Goal: Communication & Community: Answer question/provide support

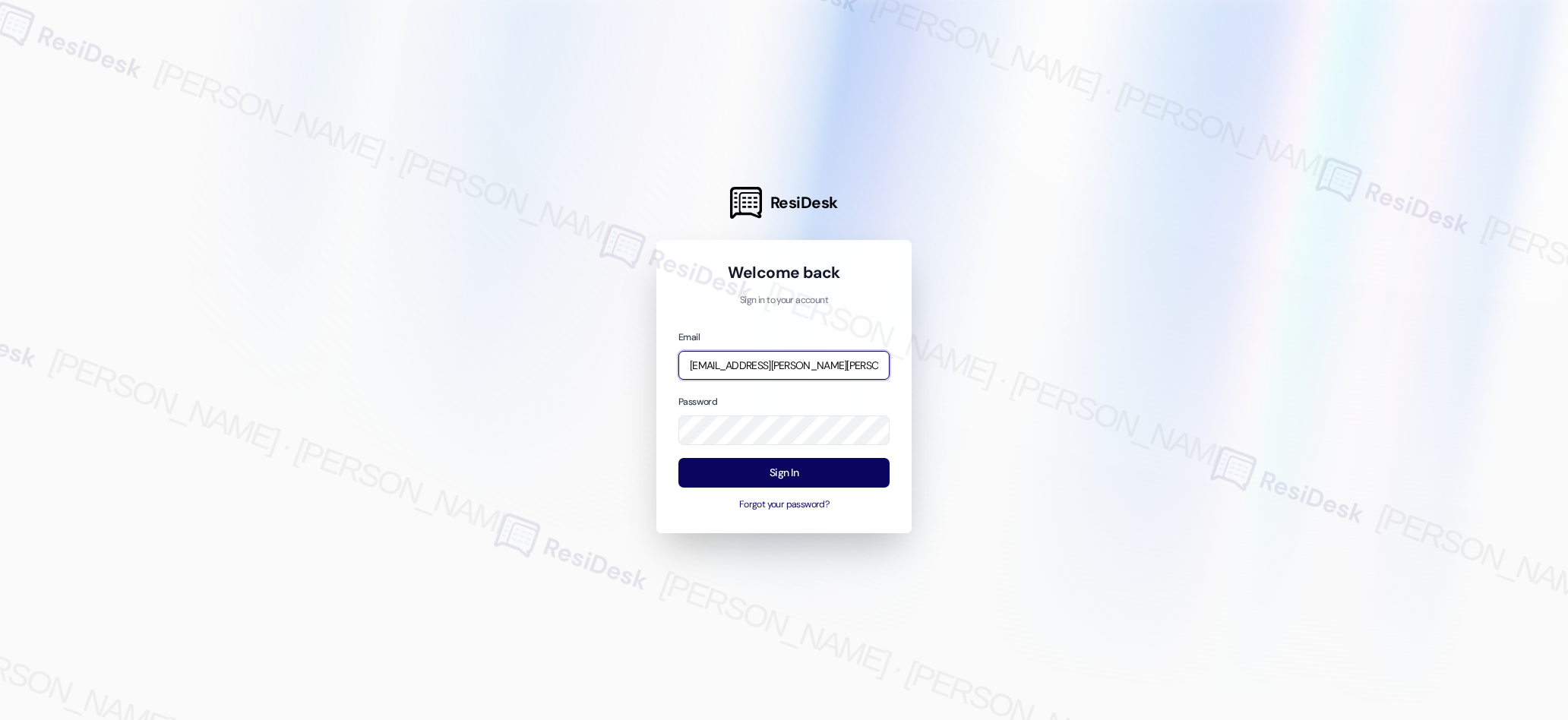
click at [808, 368] on input "[EMAIL_ADDRESS][PERSON_NAME][PERSON_NAME][PERSON_NAME][DOMAIN_NAME]" at bounding box center [784, 366] width 211 height 30
click at [850, 364] on input "email" at bounding box center [784, 366] width 211 height 30
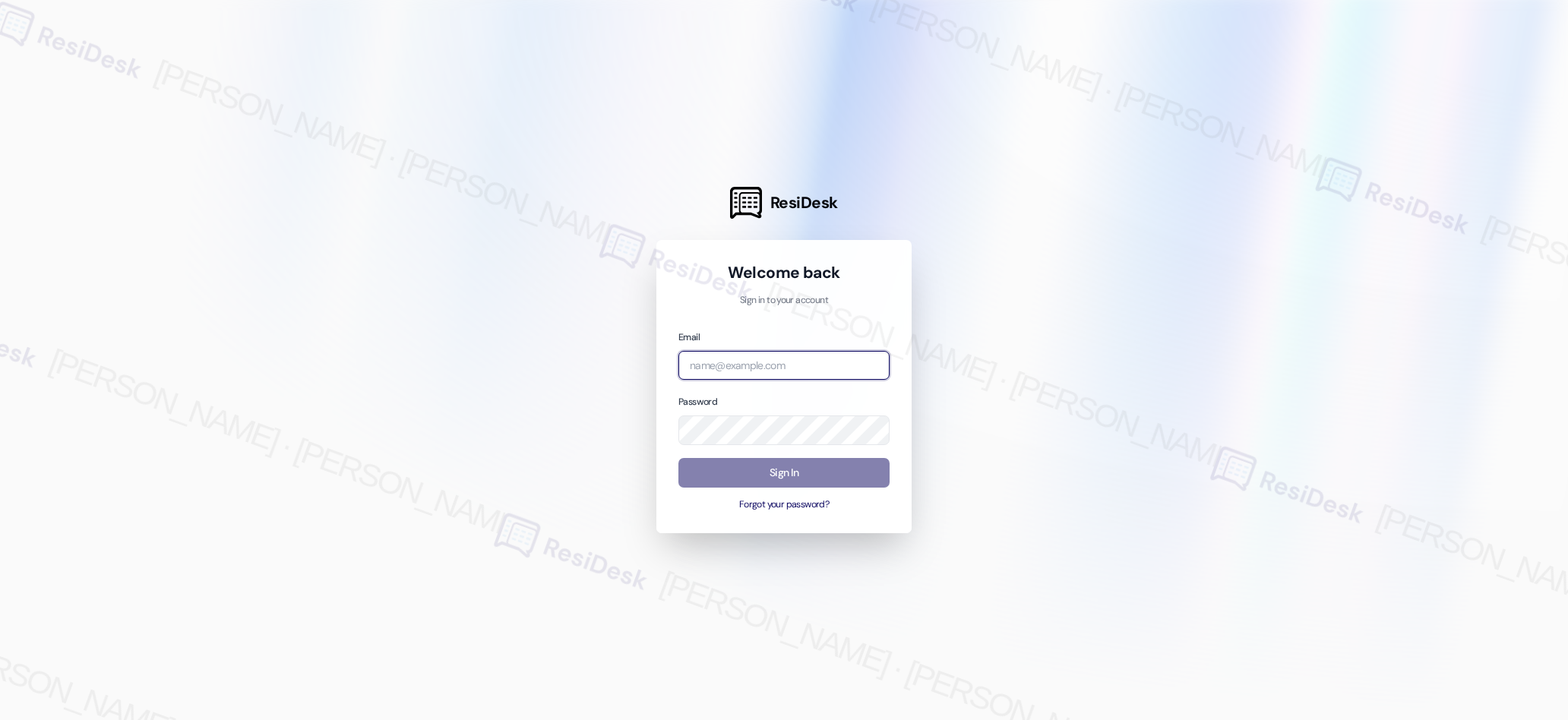
click at [0, 719] on com-1password-button at bounding box center [0, 720] width 0 height 0
type input "automated-surveys-american_landmark-[PERSON_NAME].[PERSON_NAME]@american_[DOMAI…"
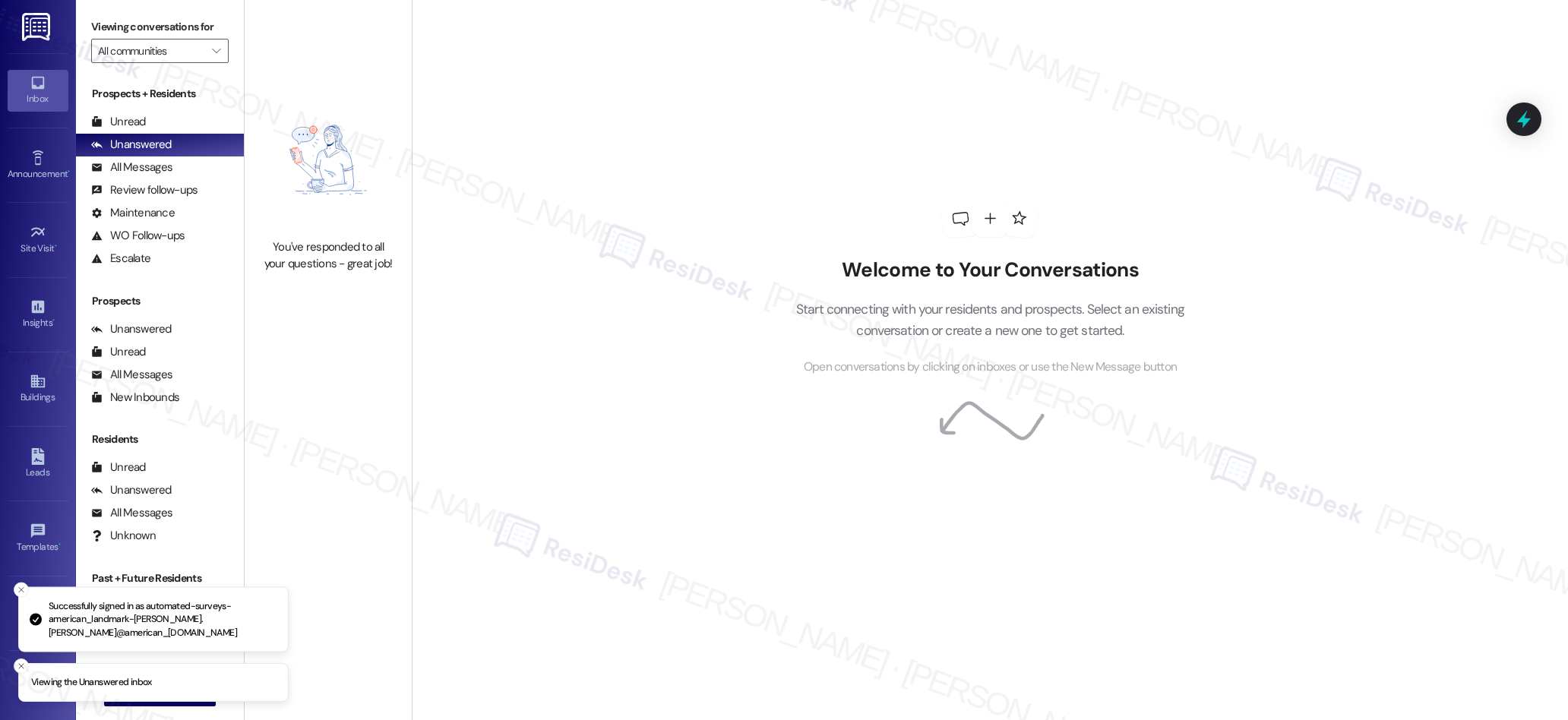
click at [37, 86] on icon at bounding box center [37, 83] width 13 height 13
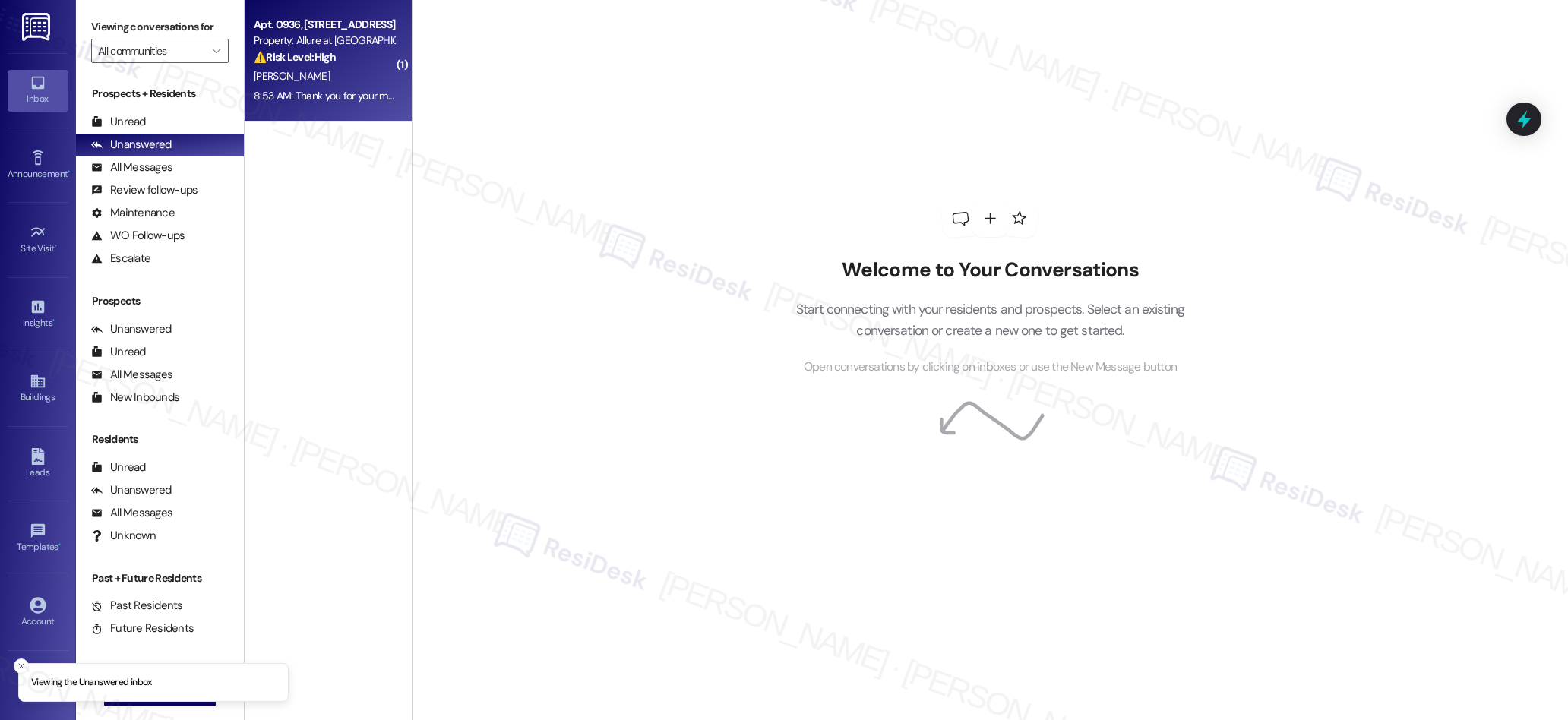
click at [317, 75] on div "[PERSON_NAME]" at bounding box center [324, 76] width 144 height 19
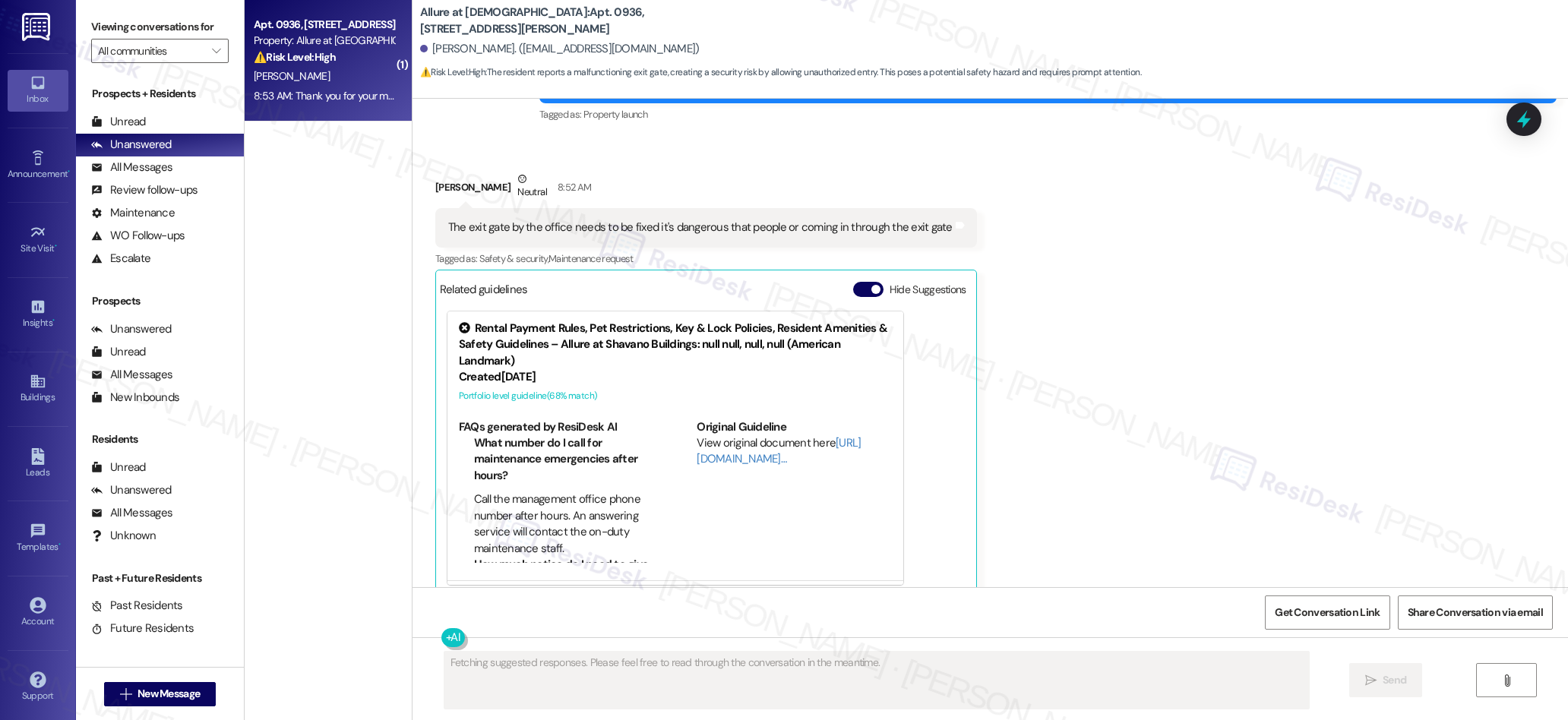
scroll to position [419, 0]
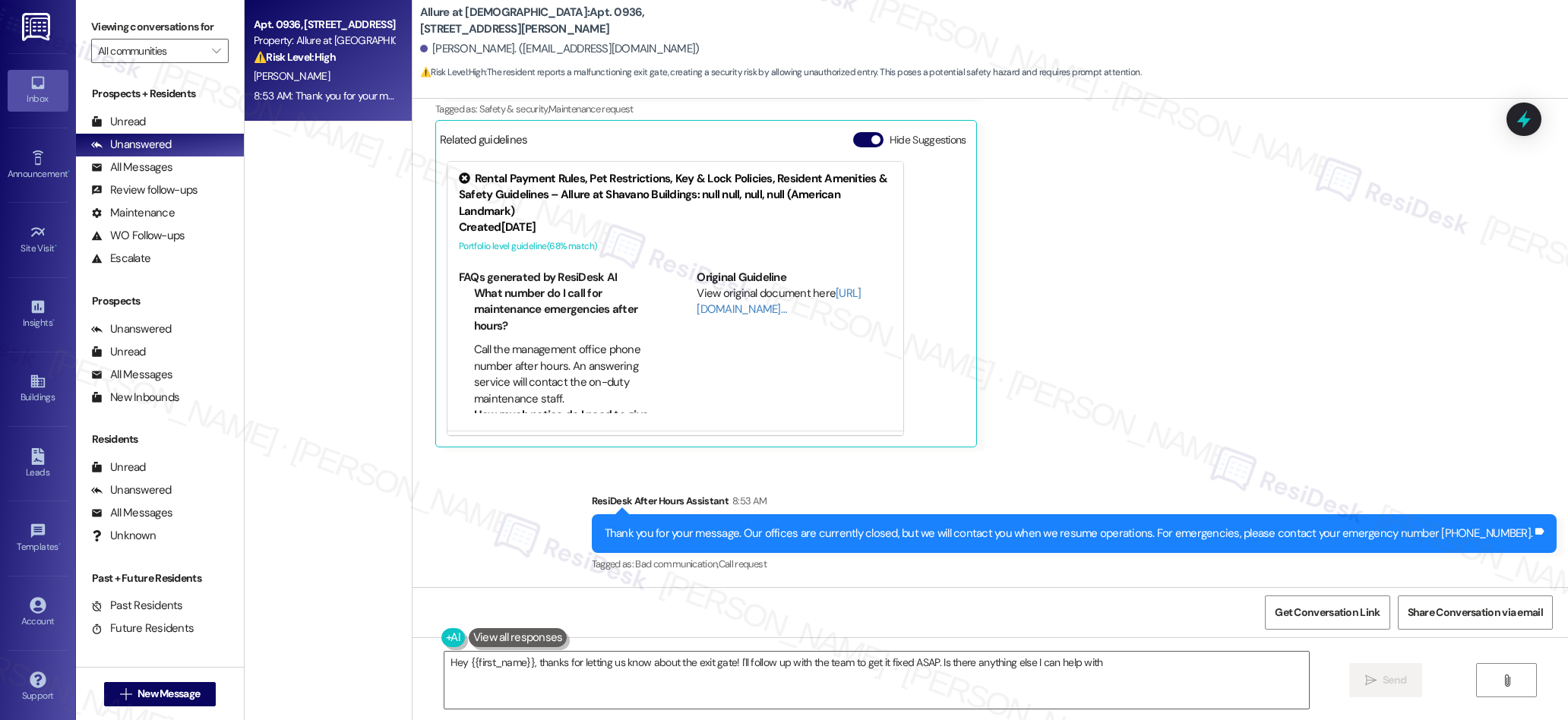
type textarea "Hey {{first_name}}, thanks for letting us know about the exit gate! I'll follow…"
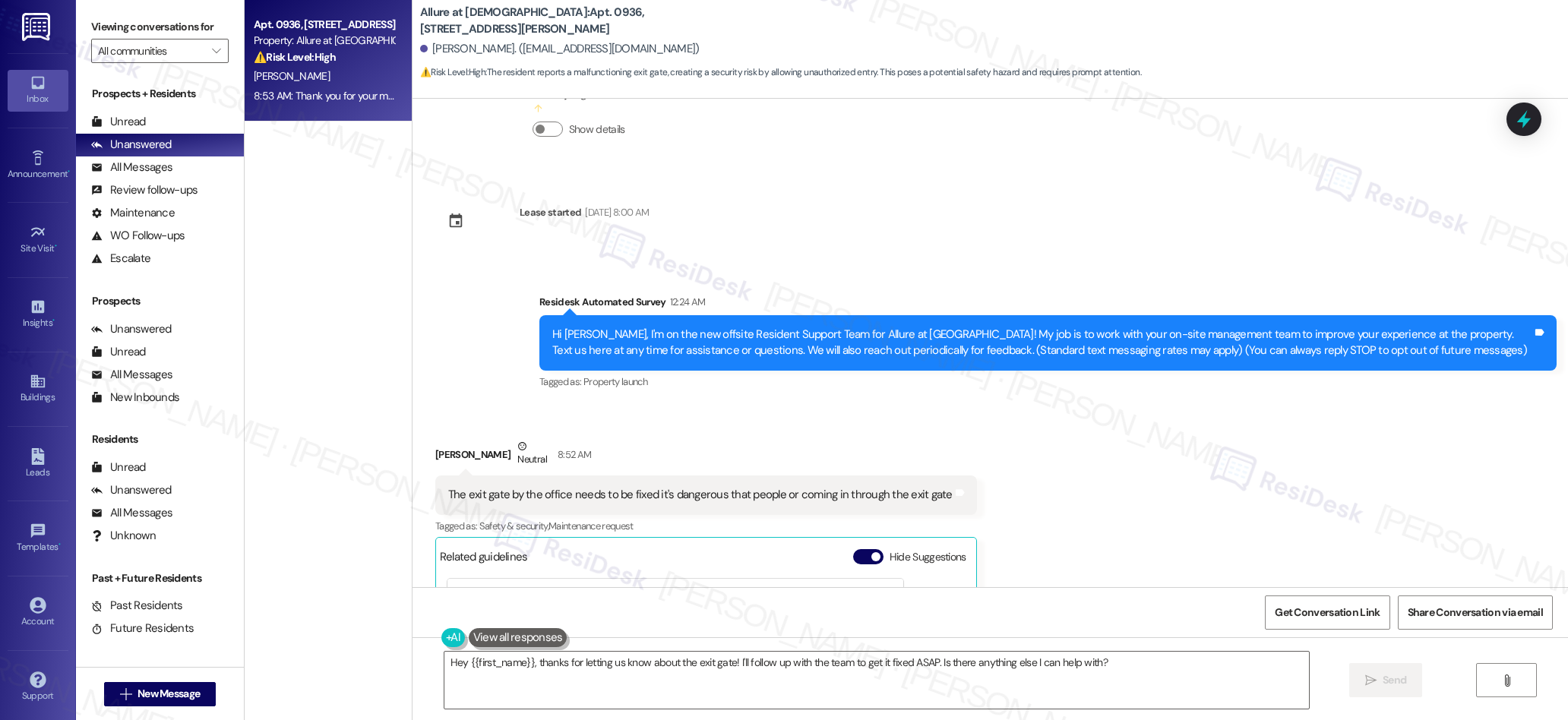
scroll to position [0, 0]
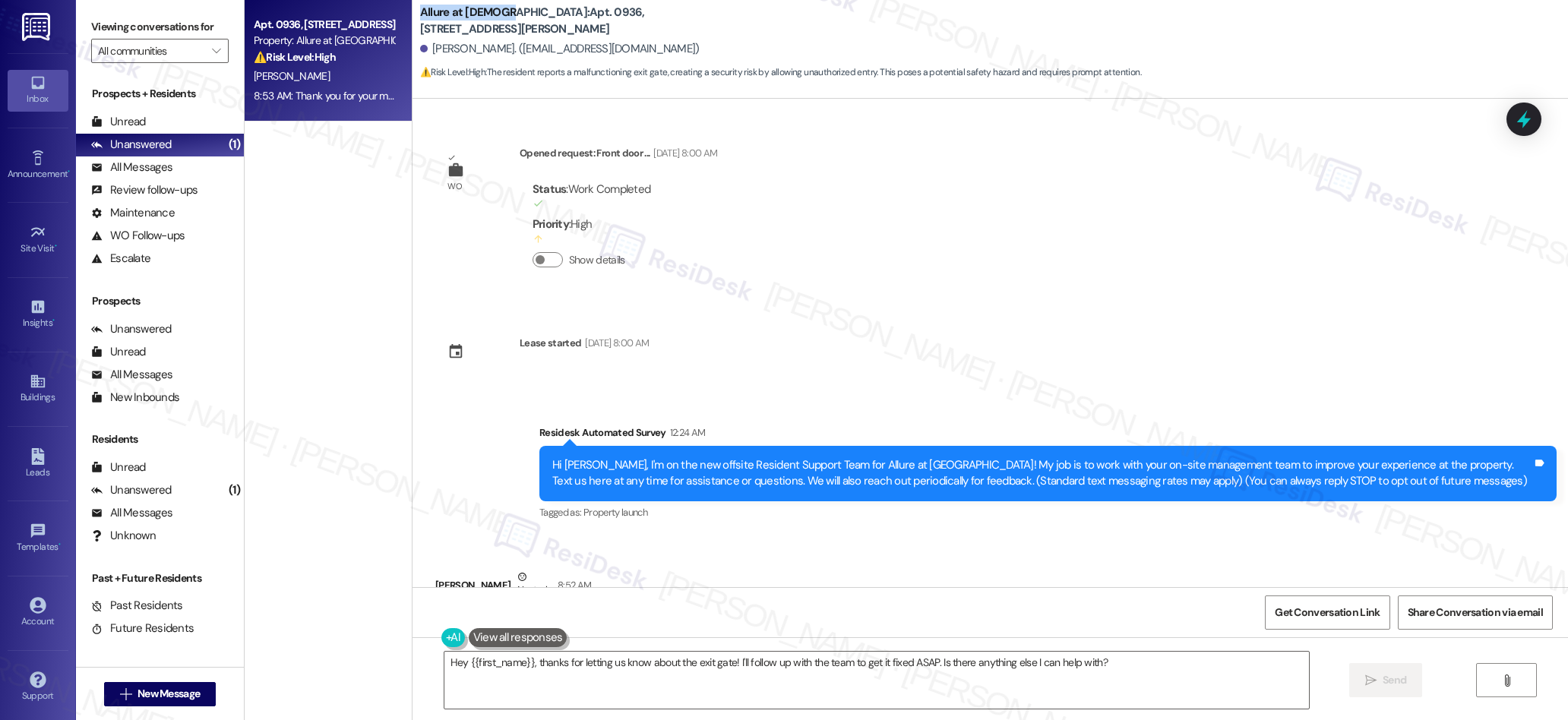
drag, startPoint x: 409, startPoint y: 15, endPoint x: 494, endPoint y: 14, distance: 85.0
click at [494, 14] on b "Allure at Shavano: Apt. 0936, [STREET_ADDRESS][PERSON_NAME]" at bounding box center [572, 21] width 304 height 33
copy b "Allure at [GEOGRAPHIC_DATA]"
click at [211, 48] on icon "" at bounding box center [215, 51] width 8 height 12
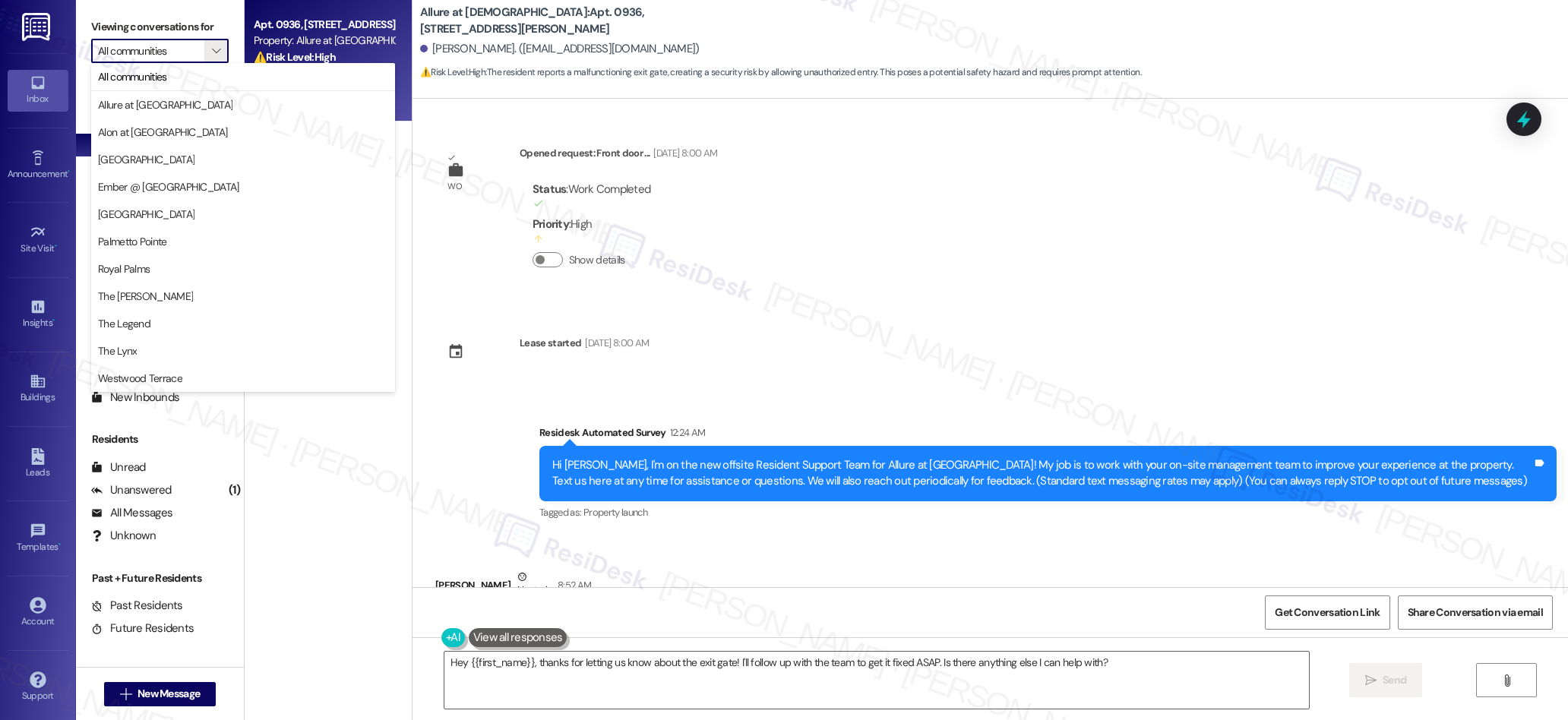
click at [1021, 135] on div "WO Opened request: Front door ... [DATE] 8:00 AM Status : Work Completed Priori…" at bounding box center [990, 343] width 1155 height 489
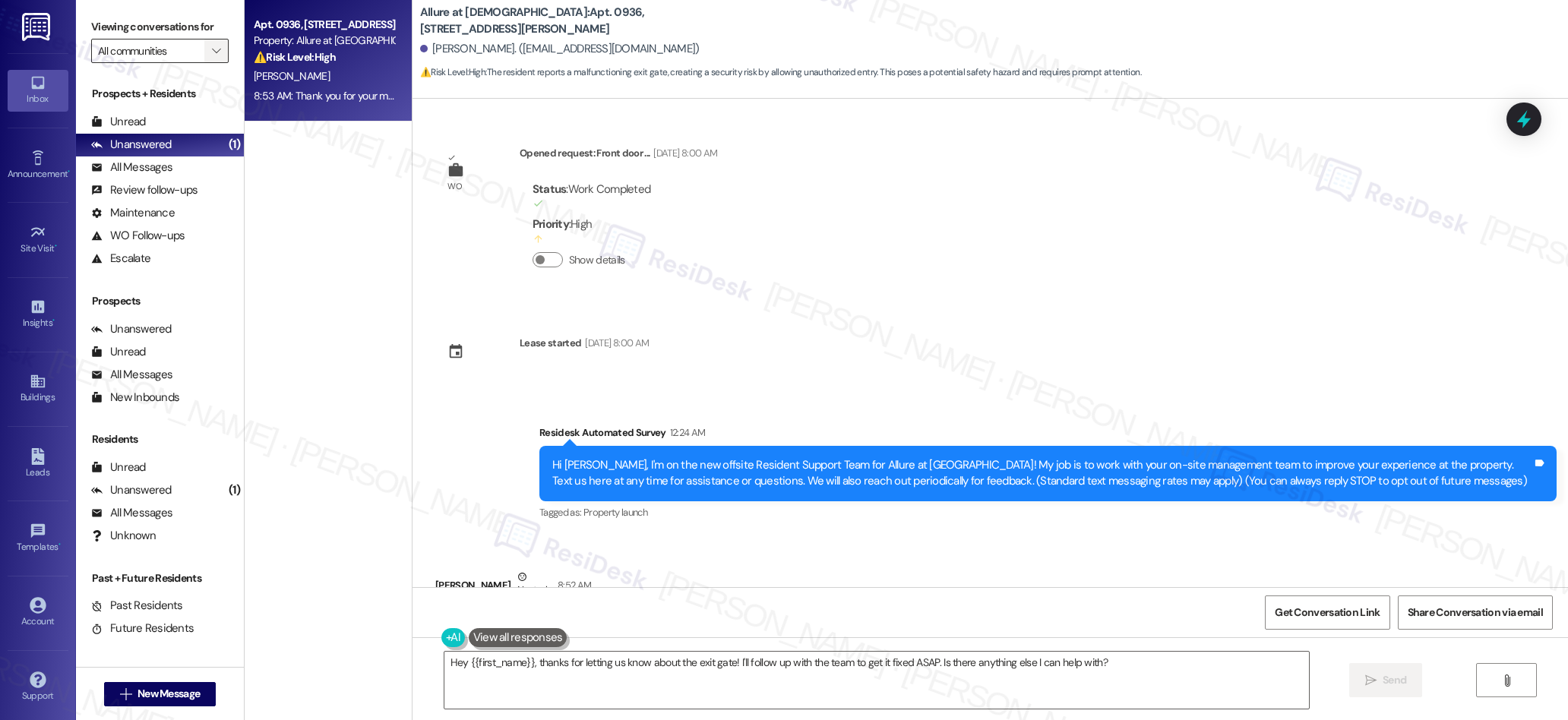
click at [211, 49] on icon "" at bounding box center [215, 51] width 8 height 12
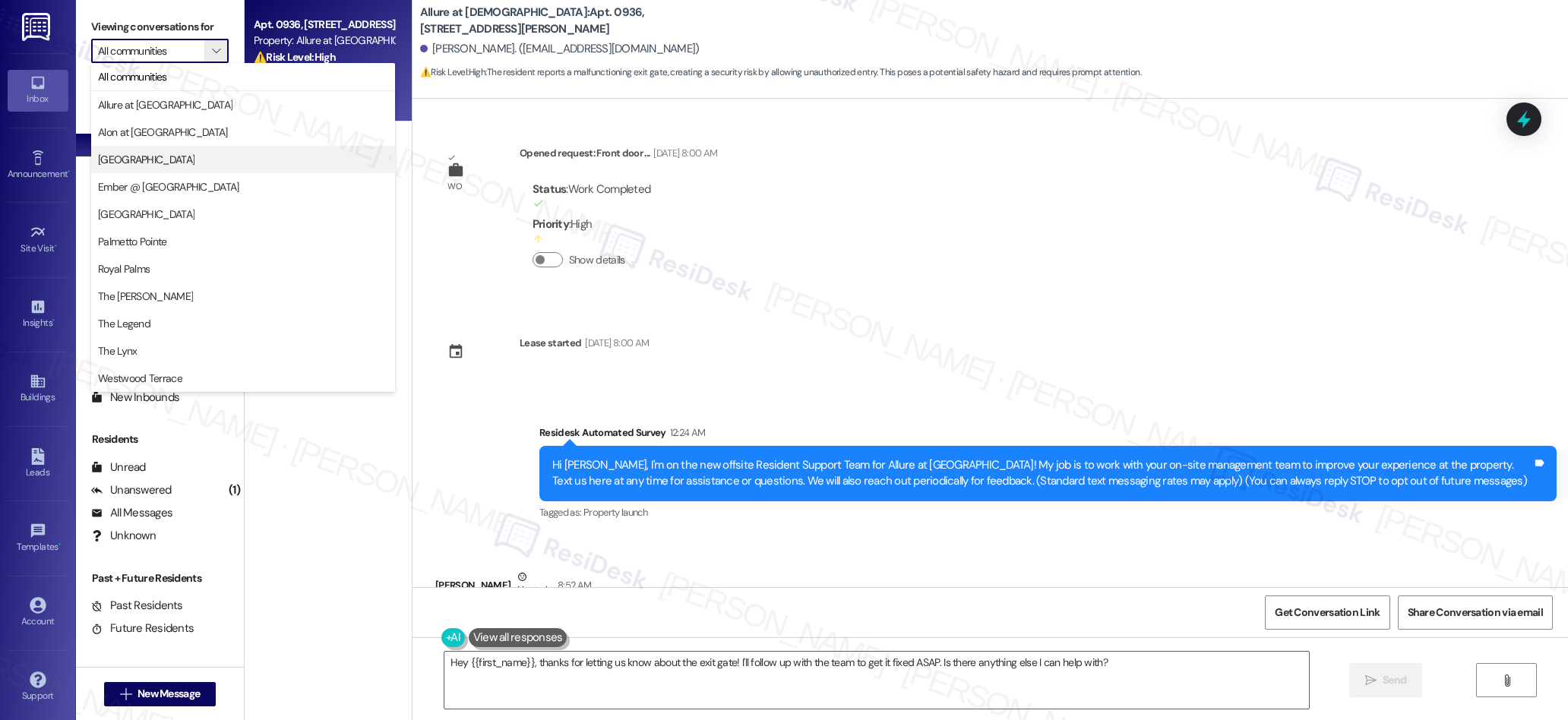
click at [139, 163] on span "[GEOGRAPHIC_DATA]" at bounding box center [146, 159] width 97 height 15
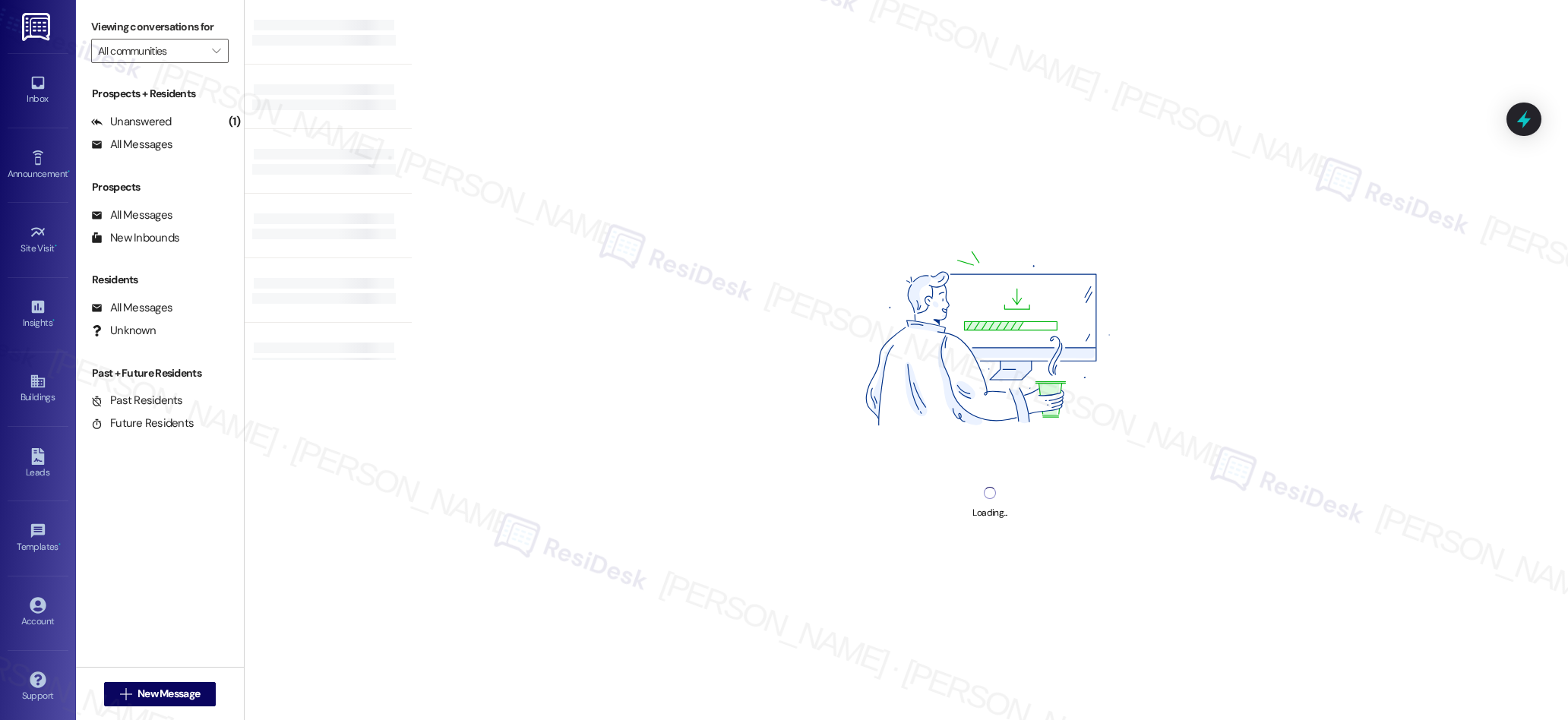
type input "[GEOGRAPHIC_DATA]"
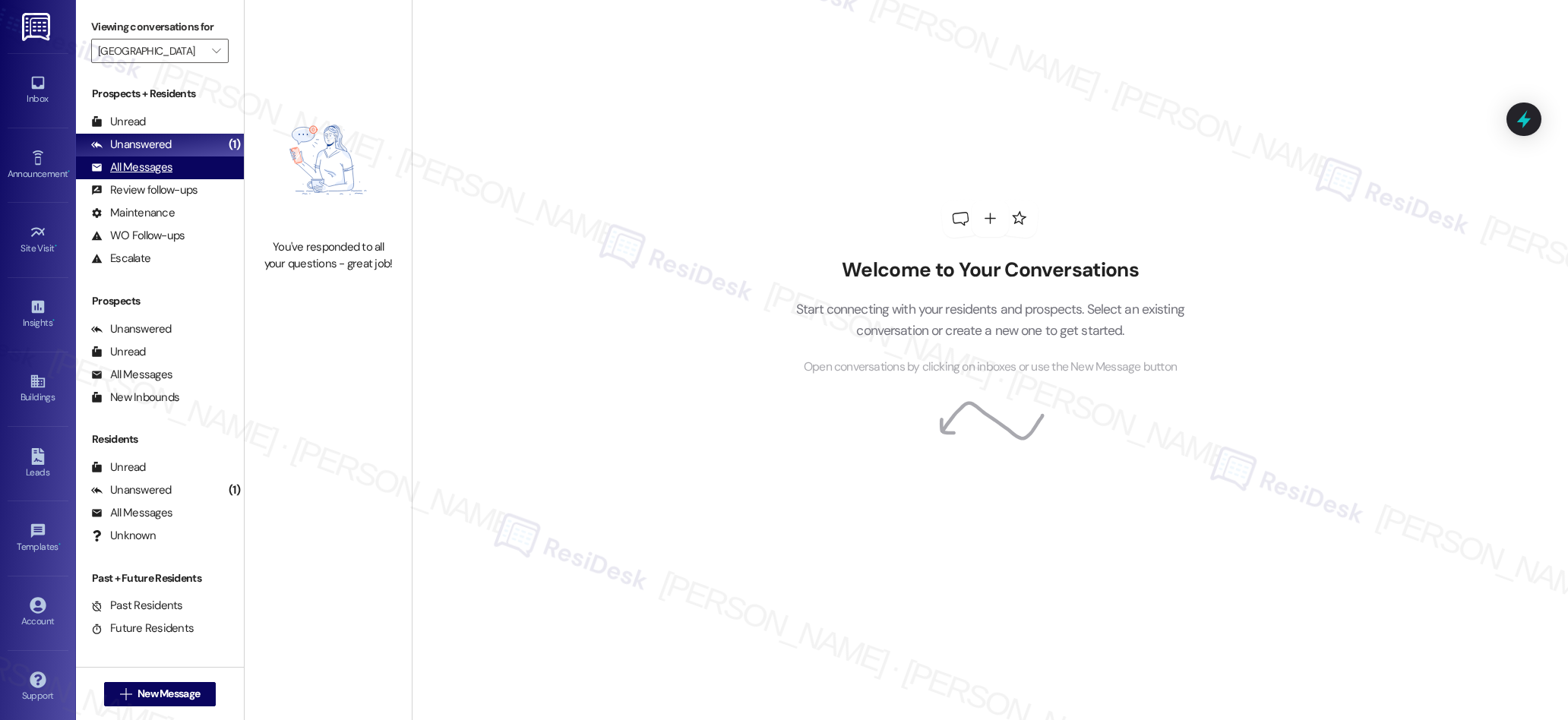
click at [135, 168] on div "All Messages" at bounding box center [131, 168] width 81 height 16
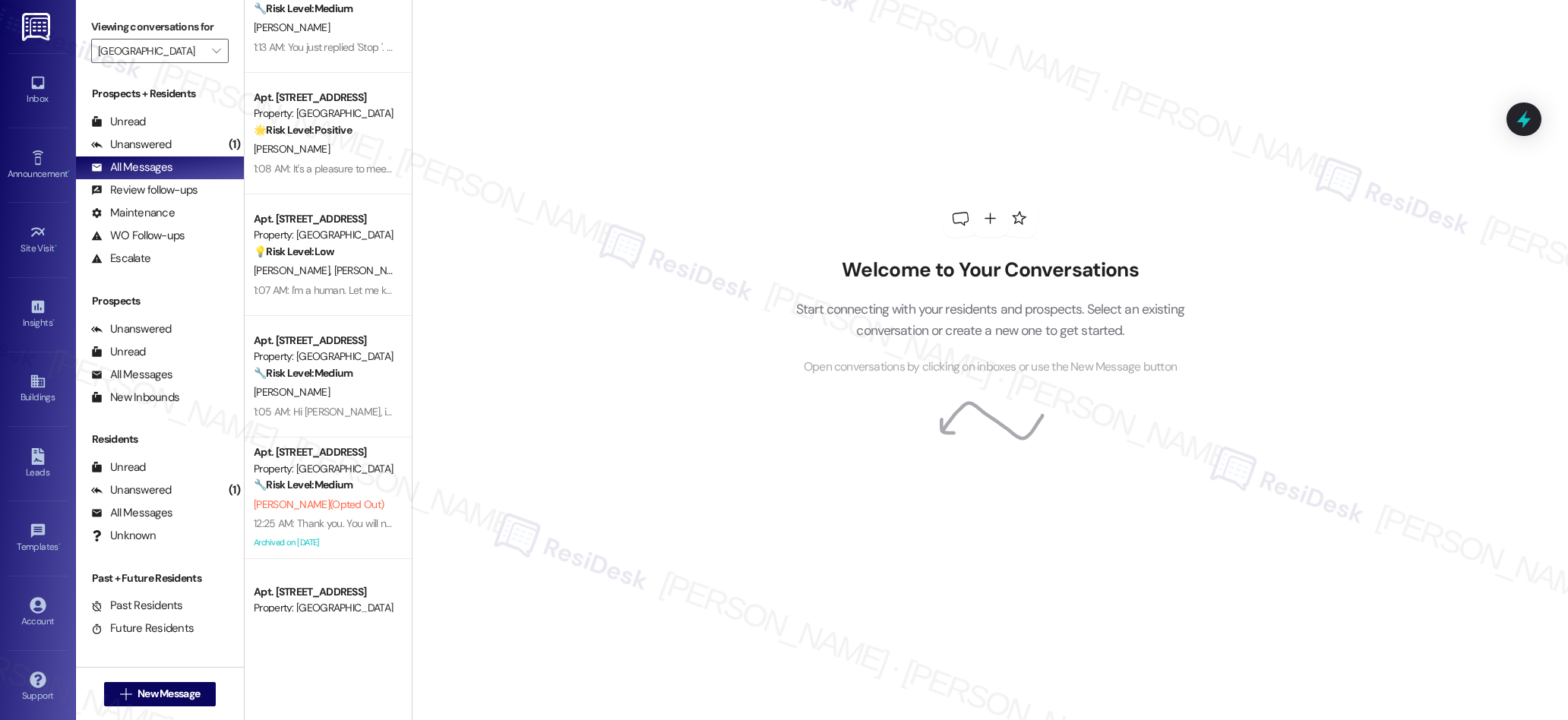
scroll to position [1625, 0]
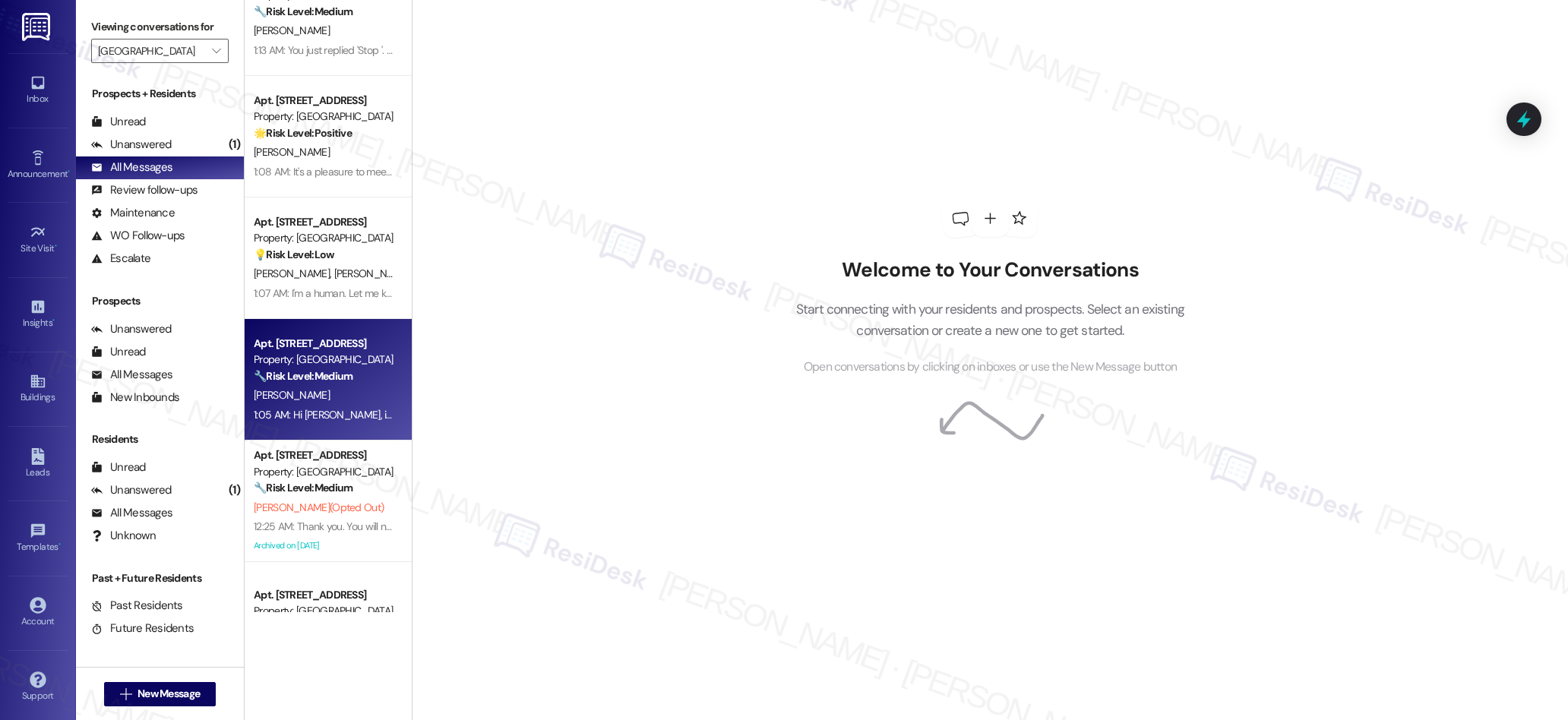
click at [347, 406] on div "1:05 AM: Hi [PERSON_NAME], it's great to connect with you! I'm sad to hear your…" at bounding box center [324, 415] width 144 height 19
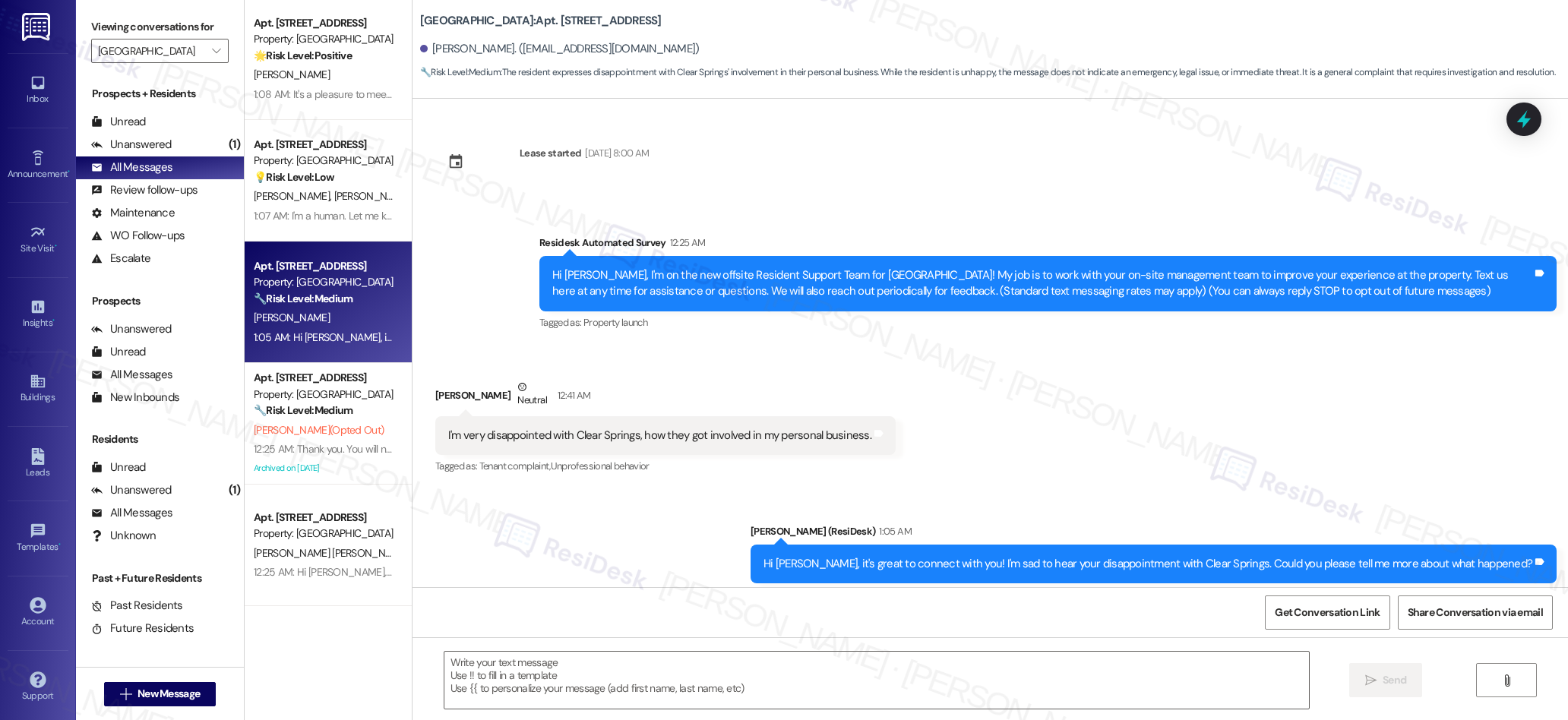
type textarea "Fetching suggested responses. Please feel free to read through the conversation…"
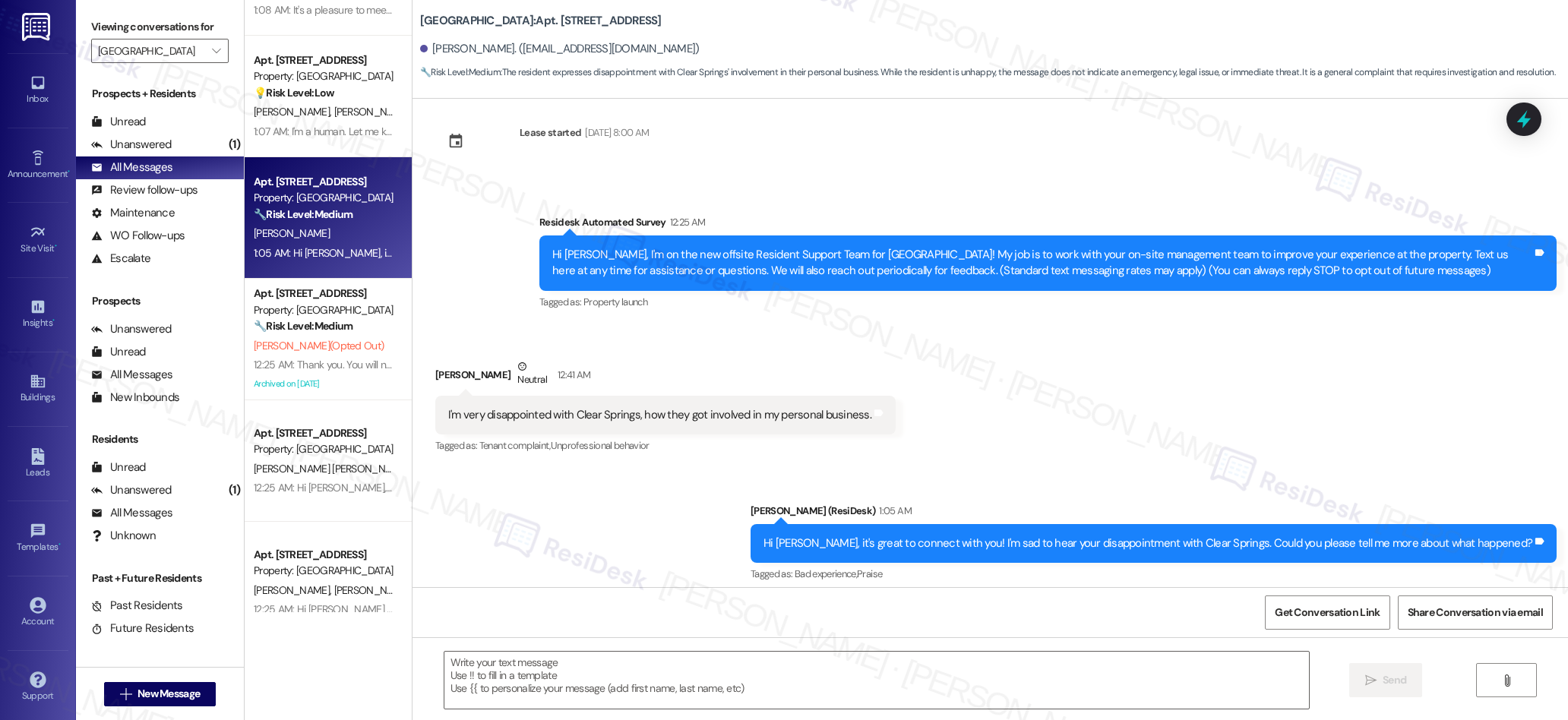
scroll to position [0, 0]
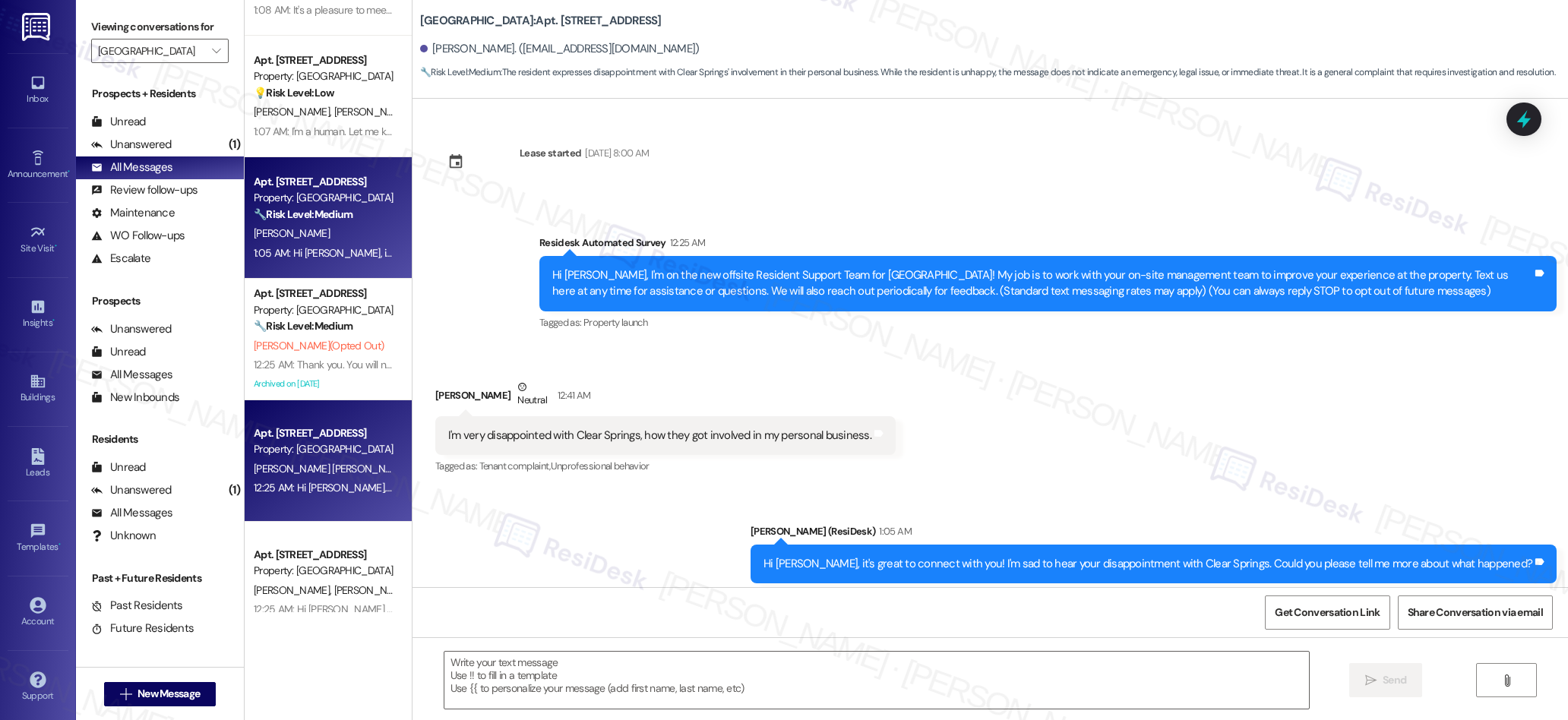
click at [368, 454] on div "Property: [GEOGRAPHIC_DATA]" at bounding box center [323, 449] width 141 height 16
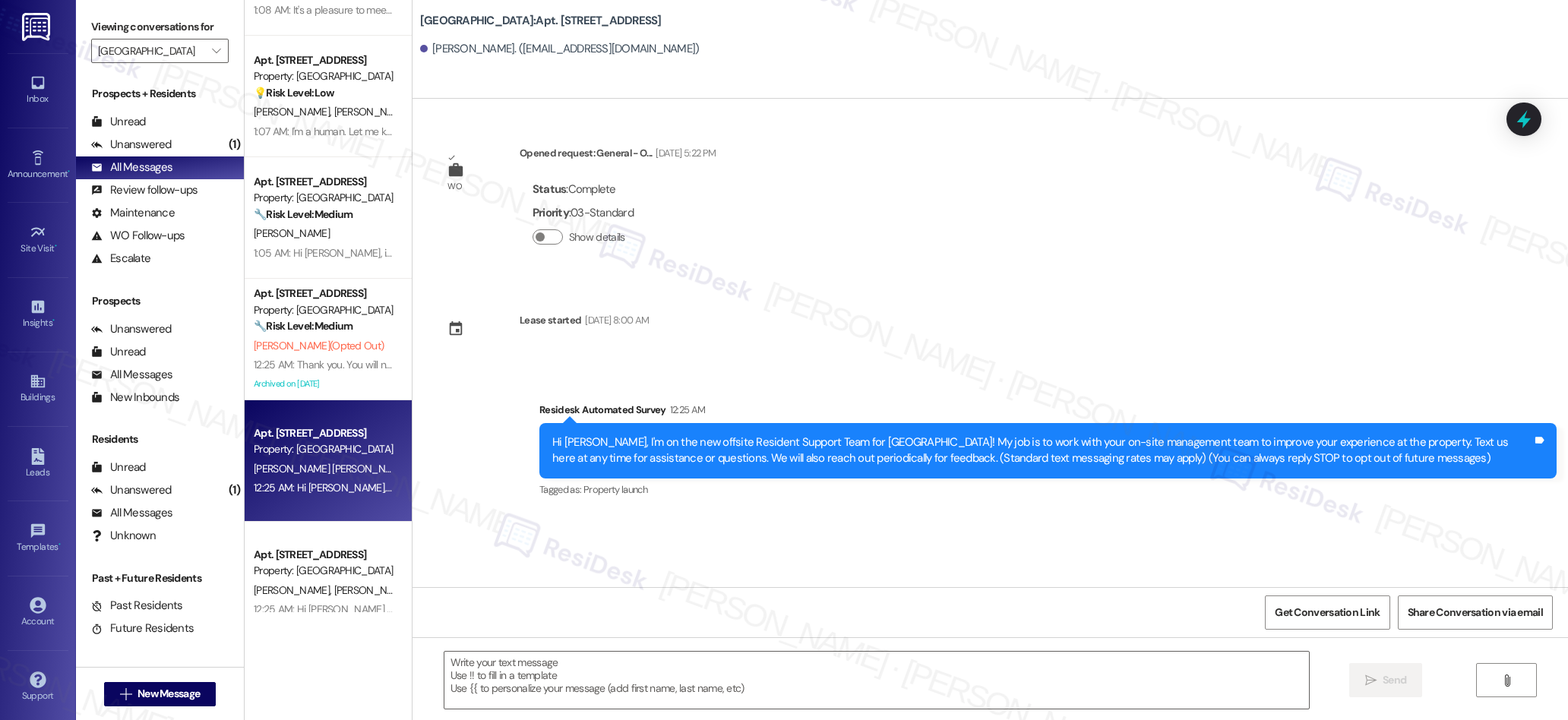
type textarea "Fetching suggested responses. Please feel free to read through the conversation…"
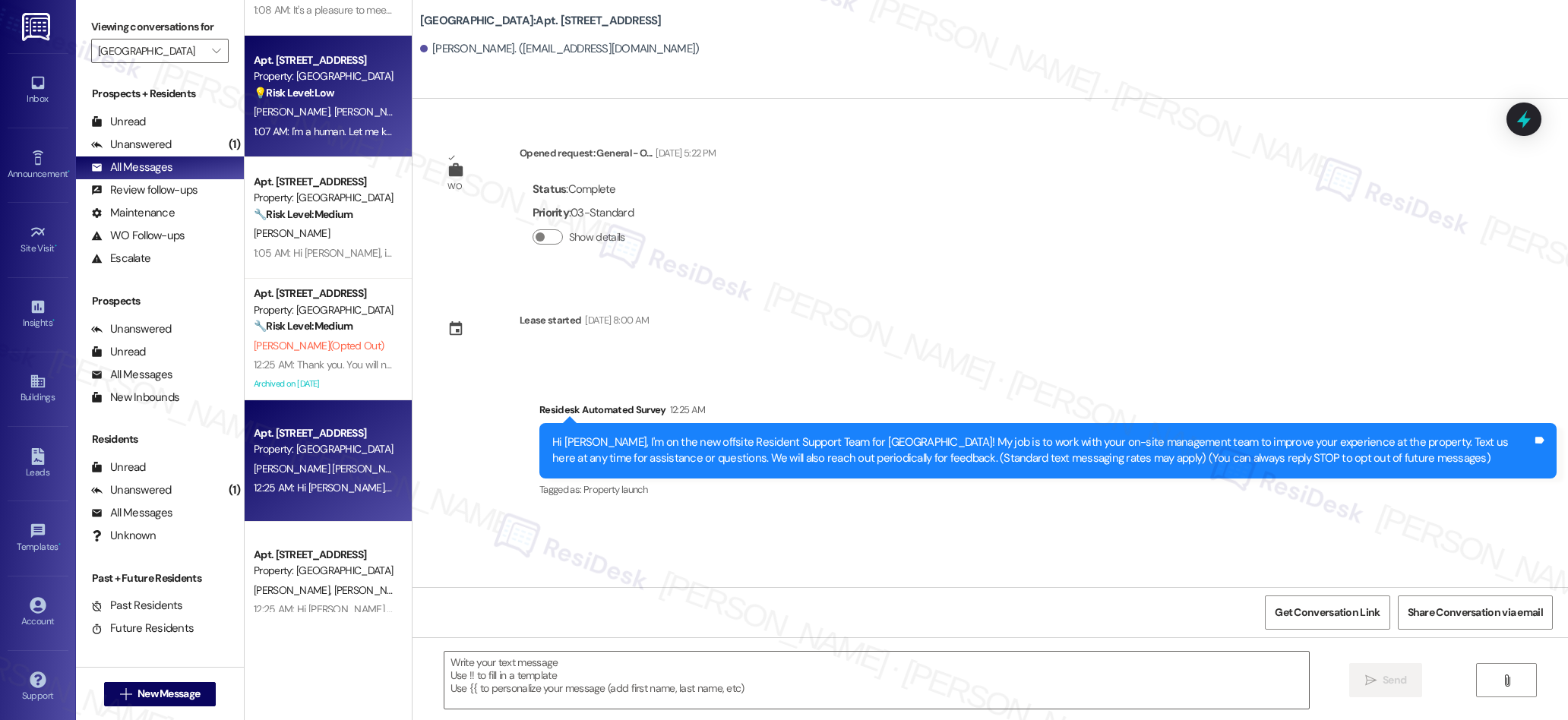
click at [374, 145] on div "Apt. [STREET_ADDRESS] Property: Clear Springs 💡 Risk Level: Low The resident is…" at bounding box center [328, 97] width 168 height 122
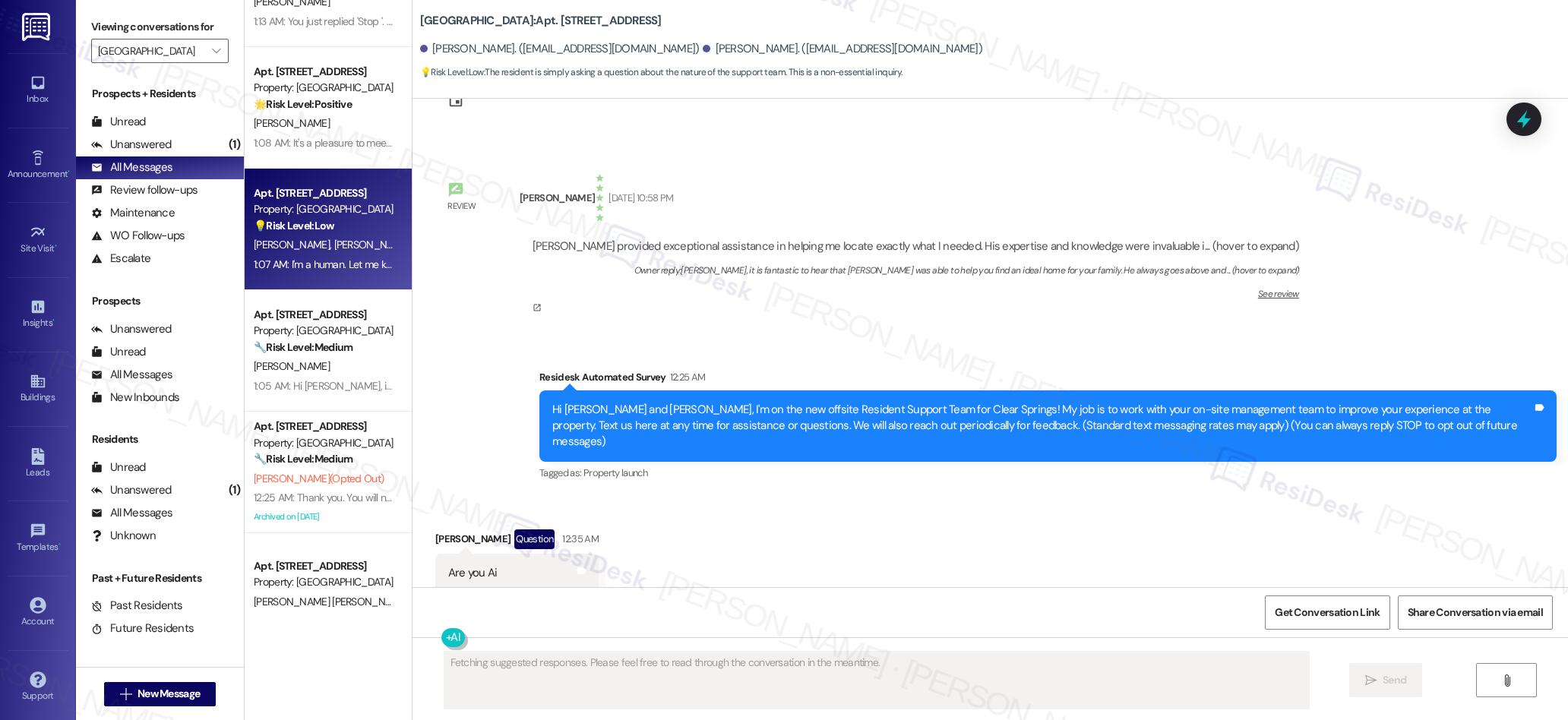
scroll to position [62, 0]
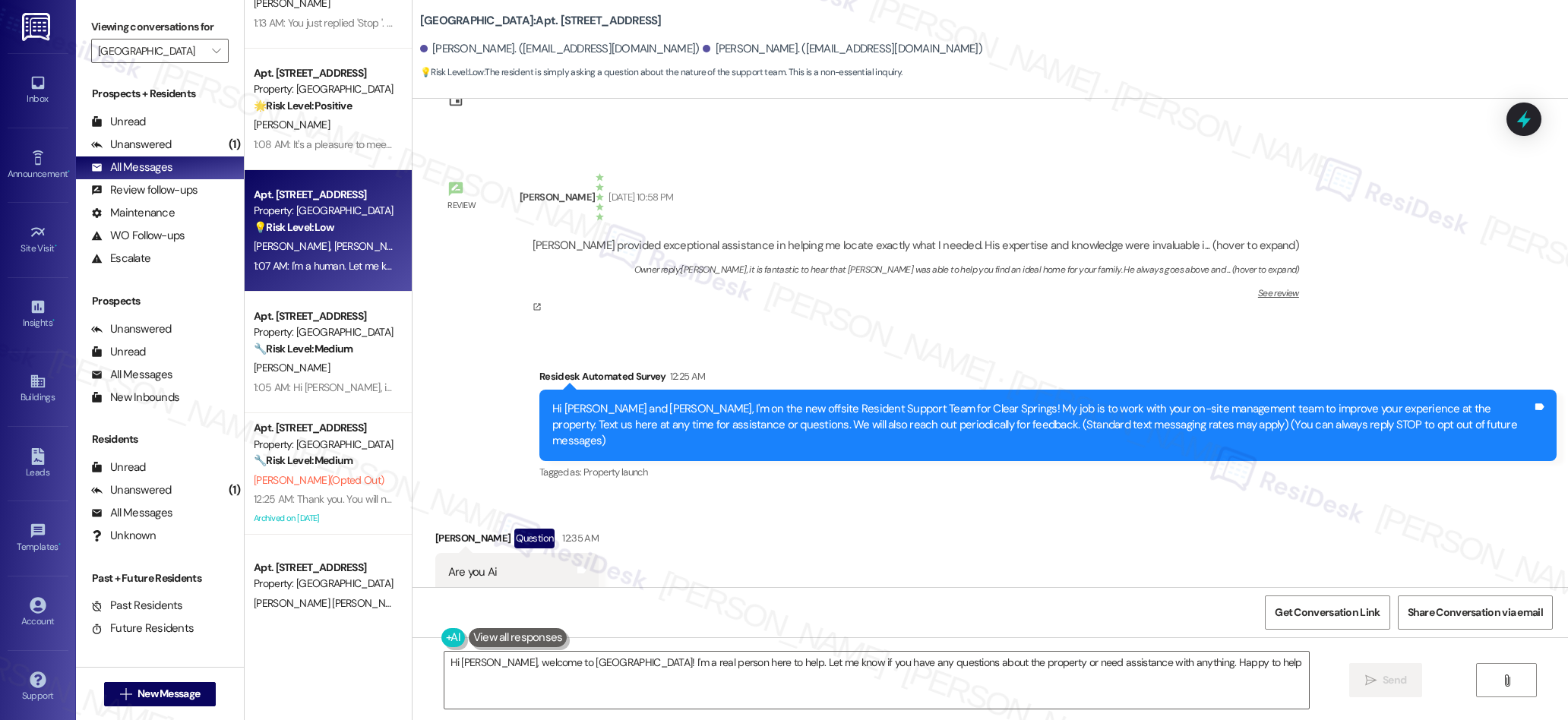
type textarea "Hi [PERSON_NAME], welcome to [GEOGRAPHIC_DATA]! I'm a real person here to help.…"
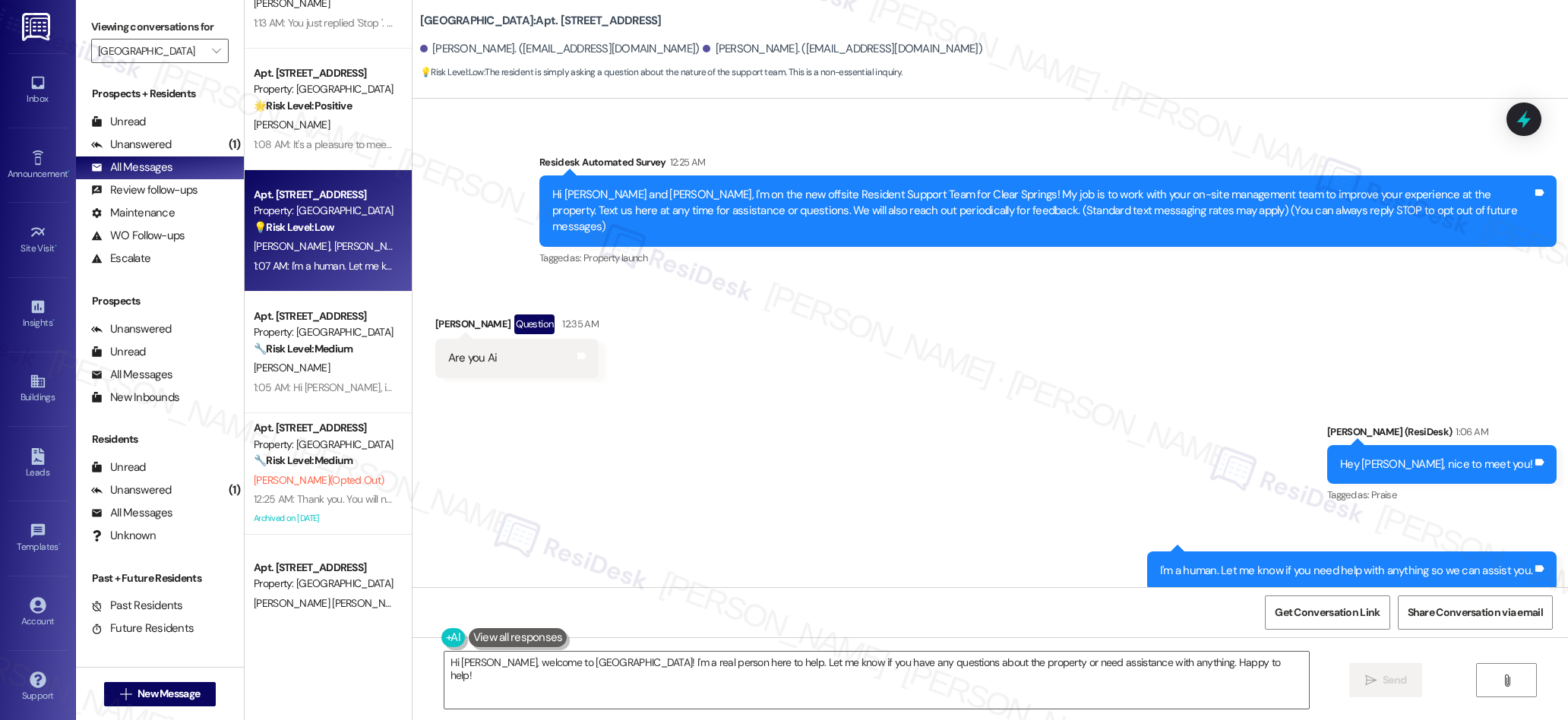
scroll to position [298, 0]
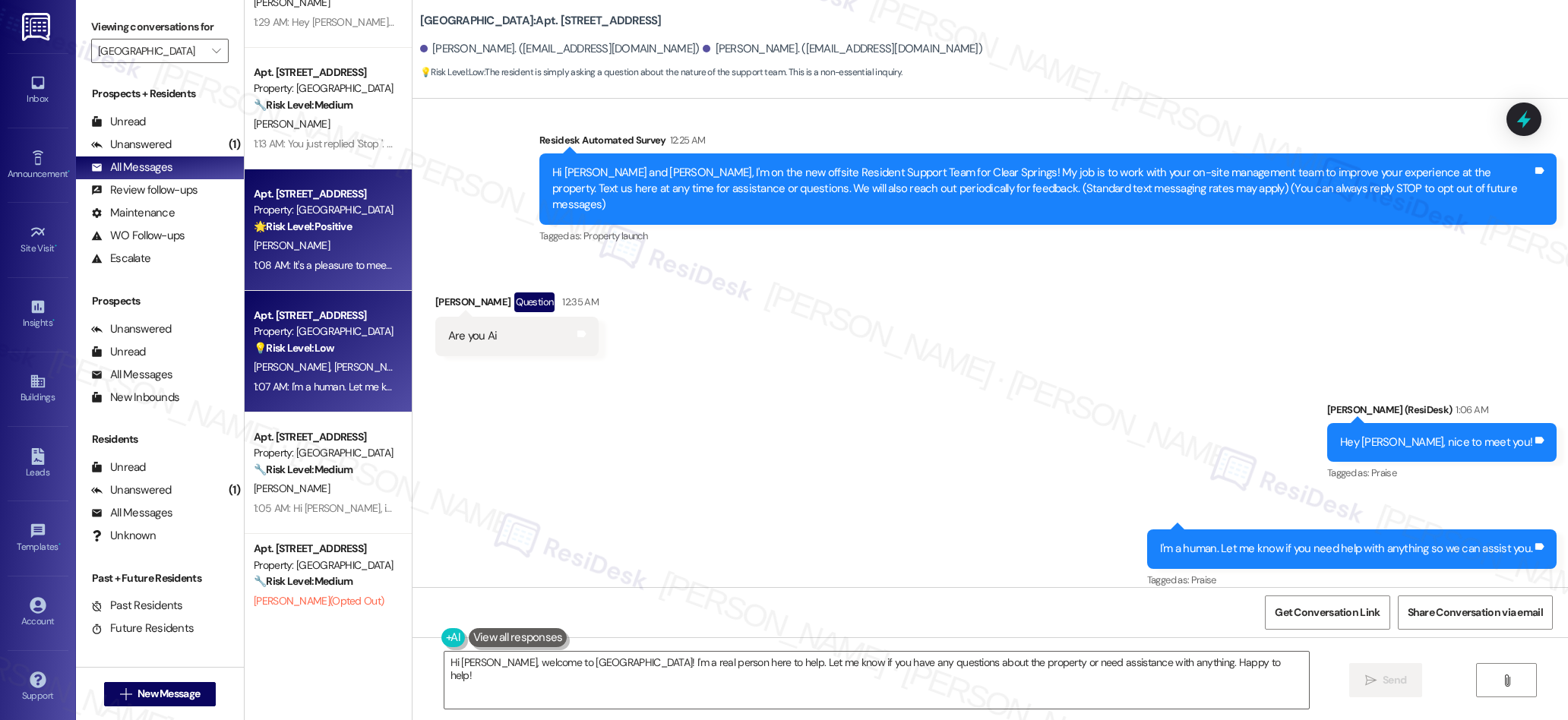
click at [342, 275] on div "Apt. [STREET_ADDRESS] Property: Clear Springs 🌟 Risk Level: Positive The reside…" at bounding box center [328, 230] width 168 height 122
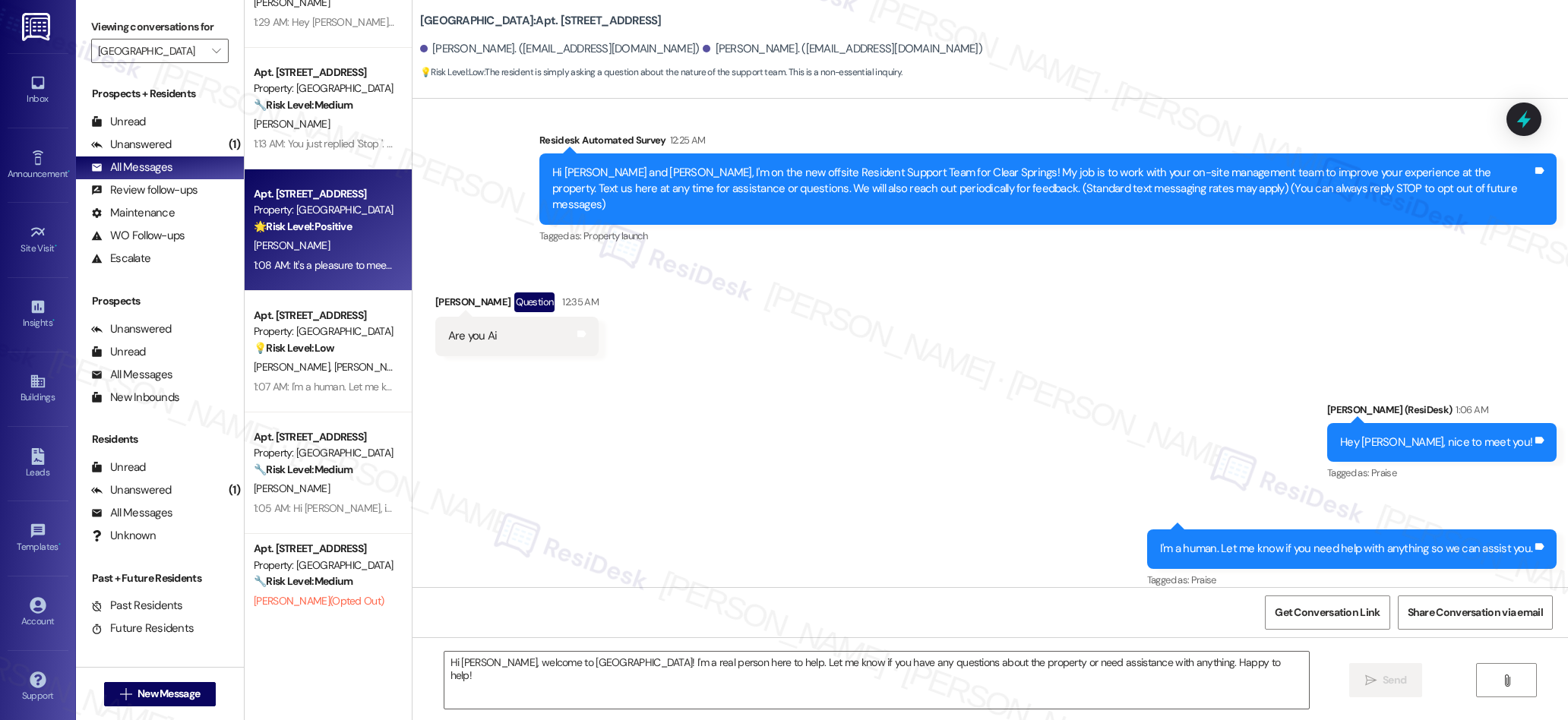
scroll to position [1530, 0]
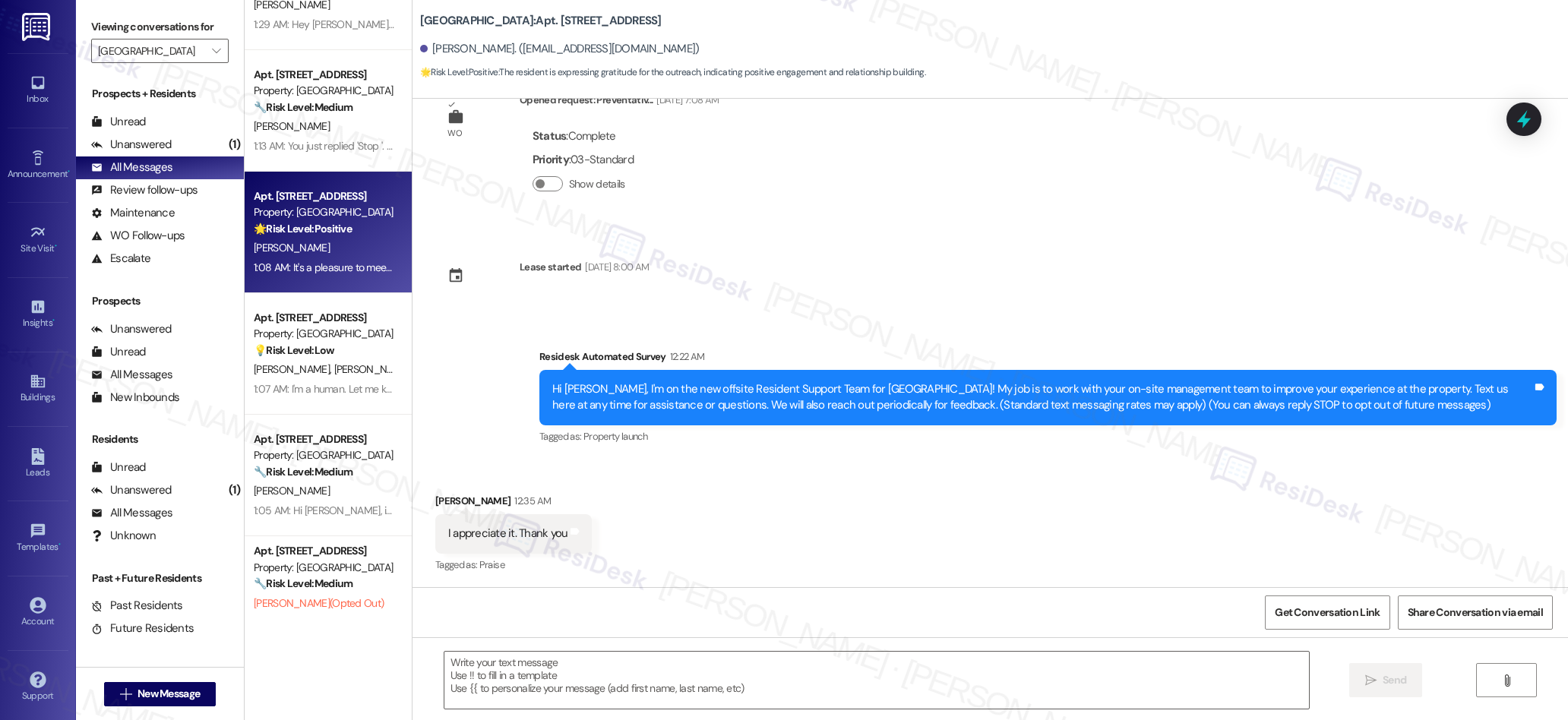
type textarea "Fetching suggested responses. Please feel free to read through the conversation…"
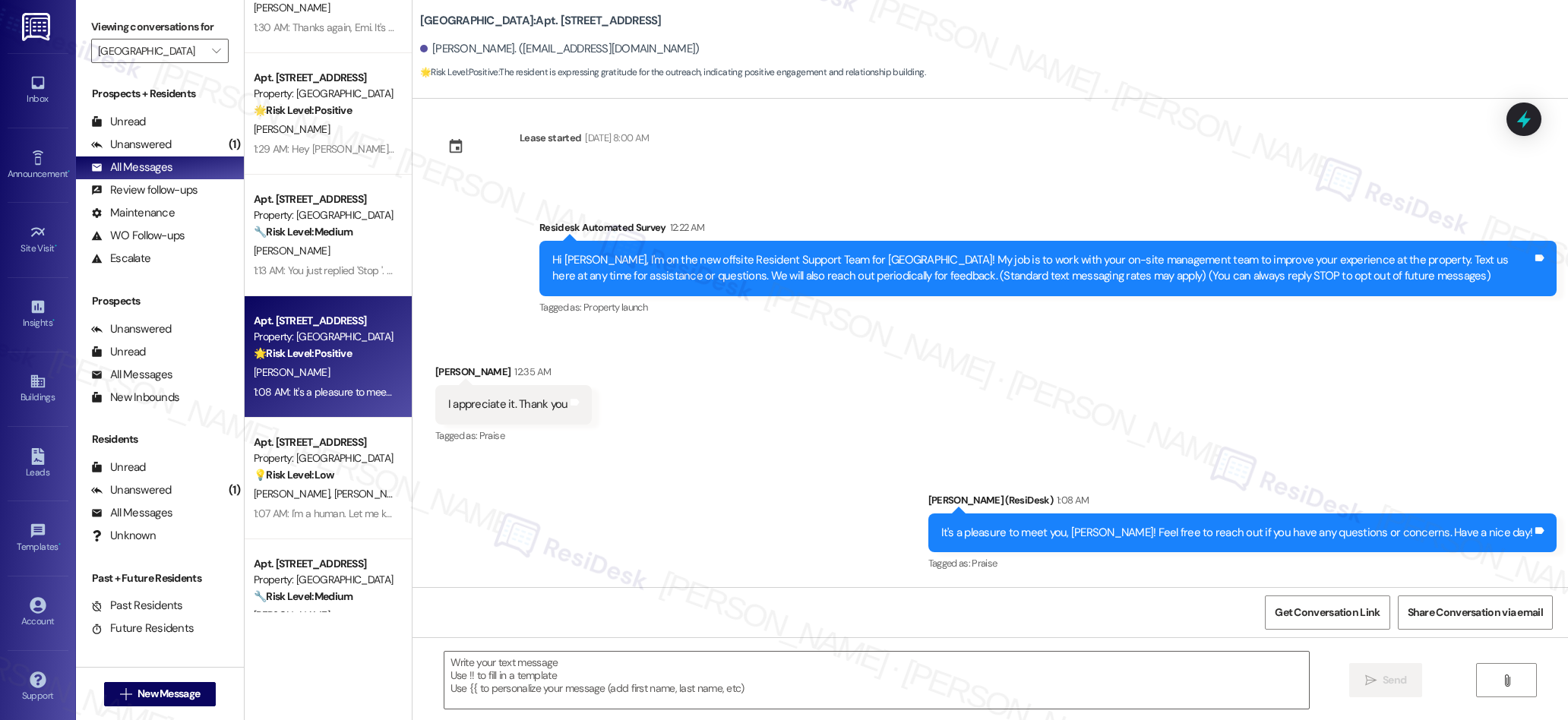
scroll to position [1403, 0]
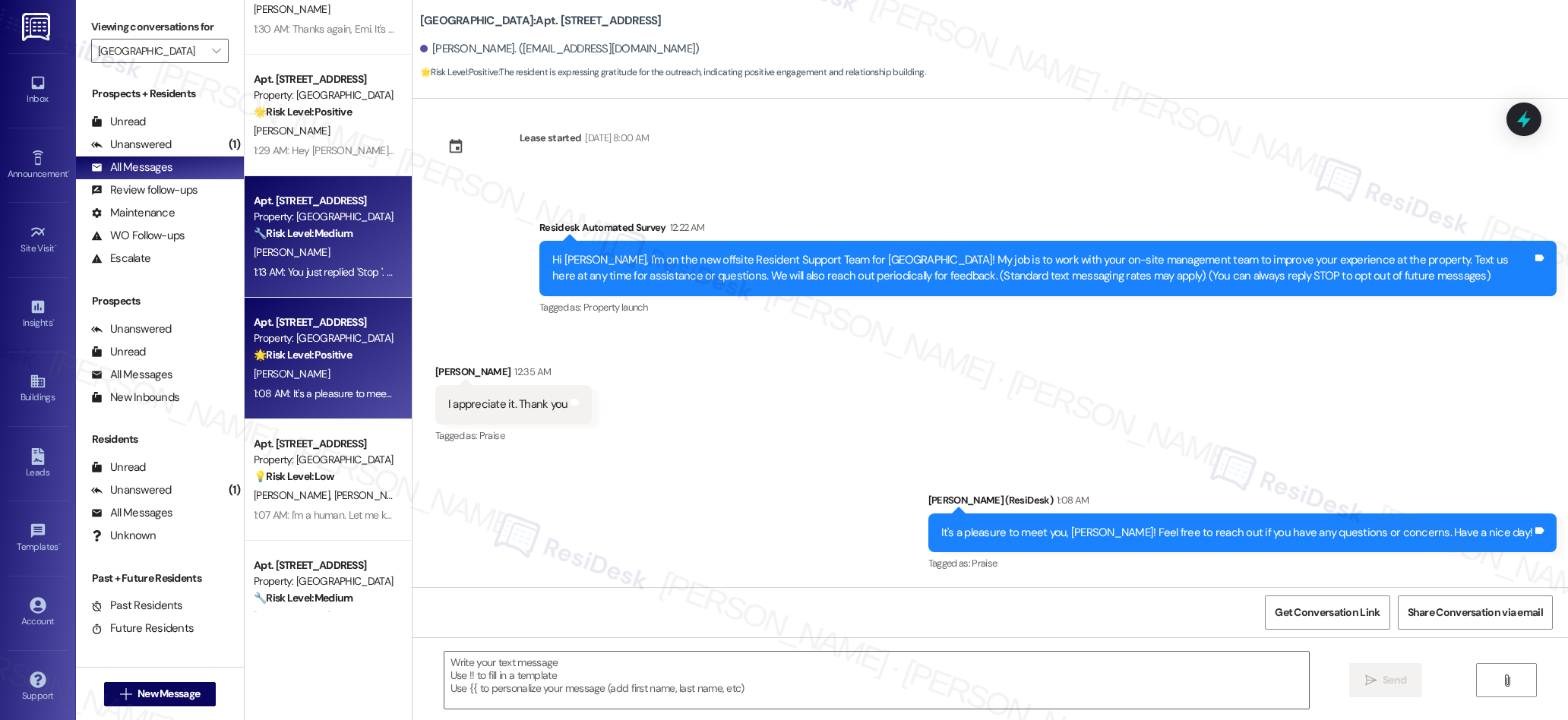
click at [329, 258] on div "[PERSON_NAME]" at bounding box center [324, 252] width 144 height 19
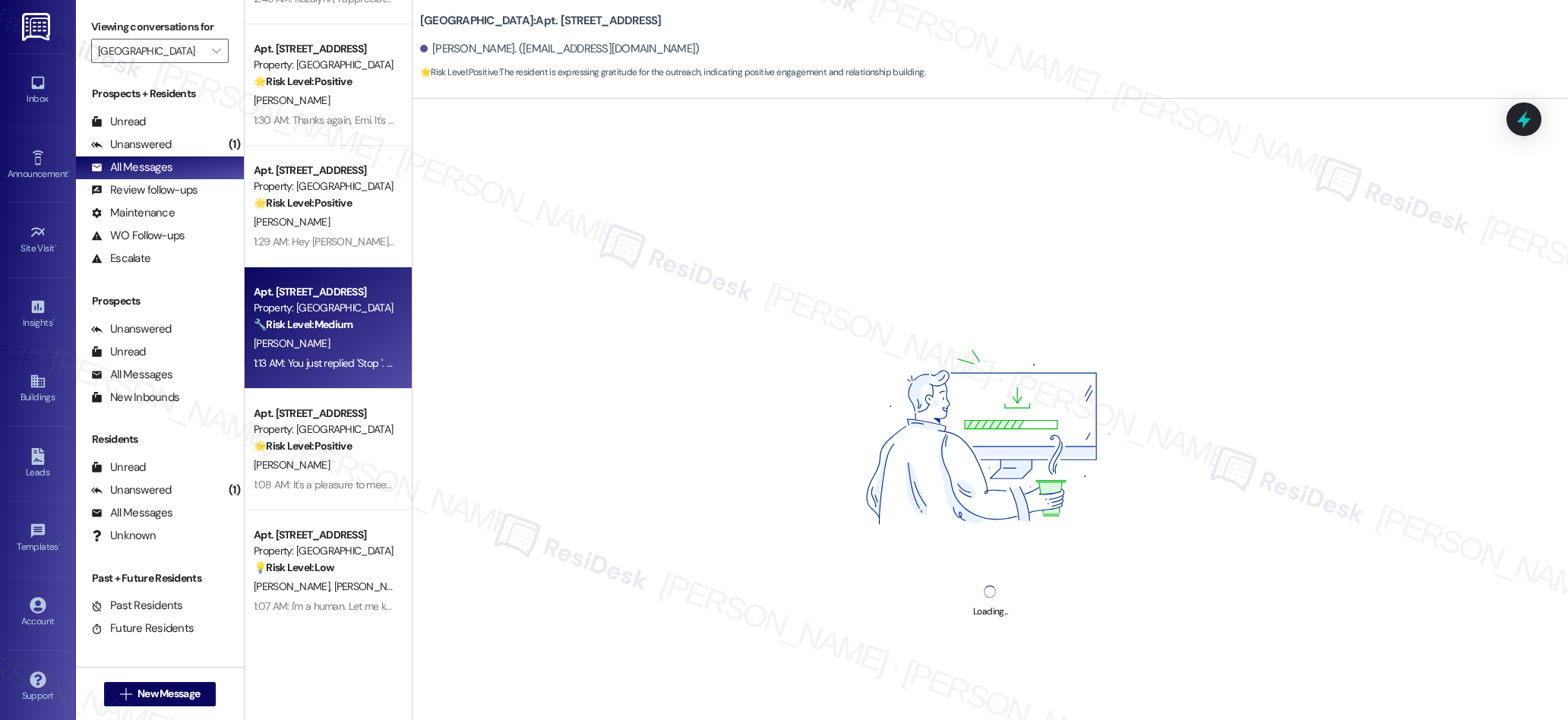
scroll to position [1311, 0]
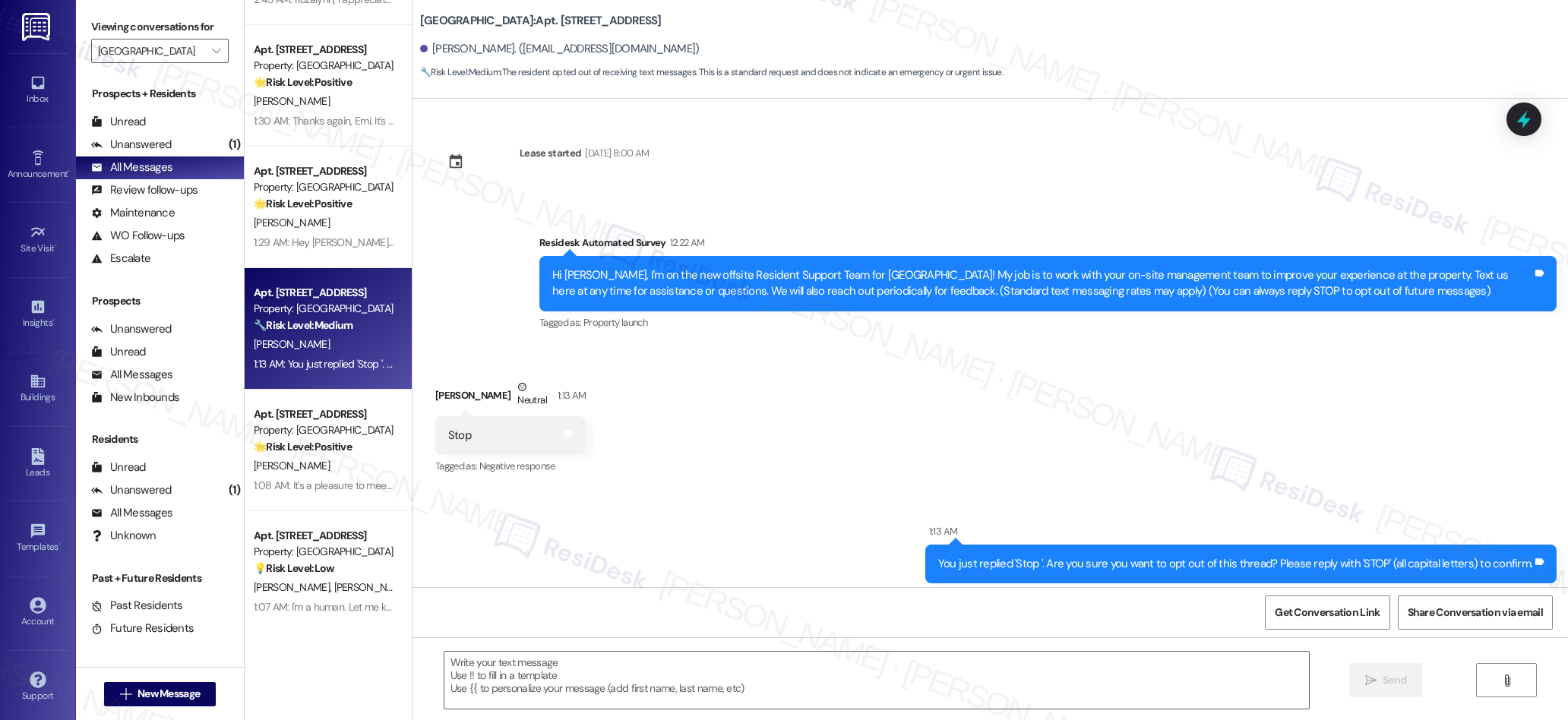
type textarea "Fetching suggested responses. Please feel free to read through the conversation…"
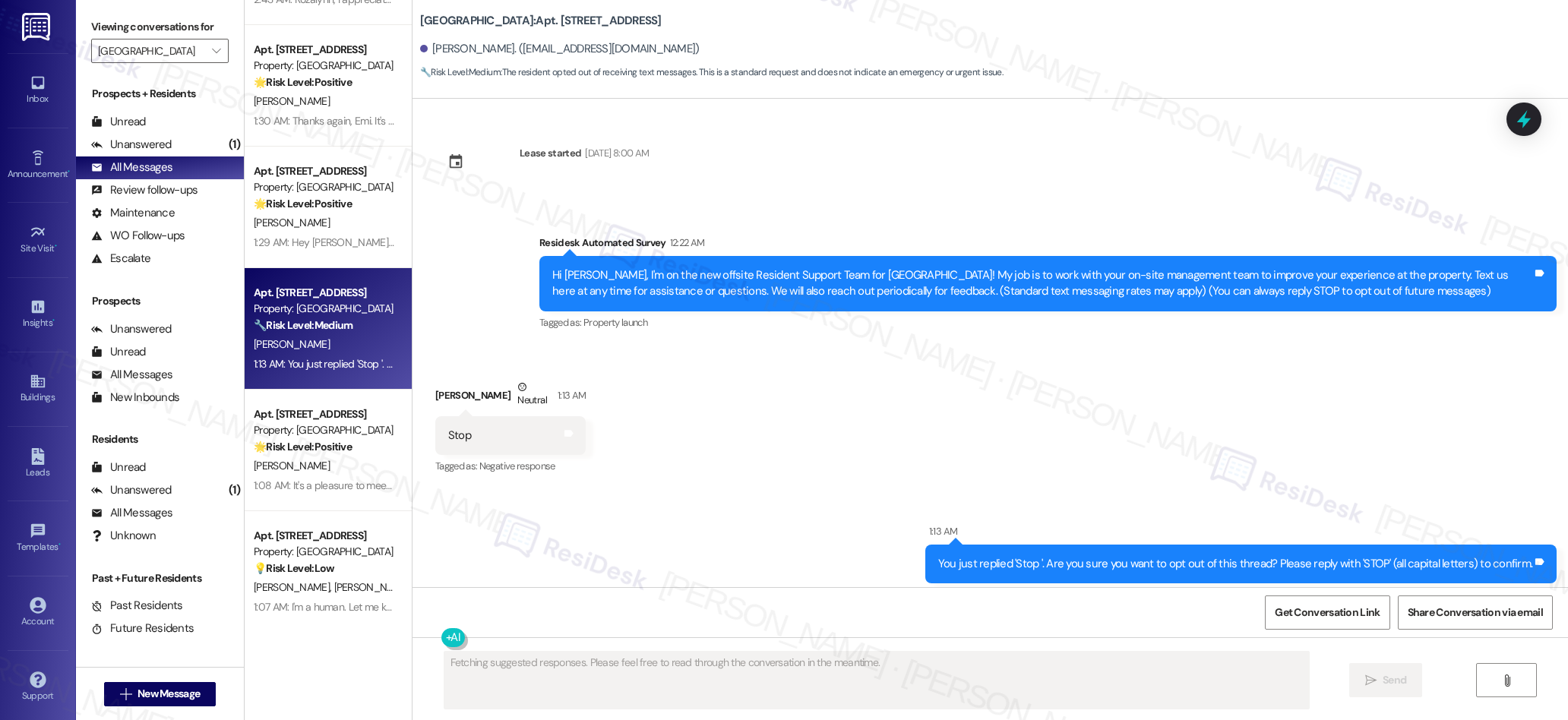
scroll to position [8, 0]
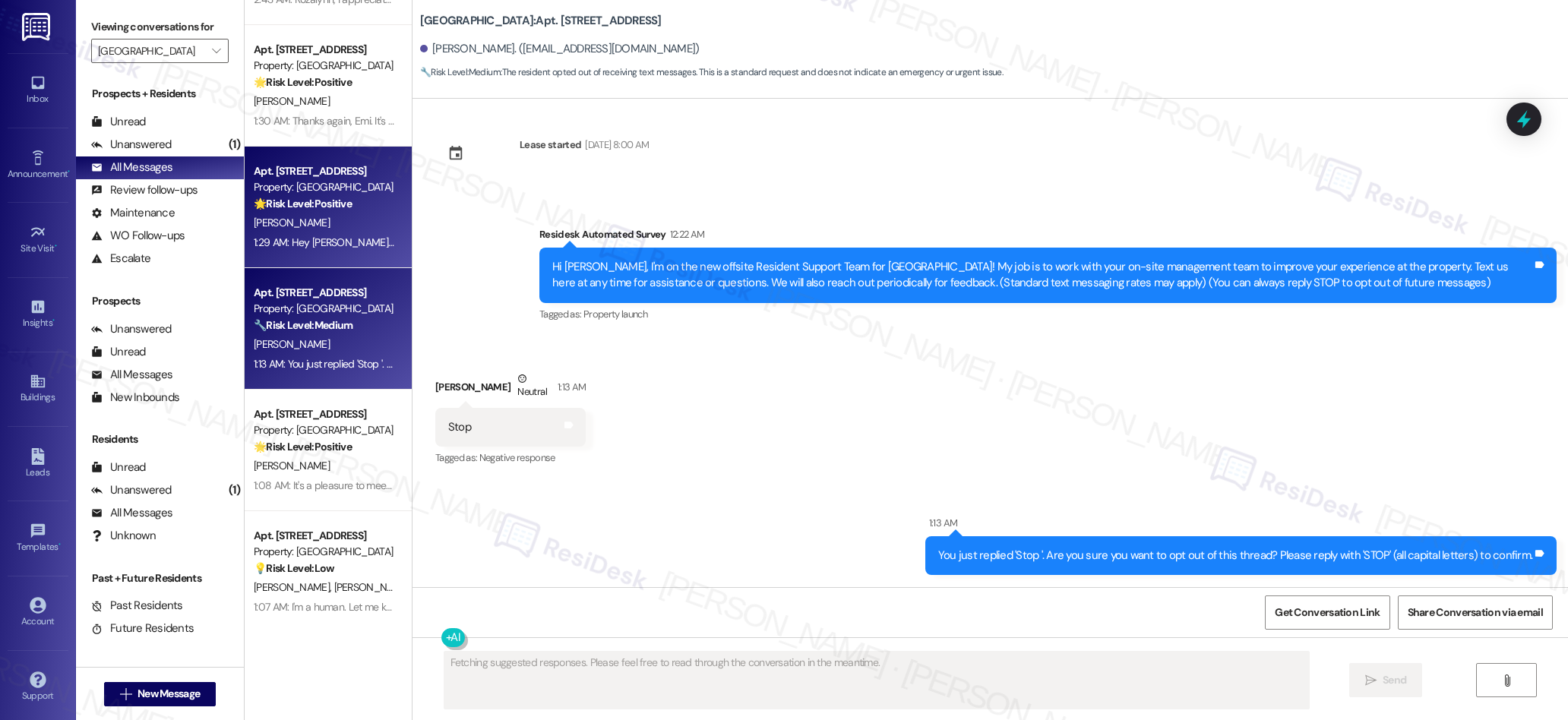
click at [319, 200] on strong "🌟 Risk Level: Positive" at bounding box center [302, 203] width 98 height 14
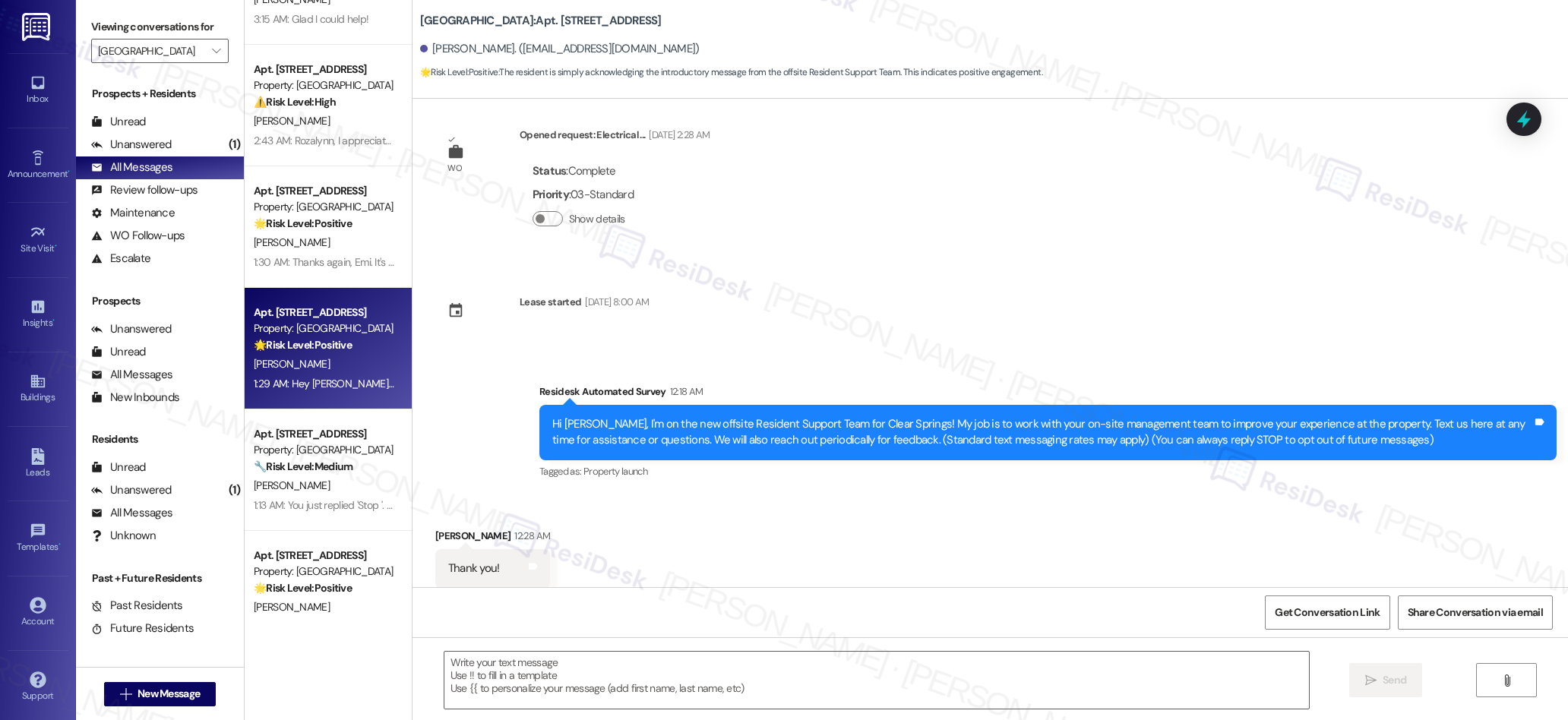
scroll to position [0, 0]
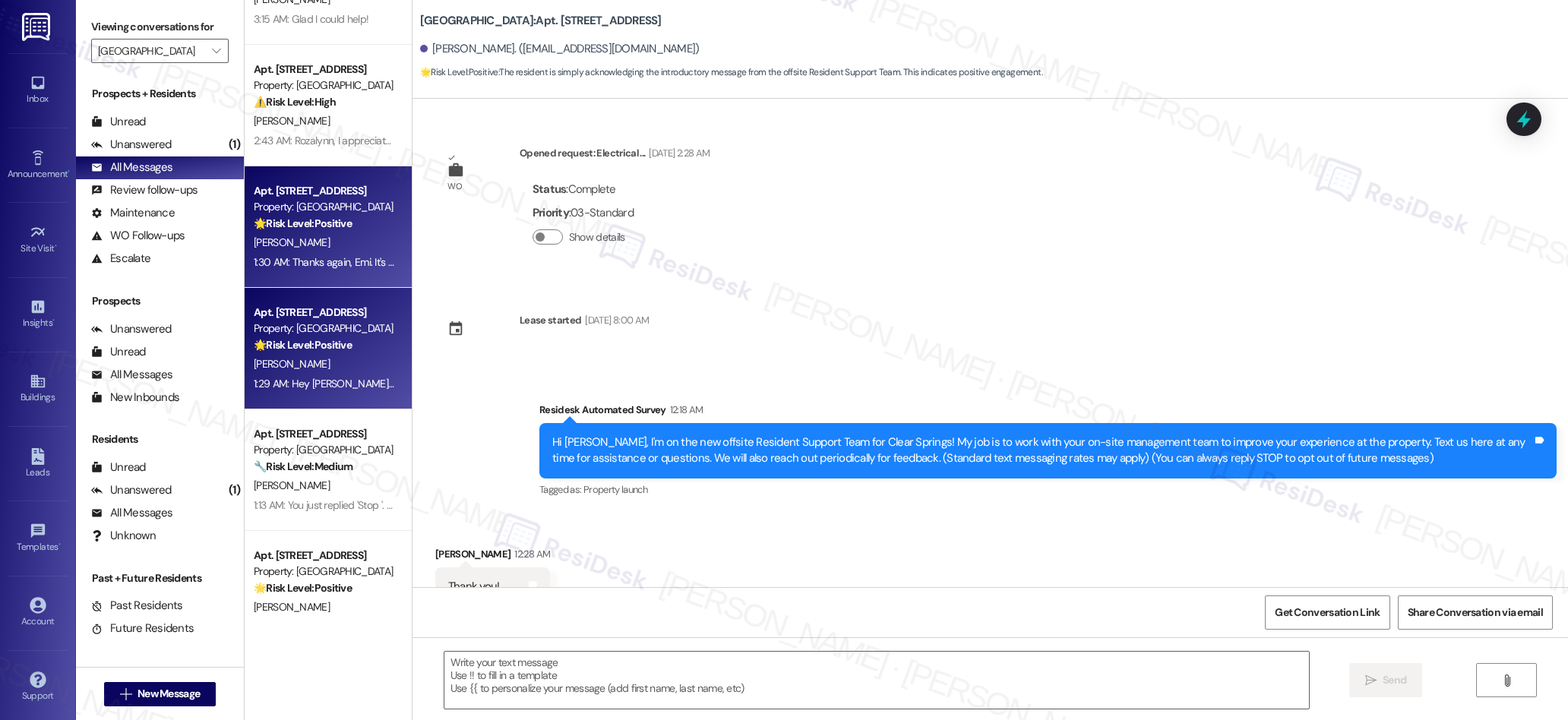
click at [366, 224] on div "🌟 Risk Level: Positive The resident is expressing positive sentiment and apprec…" at bounding box center [323, 223] width 141 height 16
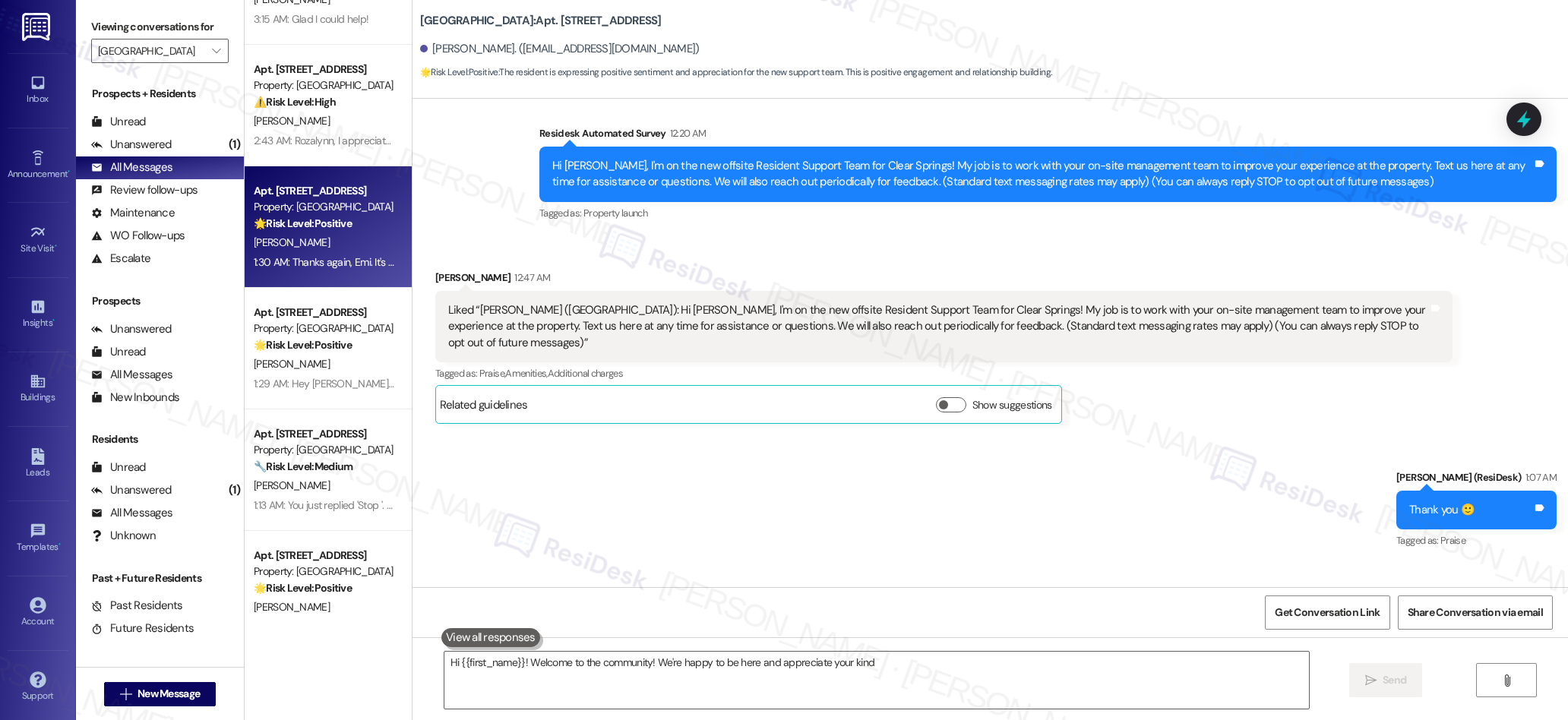
scroll to position [213, 0]
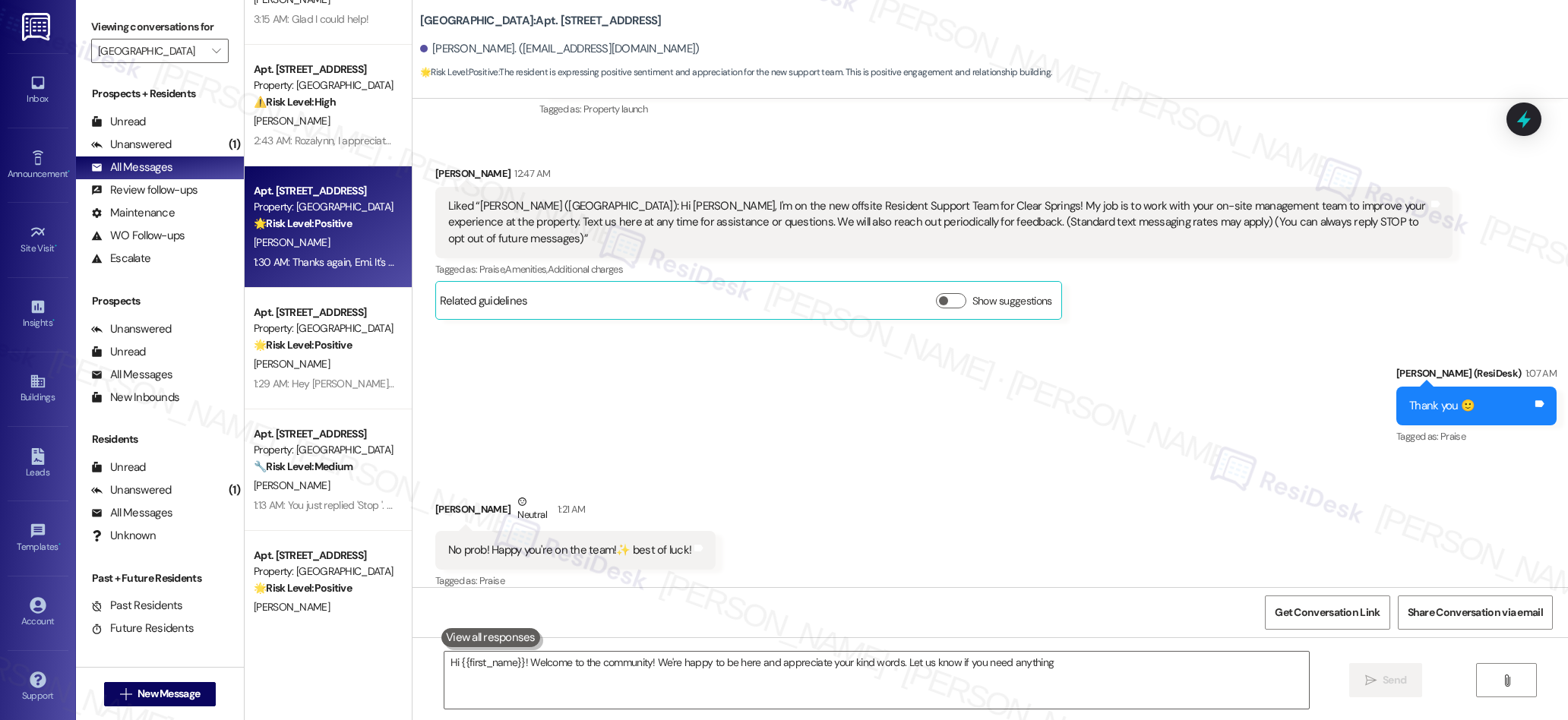
type textarea "Hi {{first_name}}! Welcome to the community! We're happy to be here and appreci…"
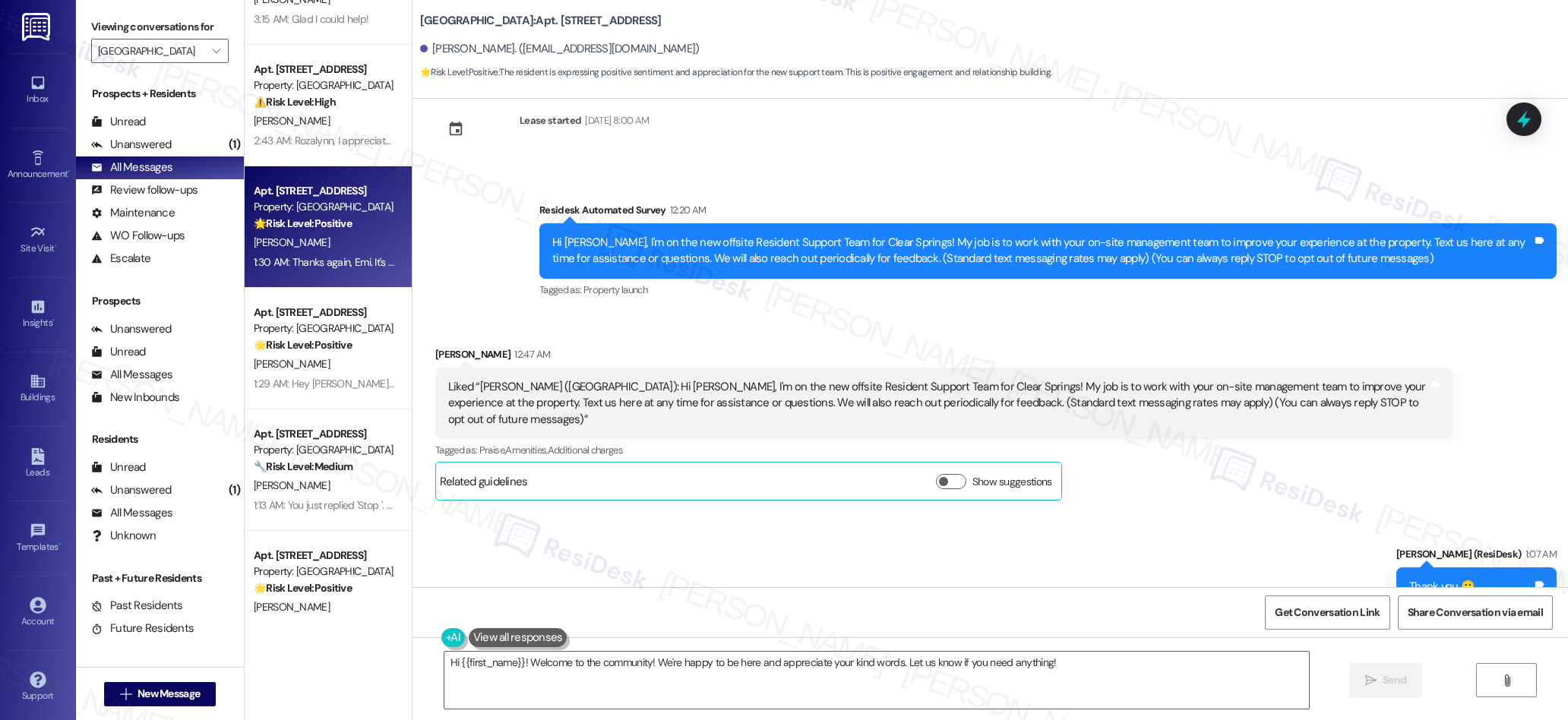
scroll to position [0, 0]
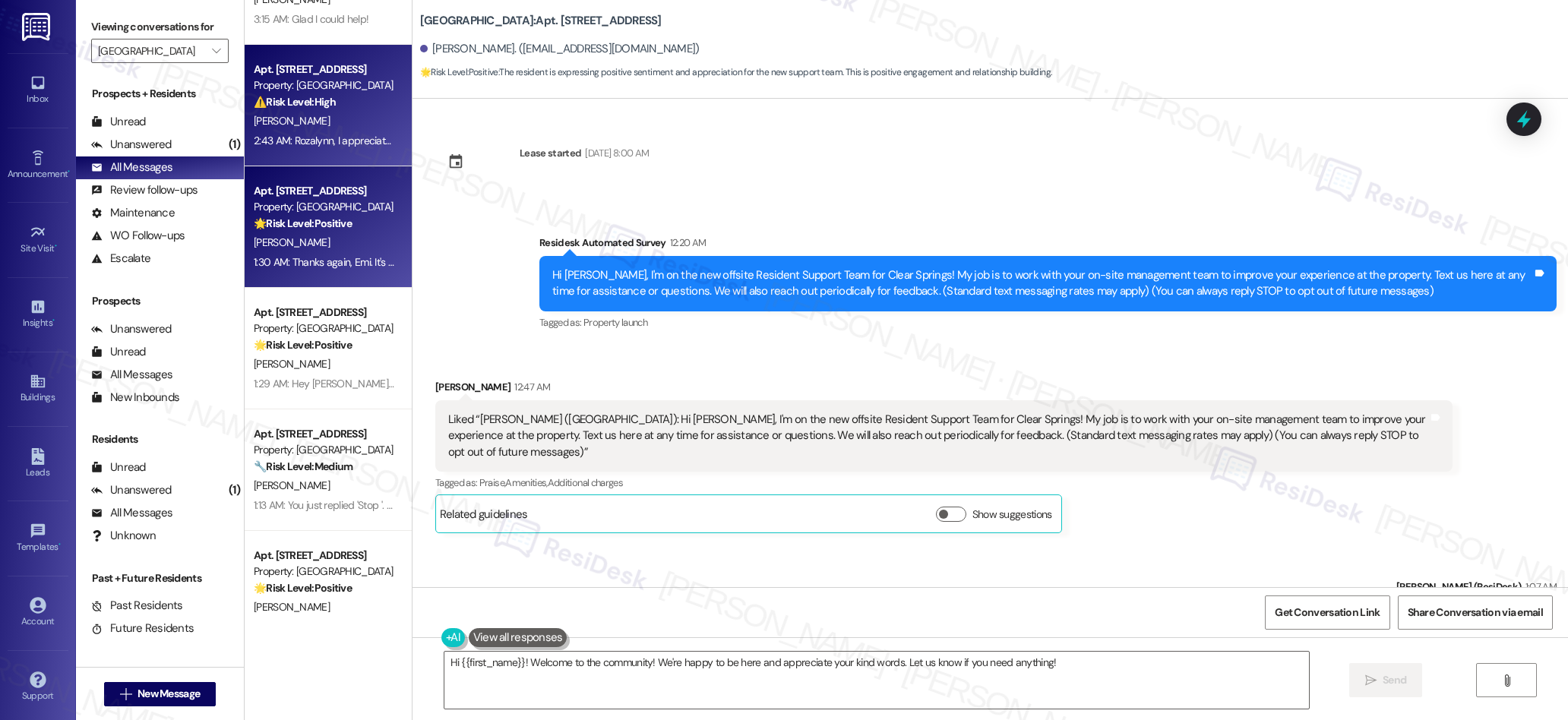
click at [332, 130] on div "[PERSON_NAME]" at bounding box center [324, 121] width 144 height 19
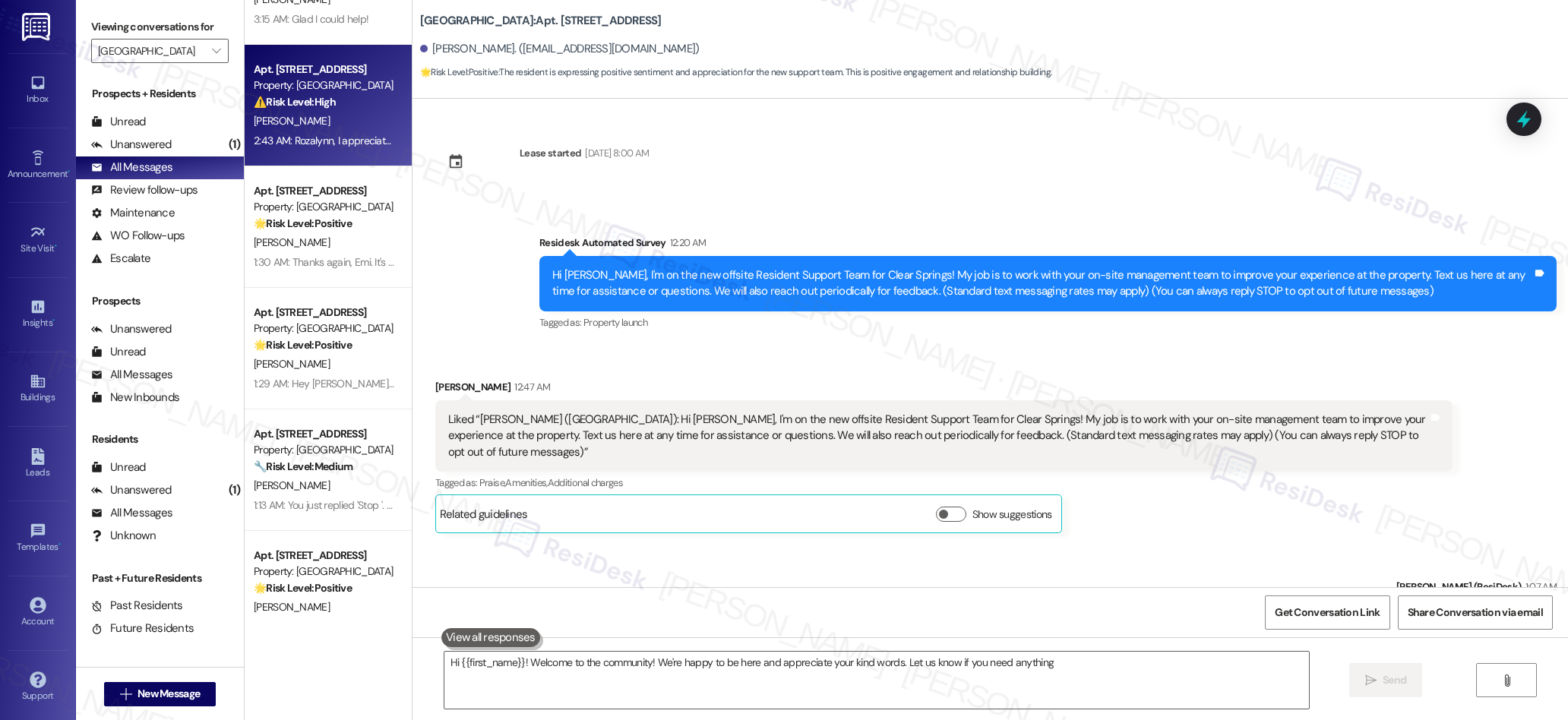
type textarea "Hi {{first_name}}! Welcome to the community! We're happy to be here and appreci…"
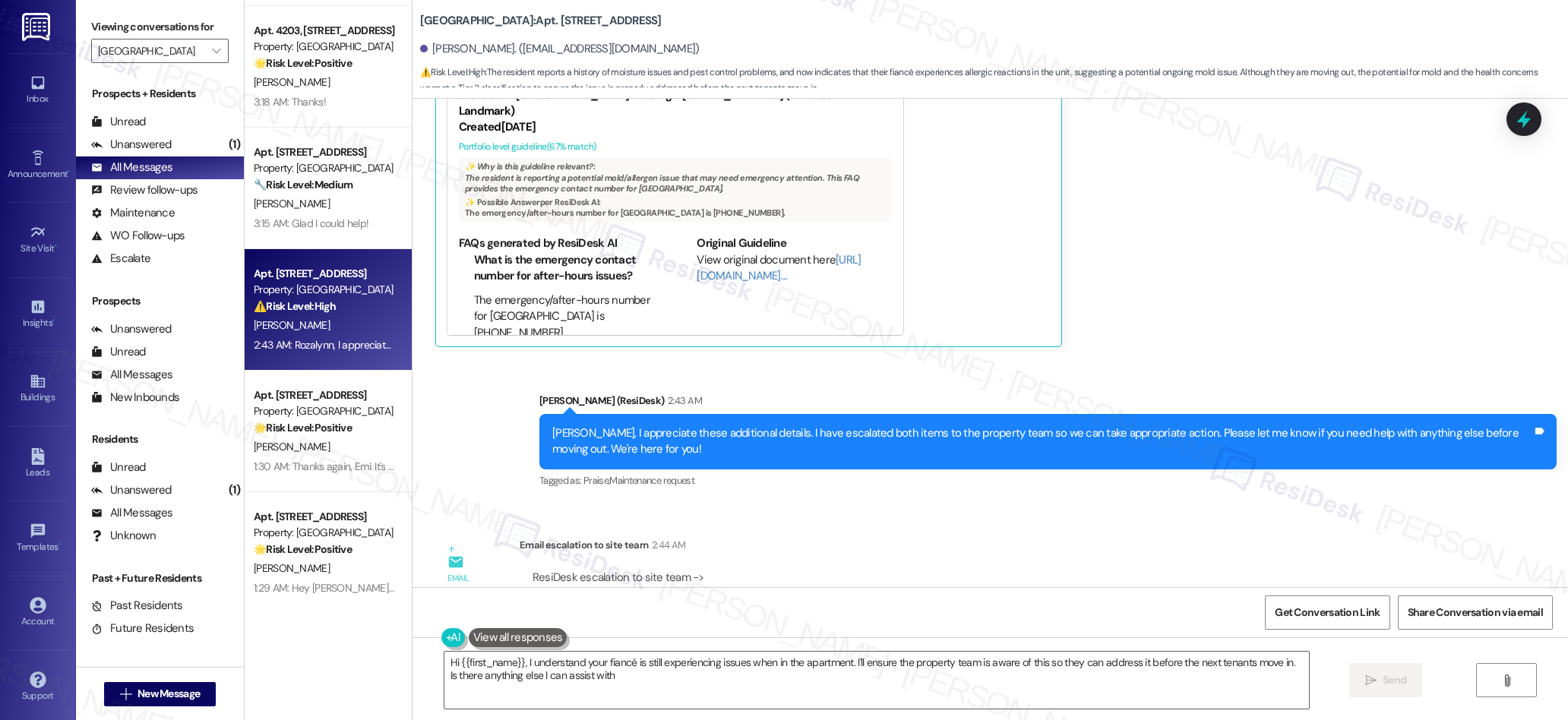
type textarea "Hi {{first_name}}, I understand your fiancé is still experiencing issues when i…"
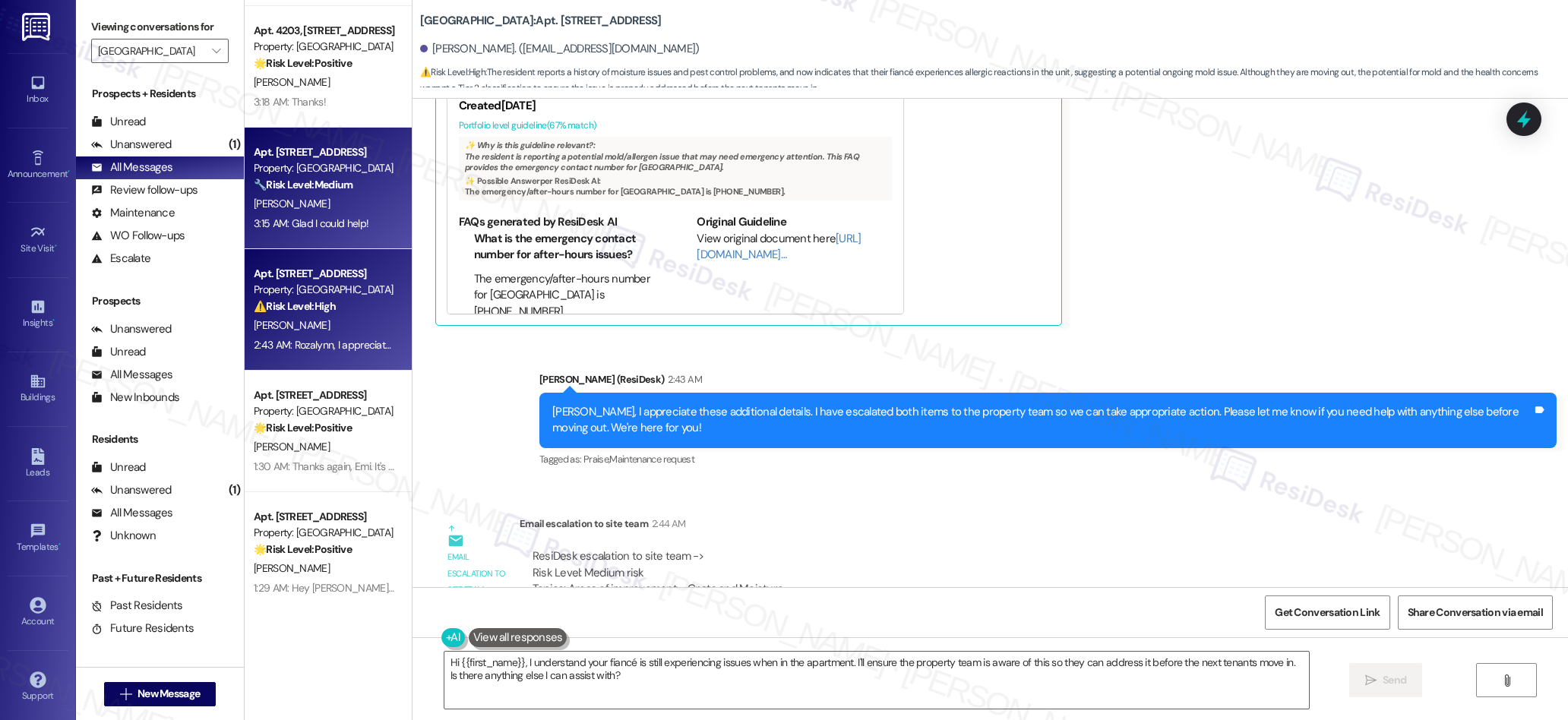
click at [279, 198] on div "[PERSON_NAME]" at bounding box center [324, 203] width 144 height 19
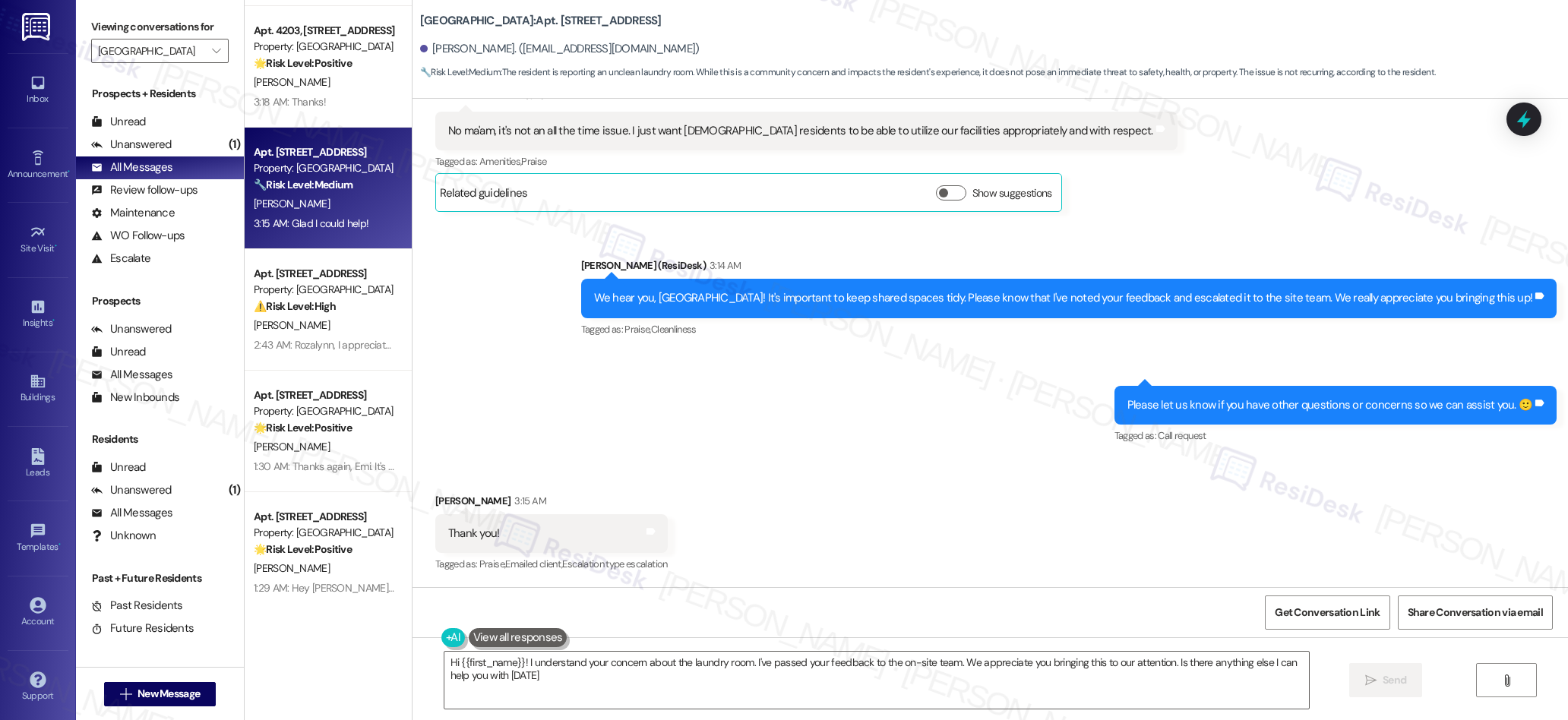
type textarea "Hi {{first_name}}! I understand your concern about the laundry room. I've passe…"
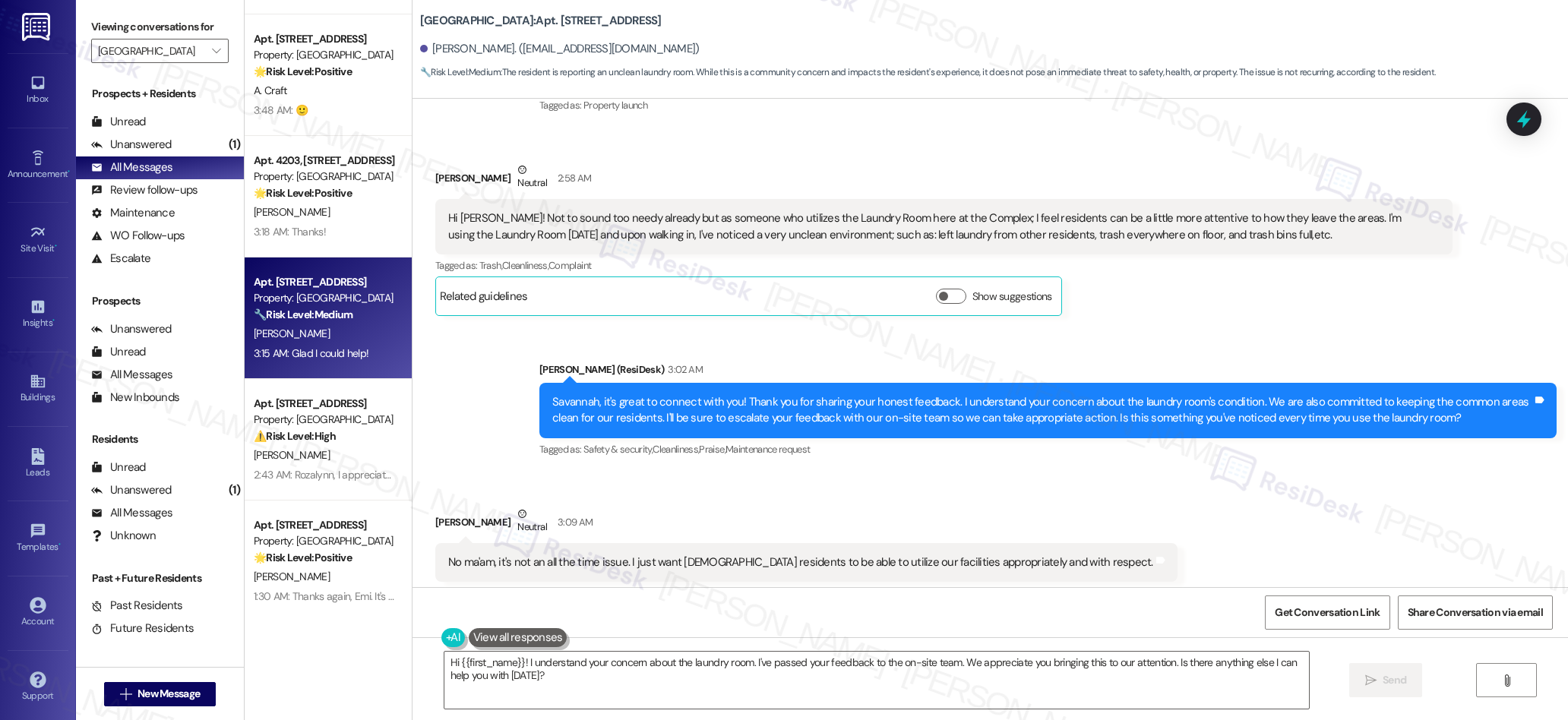
scroll to position [824, 0]
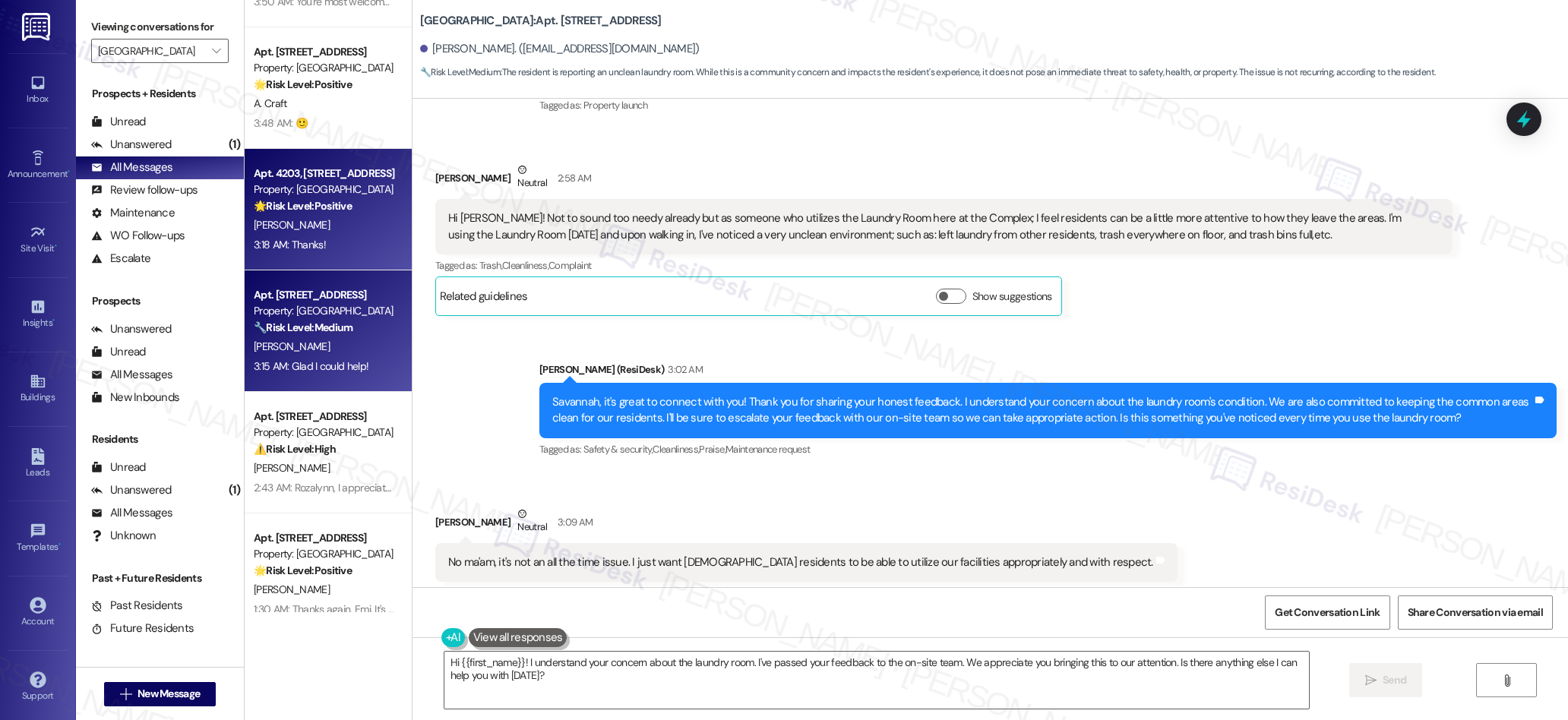
click at [335, 203] on strong "🌟 Risk Level: Positive" at bounding box center [302, 206] width 98 height 14
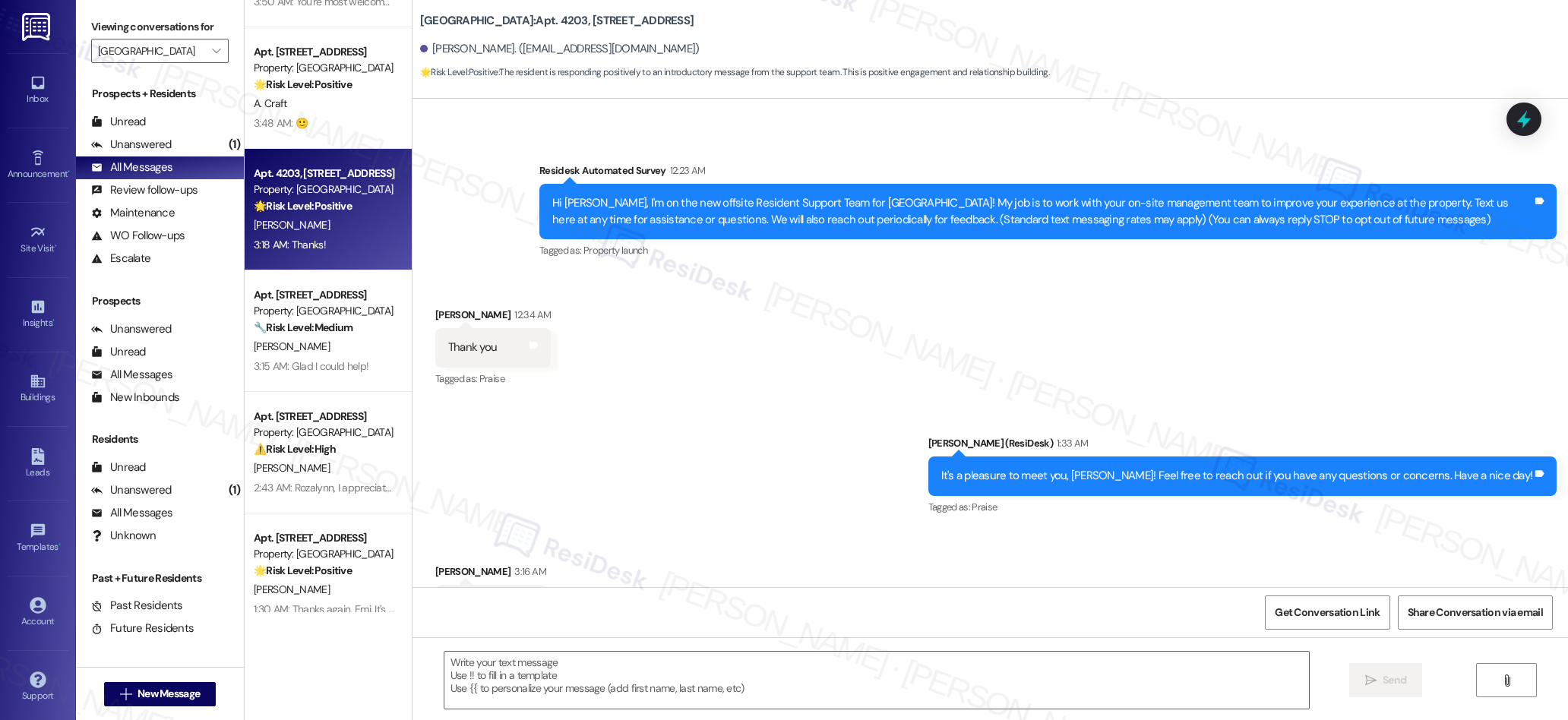
type textarea "Fetching suggested responses. Please feel free to read through the conversation…"
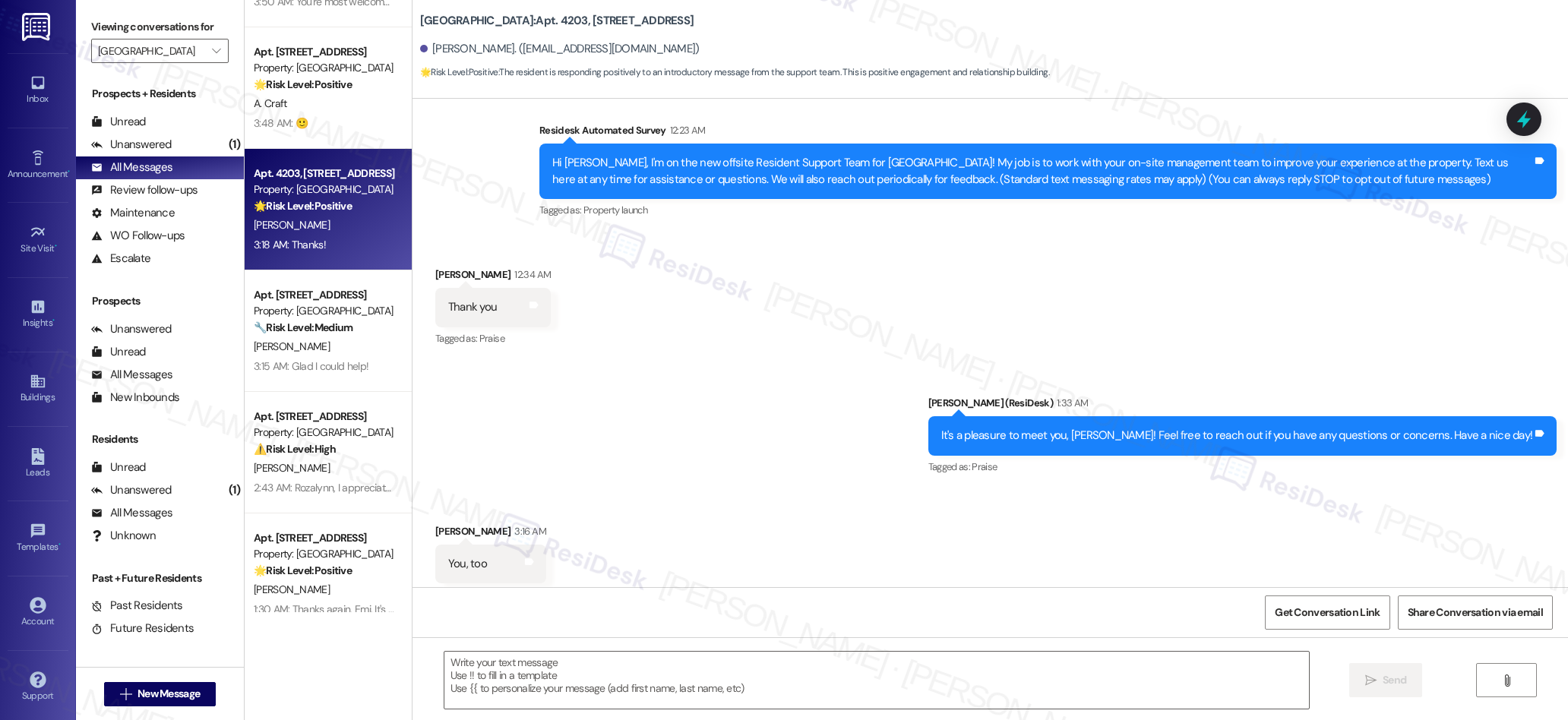
scroll to position [230, 0]
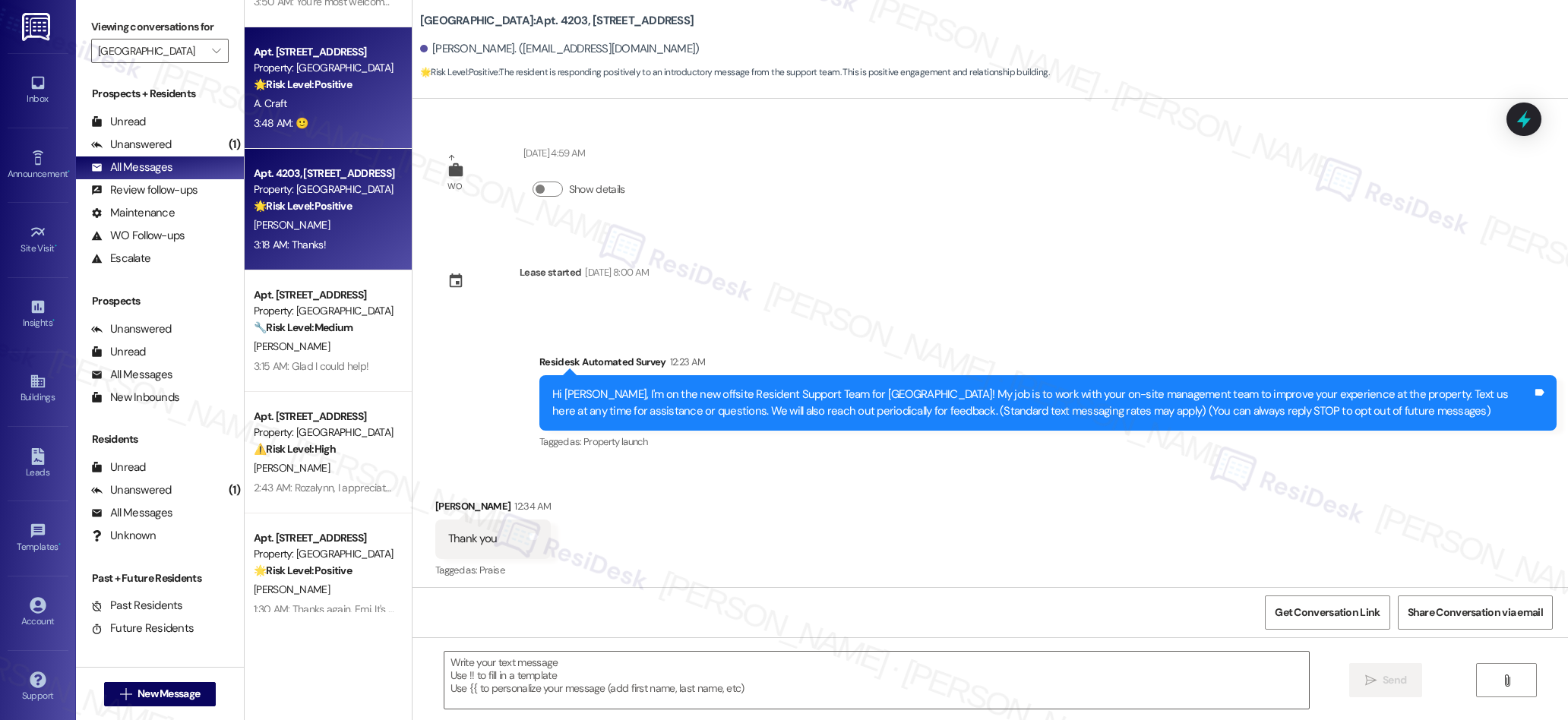
click at [330, 119] on div "3:48 AM: 🙂 3:48 AM: 🙂" at bounding box center [324, 123] width 144 height 19
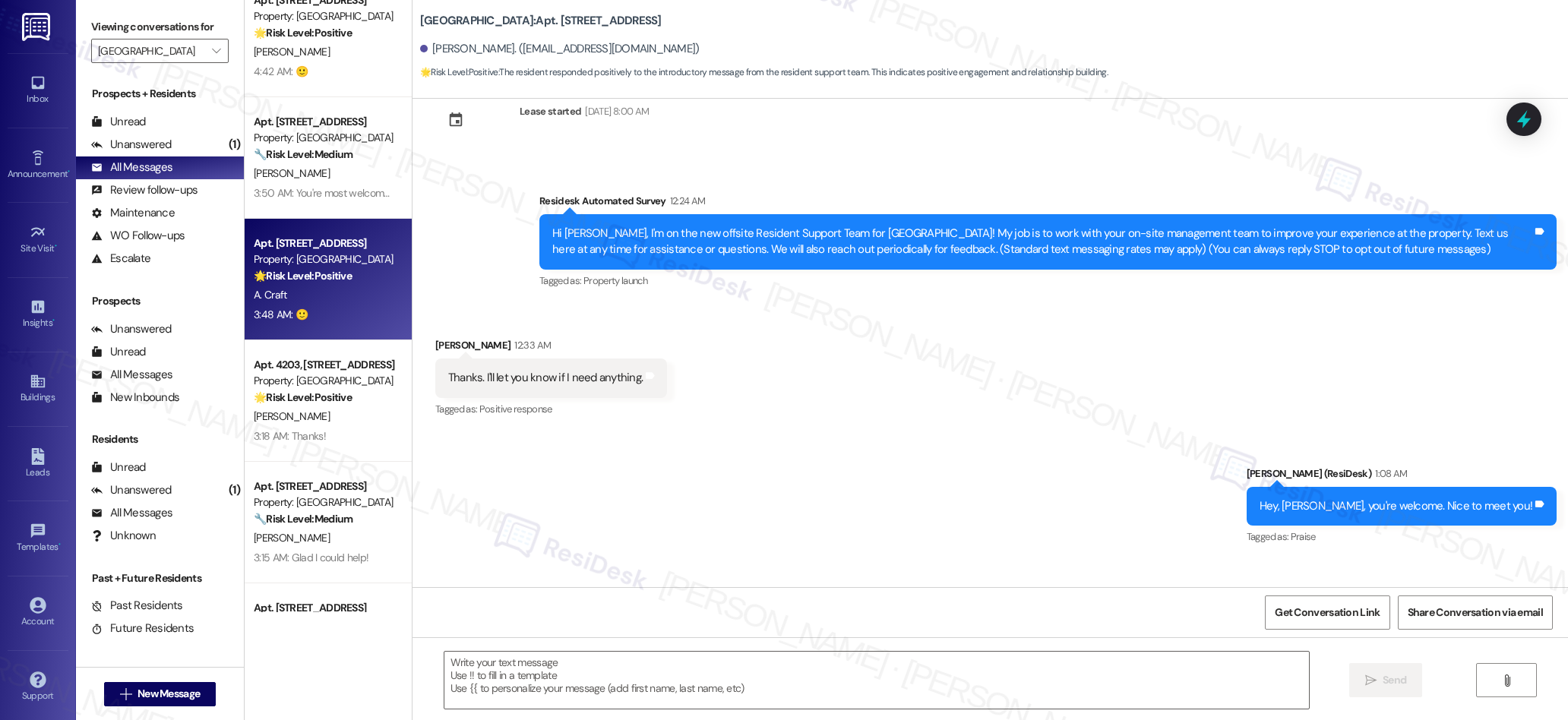
type textarea "Fetching suggested responses. Please feel free to read through the conversation…"
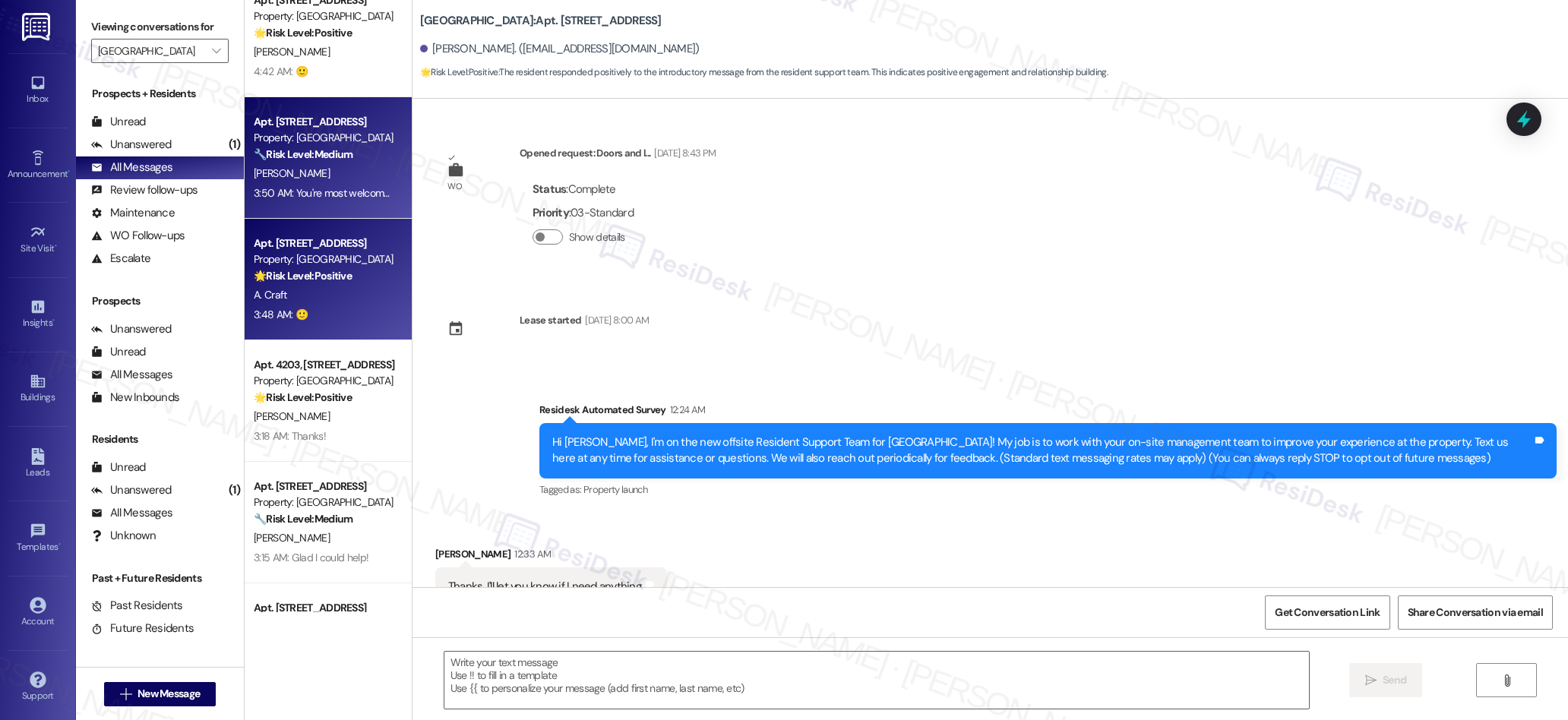
click at [330, 170] on div "[PERSON_NAME]" at bounding box center [324, 174] width 144 height 19
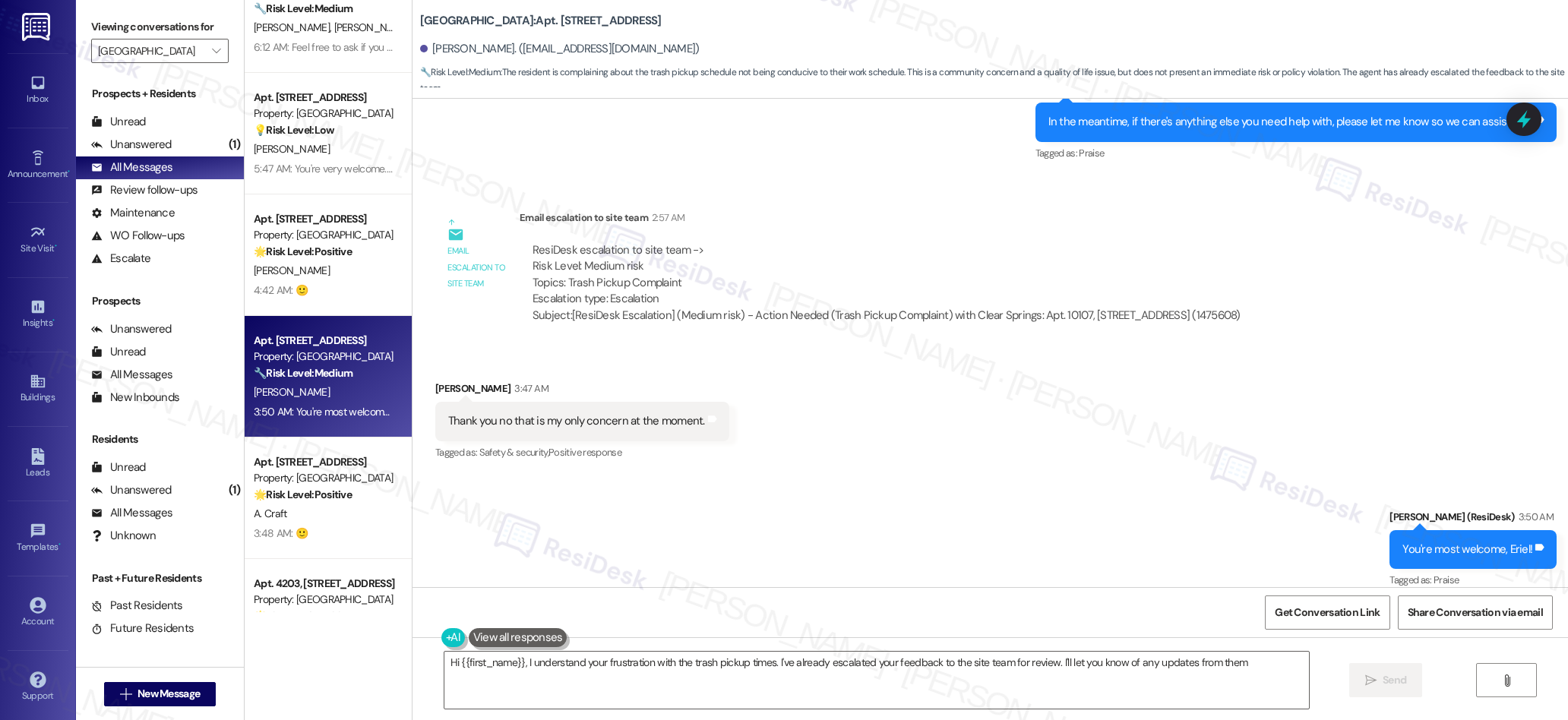
type textarea "Hi {{first_name}}, I understand your frustration with the trash pickup times. I…"
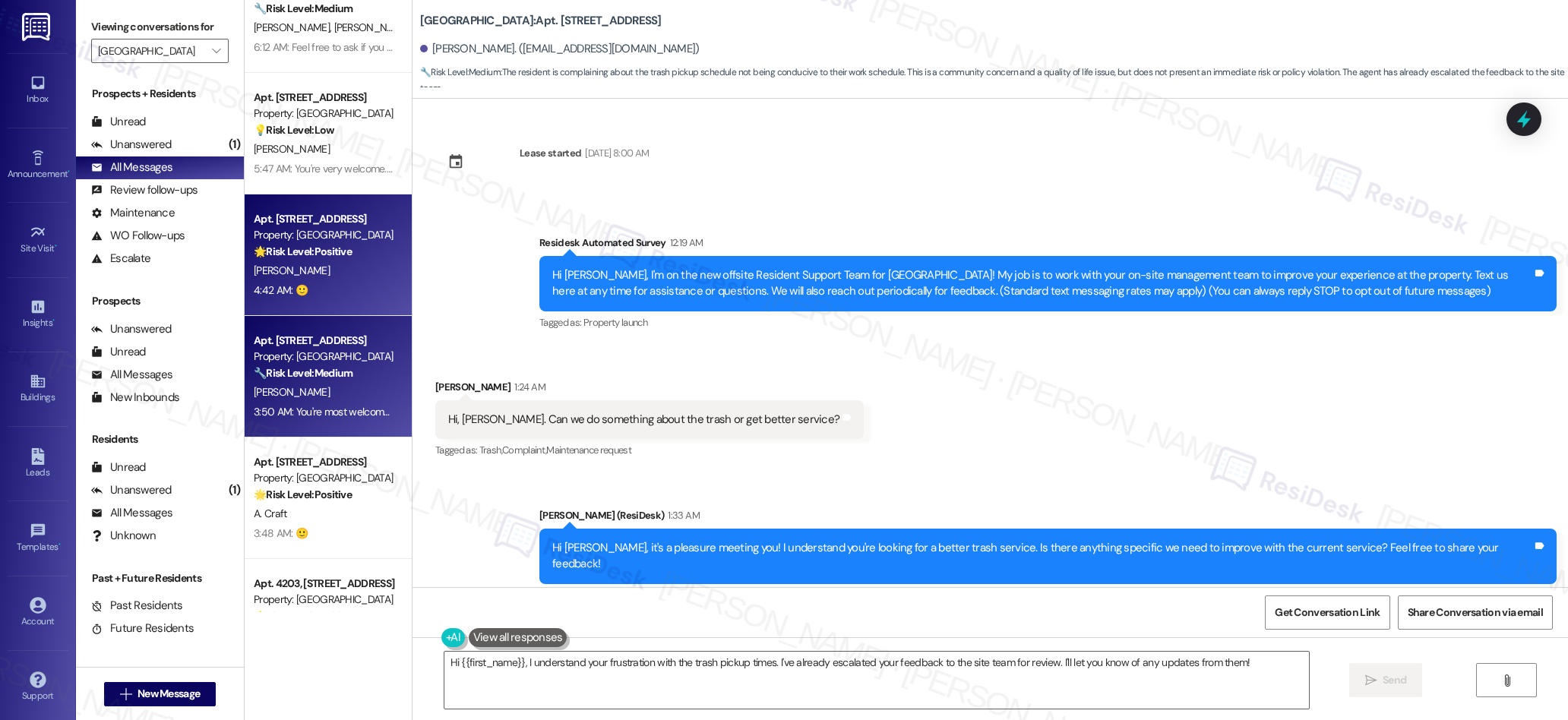
click at [307, 219] on div "Apt. [STREET_ADDRESS]" at bounding box center [323, 219] width 141 height 16
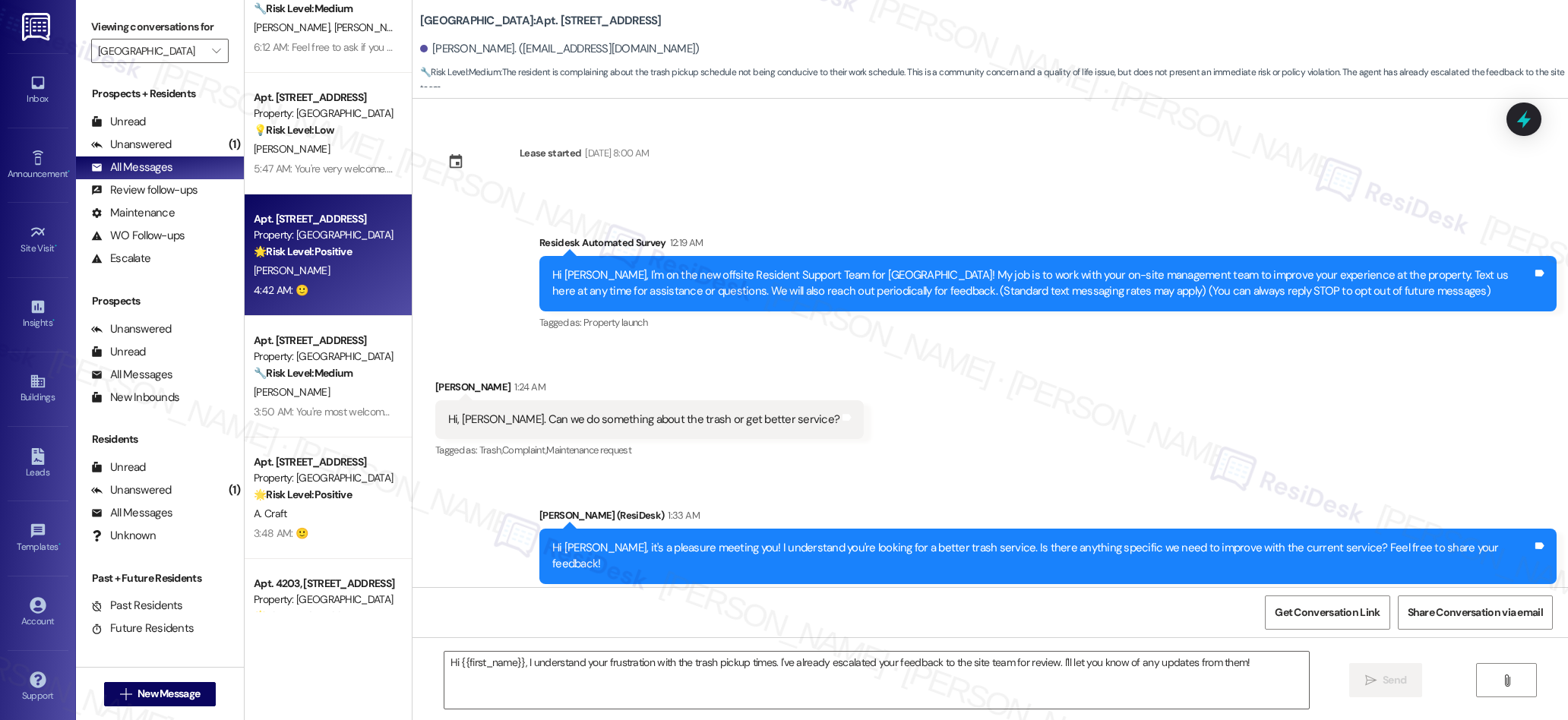
type textarea "Fetching suggested responses. Please feel free to read through the conversation…"
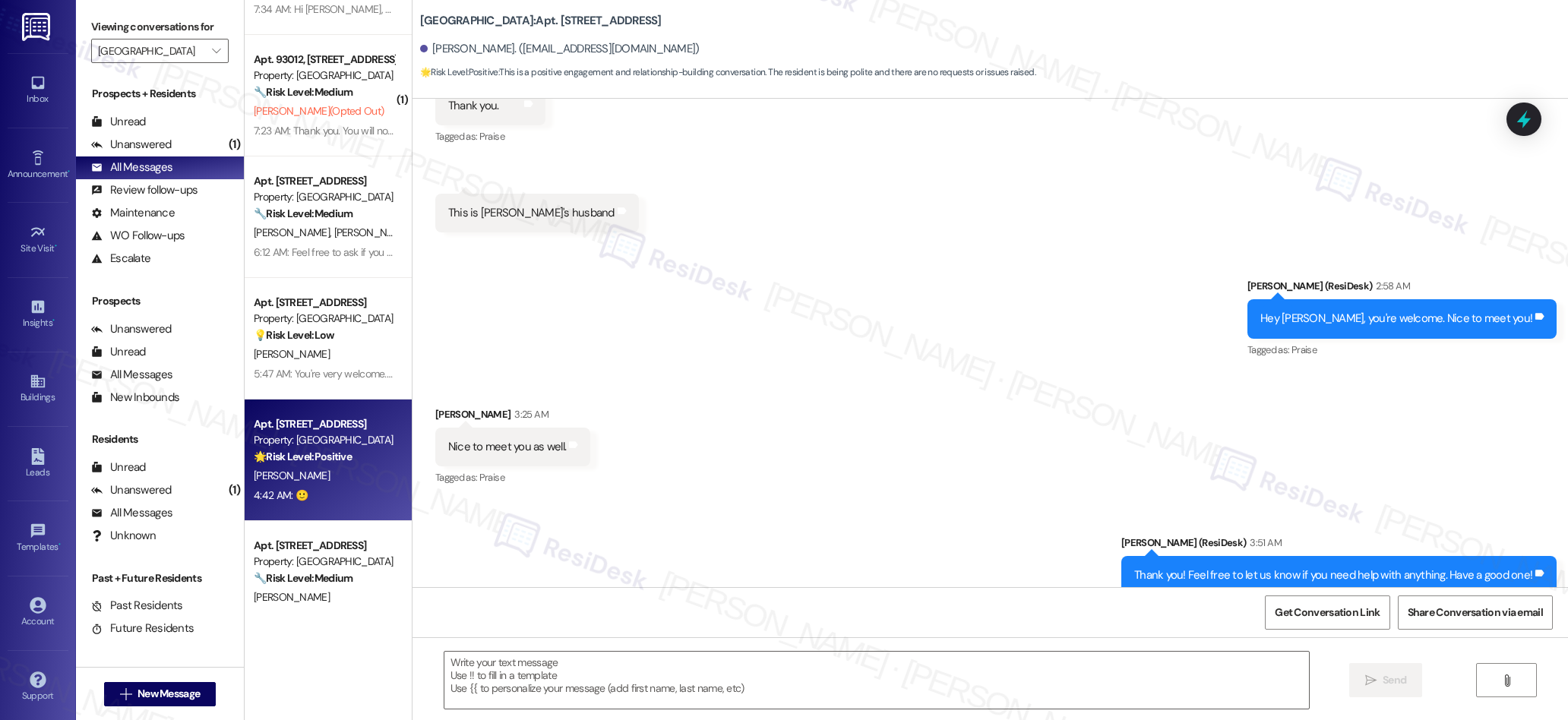
type textarea "Fetching suggested responses. Please feel free to read through the conversation…"
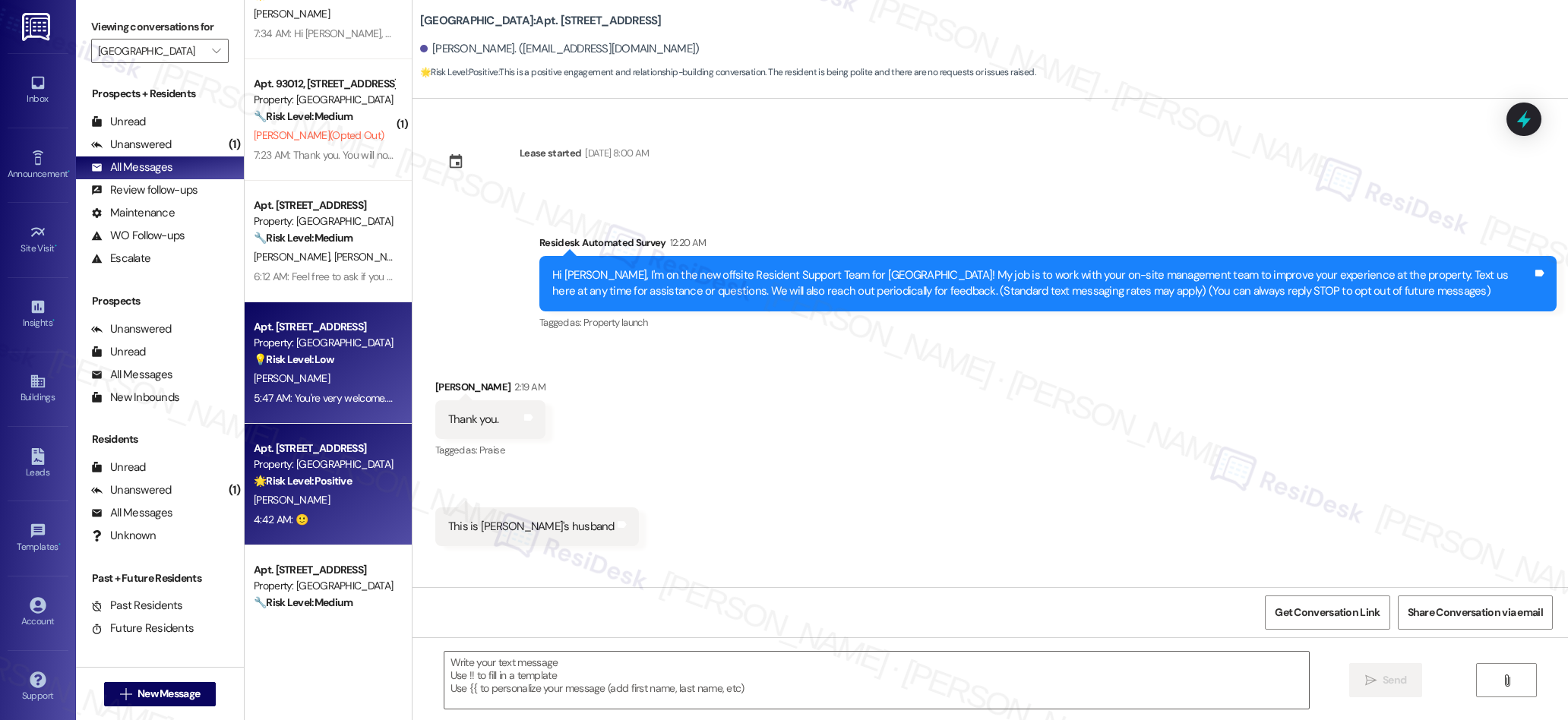
click at [370, 363] on div "💡 Risk Level: Low The resident is confirming updated contact information. This …" at bounding box center [323, 360] width 141 height 16
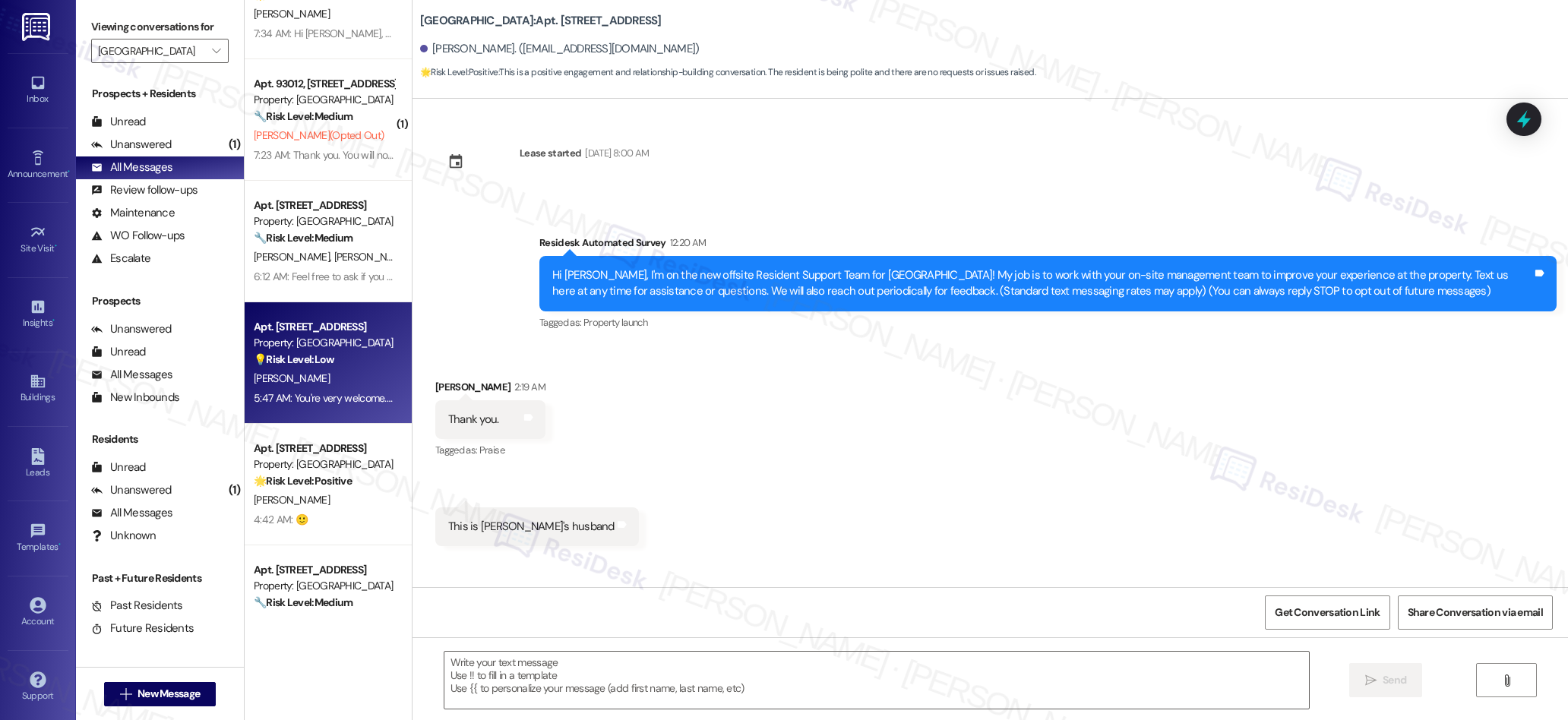
type textarea "Fetching suggested responses. Please feel free to read through the conversation…"
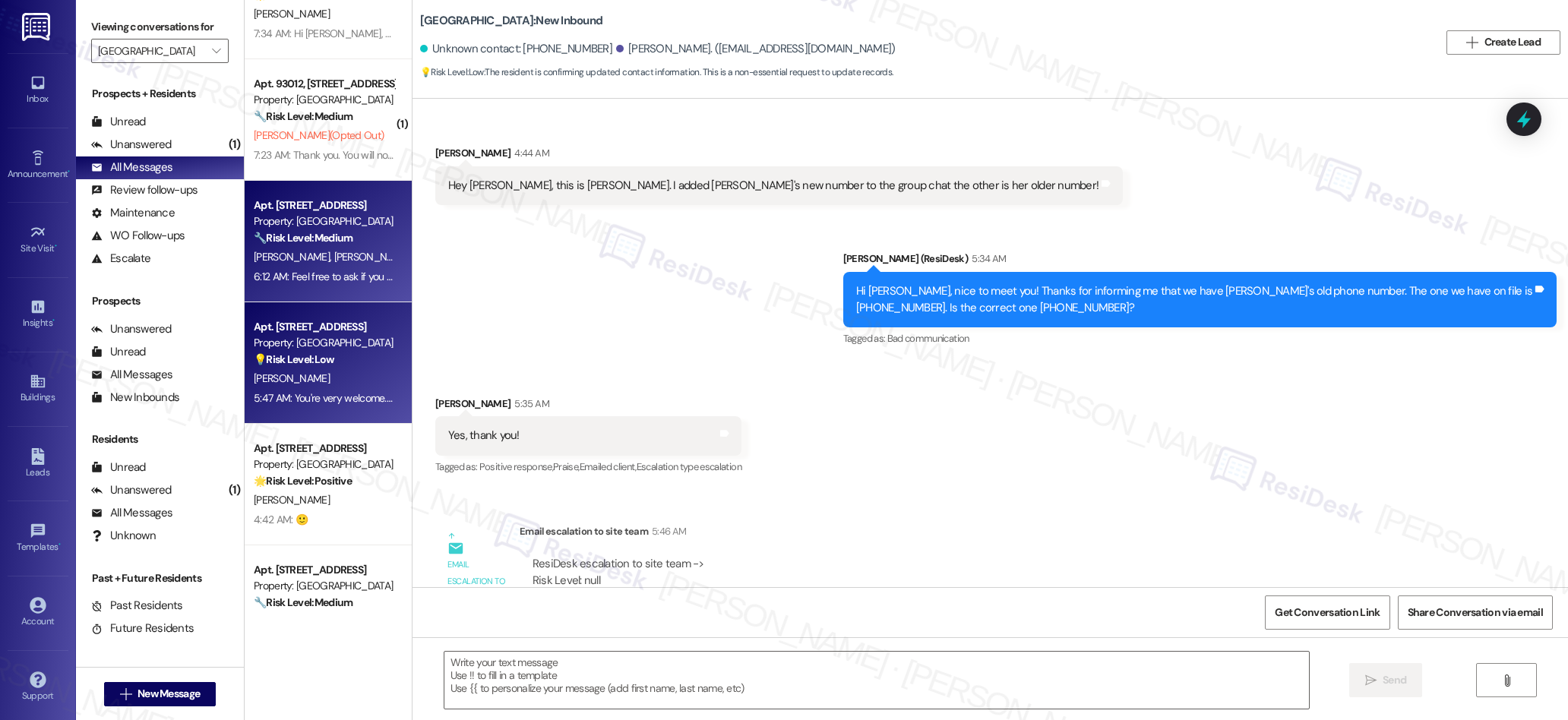
click at [253, 278] on div "6:12 AM: Feel free to ask if you have other questions or concerns! 6:12 AM: Fee…" at bounding box center [395, 276] width 283 height 14
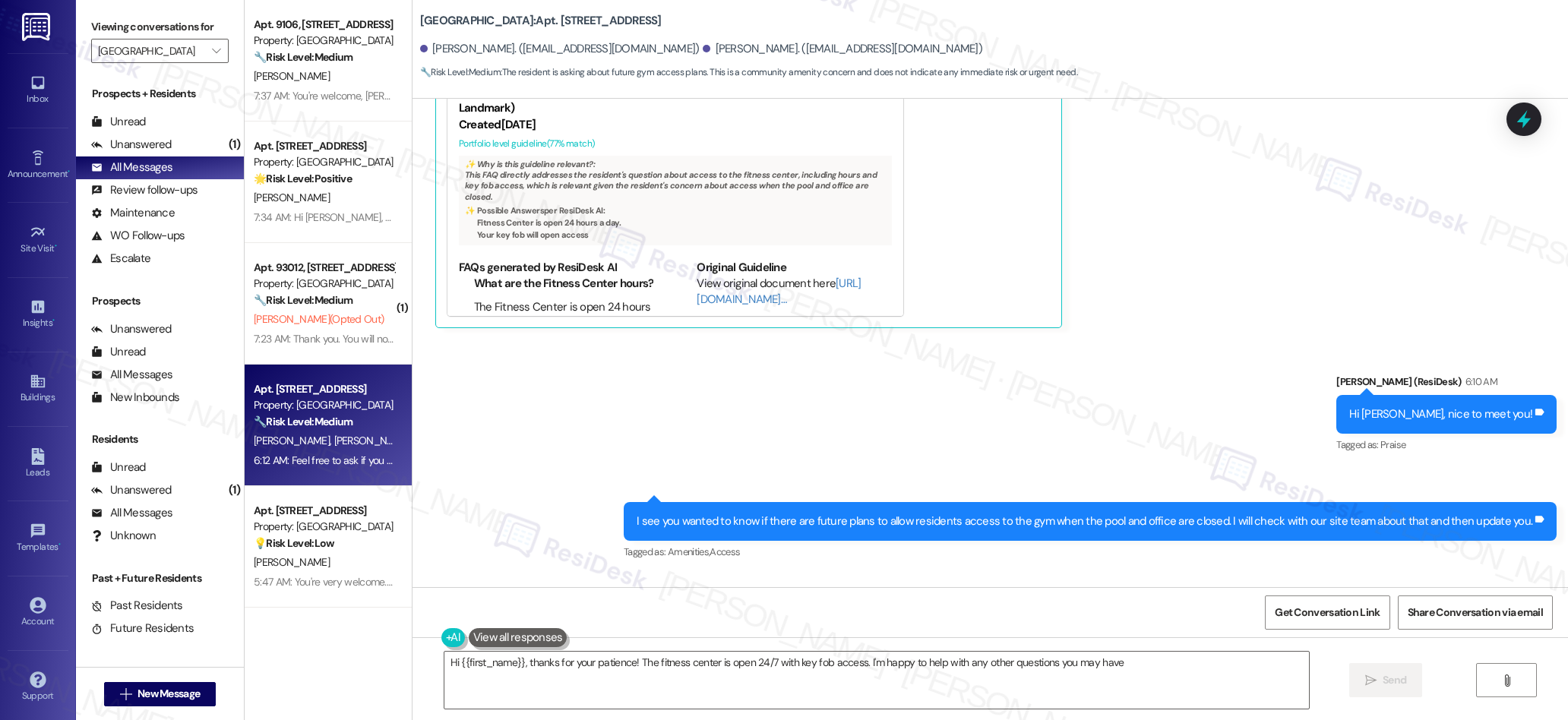
type textarea "Hi {{first_name}}, thanks for your patience! The fitness center is open 24/7 wi…"
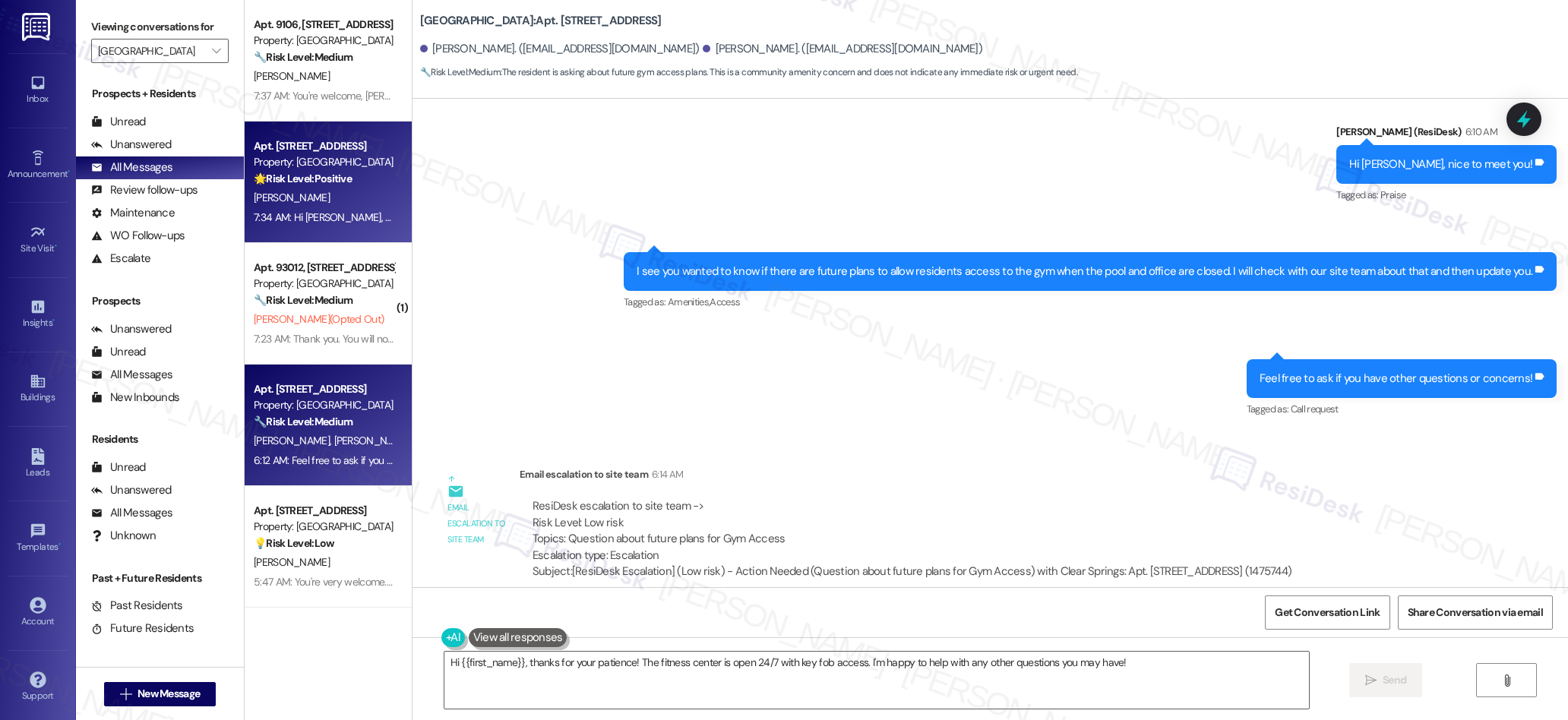
click at [341, 218] on div "7:34 AM: Hi [PERSON_NAME], nice to meet you! I understand you prefer to speak w…" at bounding box center [712, 217] width 918 height 14
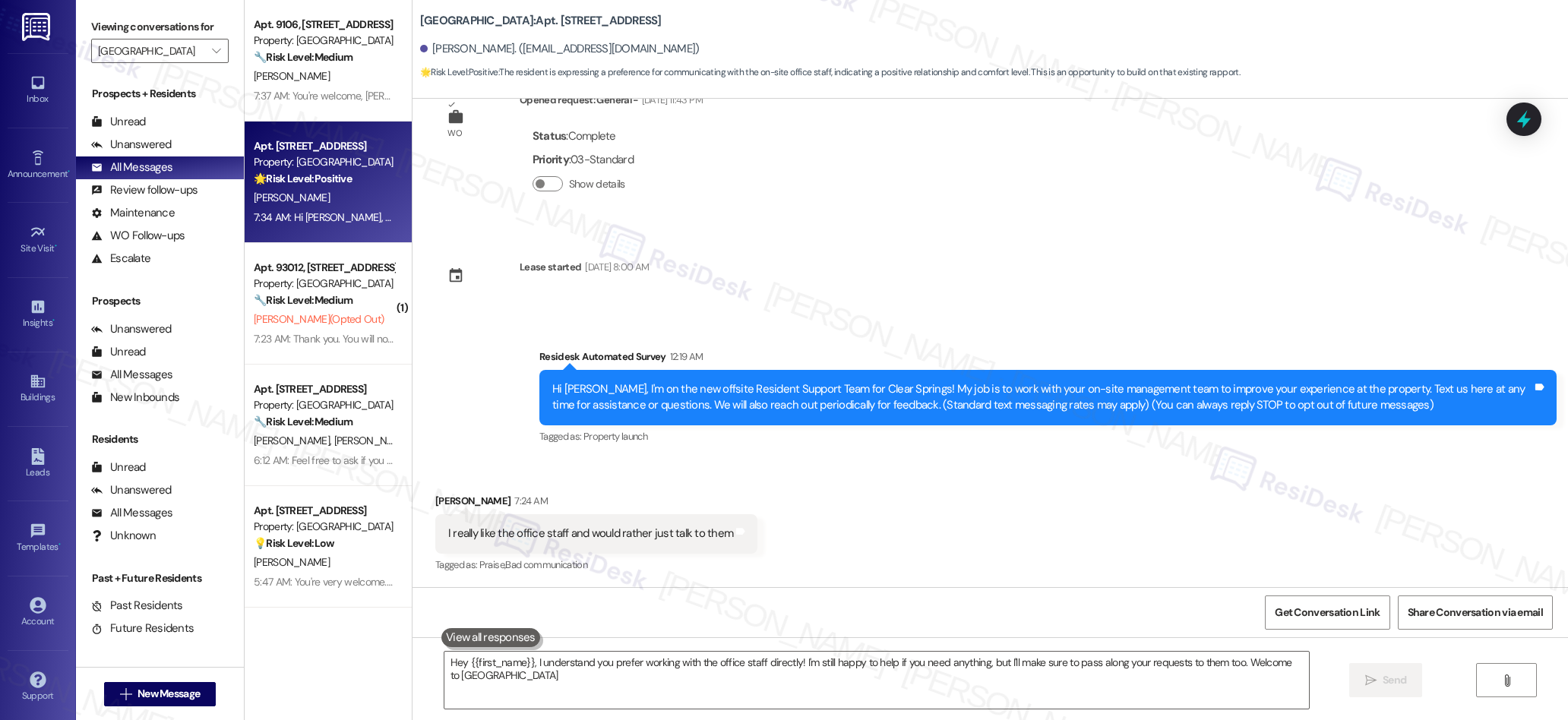
type textarea "Hey {{first_name}}, I understand you prefer working with the office staff direc…"
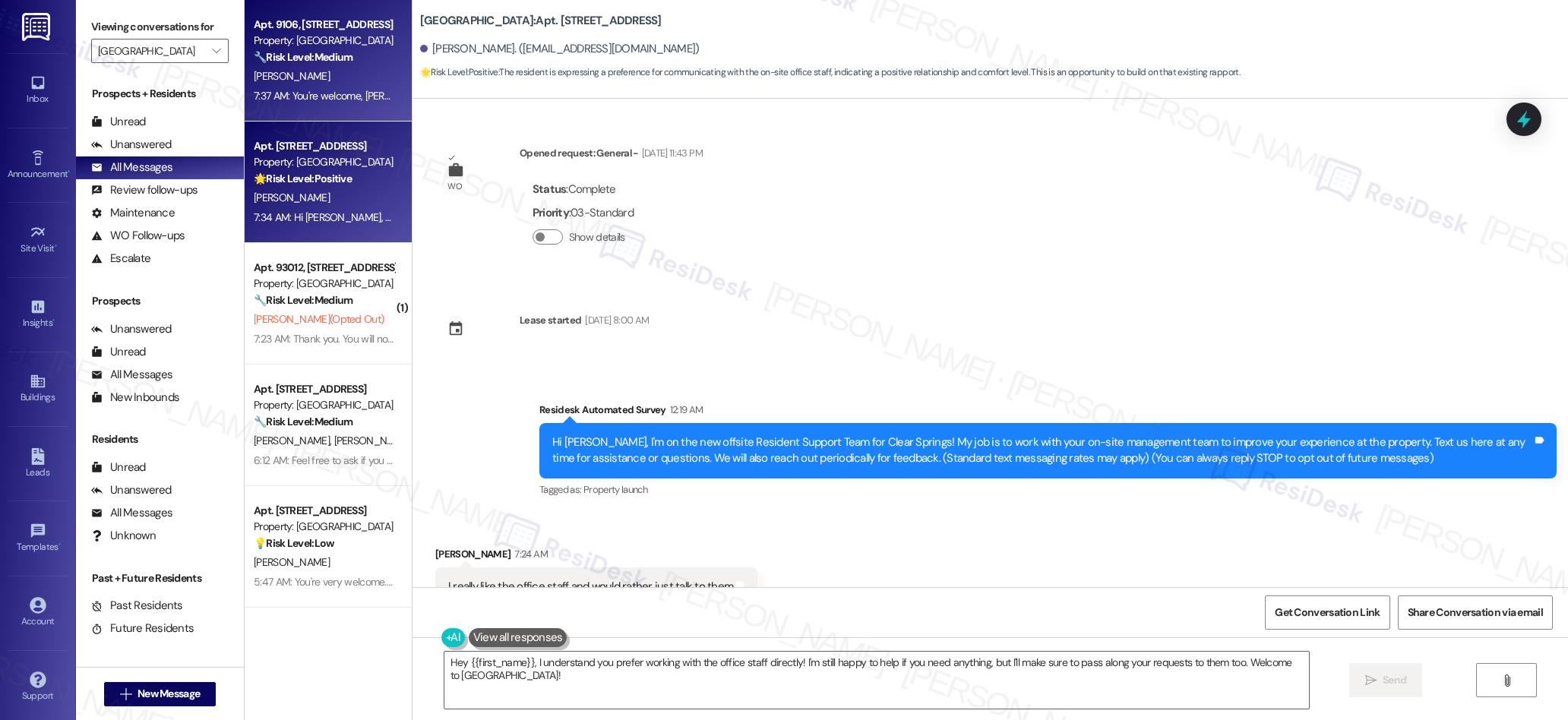
click at [346, 93] on div "7:37 AM: You're welcome, [PERSON_NAME]. 7:37 AM: You're welcome, [PERSON_NAME]." at bounding box center [348, 96] width 190 height 14
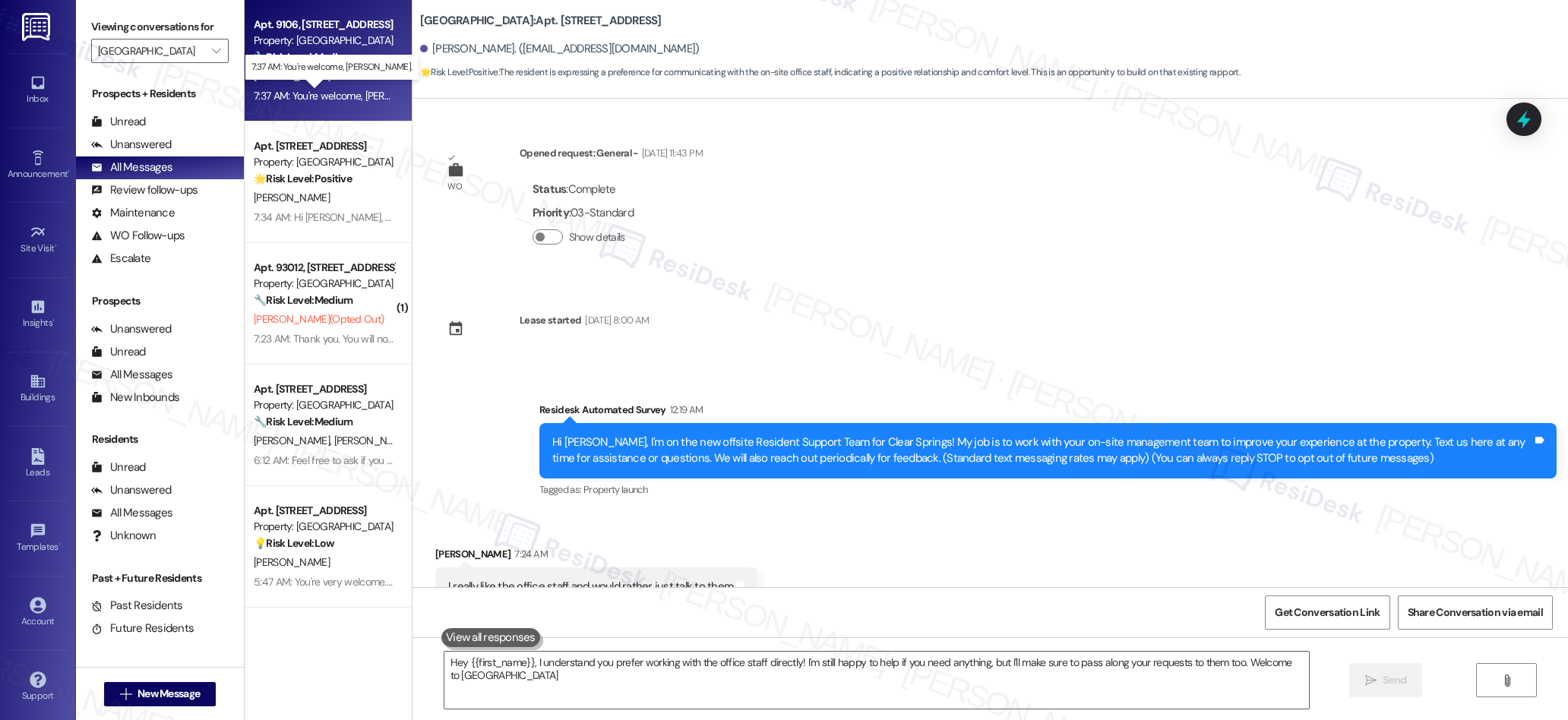
type textarea "Hey {{first_name}}, I understand you prefer working with the office staff direc…"
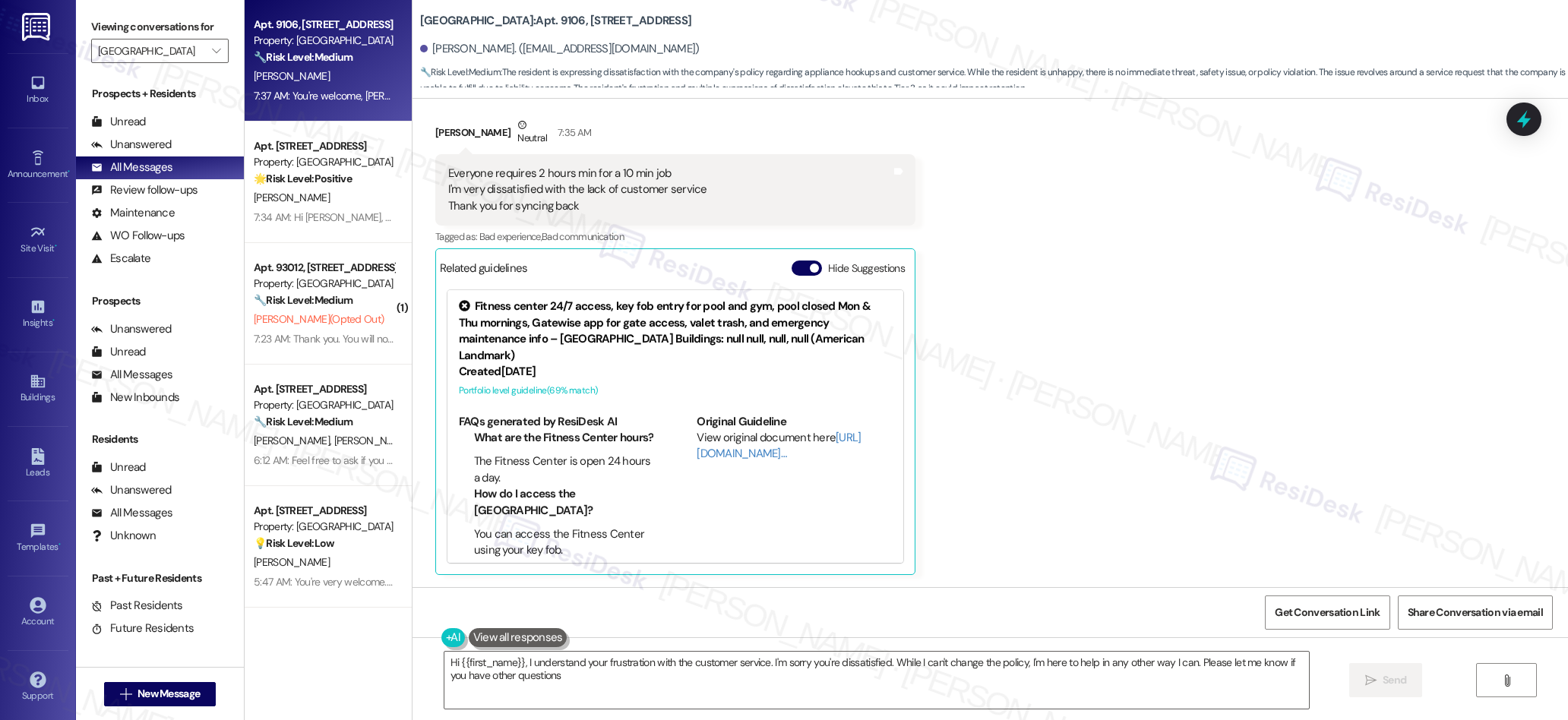
type textarea "Hi {{first_name}}, I understand your frustration with the customer service. I'm…"
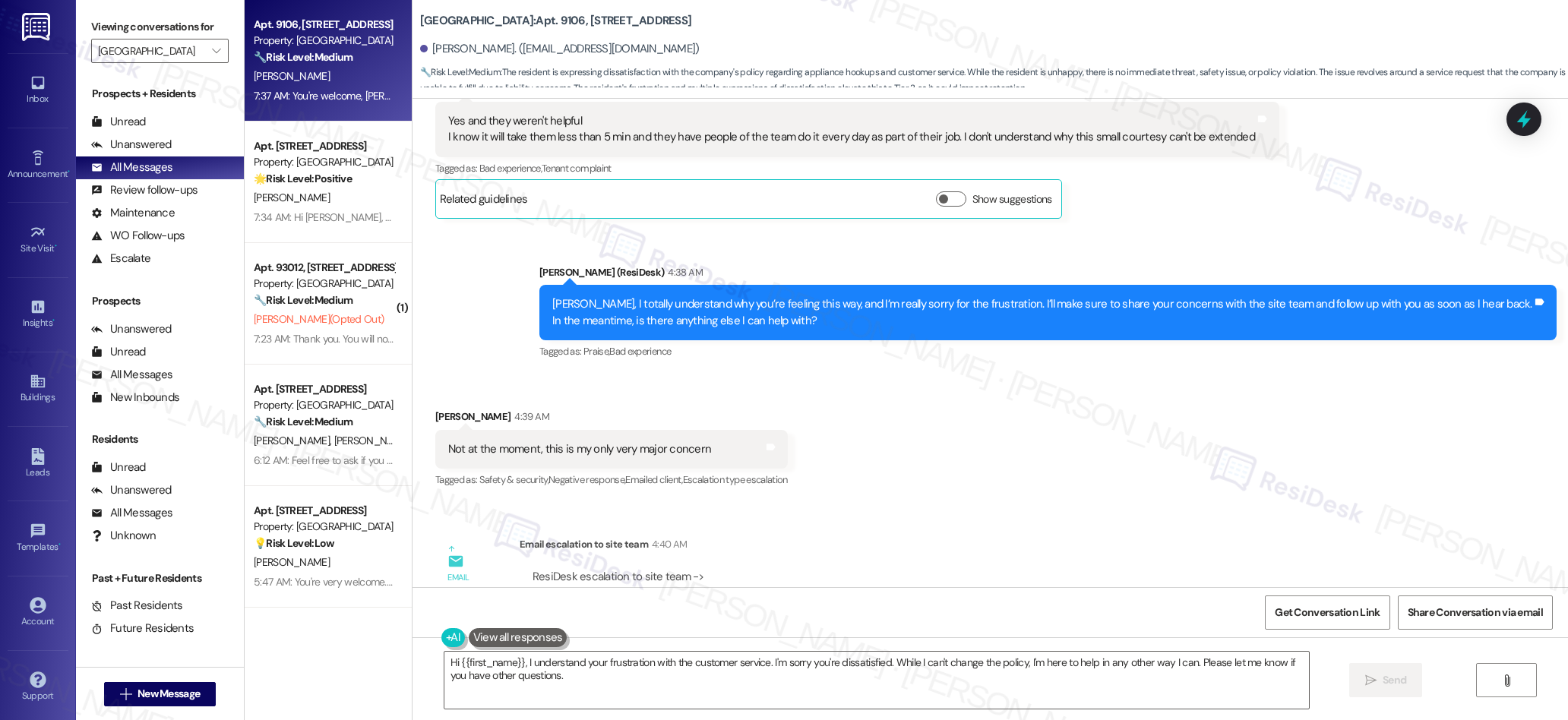
scroll to position [579, 0]
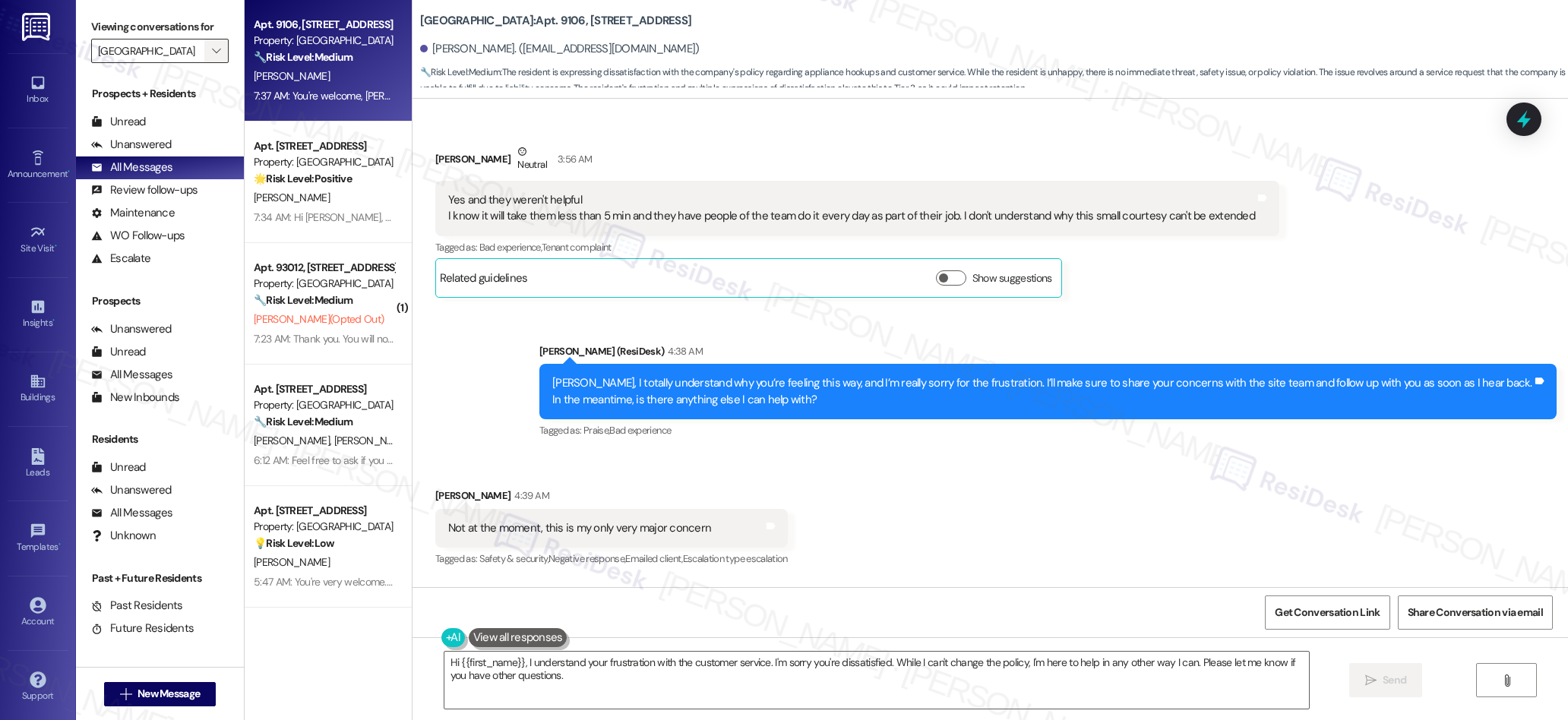
click at [211, 49] on icon "" at bounding box center [215, 51] width 8 height 12
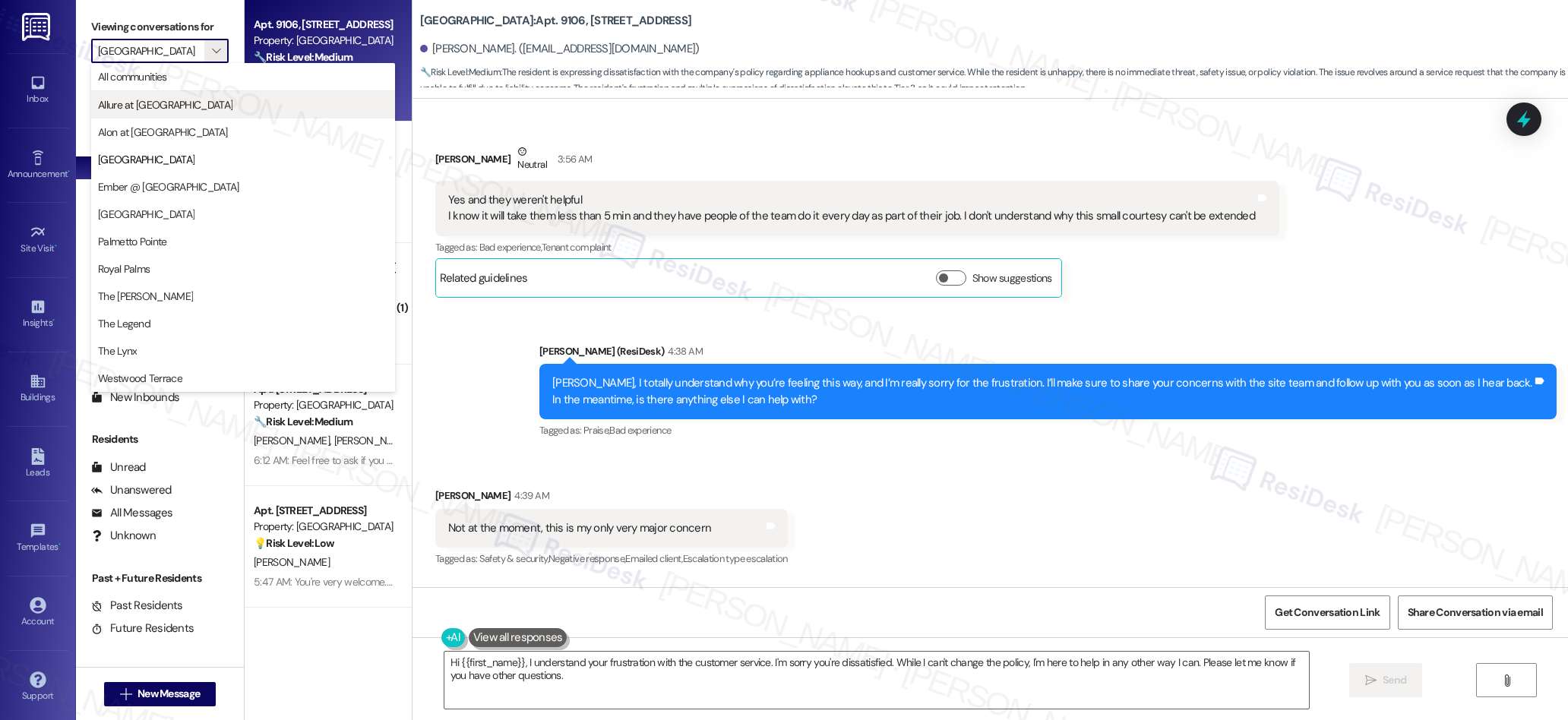
click at [214, 104] on span "Allure at [GEOGRAPHIC_DATA]" at bounding box center [242, 104] width 290 height 15
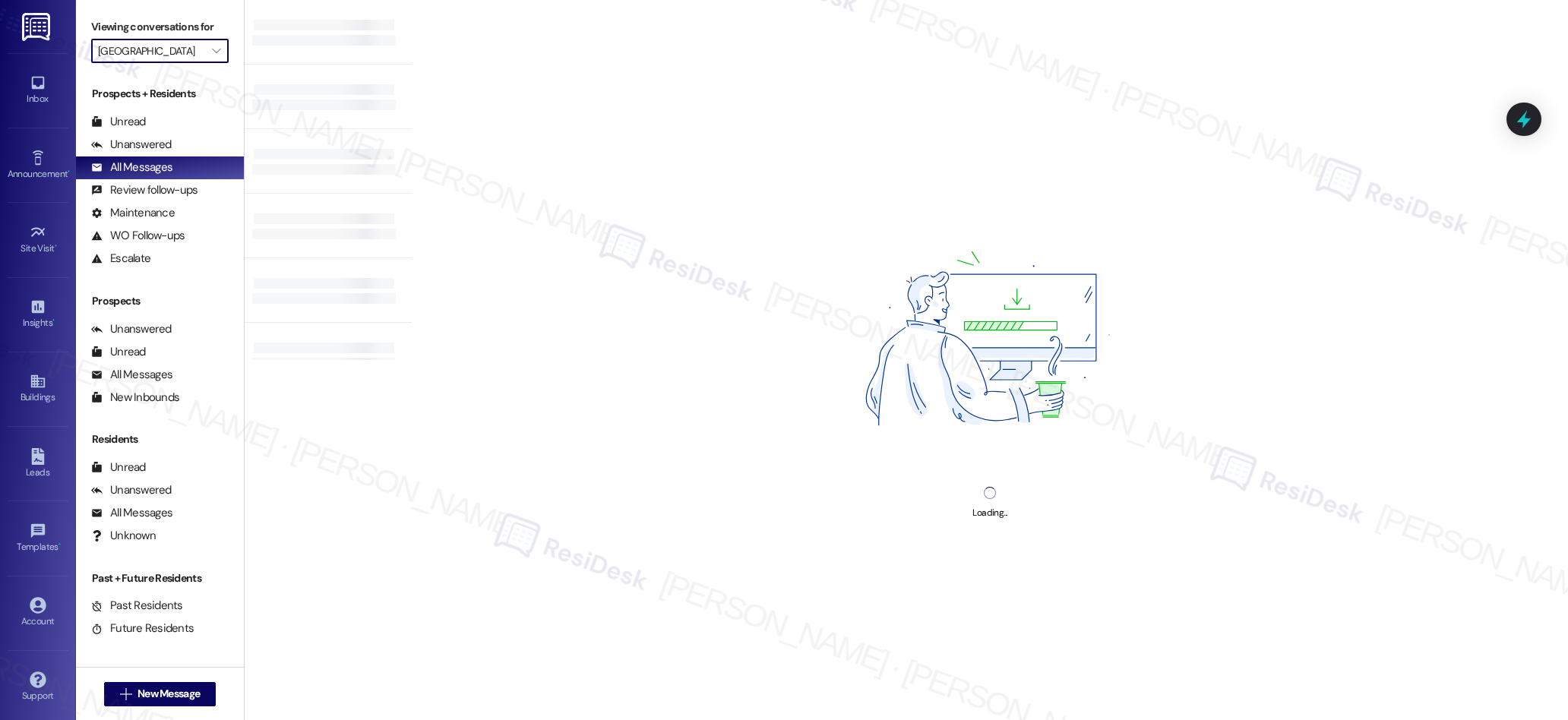
type input "Allure at [GEOGRAPHIC_DATA]"
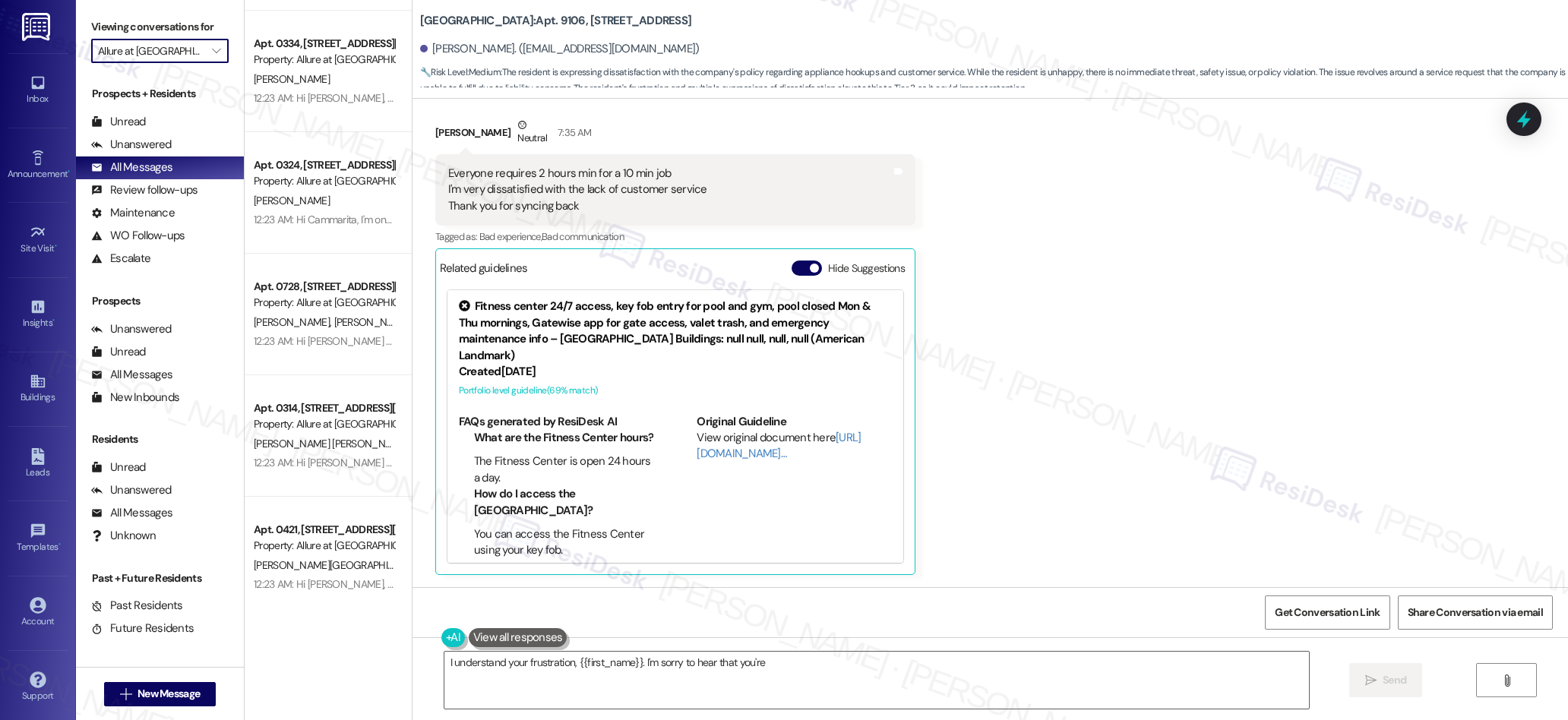
scroll to position [5464, 0]
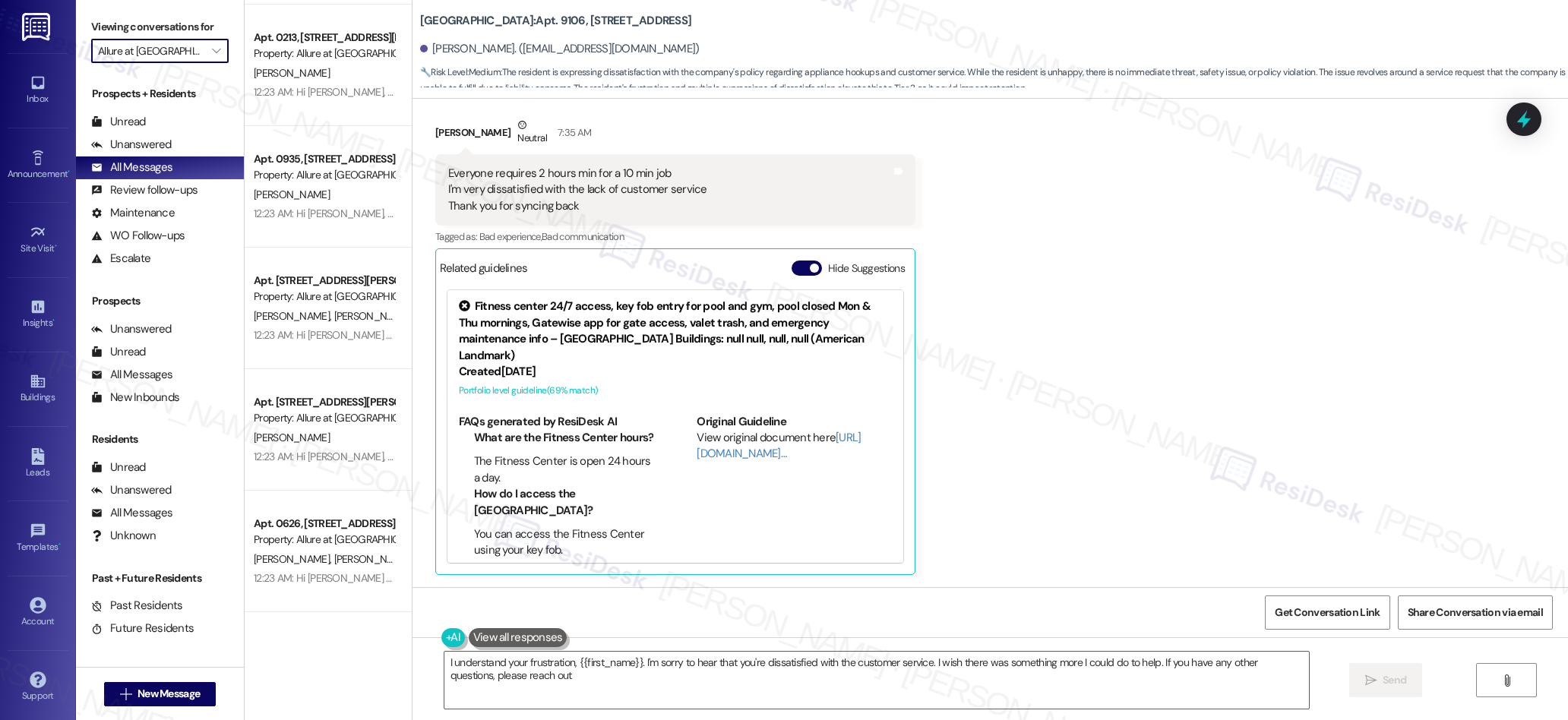
type textarea "I understand your frustration, {{first_name}}. I'm sorry to hear that you're di…"
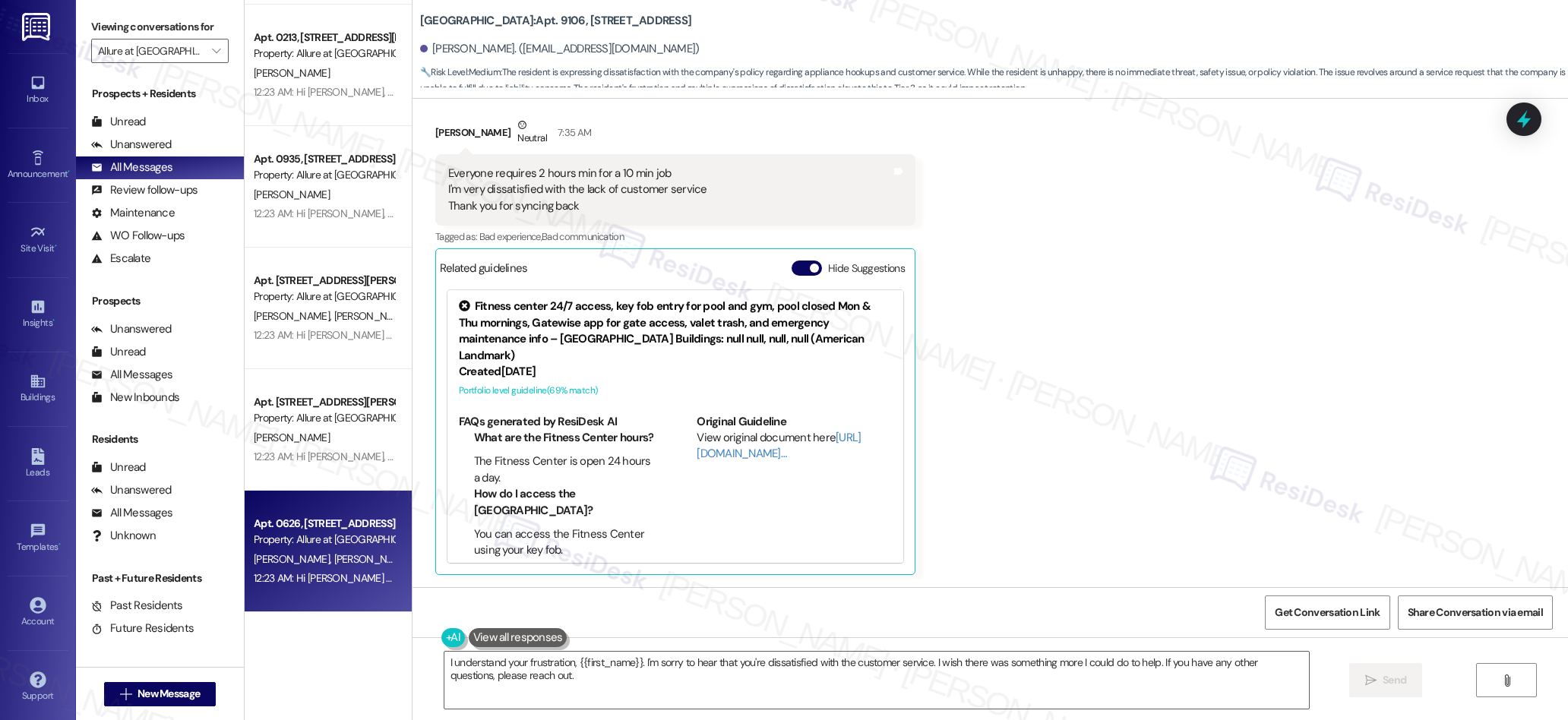
click at [354, 550] on div "[PERSON_NAME] [PERSON_NAME]" at bounding box center [324, 558] width 144 height 19
type textarea "Fetching suggested responses. Please feel free to read through the conversation…"
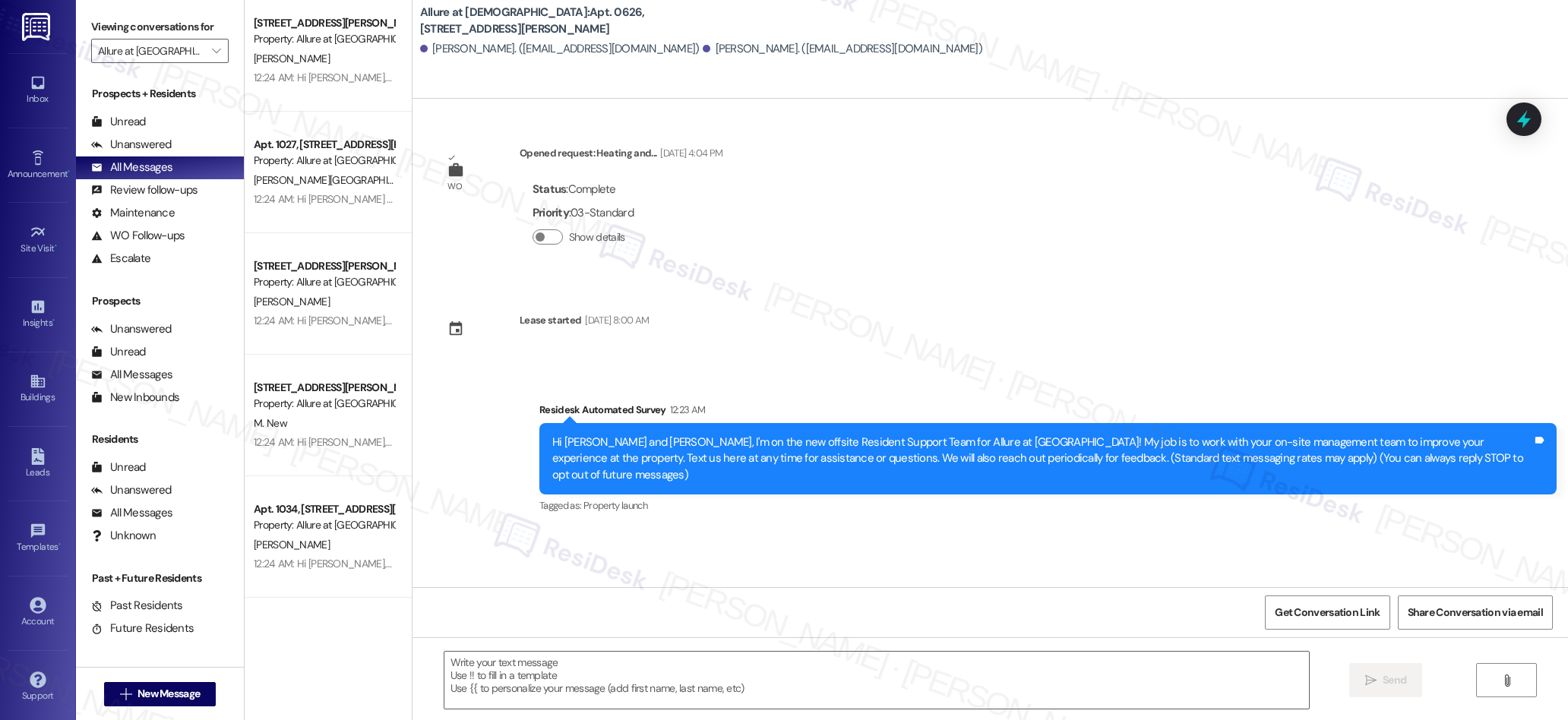
scroll to position [2318, 0]
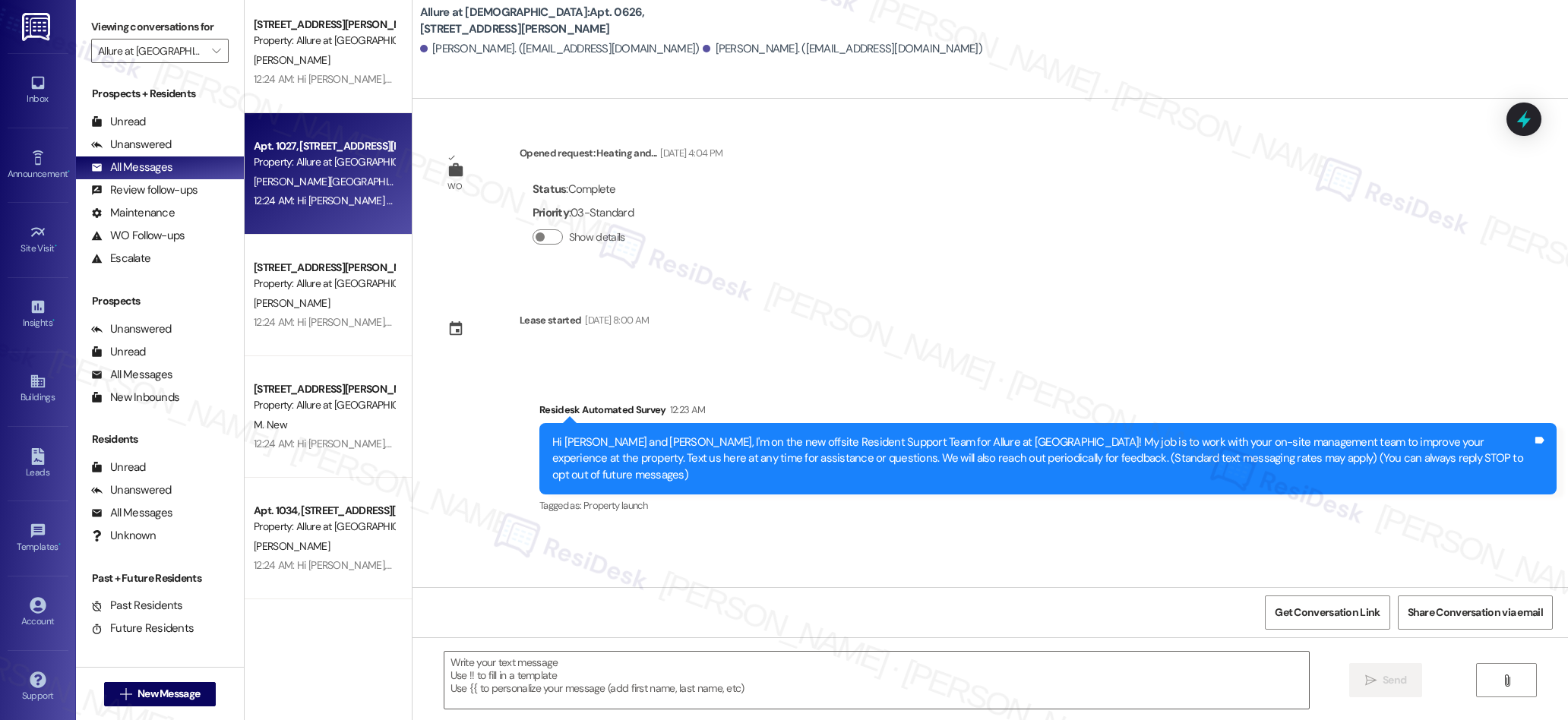
click at [357, 204] on div "12:24 AM: Hi [PERSON_NAME] and [PERSON_NAME], I'm on the new offsite Resident S…" at bounding box center [1215, 200] width 1923 height 14
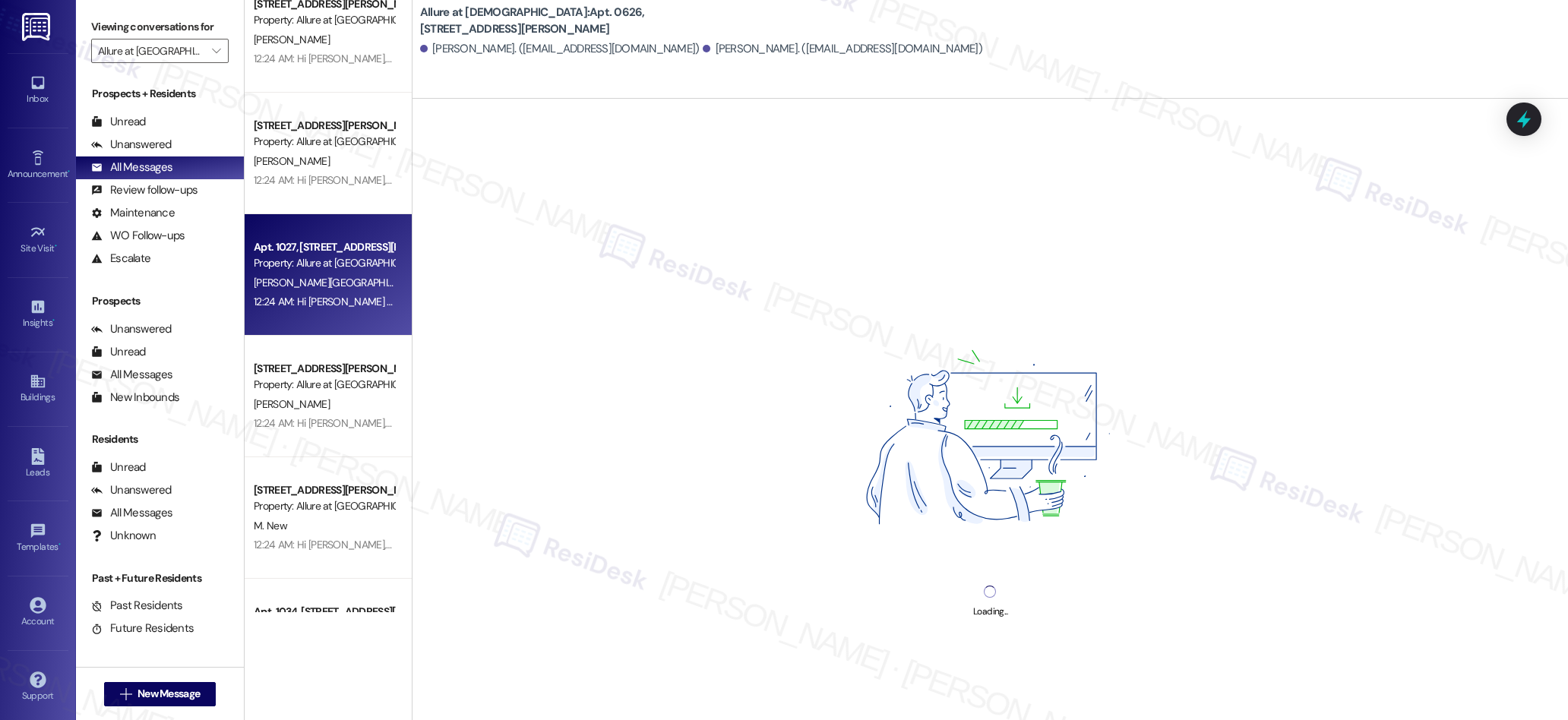
scroll to position [2206, 0]
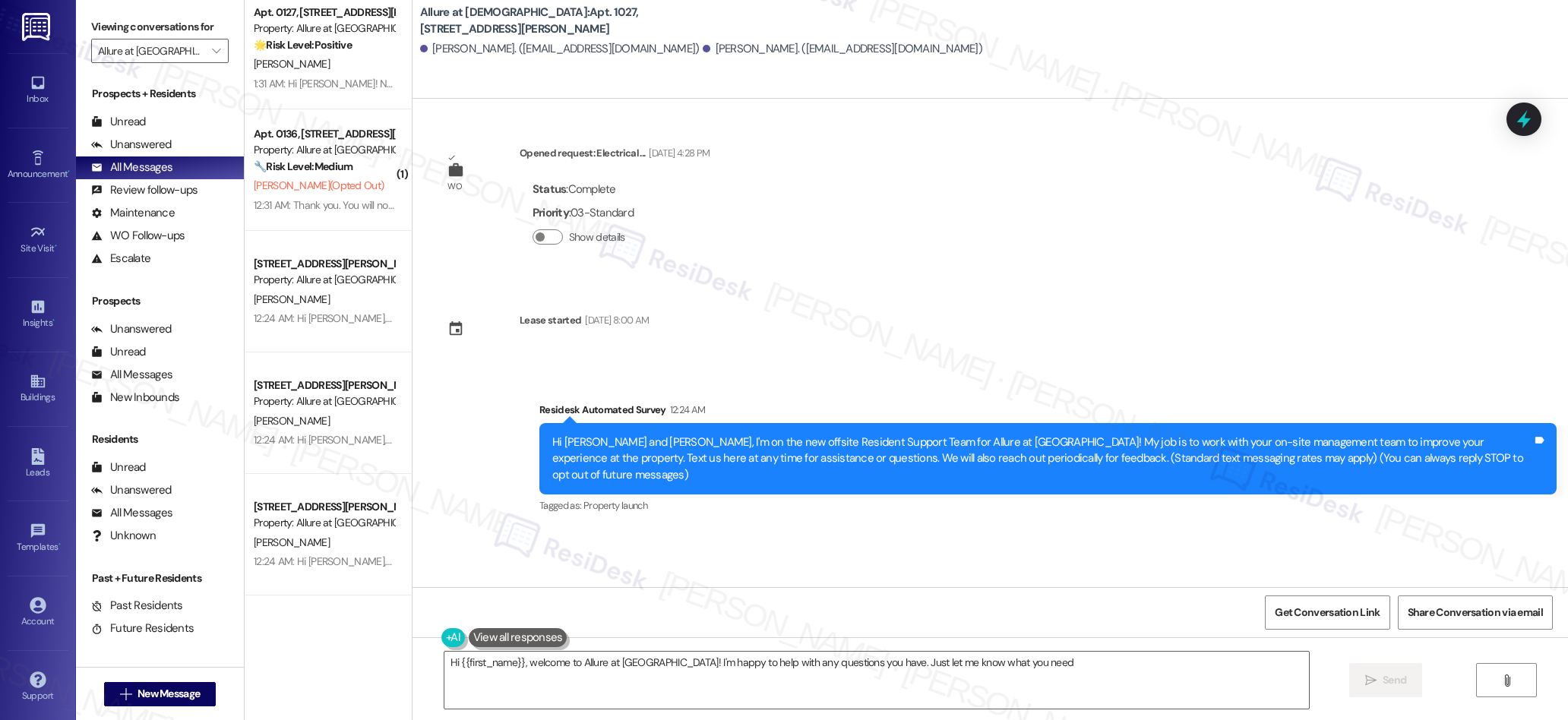
type textarea "Hi {{first_name}}, welcome to Allure at [GEOGRAPHIC_DATA]! I'm happy to help wi…"
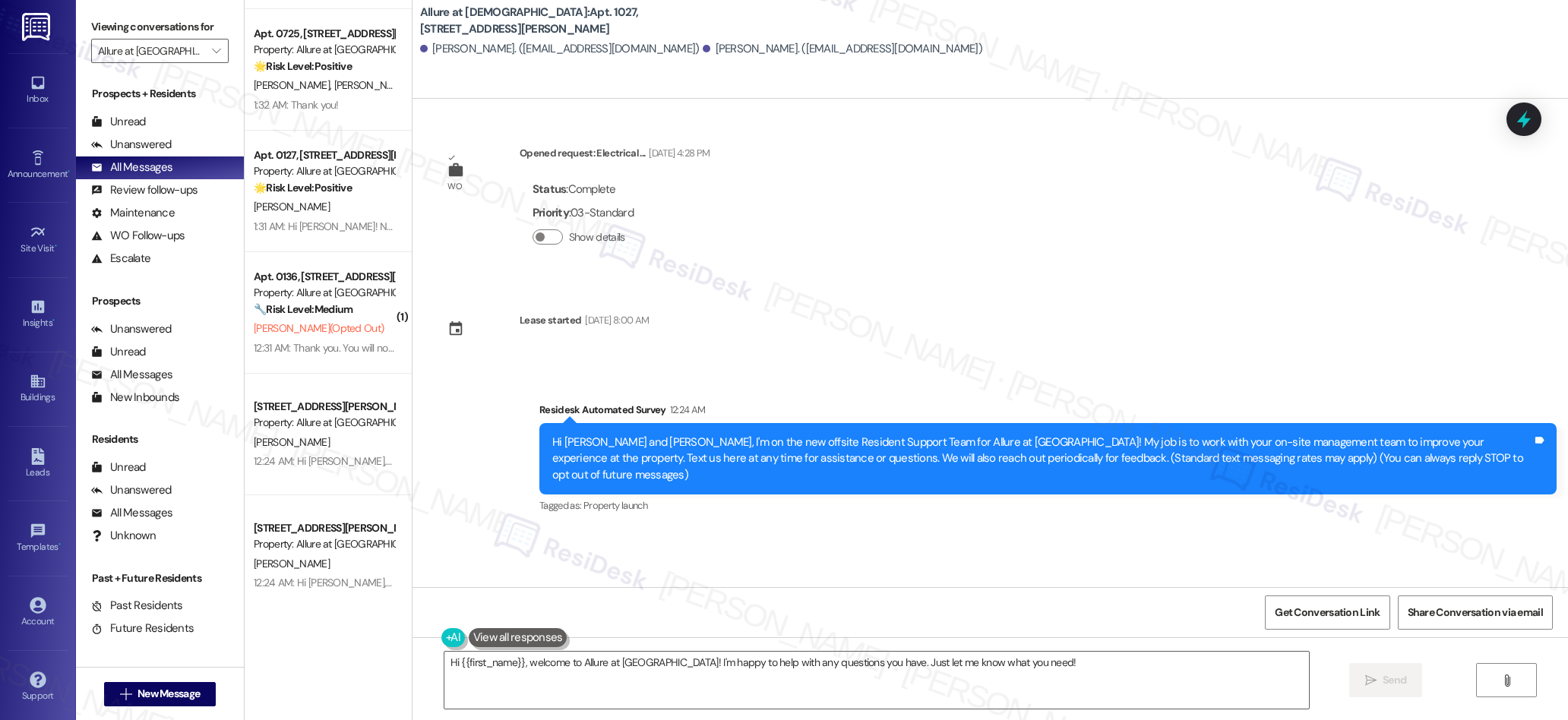
scroll to position [1543, 0]
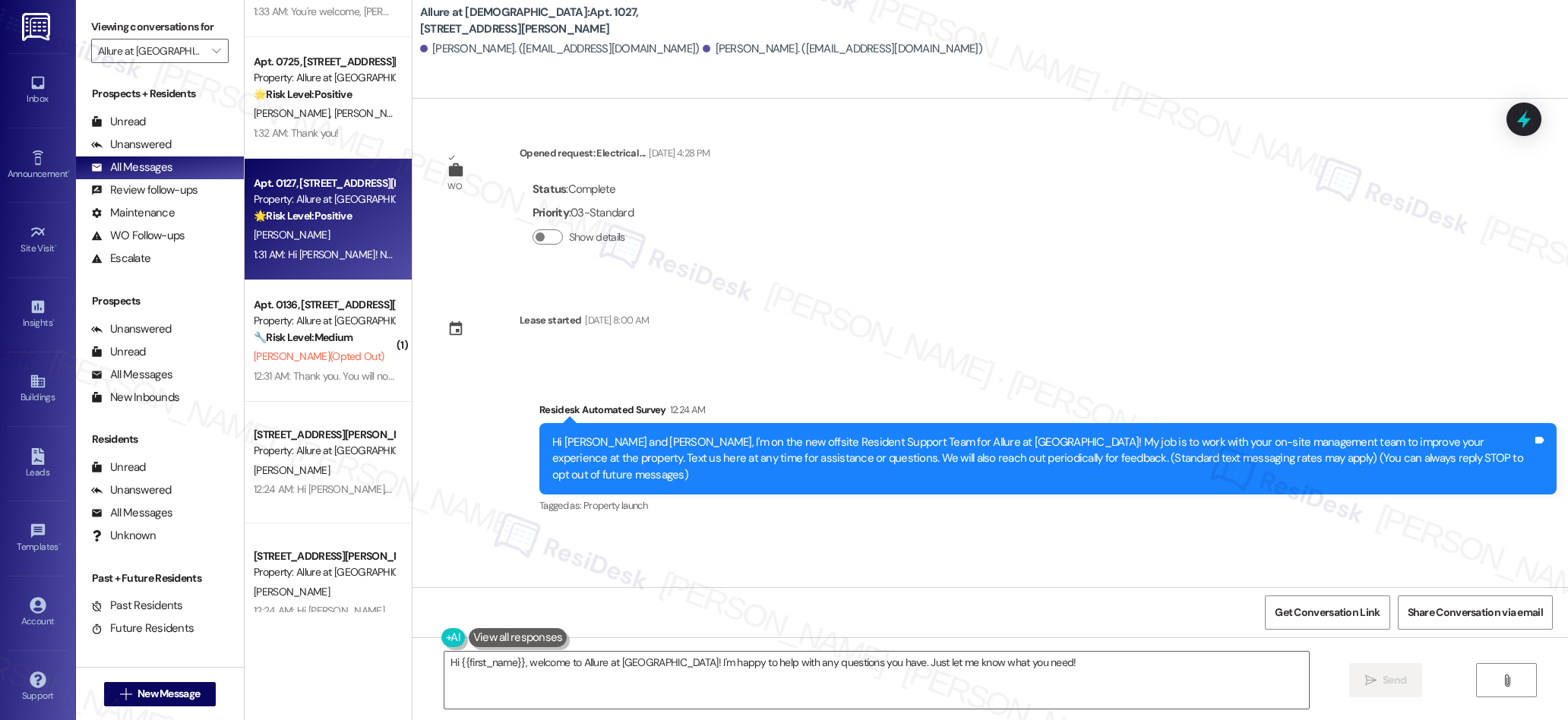
click at [357, 248] on div "1:31 AM: Hi [PERSON_NAME]! Nice to meet you too! 1:31 AM: Hi [PERSON_NAME]! Nic…" at bounding box center [363, 254] width 220 height 14
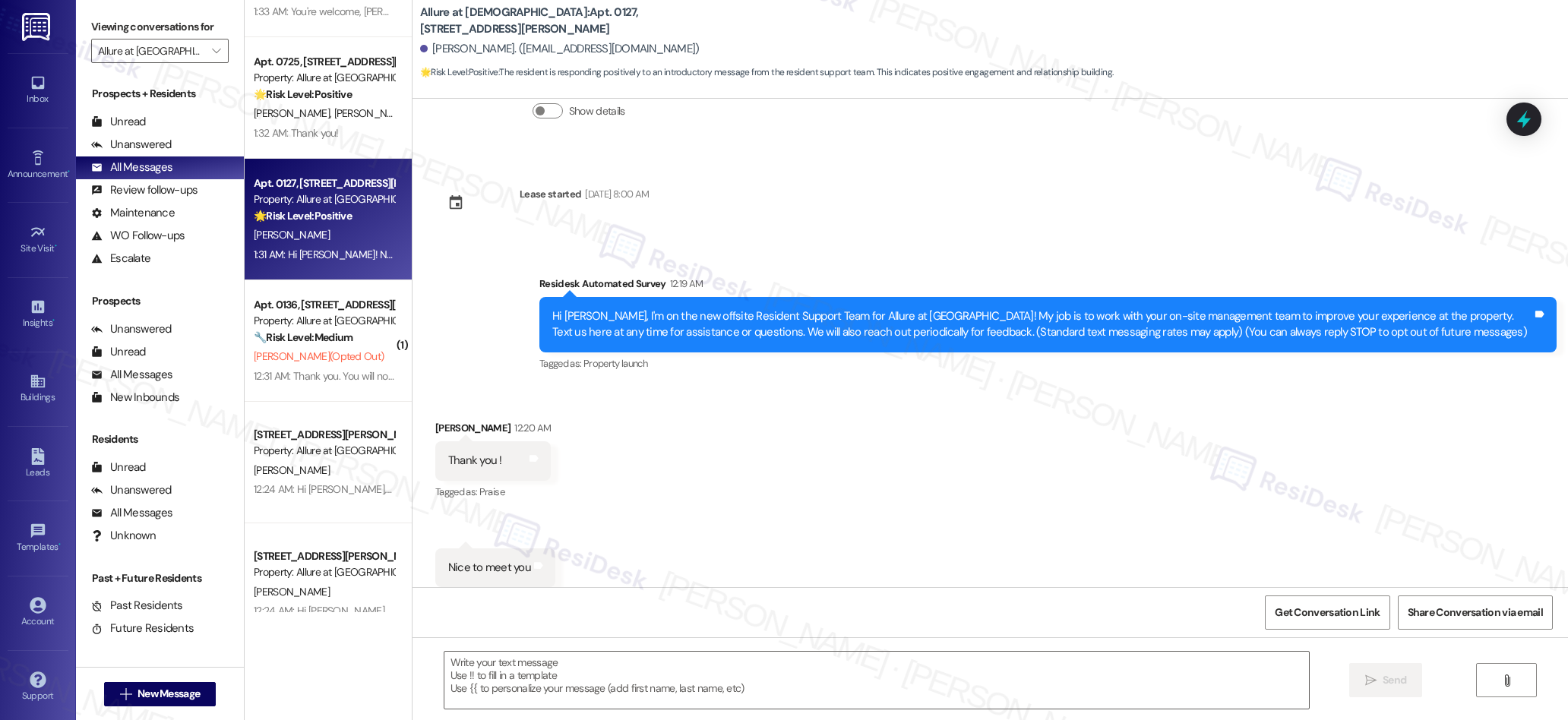
type textarea "Fetching suggested responses. Please feel free to read through the conversation…"
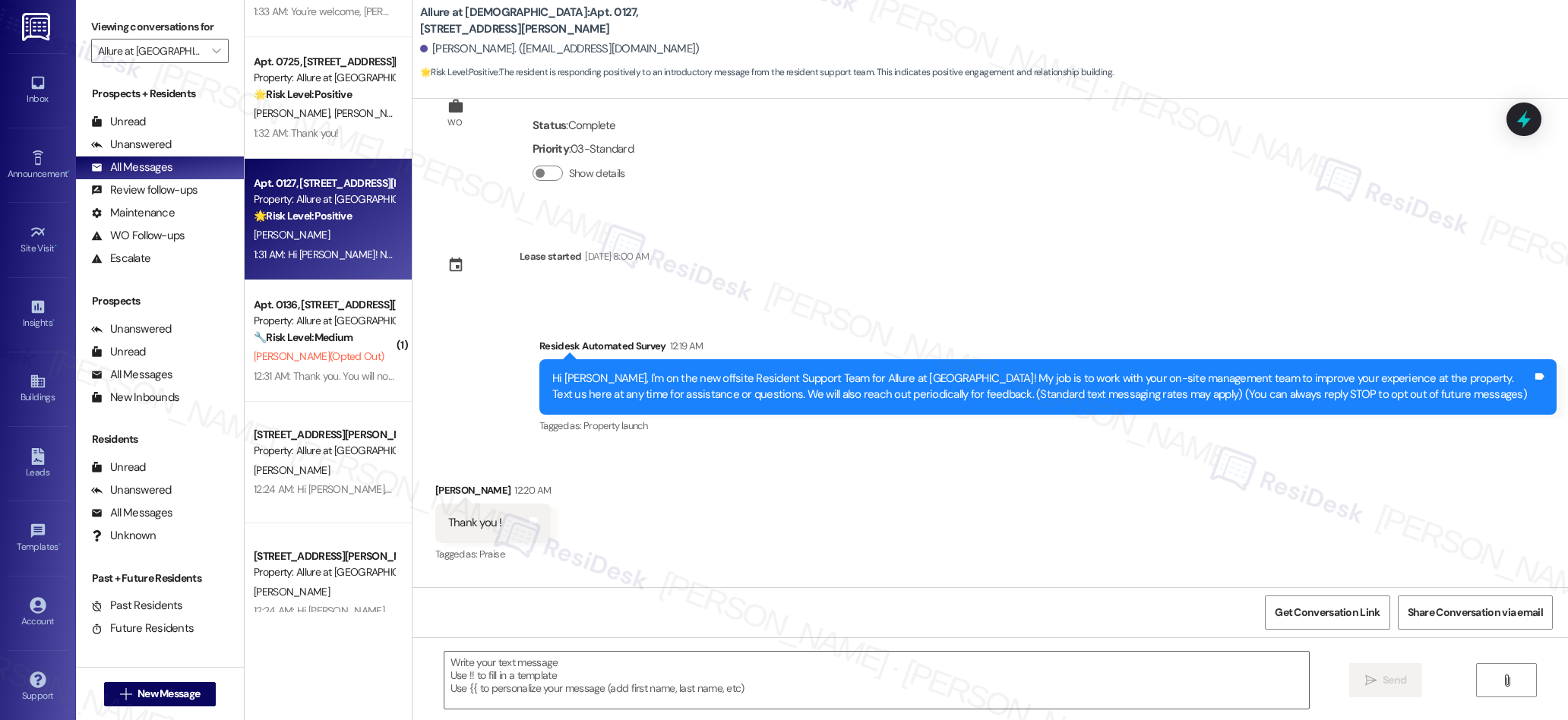
scroll to position [0, 0]
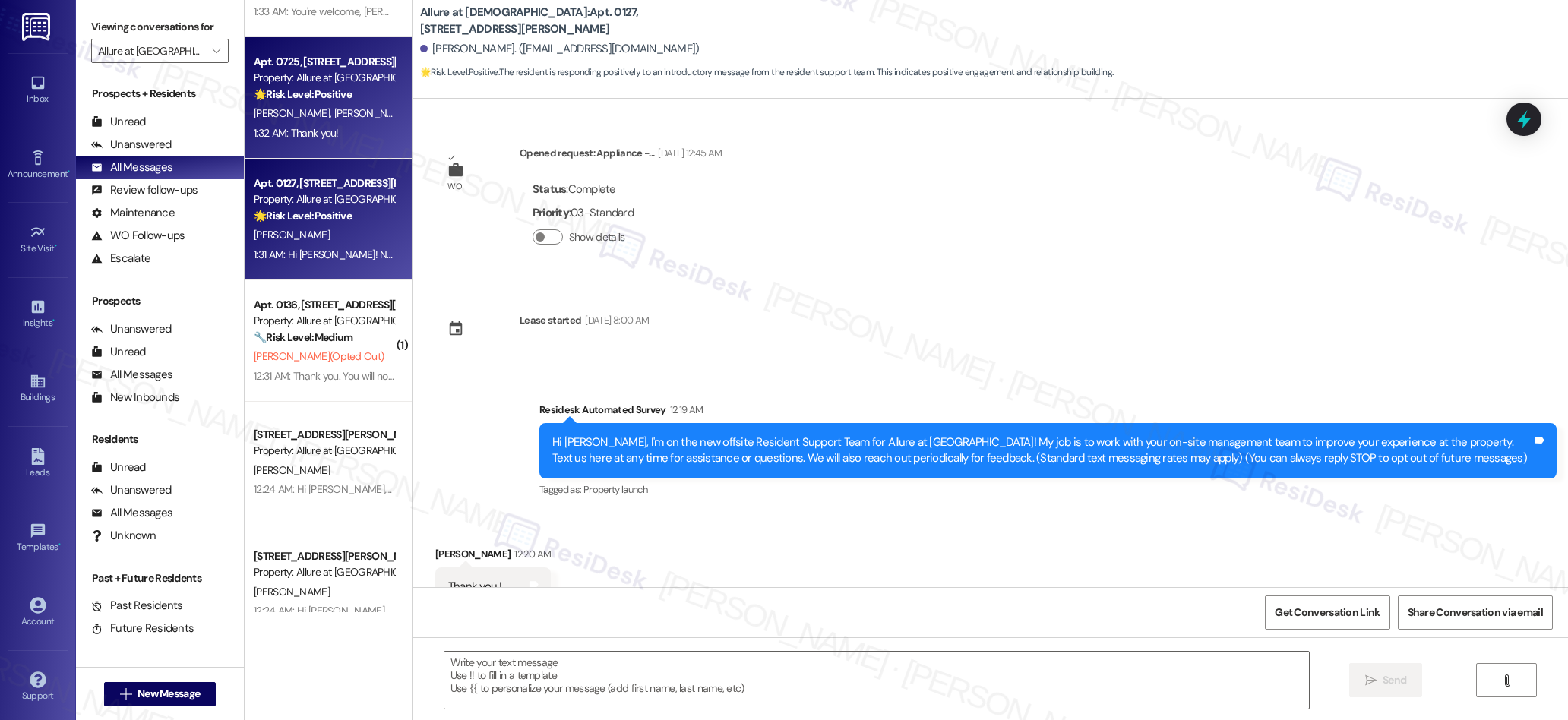
click at [302, 142] on div "1:32 AM: Thank you! 1:32 AM: Thank you!" at bounding box center [324, 133] width 144 height 19
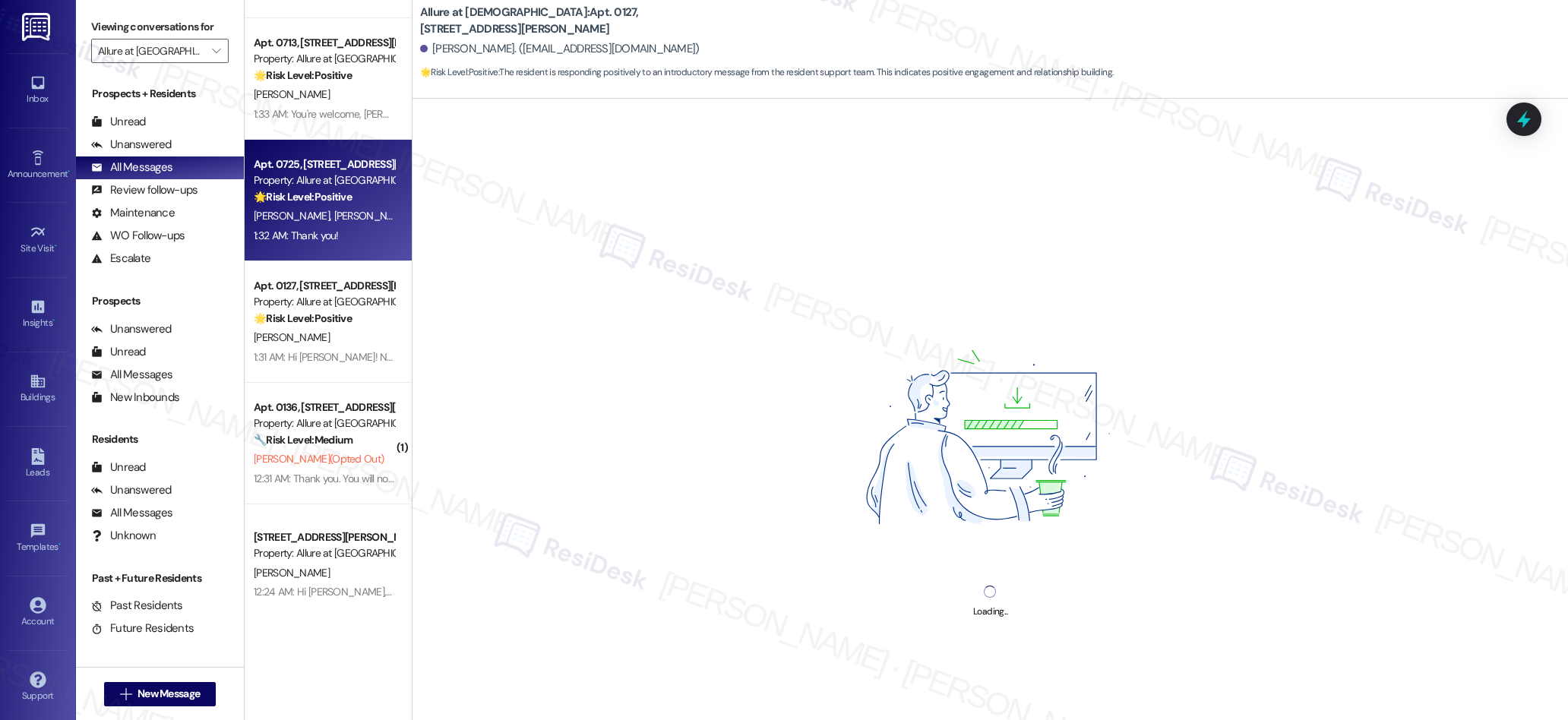
scroll to position [1439, 0]
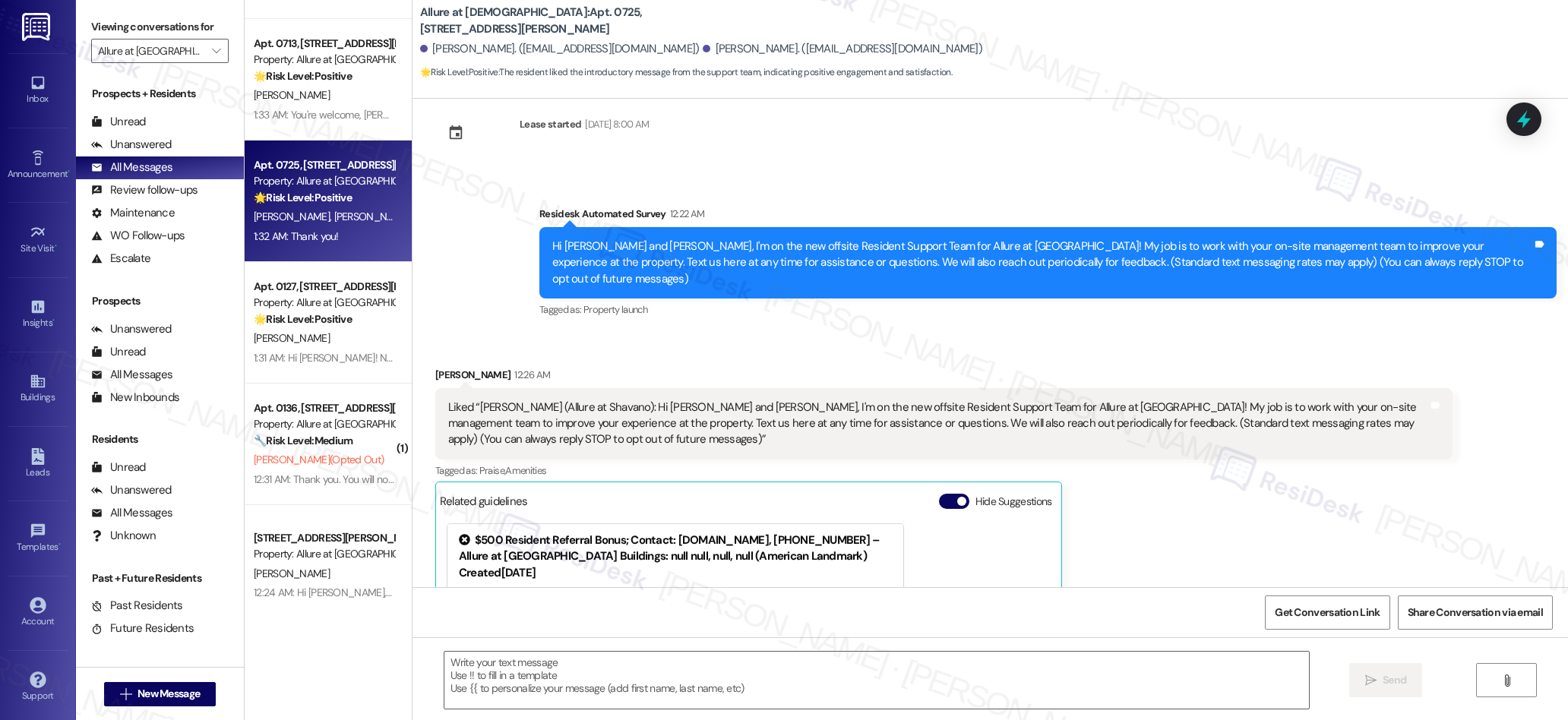
type textarea "Fetching suggested responses. Please feel free to read through the conversation…"
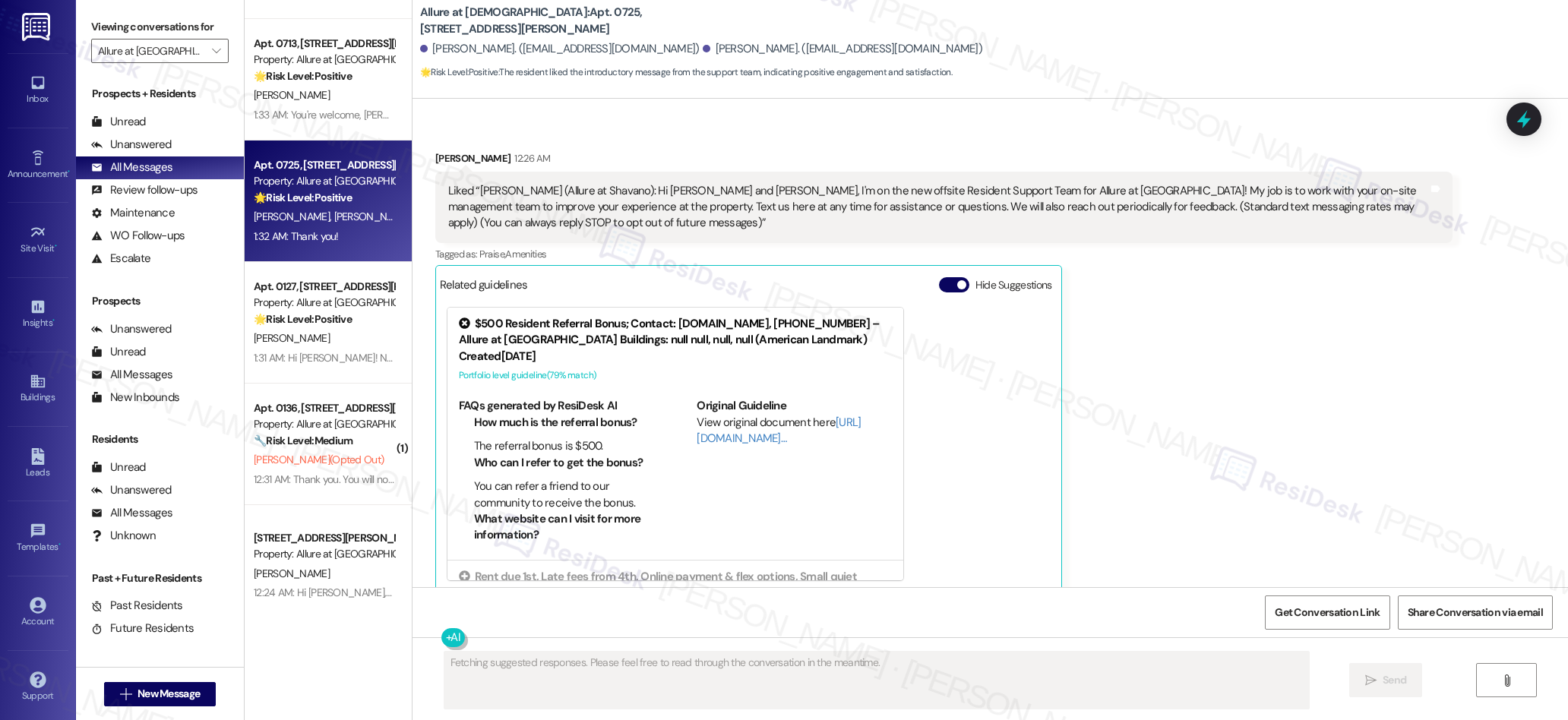
scroll to position [541, 0]
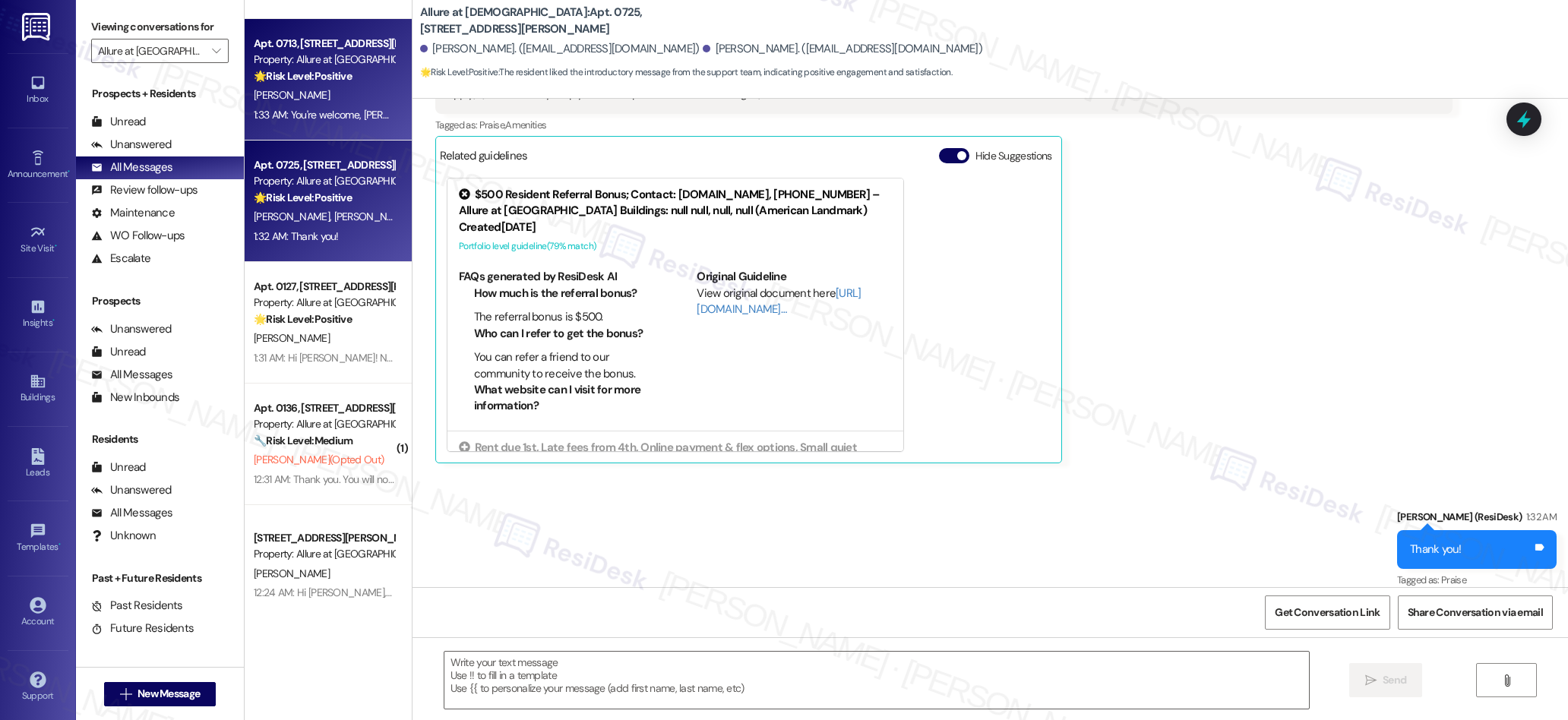
click at [365, 137] on div "Apt. 0713, [STREET_ADDRESS][PERSON_NAME] Property: Allure at Shavano 🌟 Risk Lev…" at bounding box center [328, 80] width 168 height 122
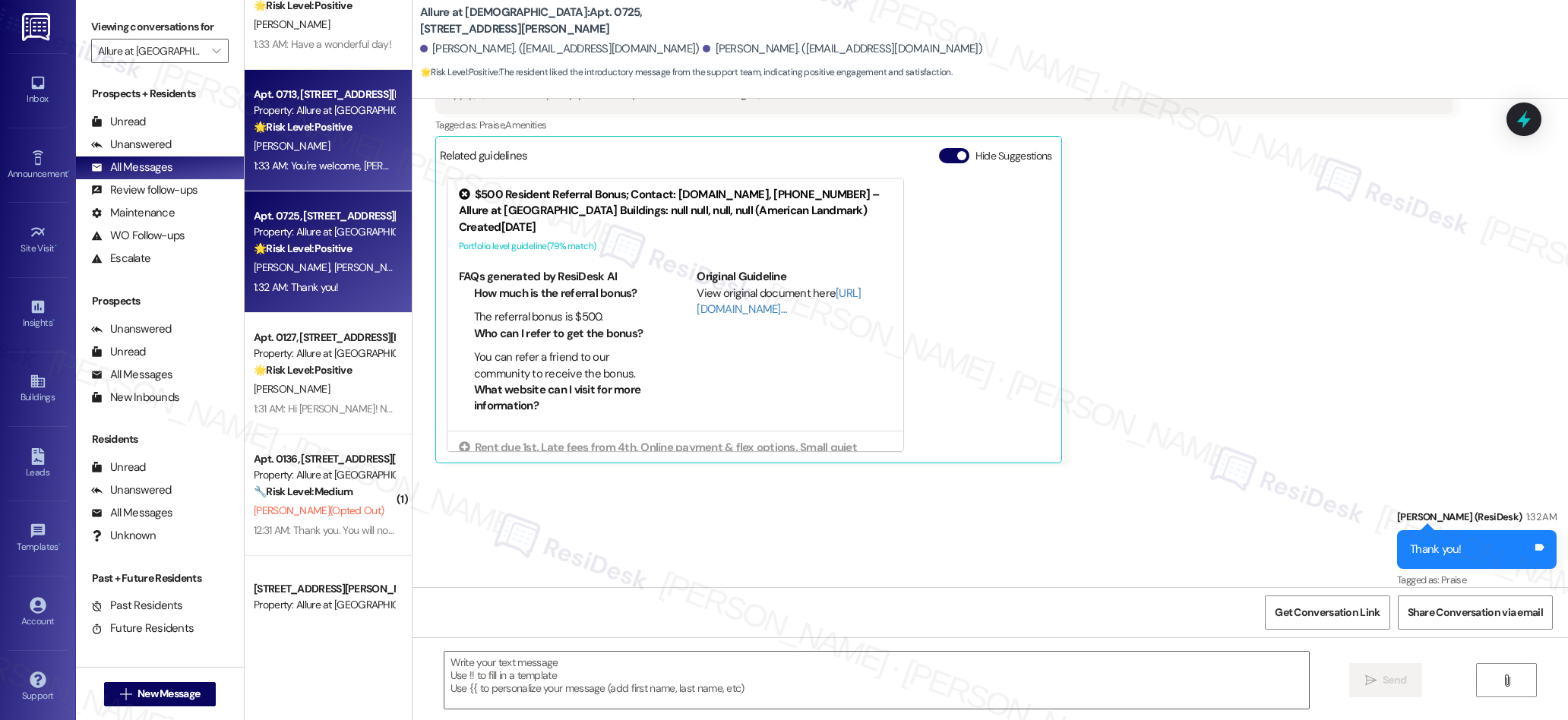
type textarea "Fetching suggested responses. Please feel free to read through the conversation…"
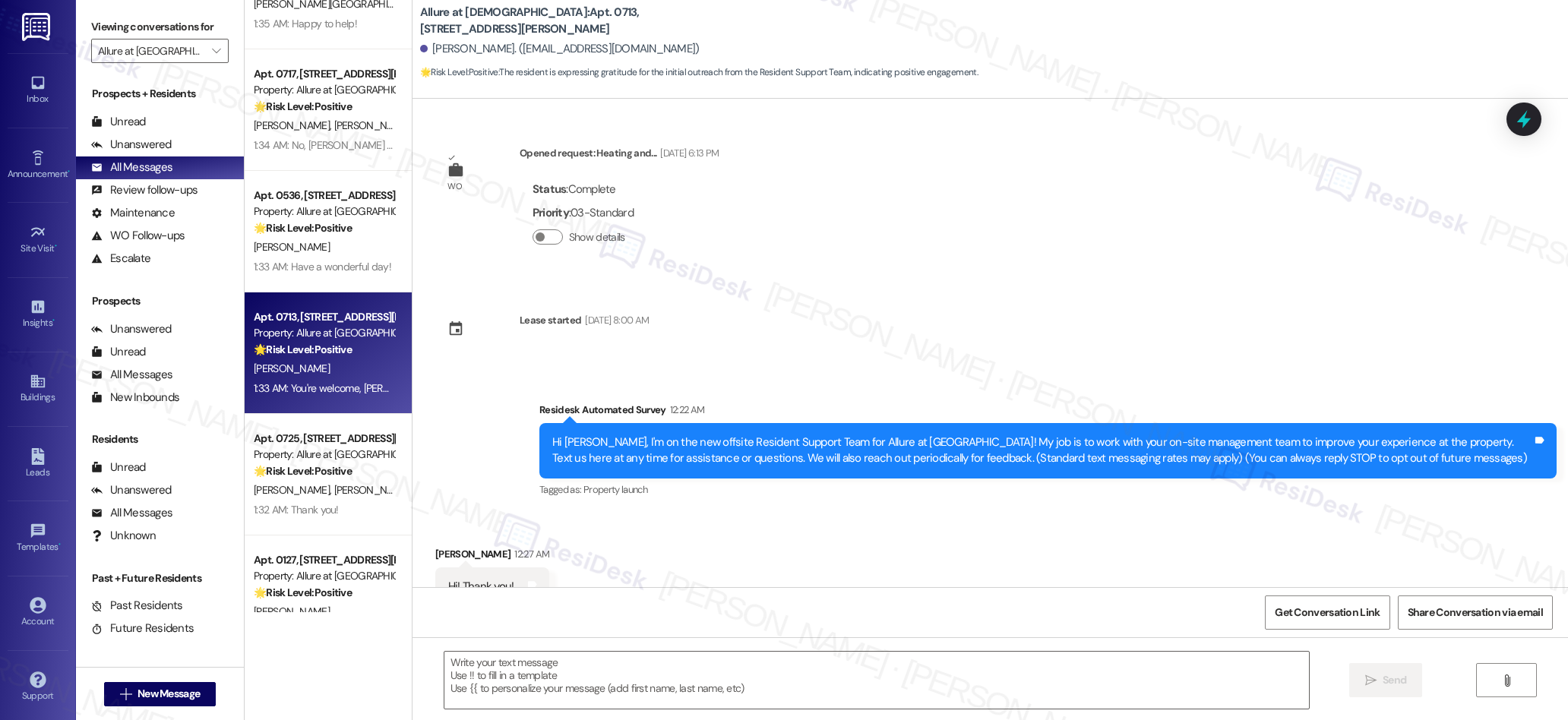
scroll to position [1163, 0]
click at [334, 239] on div "Apt. 0523, [STREET_ADDRESS][PERSON_NAME] Property: Allure at Shavano 🌟 Risk Lev…" at bounding box center [328, 306] width 168 height 612
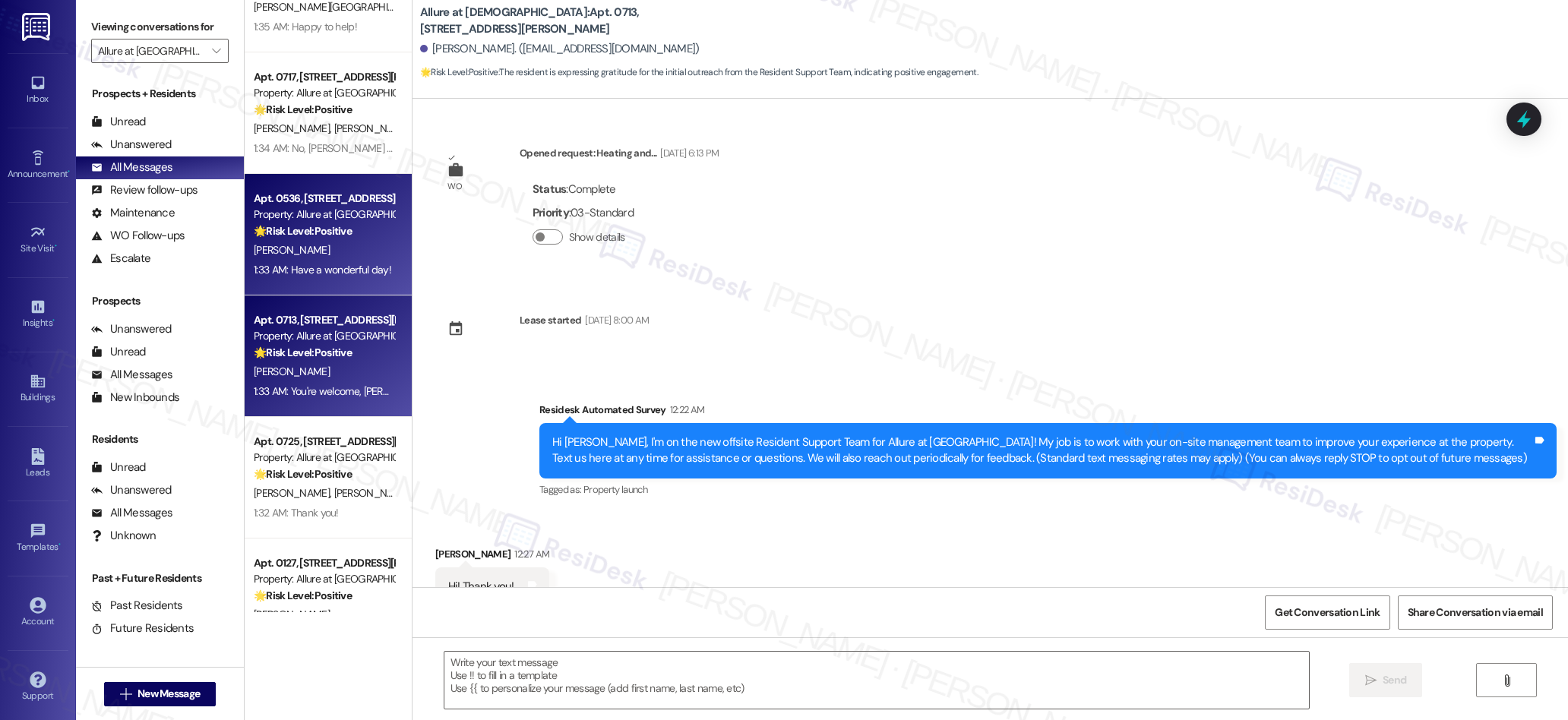
click at [343, 239] on div "Apt. 0536, [STREET_ADDRESS][PERSON_NAME] Property: Allure at Shavano 🌟 Risk Lev…" at bounding box center [324, 215] width 144 height 52
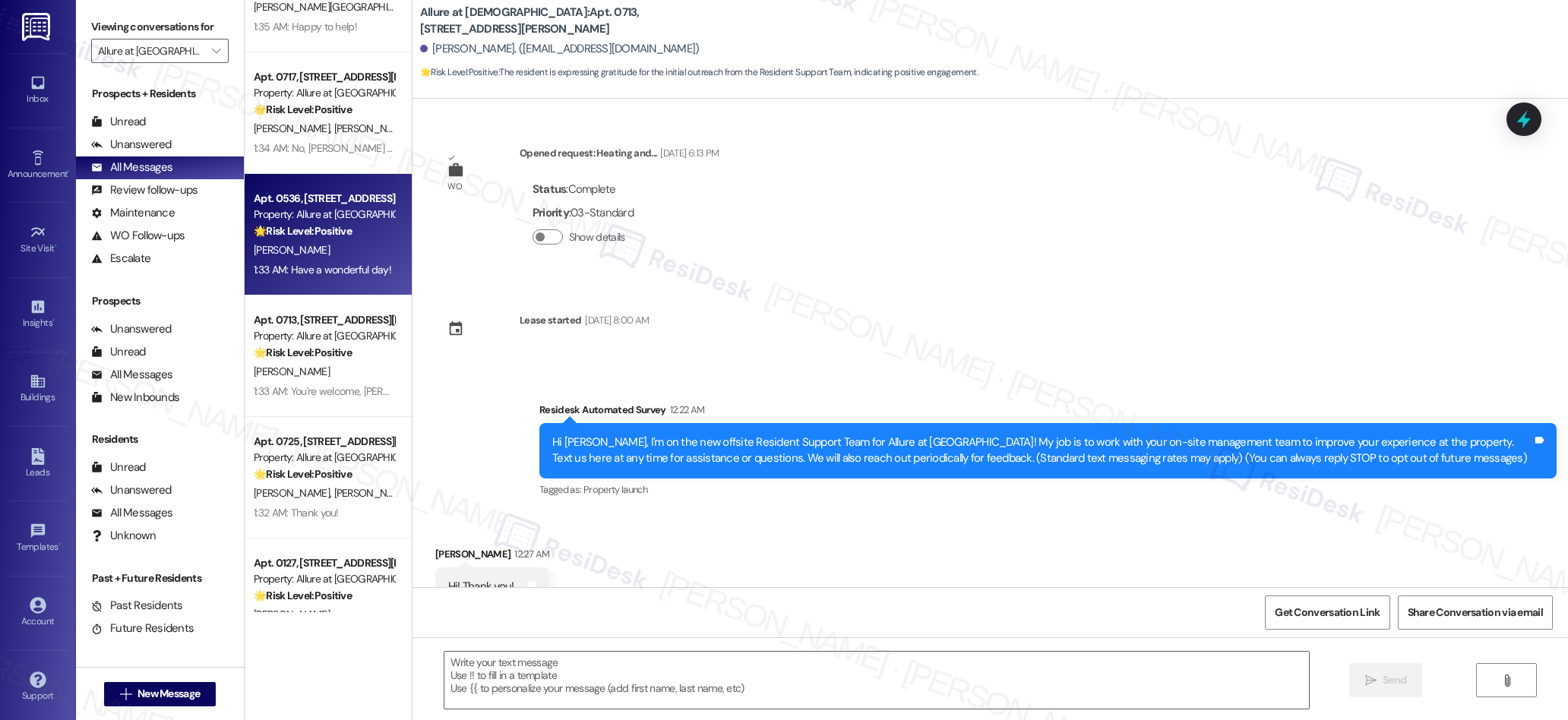
type textarea "Fetching suggested responses. Please feel free to read through the conversation…"
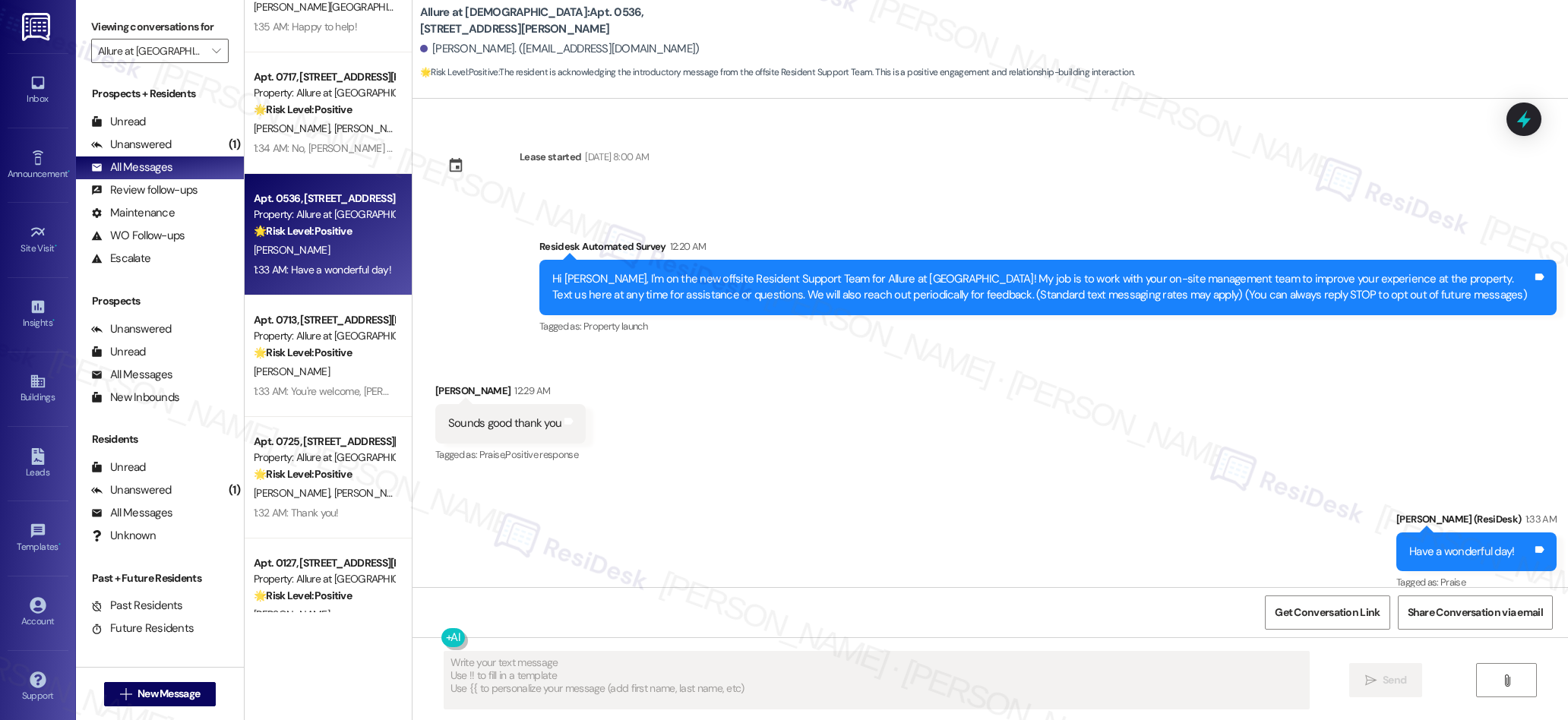
scroll to position [182, 0]
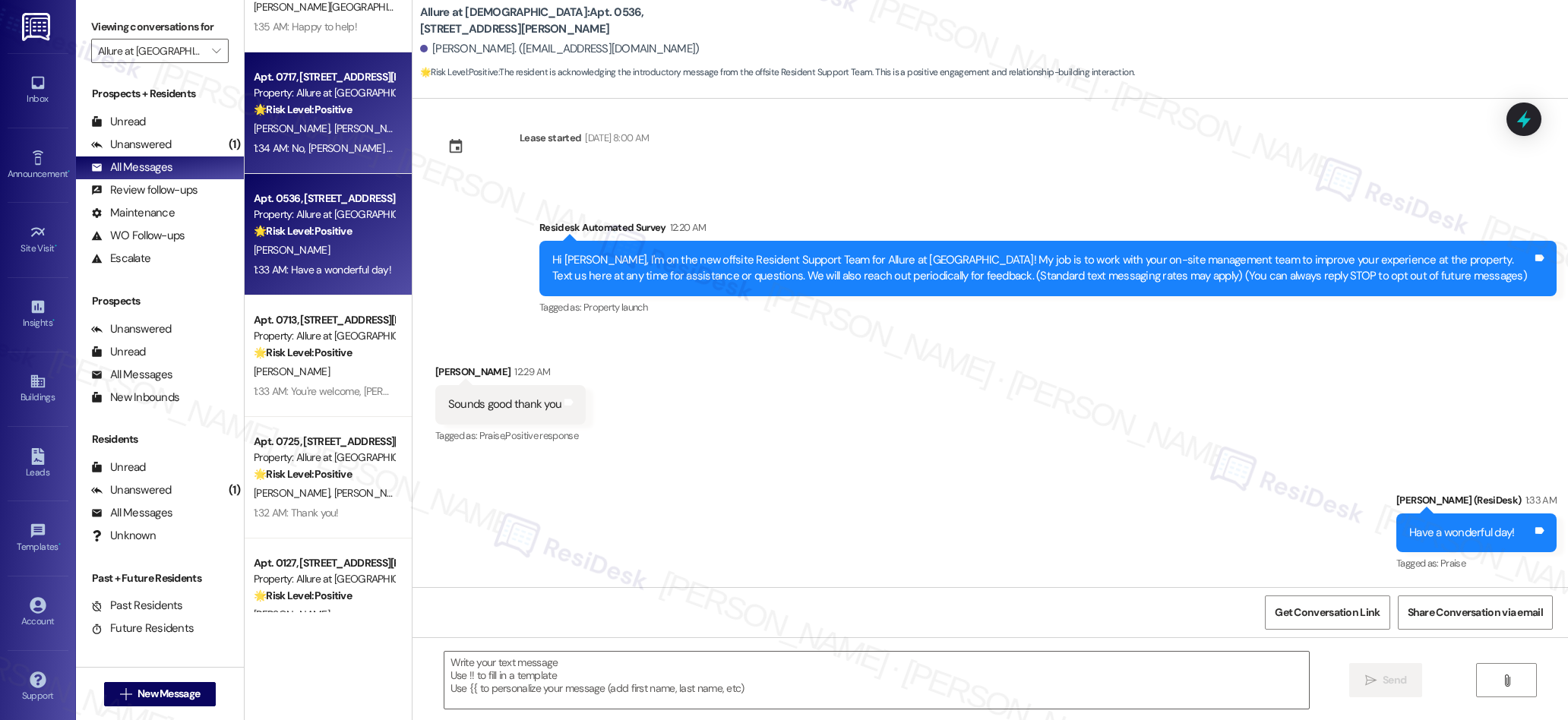
click at [333, 147] on div "1:34 AM: No, [PERSON_NAME] and [PERSON_NAME]. Real person here. How may I help?…" at bounding box center [446, 149] width 385 height 14
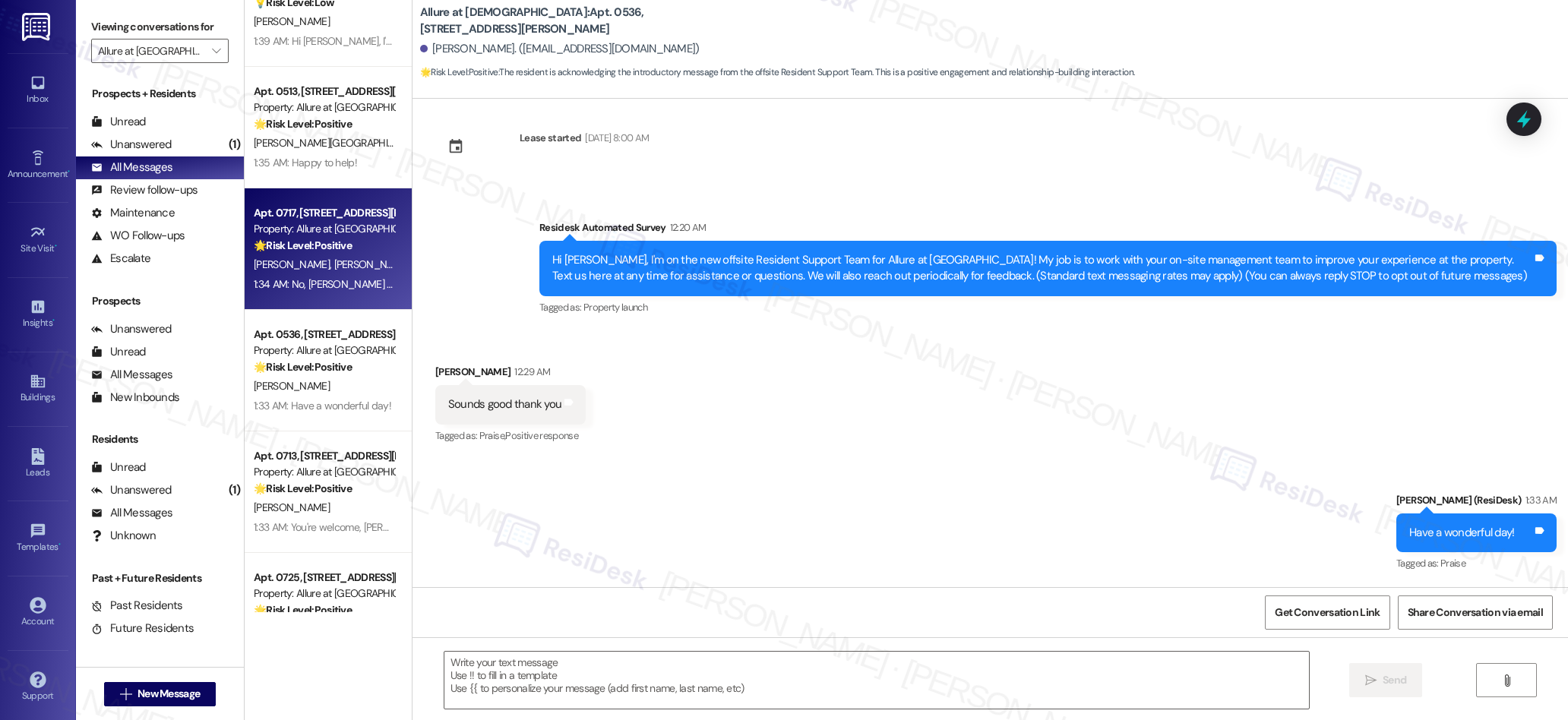
scroll to position [1019, 0]
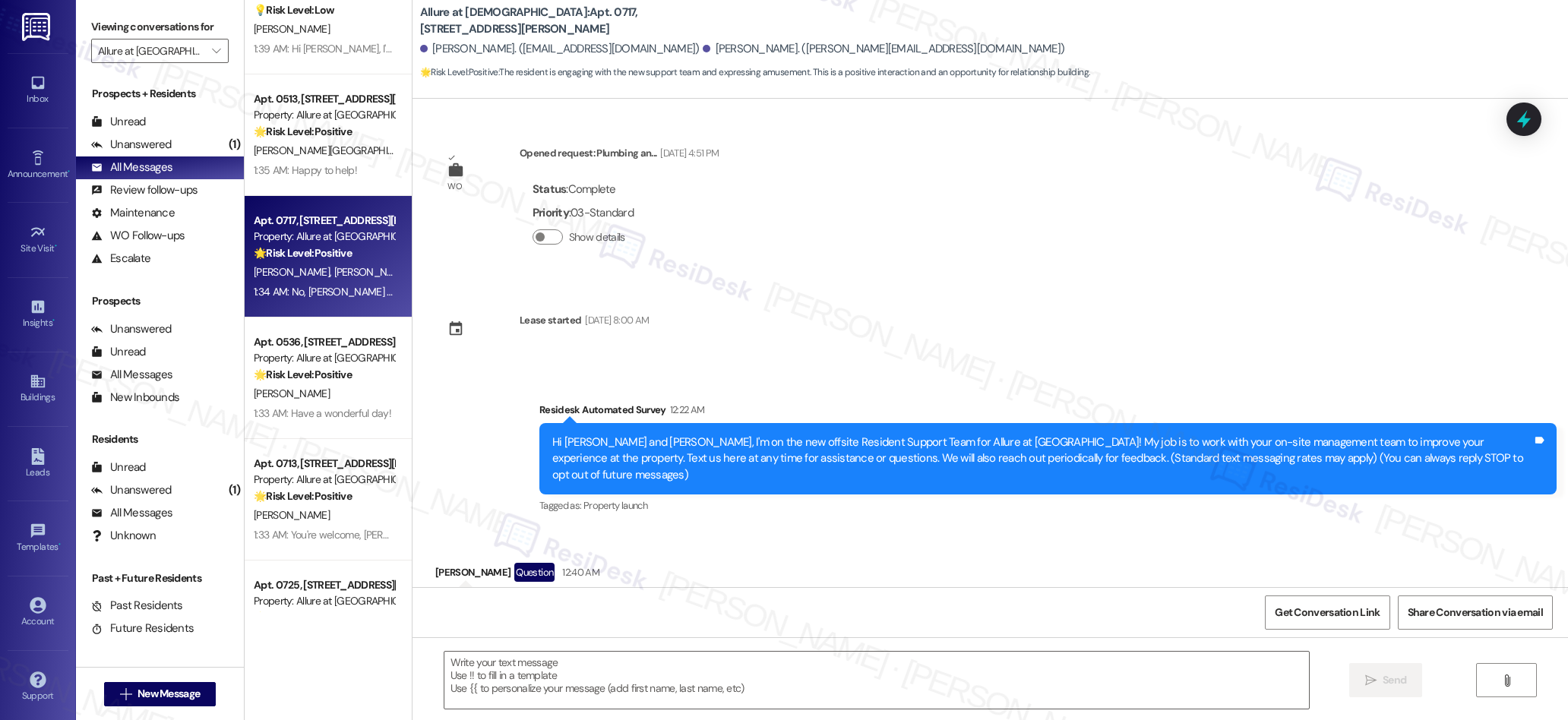
type textarea "Fetching suggested responses. Please feel free to read through the conversation…"
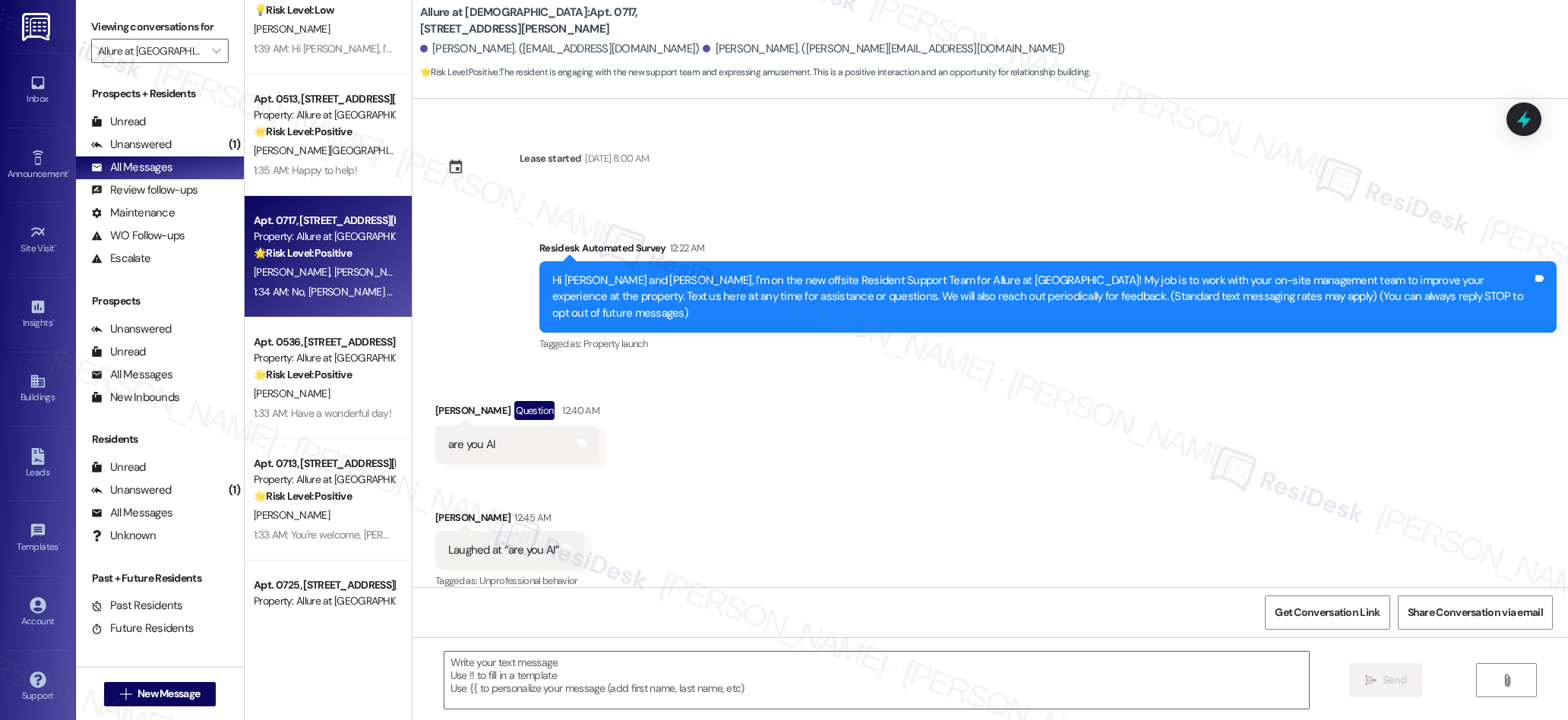
scroll to position [291, 0]
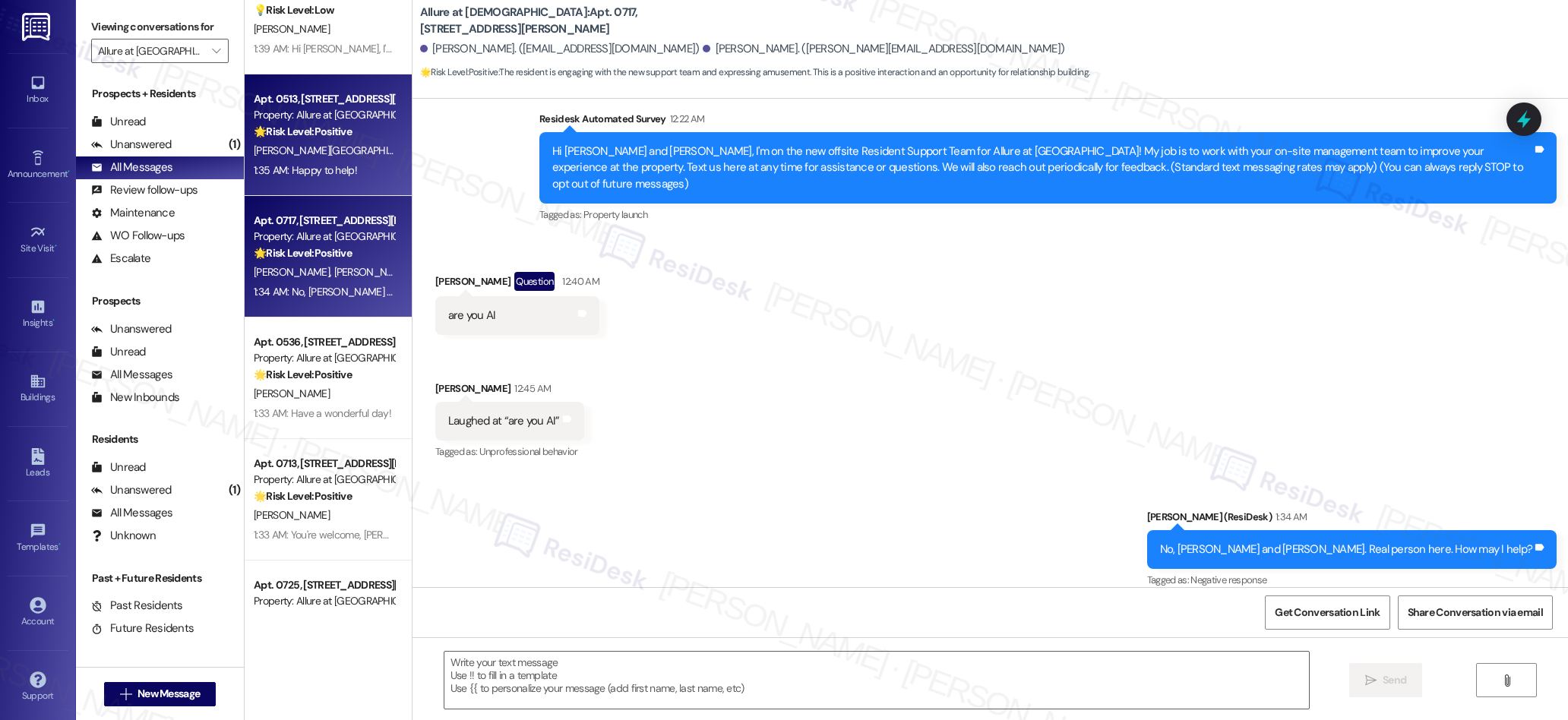
click at [321, 164] on div "1:35 AM: Happy to help! 1:35 AM: Happy to help!" at bounding box center [305, 171] width 104 height 14
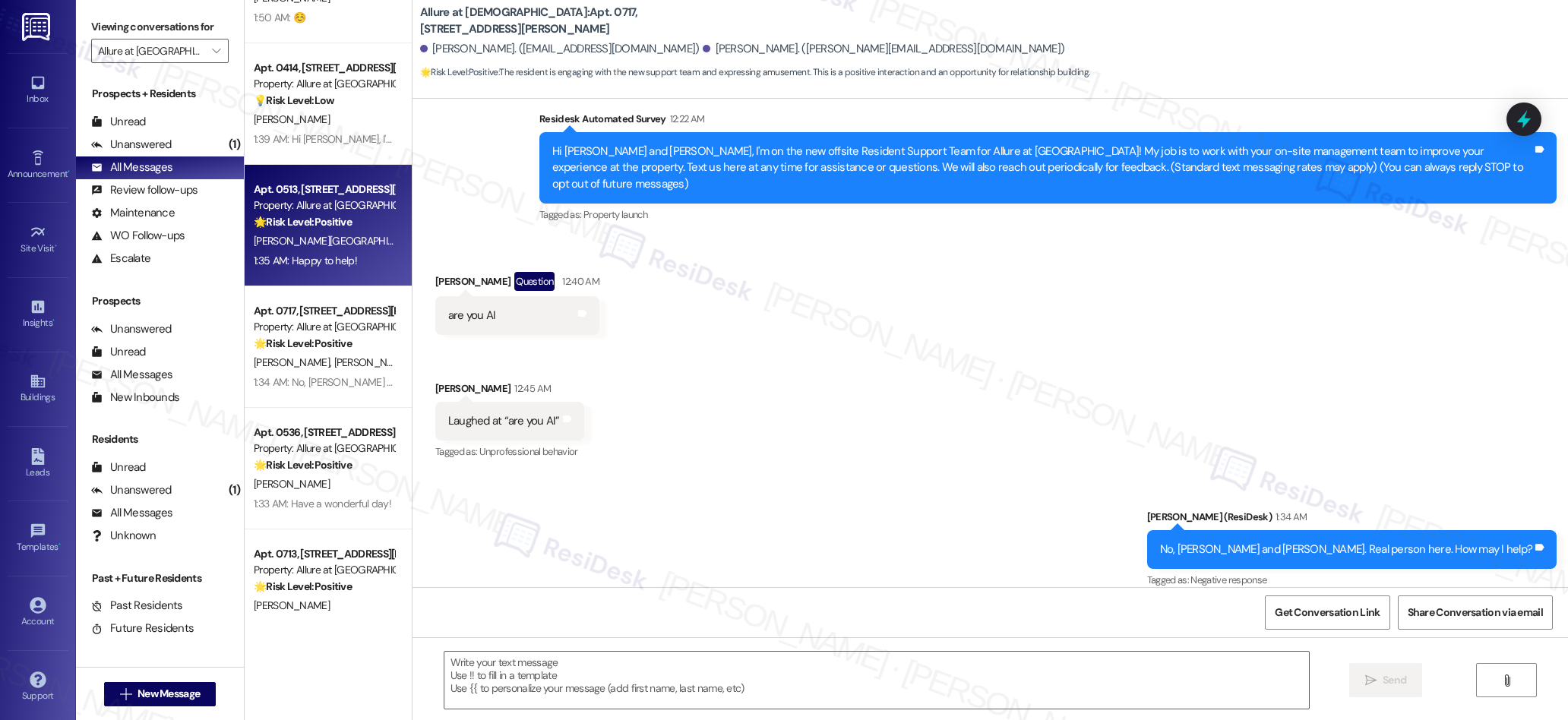
scroll to position [908, 0]
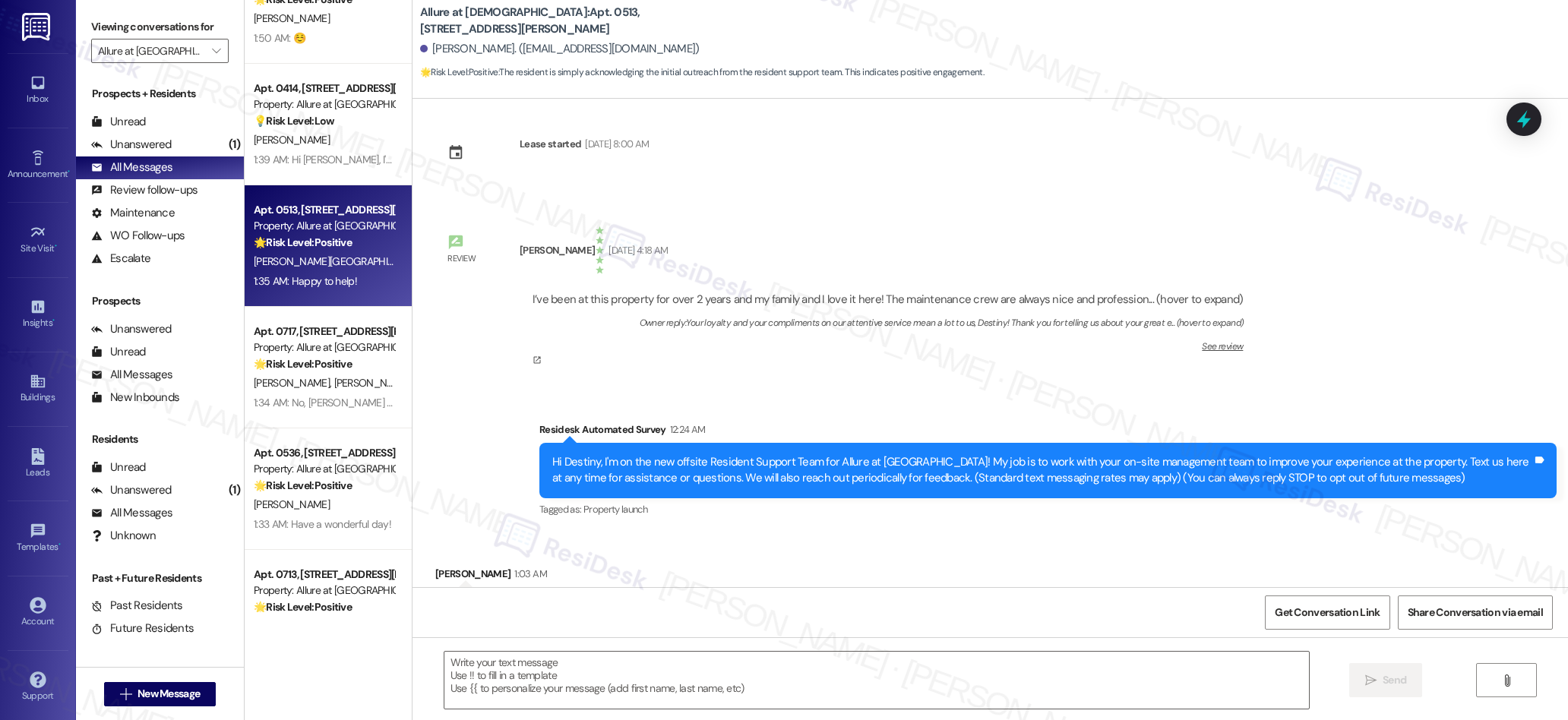
type textarea "Fetching suggested responses. Please feel free to read through the conversation…"
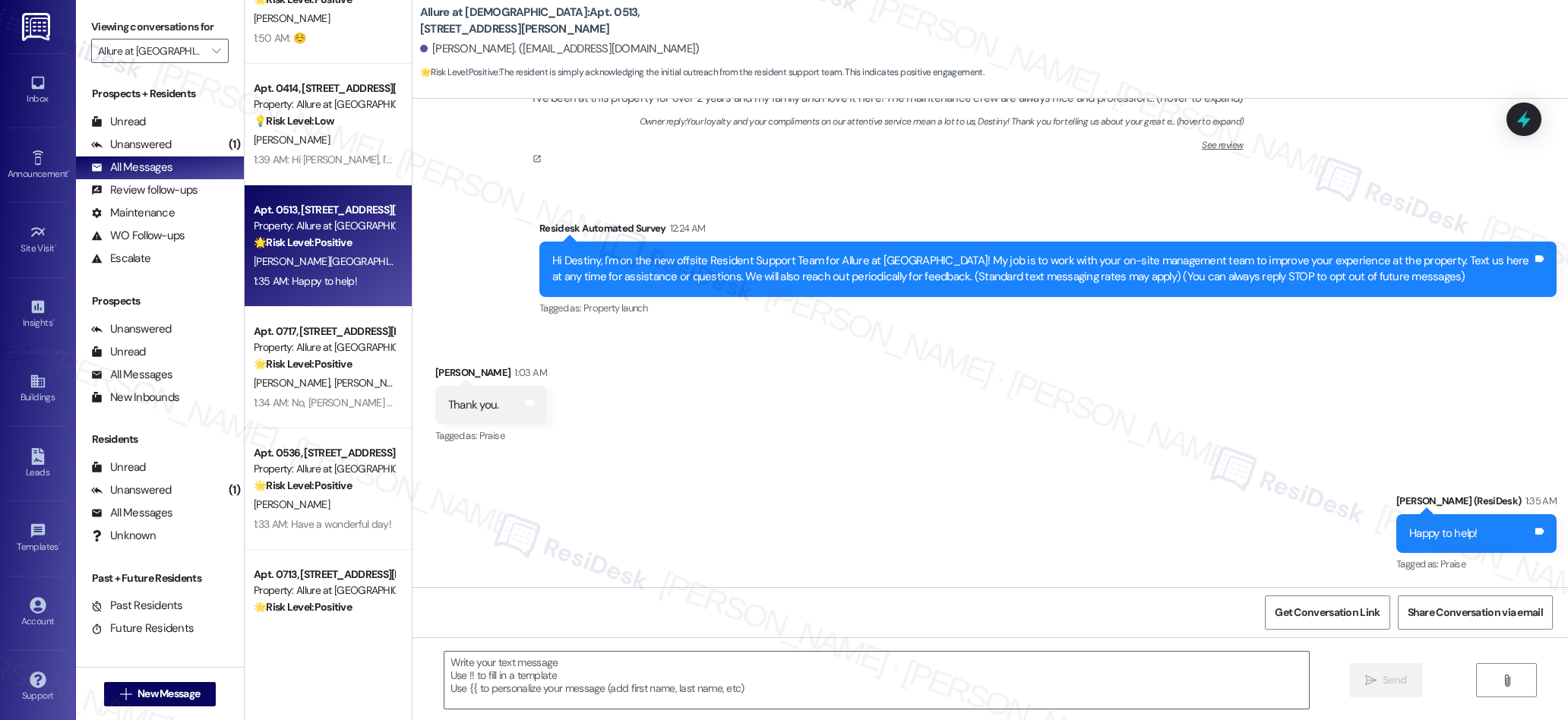
scroll to position [378, 0]
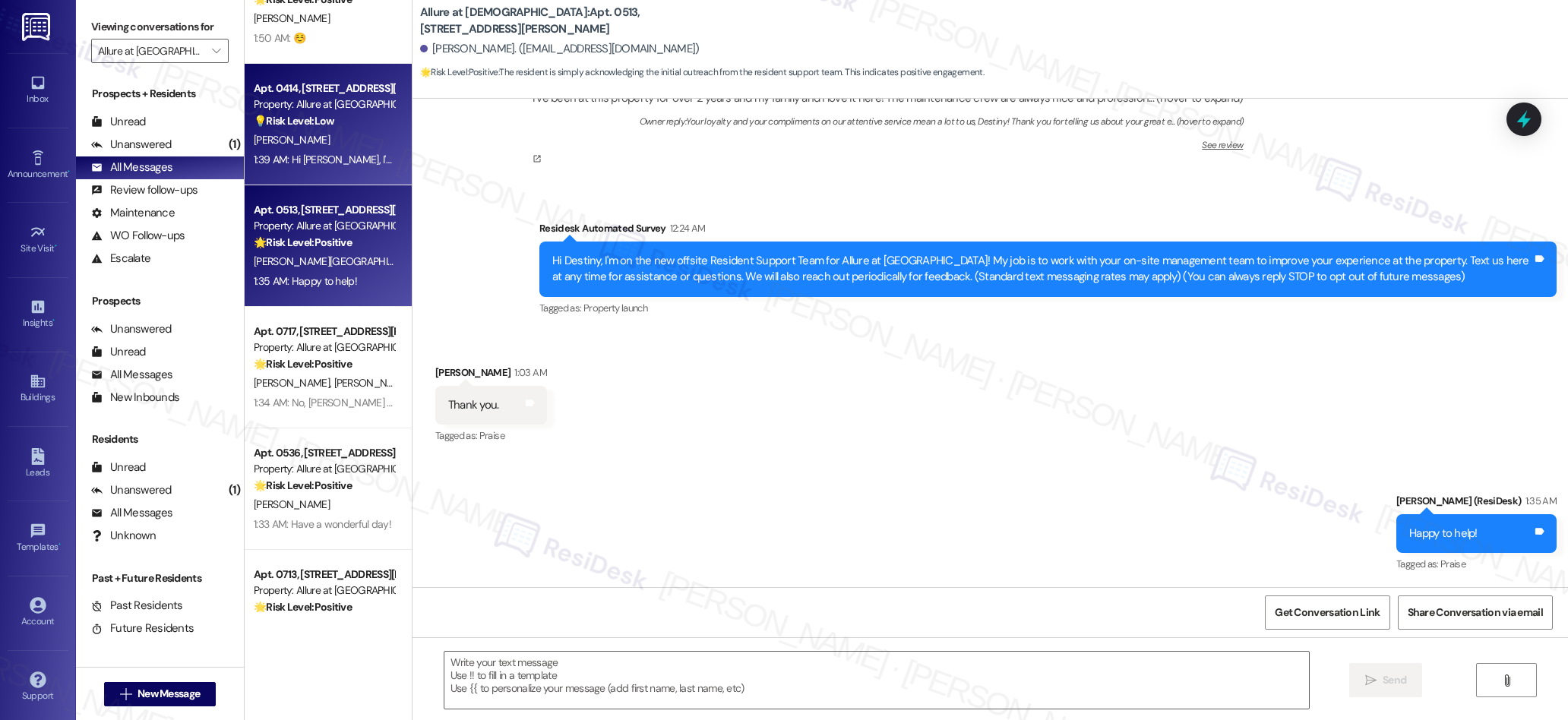
click at [339, 159] on div "1:39 AM: Hi [PERSON_NAME], I'm happy to help! I'm unable to call you directly, …" at bounding box center [587, 160] width 666 height 14
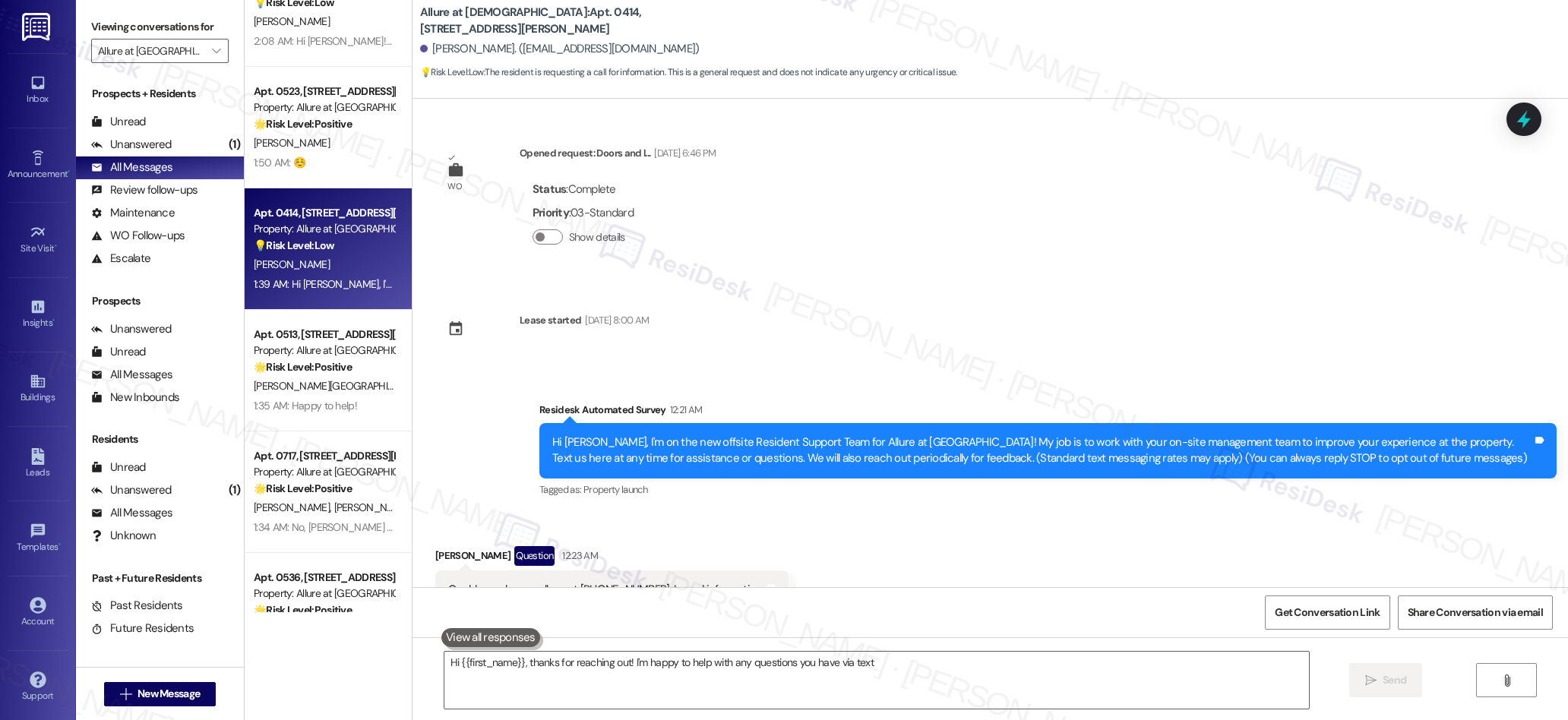
scroll to position [56, 0]
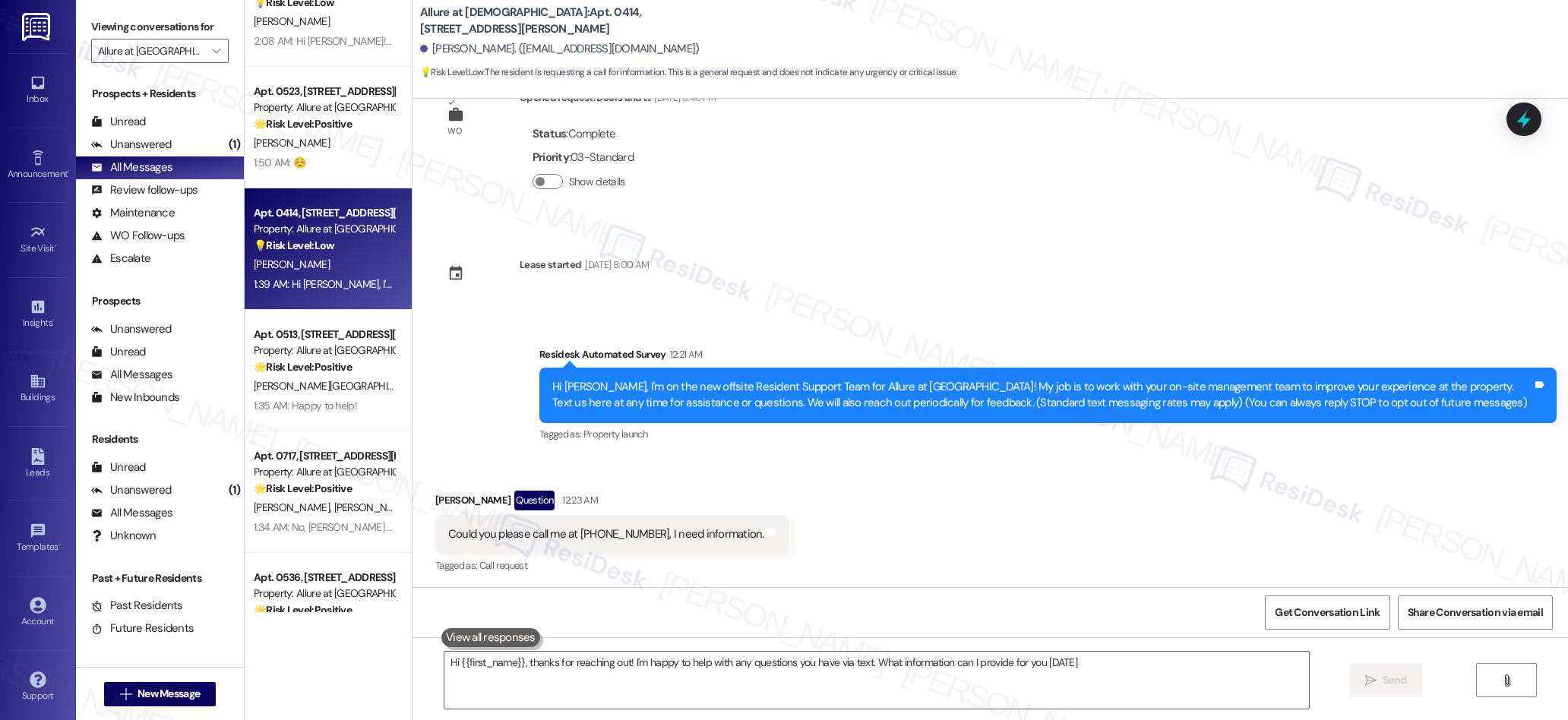
type textarea "Hi {{first_name}}, thanks for reaching out! I'm happy to help with any question…"
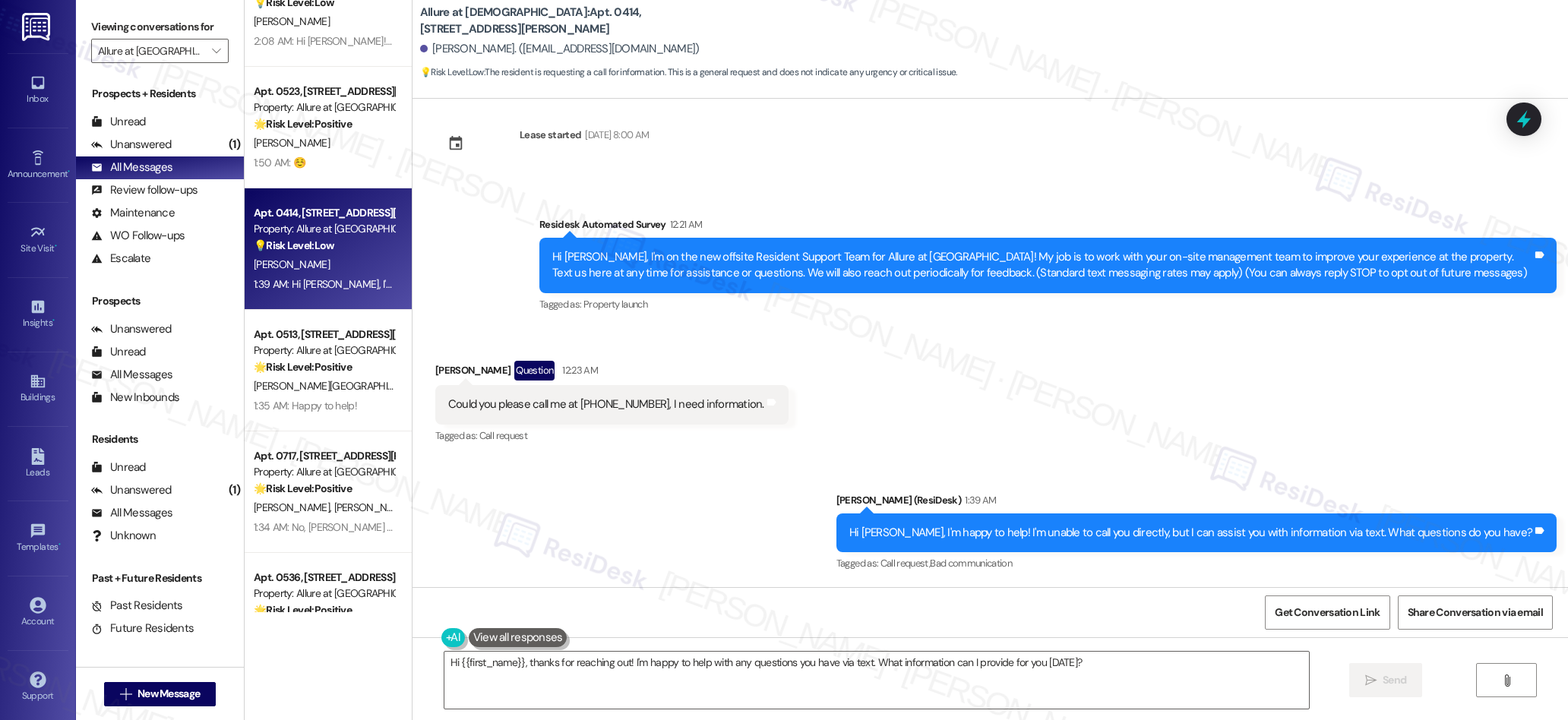
scroll to position [0, 0]
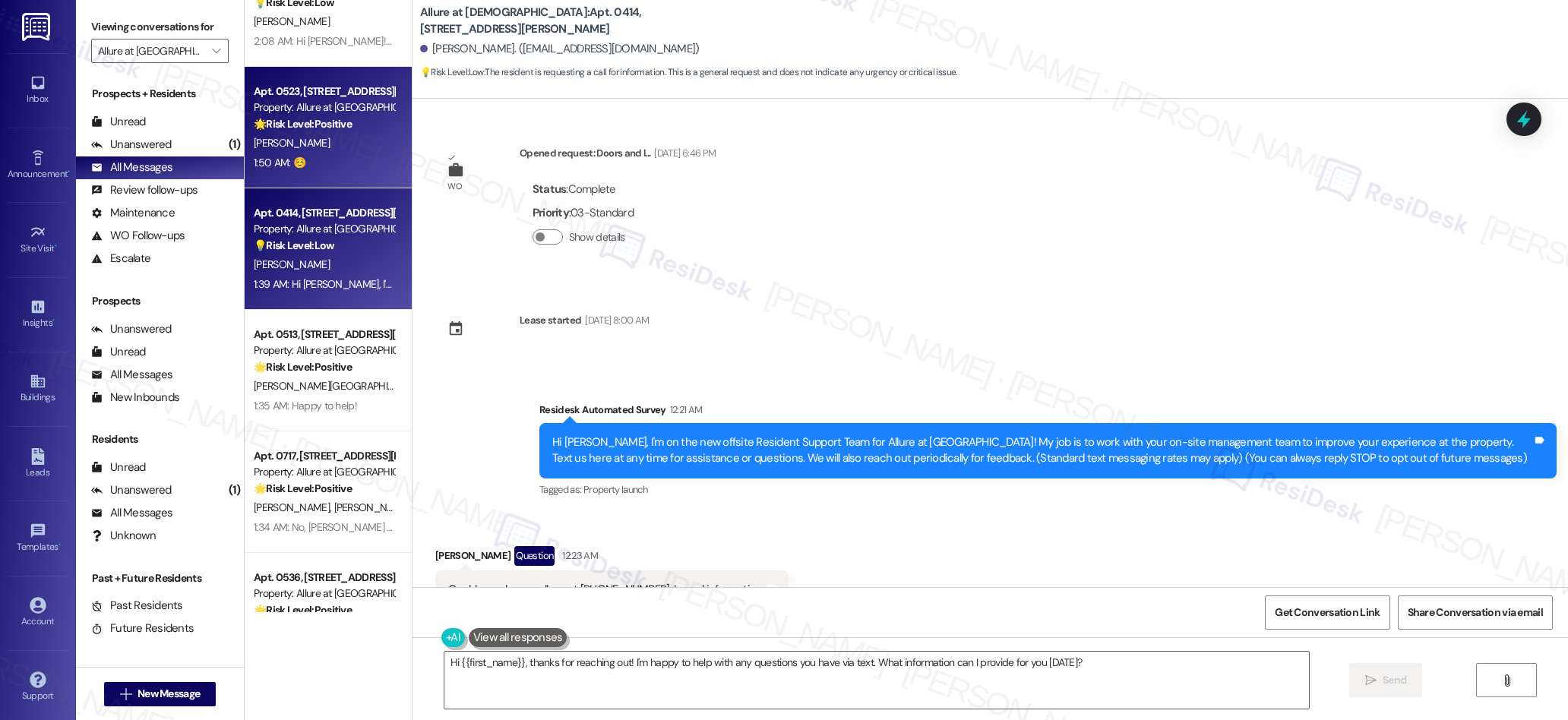
click at [344, 166] on div "1:50 AM: ☺️ 1:50 AM: ☺️" at bounding box center [324, 163] width 144 height 19
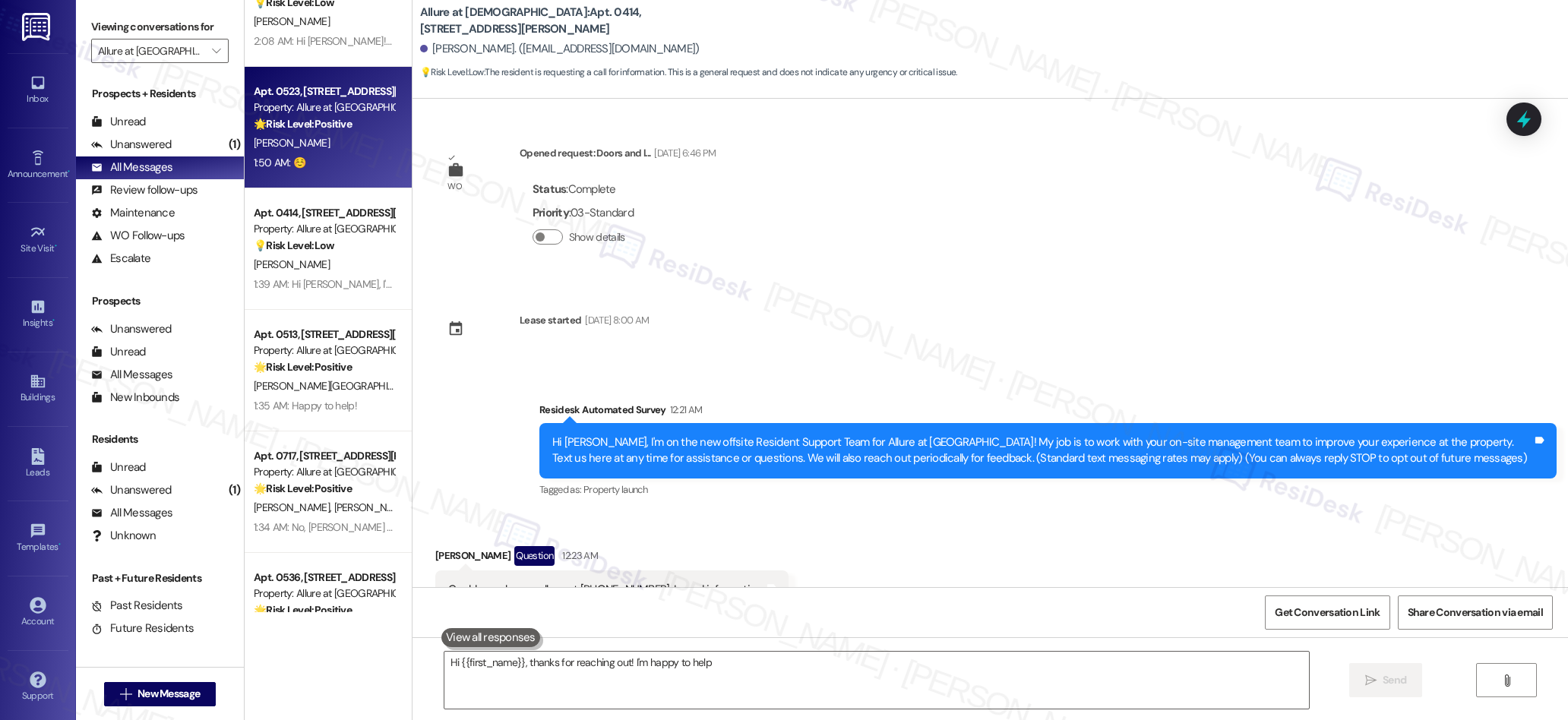
type textarea "Hi {{first_name}}, thanks for reaching out! I'm happy to help with"
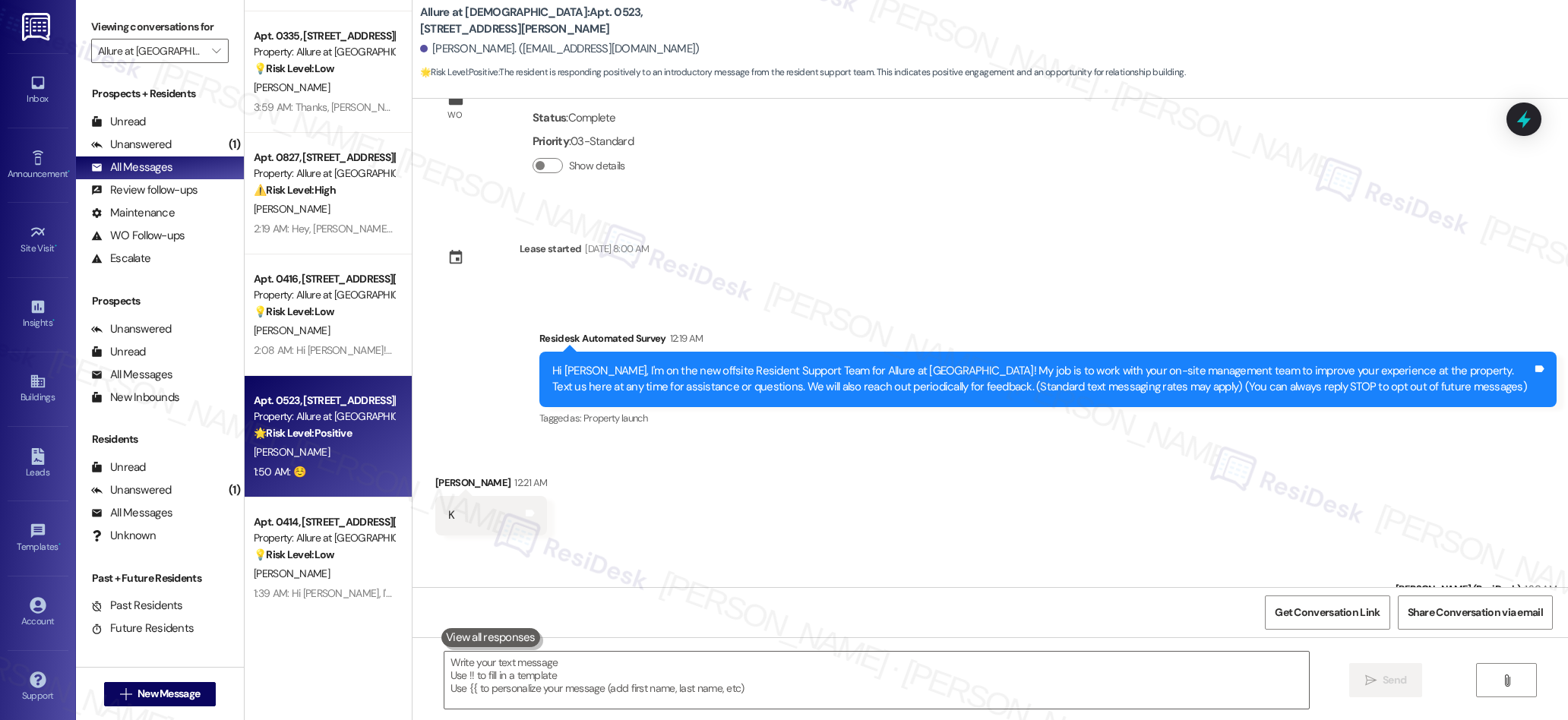
scroll to position [40, 0]
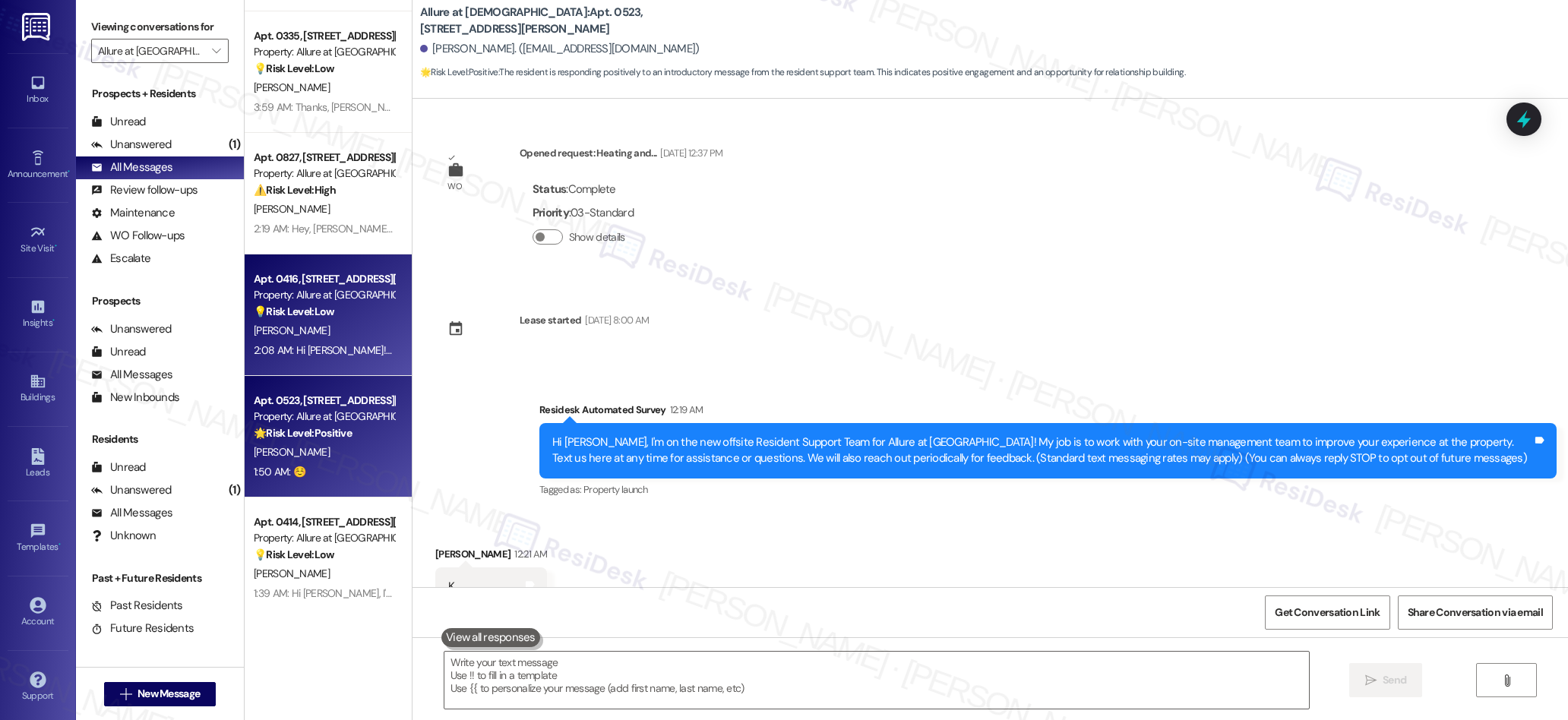
click at [371, 302] on div "Property: Allure at [GEOGRAPHIC_DATA]" at bounding box center [323, 295] width 141 height 16
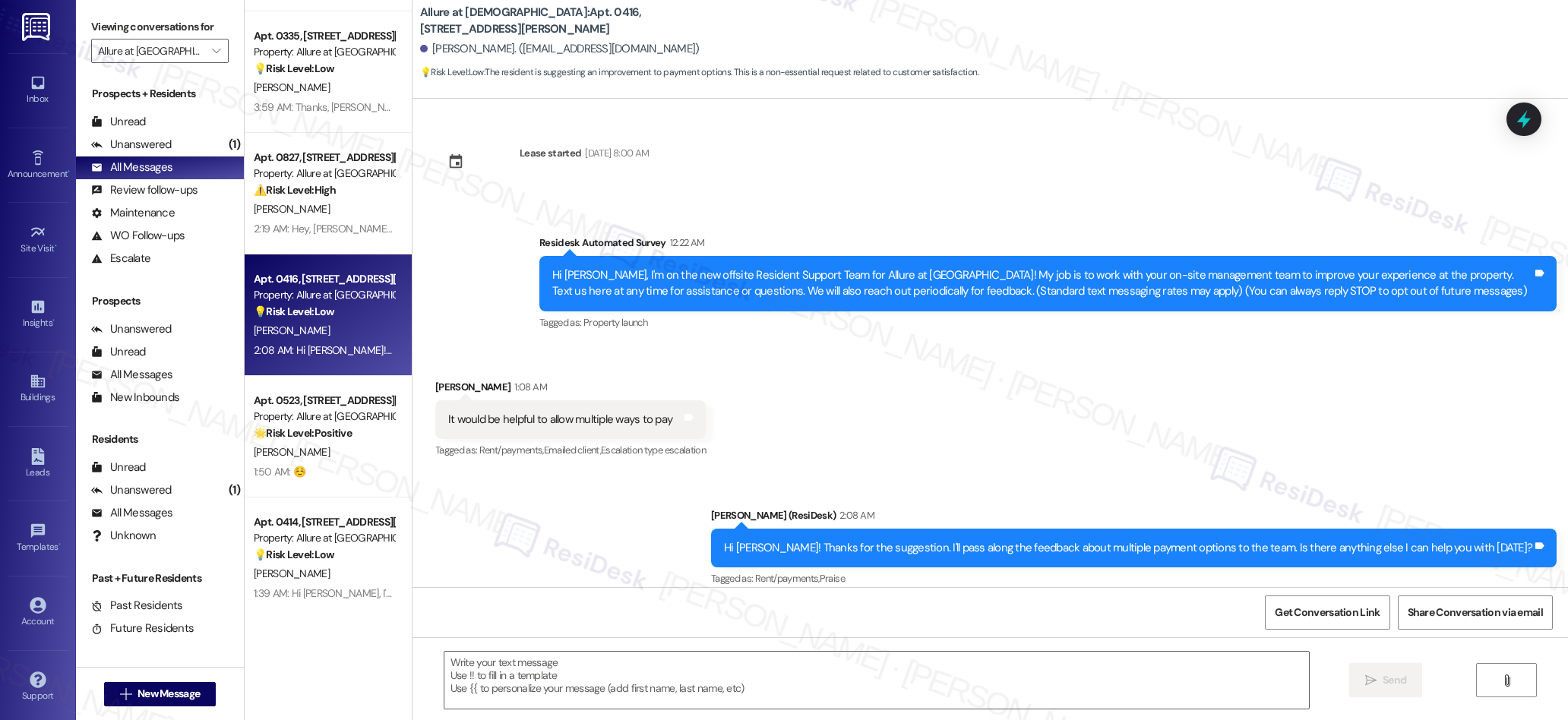
type textarea "Fetching suggested responses. Please feel free to read through the conversation…"
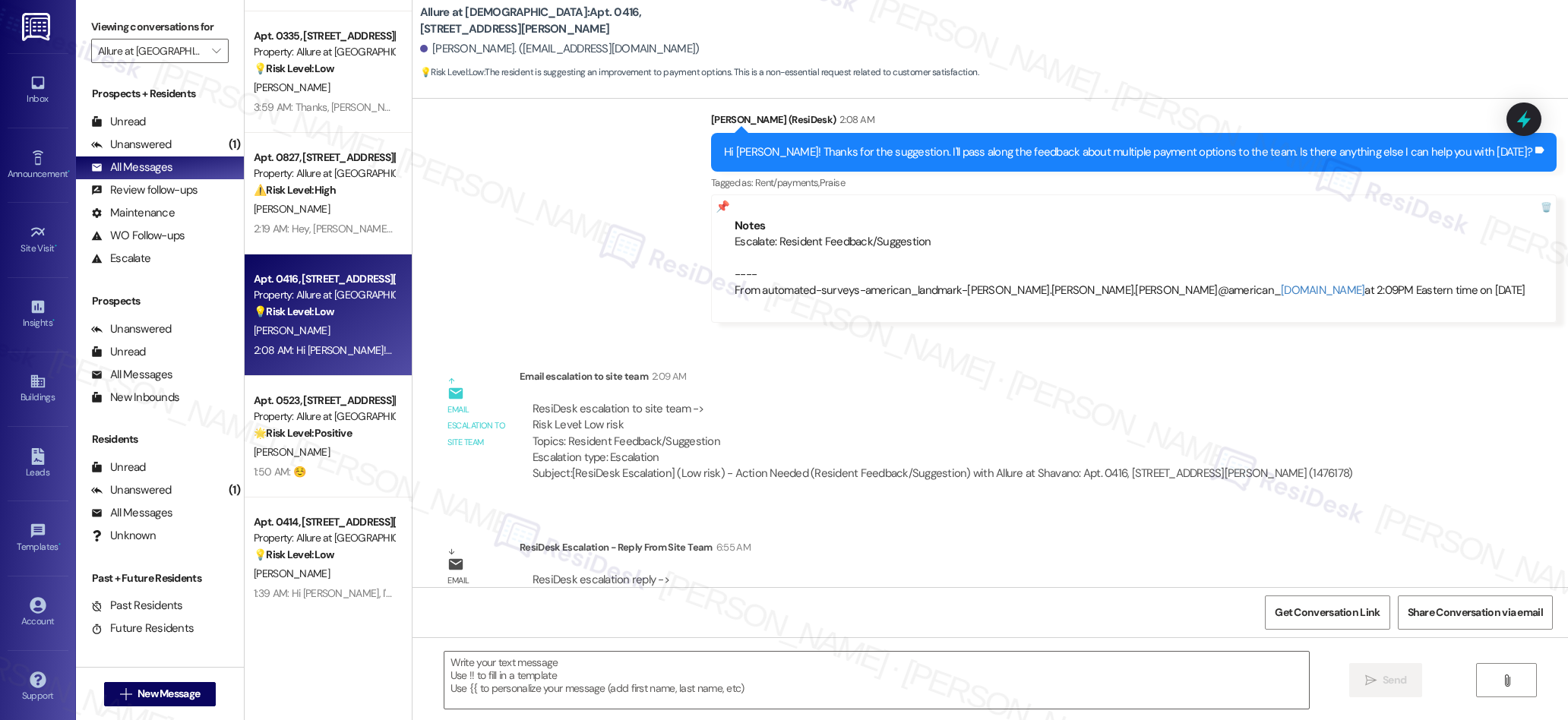
scroll to position [453, 0]
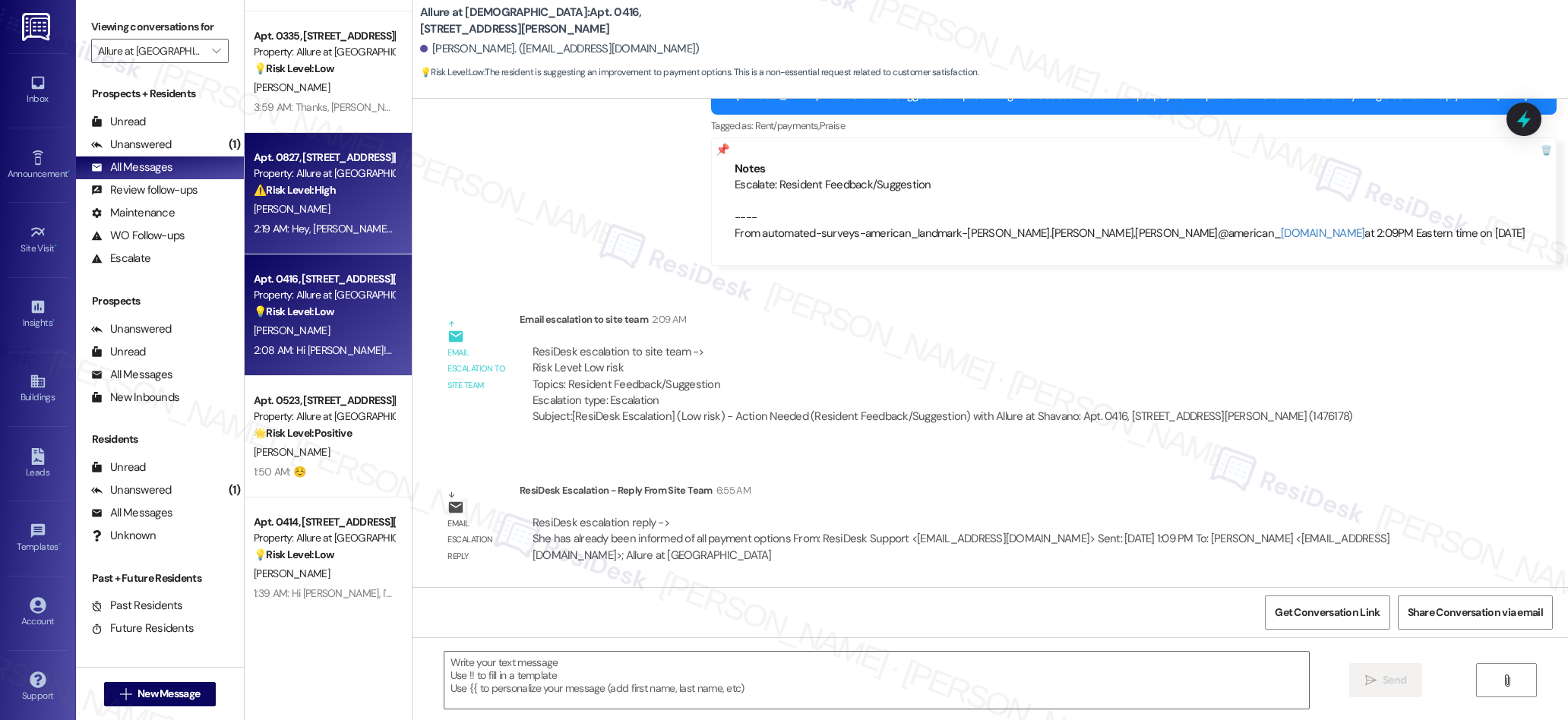
click at [350, 231] on div "2:19 AM: Hey, [PERSON_NAME]! As per our onsite team, you will probably get it t…" at bounding box center [448, 228] width 389 height 14
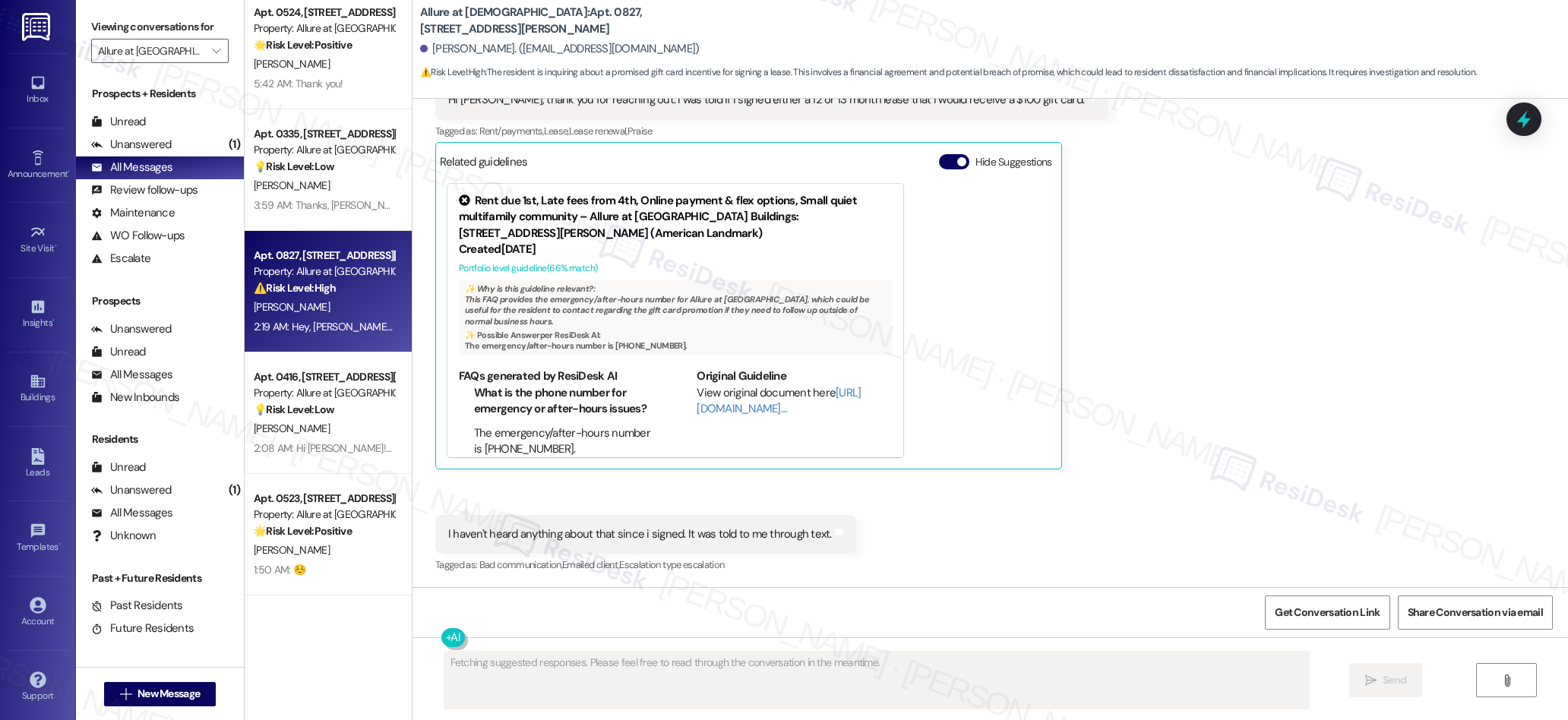
scroll to position [415, 0]
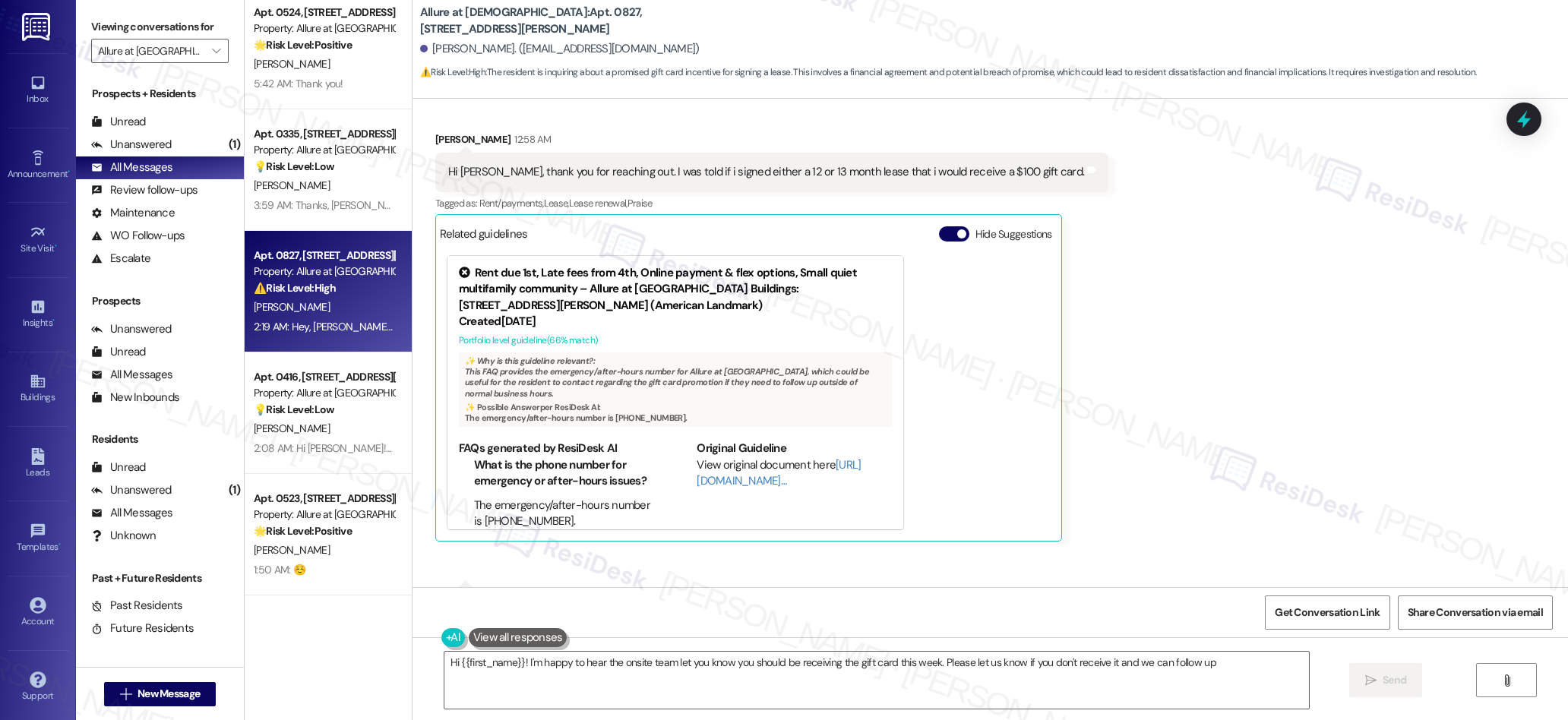
type textarea "Hi {{first_name}}! I'm happy to hear the onsite team let you know you should be…"
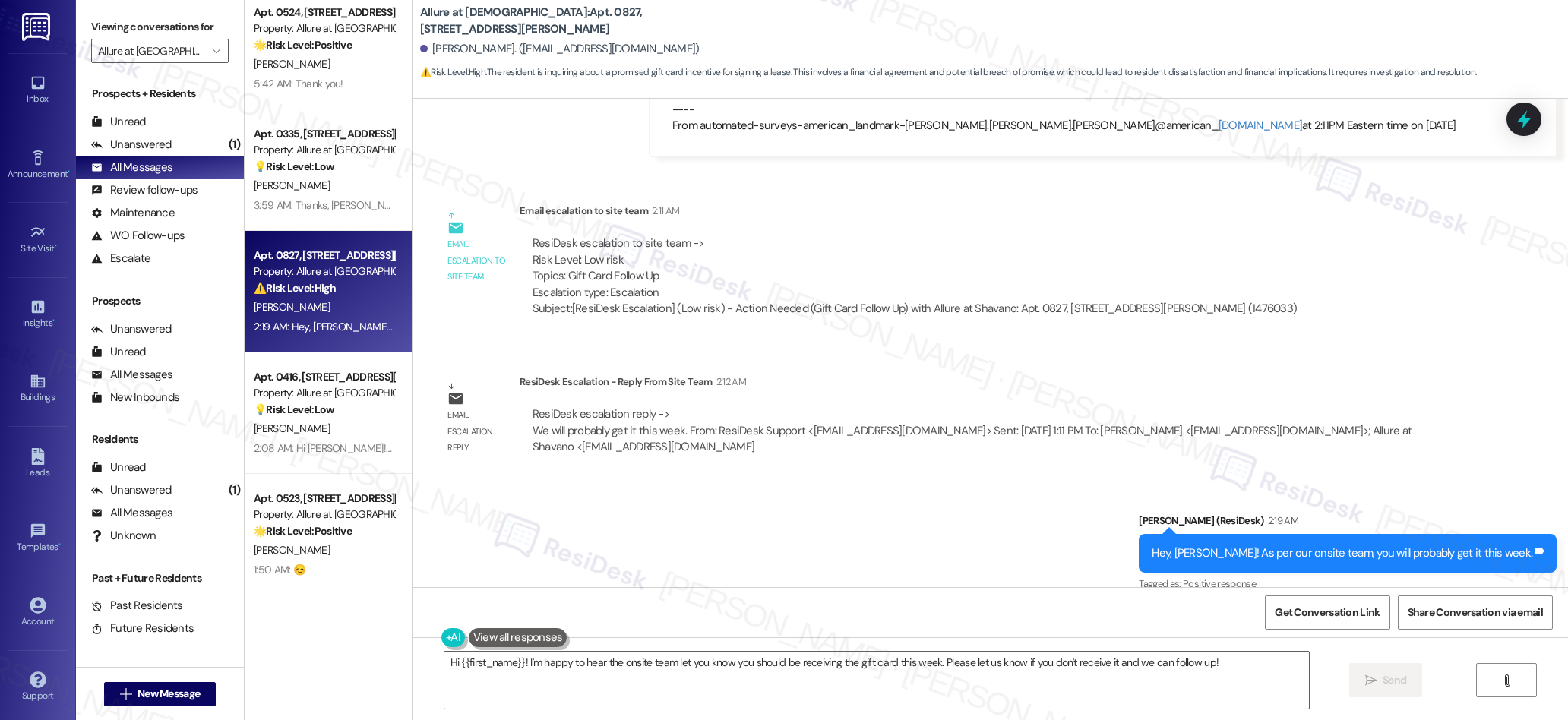
scroll to position [1182, 0]
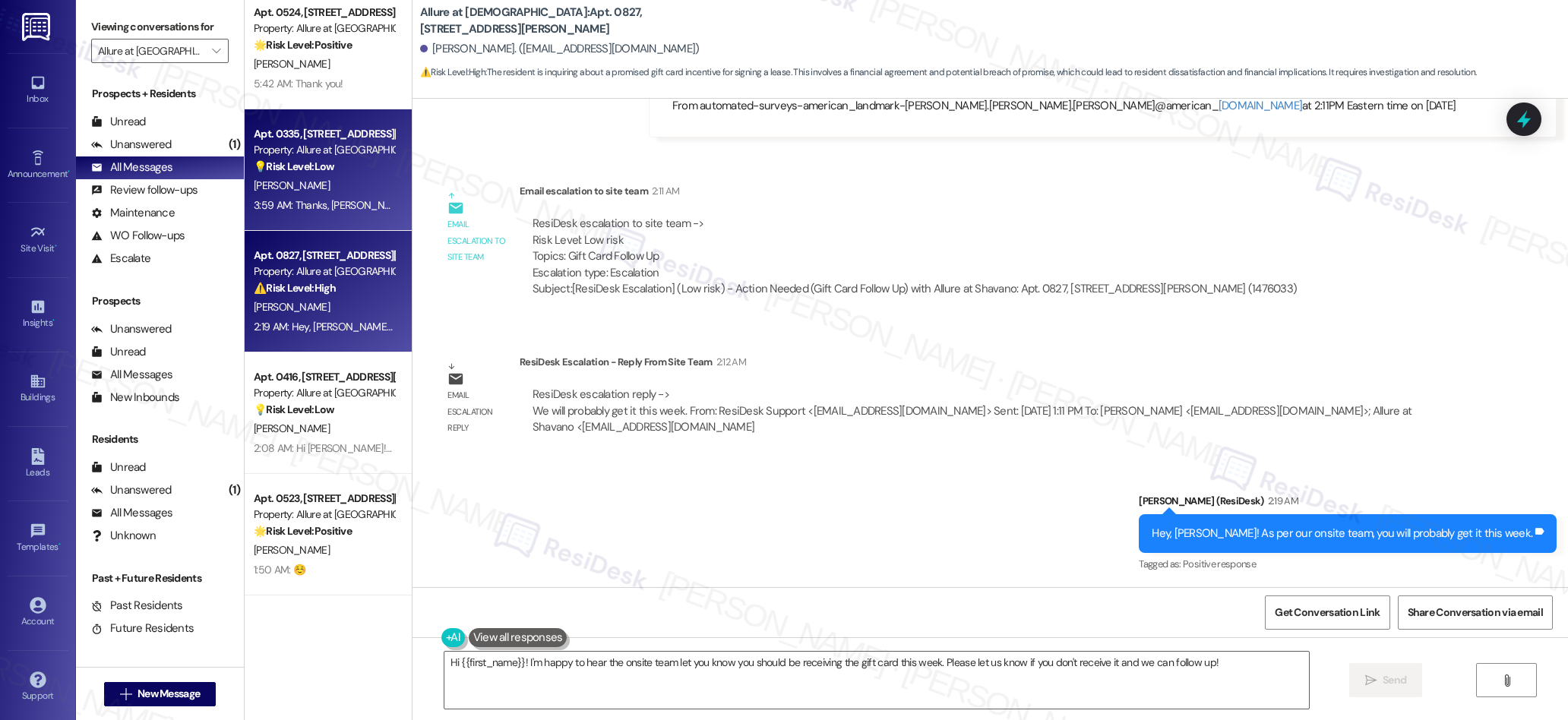
click at [353, 192] on div "[PERSON_NAME]" at bounding box center [324, 185] width 144 height 19
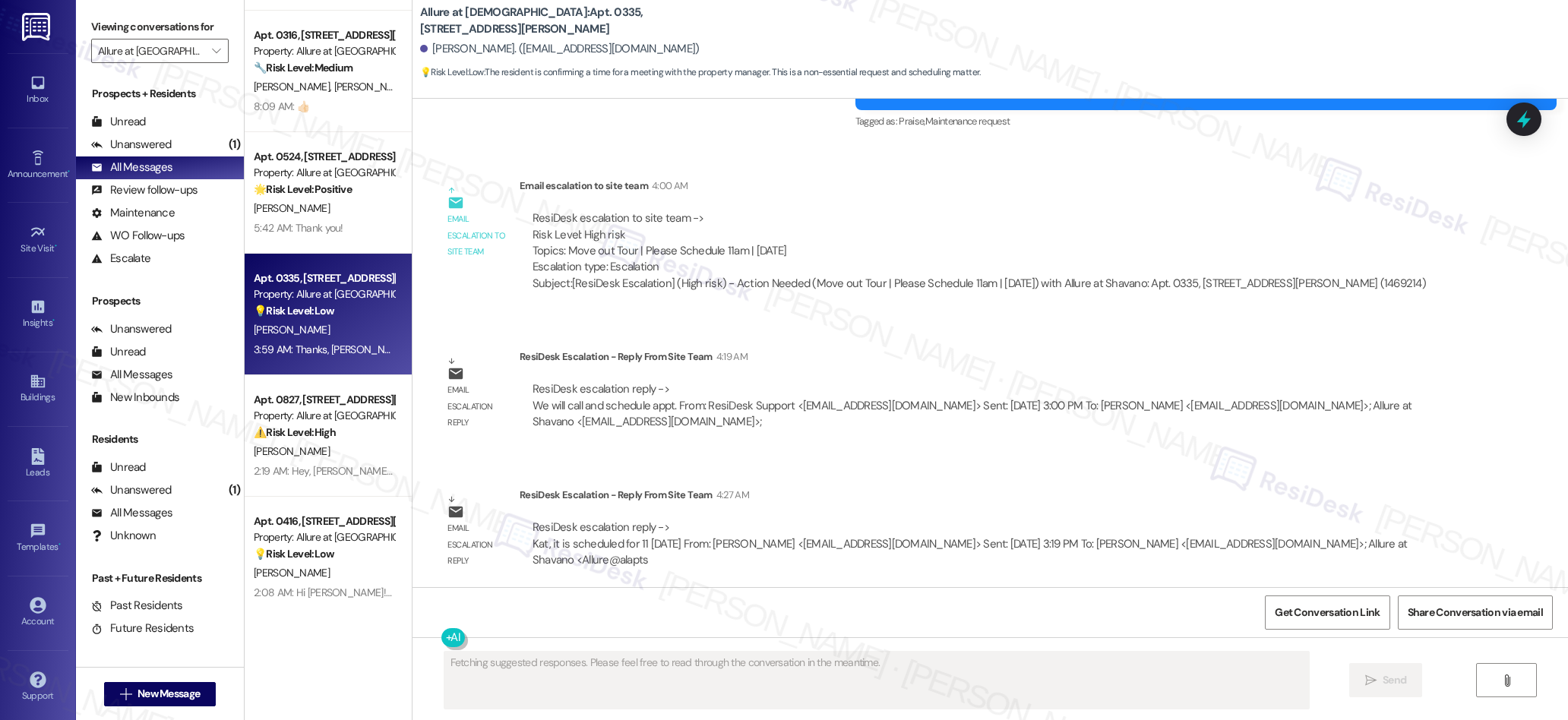
scroll to position [2009, 0]
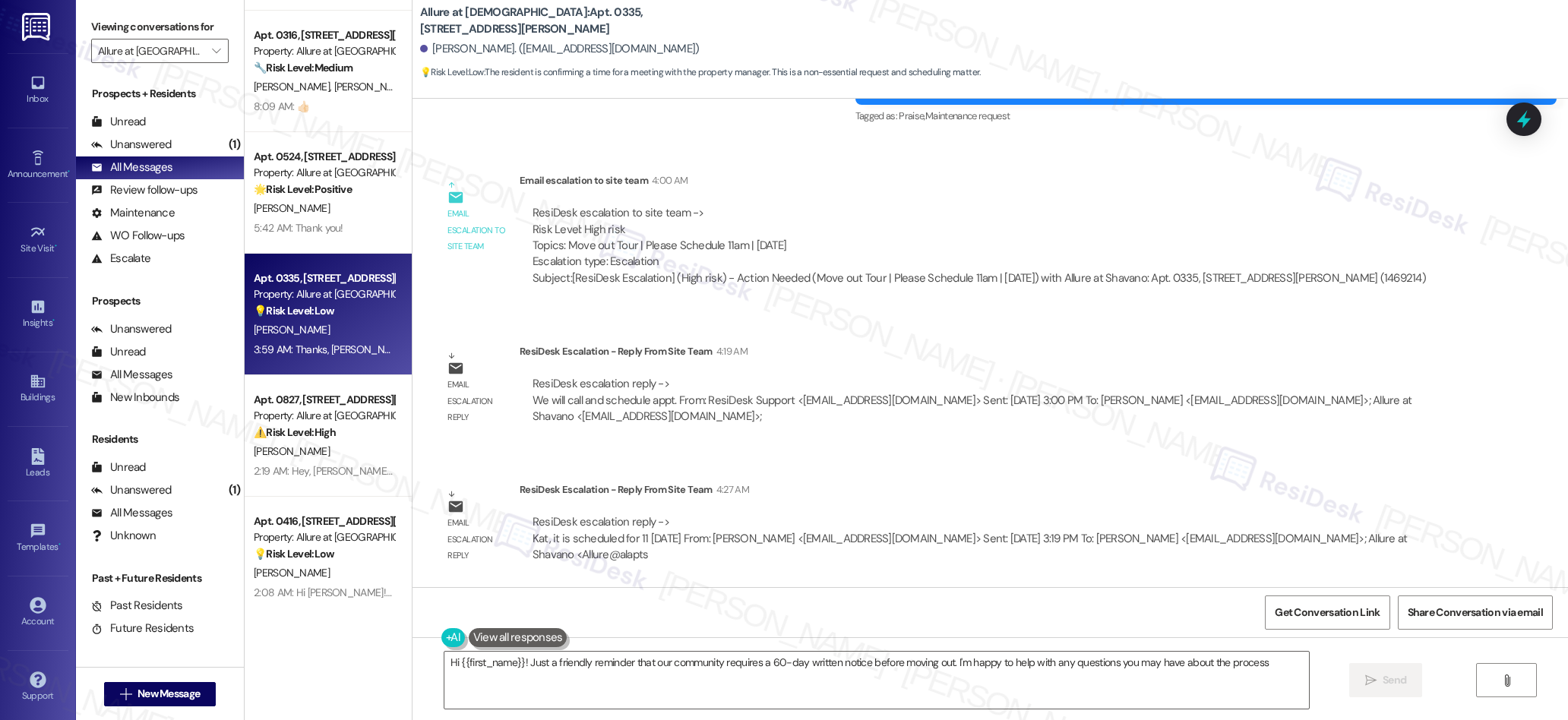
type textarea "Hi {{first_name}}! Just a friendly reminder that our community requires a 60-da…"
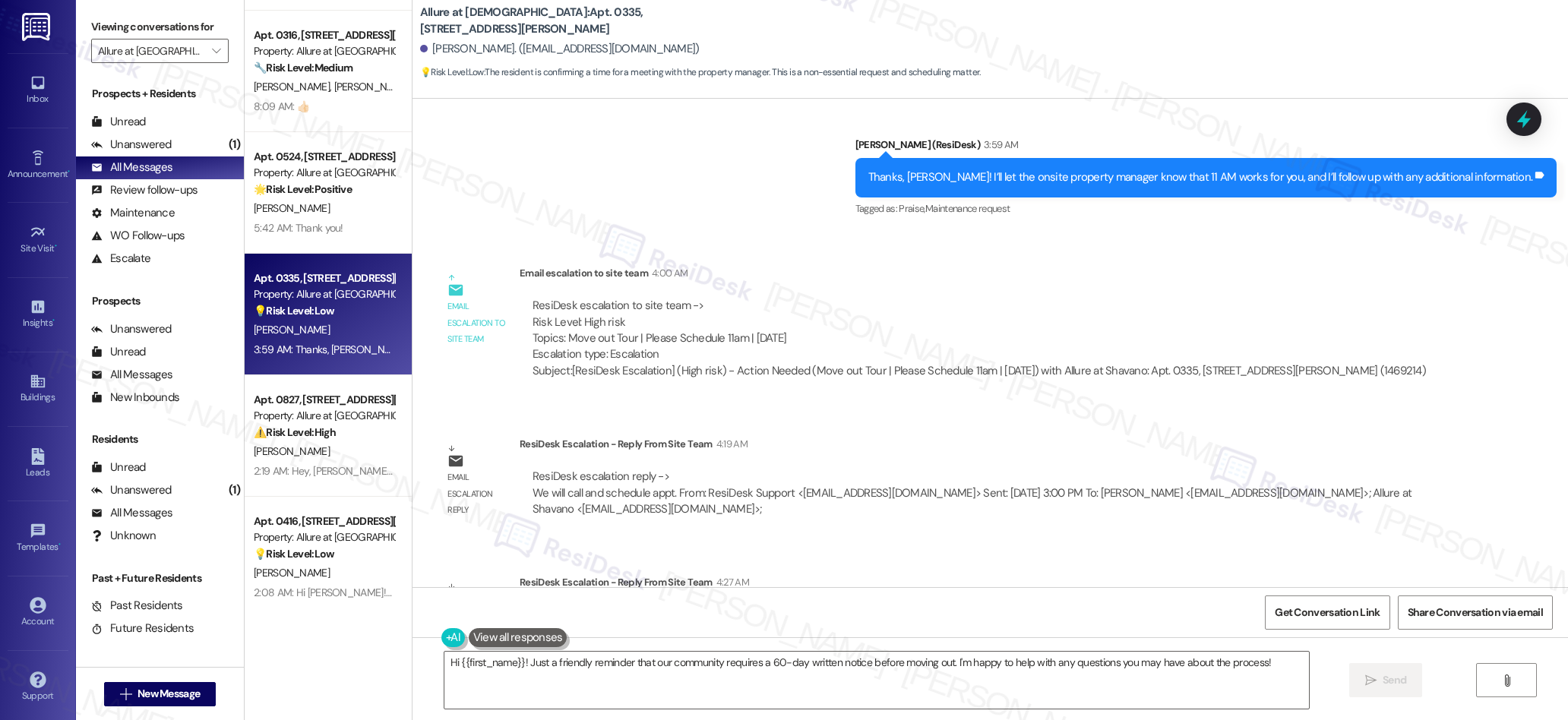
scroll to position [1920, 0]
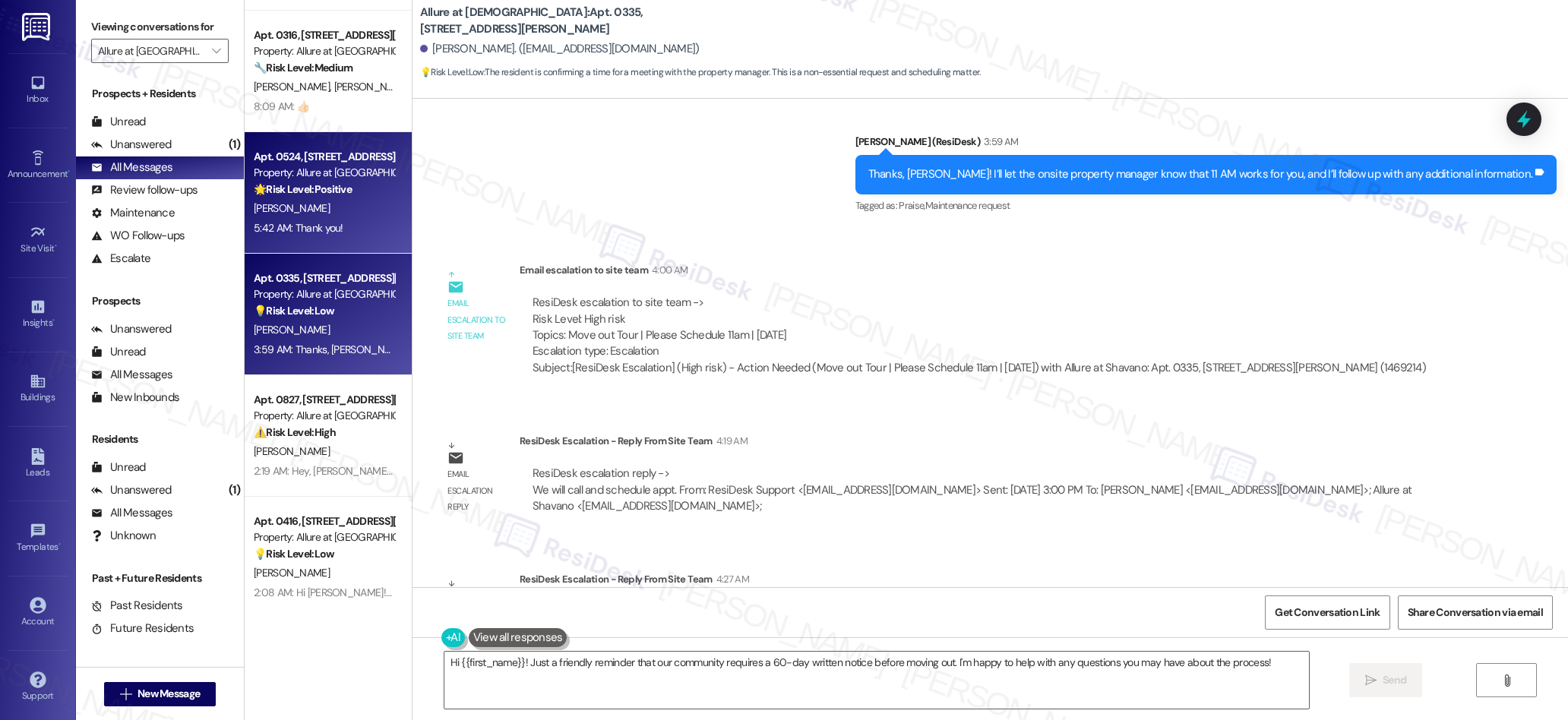
click at [344, 234] on div "5:42 AM: Thank you! 5:42 AM: Thank you!" at bounding box center [324, 227] width 144 height 19
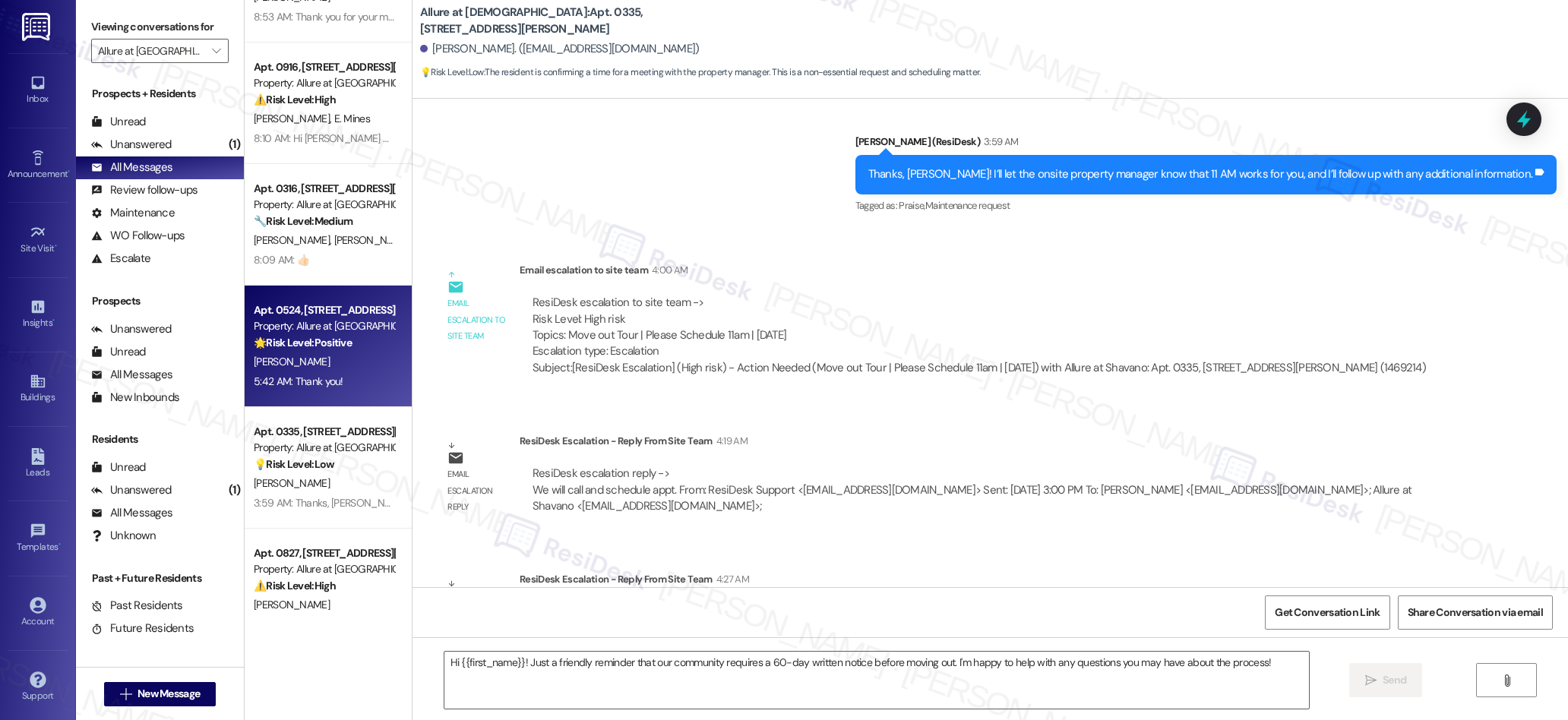
scroll to position [73, 0]
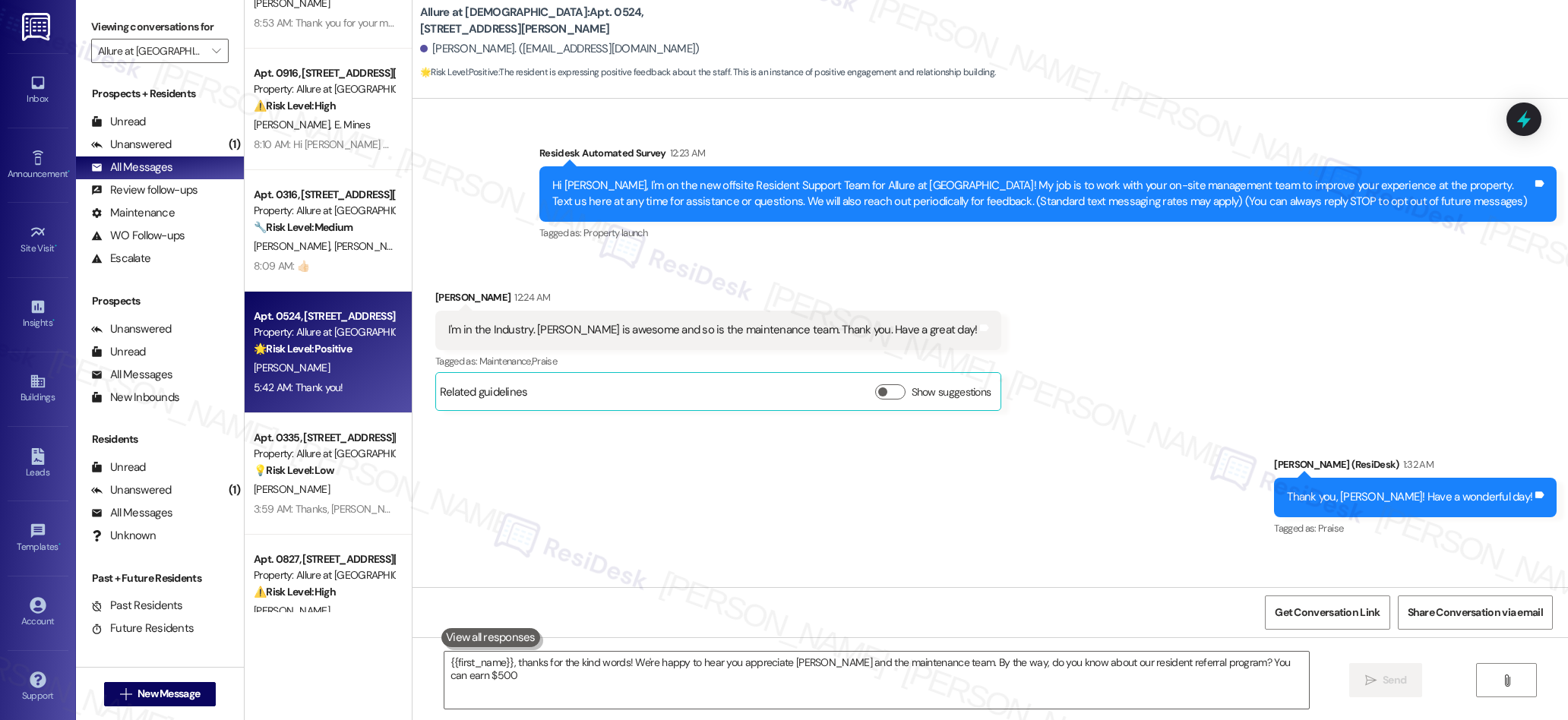
type textarea "{{first_name}}, thanks for the kind words! We're happy to hear you appreciate […"
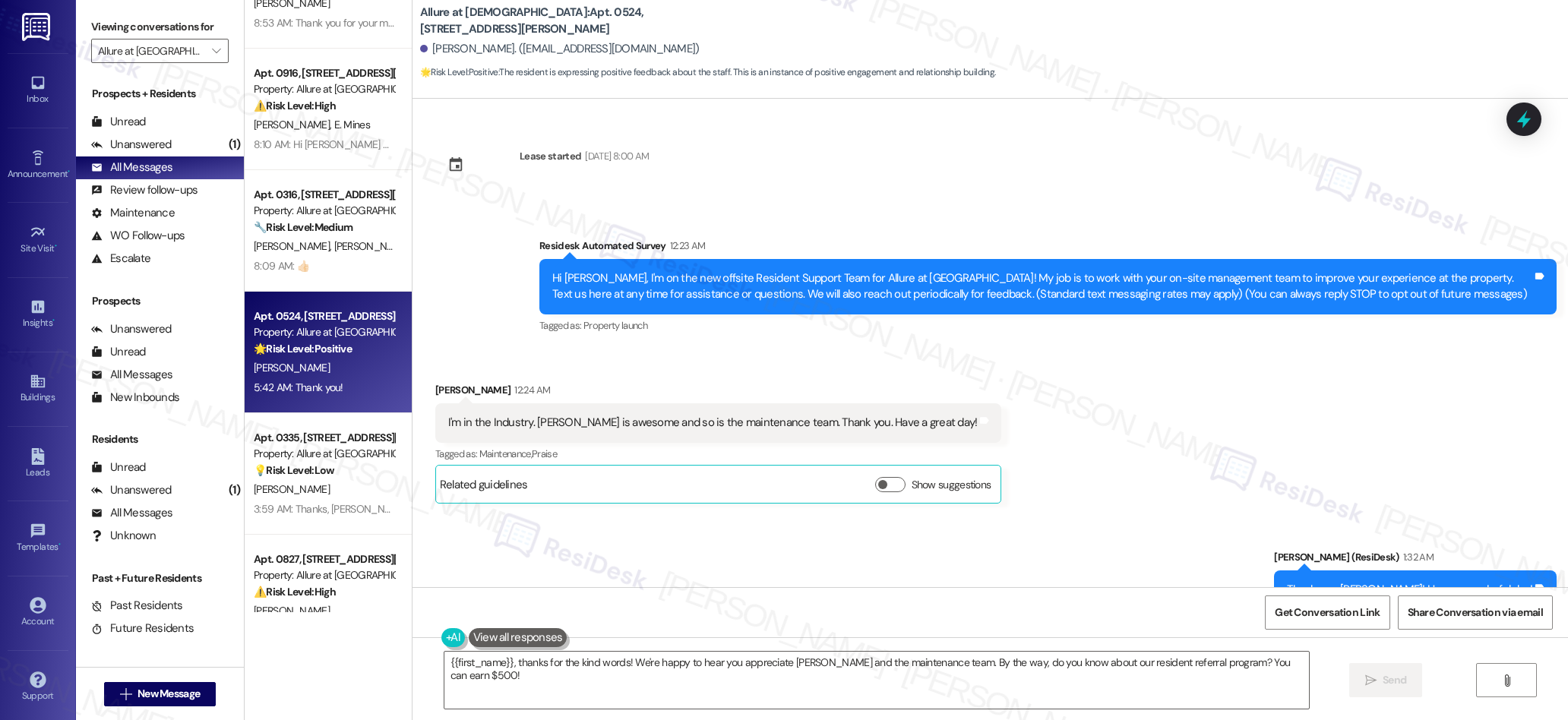
scroll to position [0, 0]
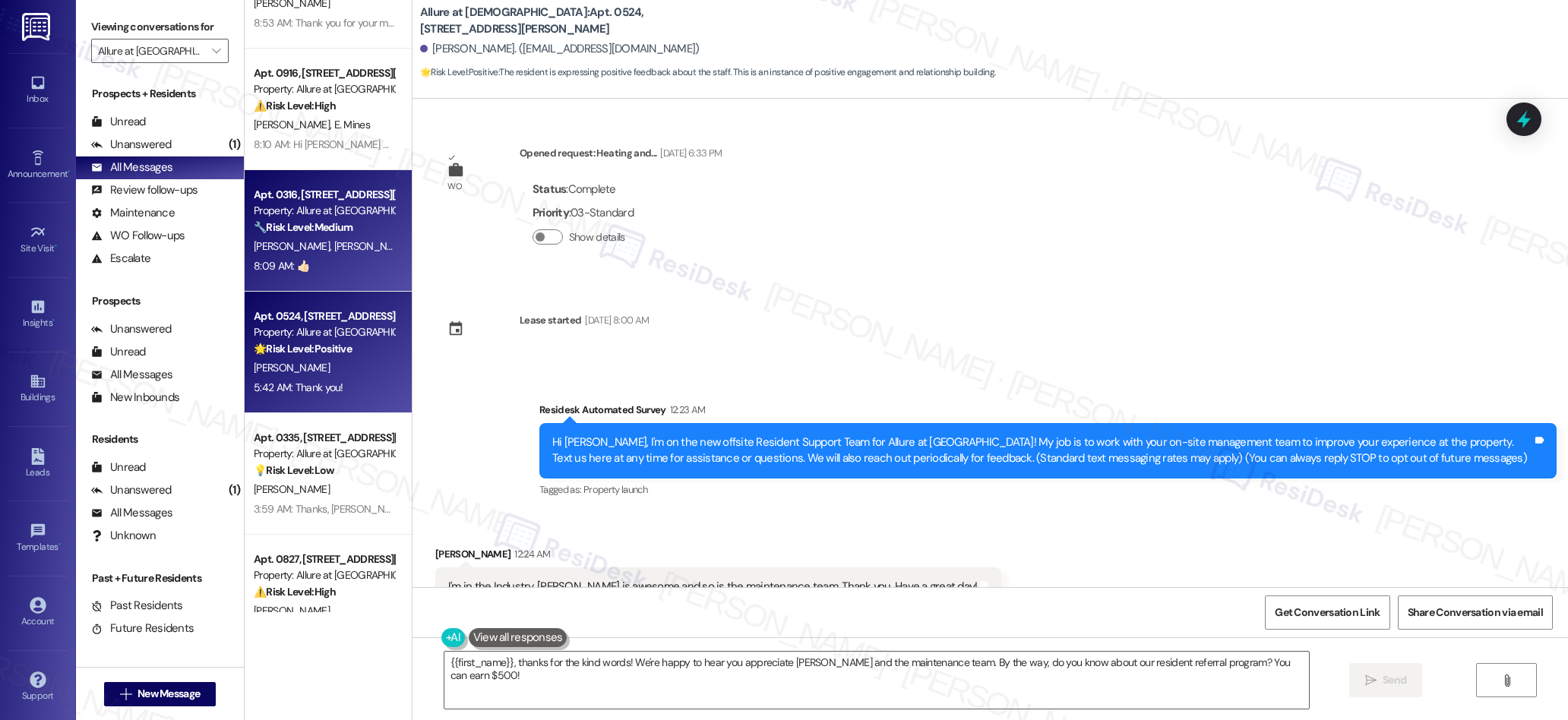
click at [288, 269] on div "8:09 AM: 👍🏻 8:09 AM: 👍🏻" at bounding box center [281, 266] width 56 height 14
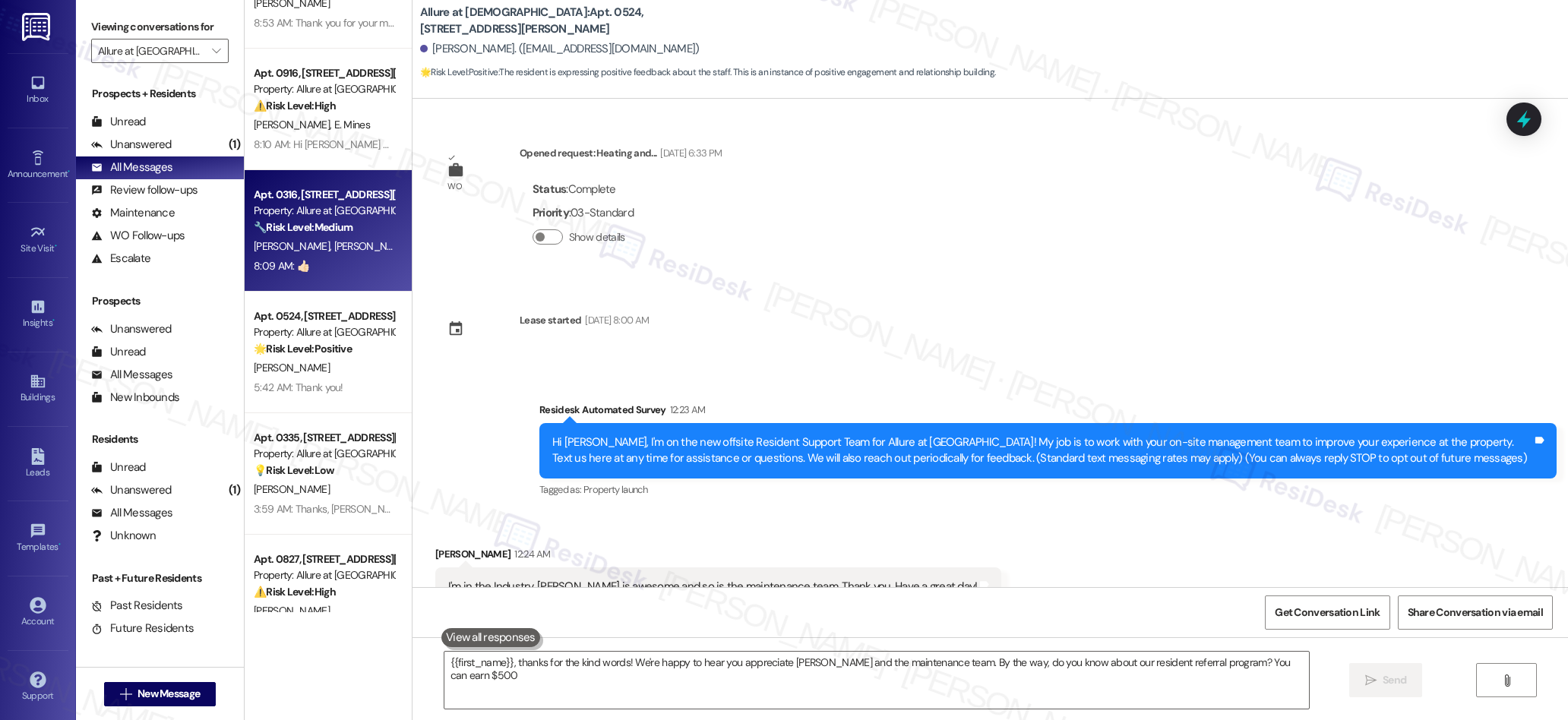
type textarea "{{first_name}}, thanks for the kind words! We're happy to hear you appreciate […"
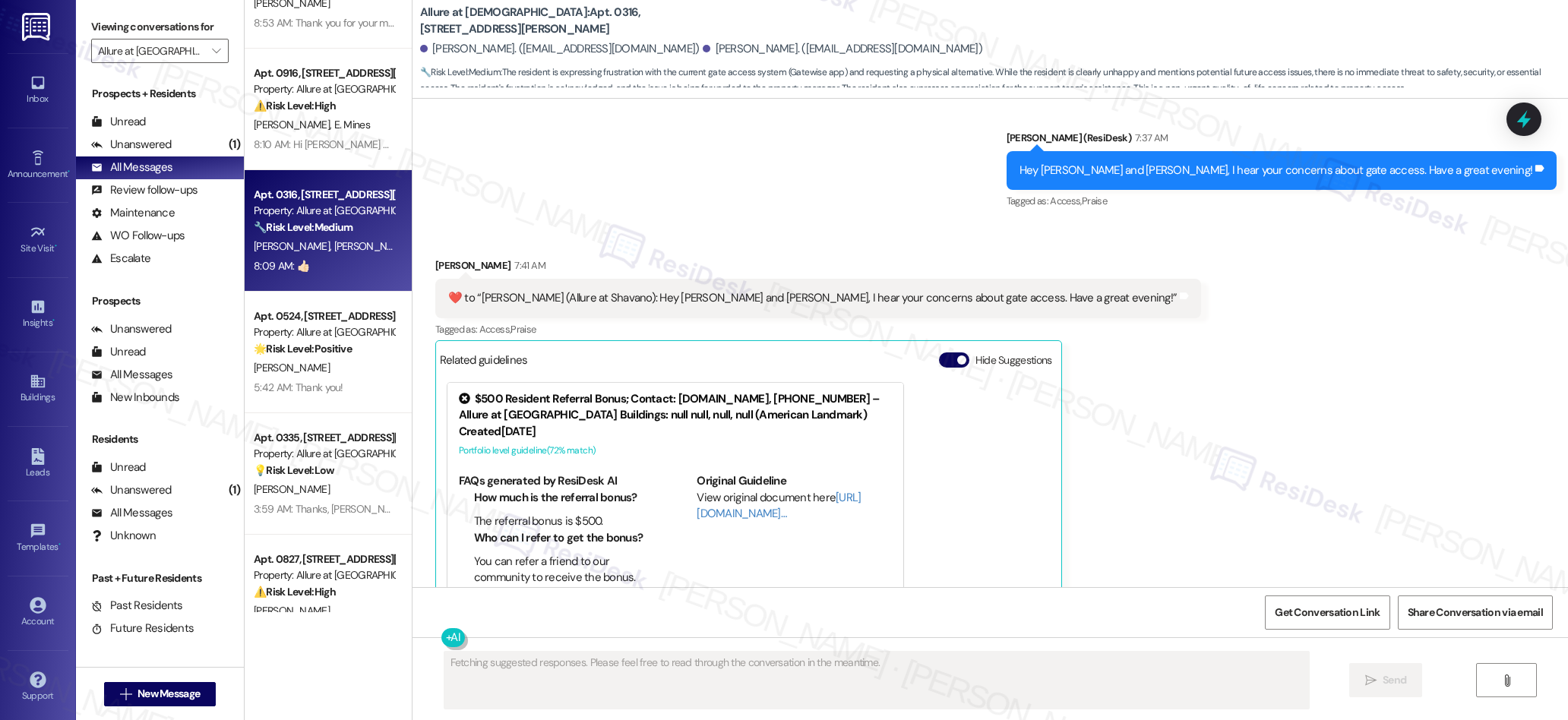
scroll to position [1797, 0]
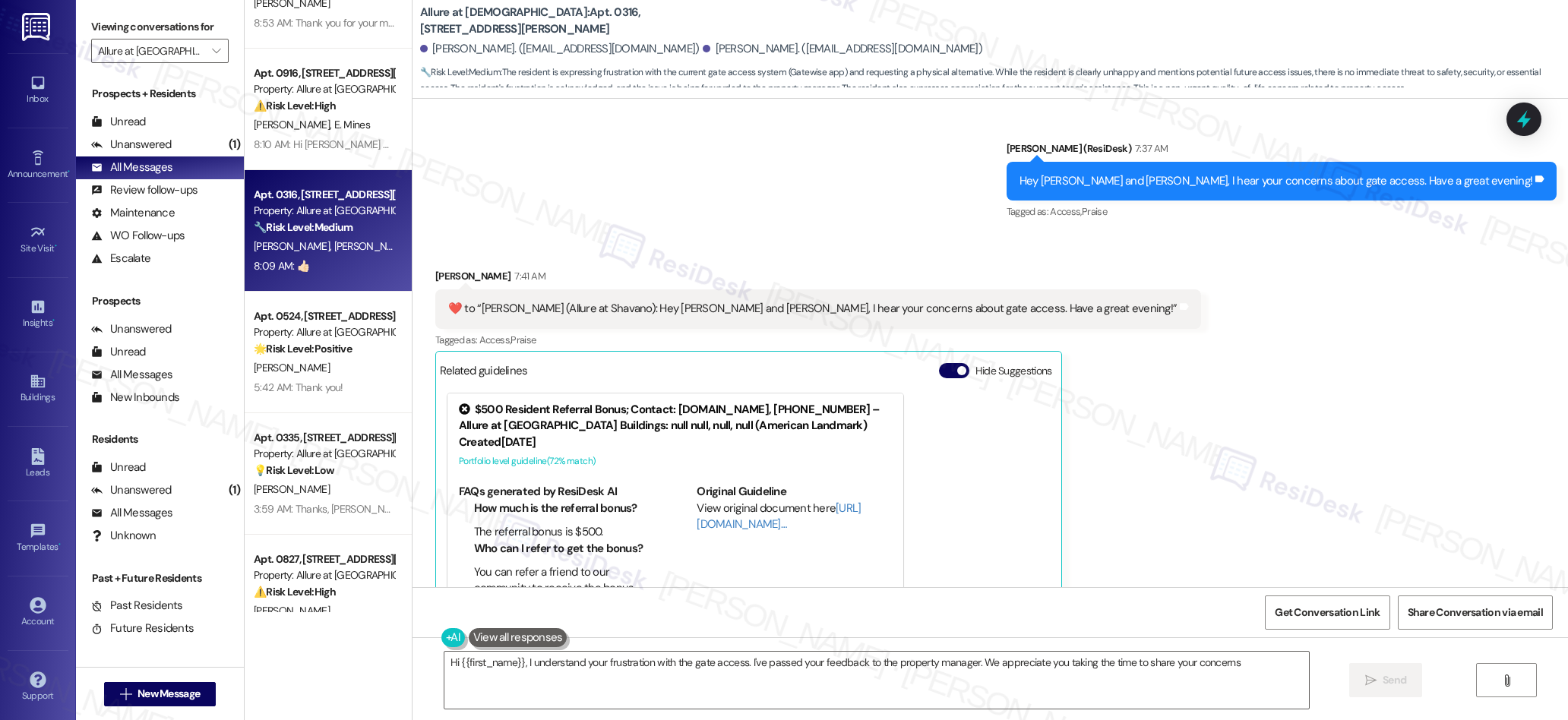
type textarea "Hi {{first_name}}, I understand your frustration with the gate access. I've pas…"
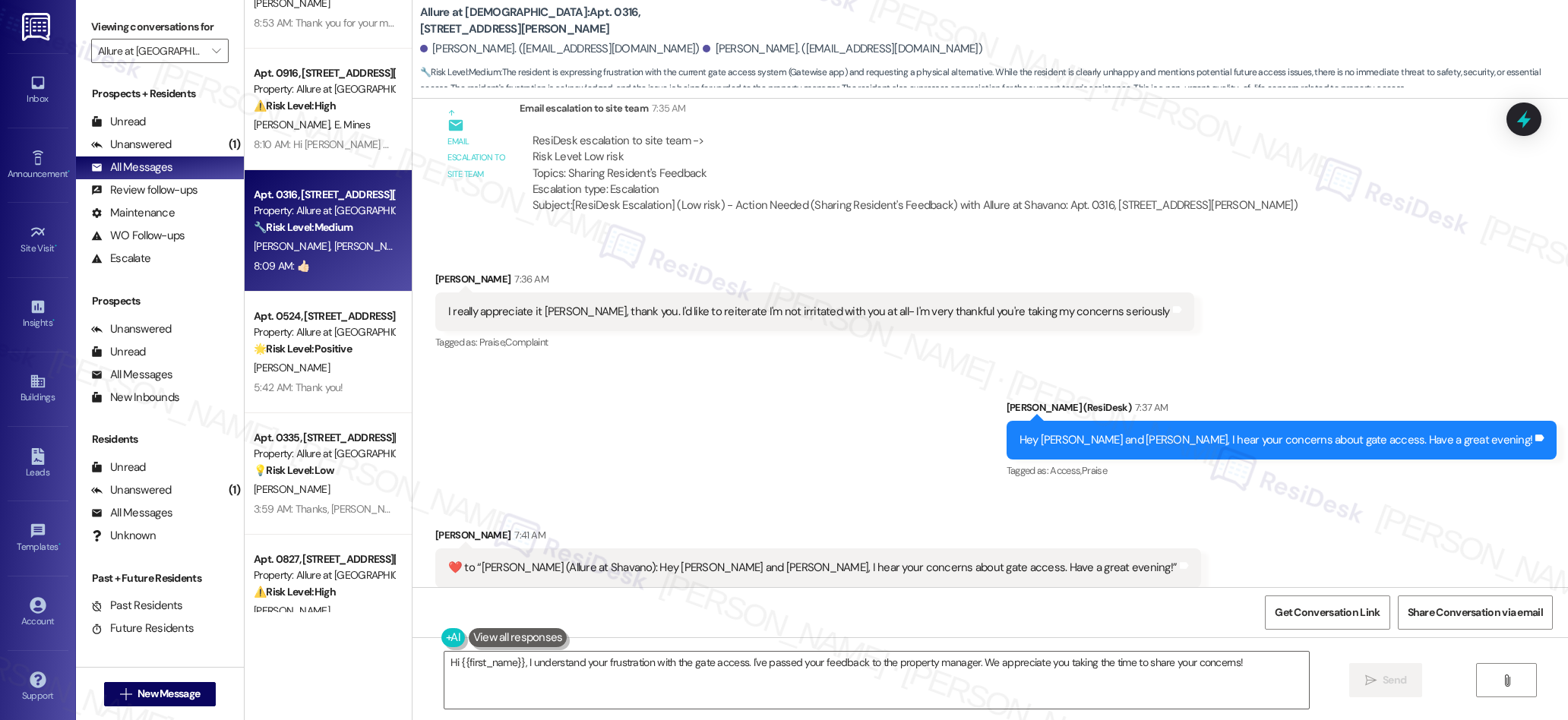
scroll to position [1534, 0]
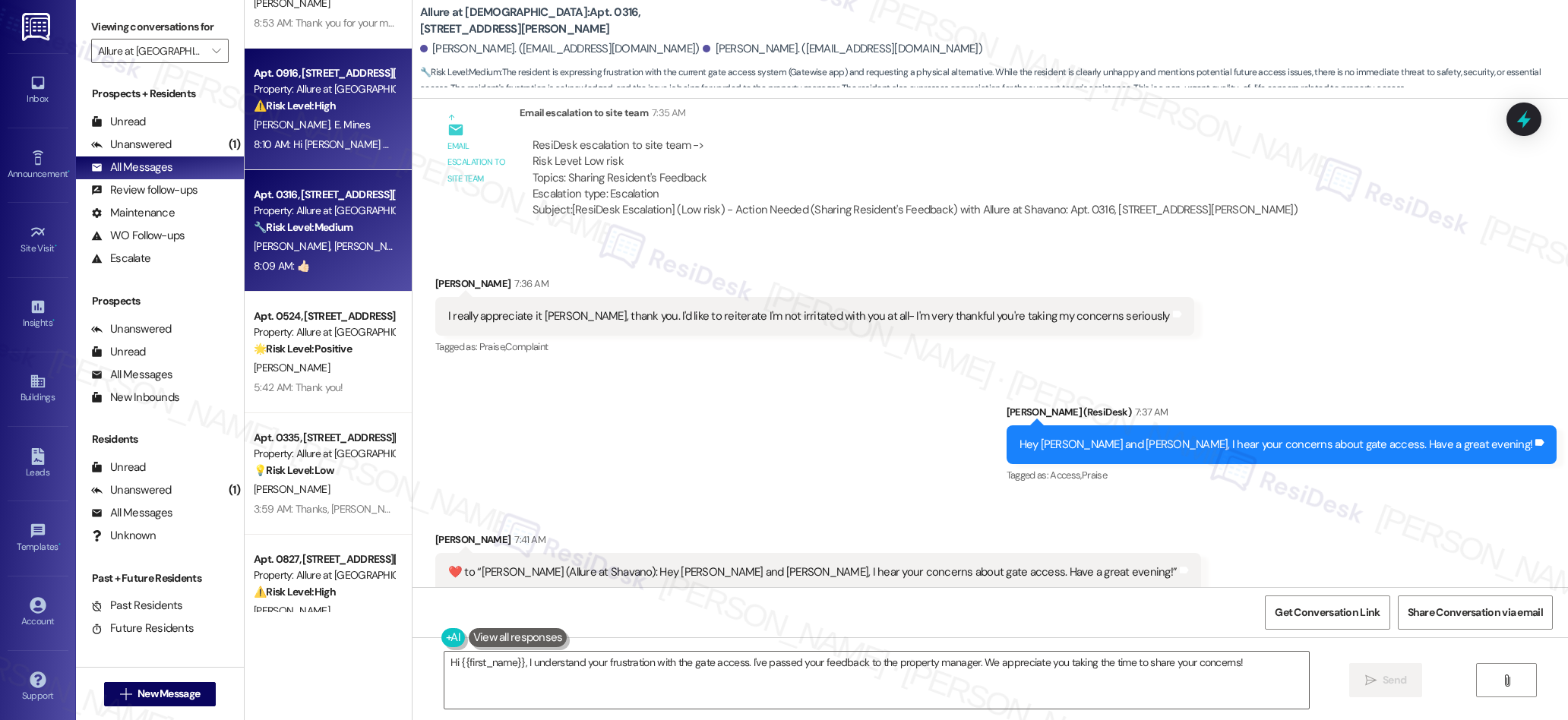
click at [325, 127] on div "[PERSON_NAME] [PERSON_NAME]" at bounding box center [324, 125] width 144 height 19
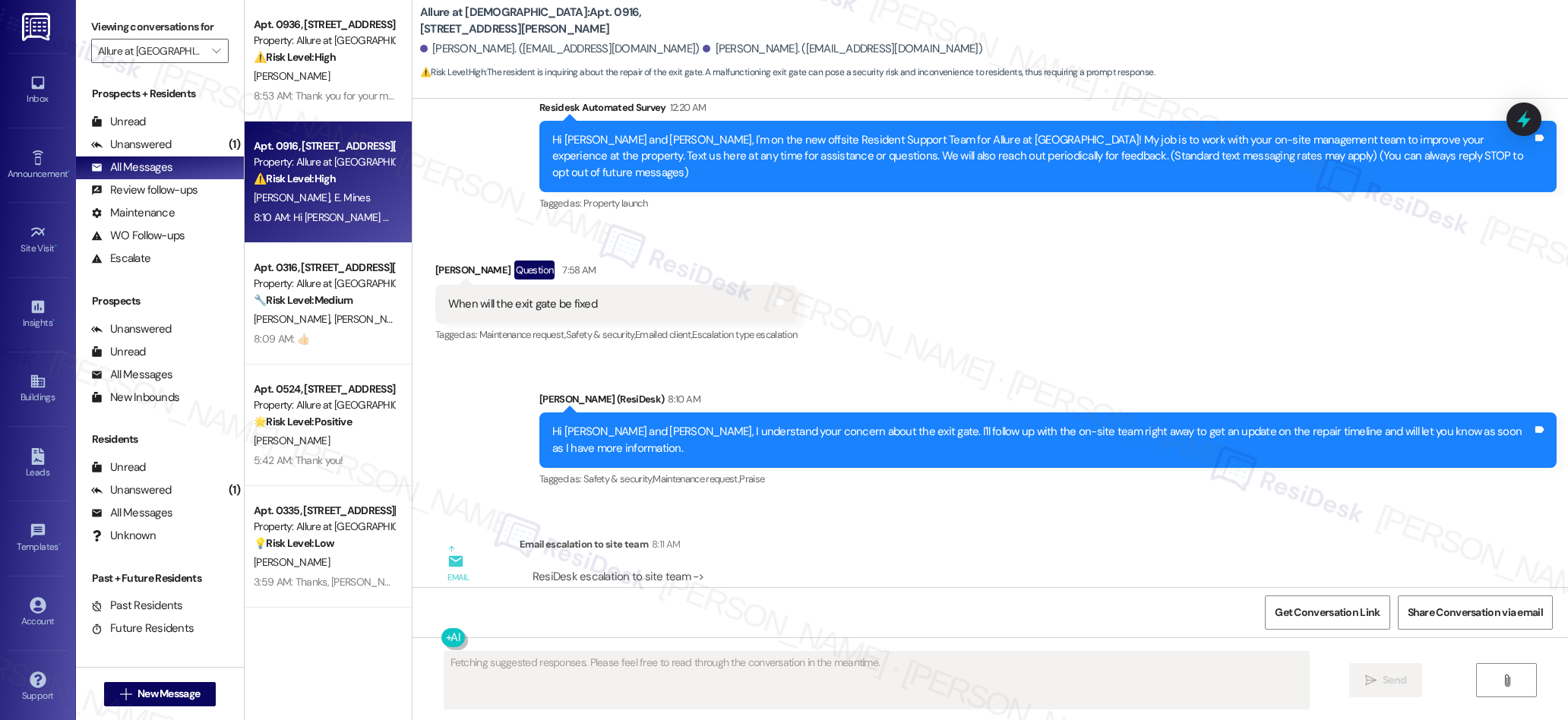
scroll to position [511, 0]
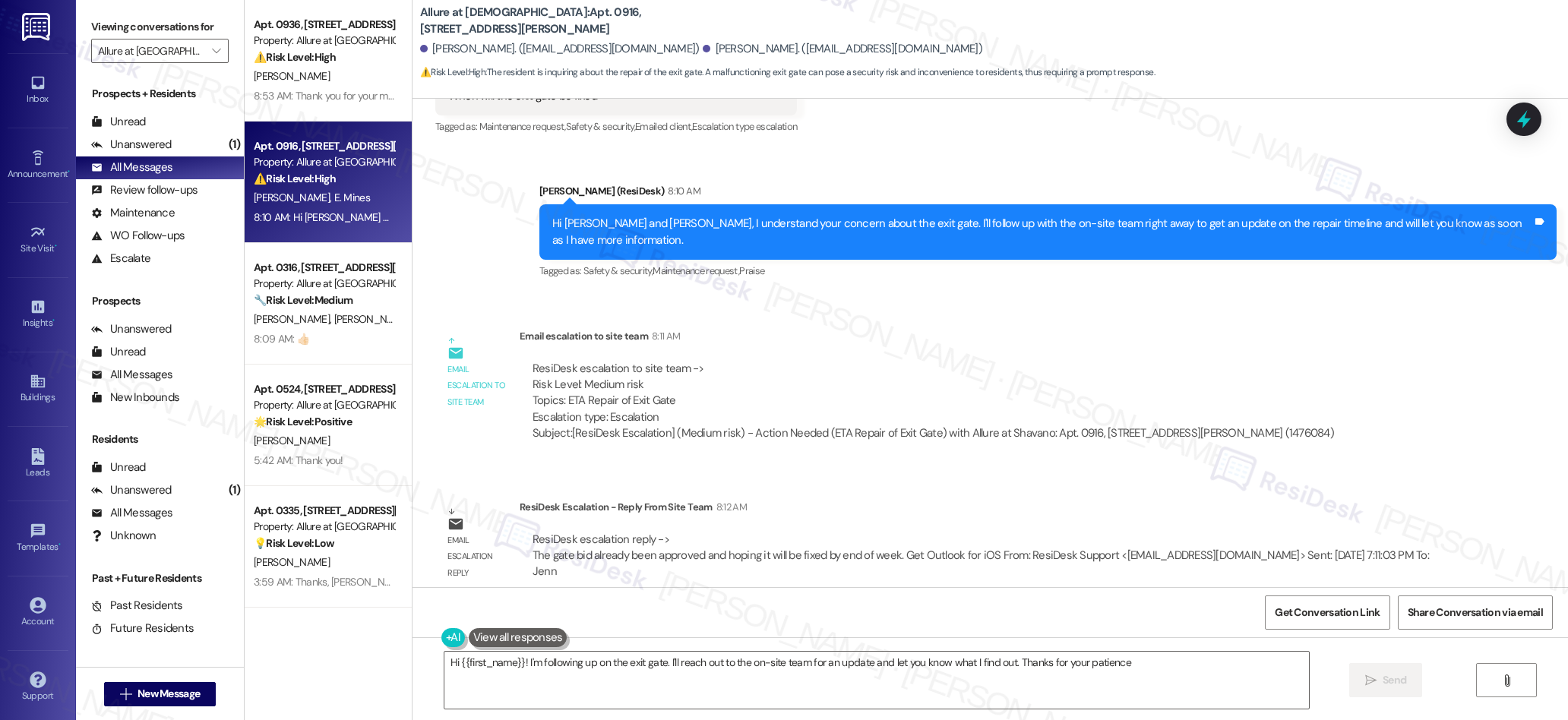
type textarea "Hi {{first_name}}! I'm following up on the exit gate. I'll reach out to the on-…"
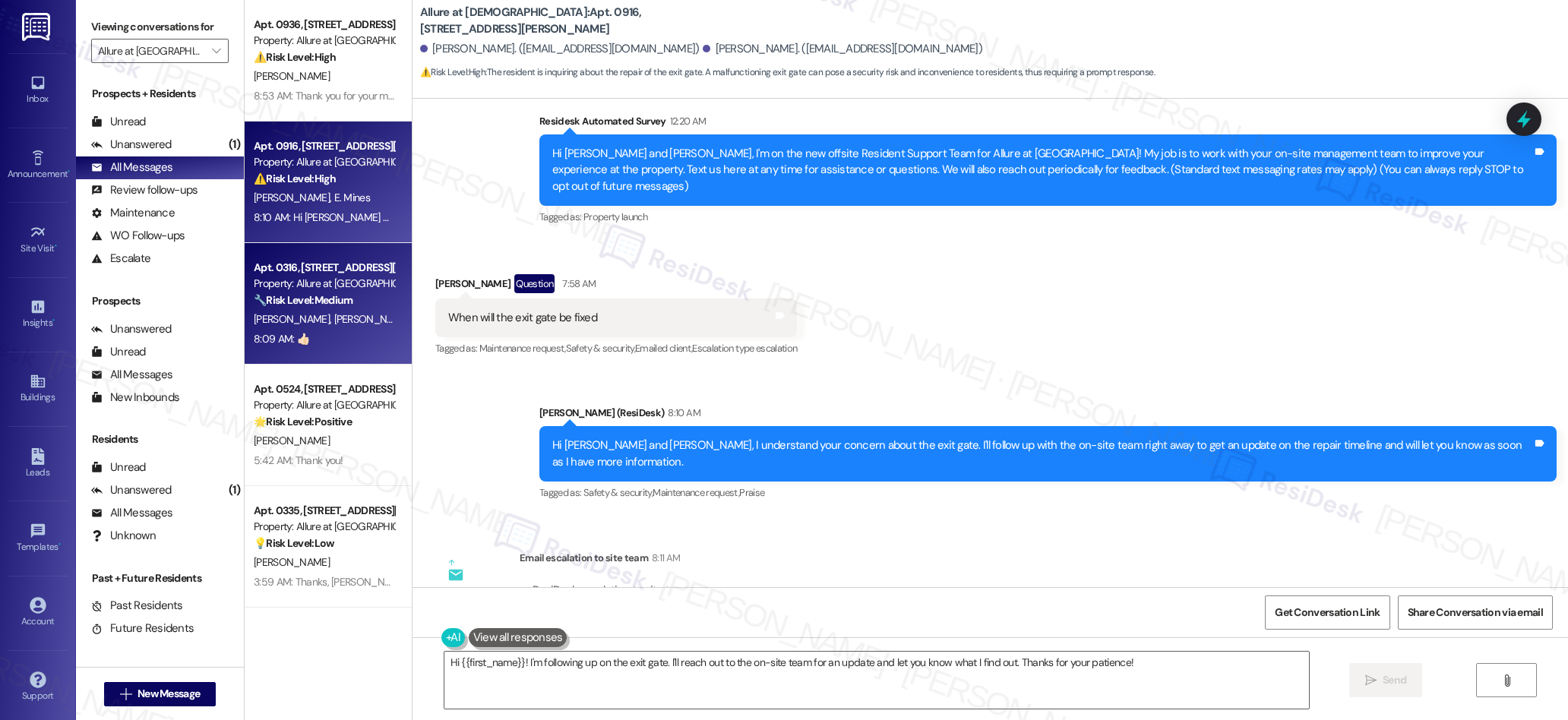
scroll to position [285, 0]
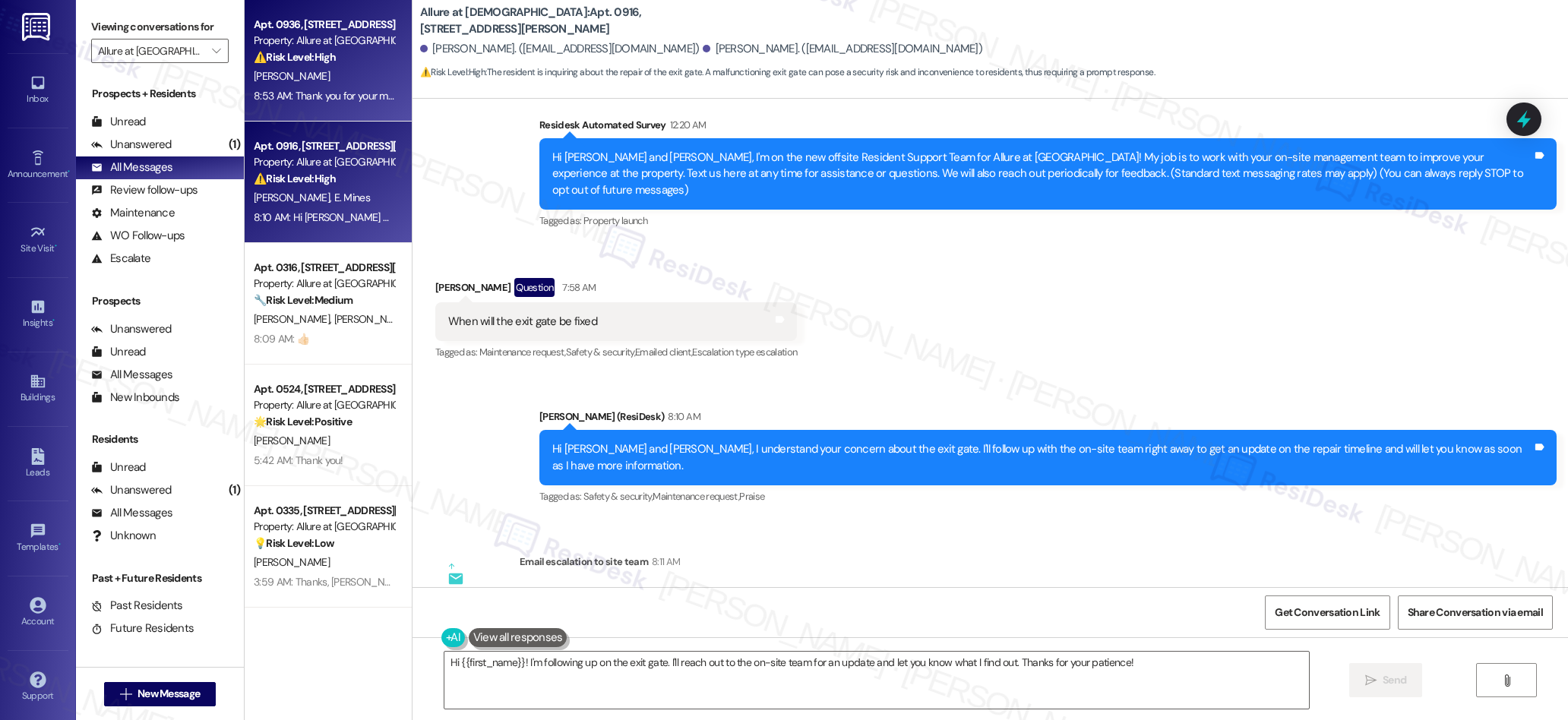
click at [325, 85] on div "[PERSON_NAME]" at bounding box center [324, 76] width 144 height 19
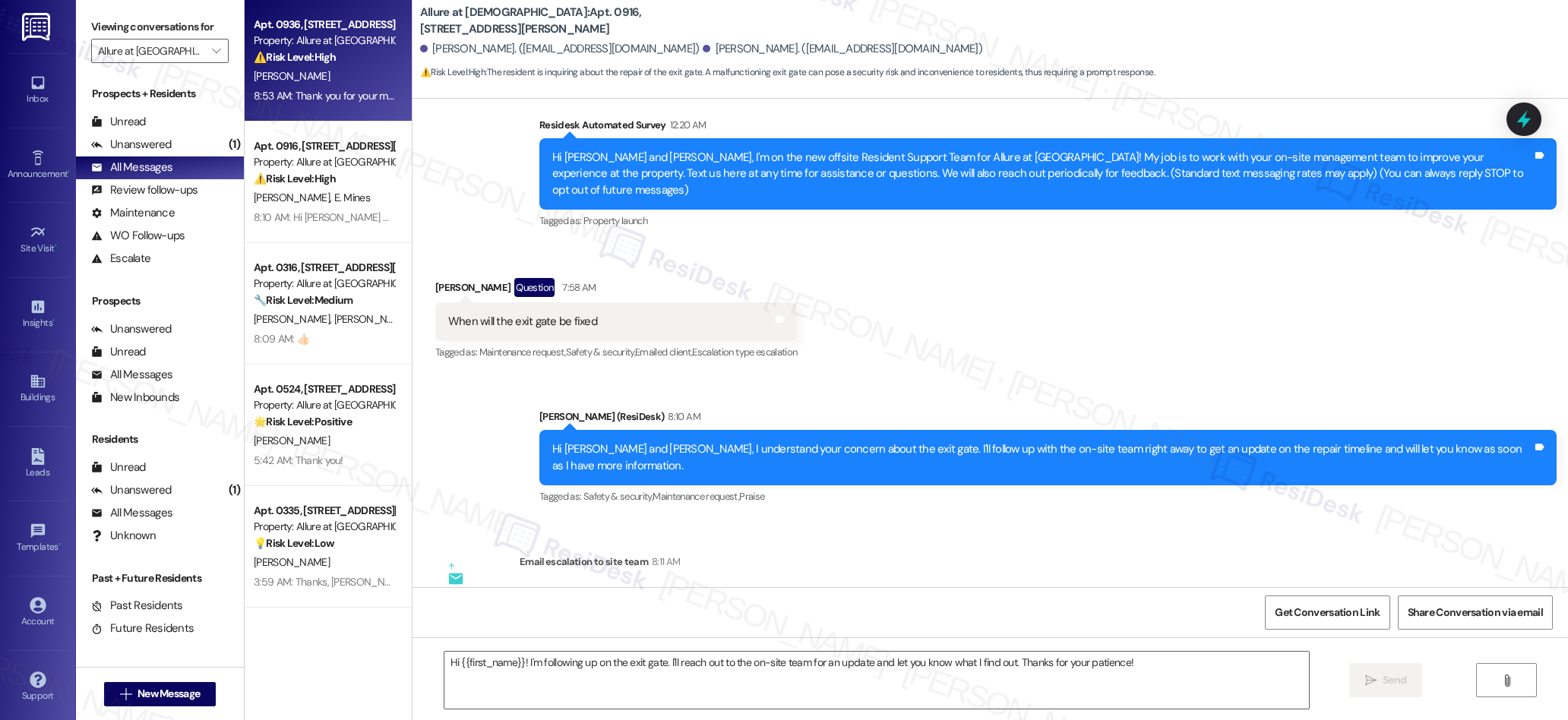
type textarea "Fetching suggested responses. Please feel free to read through the conversation…"
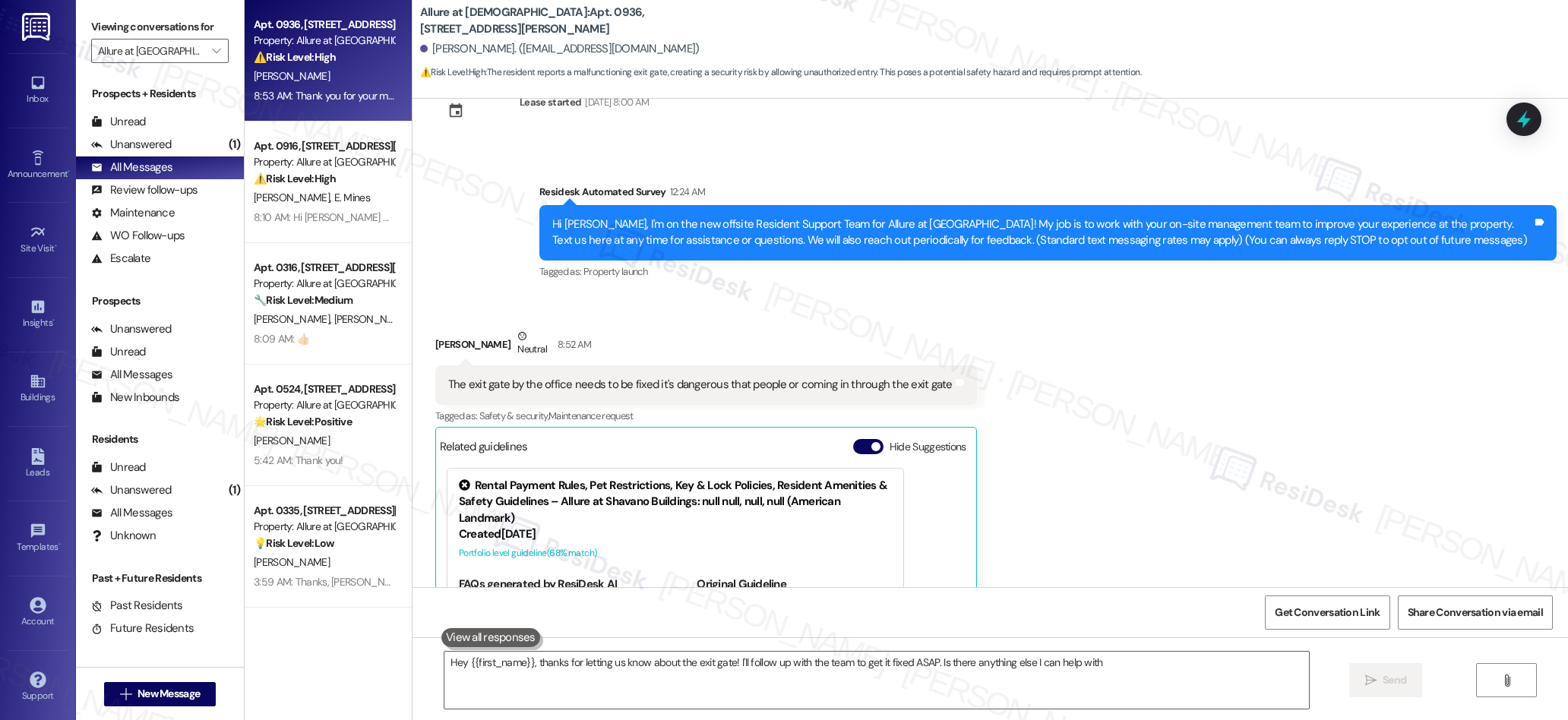
type textarea "Hey {{first_name}}, thanks for letting us know about the exit gate! I'll follow…"
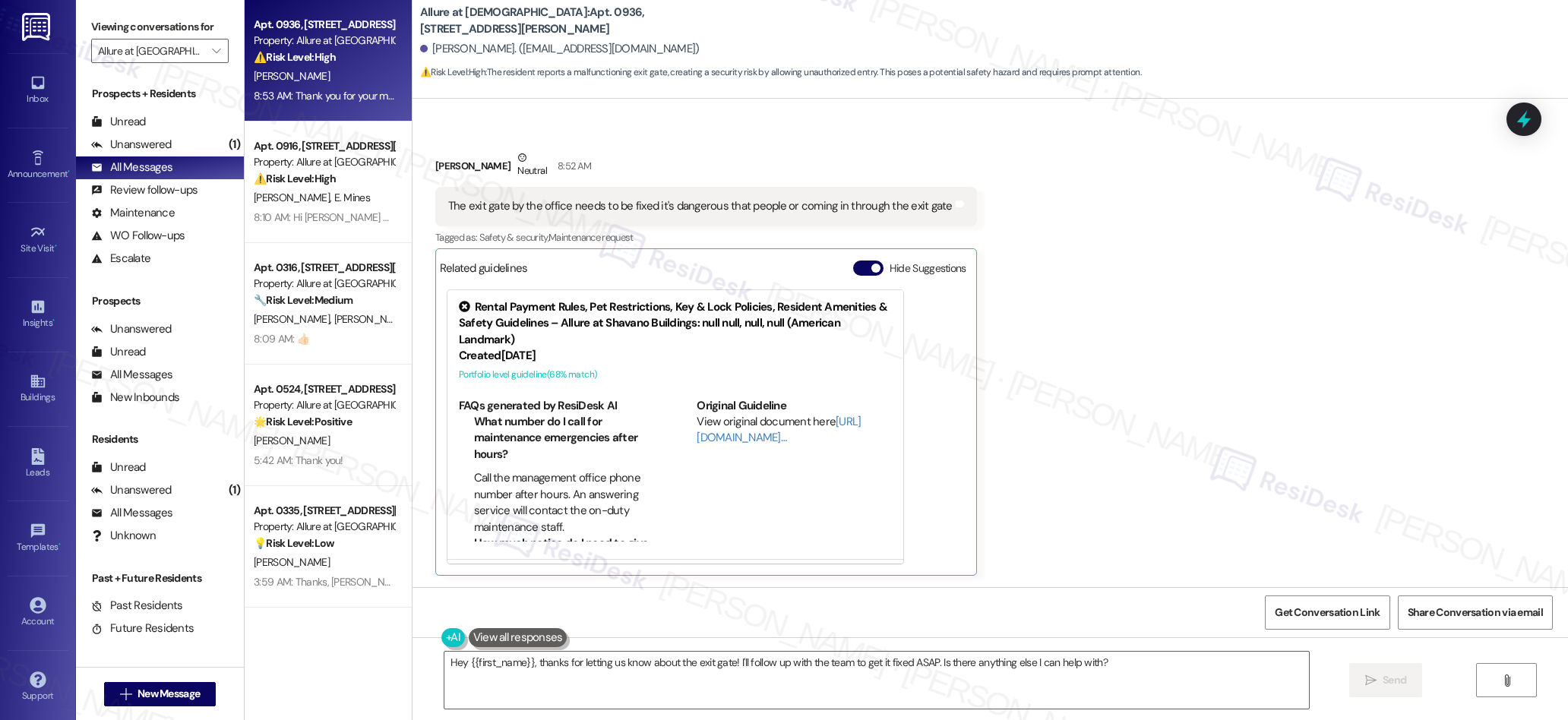
scroll to position [547, 0]
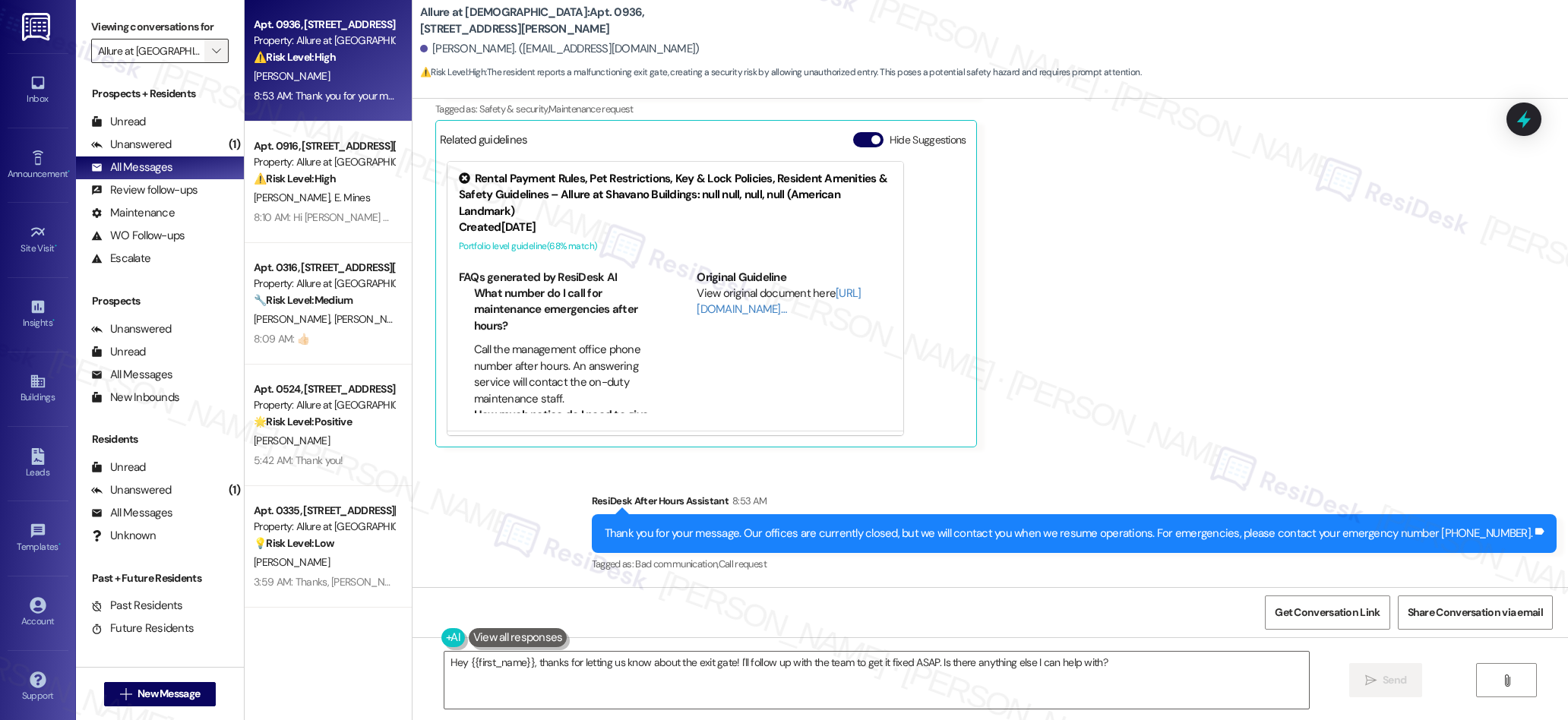
click at [211, 51] on icon "" at bounding box center [215, 51] width 8 height 12
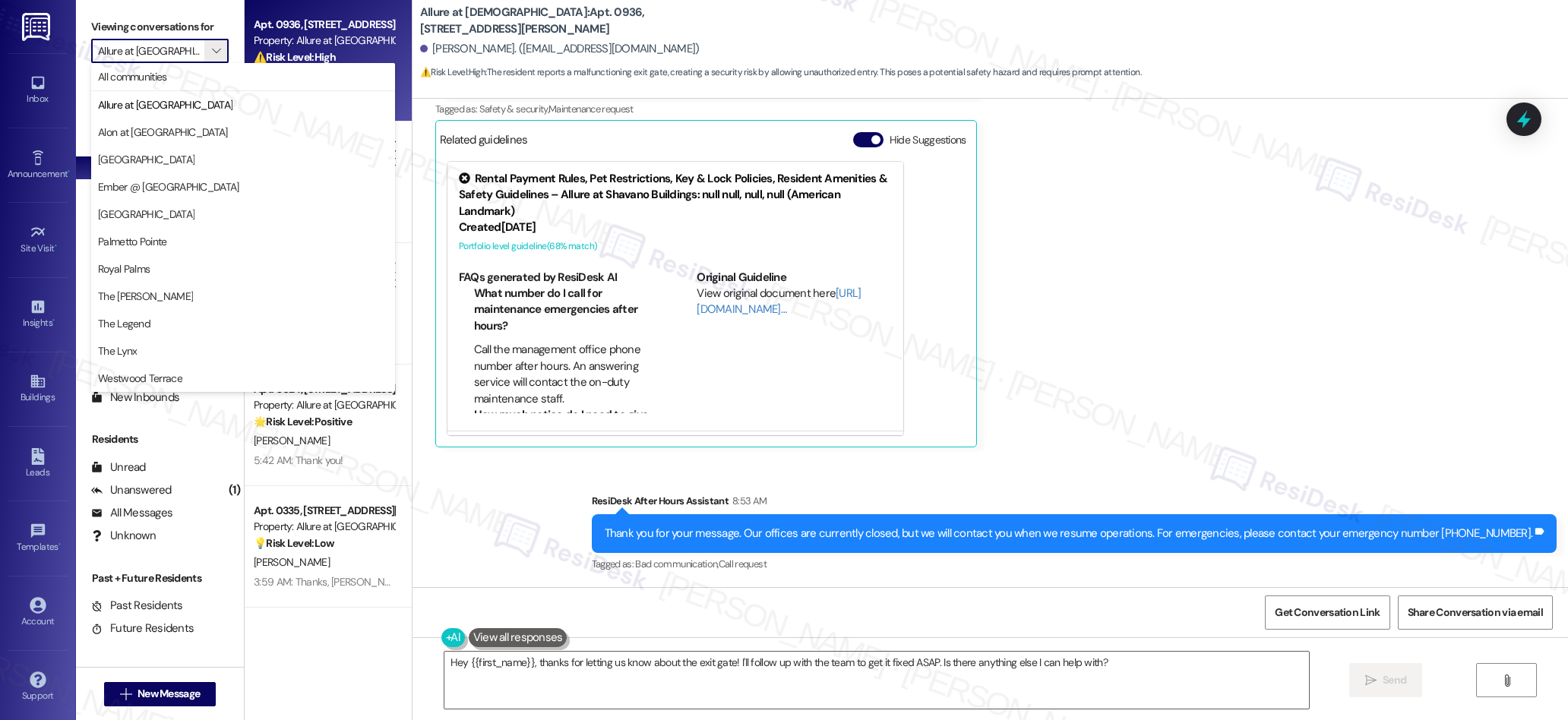
click at [1161, 222] on div "Received via SMS [PERSON_NAME] Neutral 8:52 AM The exit gate by the office need…" at bounding box center [990, 222] width 1155 height 471
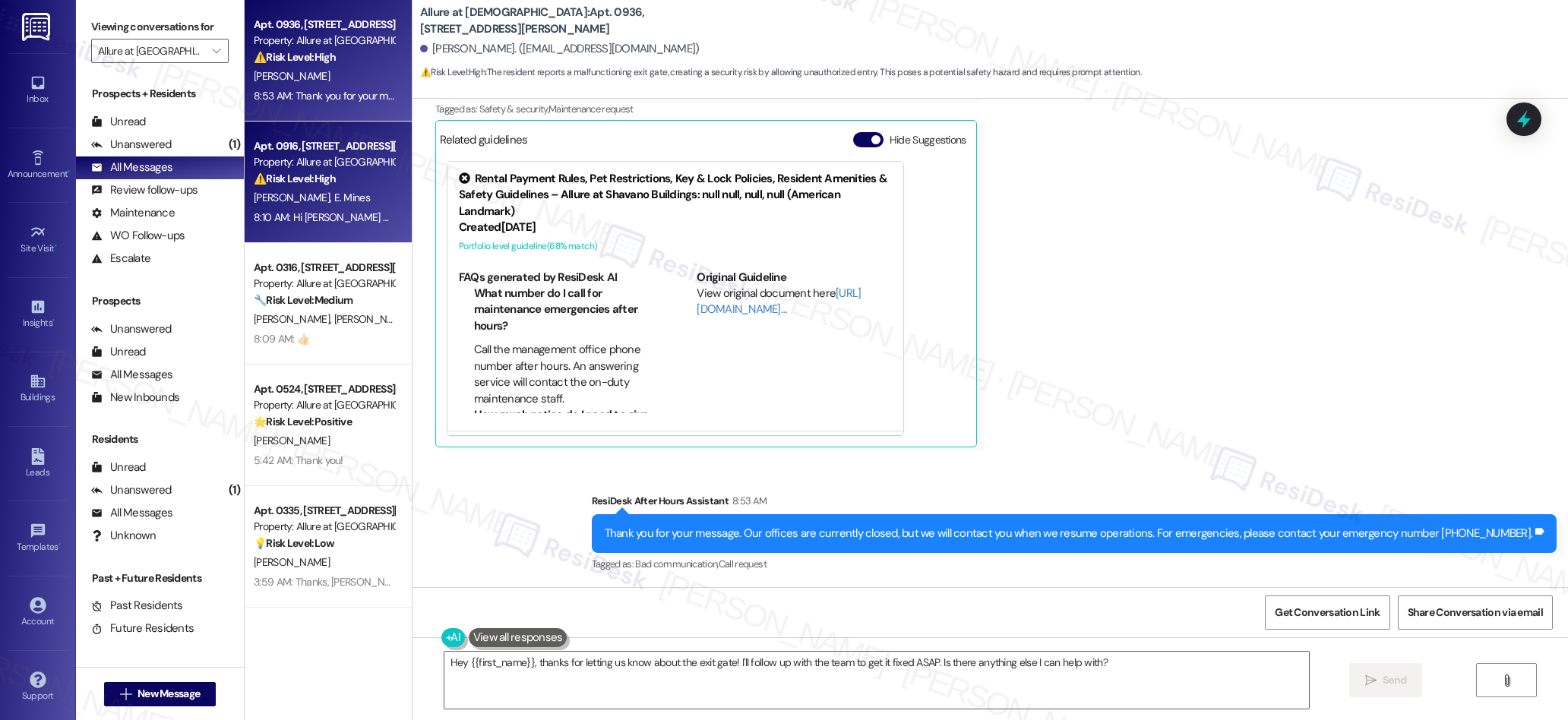
click at [298, 191] on div "Apt. 0936, [STREET_ADDRESS][PERSON_NAME] Property: Allure at Shavano ⚠️ Risk Le…" at bounding box center [328, 306] width 168 height 612
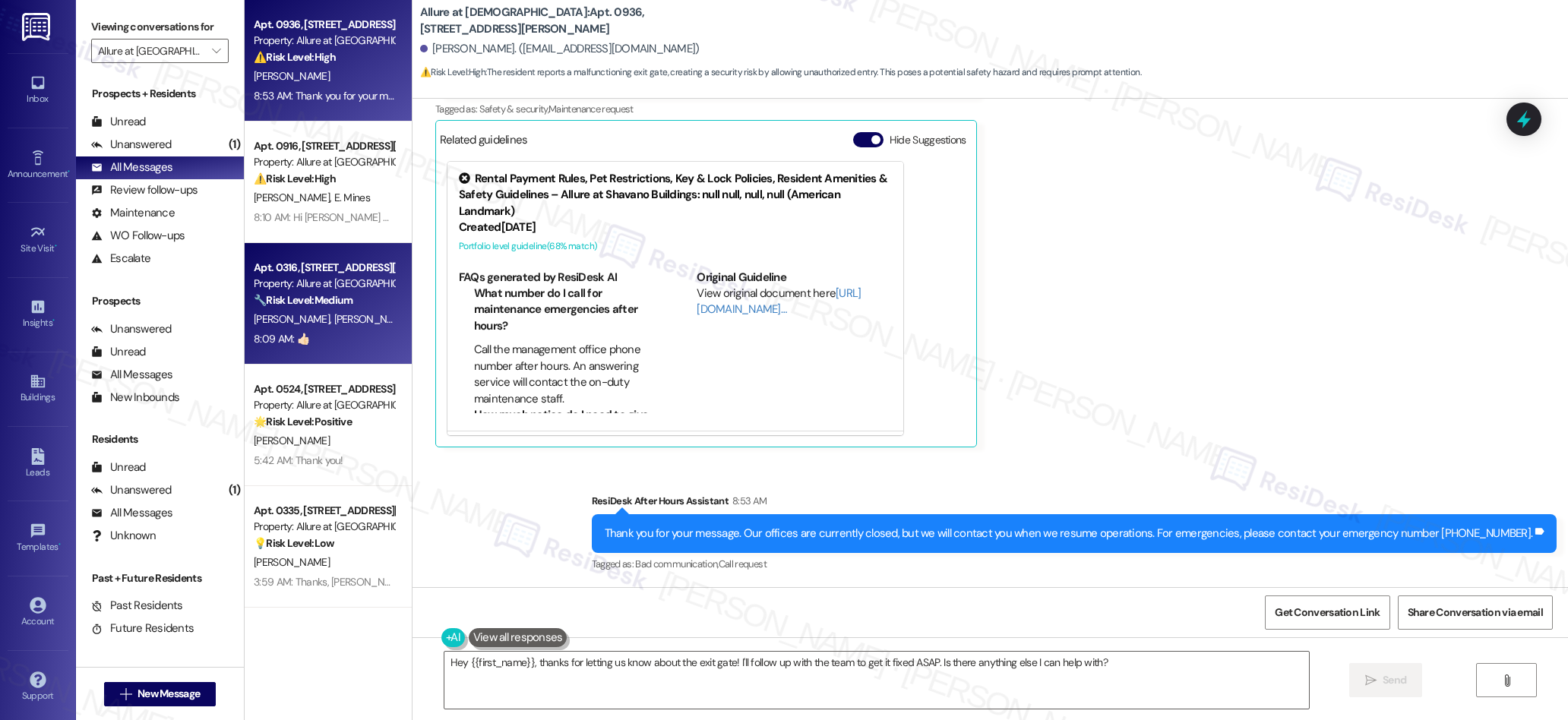
click at [349, 295] on div "🔧 Risk Level: Medium The resident is expressing frustration with the current ga…" at bounding box center [323, 300] width 141 height 16
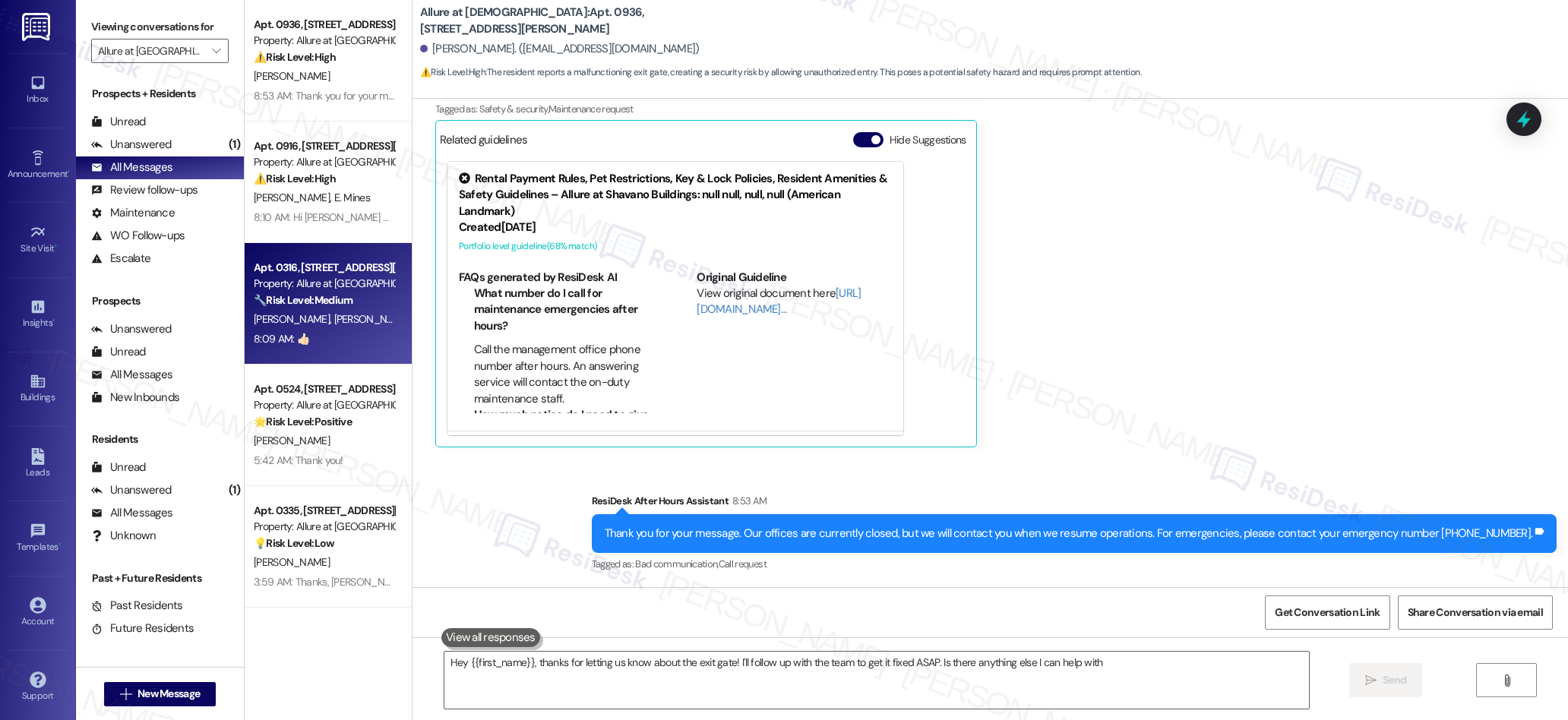
type textarea "Hey {{first_name}}, thanks for letting us know about the exit gate! I'll follow…"
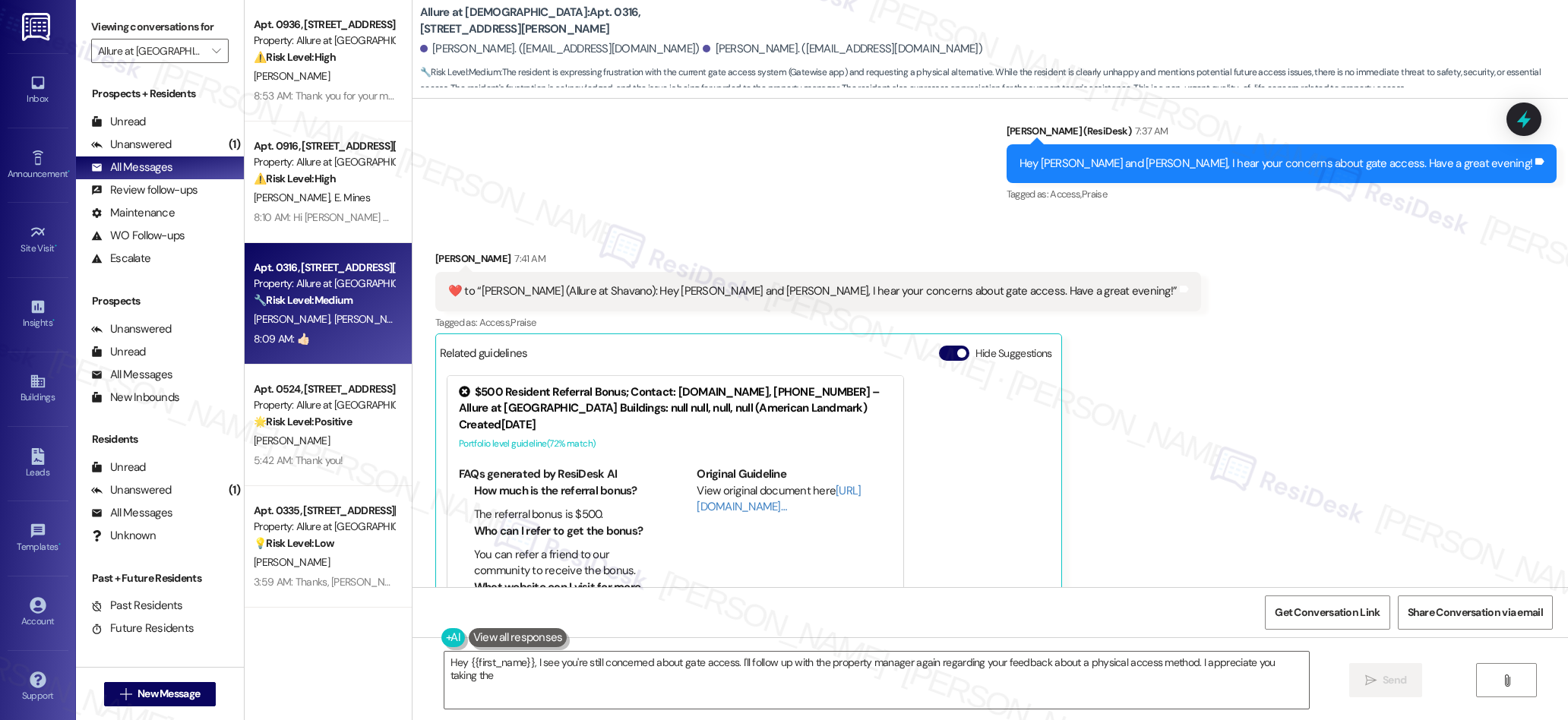
scroll to position [1867, 0]
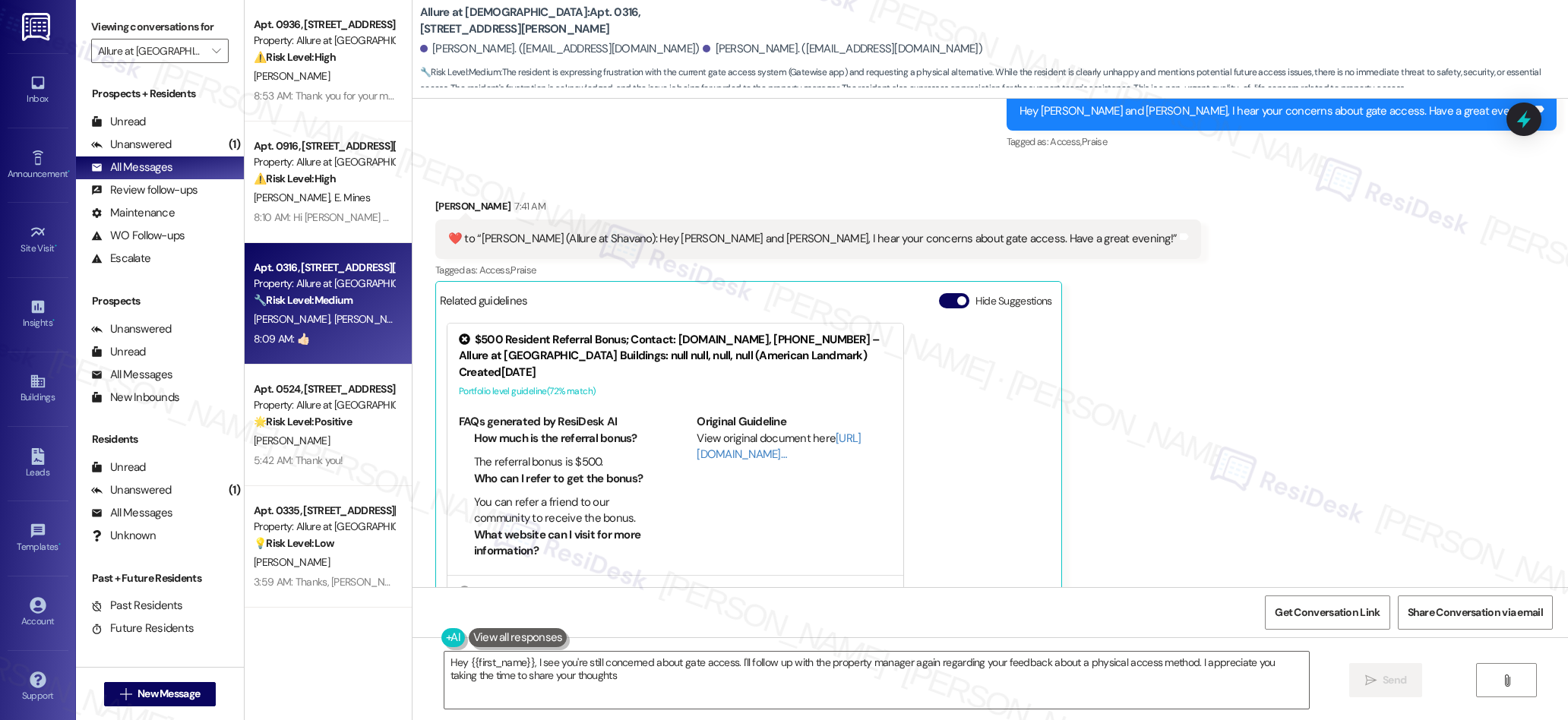
type textarea "Hey {{first_name}}, I see you're still concerned about gate access. I'll follow…"
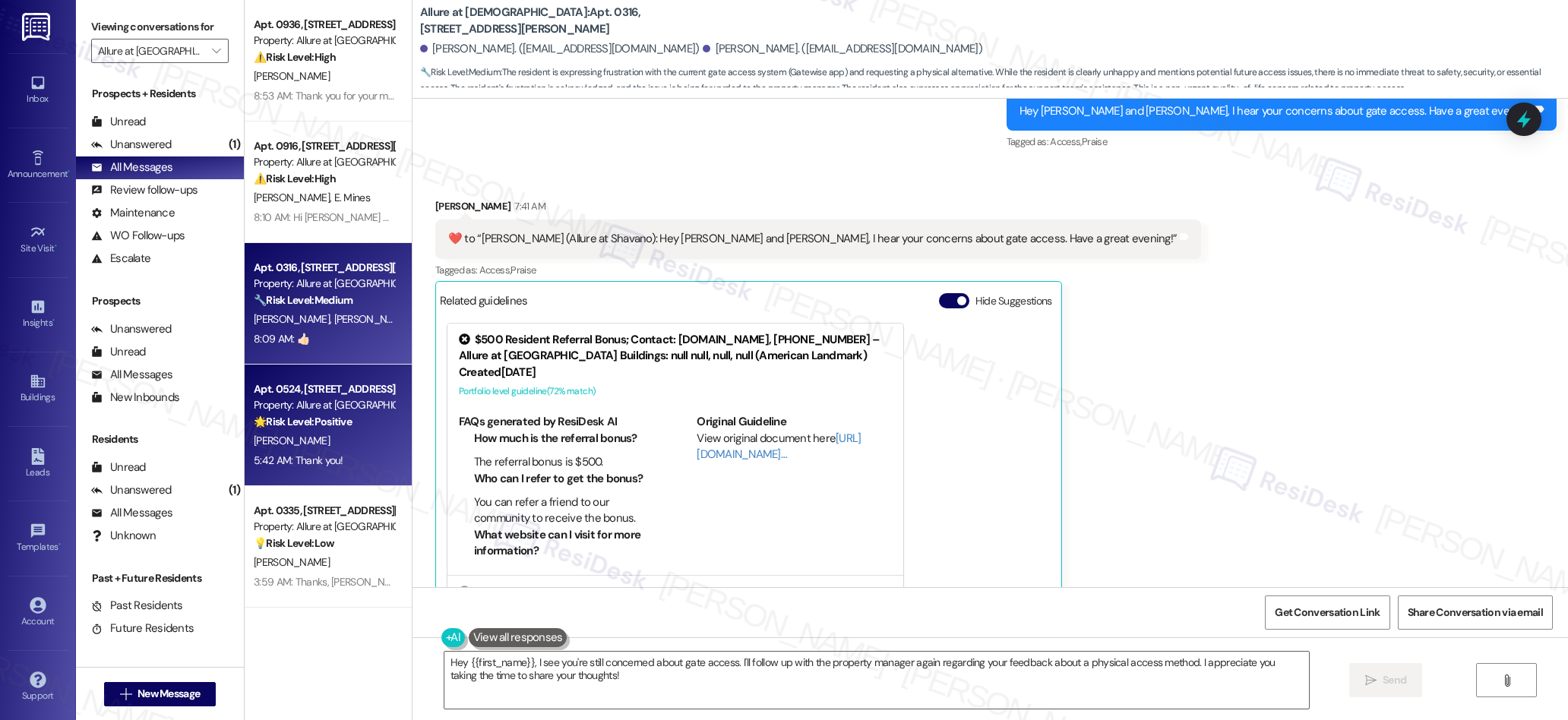
click at [285, 429] on div "🌟 Risk Level: Positive The resident is expressing positive feedback about the s…" at bounding box center [323, 422] width 141 height 16
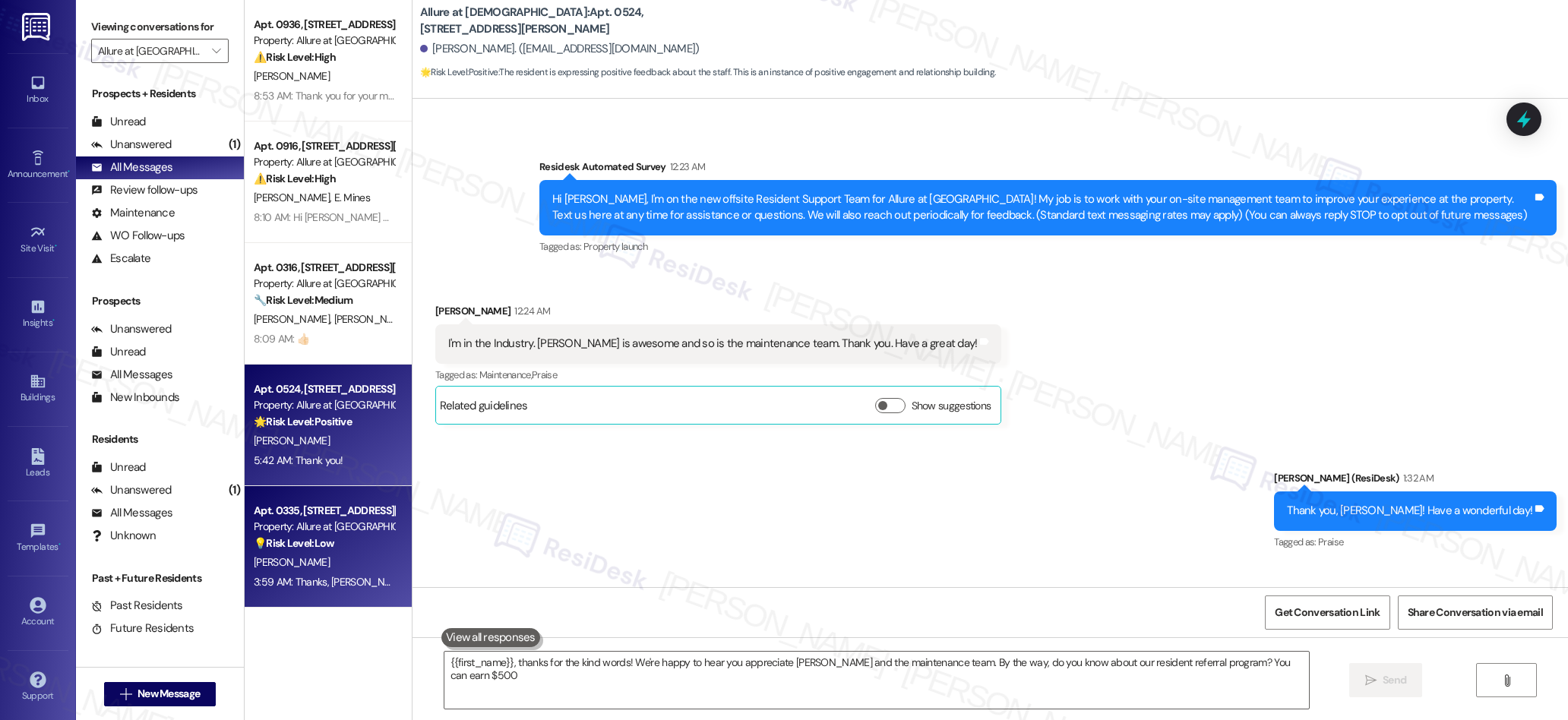
type textarea "{{first_name}}, thanks for the kind words! We're happy to hear you appreciate […"
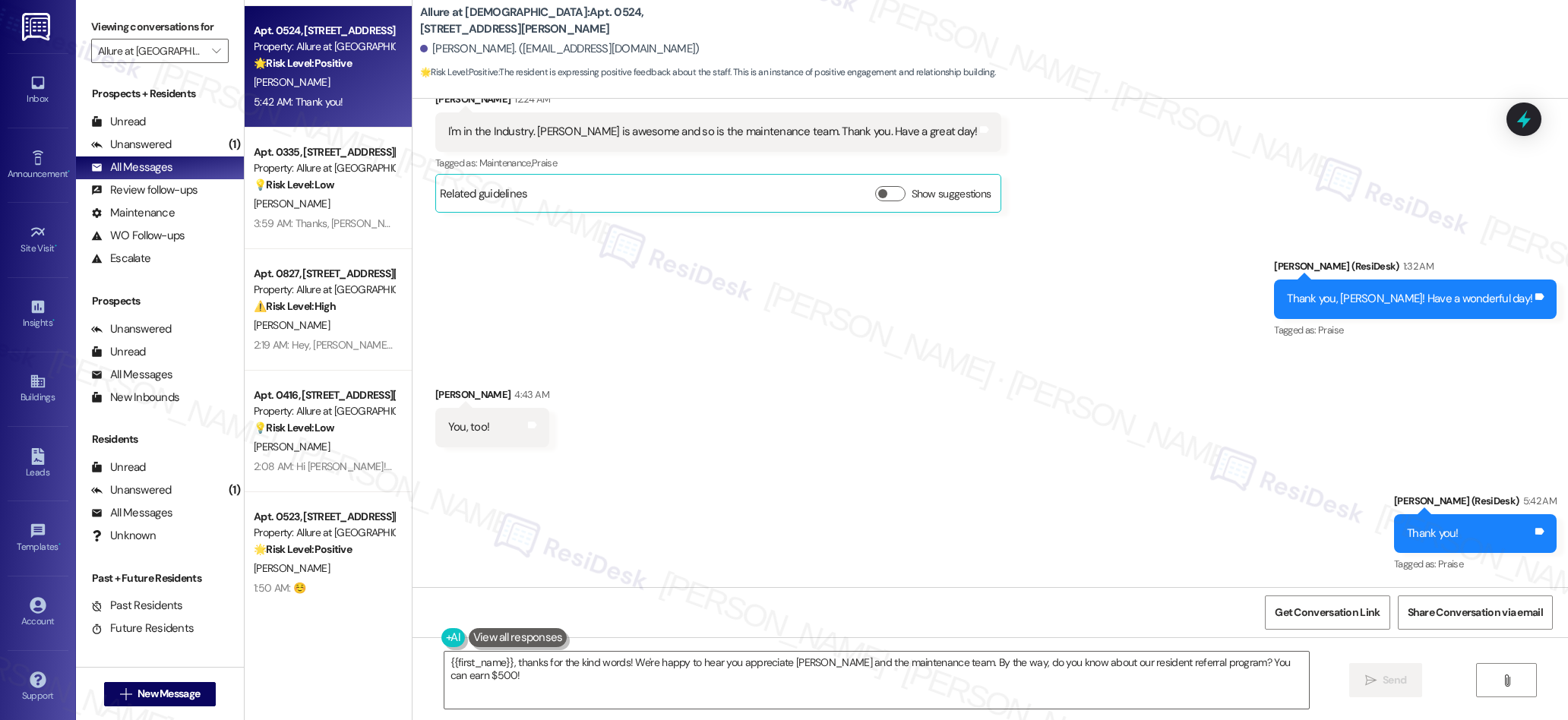
scroll to position [365, 0]
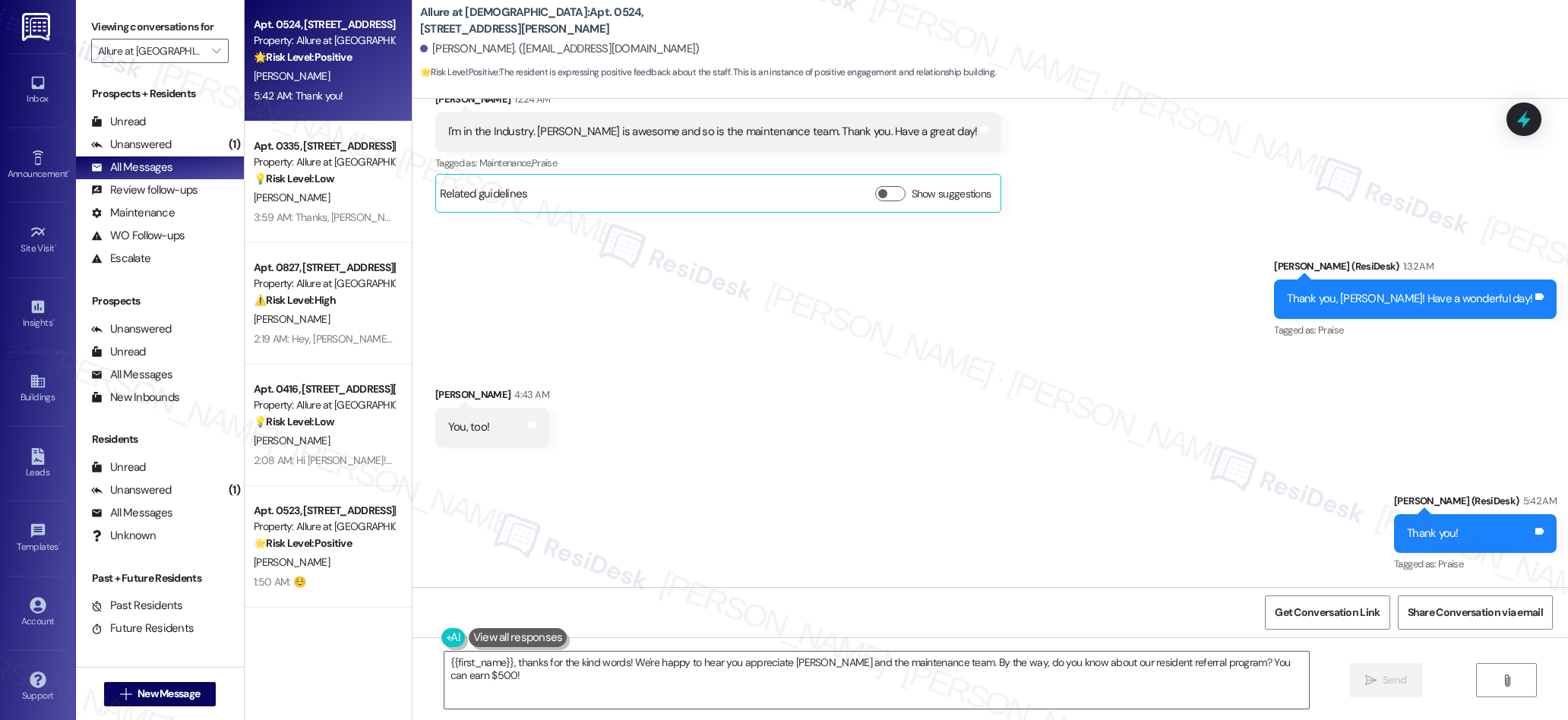
click at [352, 192] on div "[PERSON_NAME]" at bounding box center [324, 197] width 144 height 19
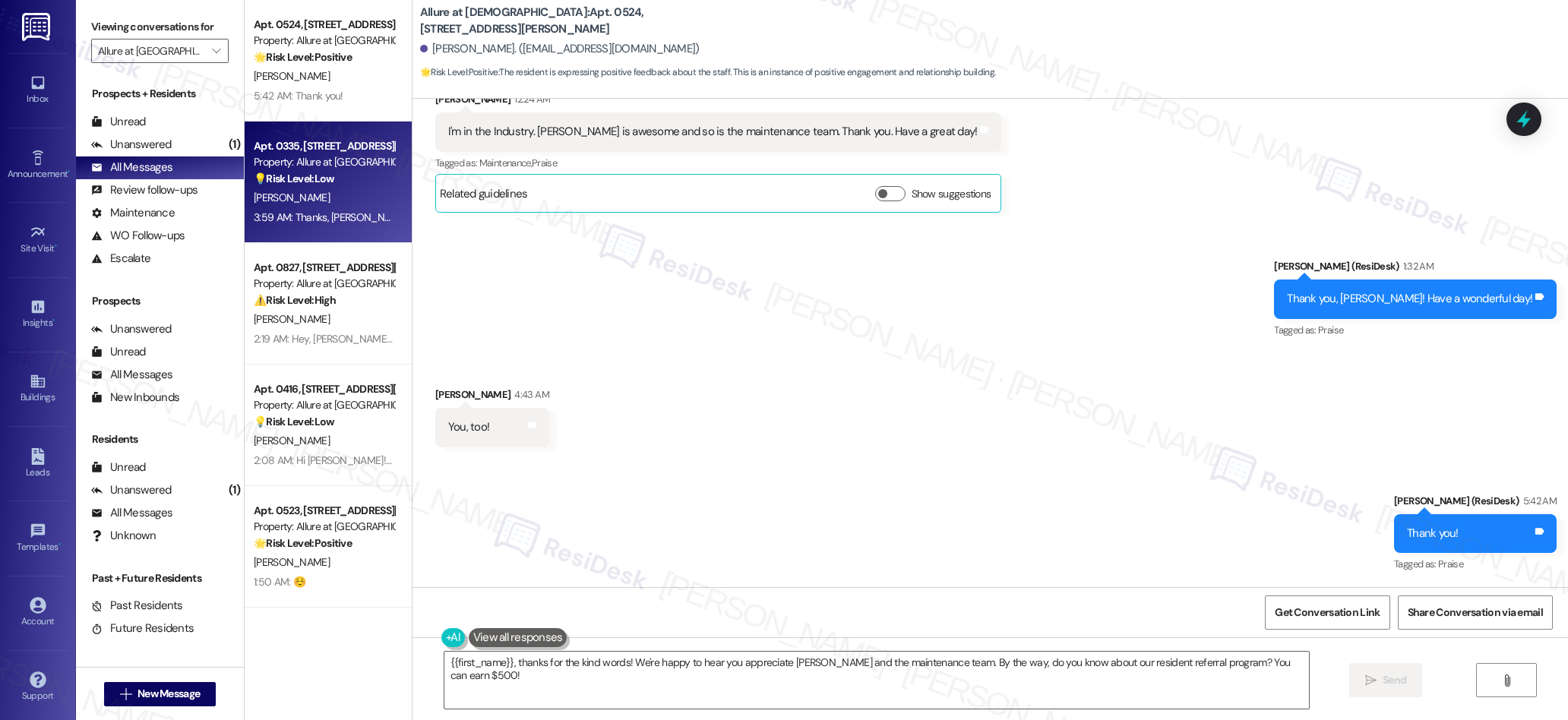
type textarea "Fetching suggested responses. Please feel free to read through the conversation…"
click at [343, 193] on div "[PERSON_NAME]" at bounding box center [324, 197] width 144 height 19
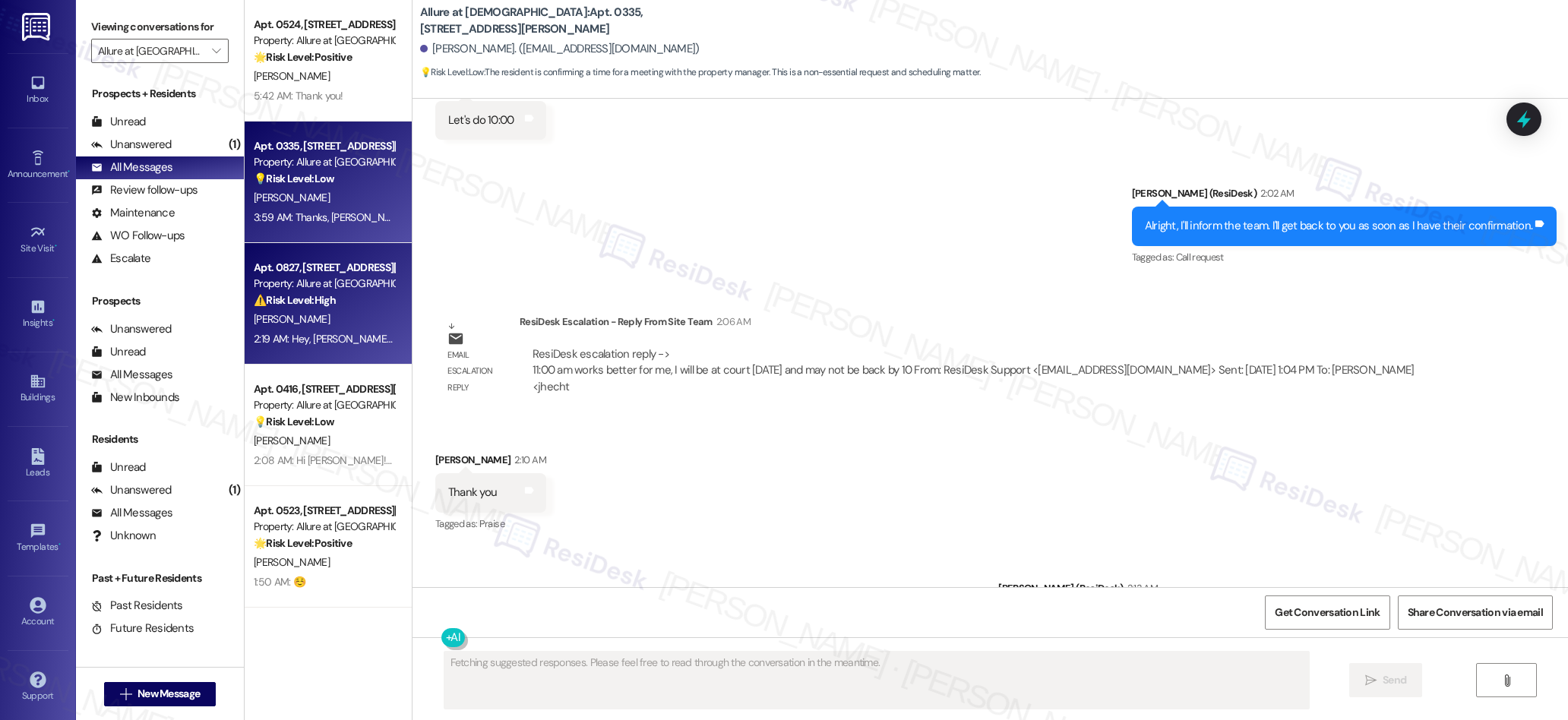
click at [315, 320] on div "[PERSON_NAME]" at bounding box center [324, 319] width 144 height 19
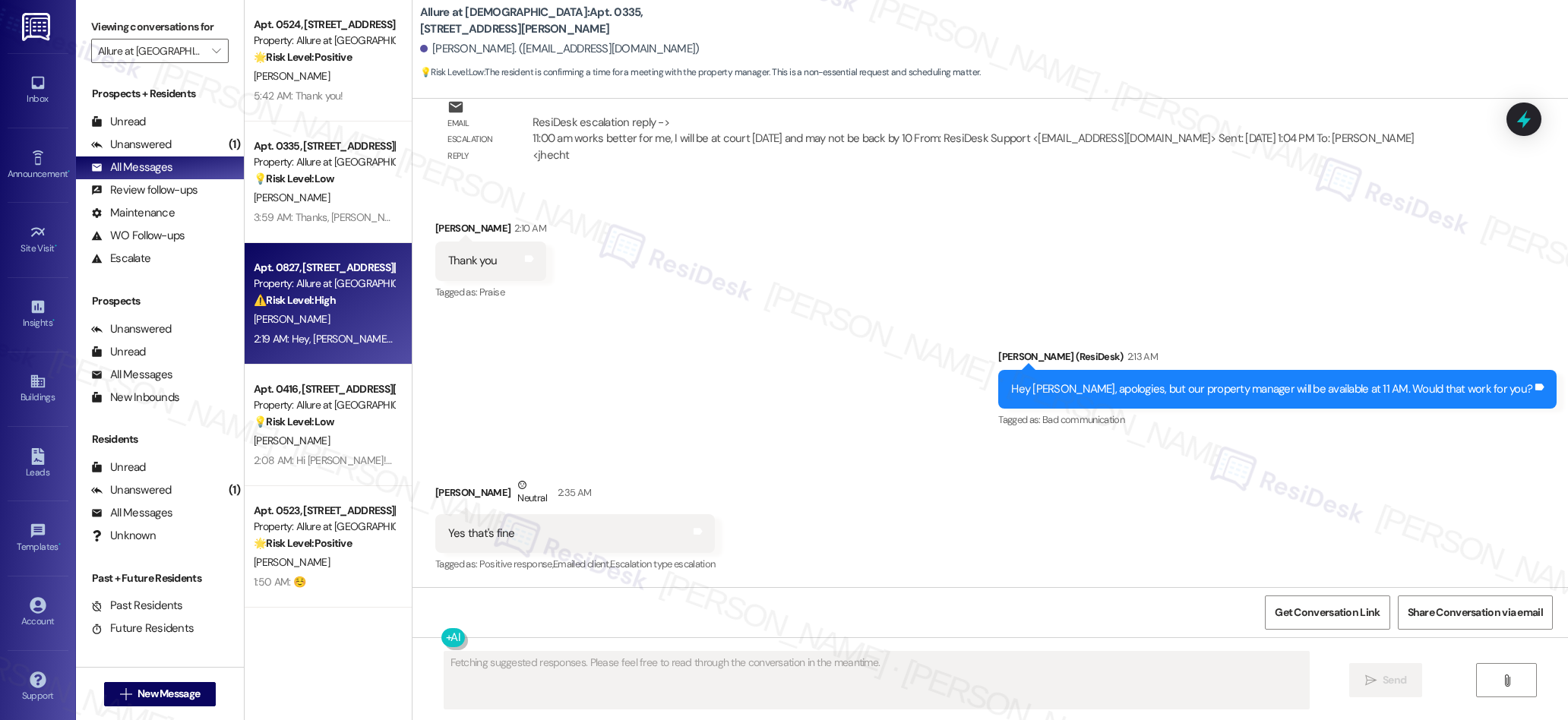
scroll to position [1182, 0]
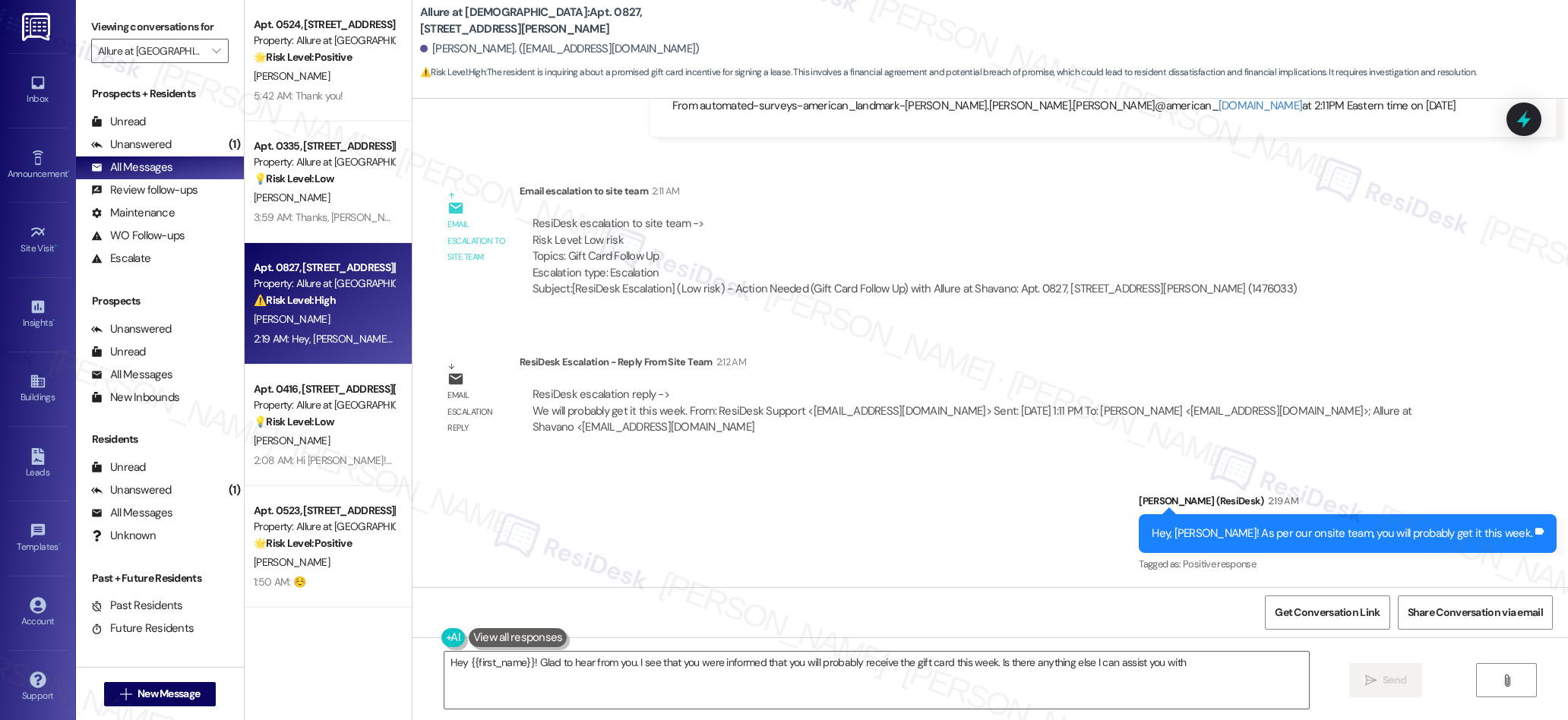
type textarea "Hey {{first_name}}! Glad to hear from you. I see that you were informed that yo…"
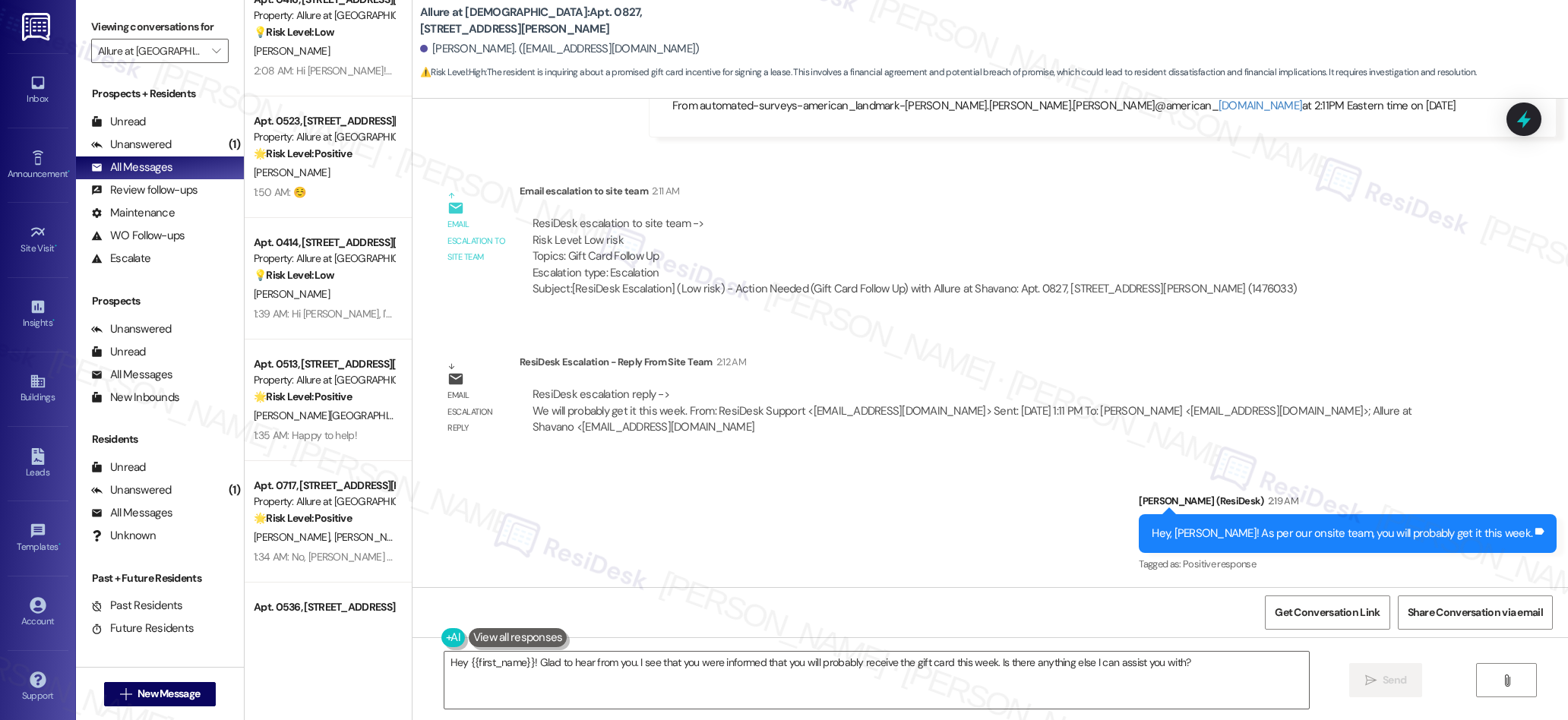
scroll to position [781, 0]
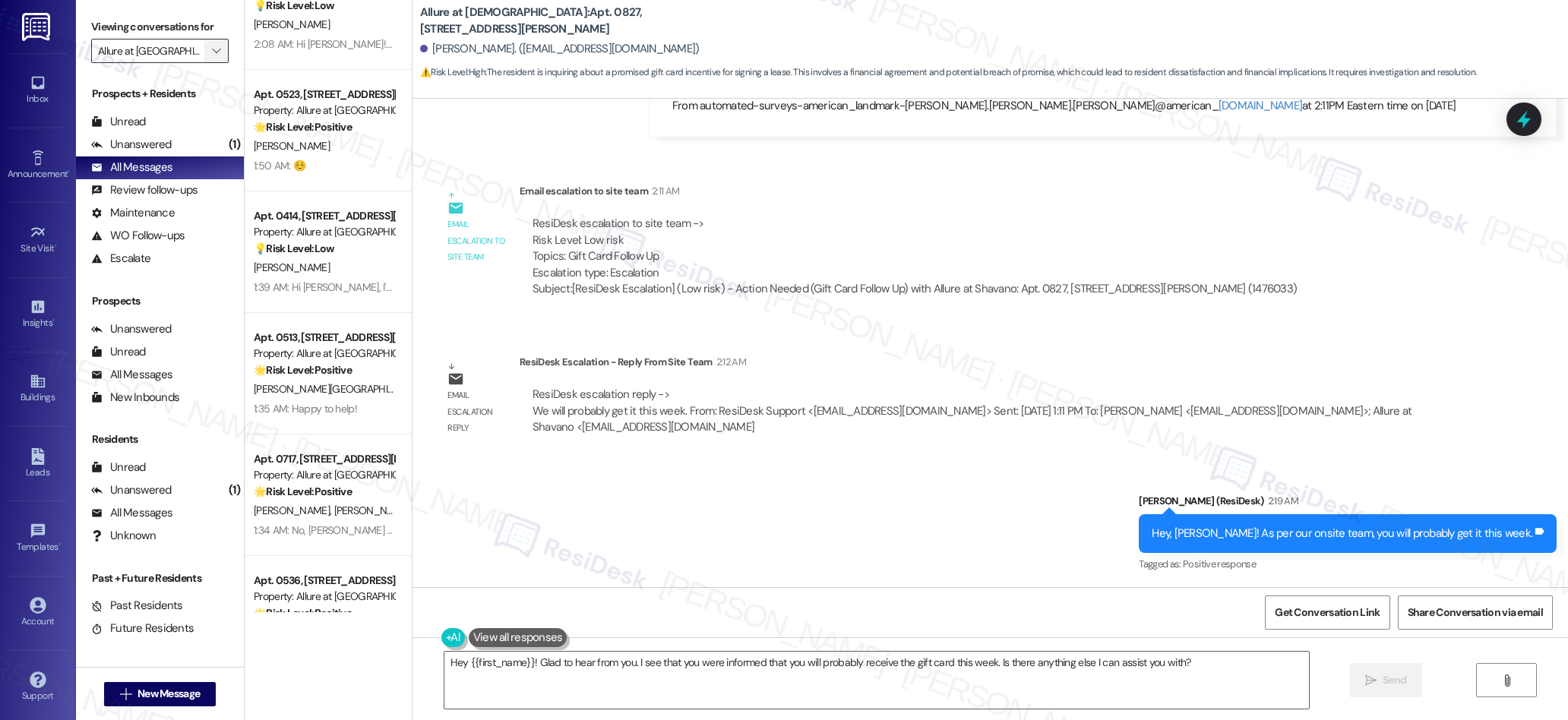
click at [211, 53] on icon "" at bounding box center [215, 51] width 8 height 12
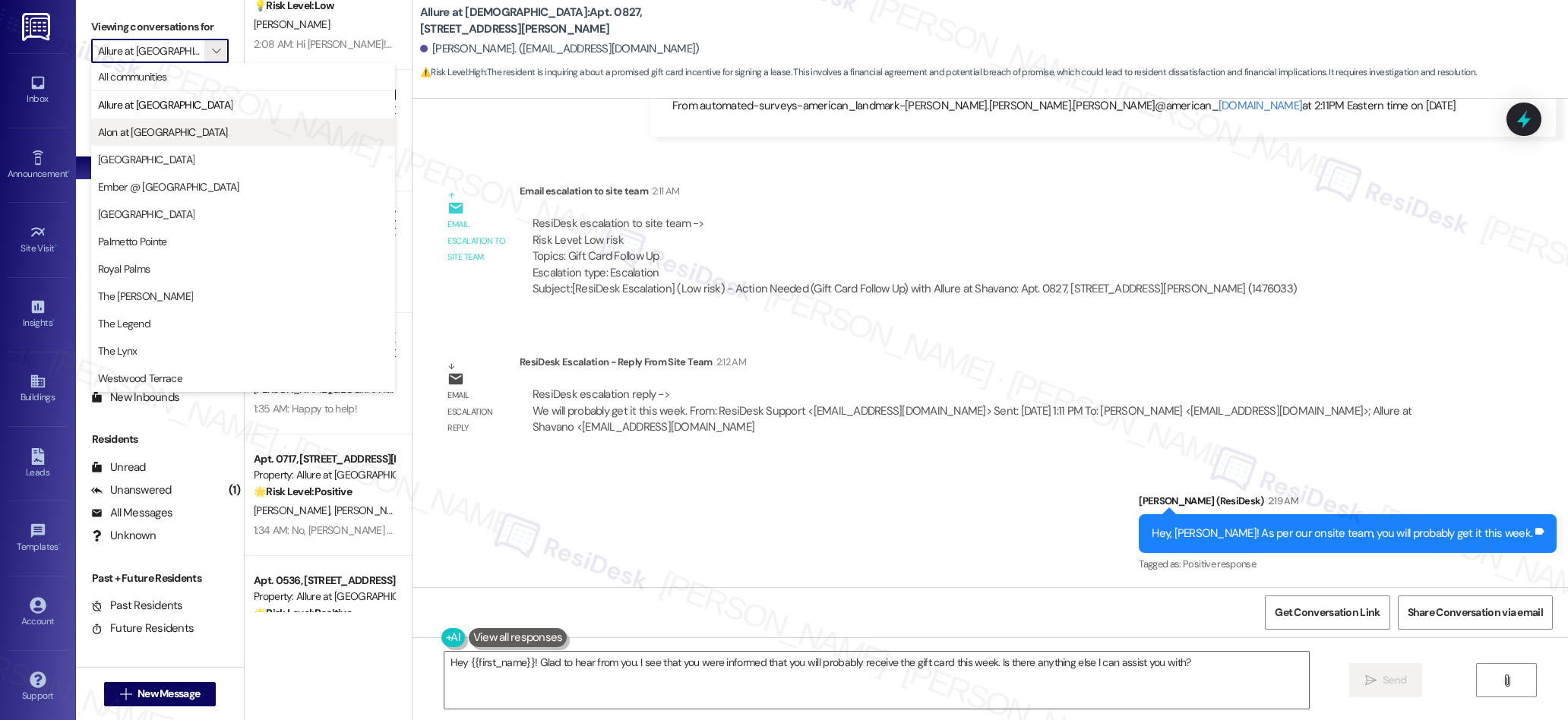
click at [160, 130] on span "Alon at [GEOGRAPHIC_DATA]" at bounding box center [163, 132] width 130 height 15
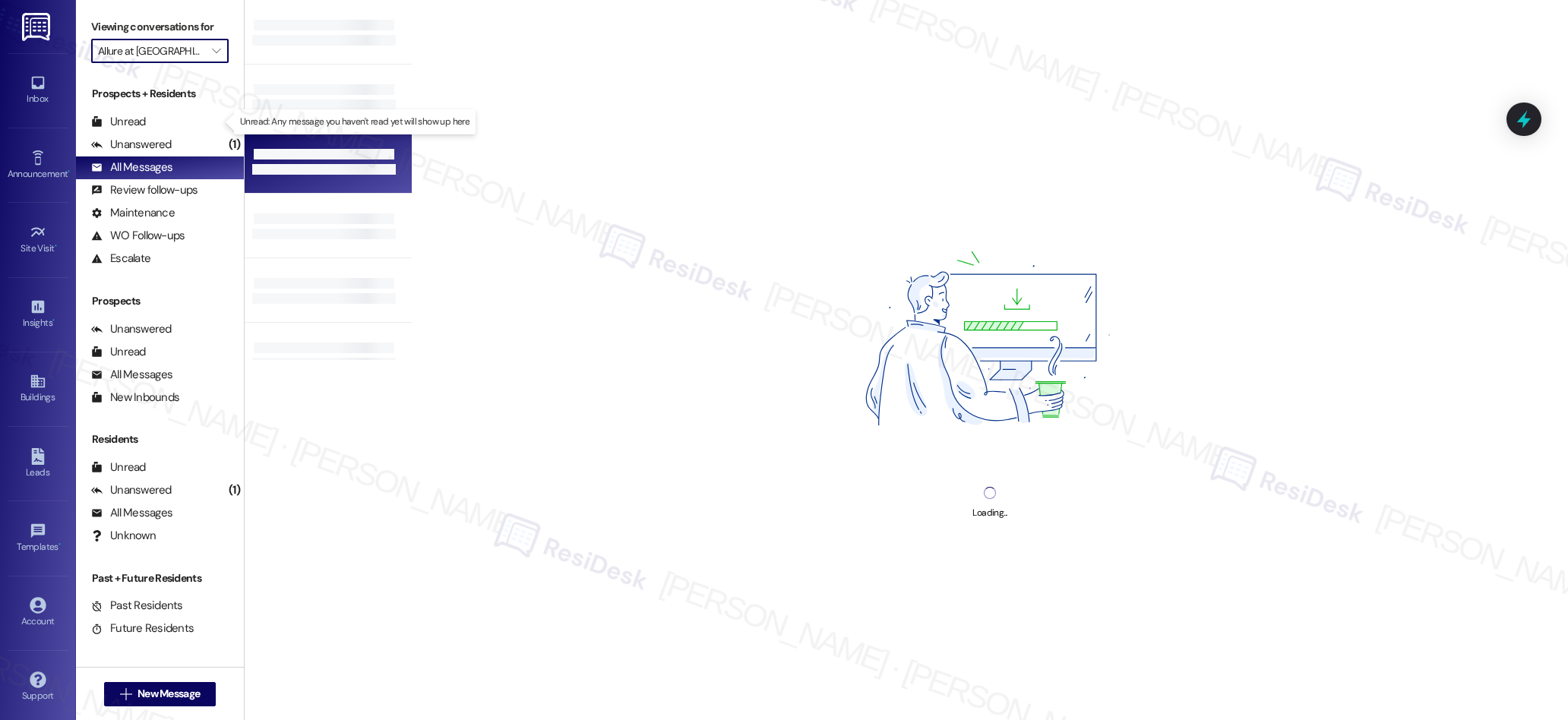
type input "Alon at [GEOGRAPHIC_DATA]"
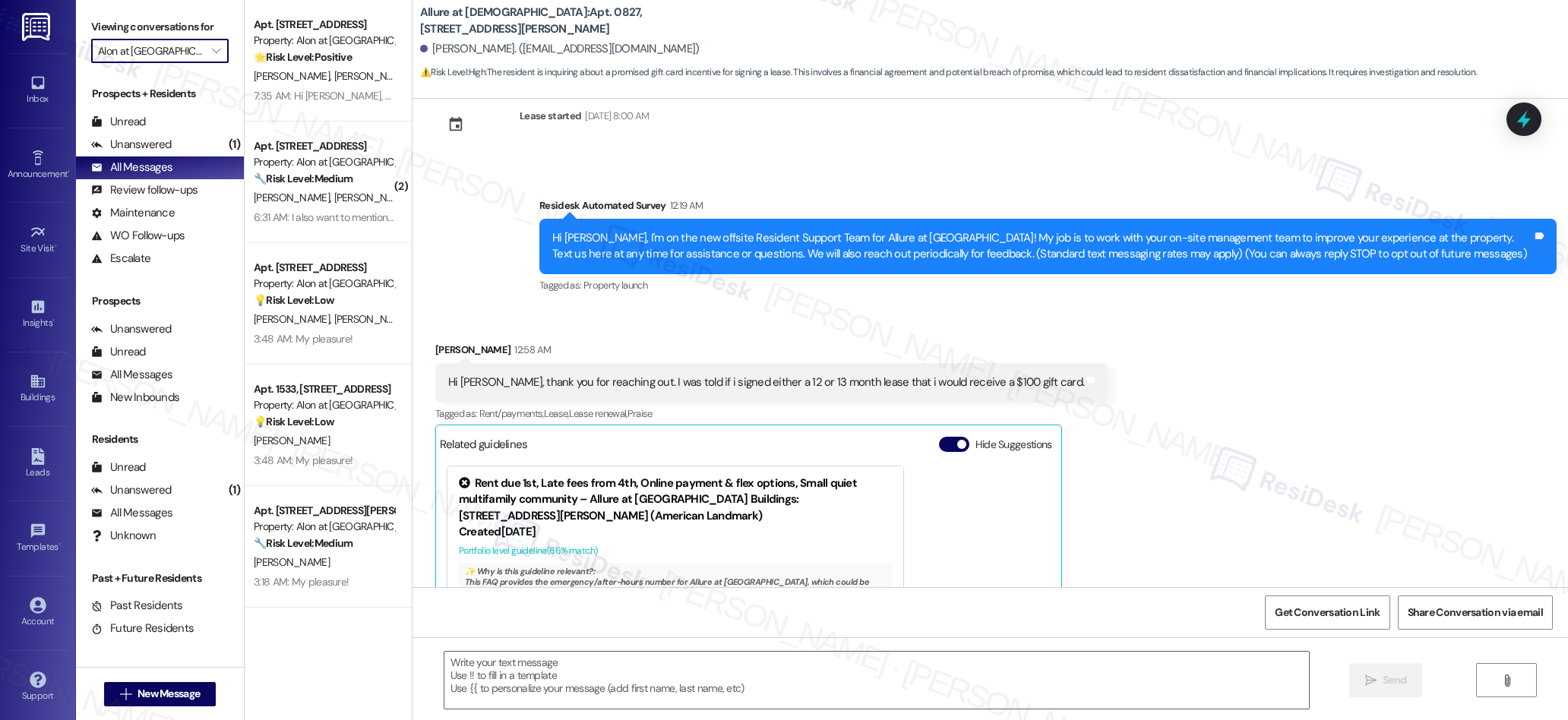
type textarea "Fetching suggested responses. Please feel free to read through the conversation…"
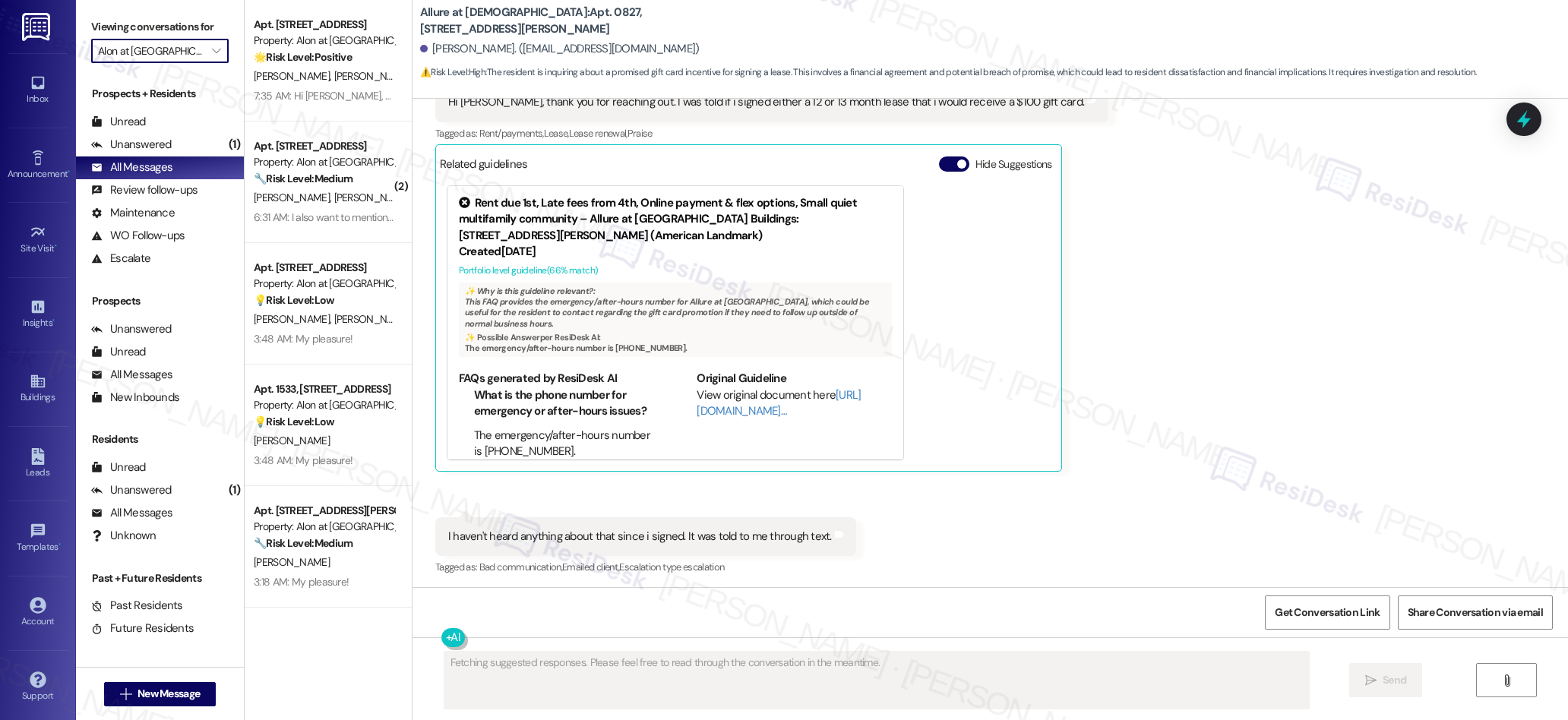
scroll to position [487, 0]
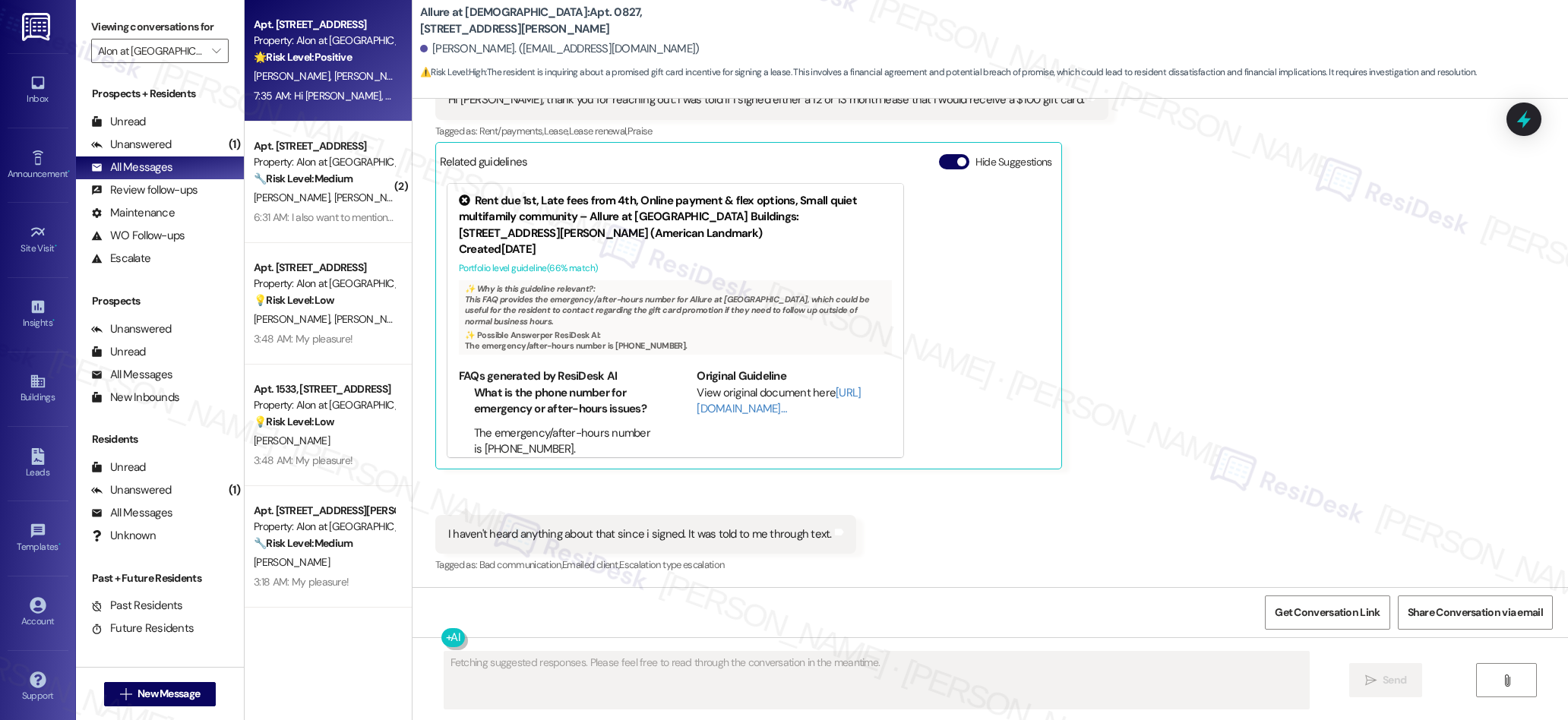
click at [333, 85] on div "[PERSON_NAME] [PERSON_NAME]" at bounding box center [324, 76] width 144 height 19
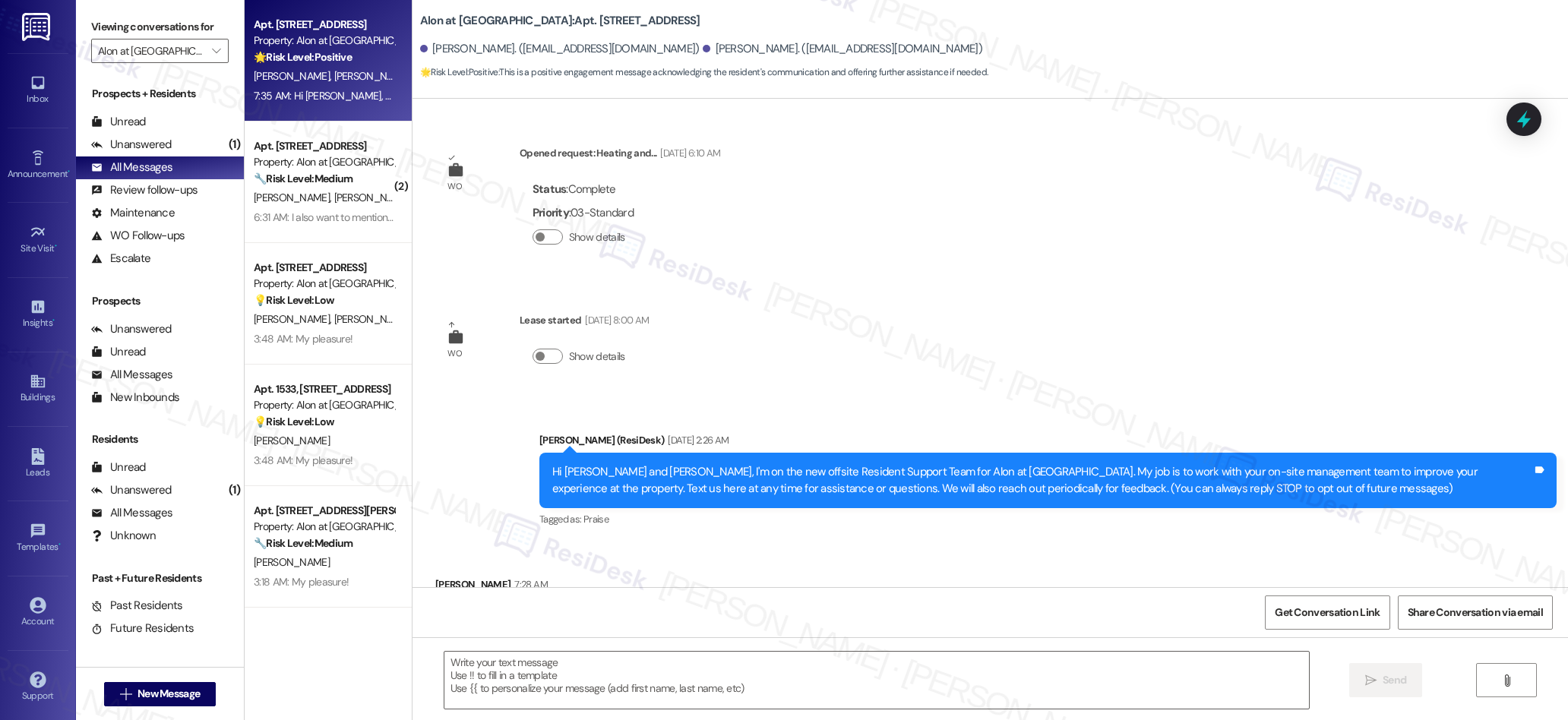
scroll to position [83, 0]
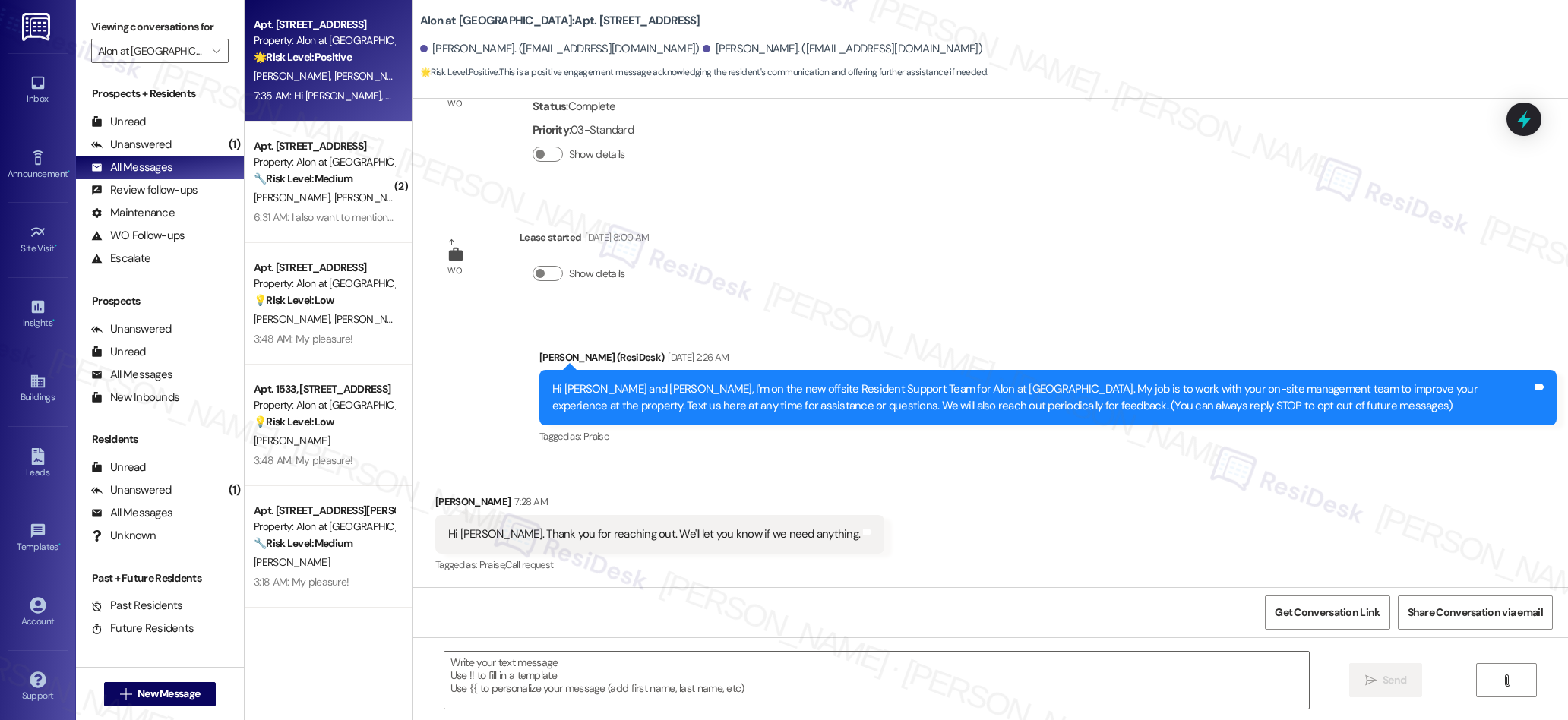
type textarea "Fetching suggested responses. Please feel free to read through the conversation…"
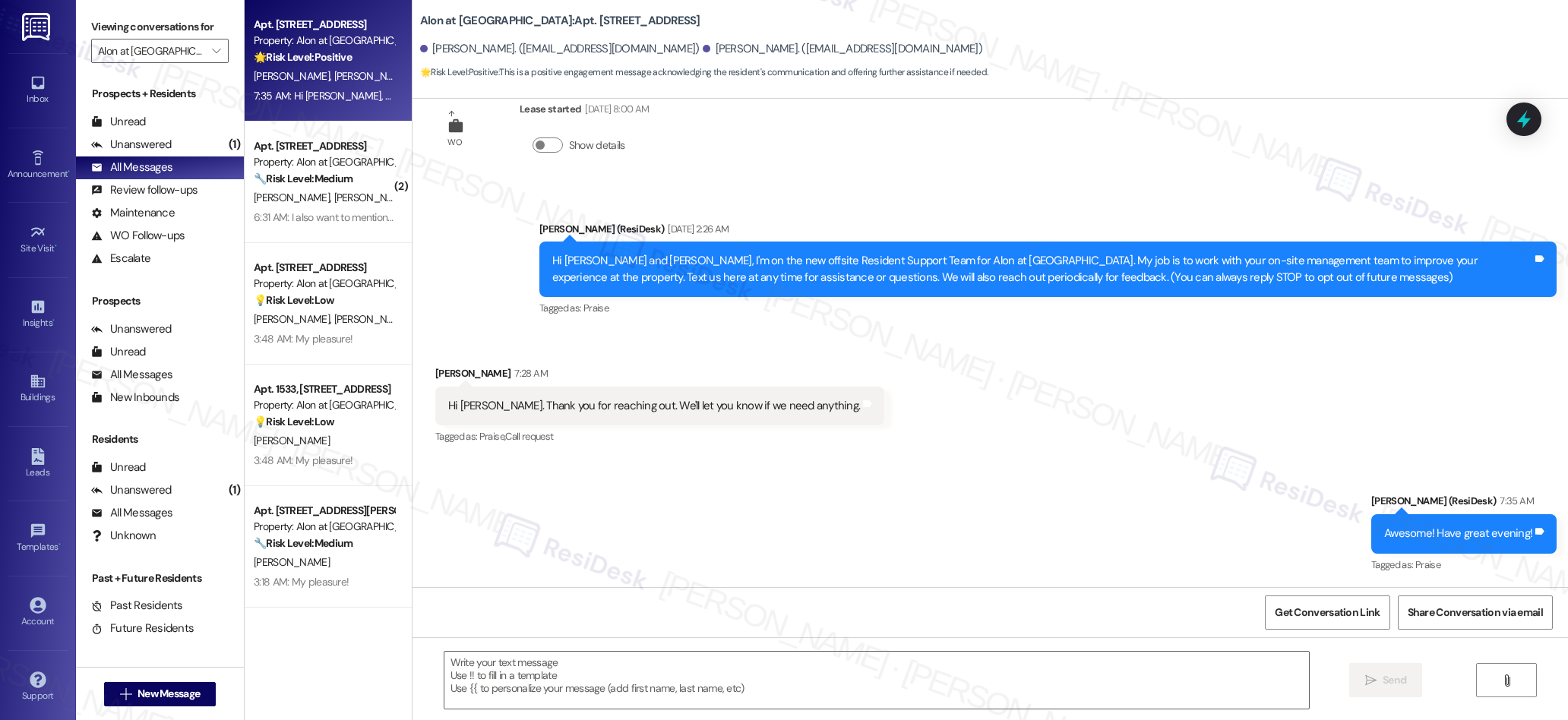
scroll to position [340, 0]
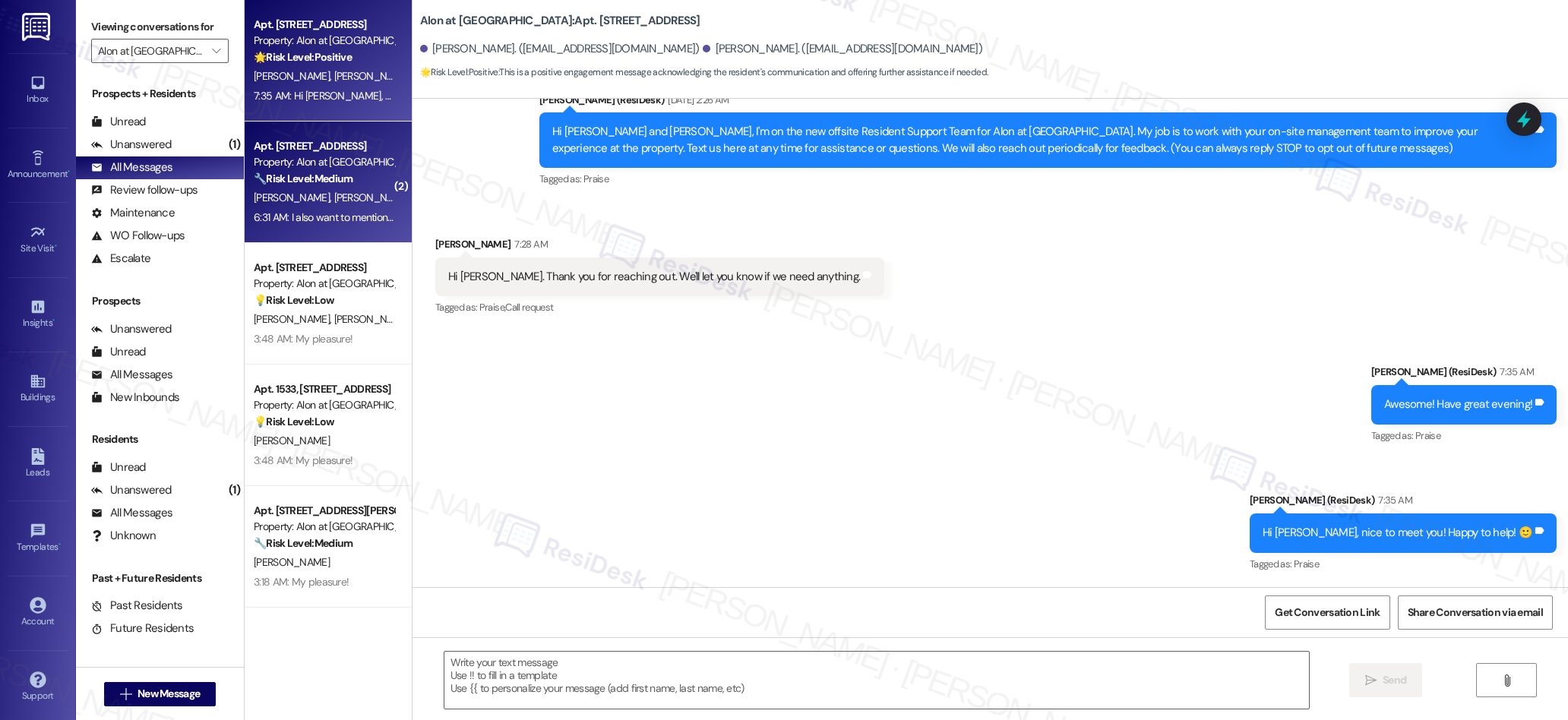
click at [328, 231] on div "Apt. 1437, [STREET_ADDRESS] Property: Alon at [GEOGRAPHIC_DATA] 🔧 Risk Level: M…" at bounding box center [328, 182] width 168 height 122
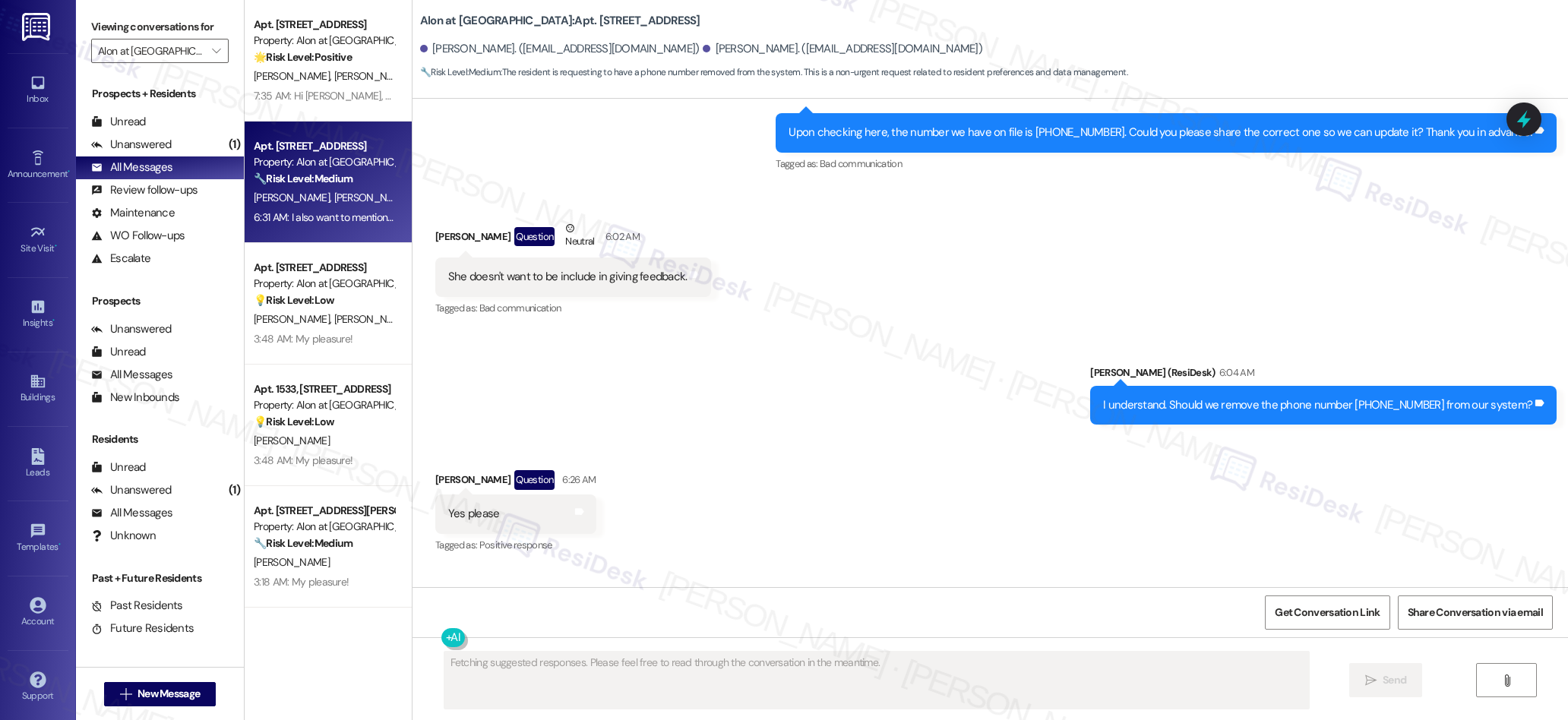
scroll to position [1132, 0]
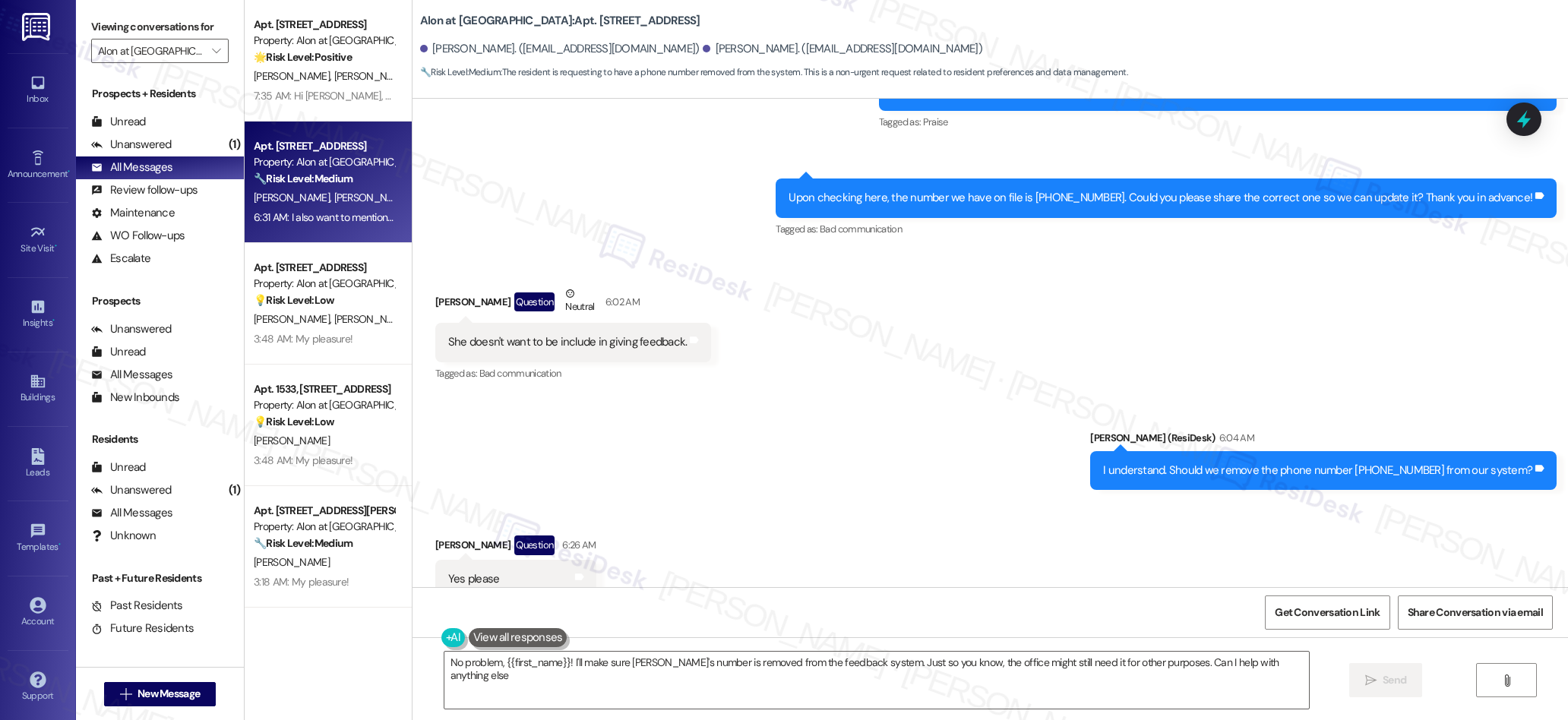
type textarea "No problem, {{first_name}}! I'll make sure [PERSON_NAME]'s number is removed fr…"
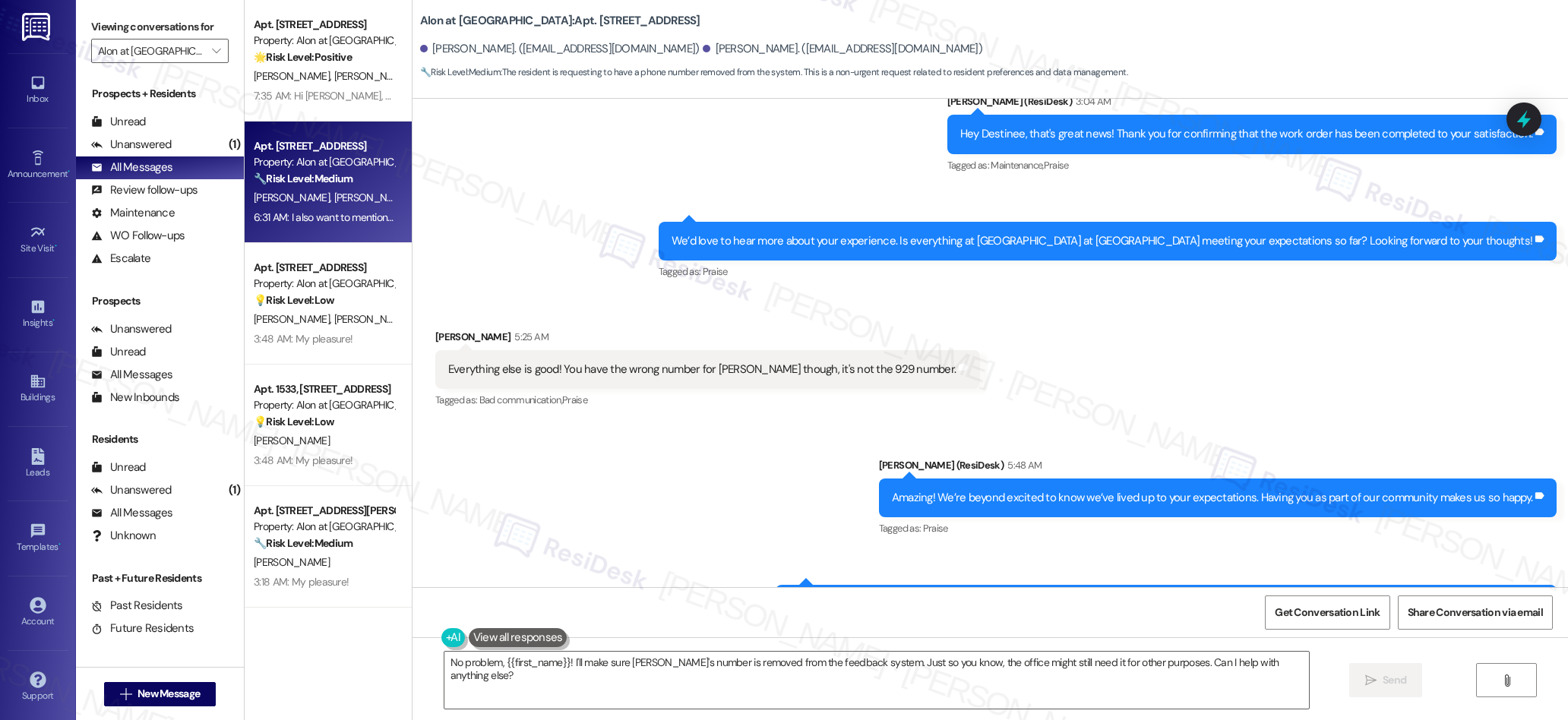
scroll to position [674, 0]
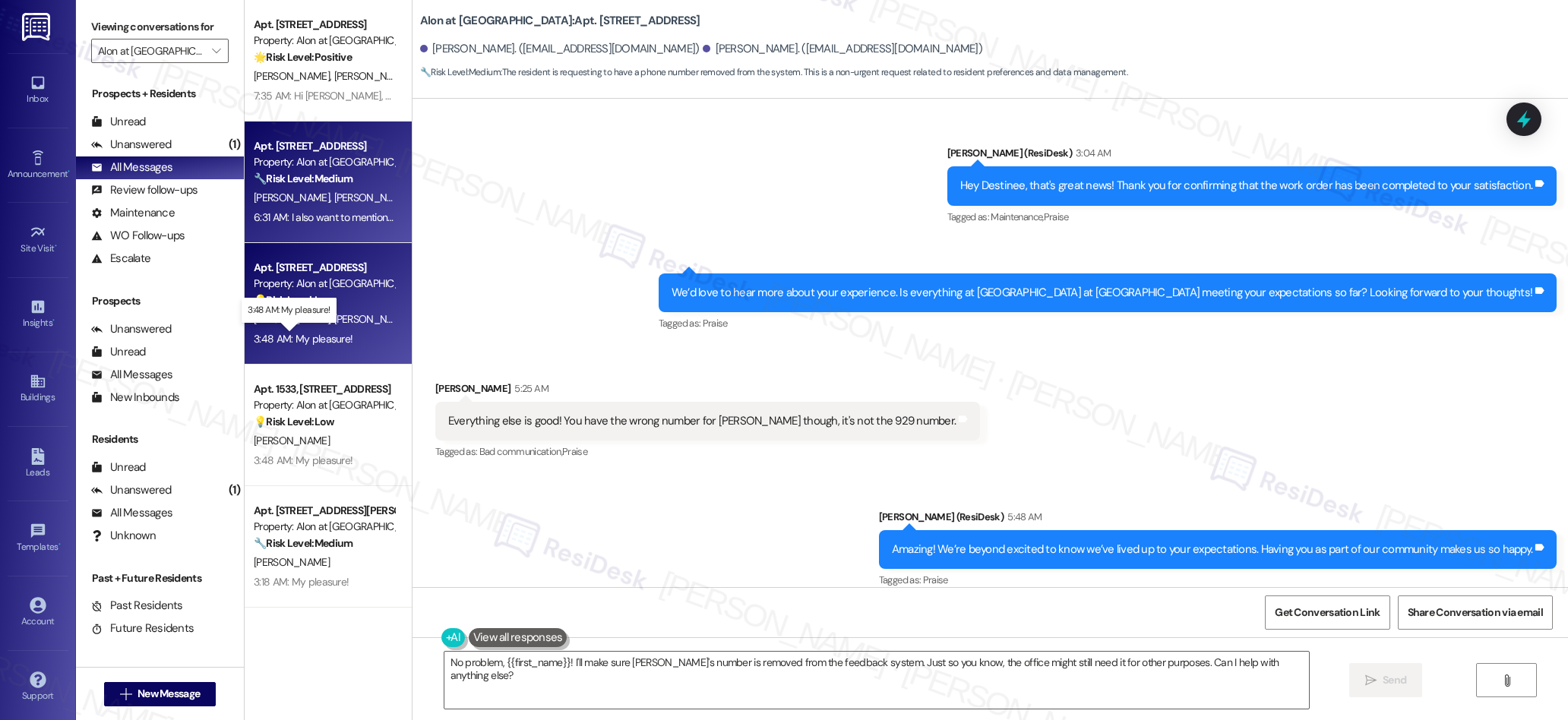
click at [328, 342] on div "3:48 AM: My pleasure! 3:48 AM: My pleasure!" at bounding box center [302, 339] width 99 height 14
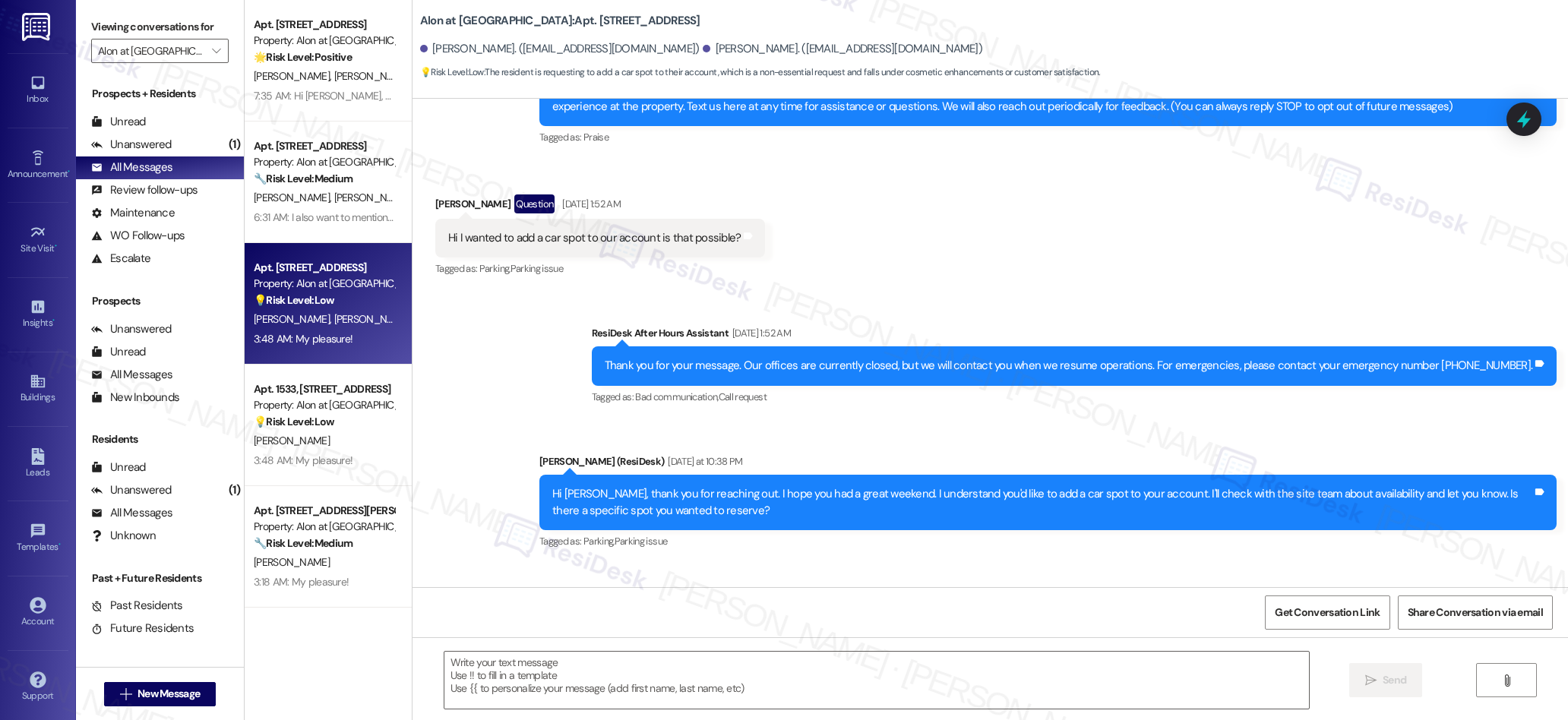
type textarea "Fetching suggested responses. Please feel free to read through the conversation…"
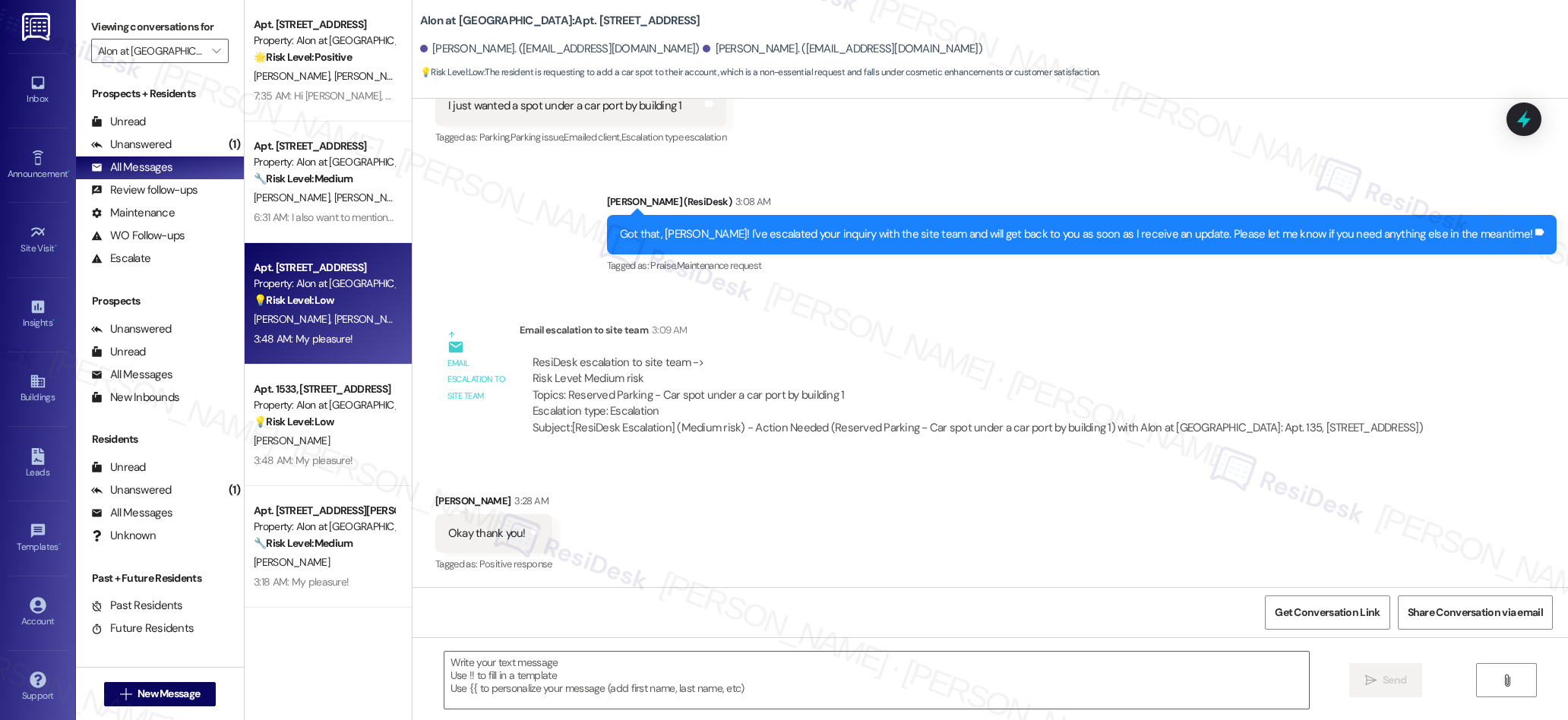
scroll to position [1043, 0]
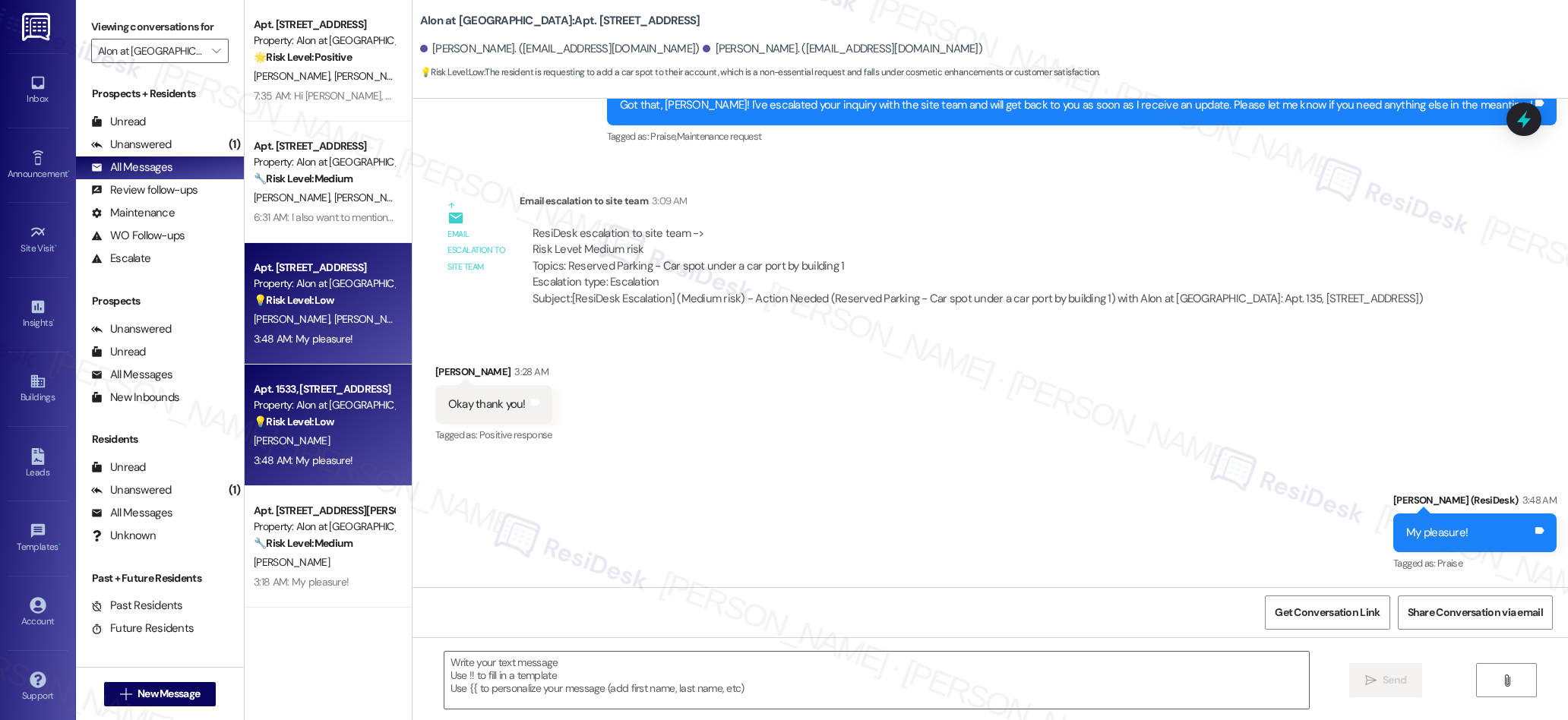
click at [358, 398] on div "Property: Alon at [GEOGRAPHIC_DATA]" at bounding box center [323, 405] width 141 height 16
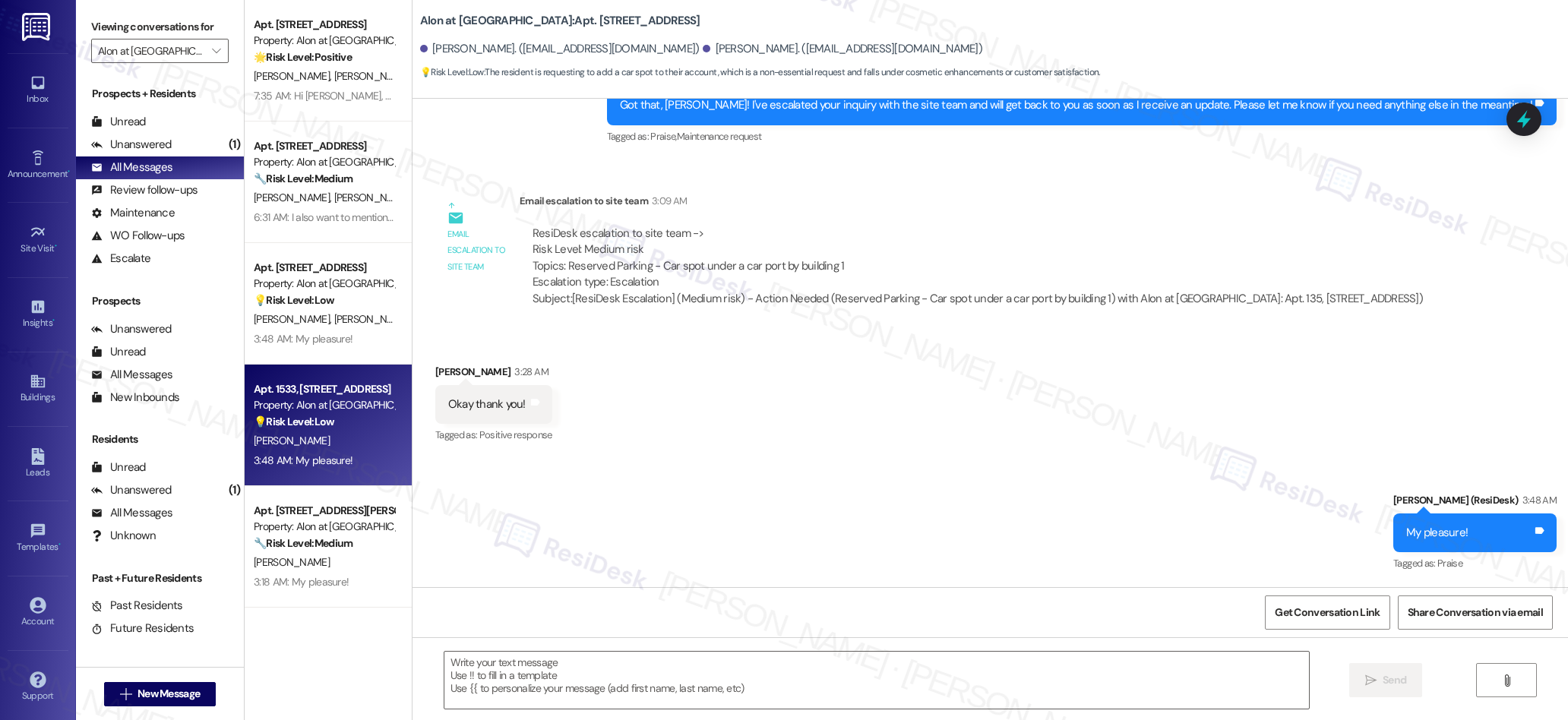
type textarea "Fetching suggested responses. Please feel free to read through the conversation…"
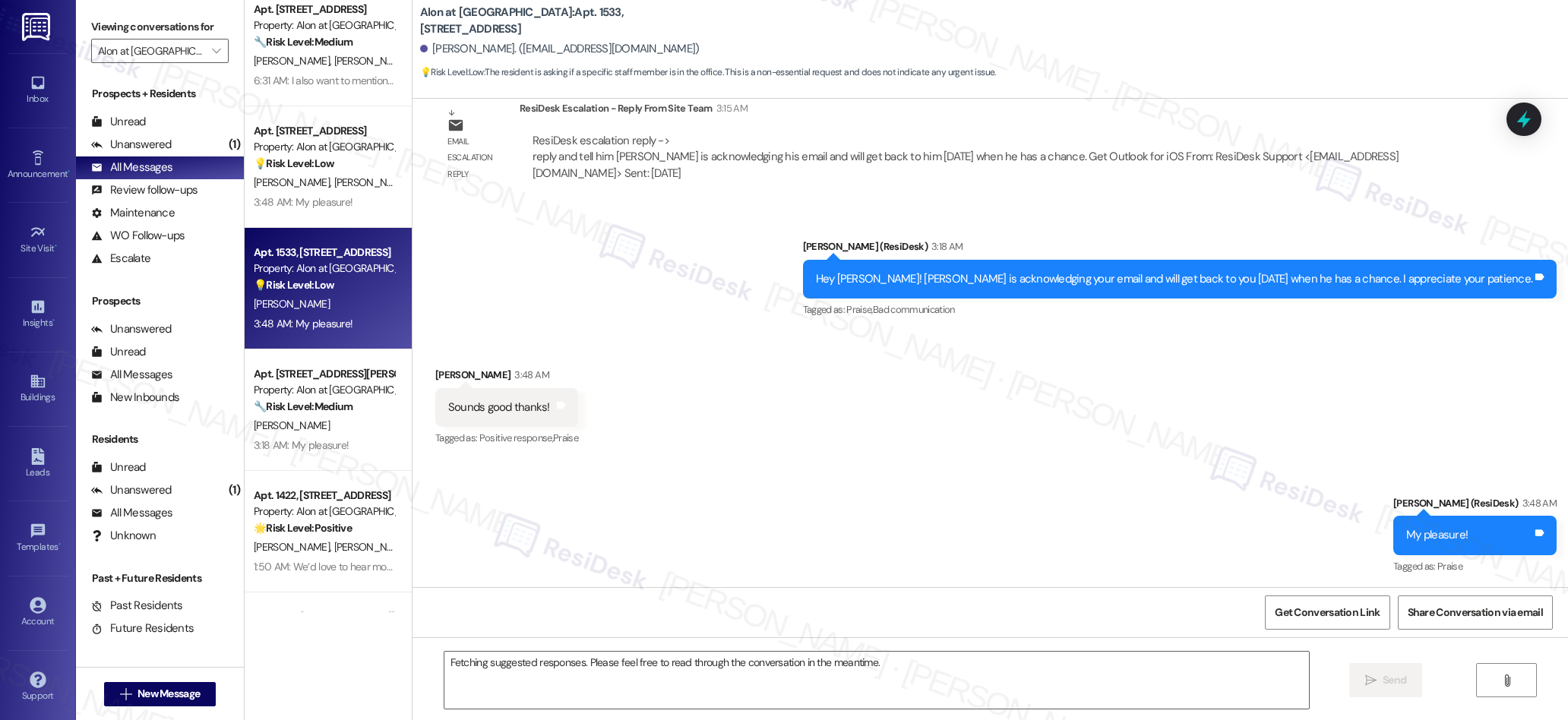
scroll to position [140, 0]
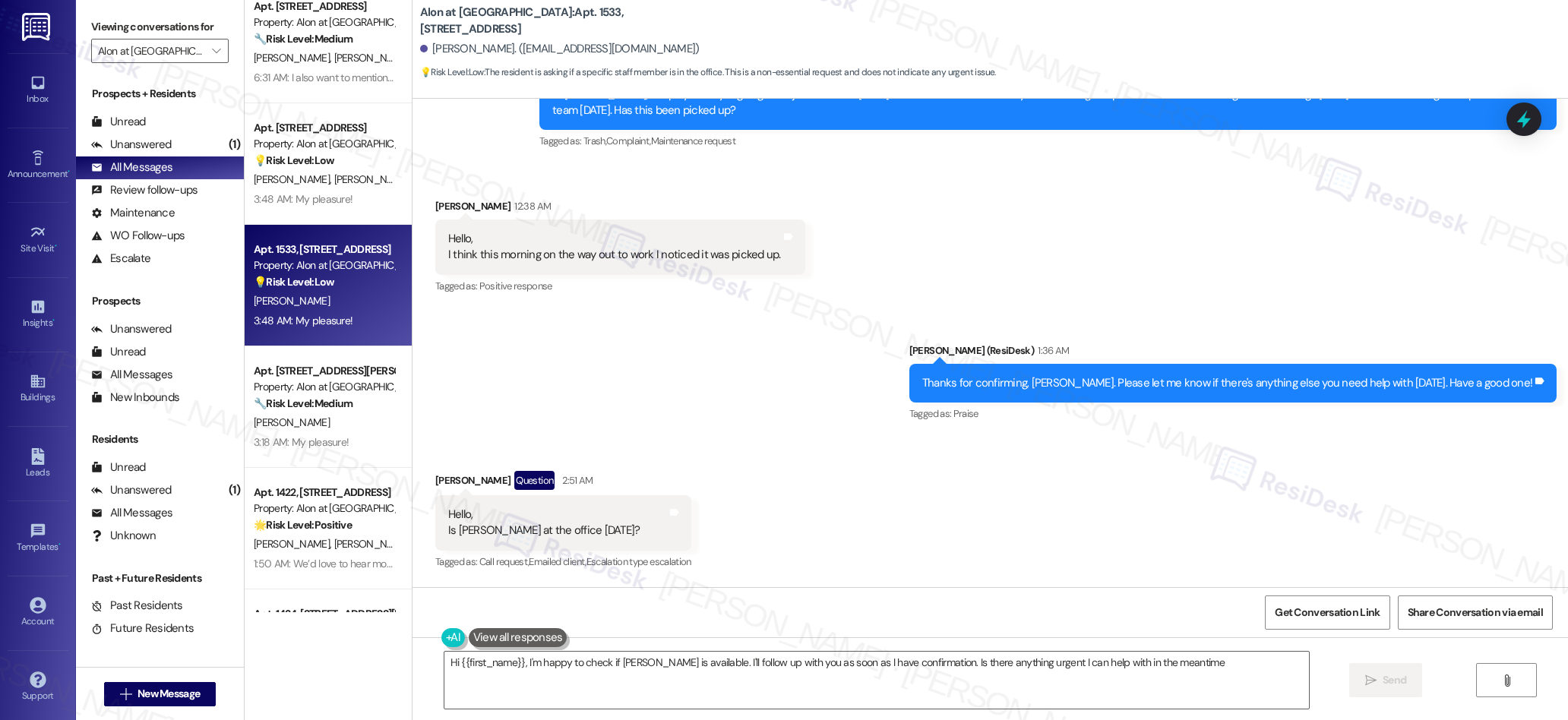
type textarea "Hi {{first_name}}, I'm happy to check if [PERSON_NAME] is available. I'll follo…"
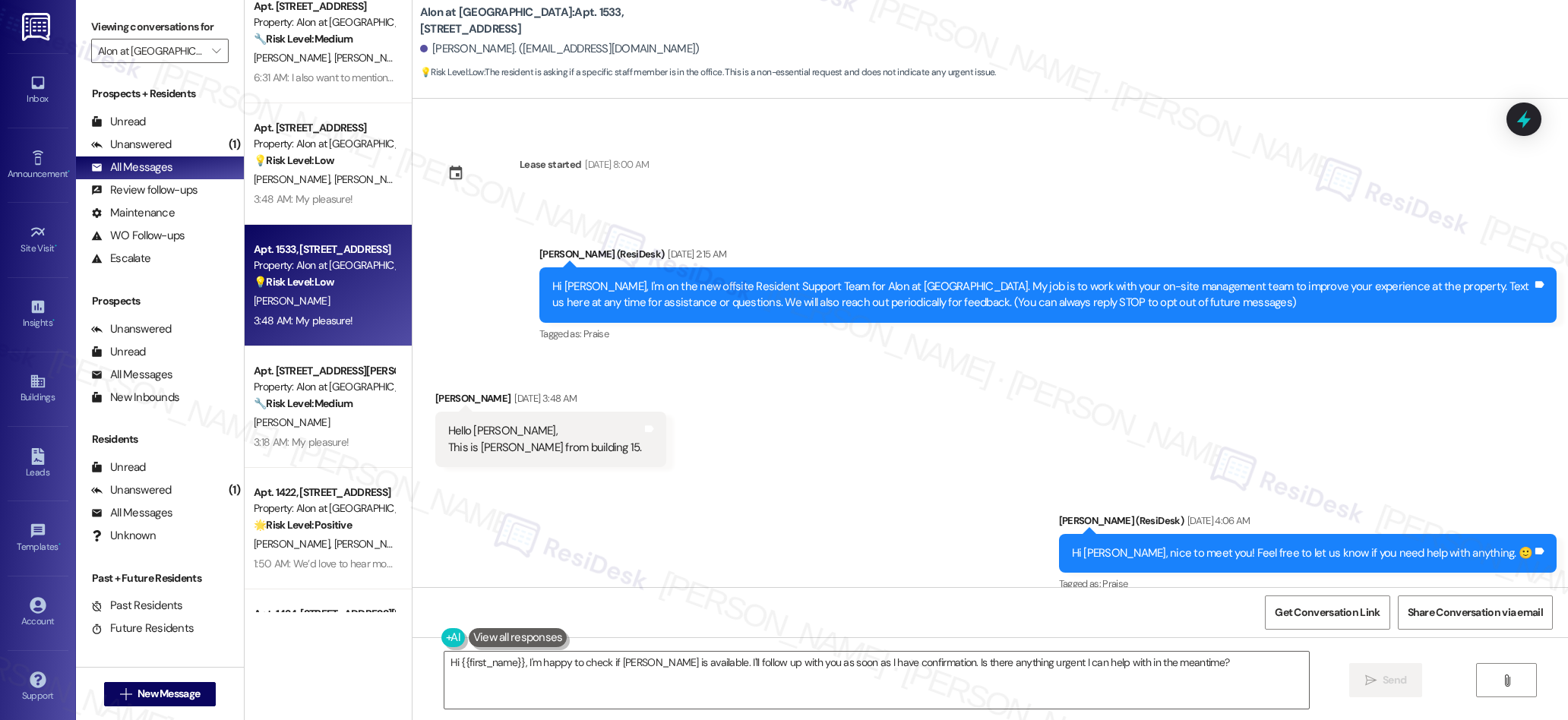
scroll to position [19, 0]
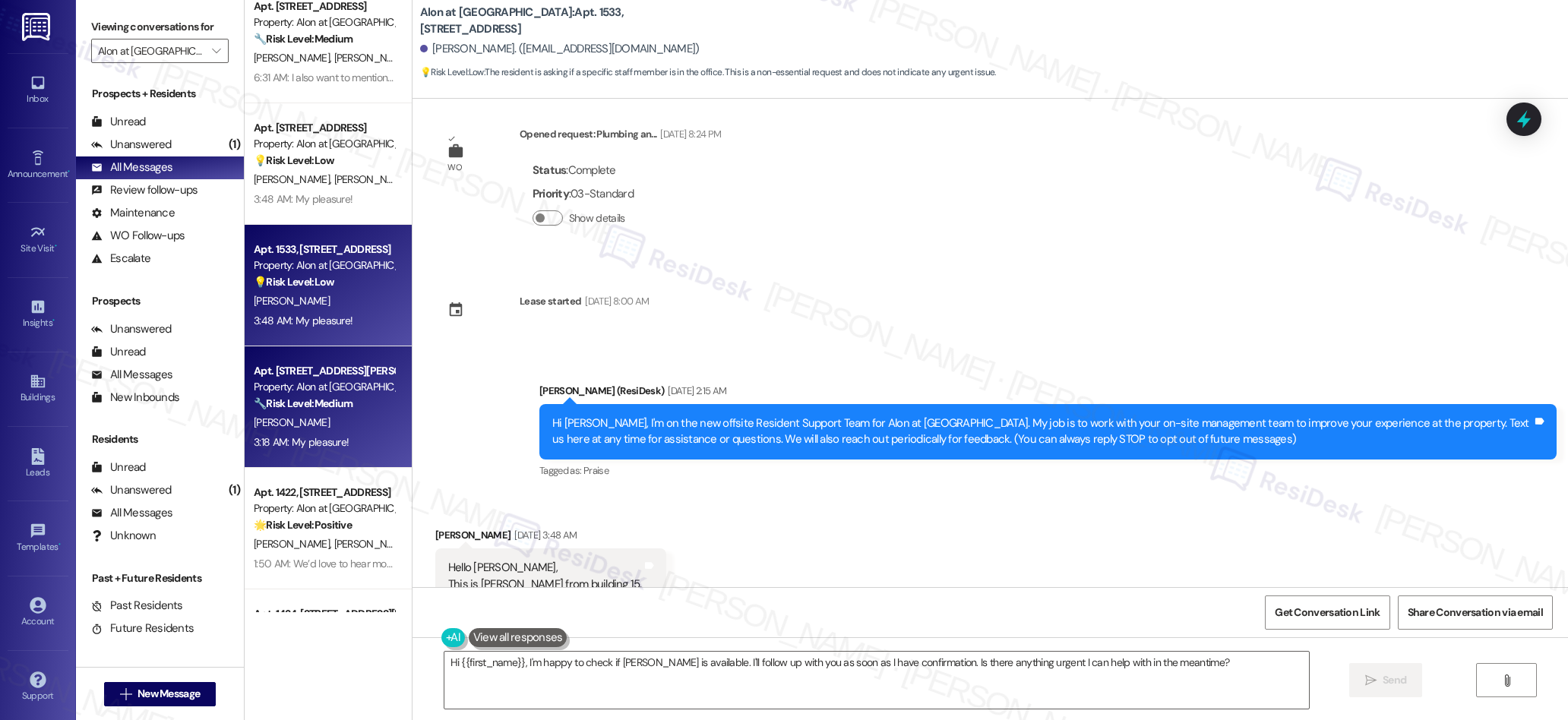
click at [336, 413] on div "Apt. 1238, [STREET_ADDRESS] Property: Alon at [GEOGRAPHIC_DATA] 🔧 Risk Level: M…" at bounding box center [324, 388] width 144 height 52
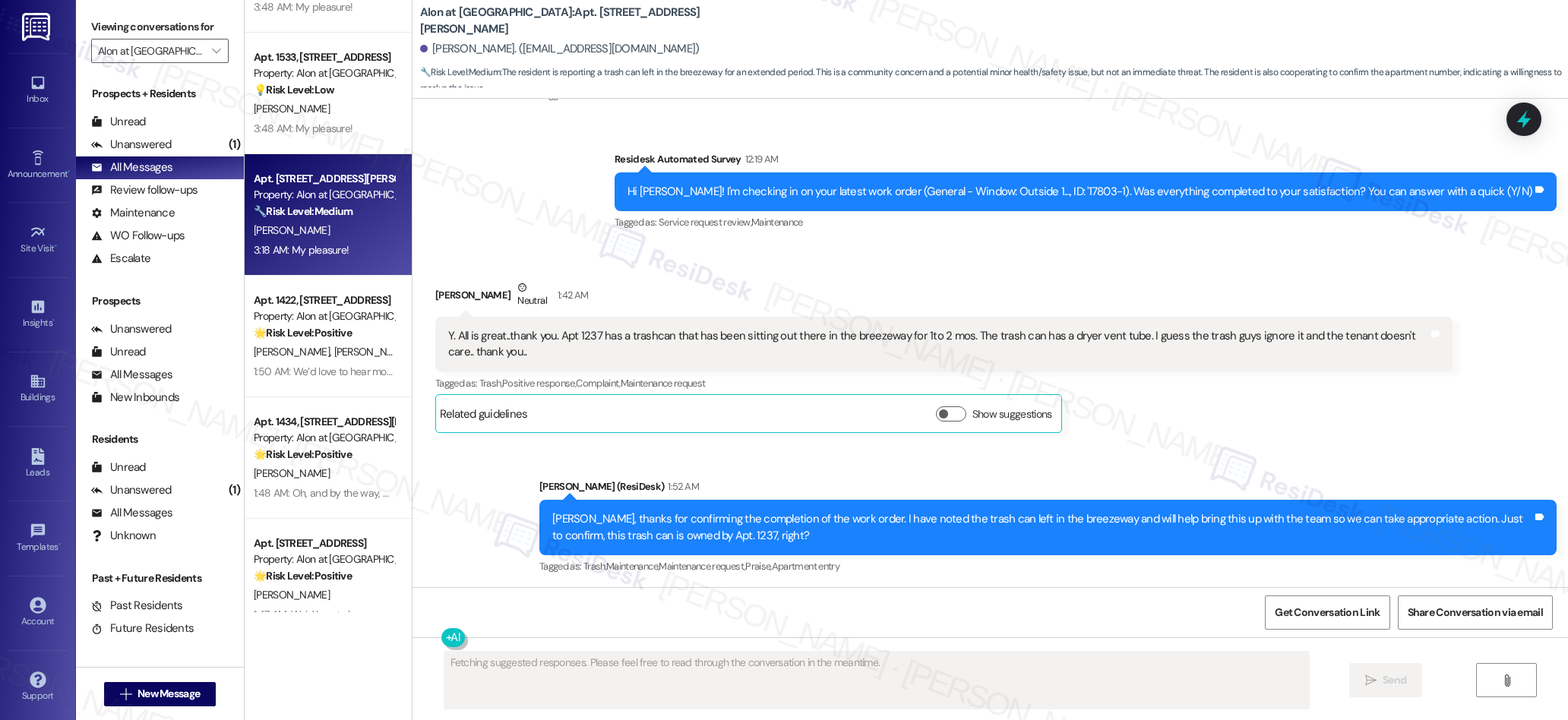
scroll to position [0, 0]
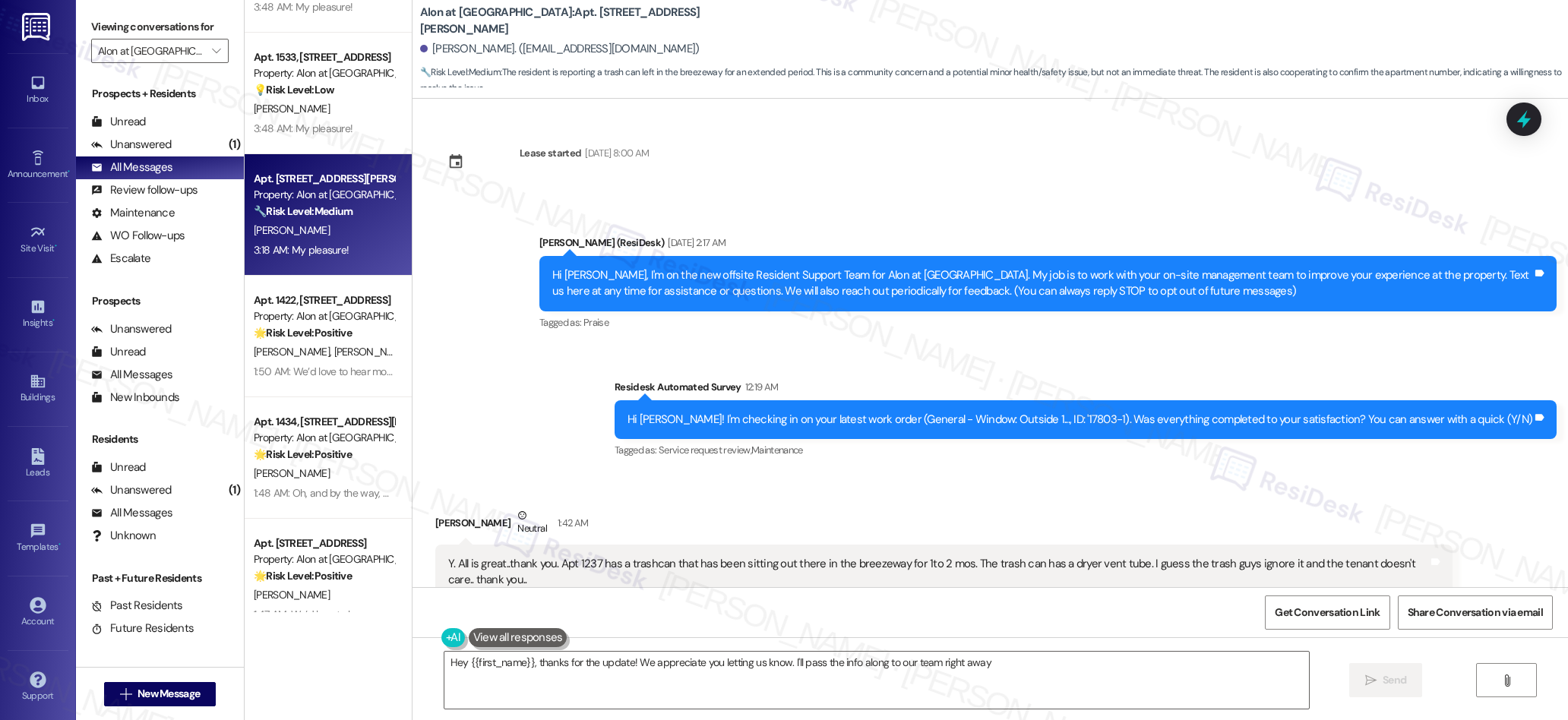
type textarea "Hey {{first_name}}, thanks for the update! We appreciate you letting us know. I…"
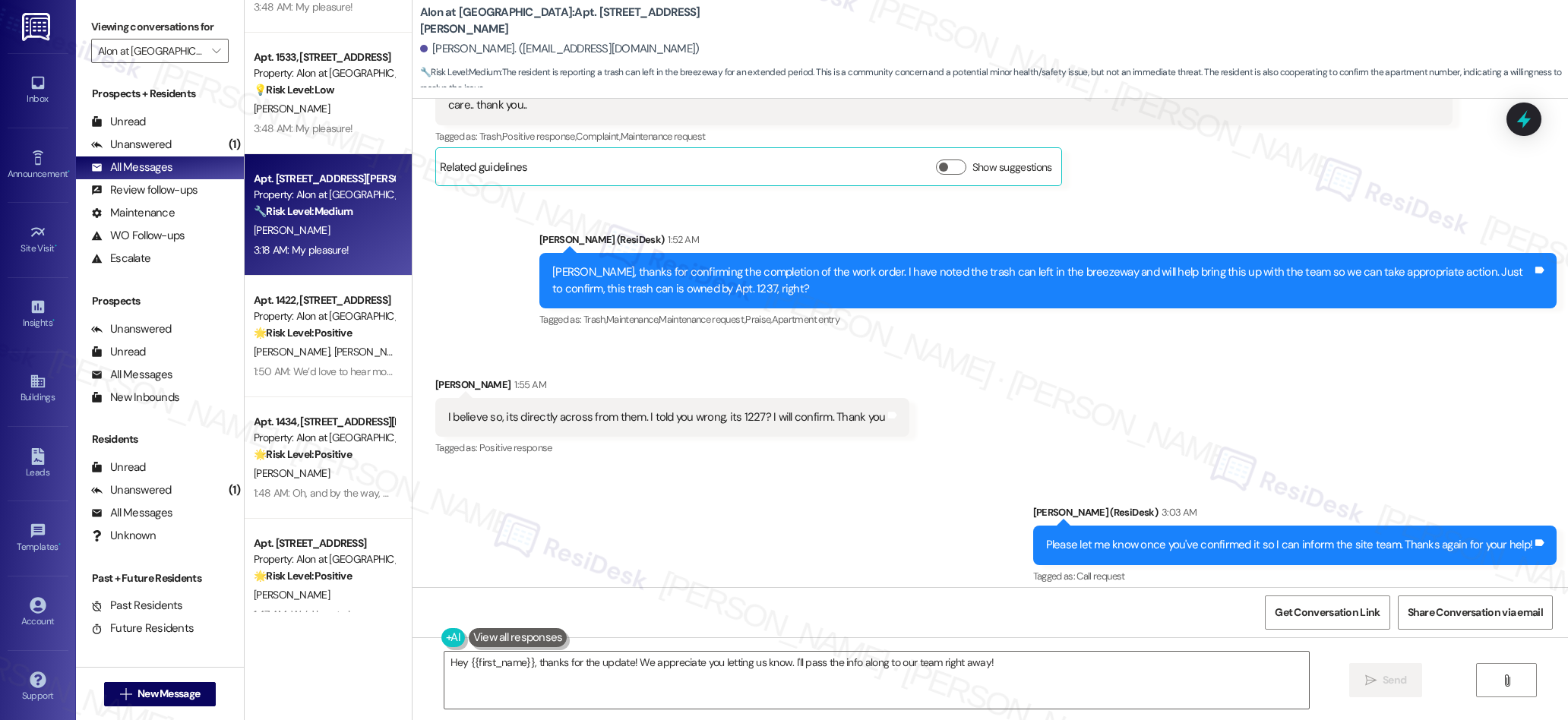
scroll to position [744, 0]
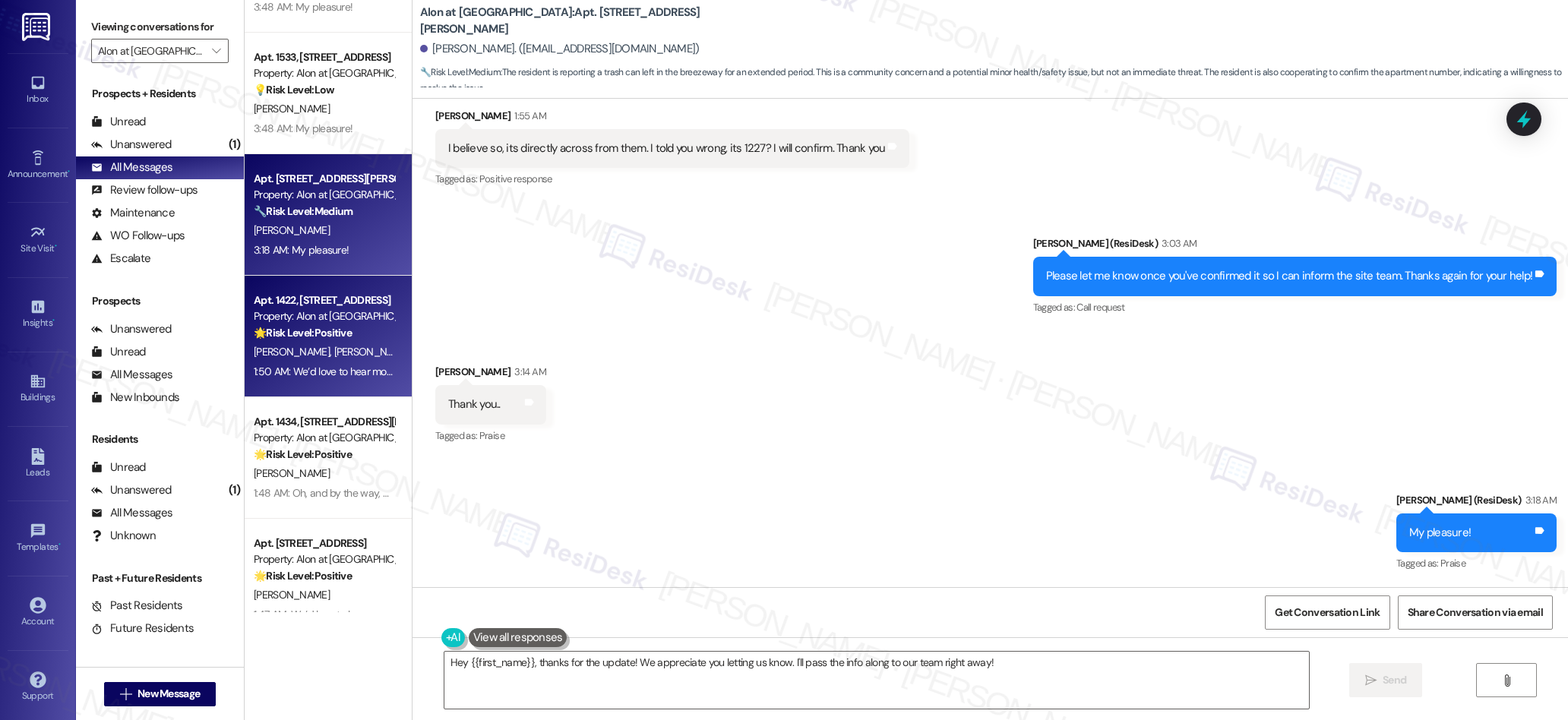
click at [331, 346] on div "[PERSON_NAME] [PERSON_NAME]" at bounding box center [324, 351] width 144 height 19
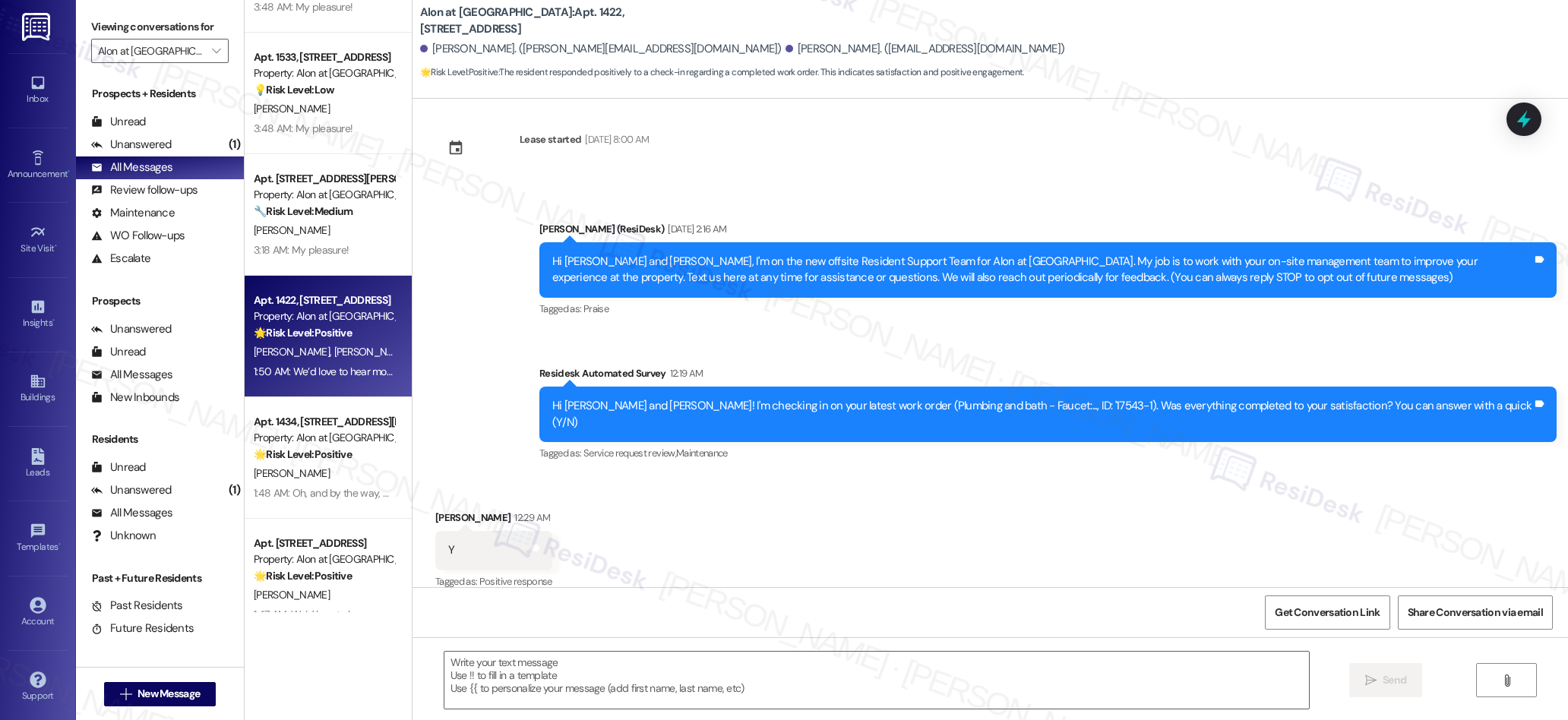
type textarea "Fetching suggested responses. Please feel free to read through the conversation…"
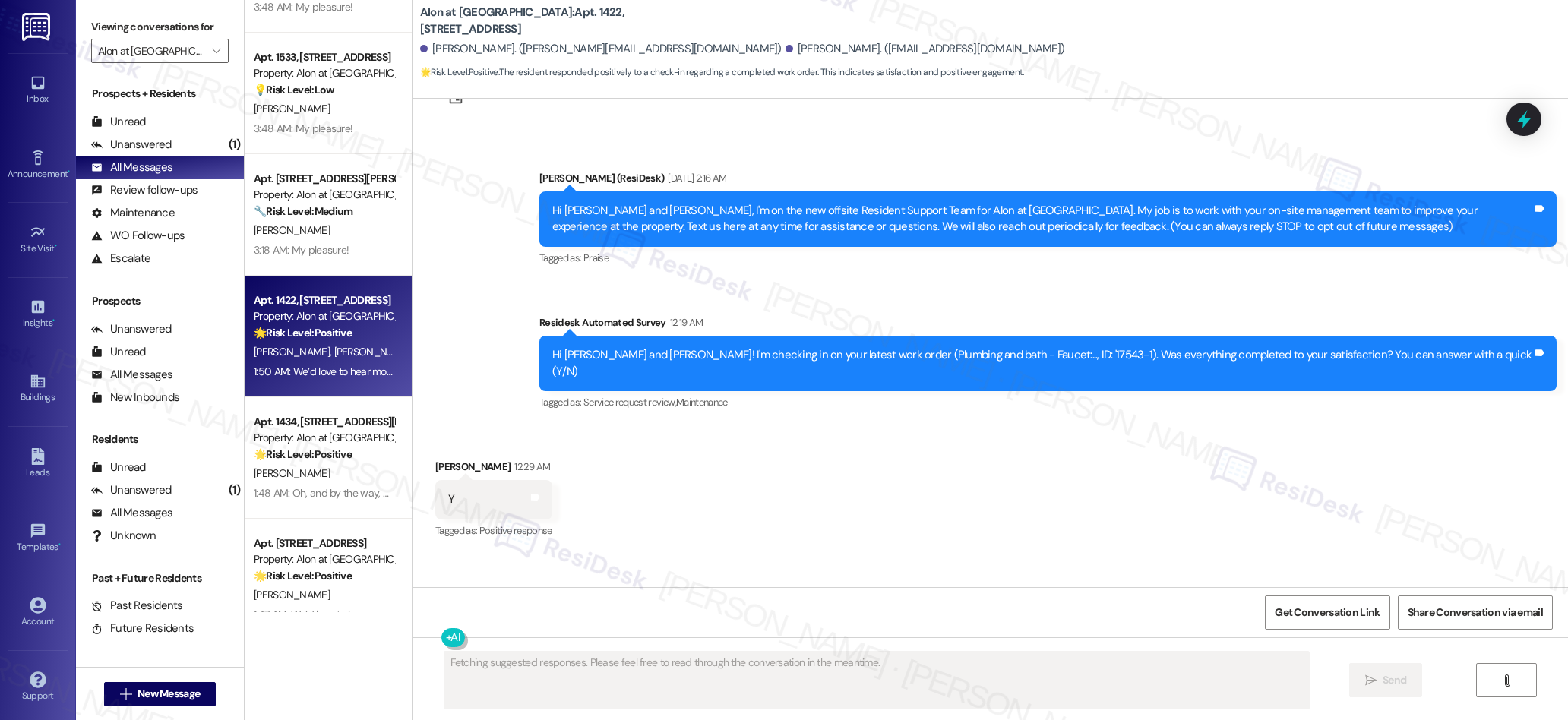
scroll to position [417, 0]
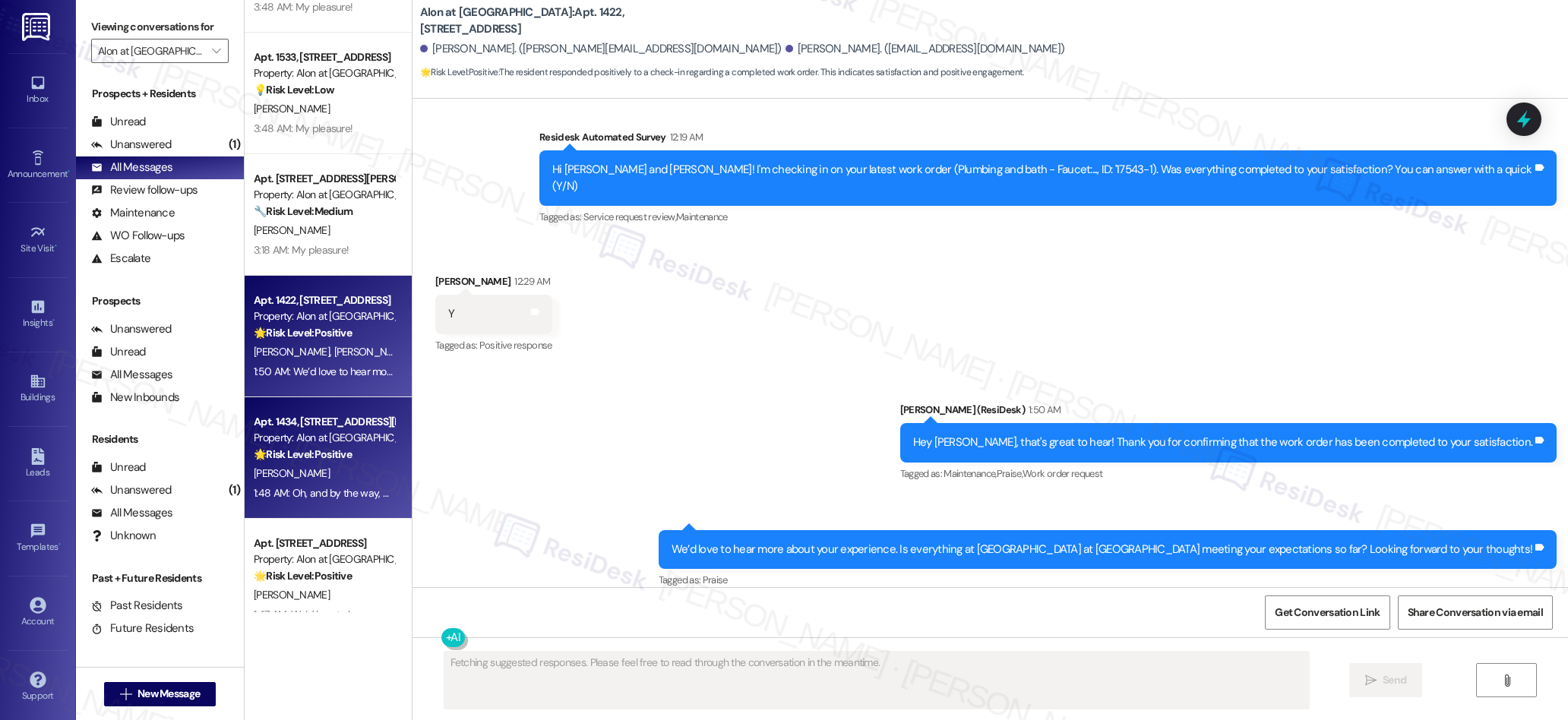
click at [311, 483] on div "[PERSON_NAME]" at bounding box center [324, 473] width 144 height 19
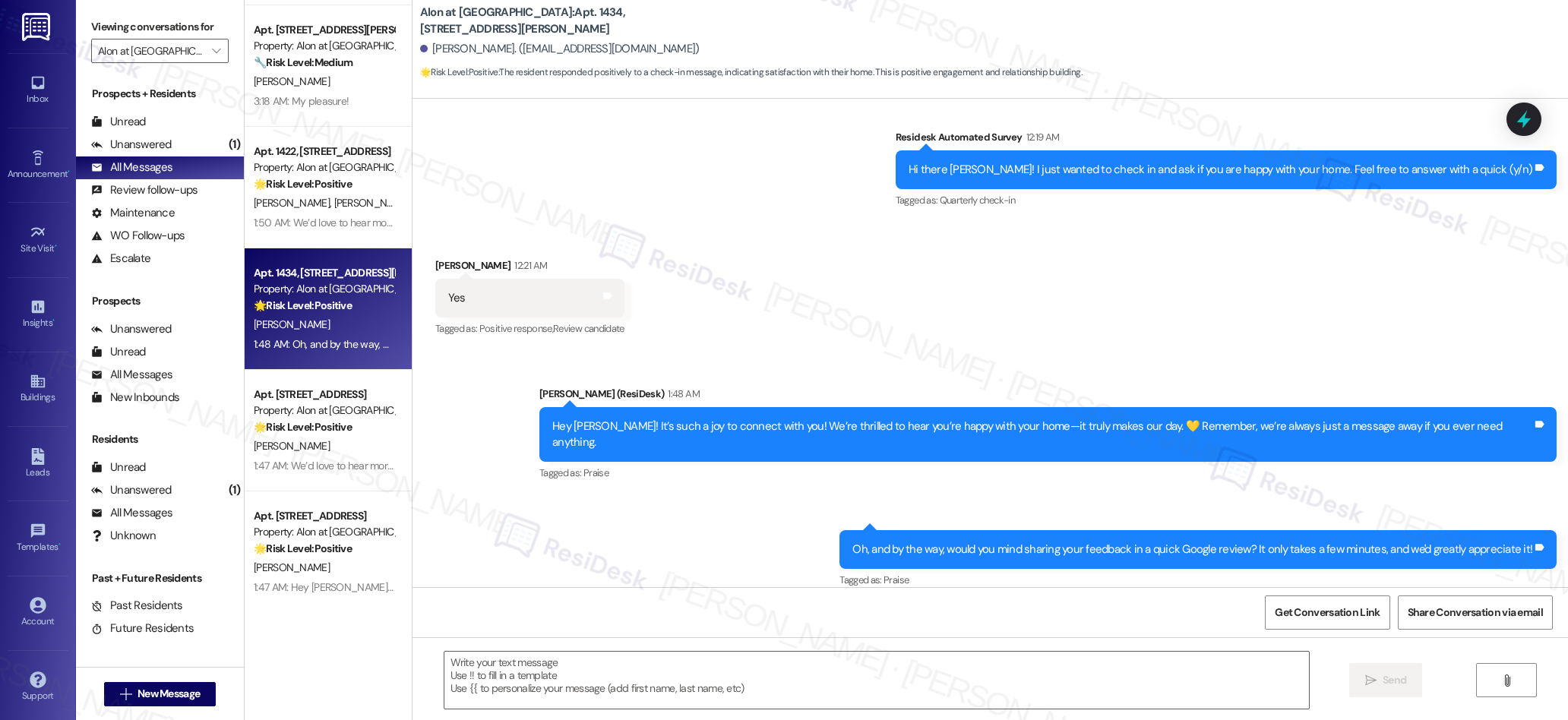
scroll to position [492, 0]
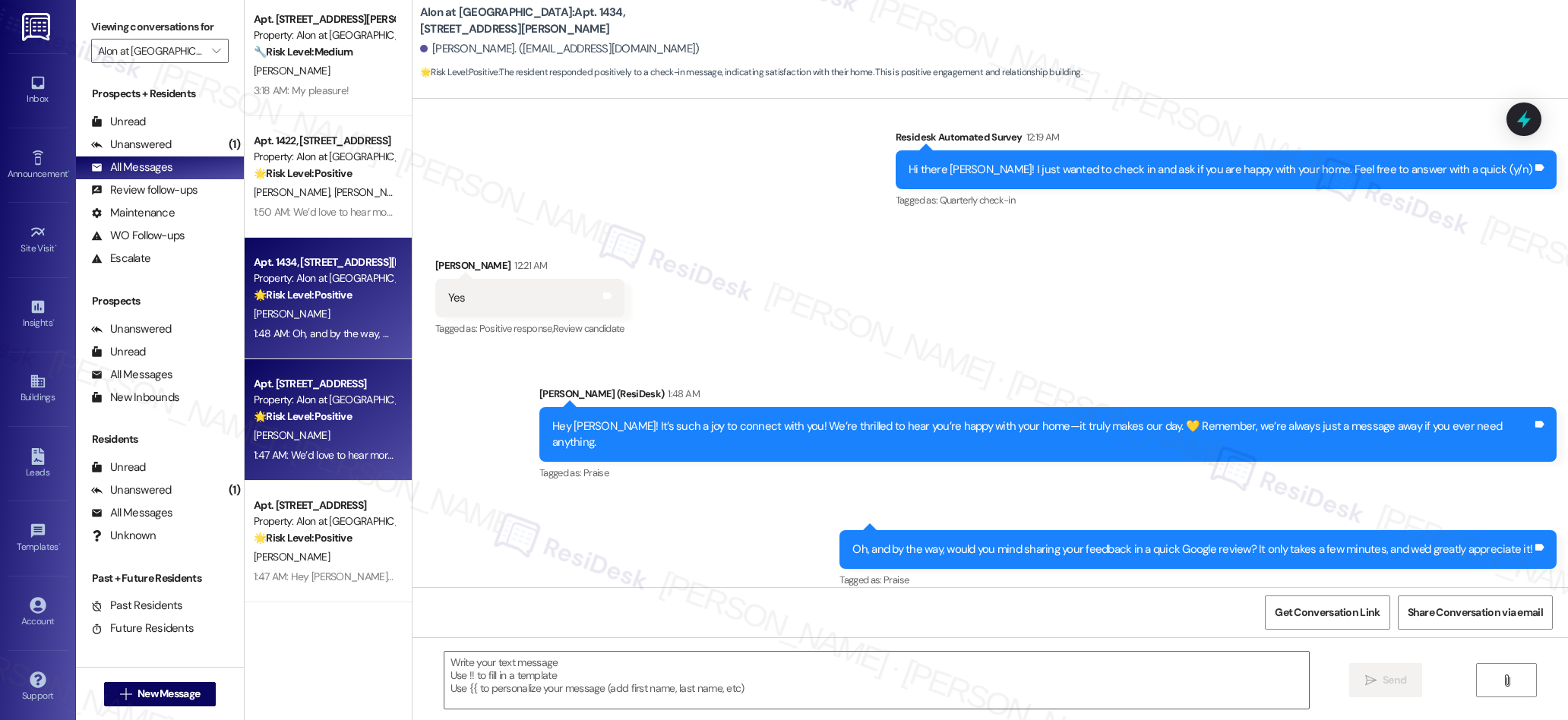
click at [351, 433] on div "[PERSON_NAME]" at bounding box center [324, 435] width 144 height 19
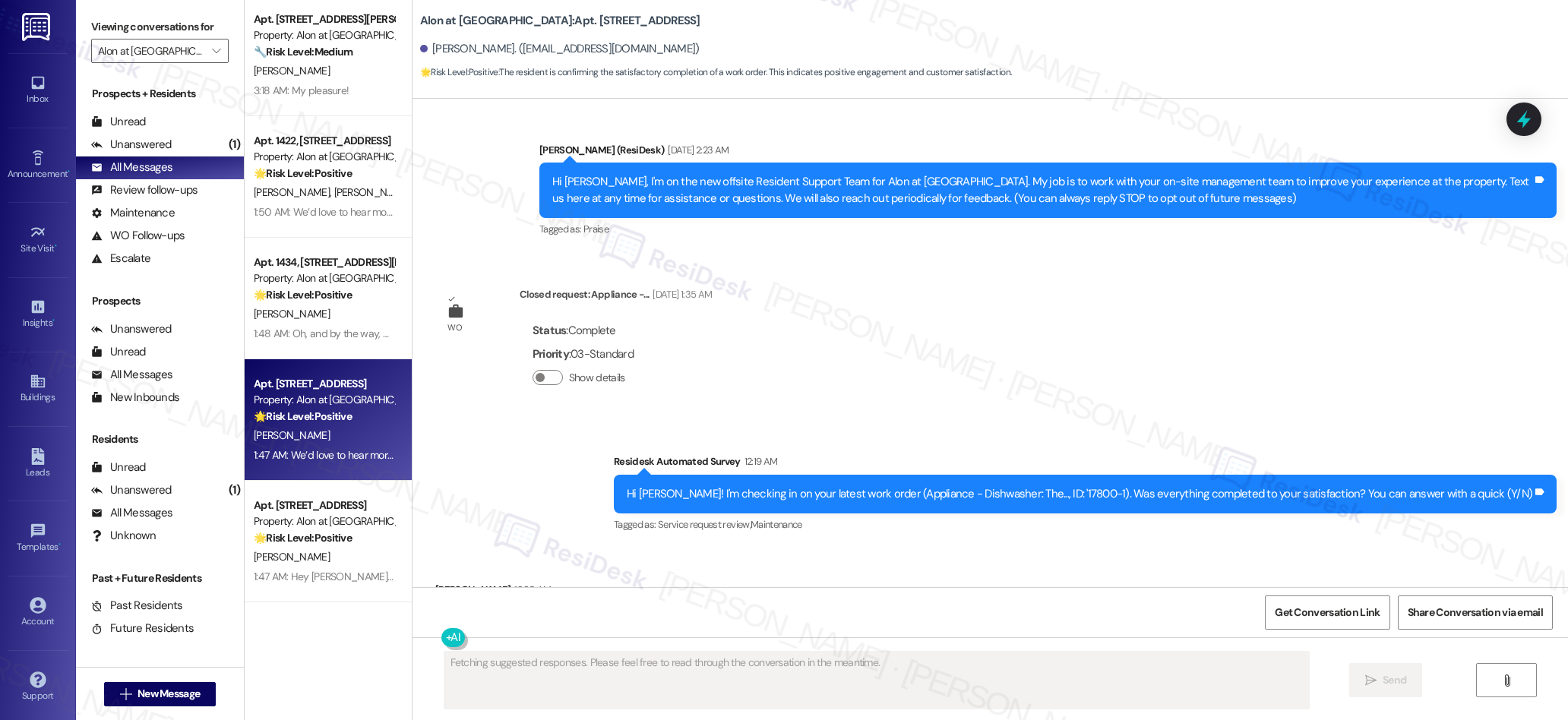
scroll to position [378, 0]
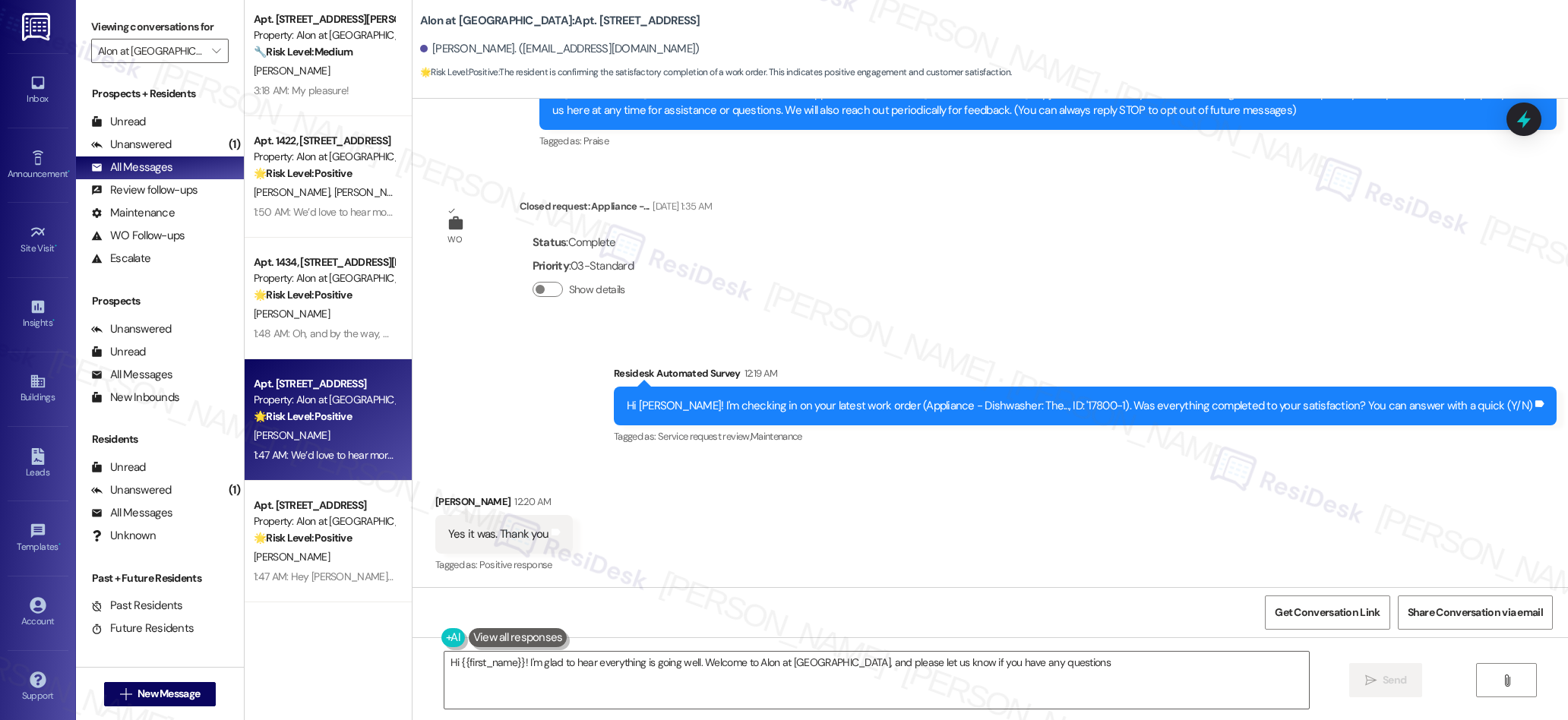
type textarea "Hi {{first_name}}! I'm glad to hear everything is going well. Welcome to Alon a…"
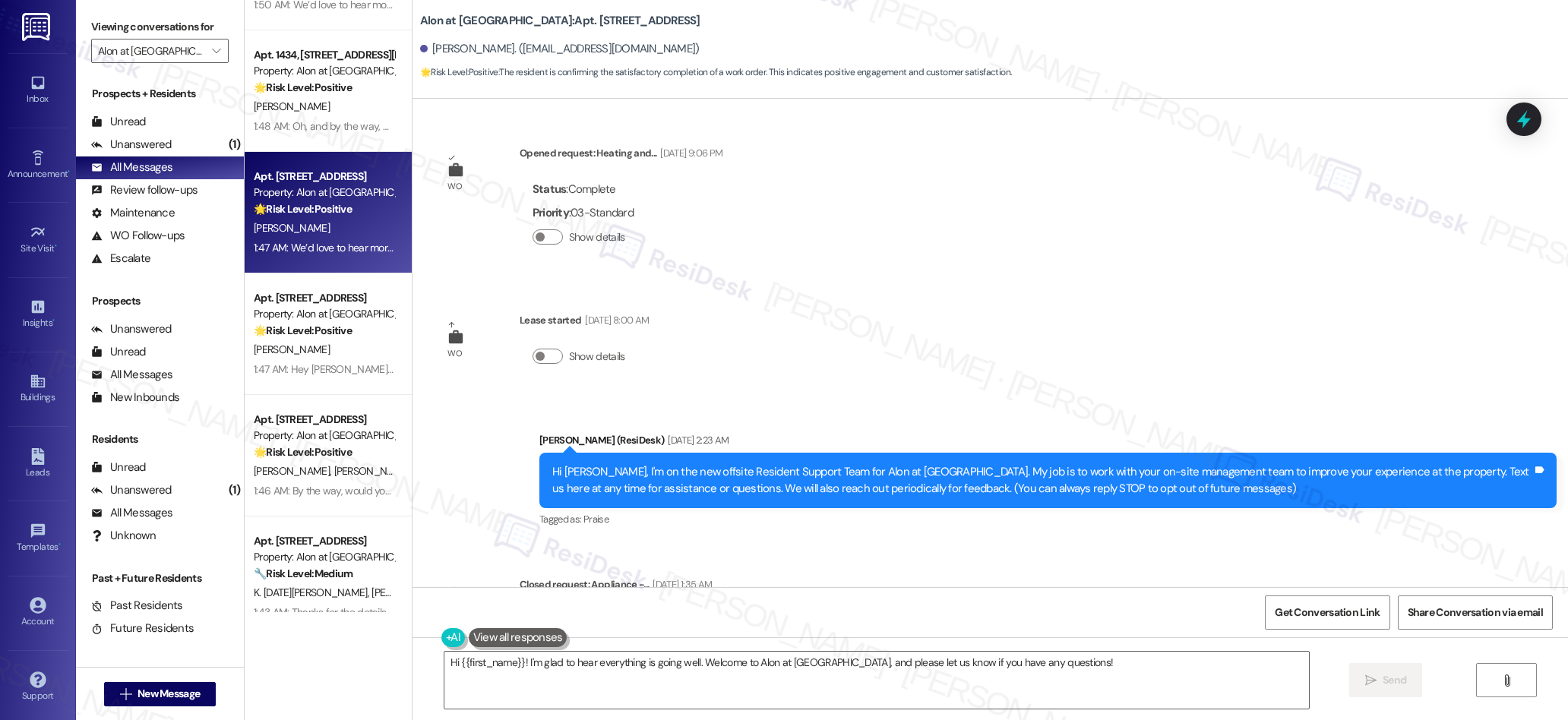
scroll to position [741, 0]
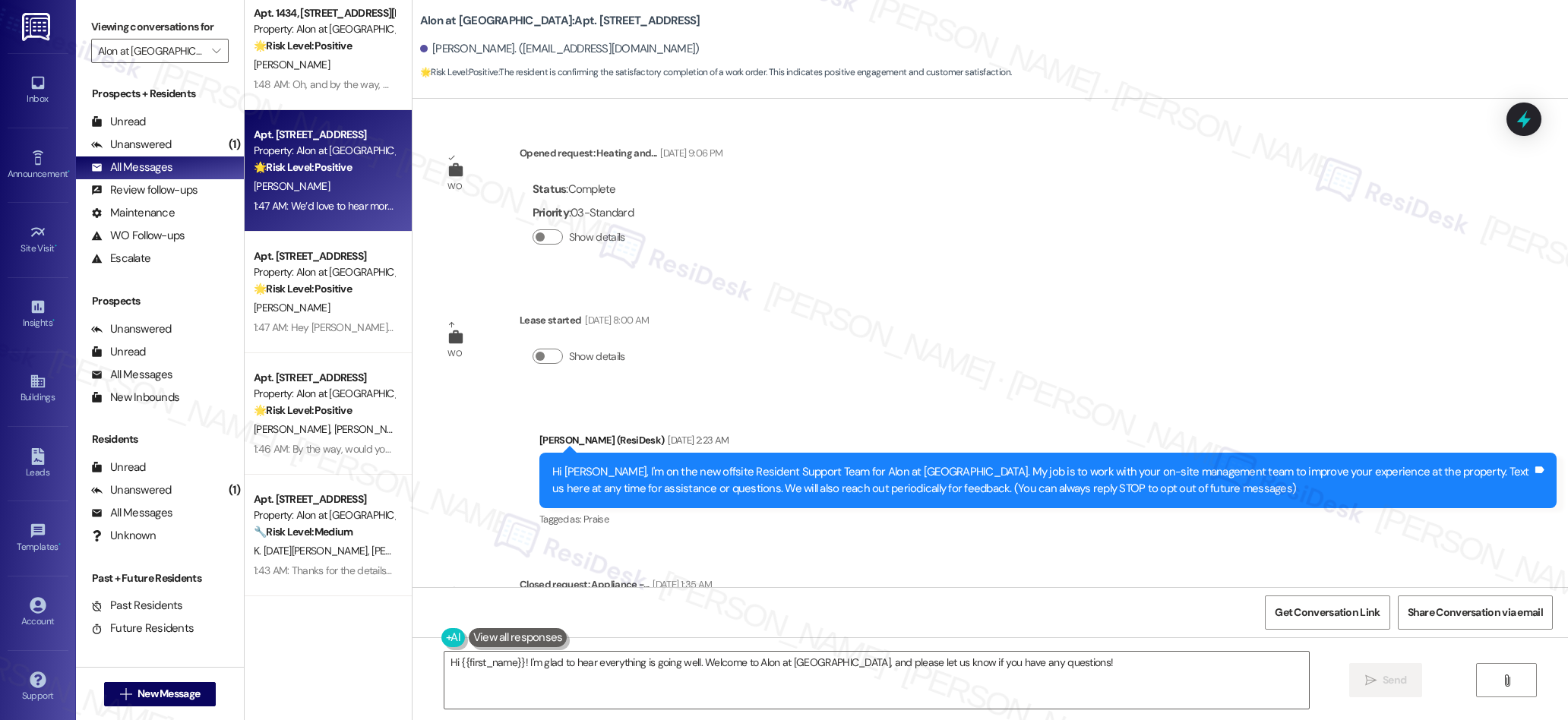
click at [336, 326] on div "Apt. 1422, [STREET_ADDRESS] Property: Alon at [GEOGRAPHIC_DATA] 🌟 Risk Level: P…" at bounding box center [328, 306] width 168 height 612
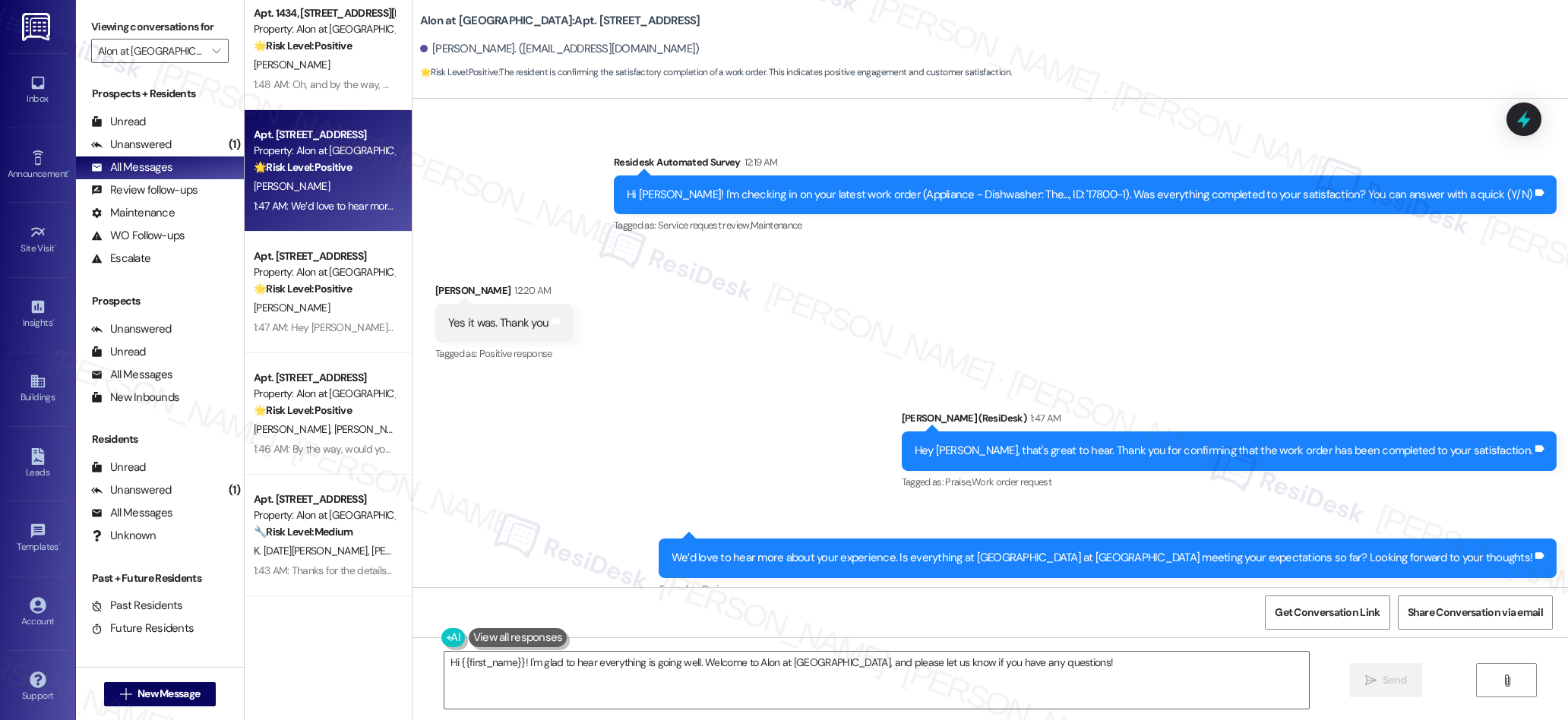
scroll to position [614, 0]
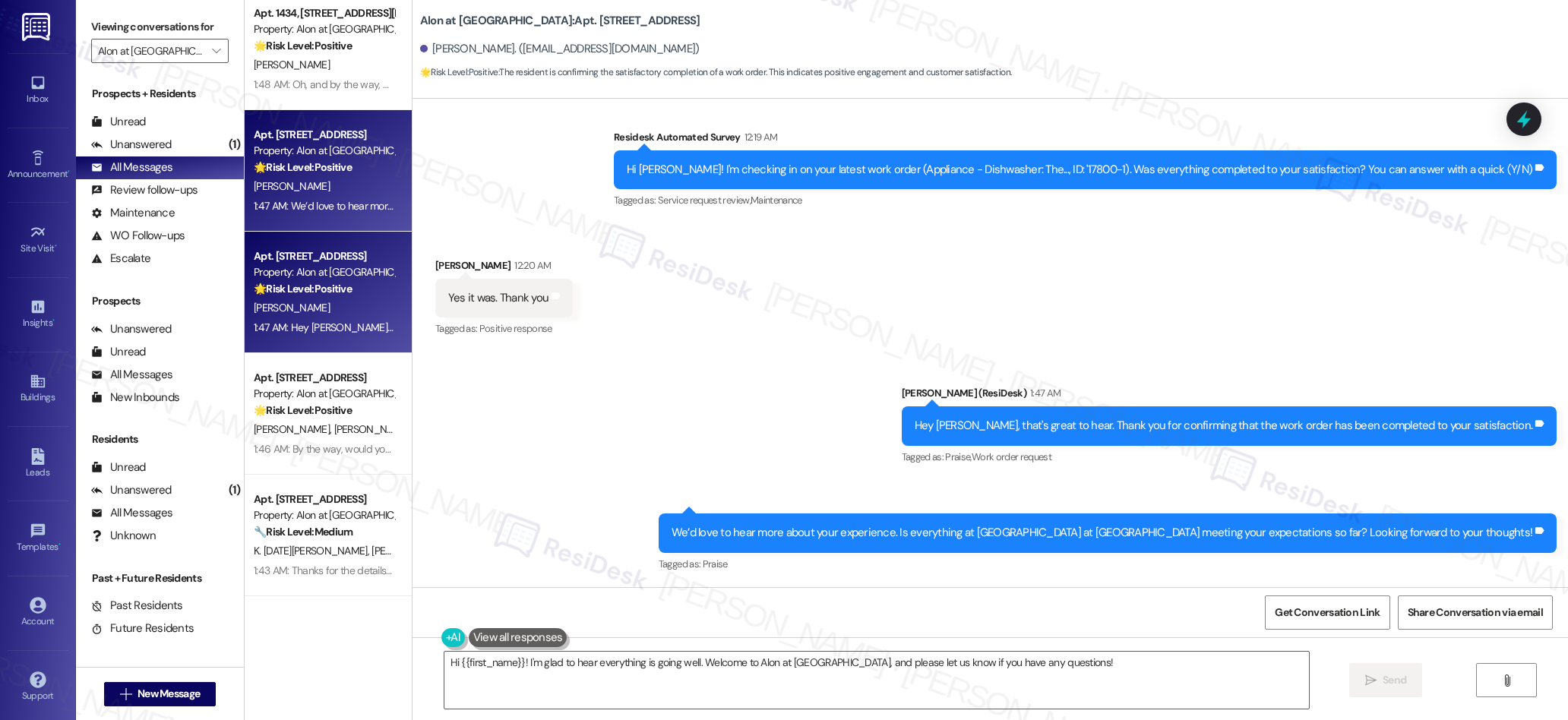
click at [335, 299] on div "[PERSON_NAME]" at bounding box center [324, 307] width 144 height 19
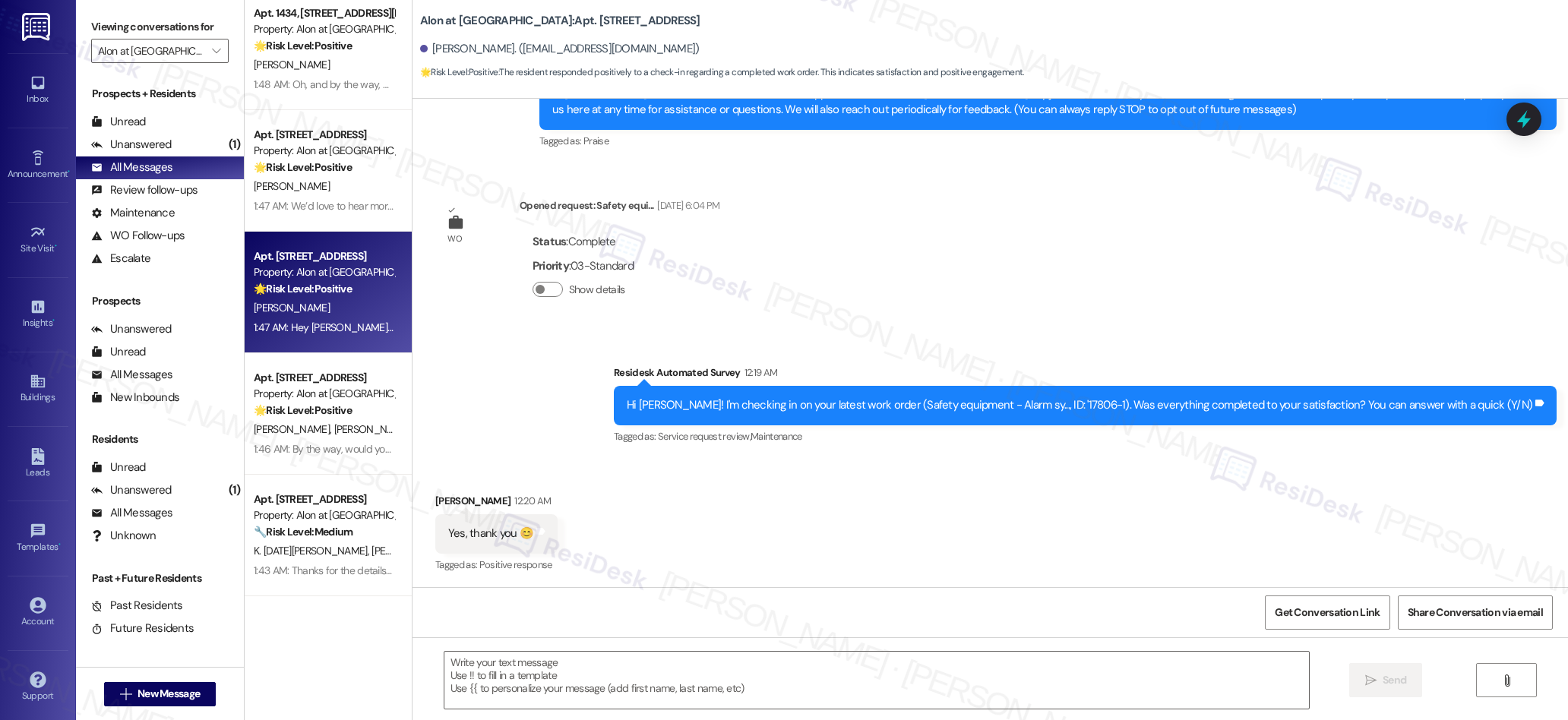
type textarea "Fetching suggested responses. Please feel free to read through the conversation…"
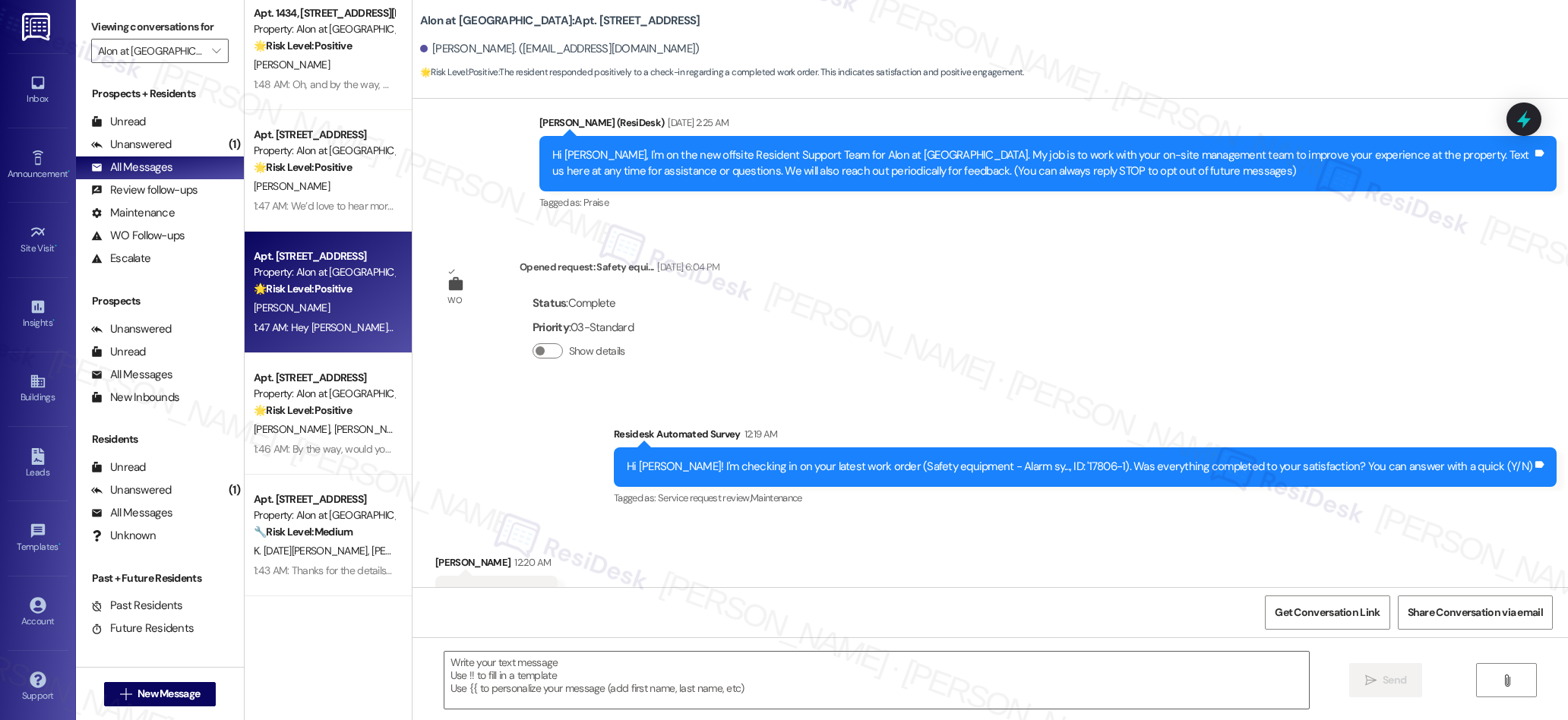
scroll to position [0, 0]
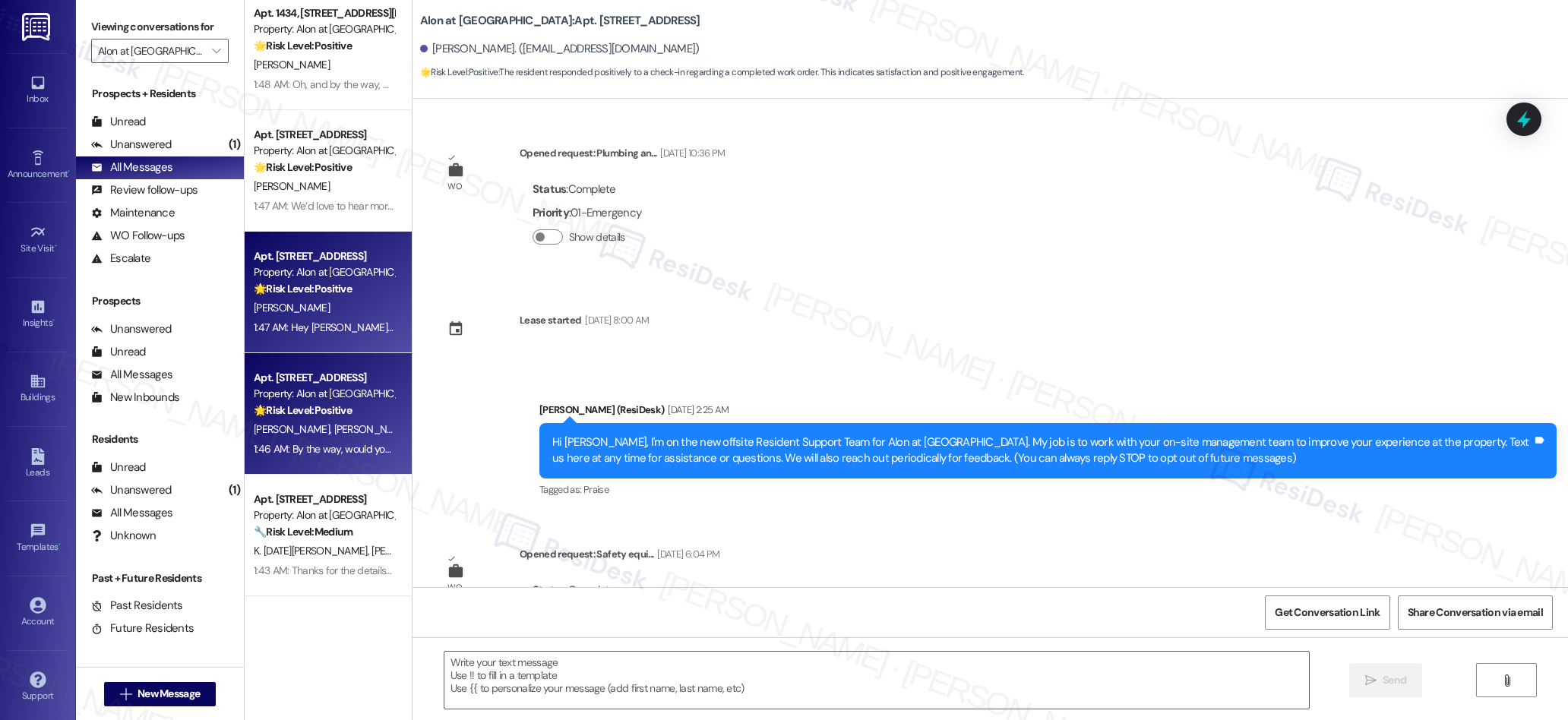
click at [280, 411] on strong "🌟 Risk Level: Positive" at bounding box center [302, 410] width 98 height 14
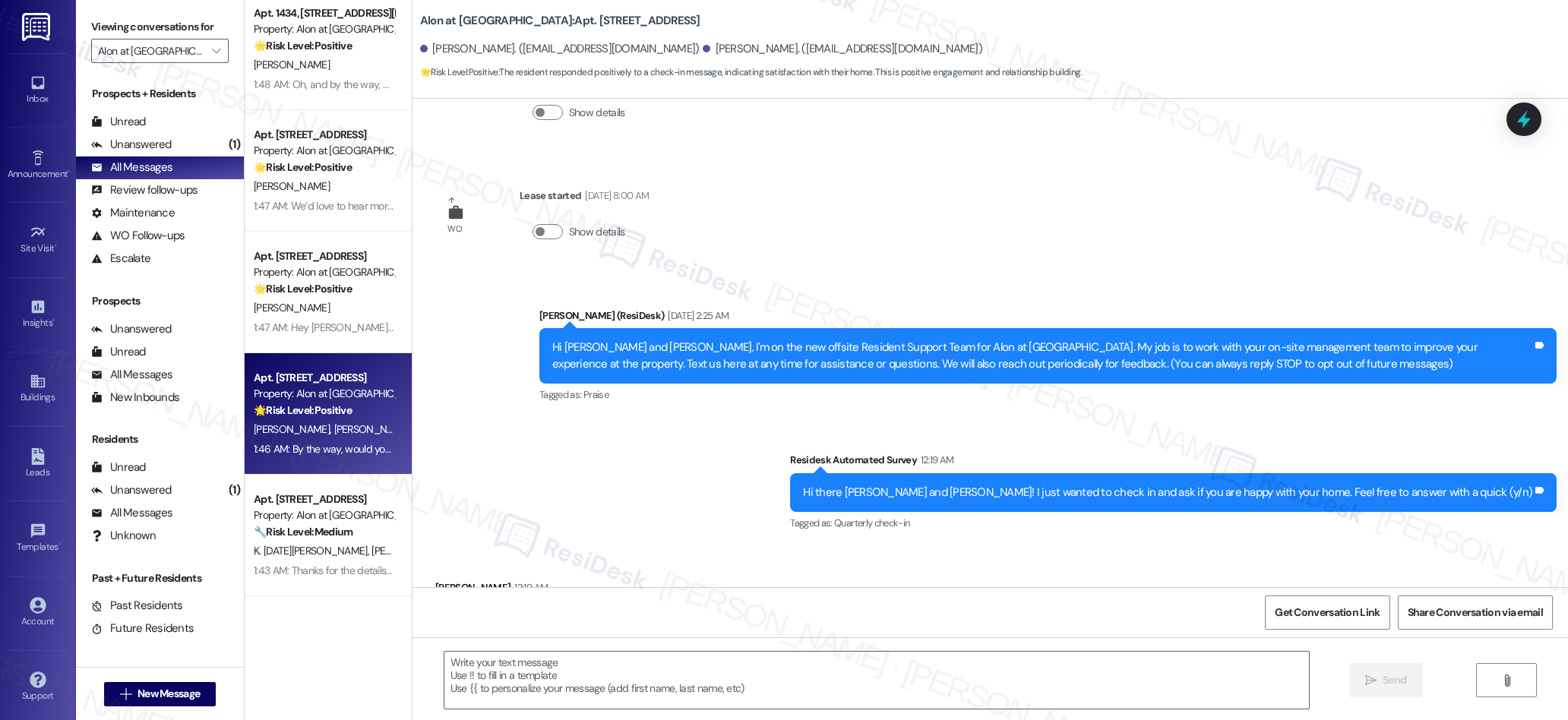
type textarea "Fetching suggested responses. Please feel free to read through the conversation…"
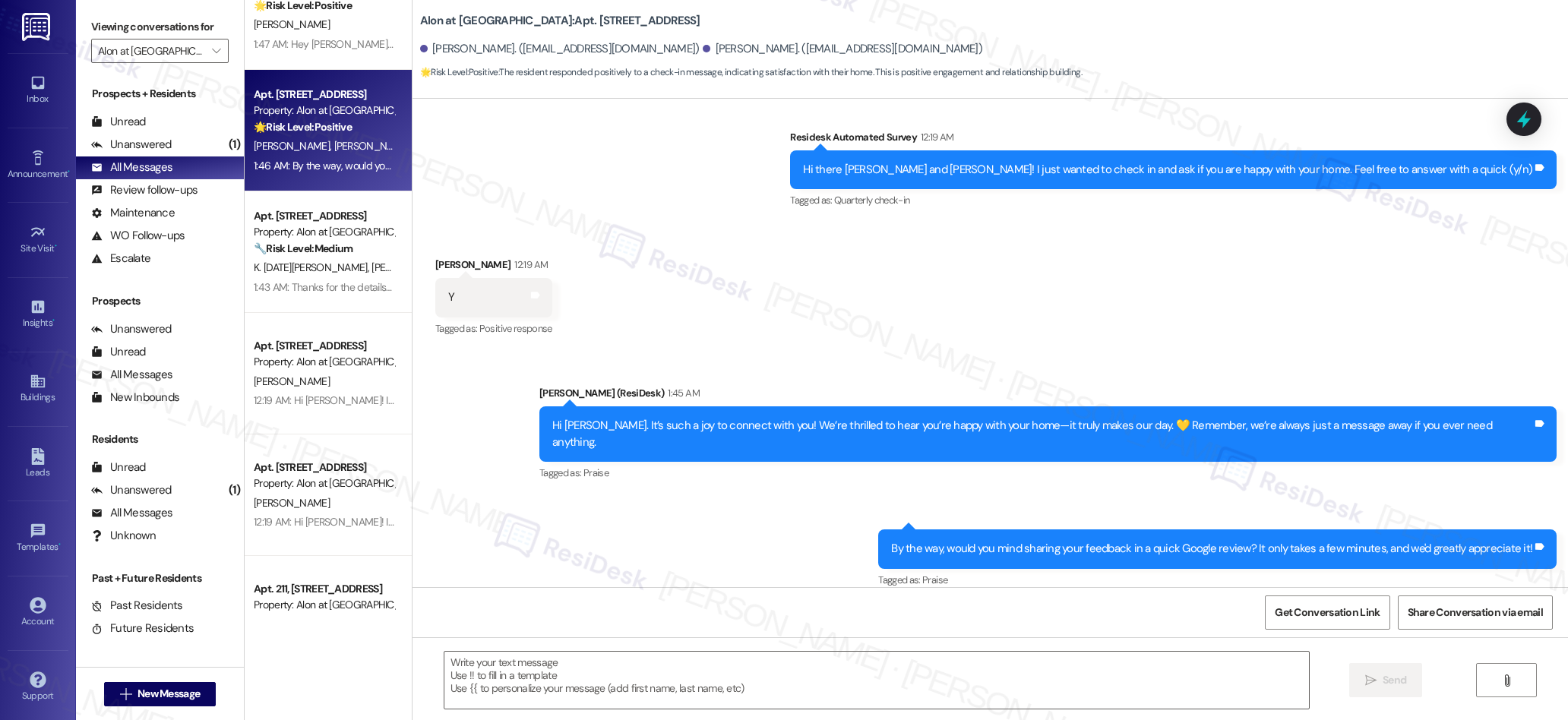
scroll to position [1030, 0]
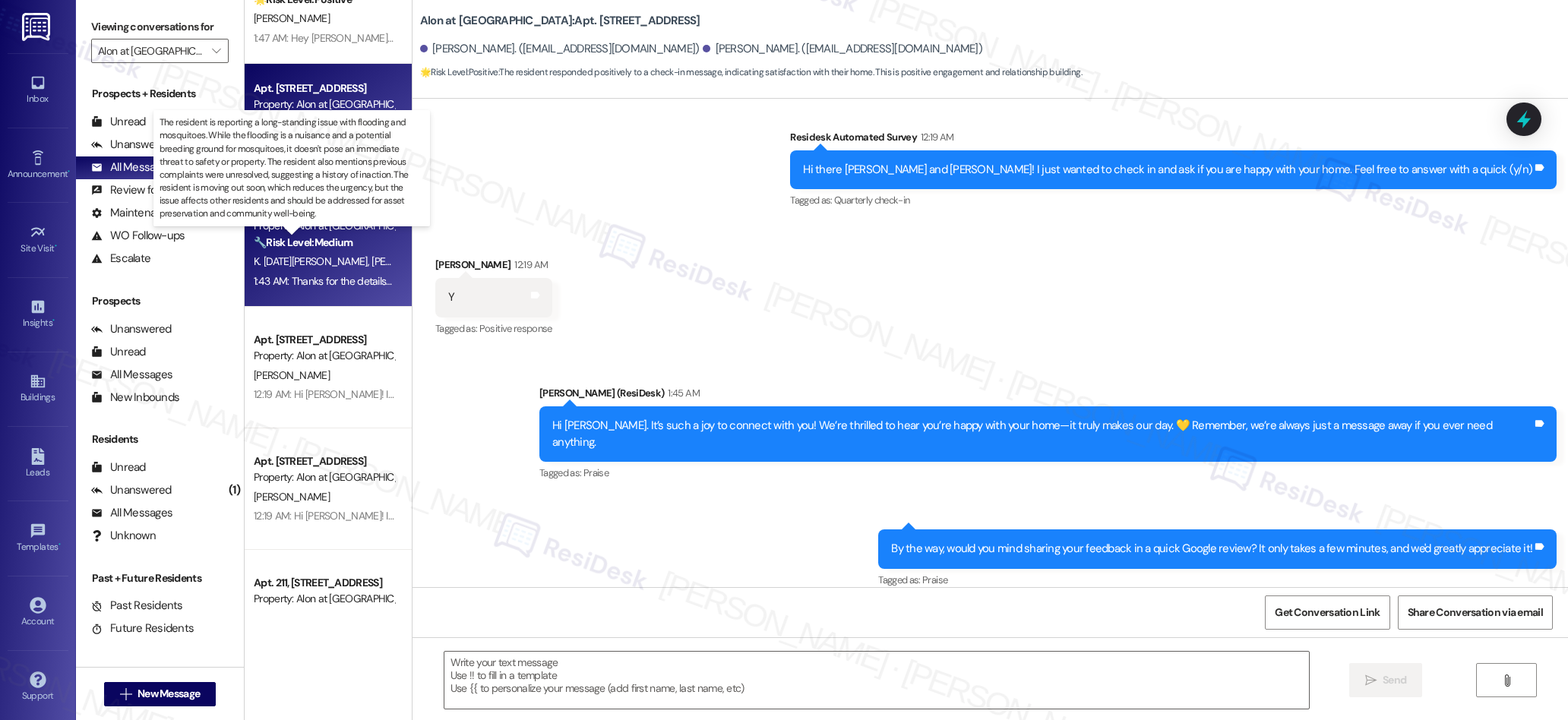
click at [314, 241] on strong "🔧 Risk Level: Medium" at bounding box center [302, 242] width 99 height 14
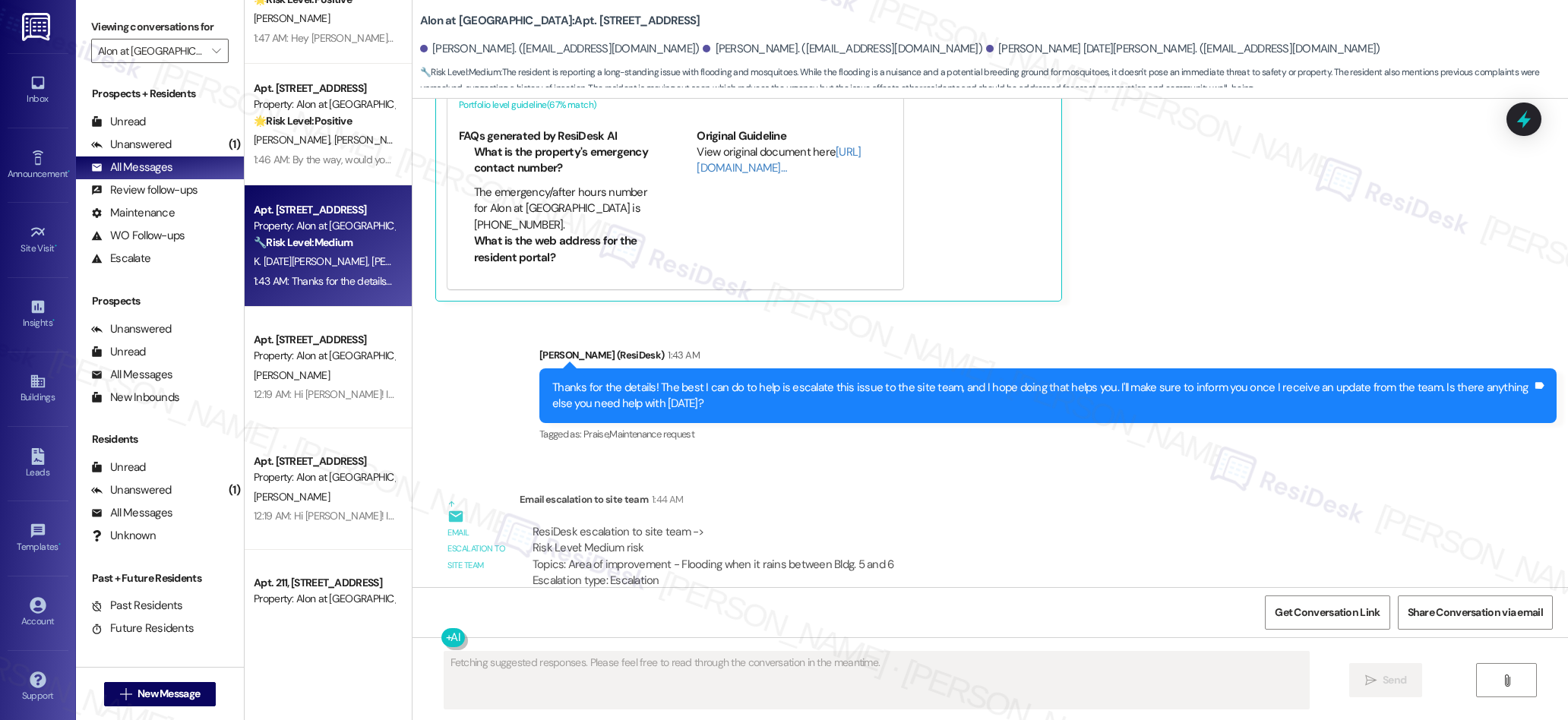
scroll to position [1200, 0]
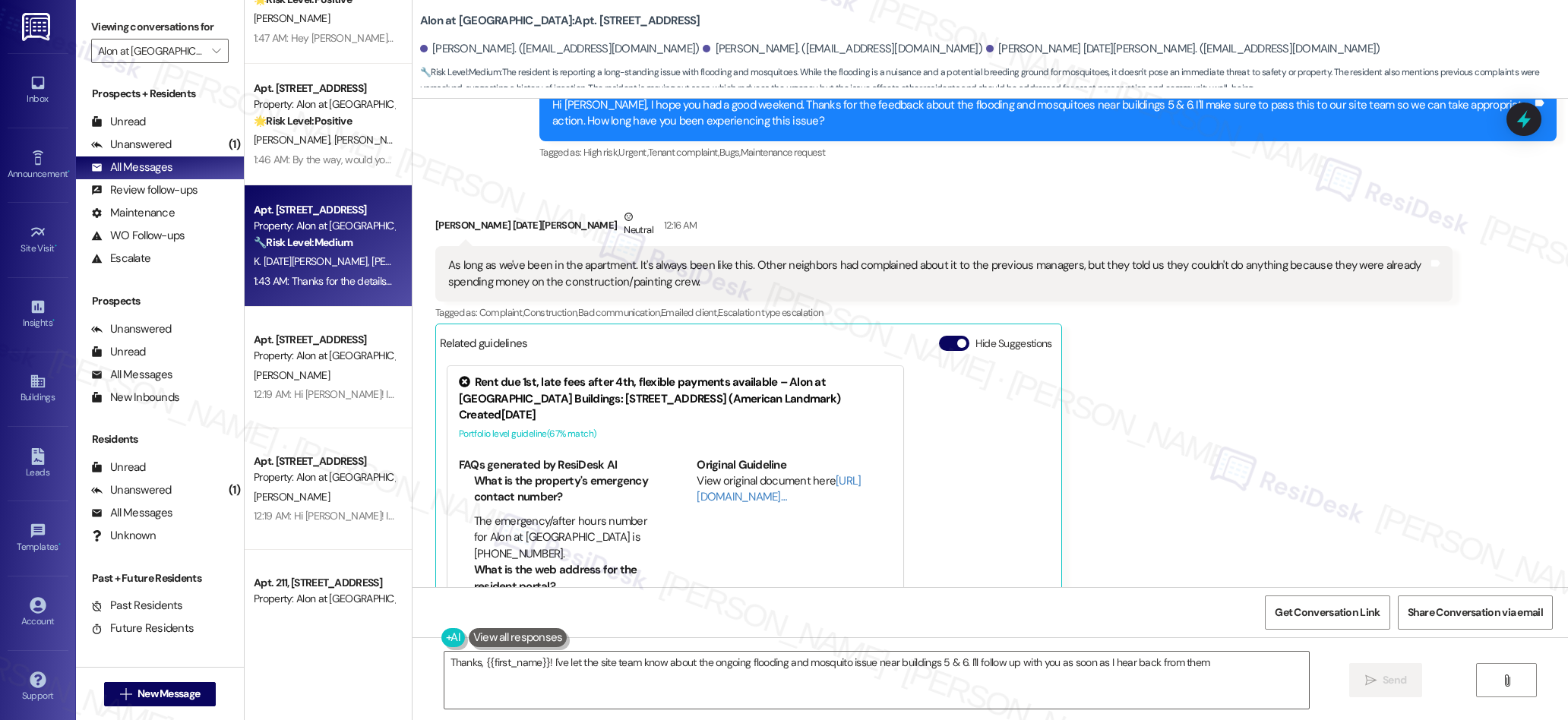
type textarea "Thanks, {{first_name}}! I've let the site team know about the ongoing flooding …"
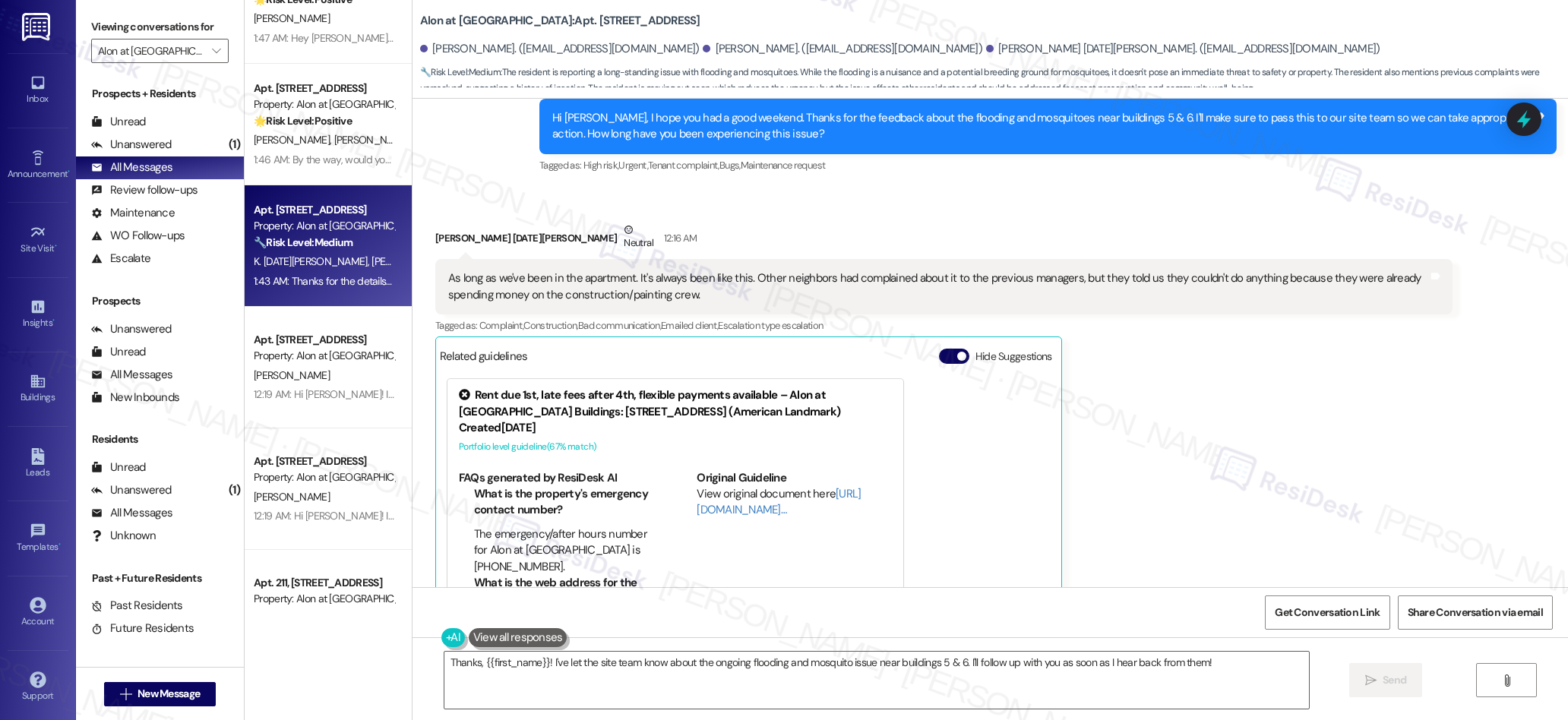
scroll to position [797, 0]
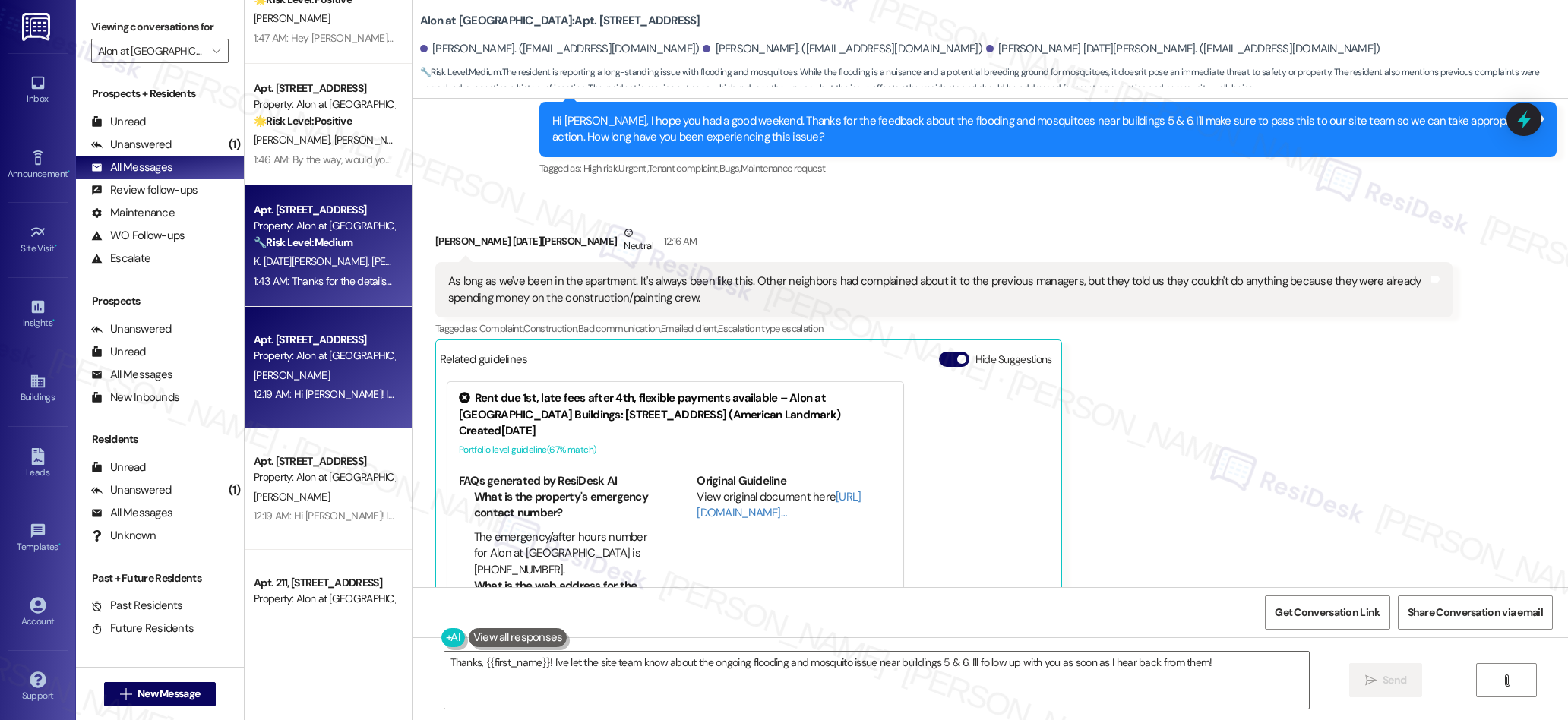
click at [337, 360] on div "Property: Alon at [GEOGRAPHIC_DATA]" at bounding box center [323, 356] width 141 height 16
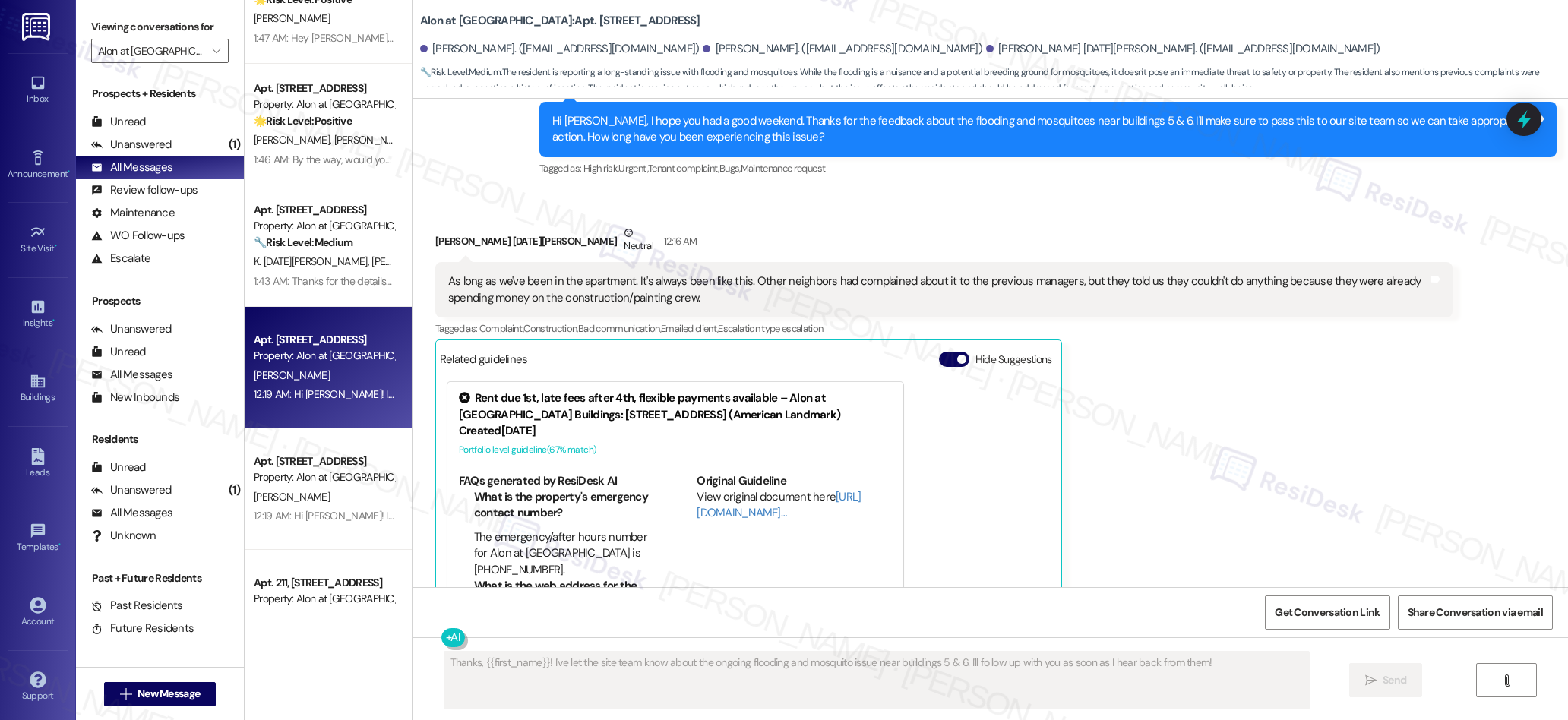
type textarea "Fetching suggested responses. Please feel free to read through the conversation…"
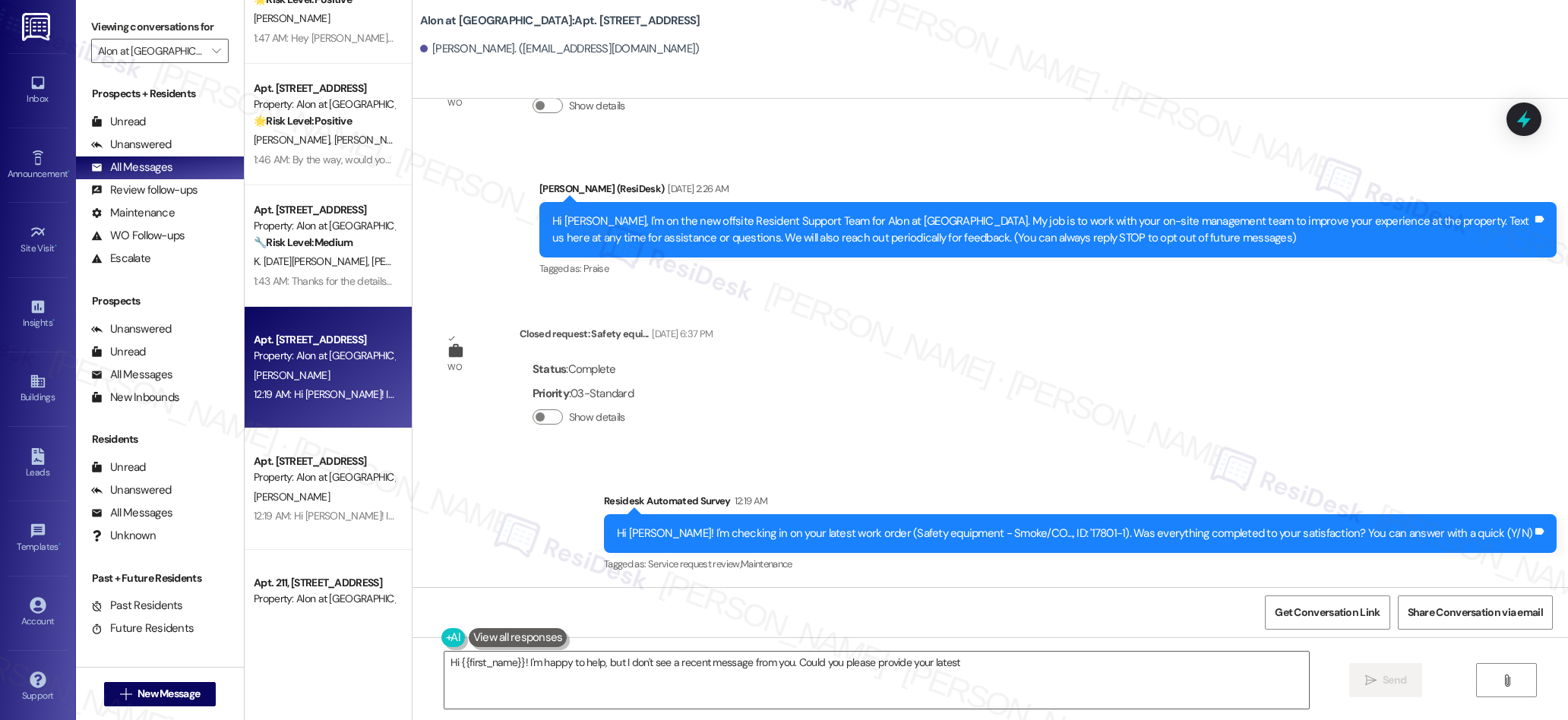
scroll to position [0, 0]
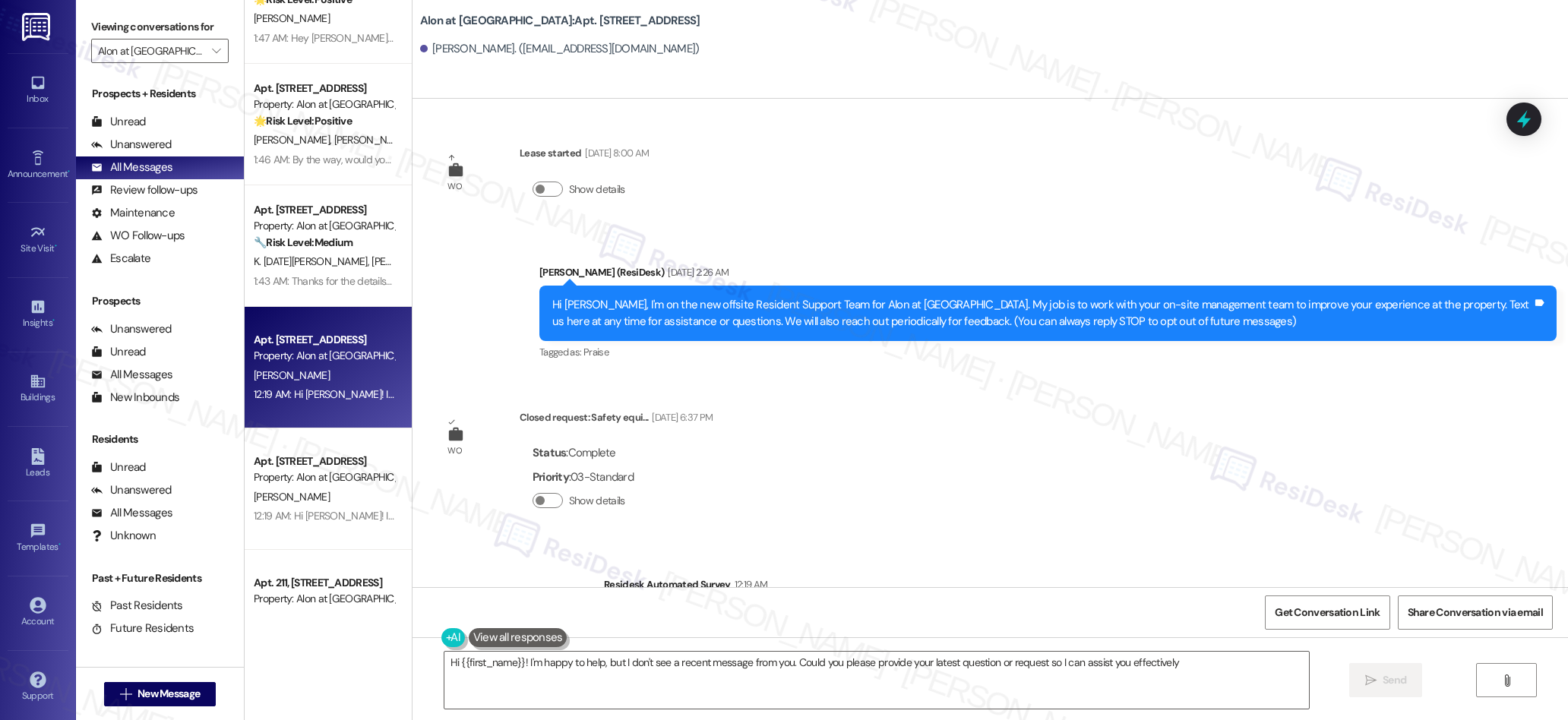
type textarea "Hi {{first_name}}! I'm happy to help, but I don't see a recent message from you…"
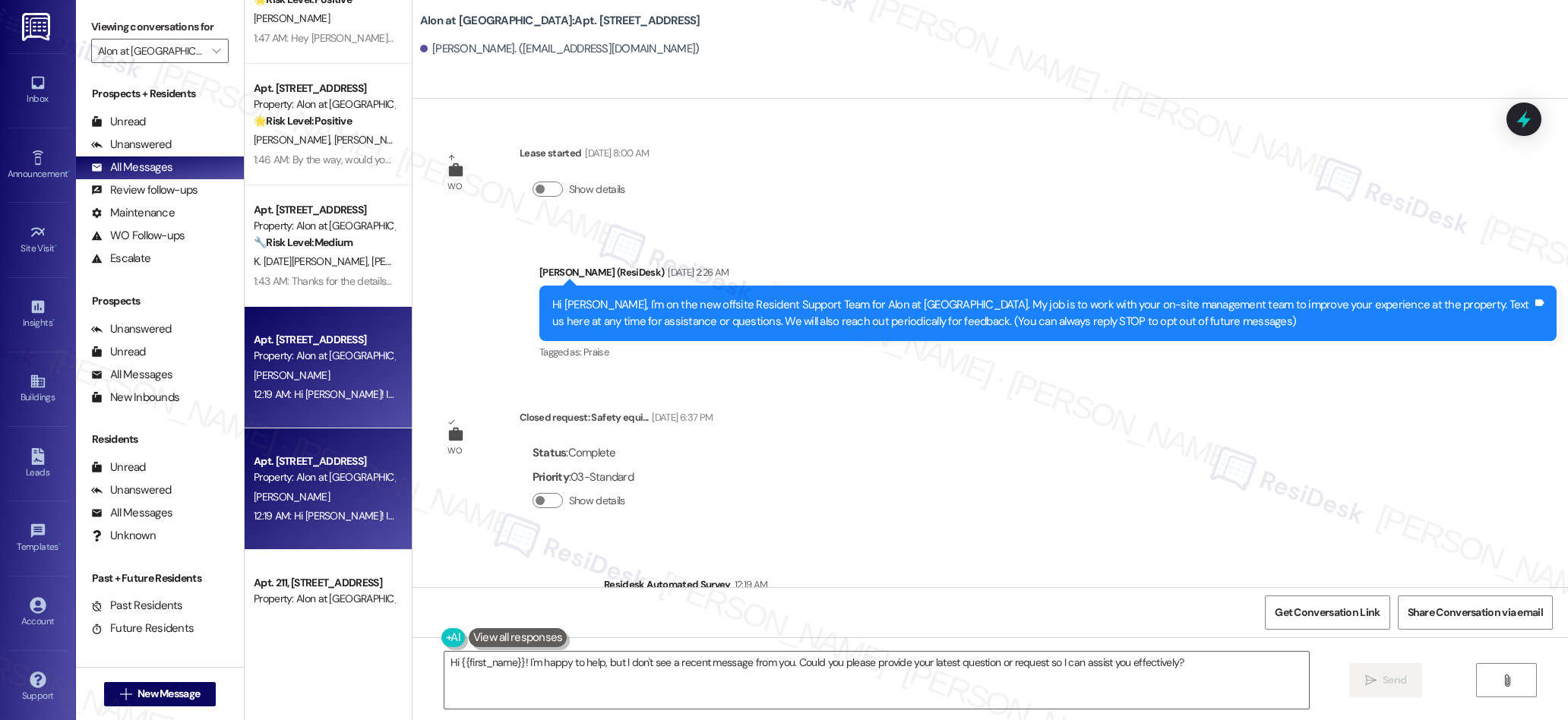
click at [303, 498] on div "[PERSON_NAME]" at bounding box center [324, 497] width 144 height 19
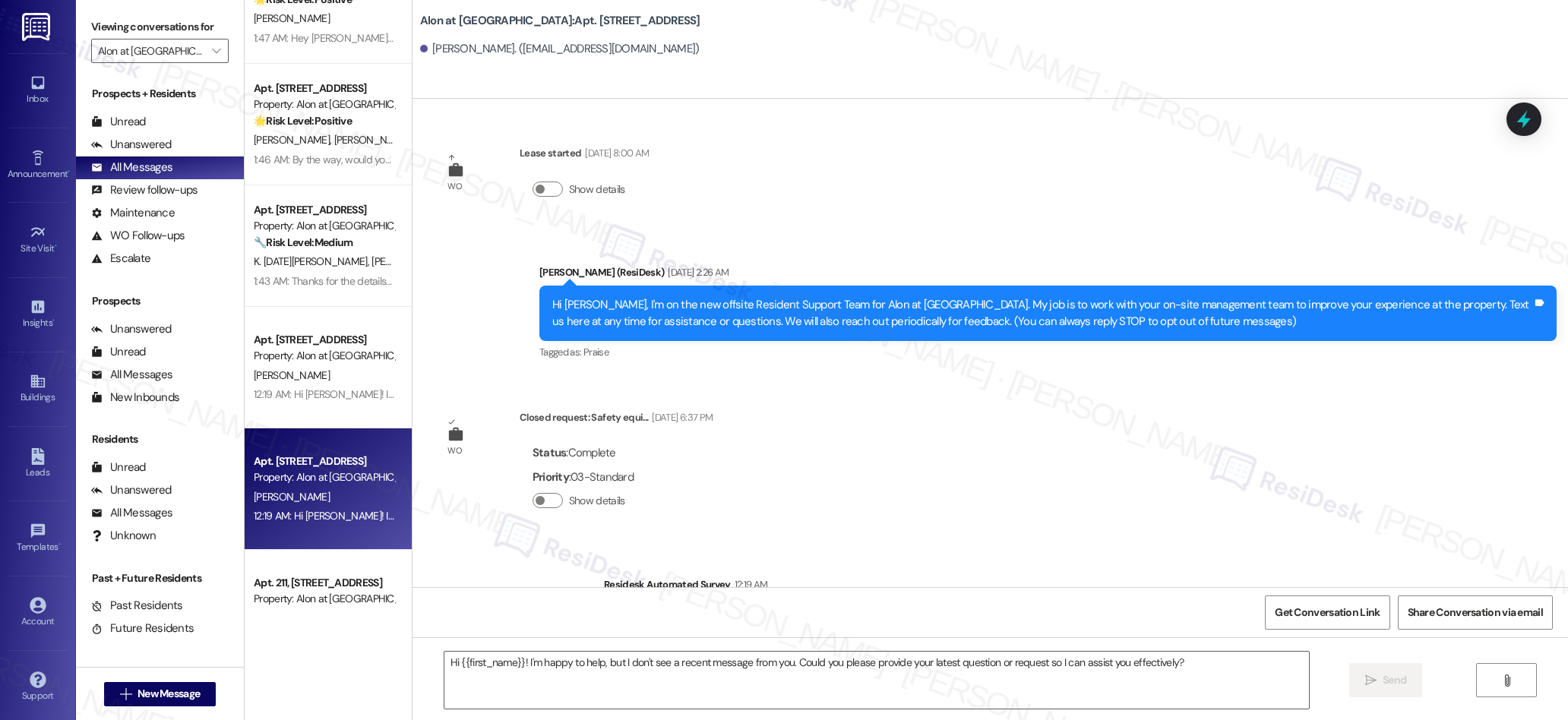
type textarea "Fetching suggested responses. Please feel free to read through the conversation…"
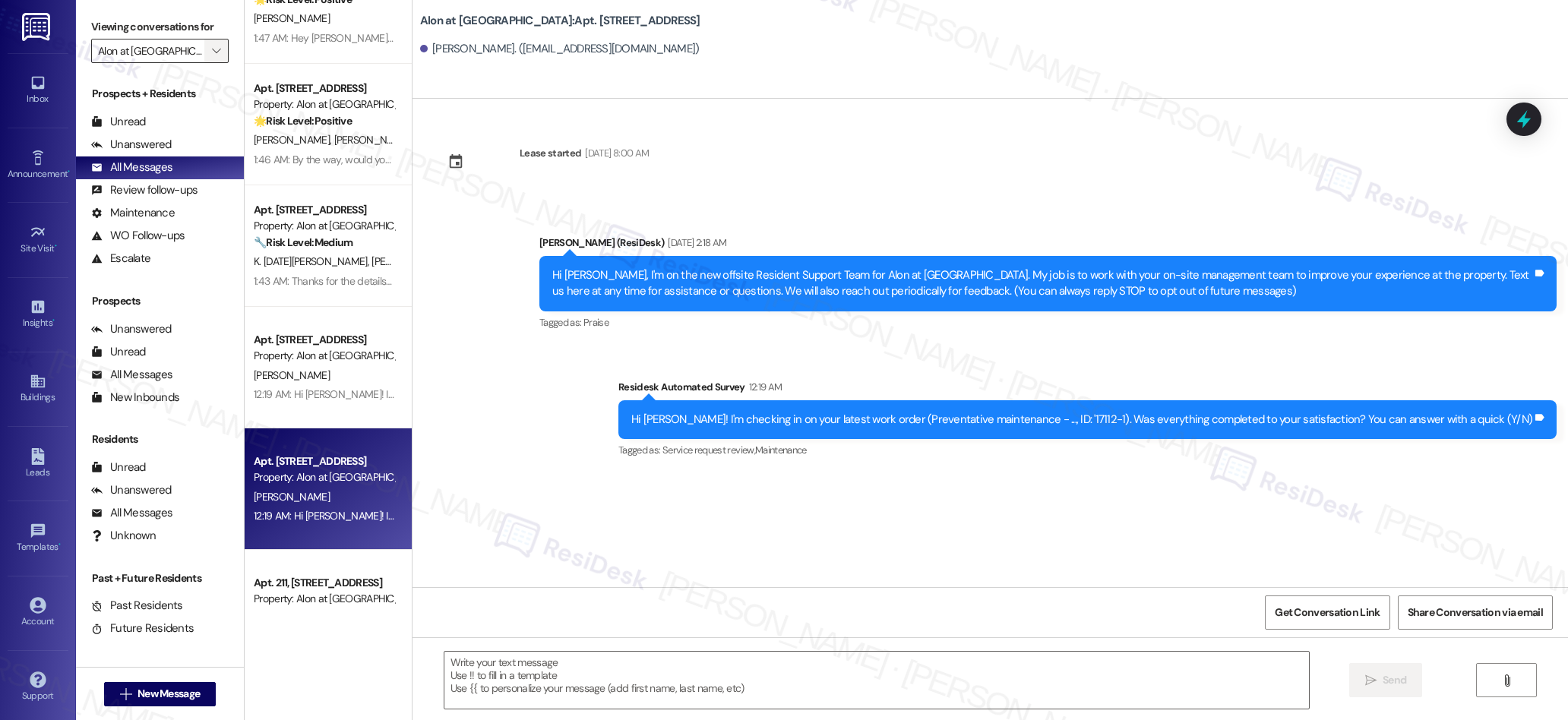
click at [211, 50] on icon "" at bounding box center [215, 51] width 8 height 12
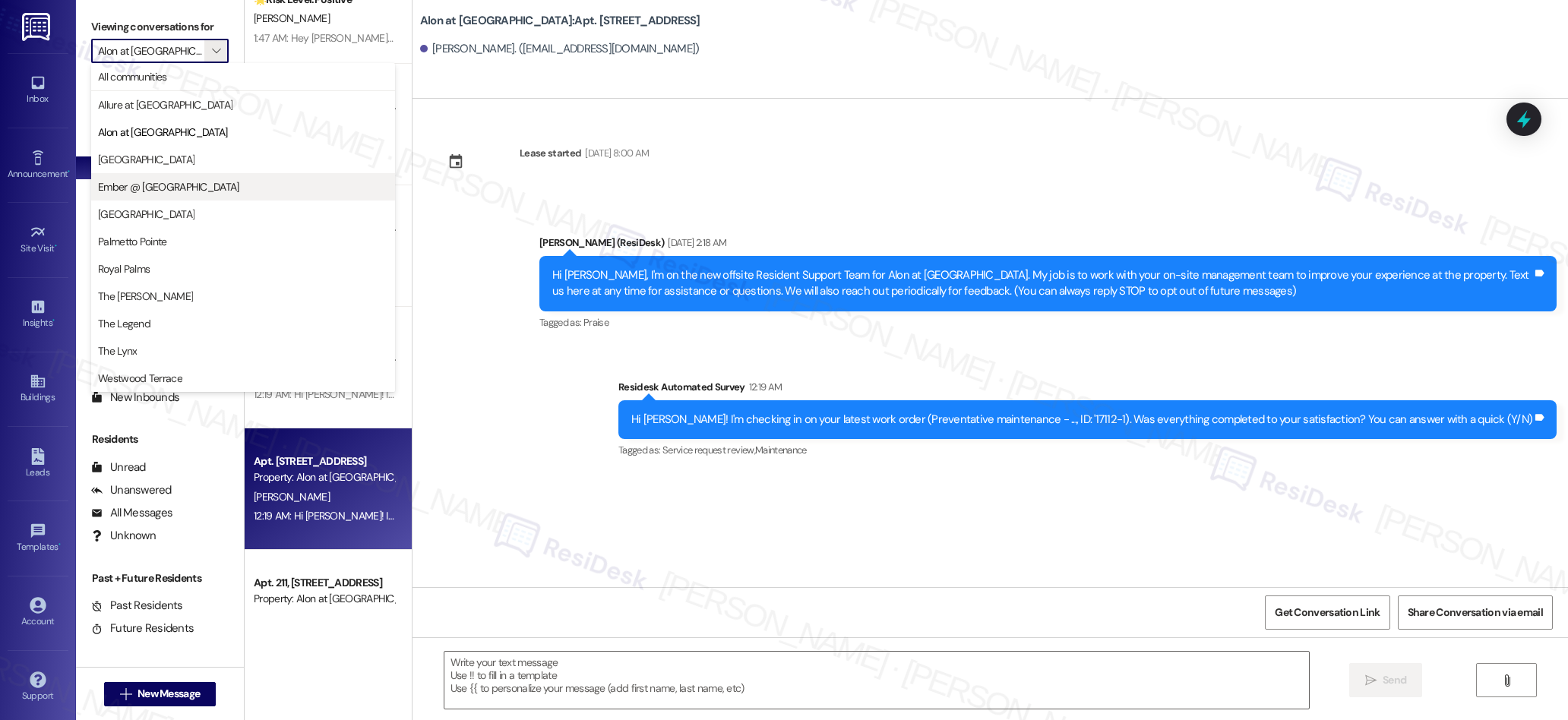
click at [158, 189] on span "Ember @ [GEOGRAPHIC_DATA]" at bounding box center [169, 186] width 142 height 15
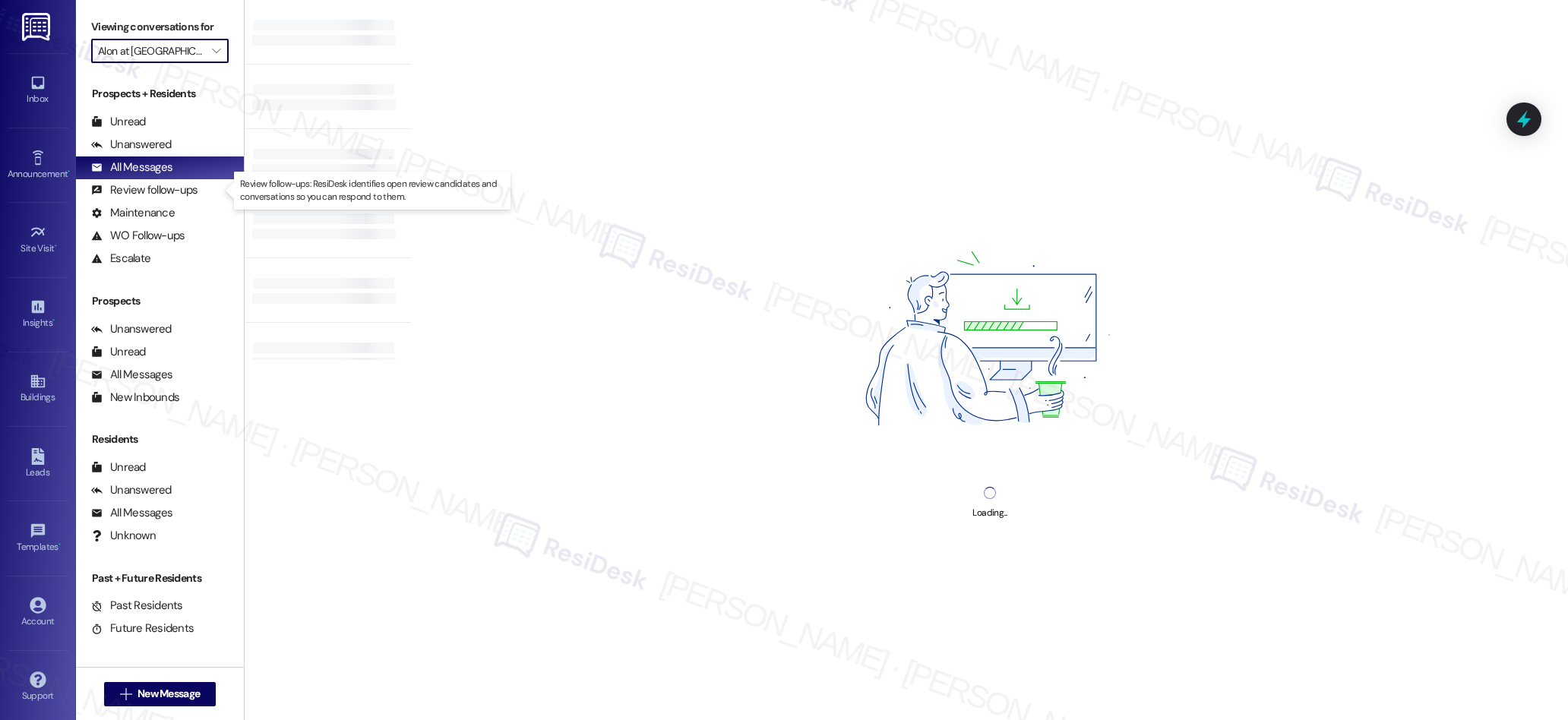
type input "Ember @ [GEOGRAPHIC_DATA]"
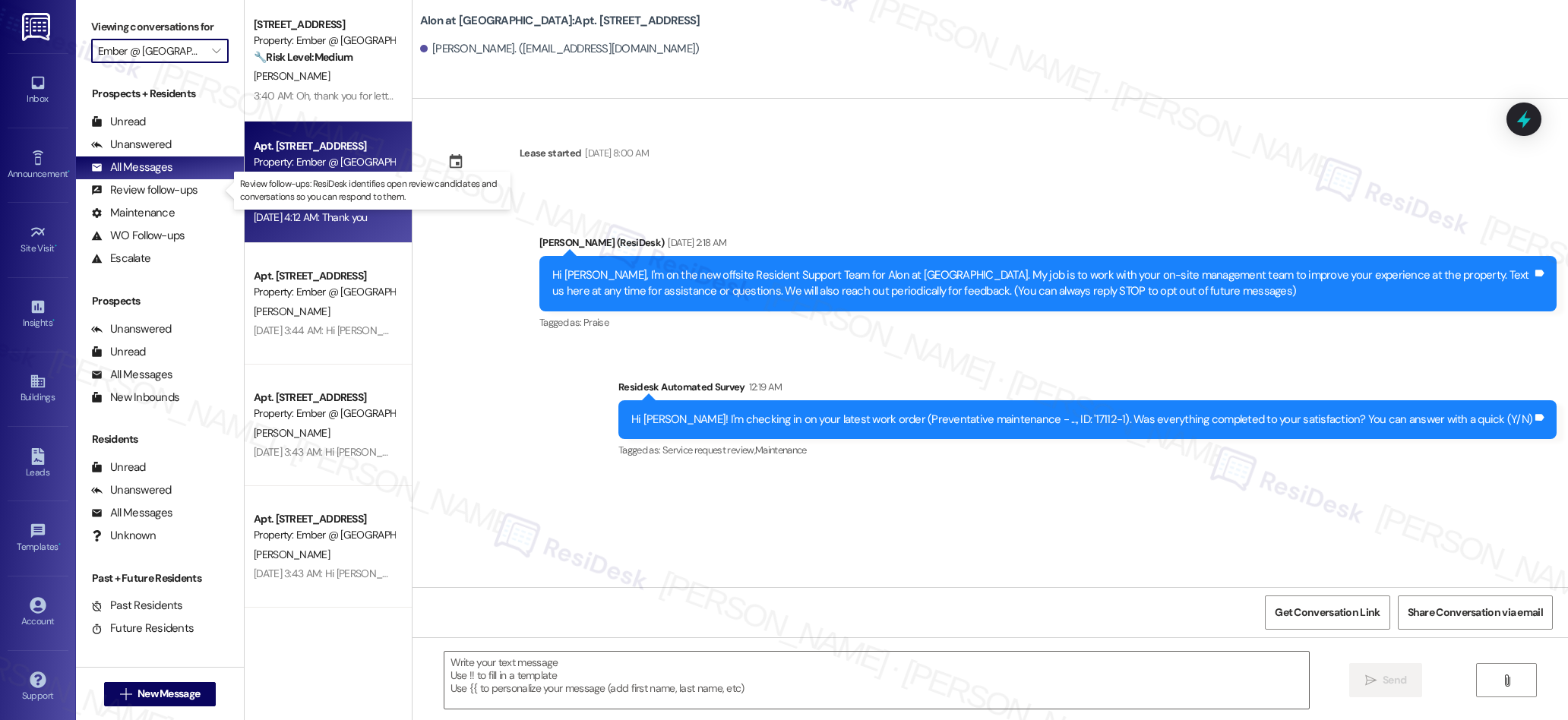
type textarea "Fetching suggested responses. Please feel free to read through the conversation…"
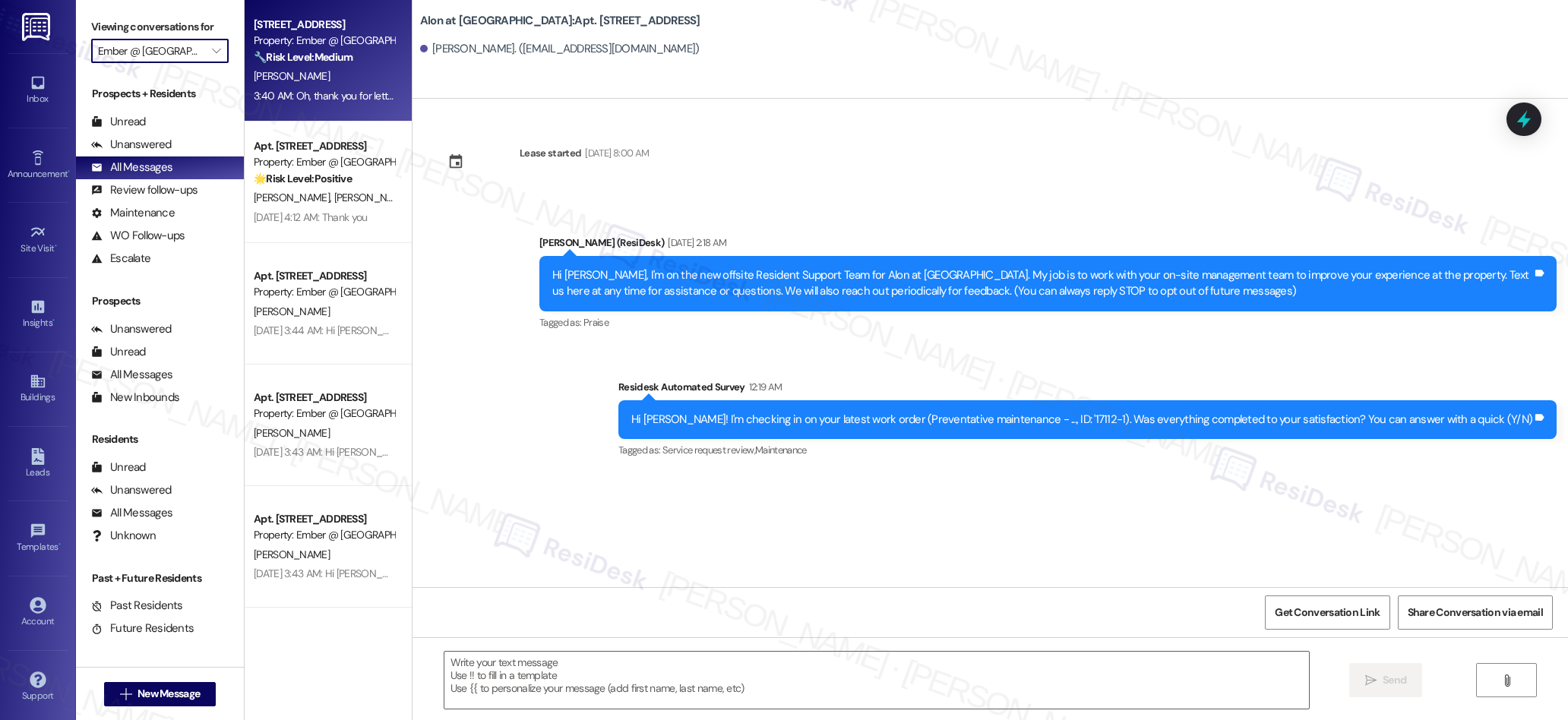
click at [341, 97] on div "3:40 AM: Oh, thank you for letting me know. If ever you need further assistance…" at bounding box center [503, 96] width 499 height 14
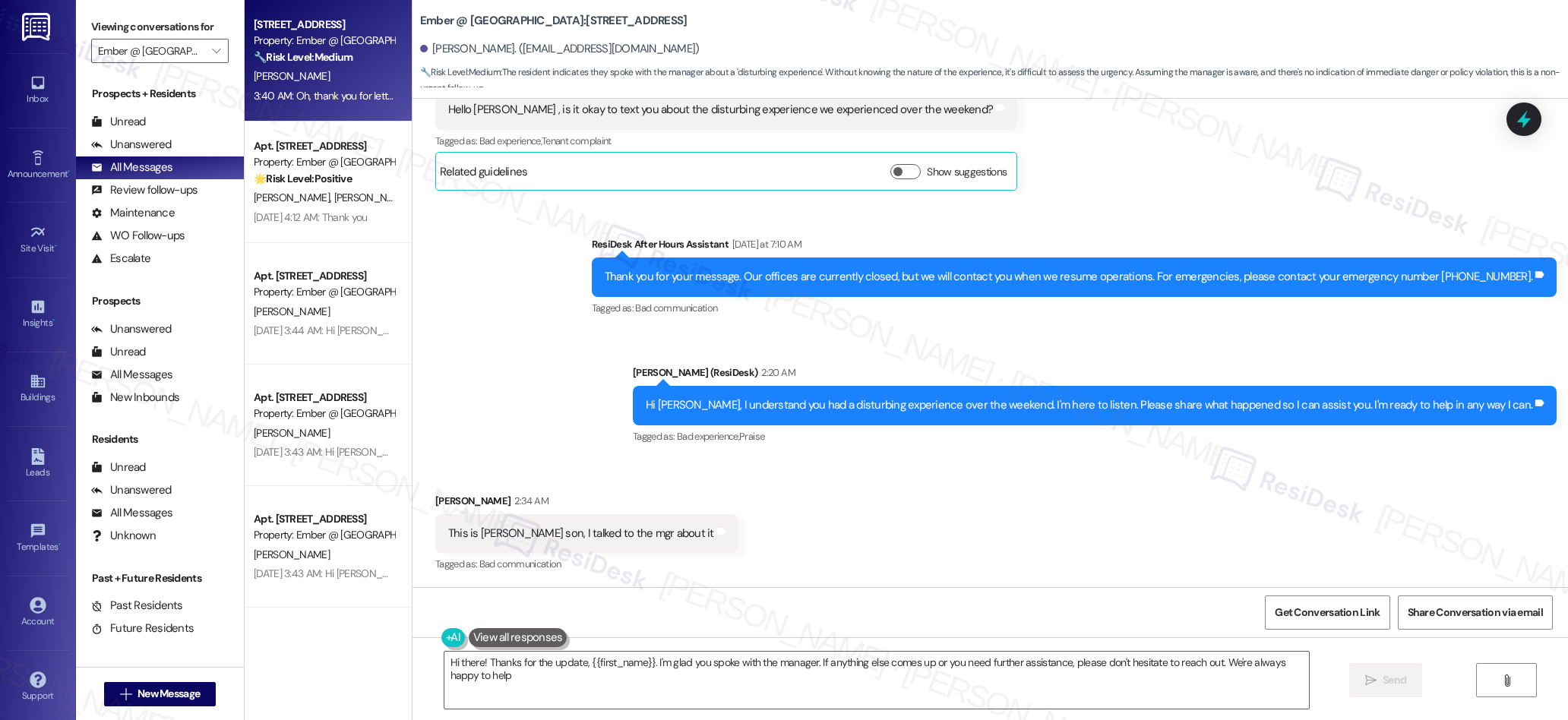
type textarea "Hi there! Thanks for the update, {{first_name}}. I'm glad you spoke with the ma…"
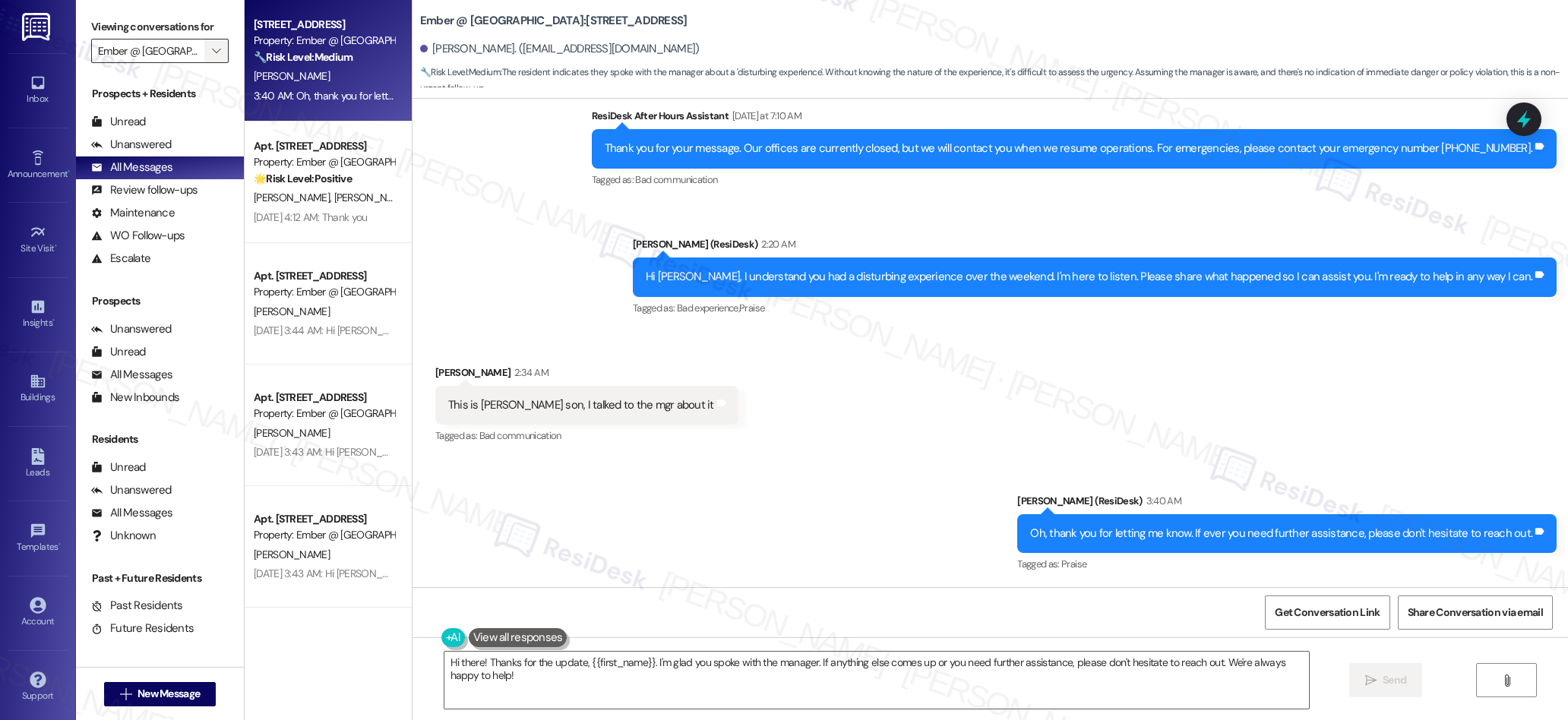
click at [211, 48] on icon "" at bounding box center [215, 51] width 8 height 12
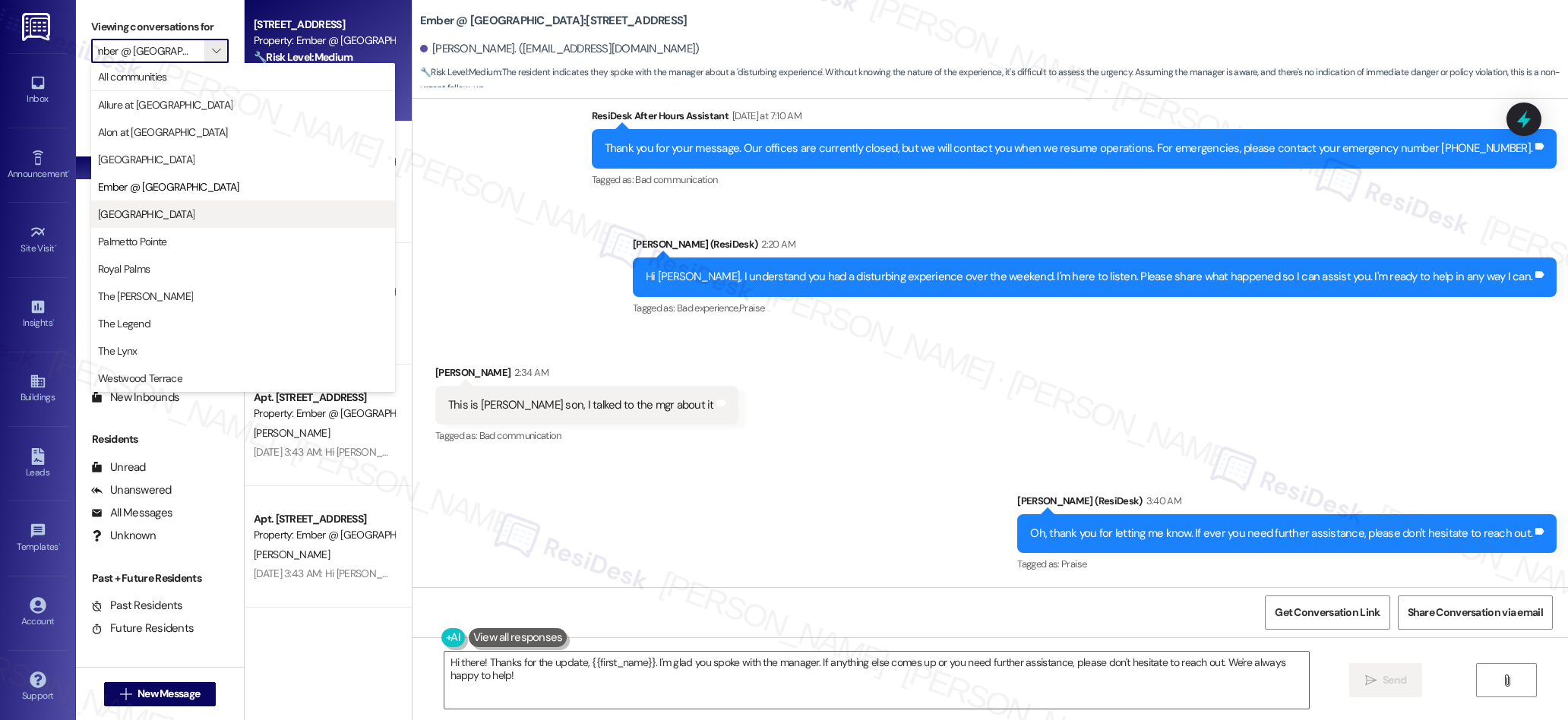
click at [152, 212] on span "[GEOGRAPHIC_DATA]" at bounding box center [242, 213] width 290 height 15
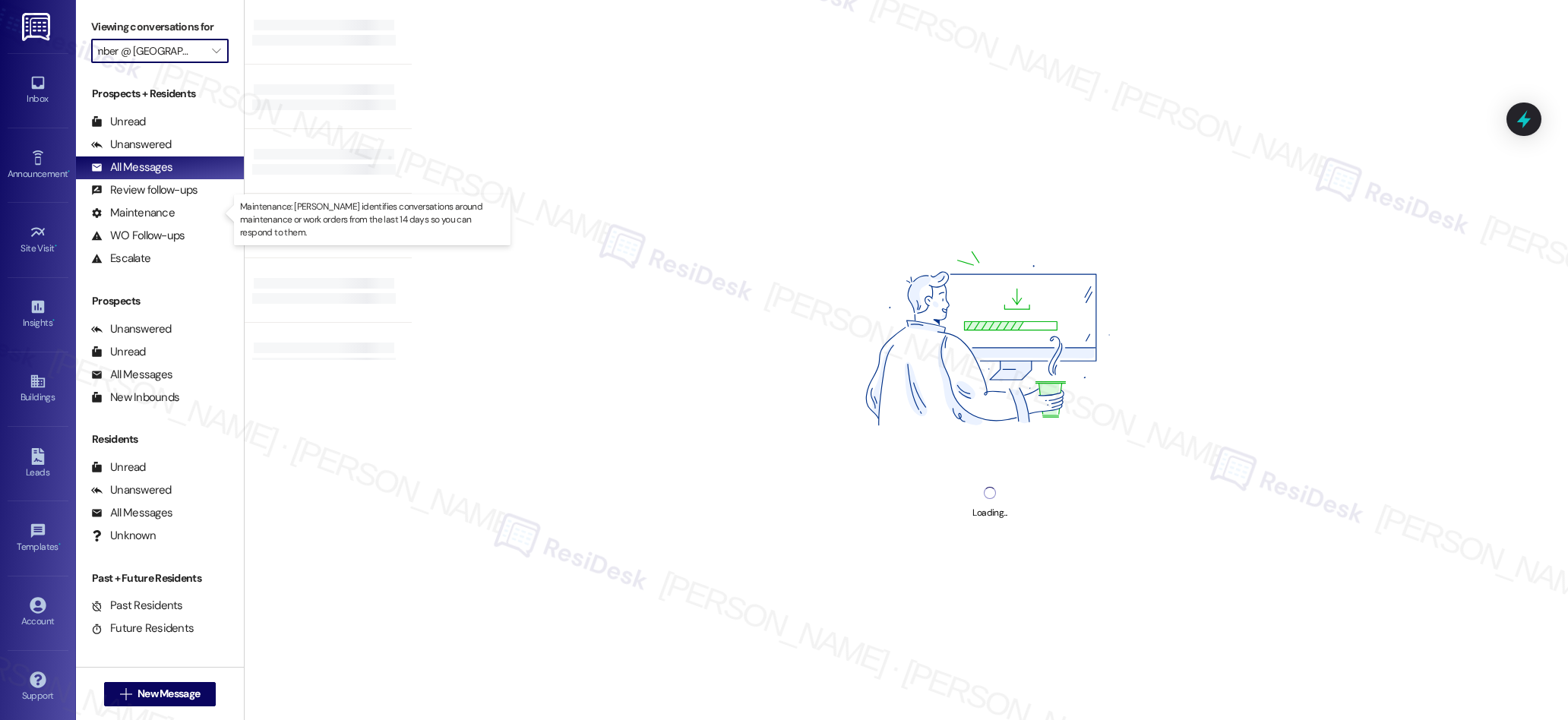
type input "[GEOGRAPHIC_DATA]"
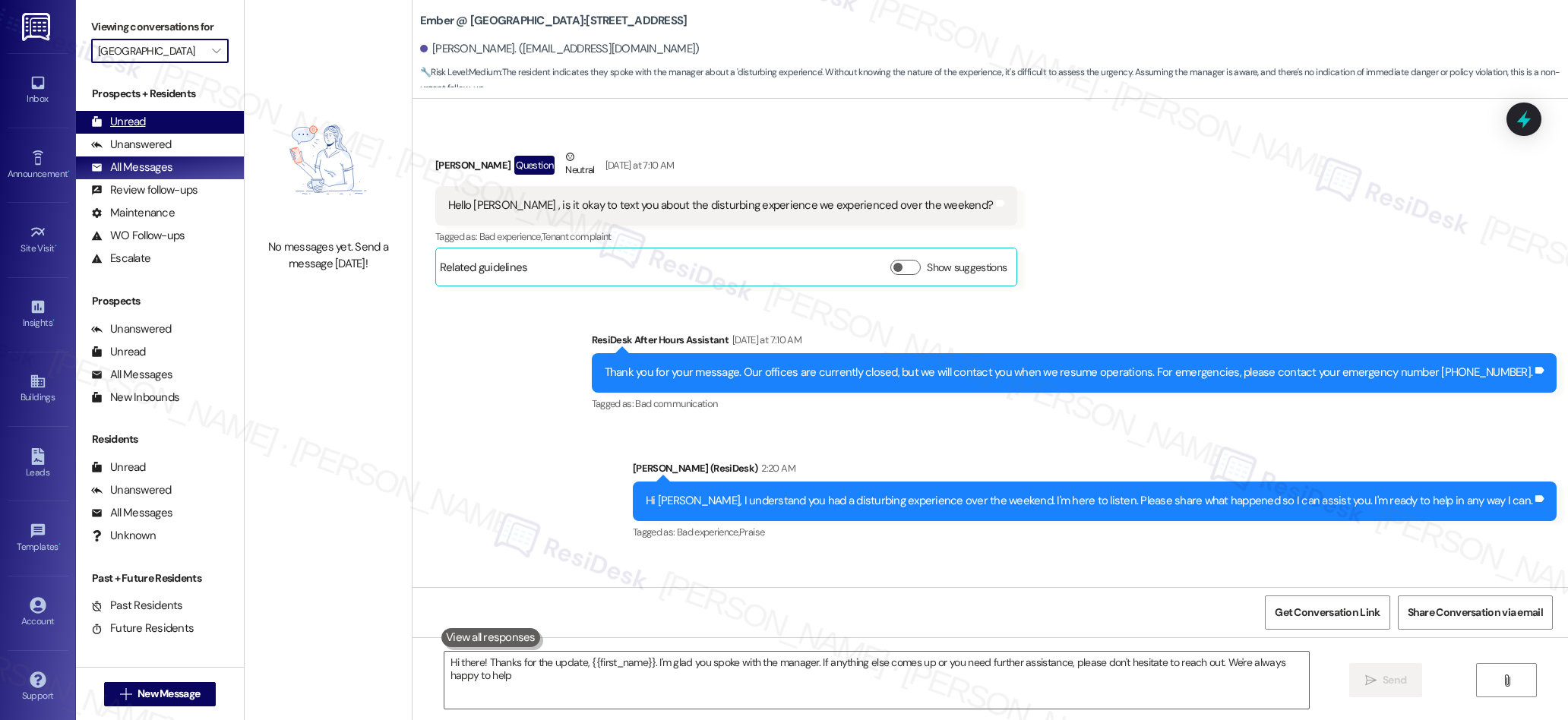
type textarea "Hi there! Thanks for the update, {{first_name}}. I'm glad you spoke with the ma…"
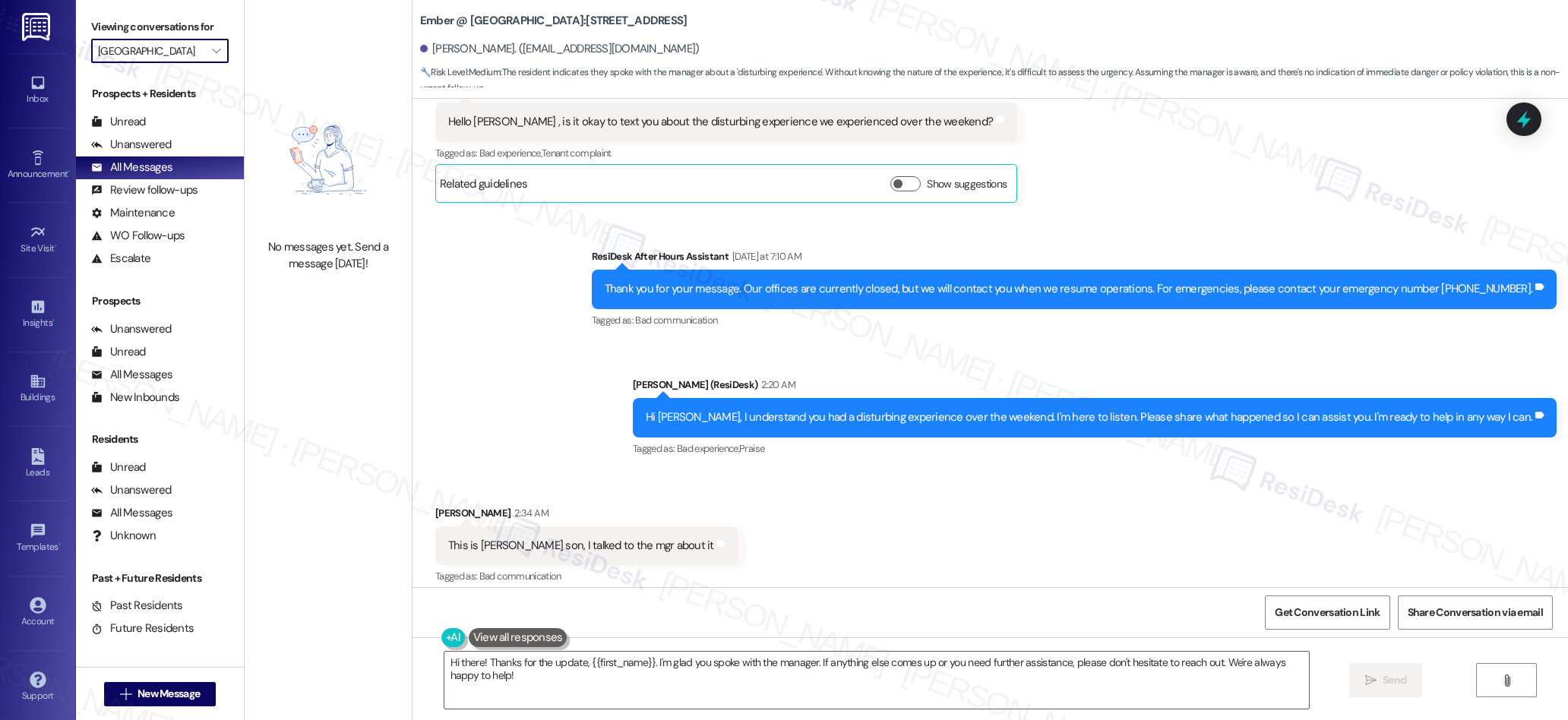
scroll to position [493, 0]
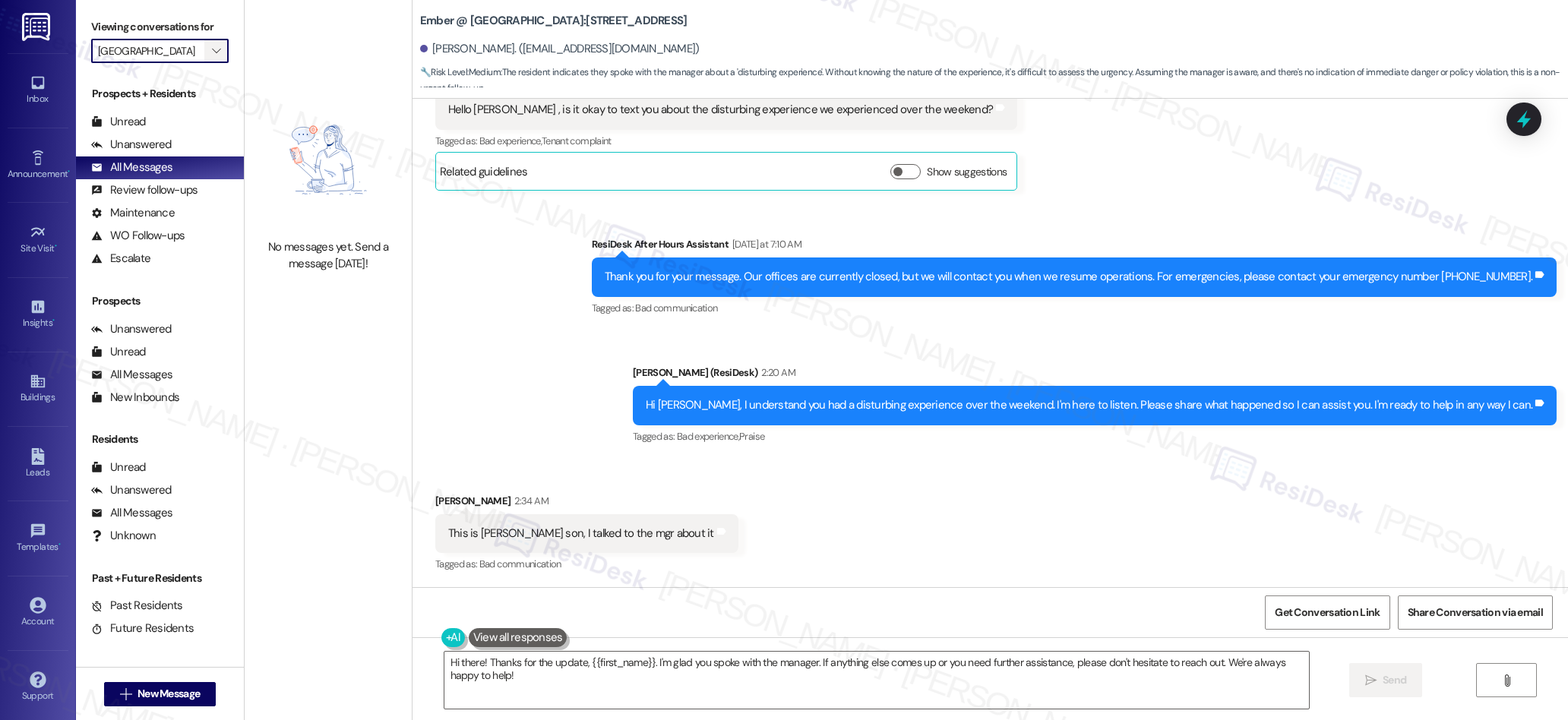
click at [211, 56] on icon "" at bounding box center [215, 51] width 8 height 12
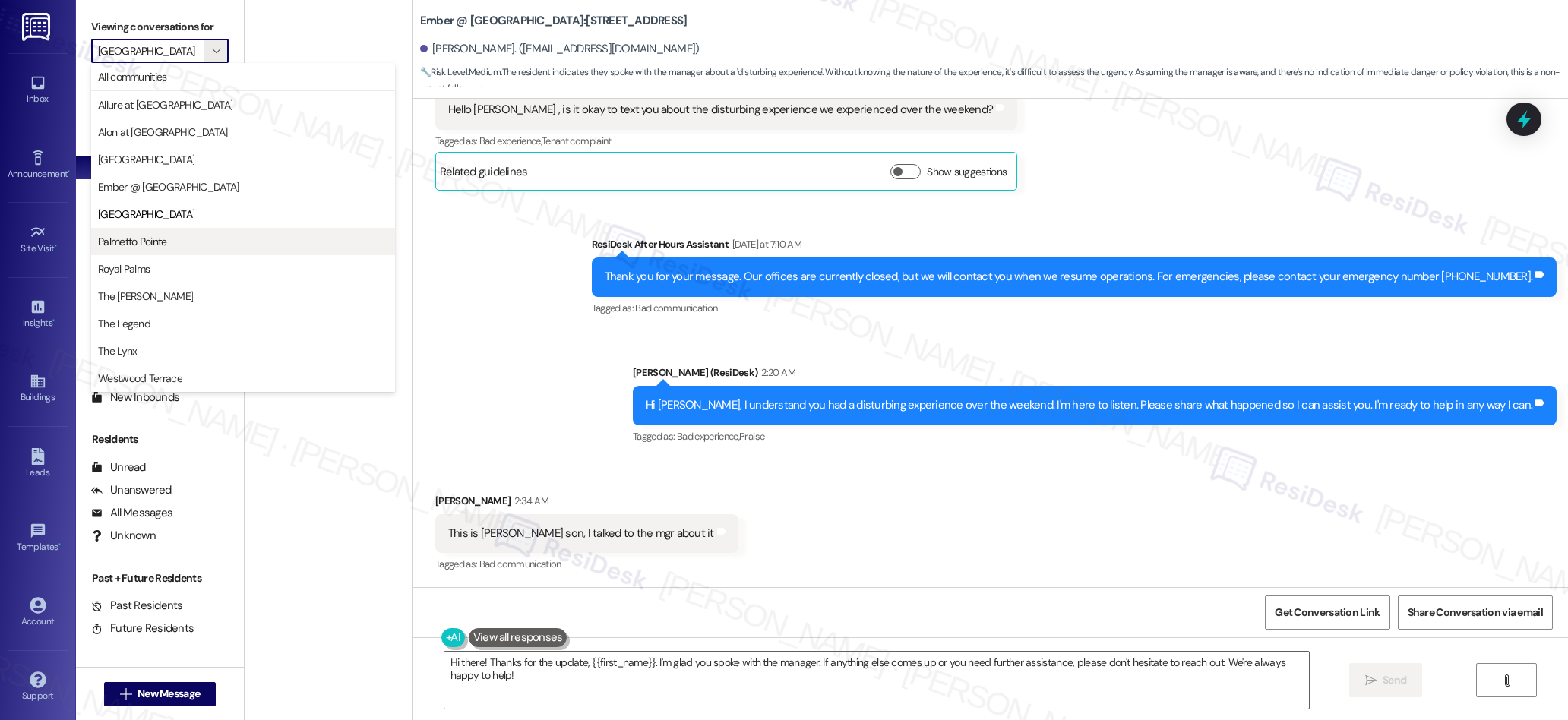
click at [145, 240] on span "Palmetto Pointe" at bounding box center [132, 241] width 69 height 15
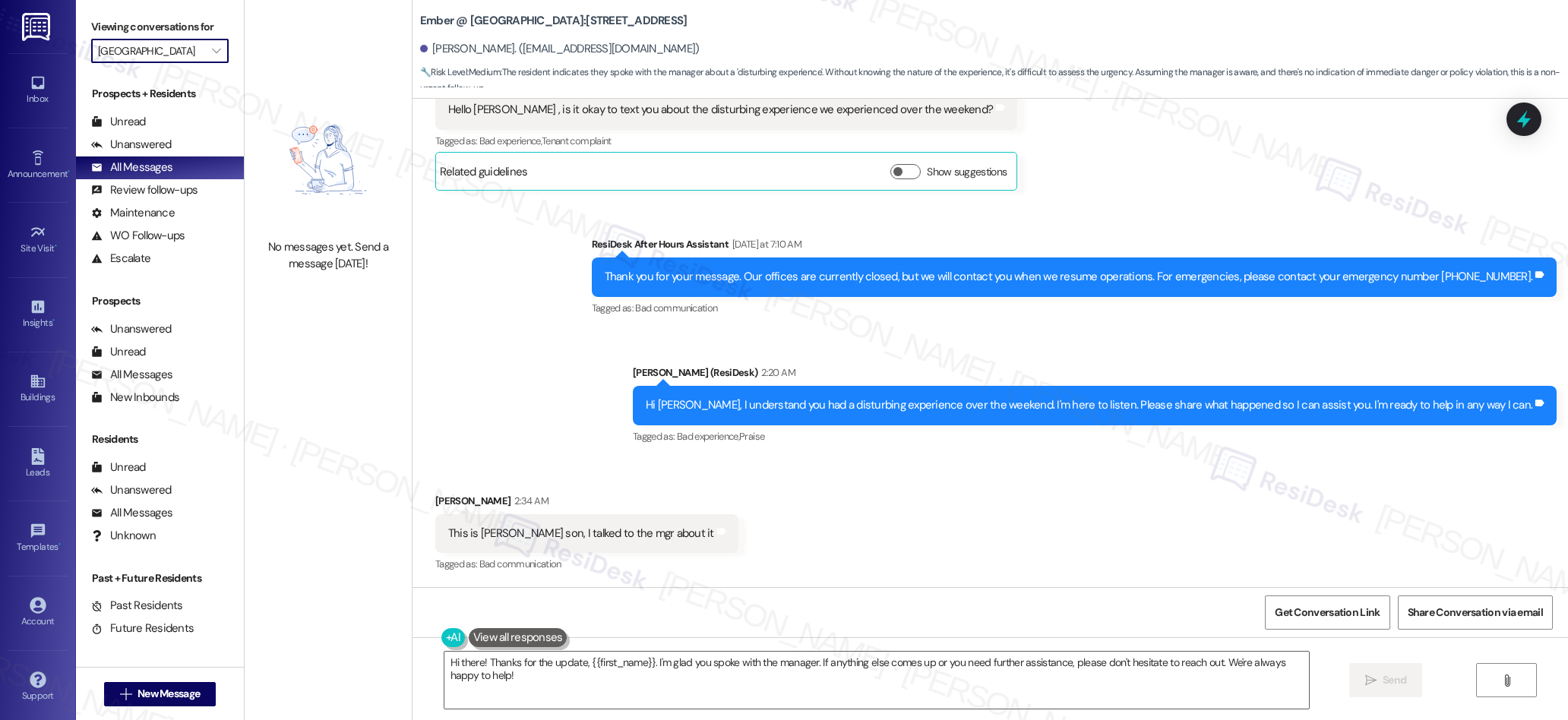
type input "Palmetto Pointe"
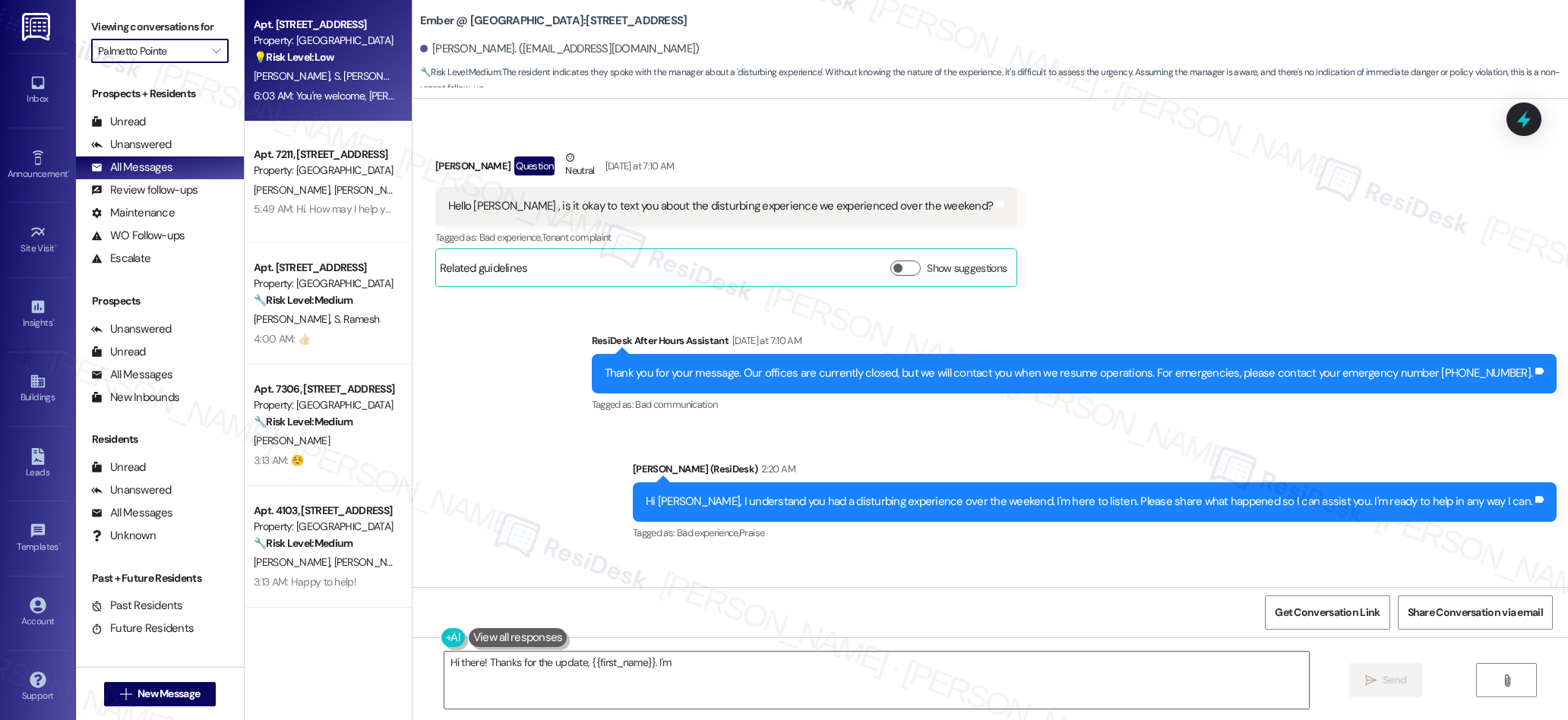
scroll to position [493, 0]
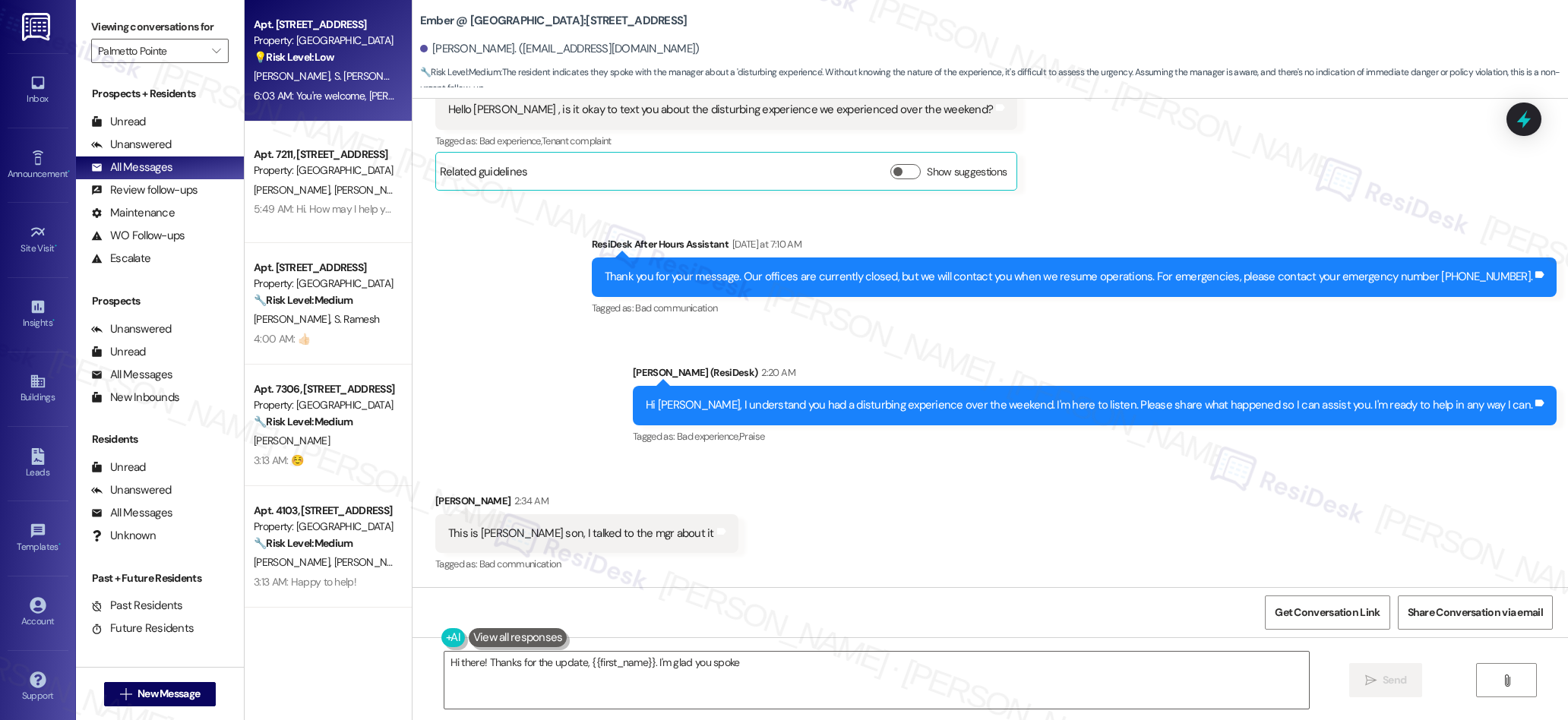
type textarea "Hi there! Thanks for the update, {{first_name}}. I'm glad you spoke with"
click at [352, 79] on span "S. [PERSON_NAME]" at bounding box center [376, 76] width 86 height 14
type textarea "Hi there! Thanks for the update, {{first_name}}. I'm glad you spoke with the ma…"
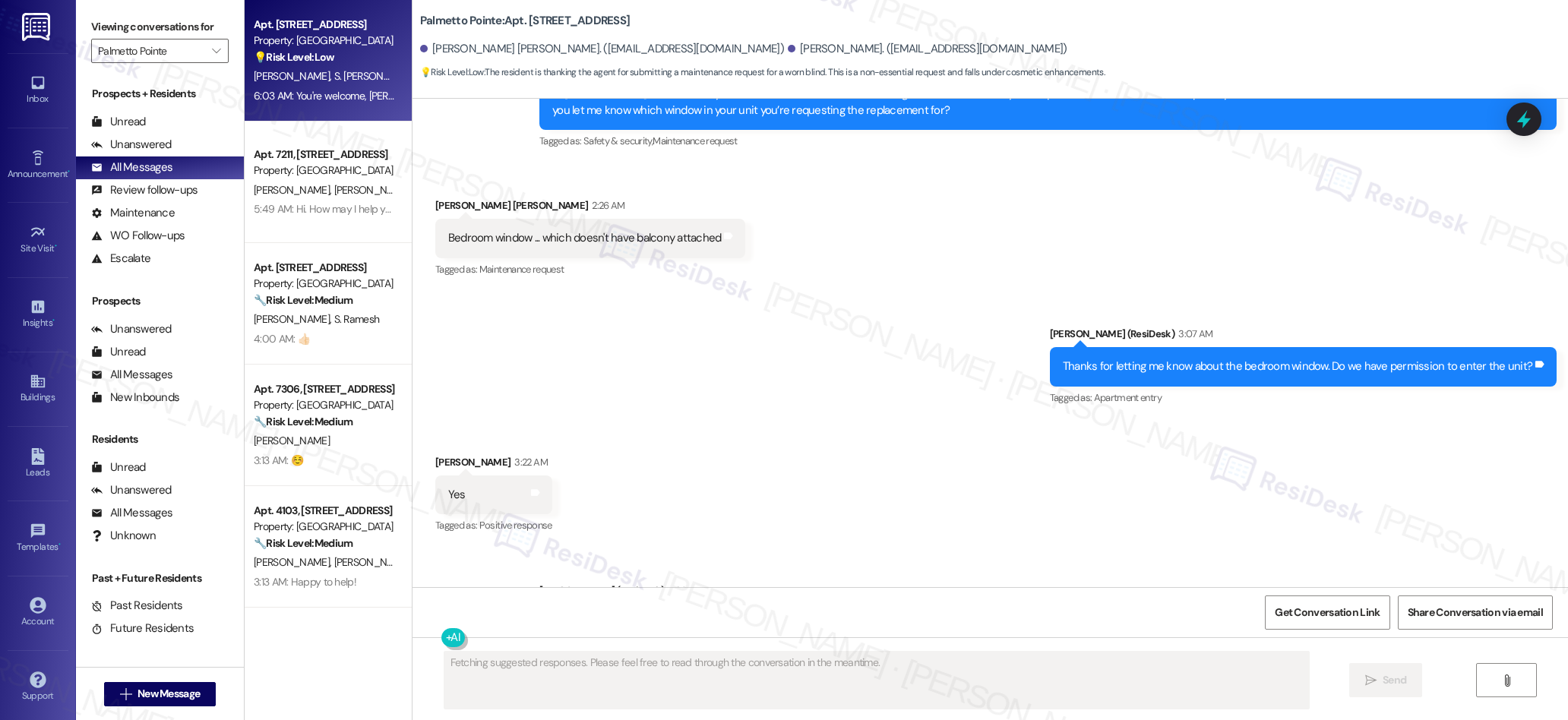
scroll to position [1294, 0]
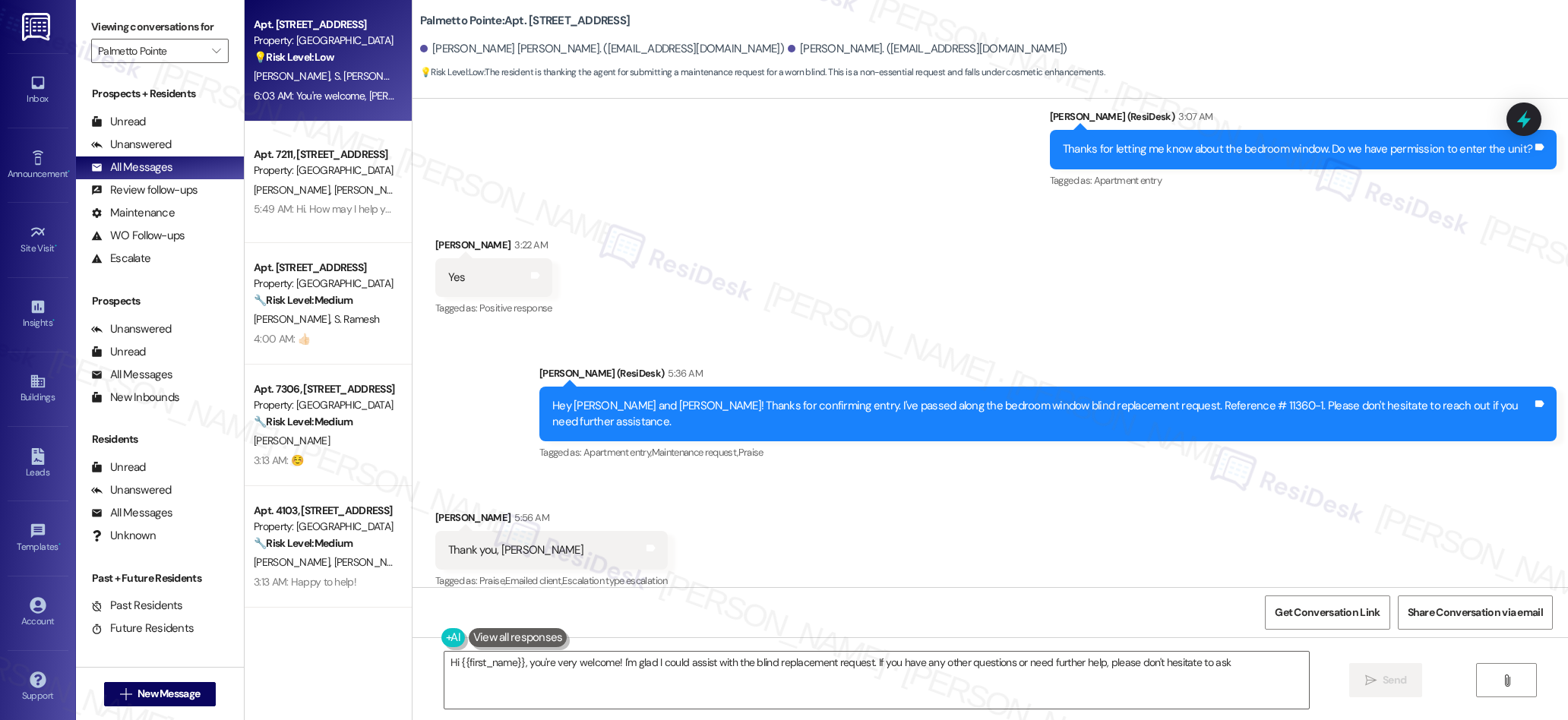
type textarea "Hi {{first_name}}, you're very welcome! I'm glad I could assist with the blind …"
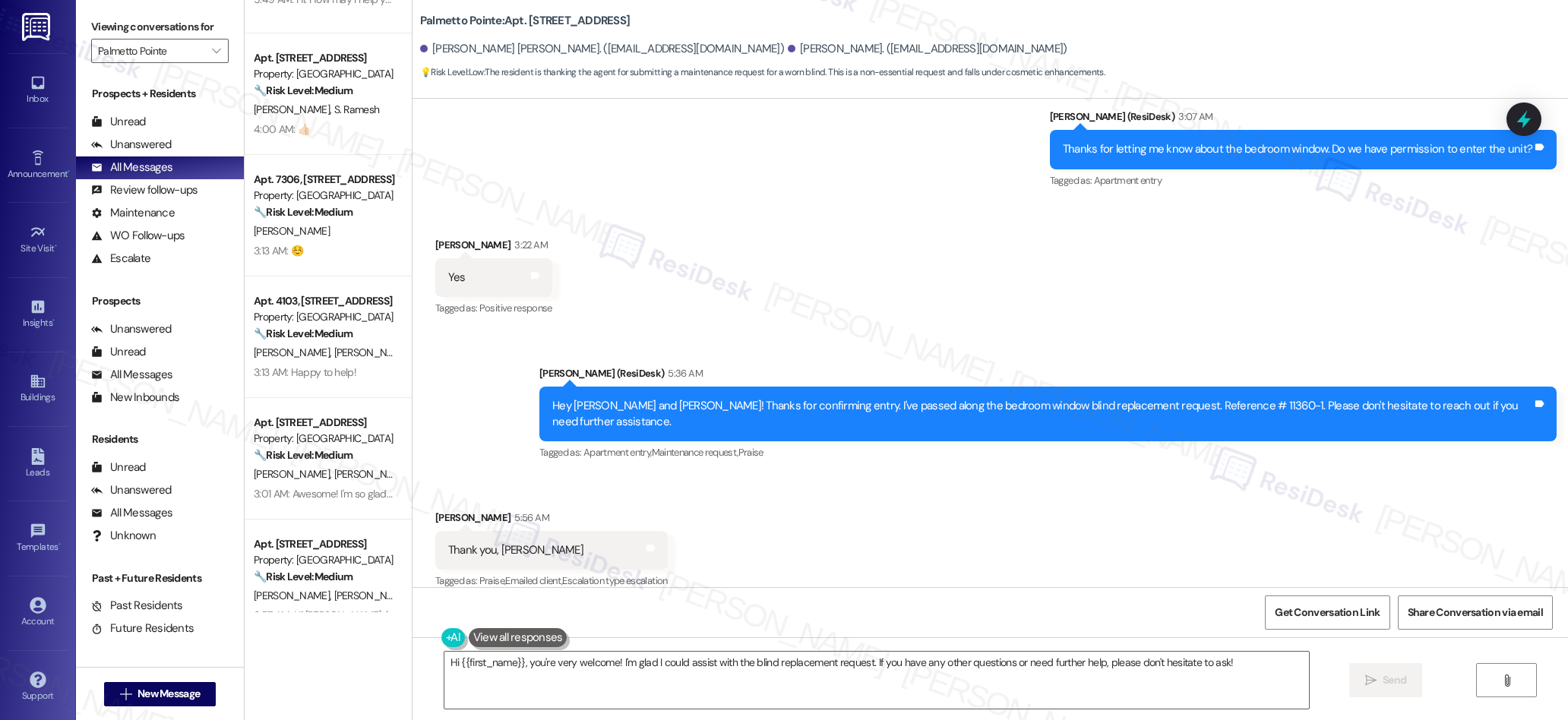
scroll to position [269, 0]
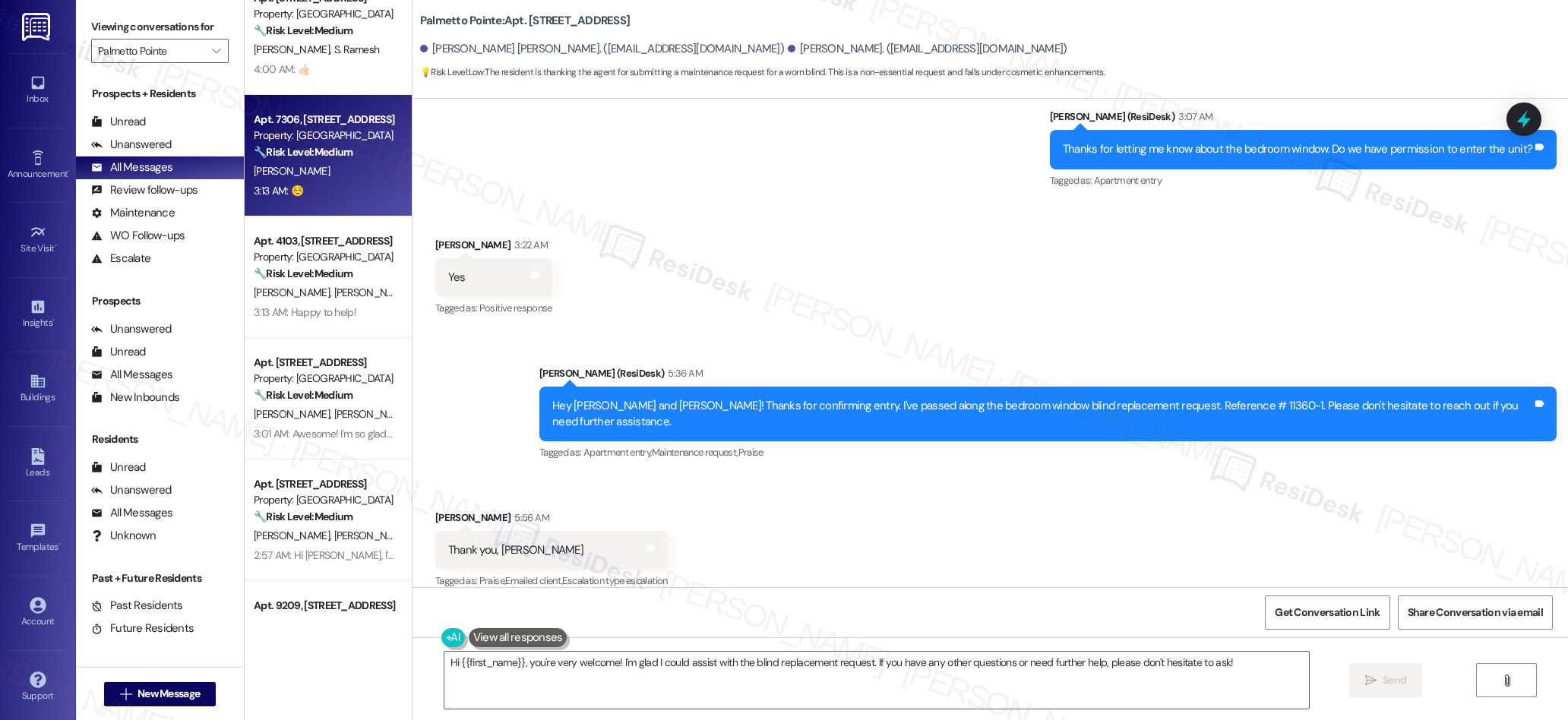
click at [330, 180] on div "[PERSON_NAME]" at bounding box center [324, 171] width 144 height 19
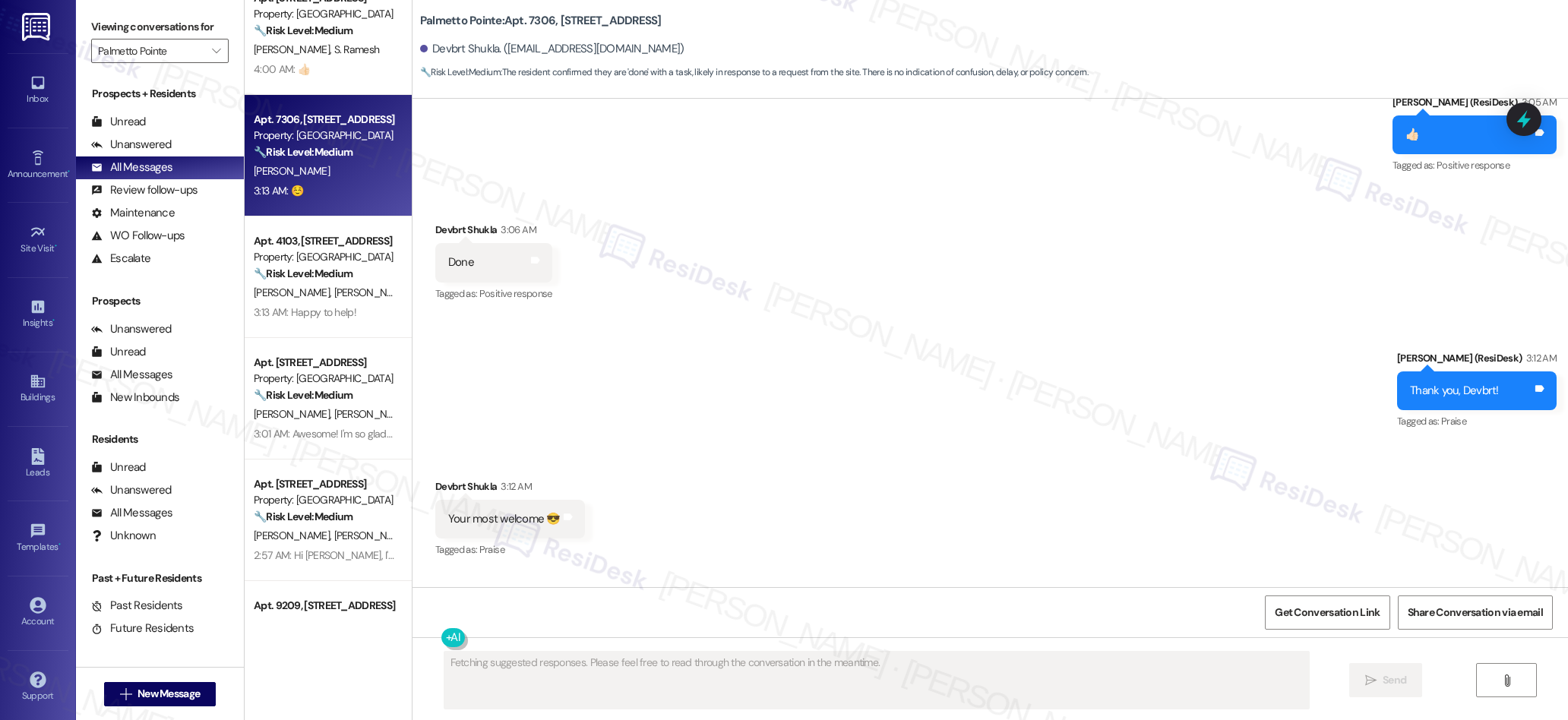
scroll to position [1621, 0]
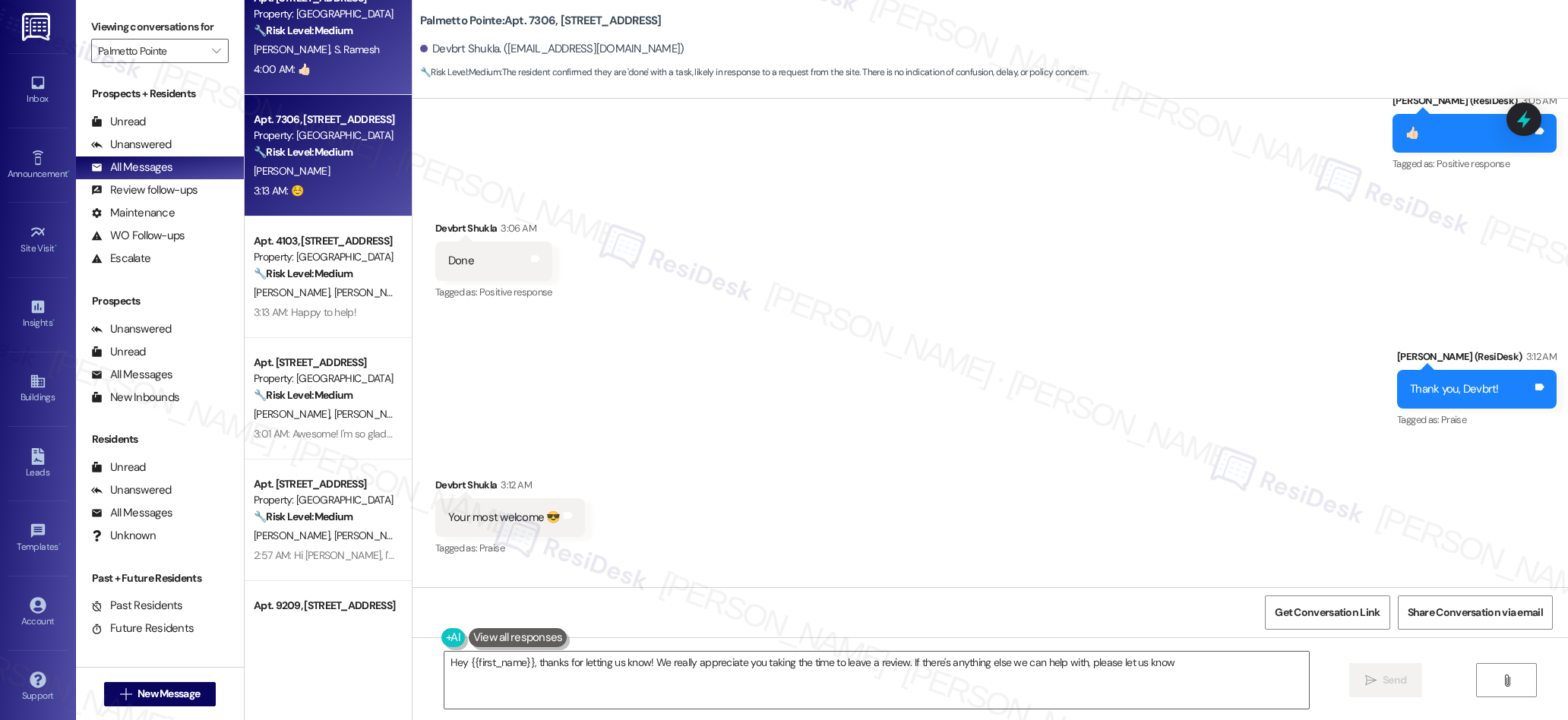
type textarea "Hey {{first_name}}, thanks for letting us know! We really appreciate you taking…"
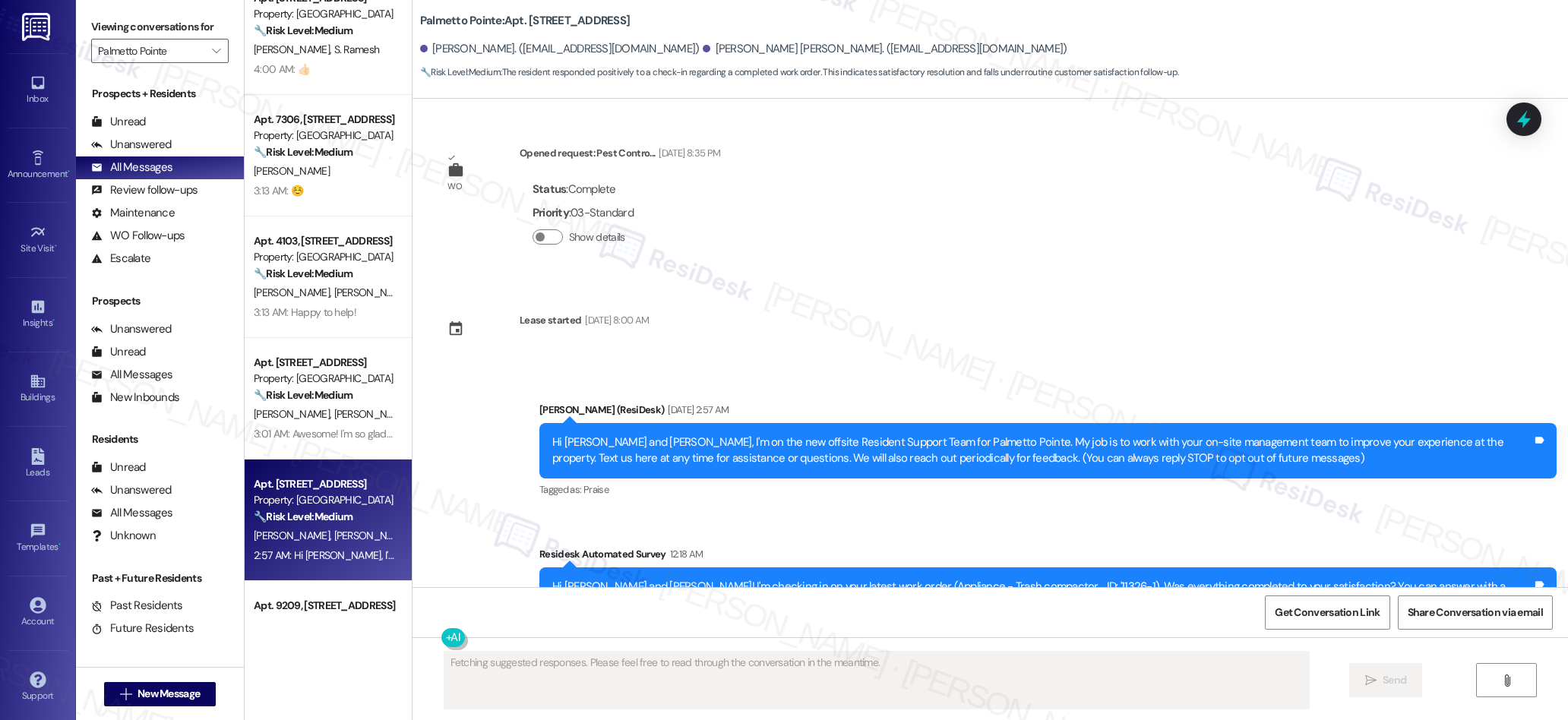
type textarea "Fetching suggested responses. Please feel free to read through the conversation…"
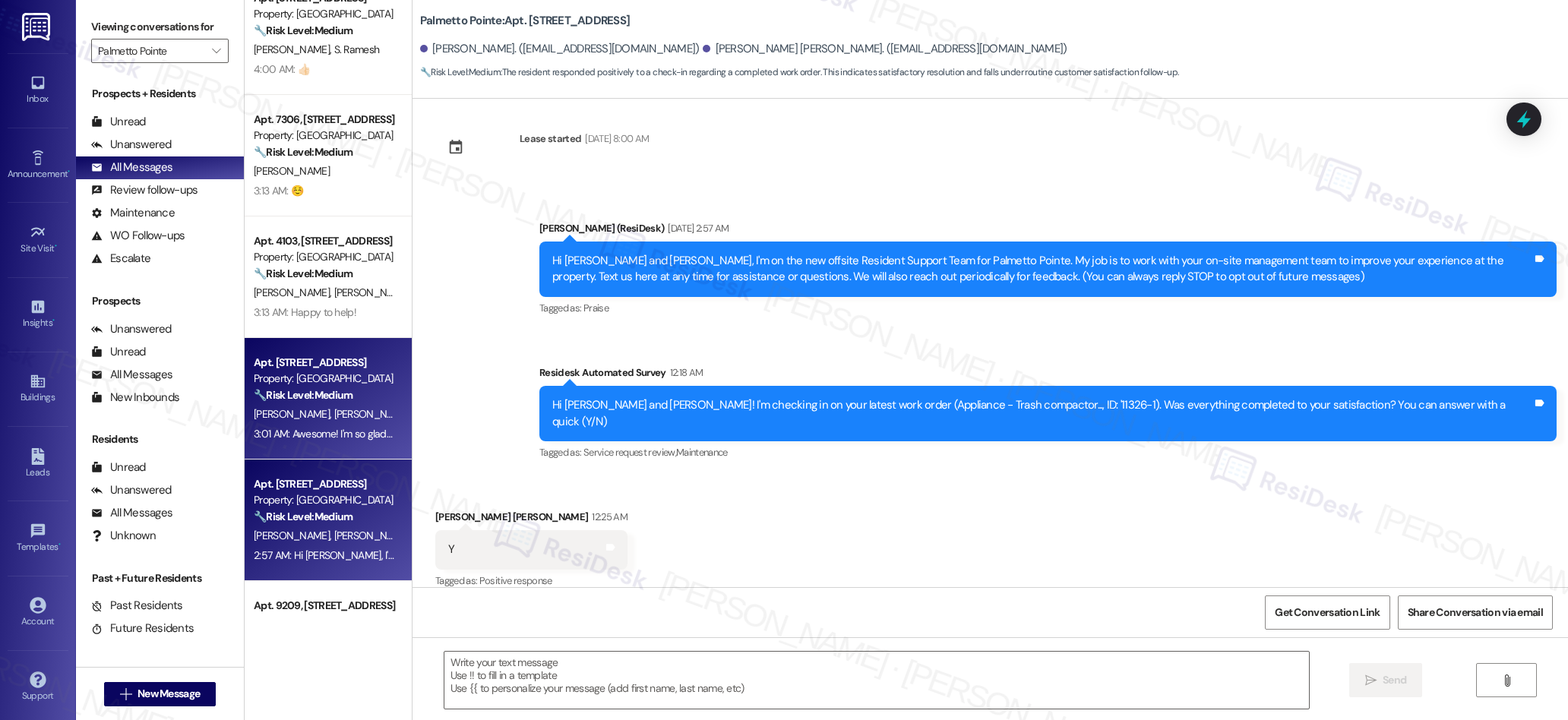
click at [354, 427] on div "3:01 AM: Awesome! I'm so glad to hear the work order was completed to your sati…" at bounding box center [457, 434] width 408 height 14
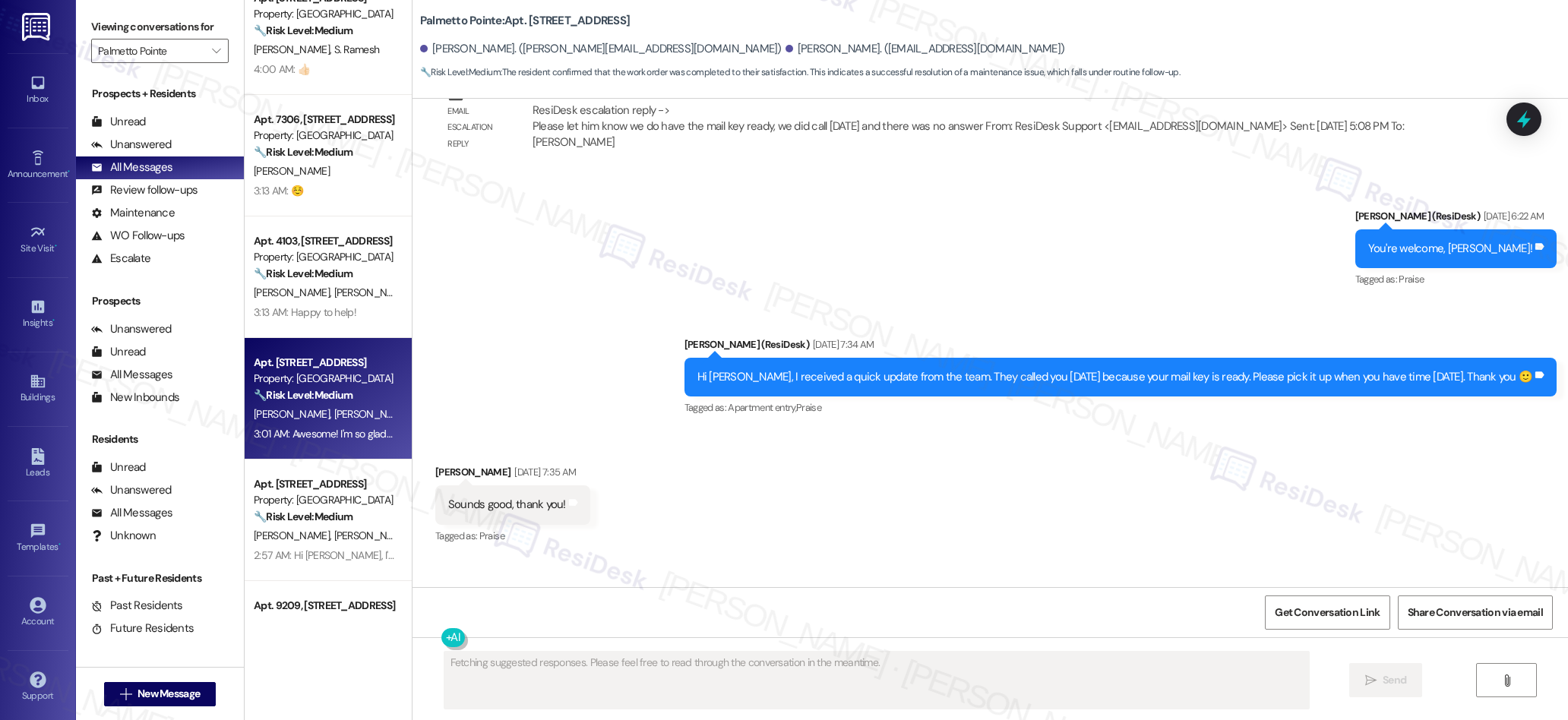
scroll to position [2721, 0]
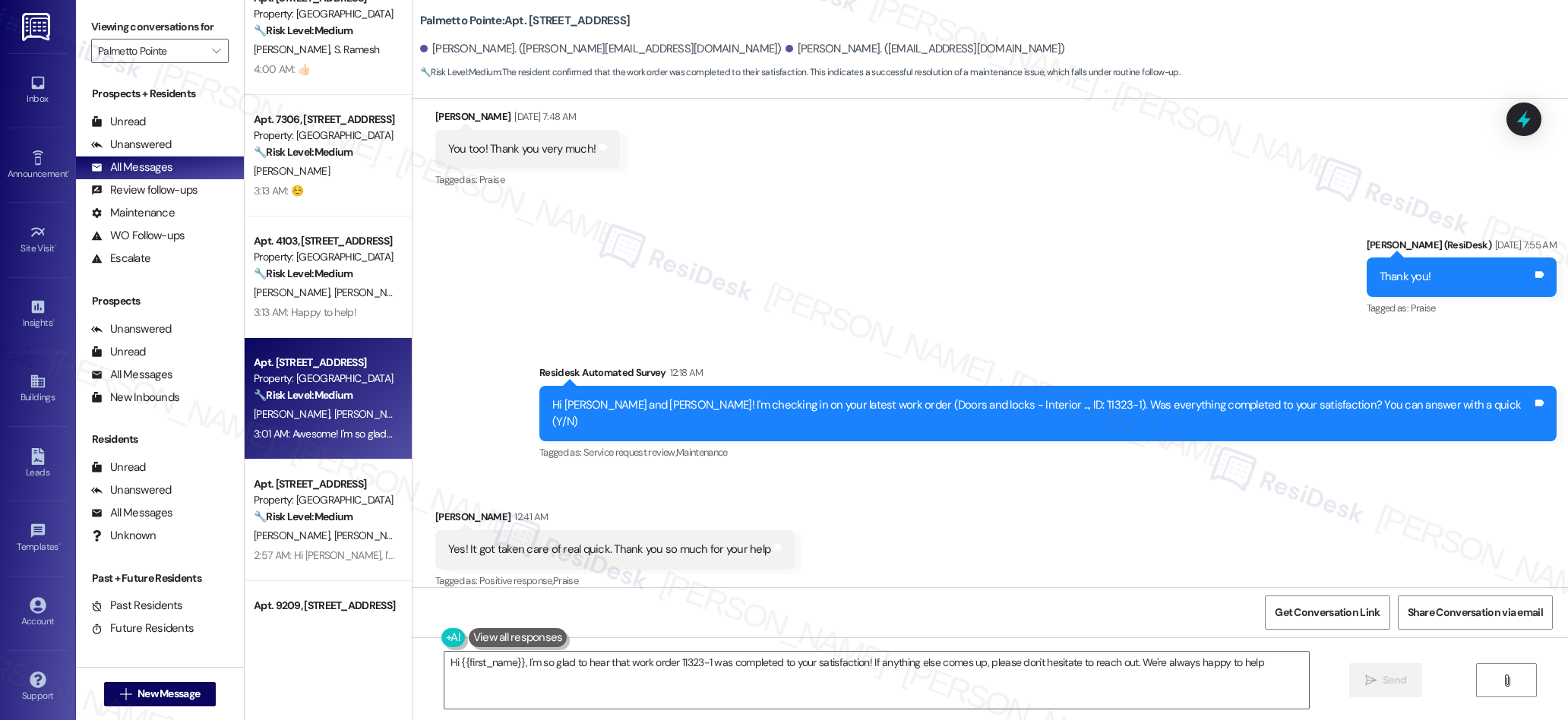
type textarea "Hi {{first_name}}, I'm so glad to hear that work order 11323-1 was completed to…"
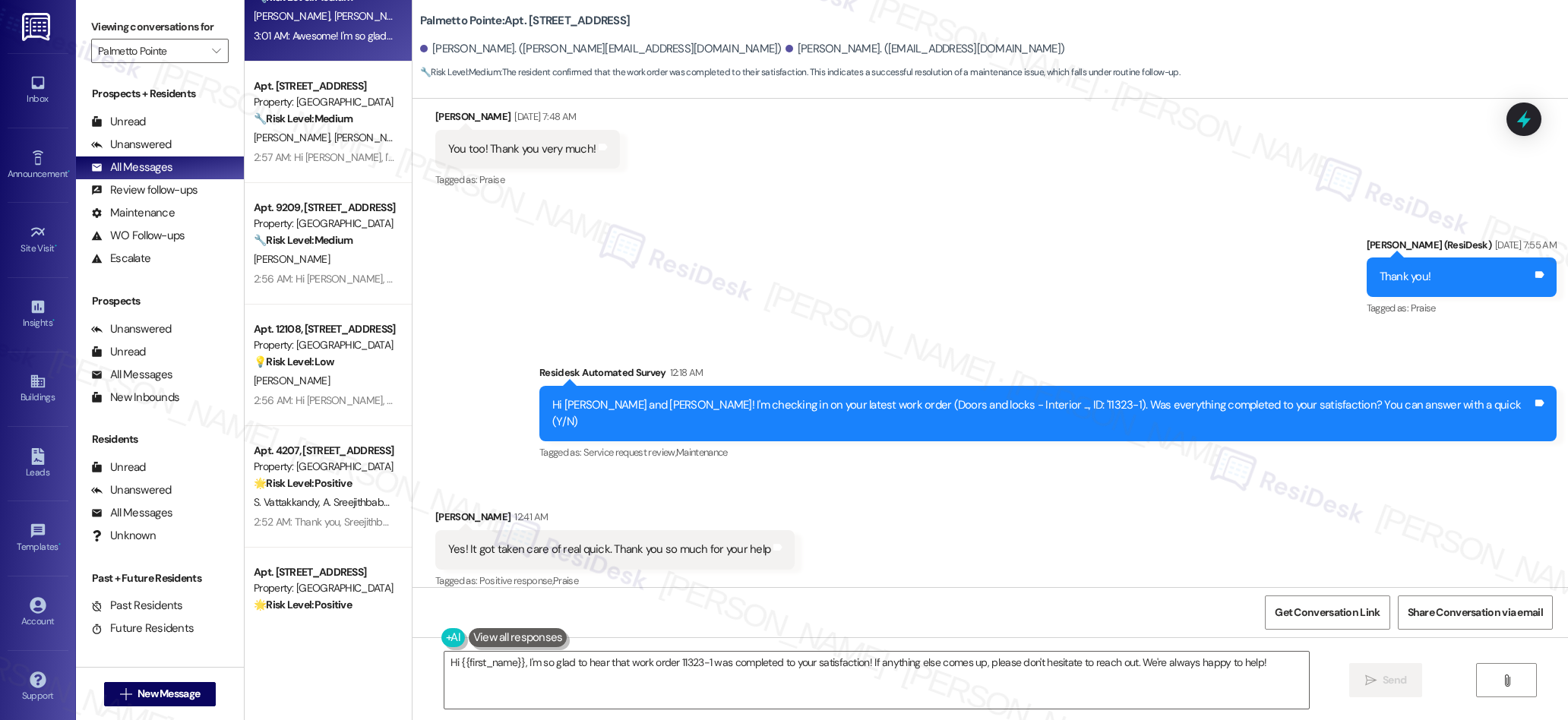
scroll to position [670, 0]
click at [317, 282] on div "Apt. 4103, [STREET_ADDRESS] Property: [GEOGRAPHIC_DATA] 🔧 Risk Level: Medium Th…" at bounding box center [328, 306] width 168 height 612
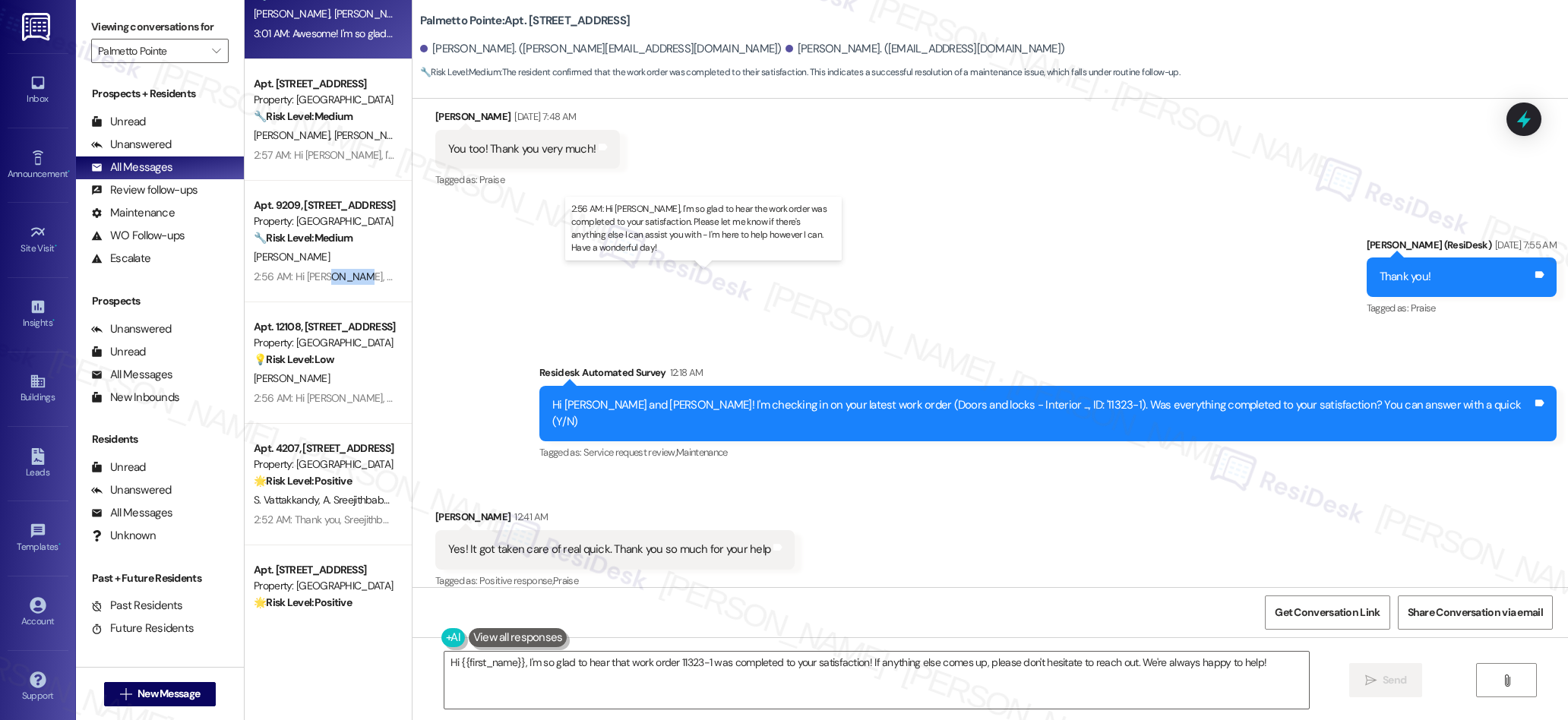
click at [317, 282] on div "2:56 AM: Hi [PERSON_NAME], I'm so glad to hear the work order was completed to …" at bounding box center [734, 276] width 962 height 14
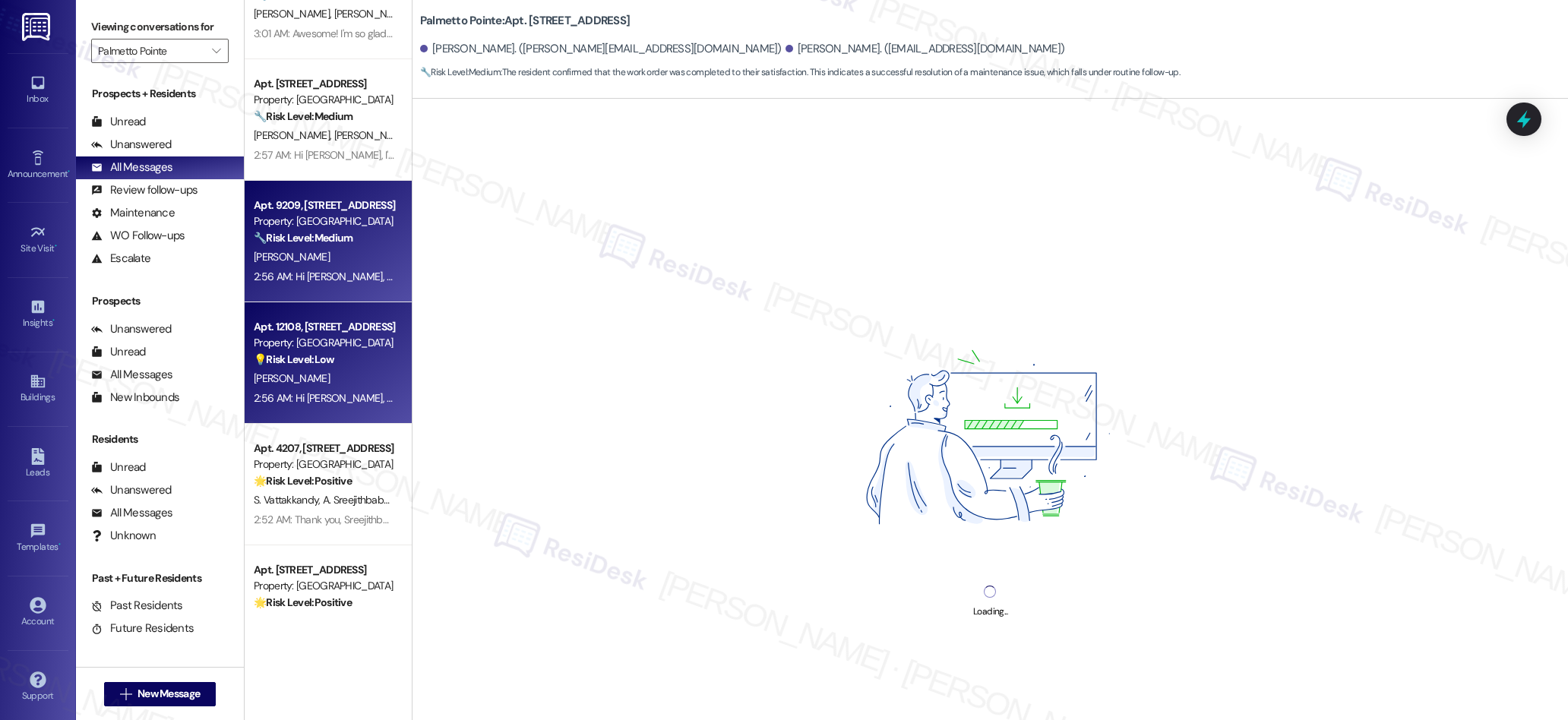
click at [297, 410] on div "Apt. 12108, [STREET_ADDRESS] Property: [GEOGRAPHIC_DATA] 💡 Risk Level: Low The …" at bounding box center [328, 363] width 168 height 122
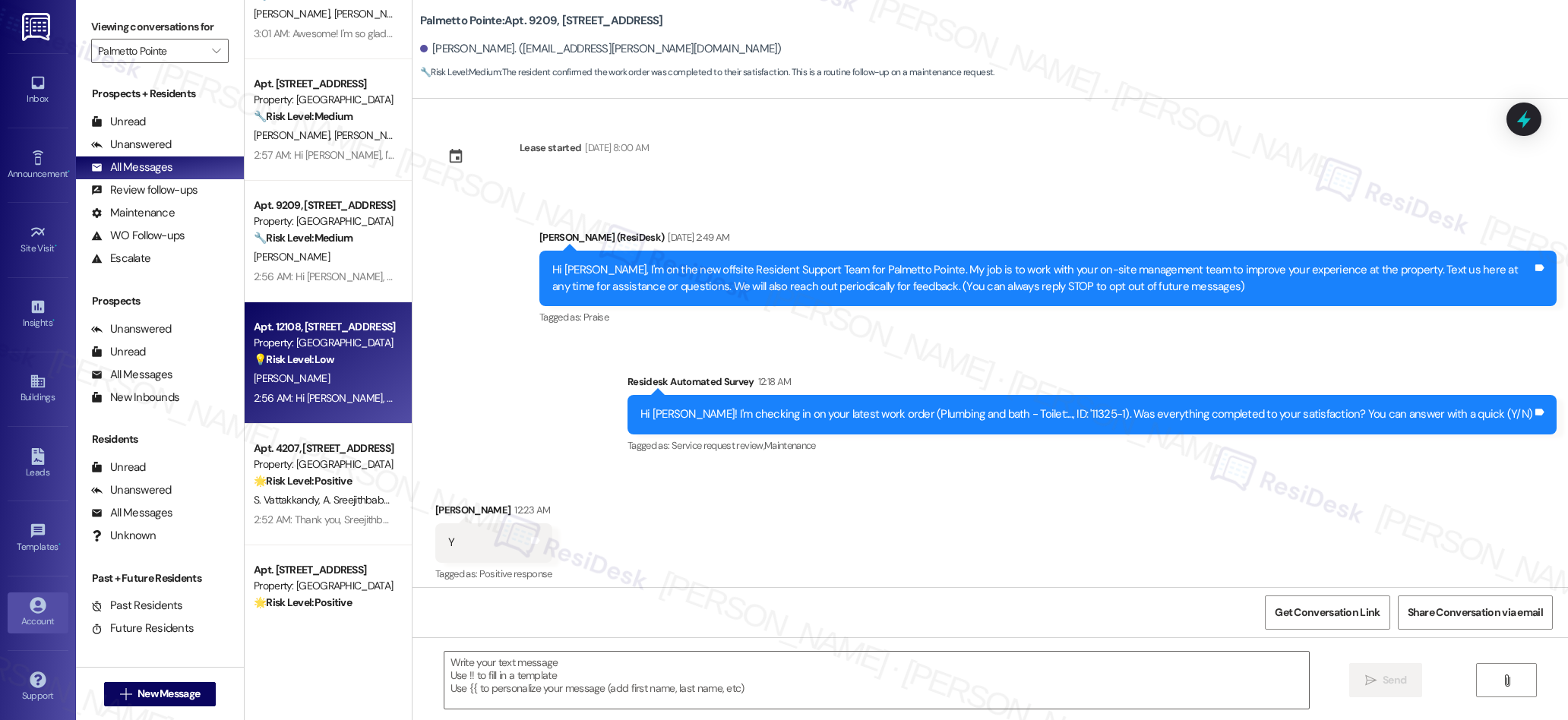
type textarea "Fetching suggested responses. Please feel free to read through the conversation…"
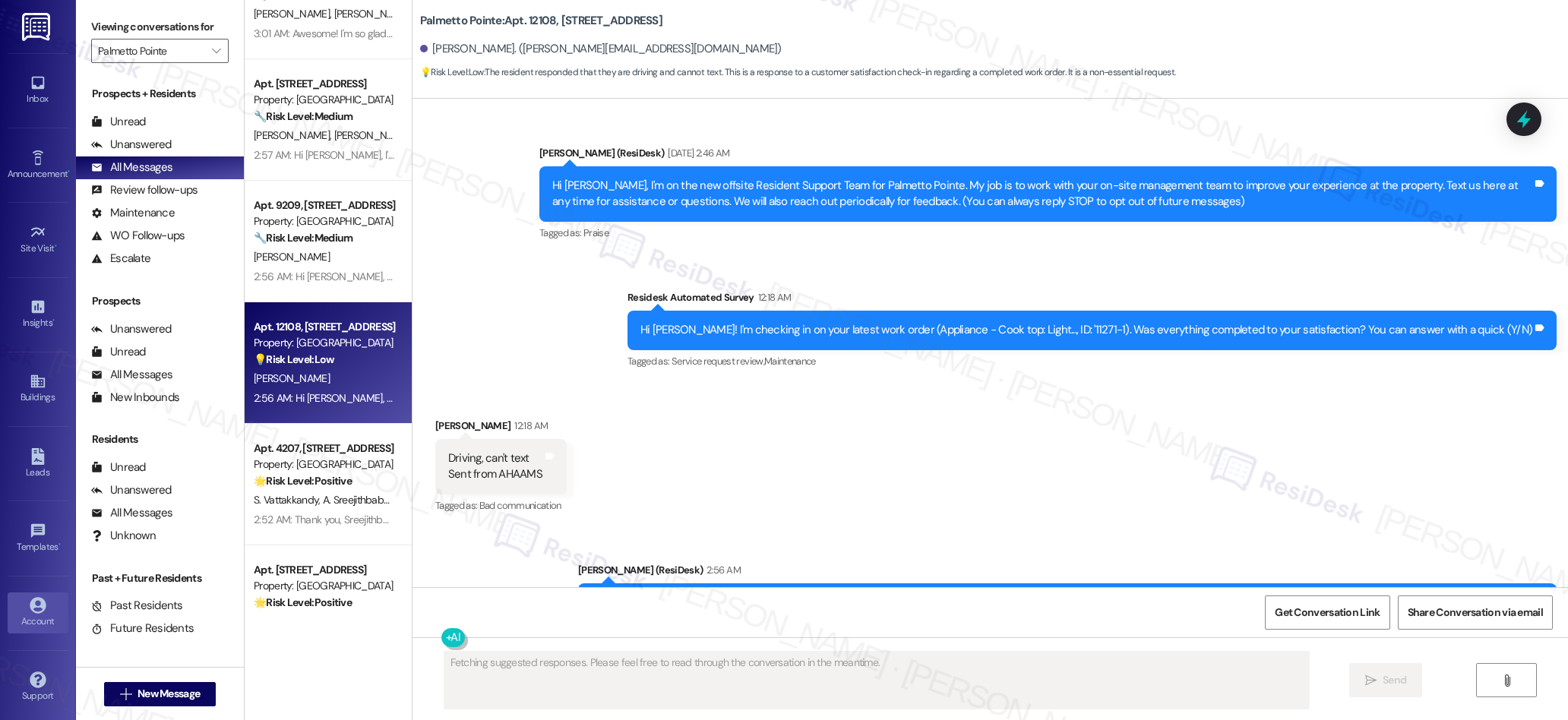
scroll to position [293, 0]
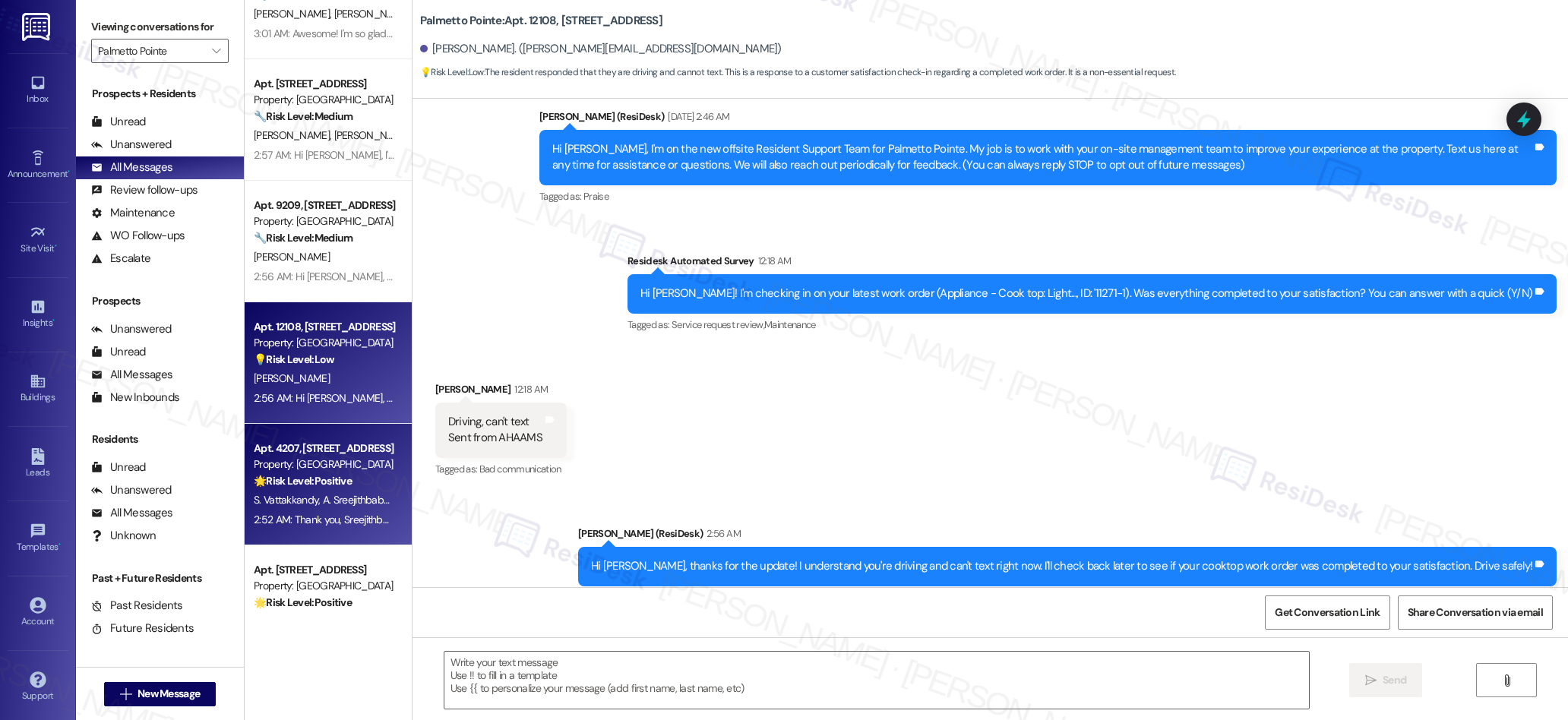
click at [354, 495] on span "A. Sreejithbabu" at bounding box center [358, 500] width 71 height 14
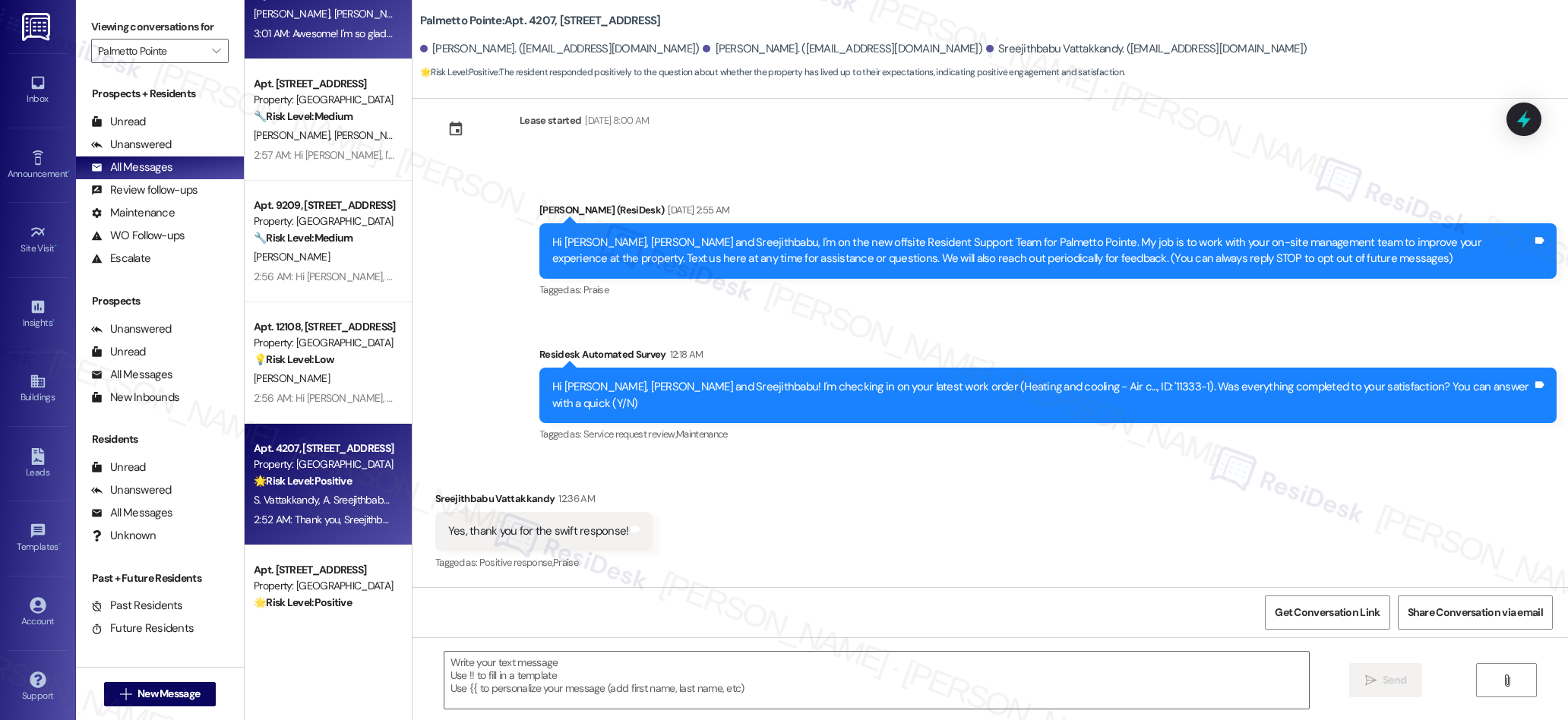
type textarea "Fetching suggested responses. Please feel free to read through the conversation…"
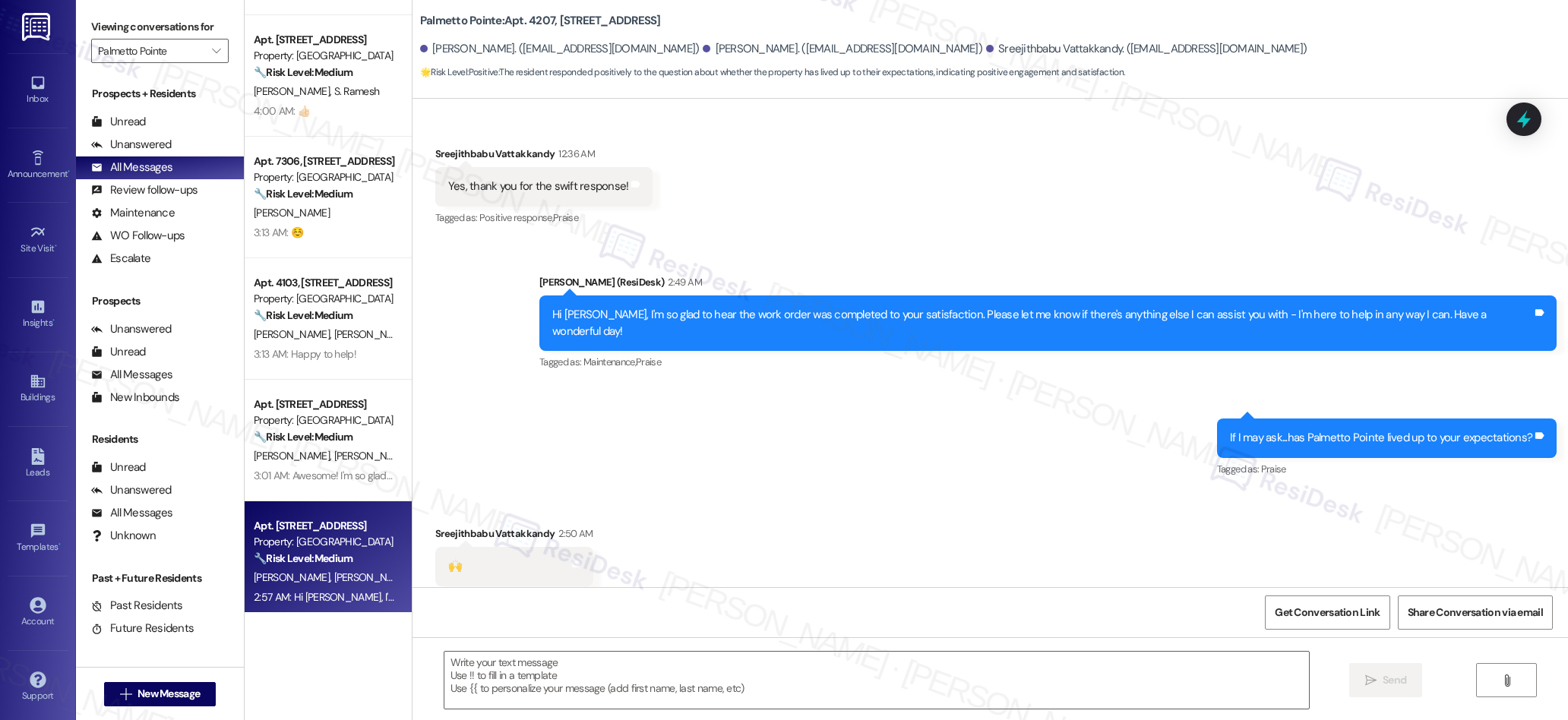
scroll to position [0, 0]
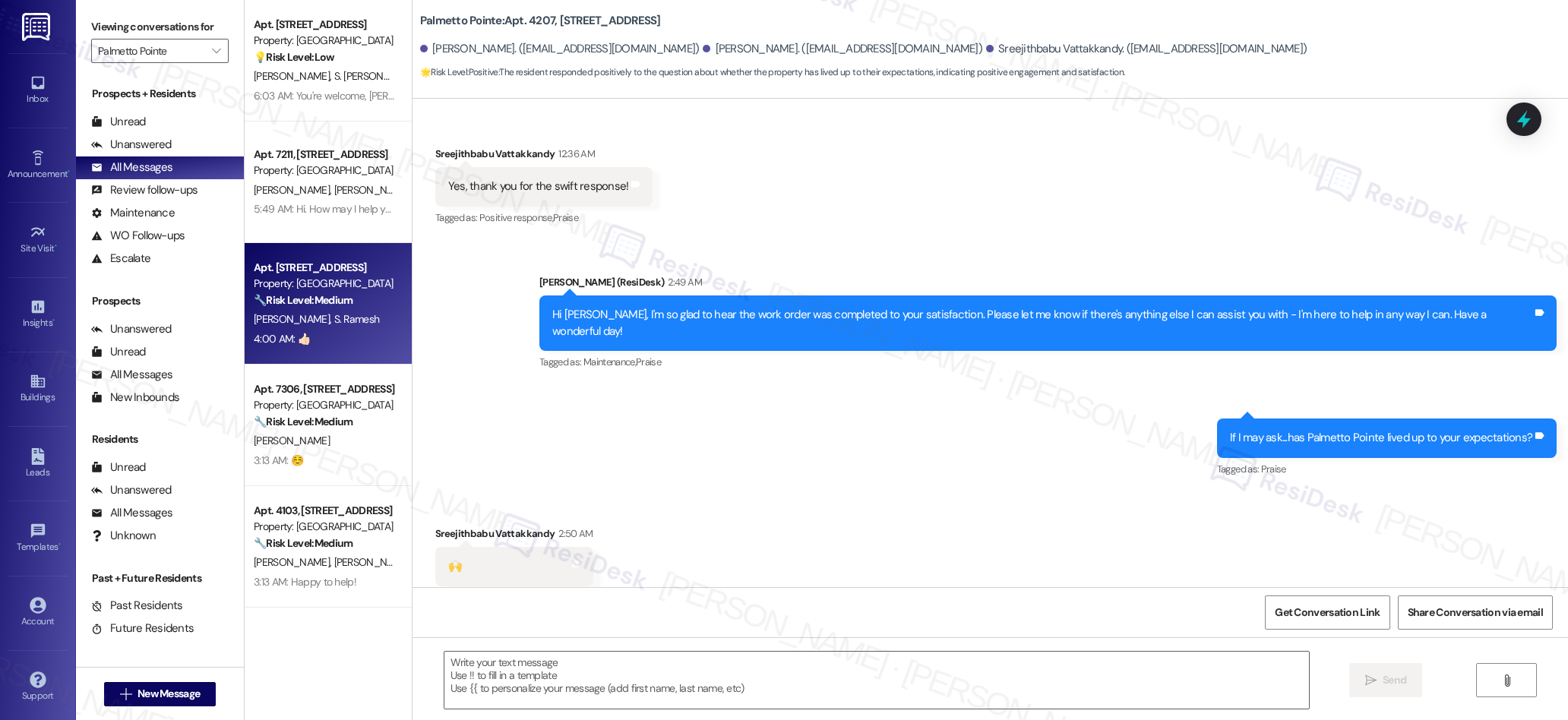
click at [378, 312] on div "Apt. 6207, [STREET_ADDRESS] Property: [GEOGRAPHIC_DATA] 🔧 Risk Level: Medium Th…" at bounding box center [328, 304] width 168 height 122
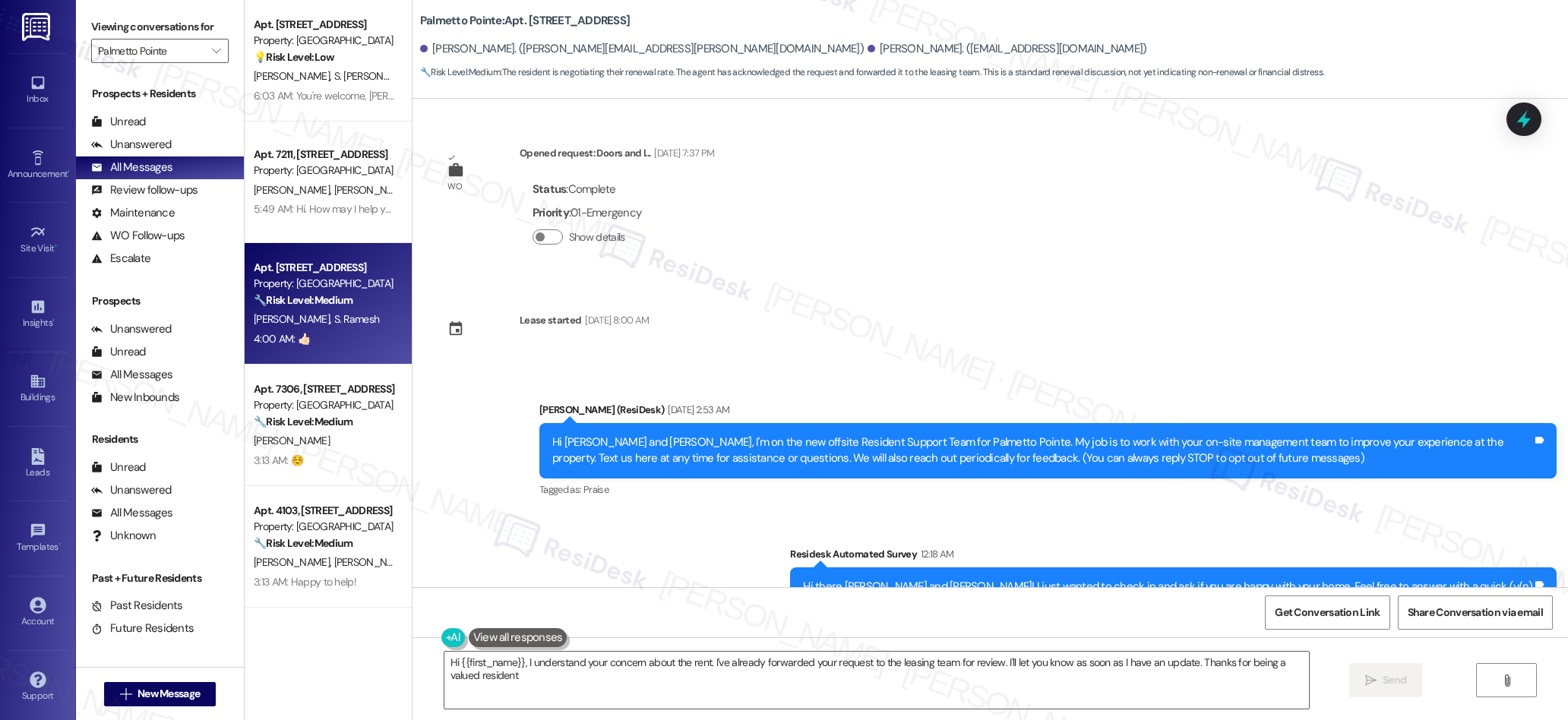
type textarea "Hi {{first_name}}, I understand your concern about the rent. I've already forwa…"
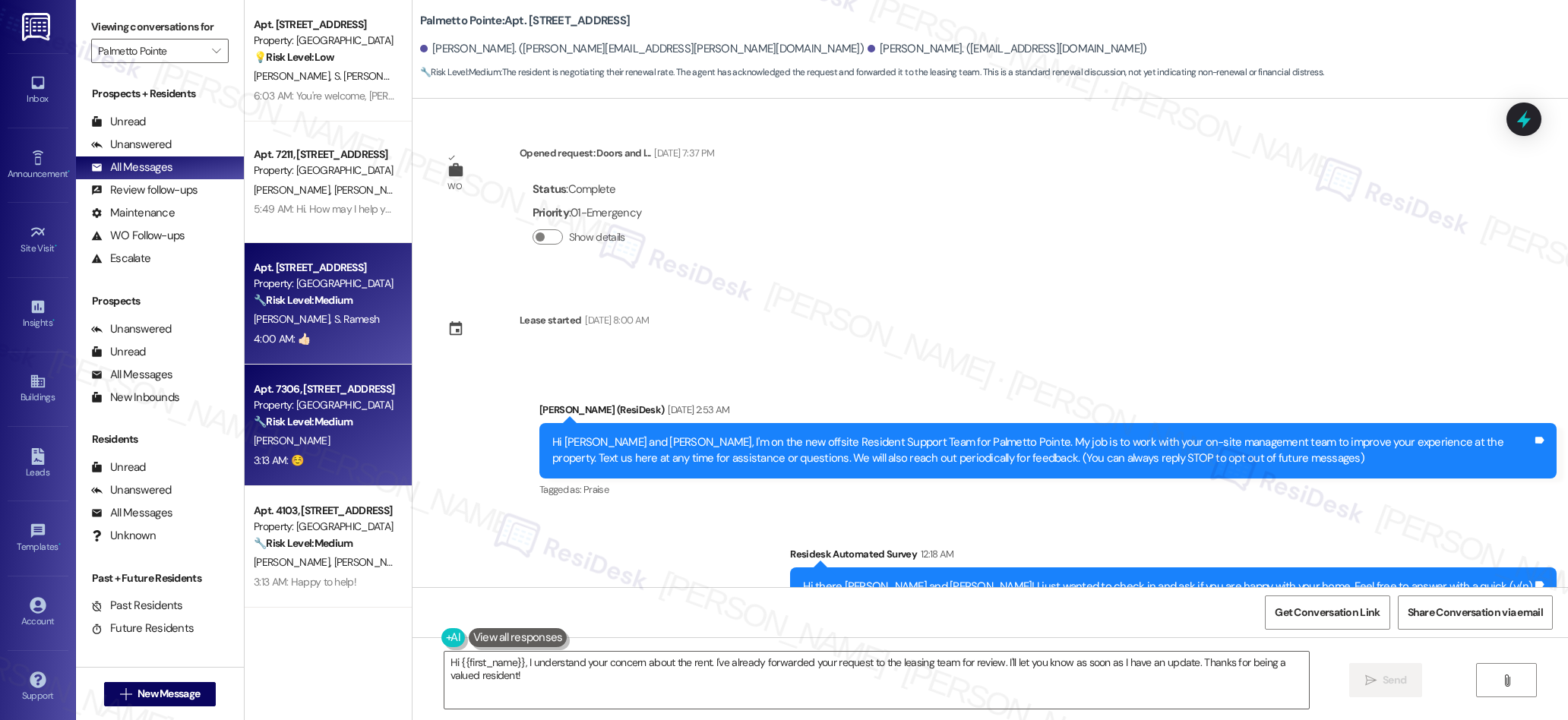
click at [330, 427] on strong "🔧 Risk Level: Medium" at bounding box center [302, 422] width 99 height 14
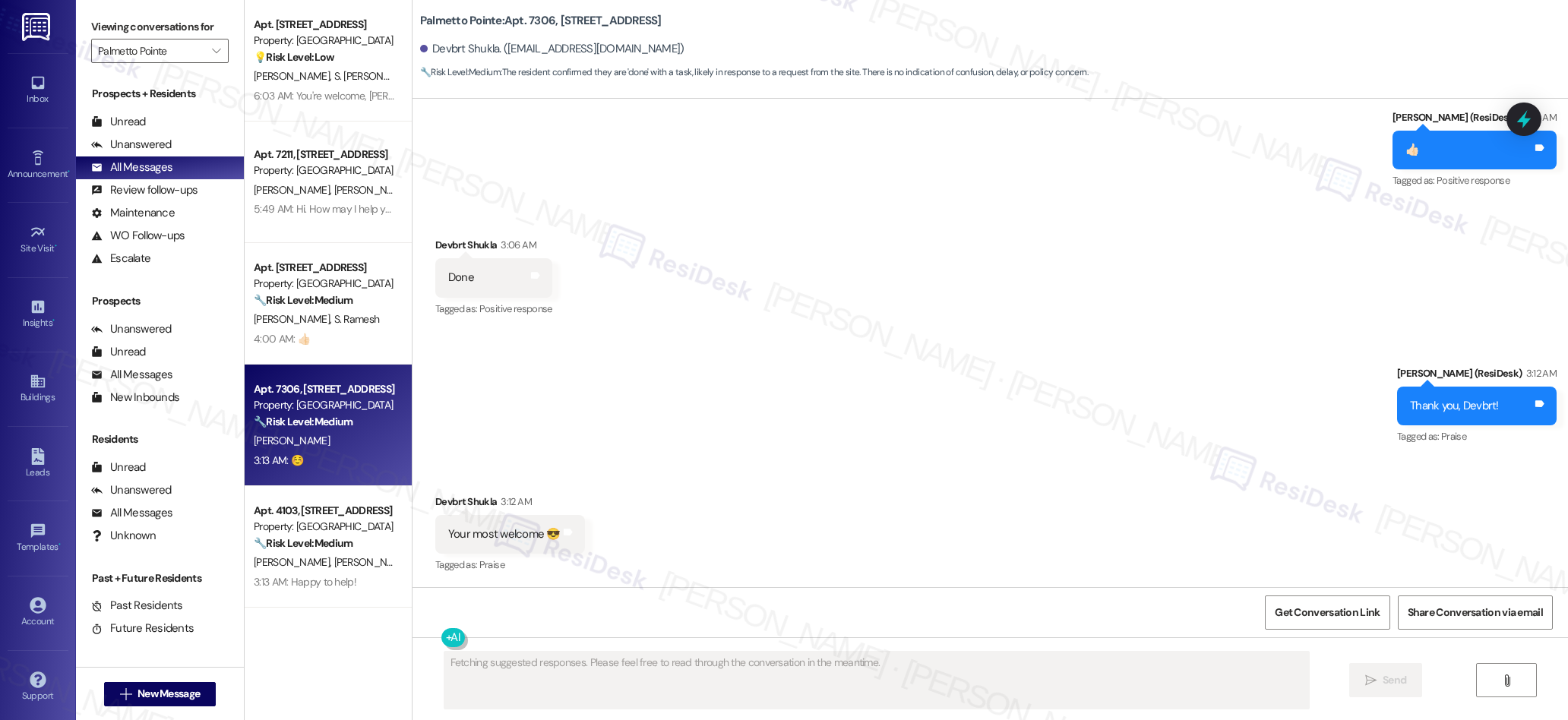
scroll to position [1621, 0]
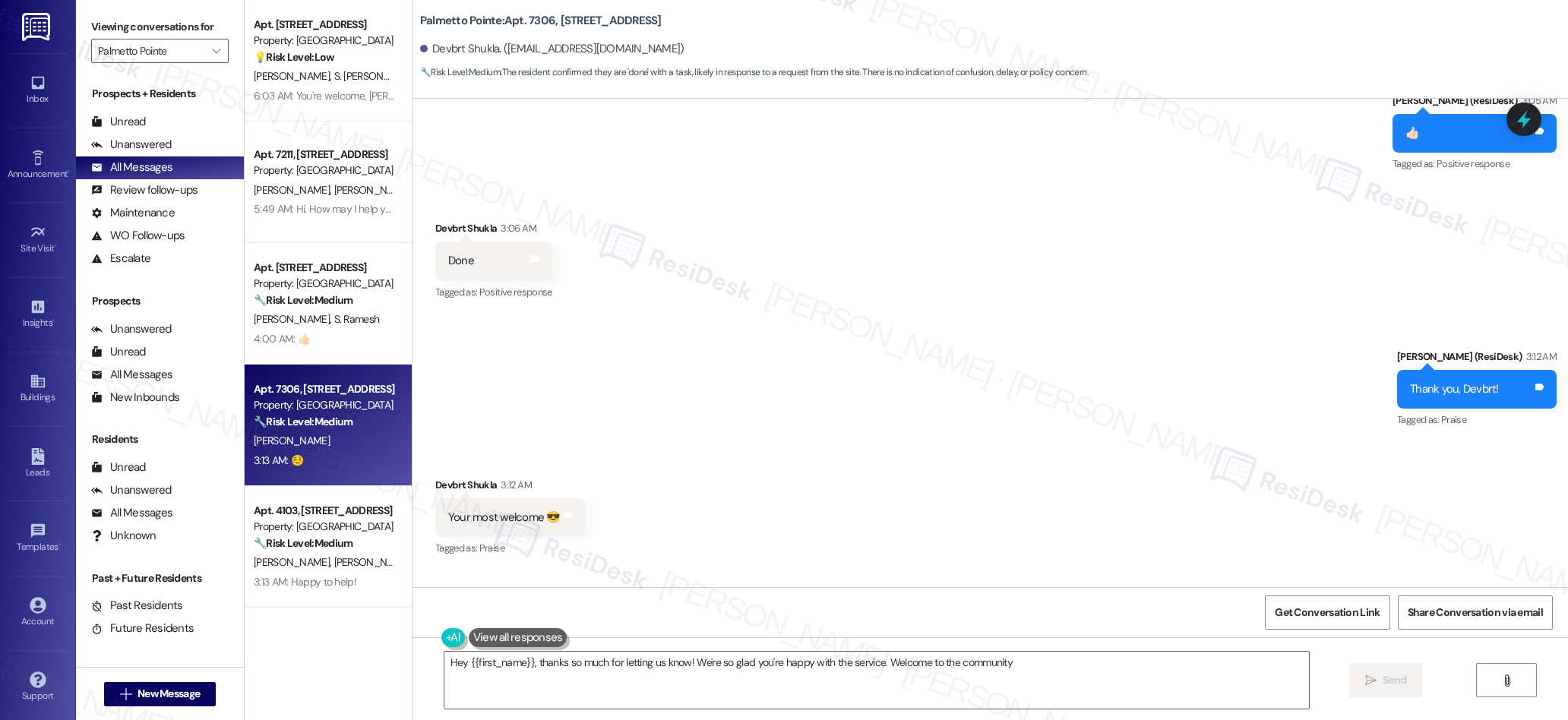
type textarea "Hey {{first_name}}, thanks so much for letting us know! We're so glad you're ha…"
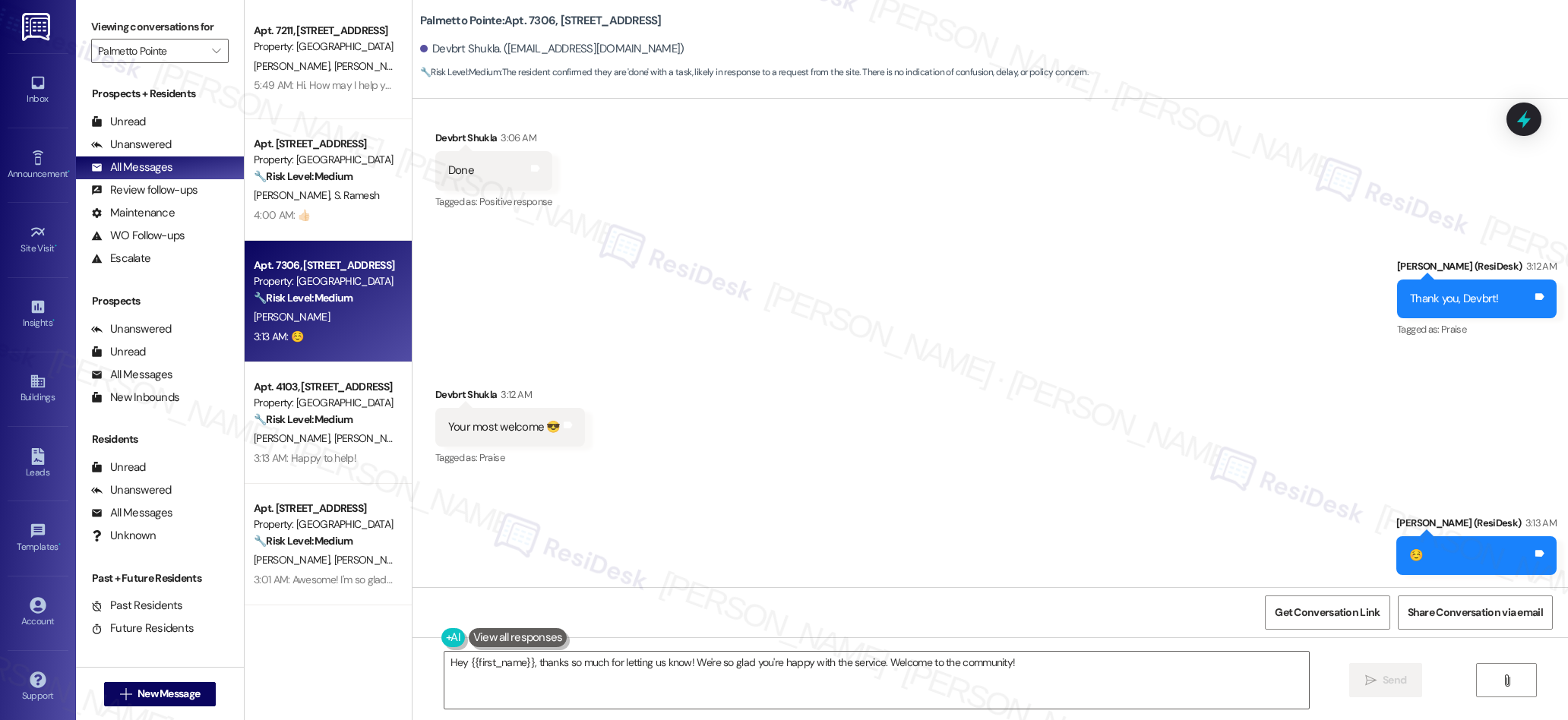
scroll to position [135, 0]
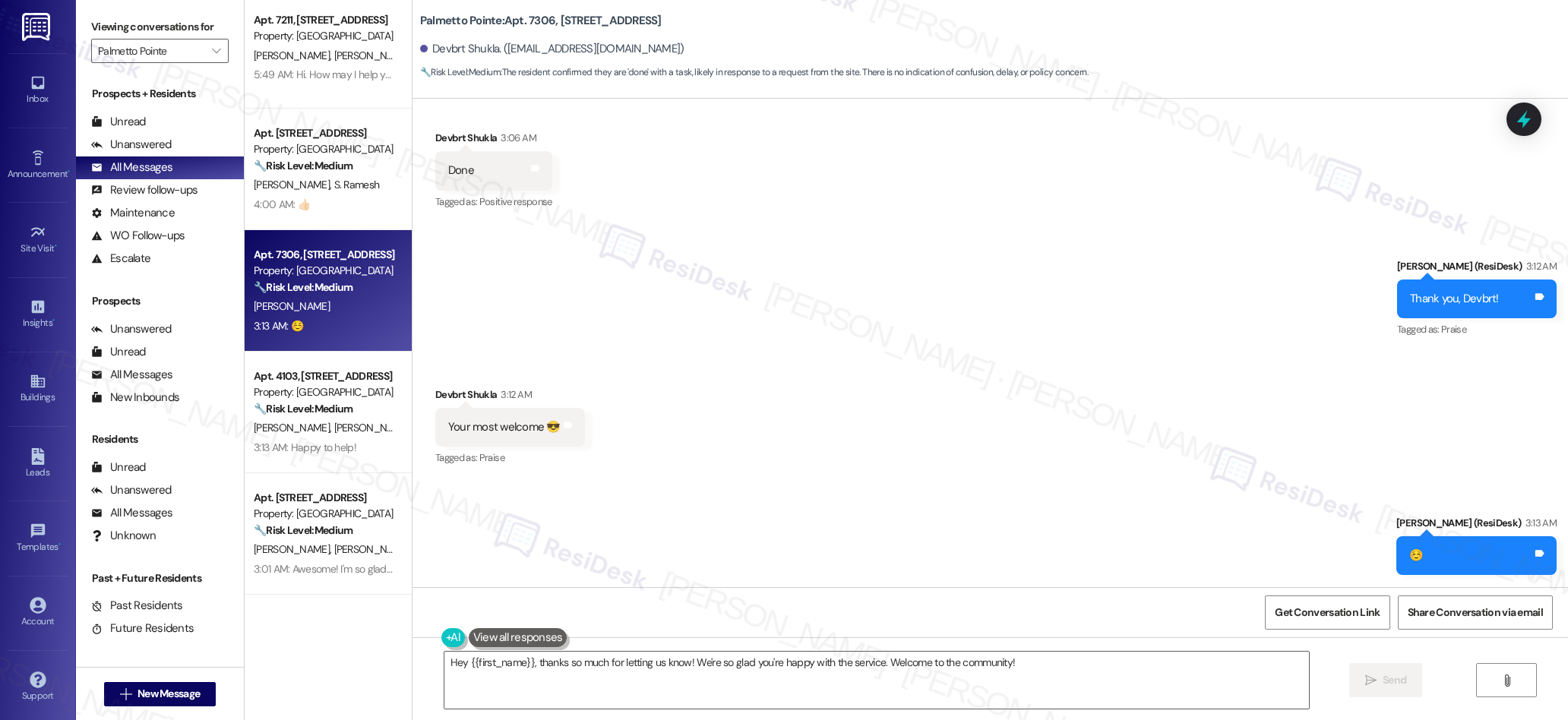
click at [319, 392] on div "Property: [GEOGRAPHIC_DATA]" at bounding box center [323, 392] width 141 height 16
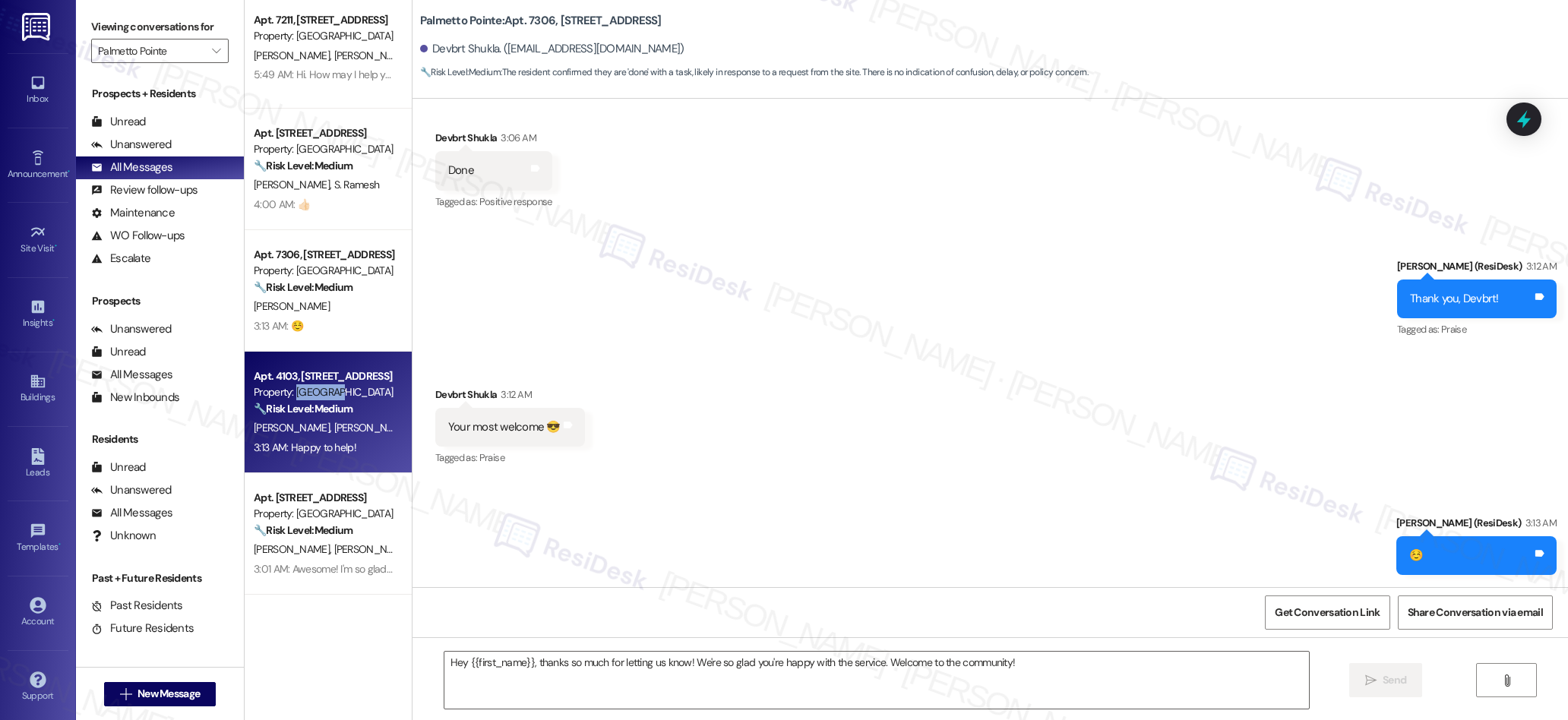
click at [319, 392] on div "Property: [GEOGRAPHIC_DATA]" at bounding box center [323, 392] width 141 height 16
type textarea "Fetching suggested responses. Please feel free to read through the conversation…"
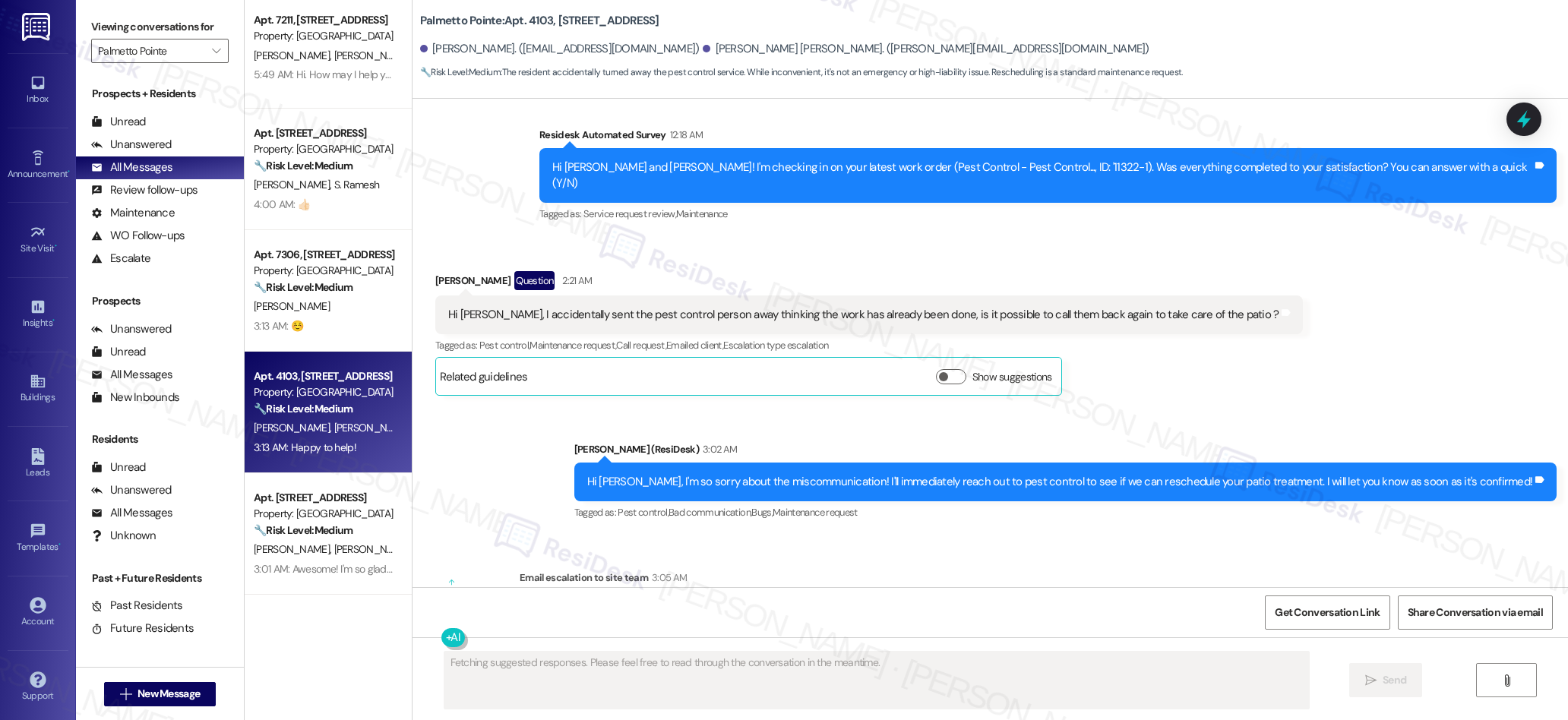
scroll to position [1167, 0]
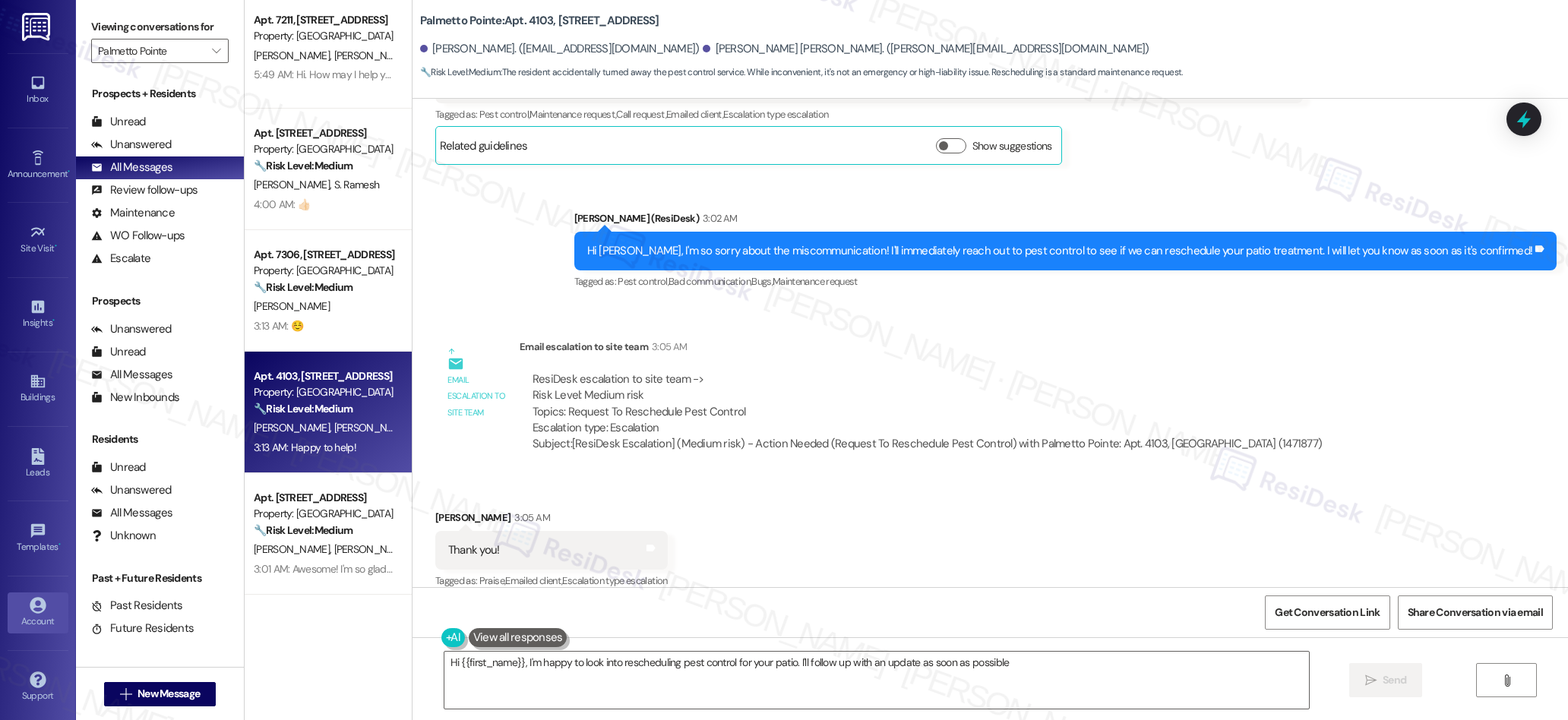
type textarea "Hi {{first_name}}, I'm happy to look into rescheduling pest control for your pa…"
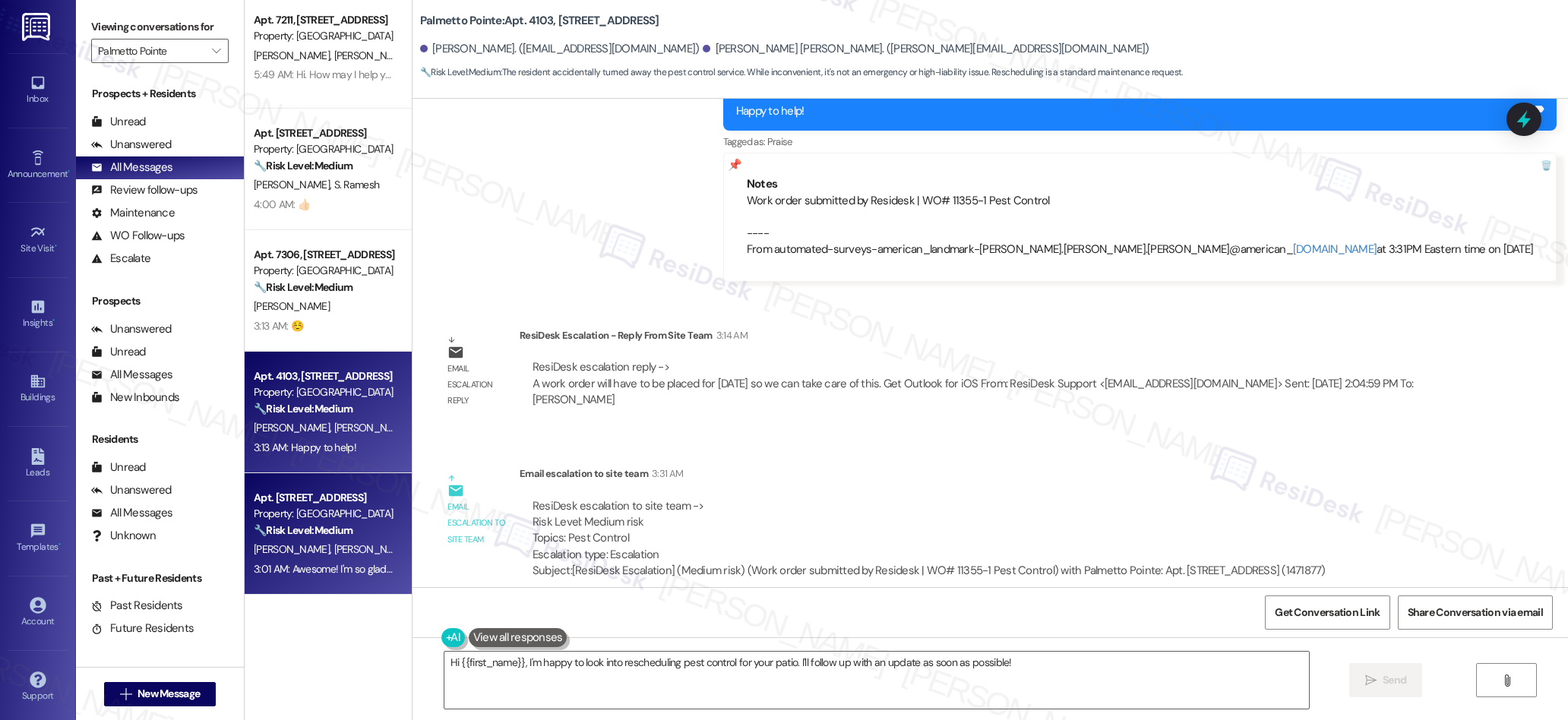
click at [330, 525] on strong "🔧 Risk Level: Medium" at bounding box center [302, 531] width 99 height 14
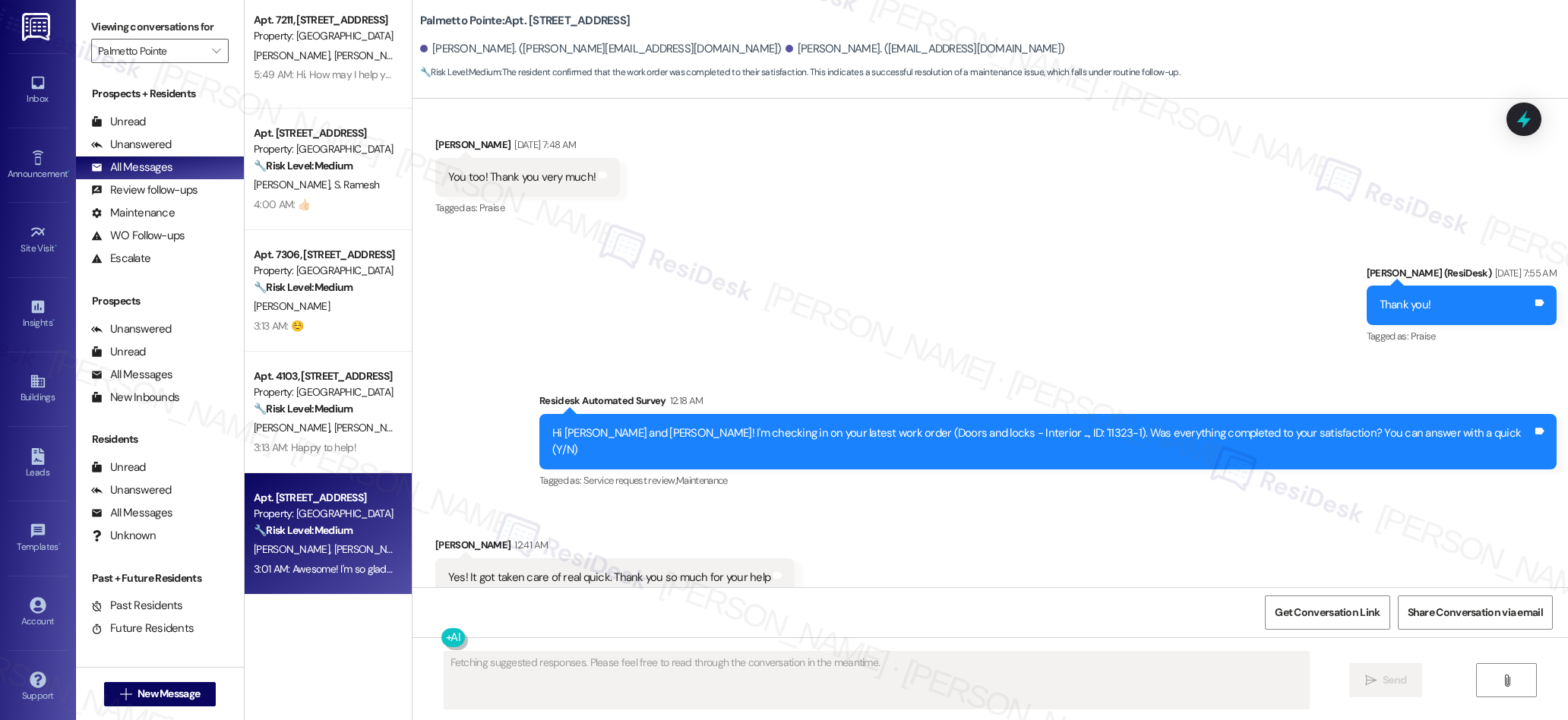
scroll to position [2721, 0]
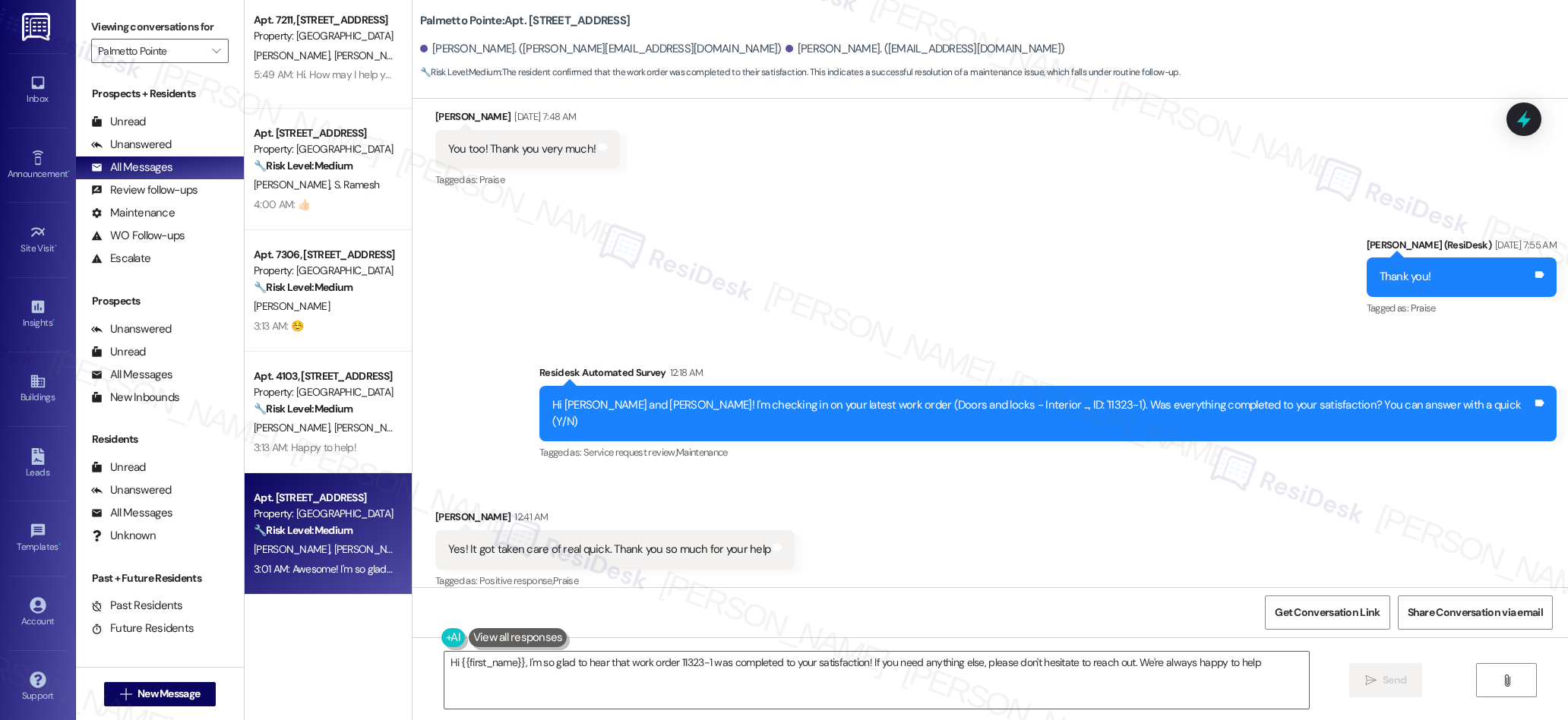
type textarea "Hi {{first_name}}, I'm so glad to hear that work order 11323-1 was completed to…"
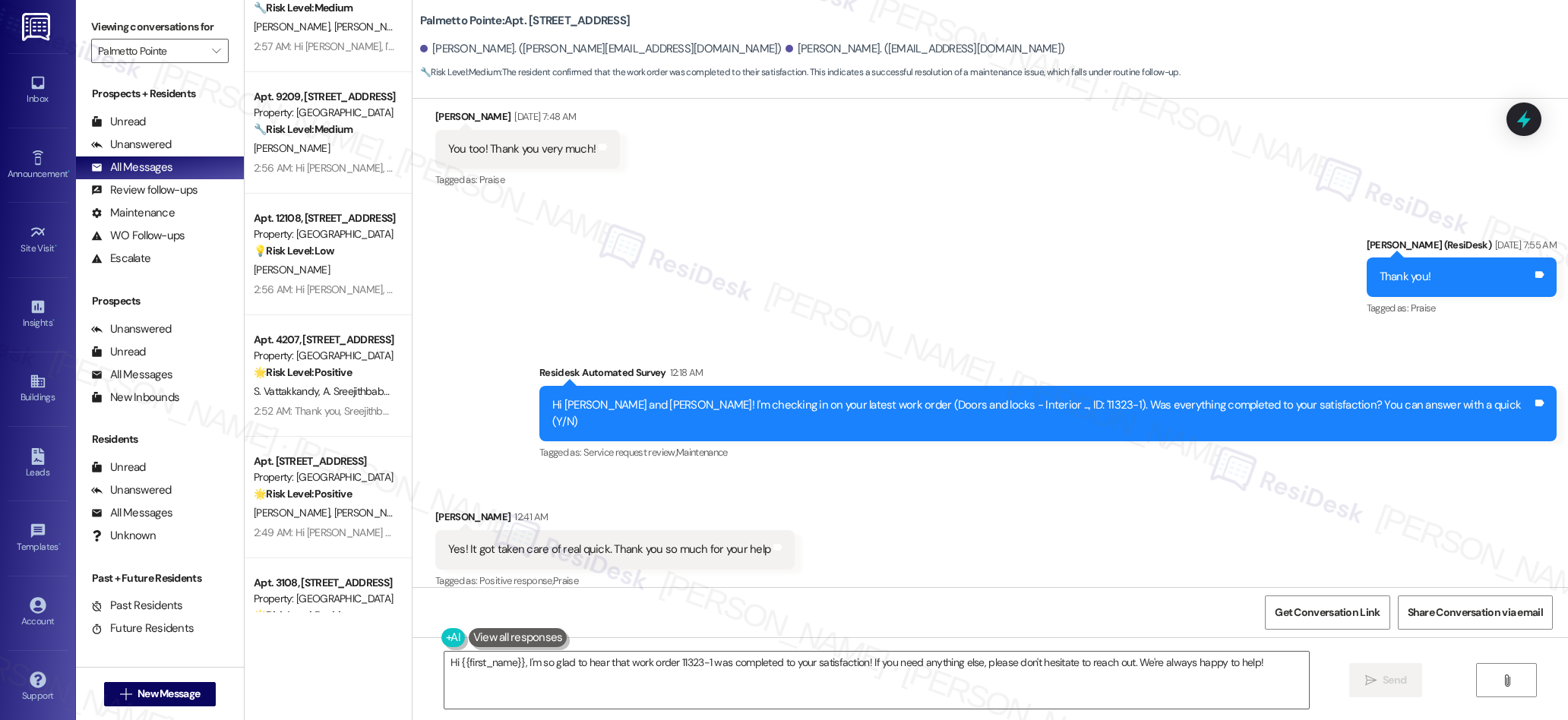
scroll to position [831, 0]
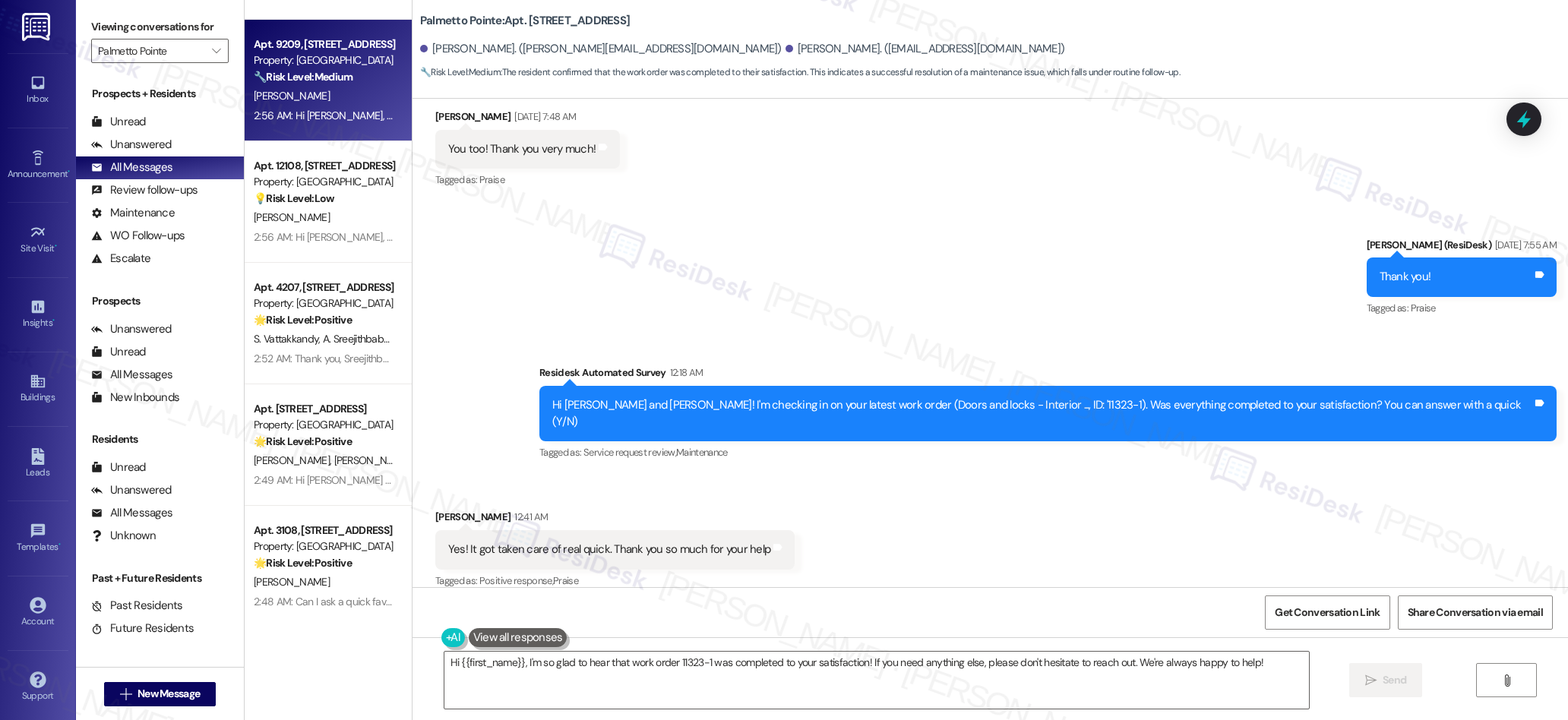
click at [329, 91] on div "[PERSON_NAME]" at bounding box center [324, 96] width 144 height 19
type textarea "Fetching suggested responses. Please feel free to read through the conversation…"
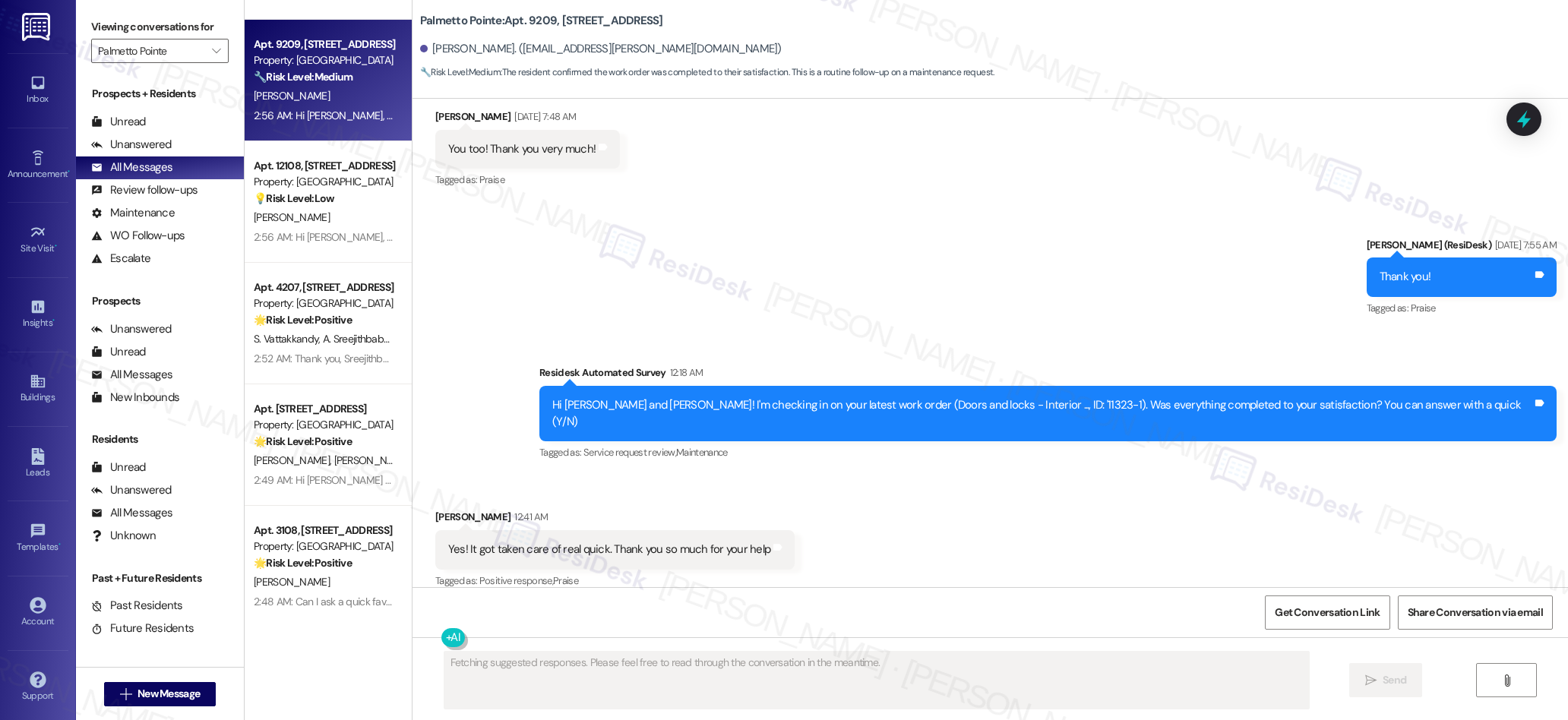
scroll to position [422, 0]
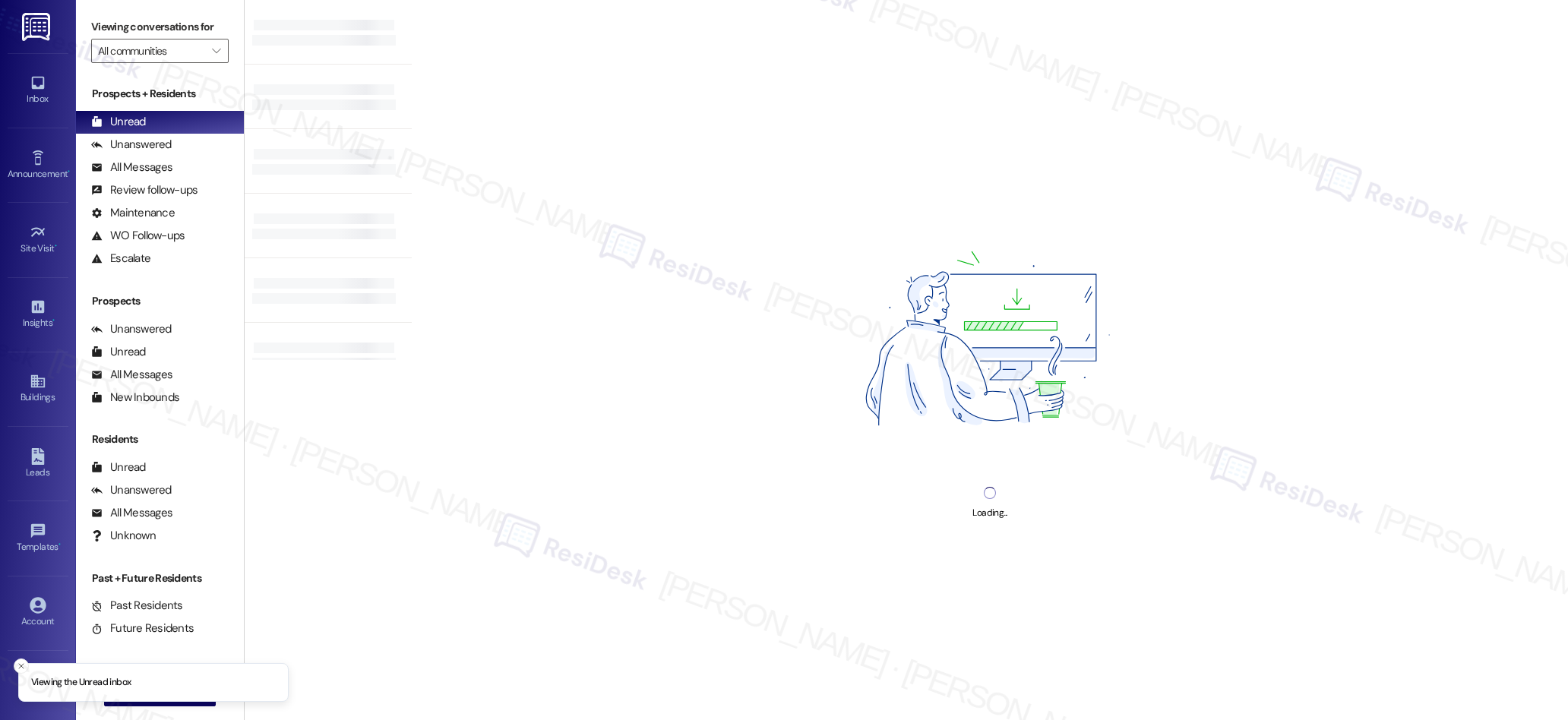
type input "Palmetto Pointe"
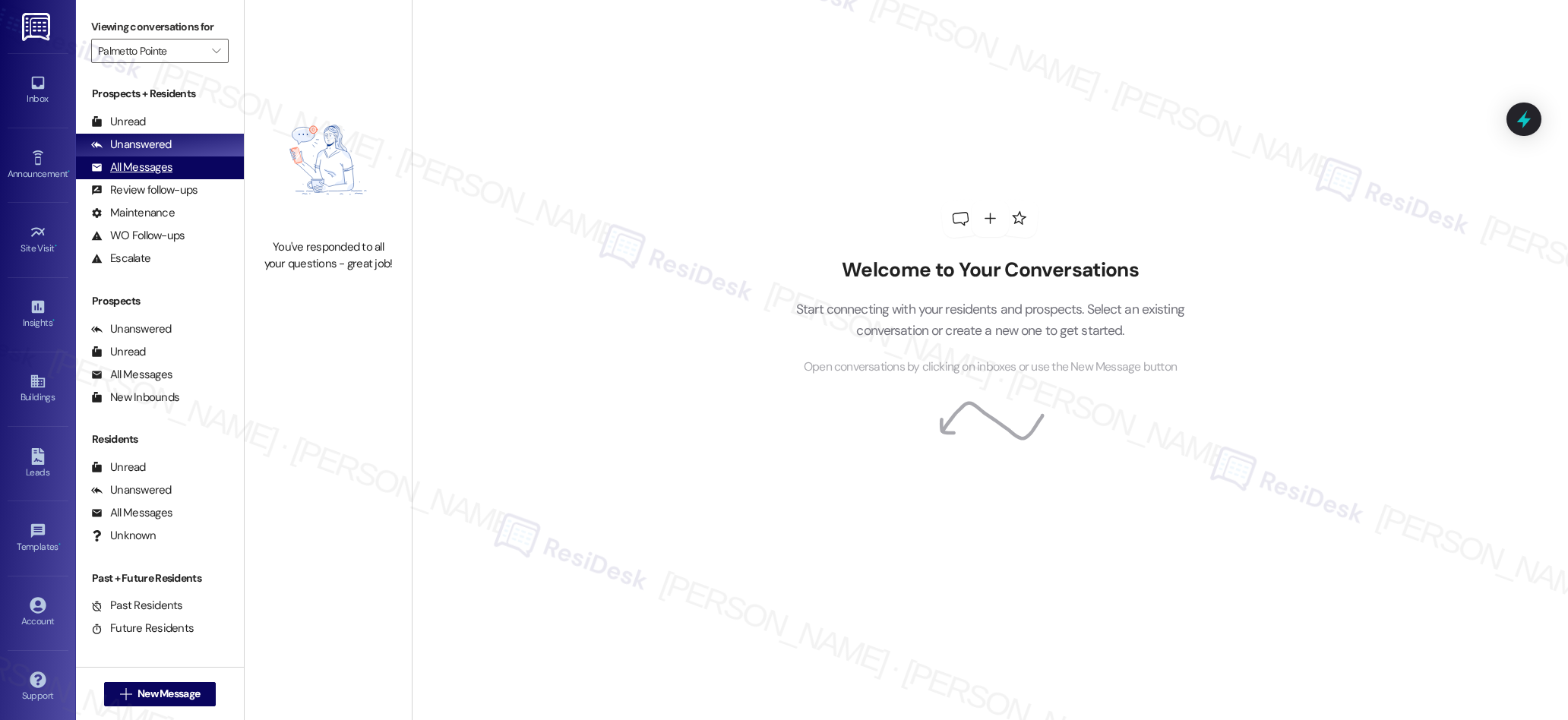
click at [151, 165] on div "All Messages" at bounding box center [131, 168] width 81 height 16
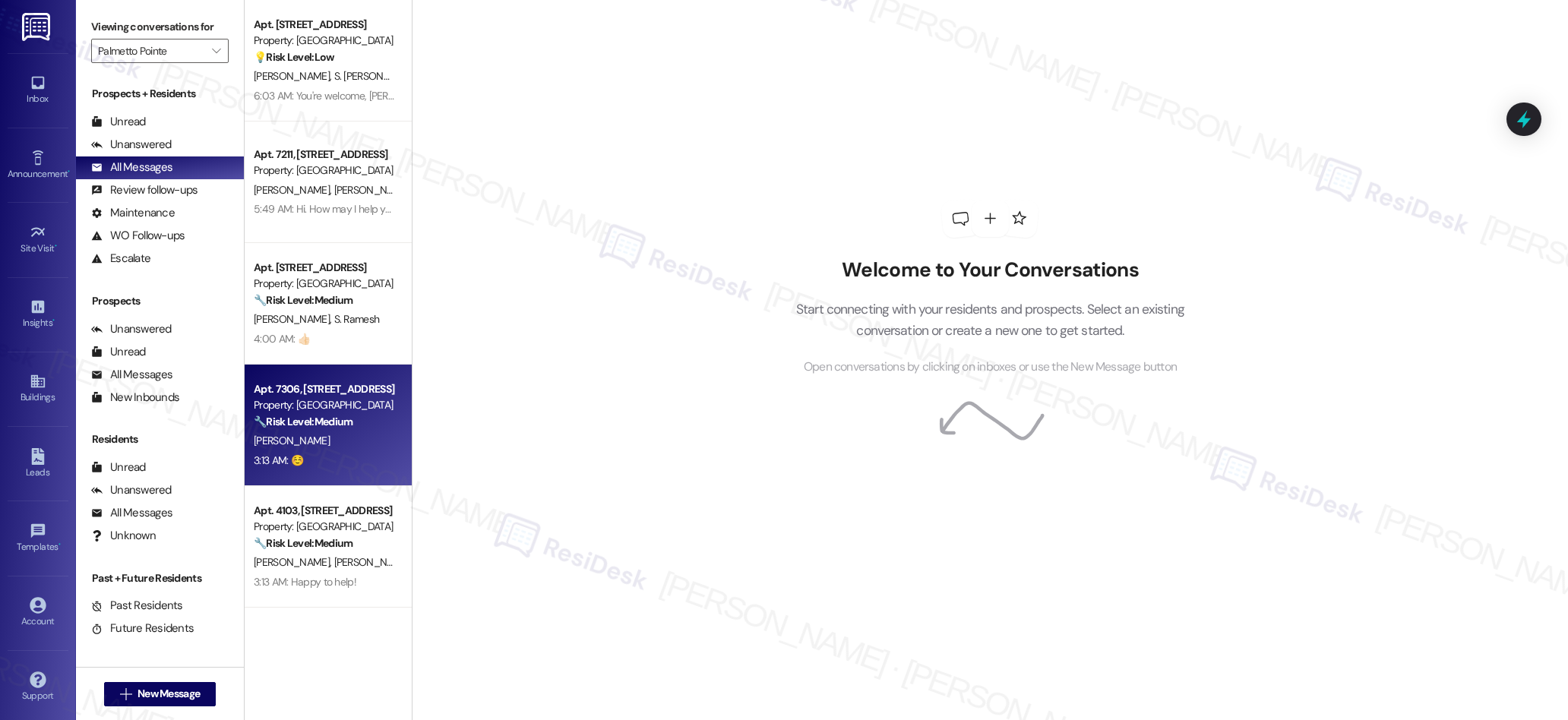
click at [315, 458] on div "3:13 AM: ☺️ 3:13 AM: ☺️" at bounding box center [324, 460] width 144 height 19
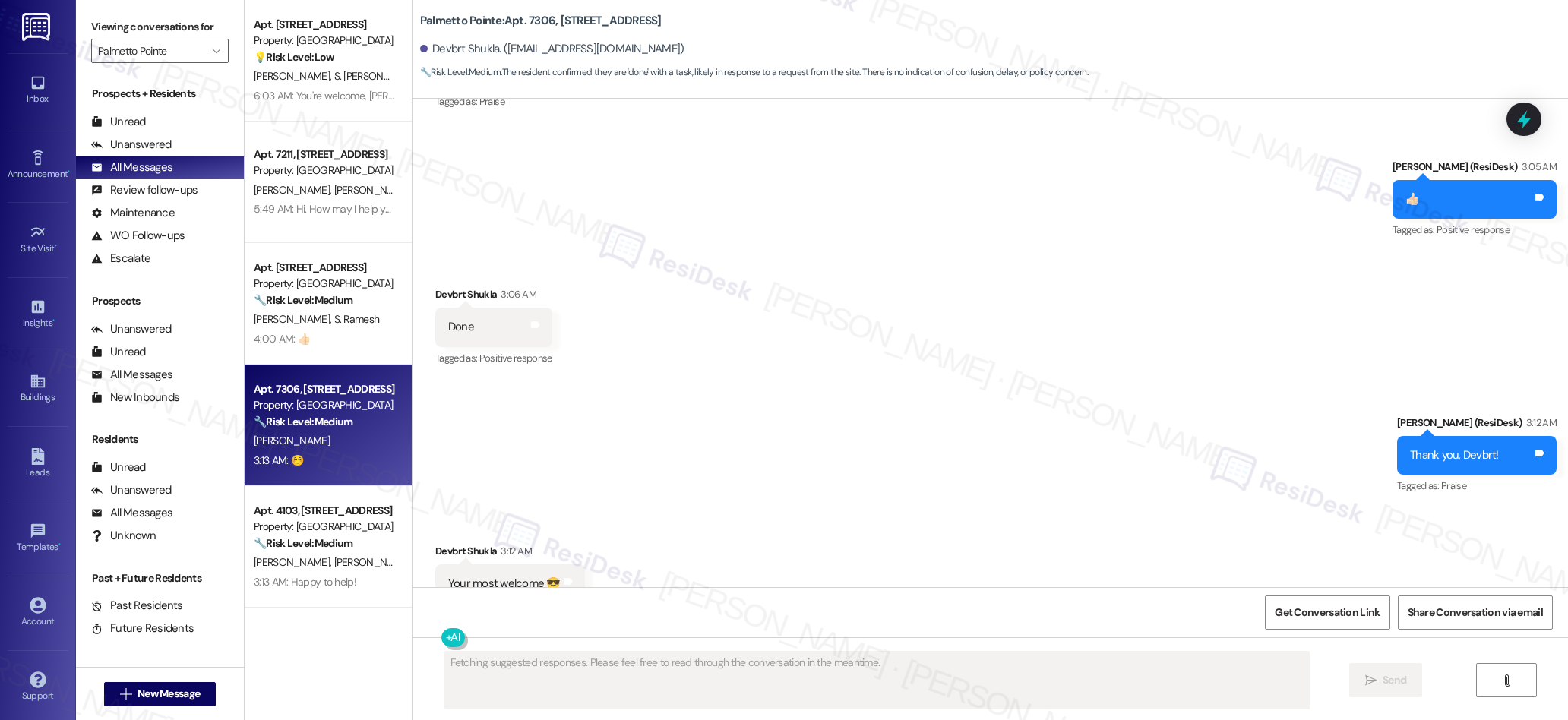
scroll to position [1621, 0]
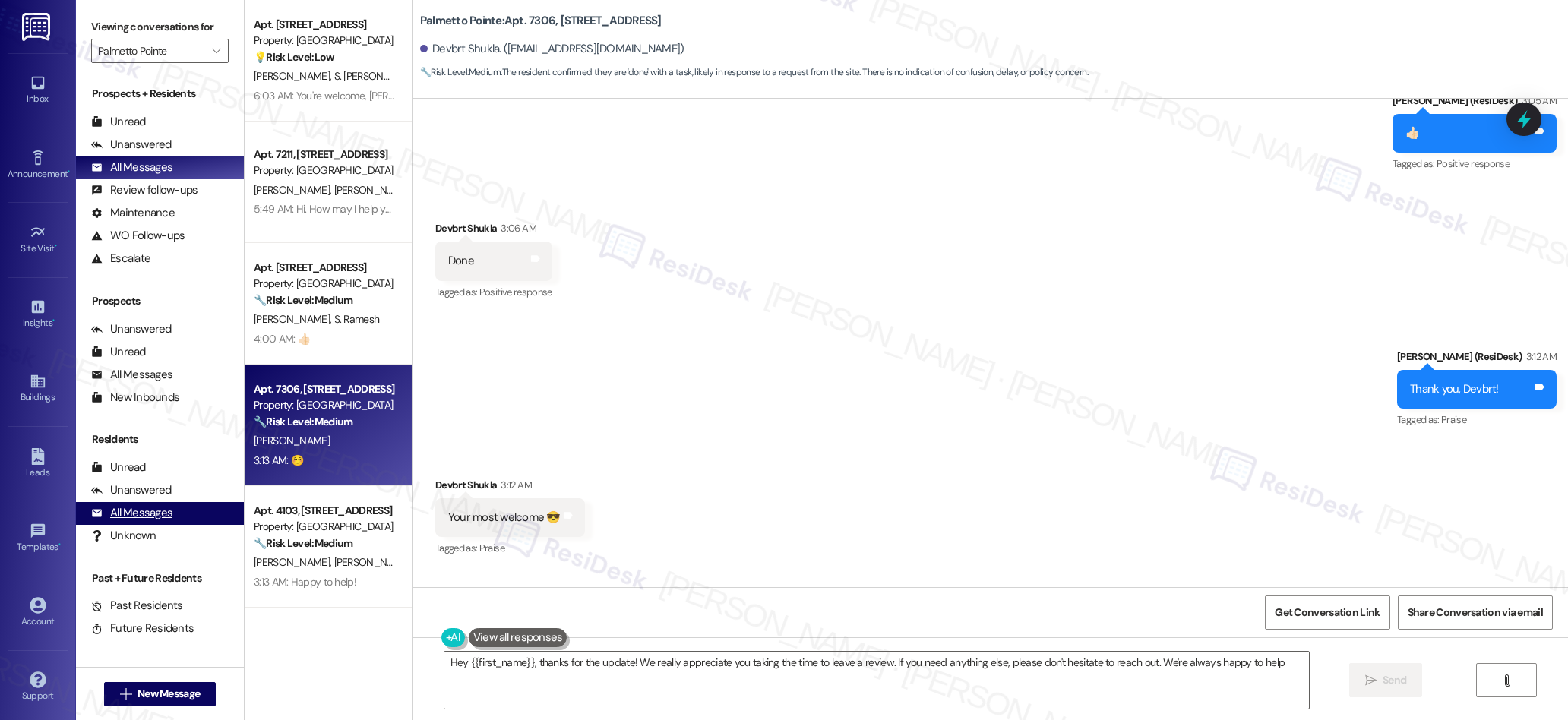
type textarea "Hey {{first_name}}, thanks for the update! We really appreciate you taking the …"
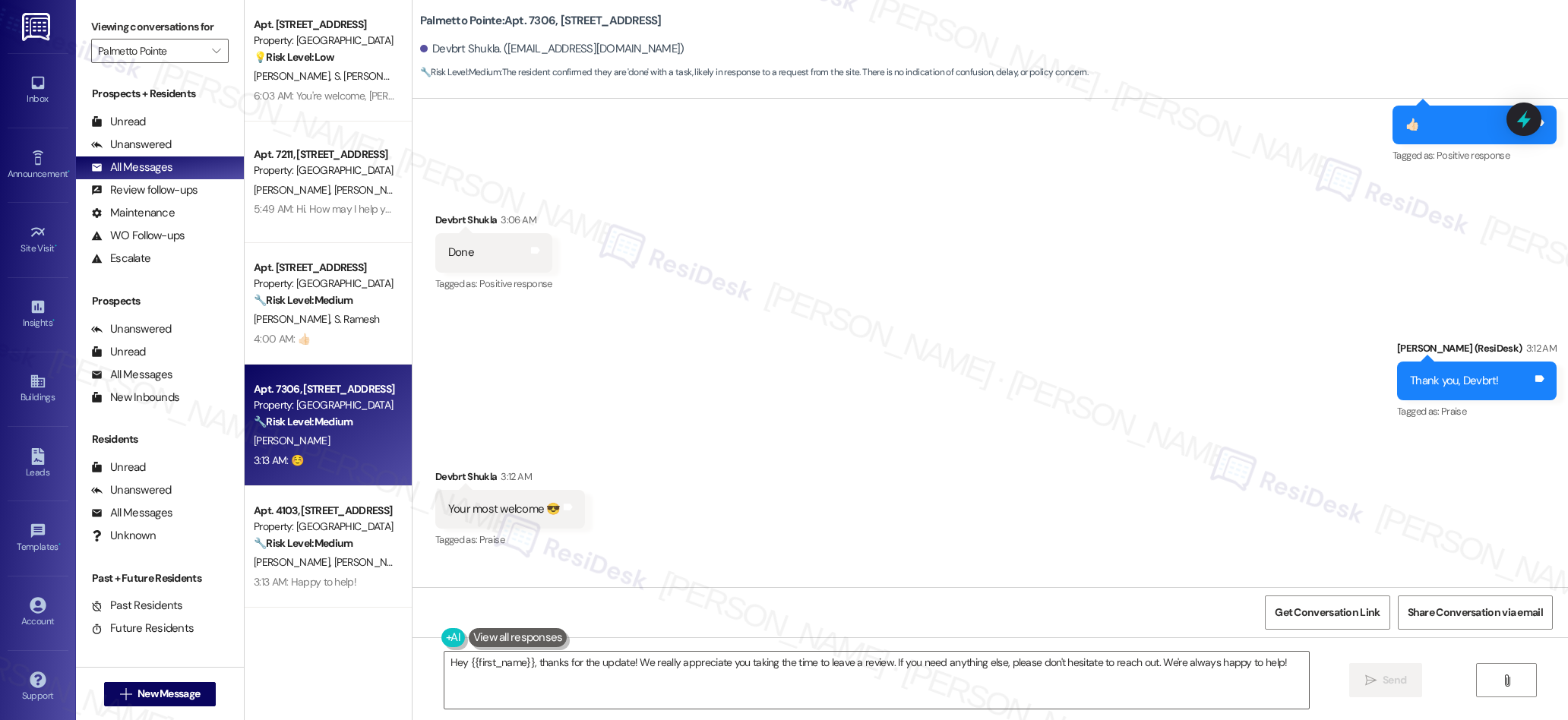
scroll to position [1627, 0]
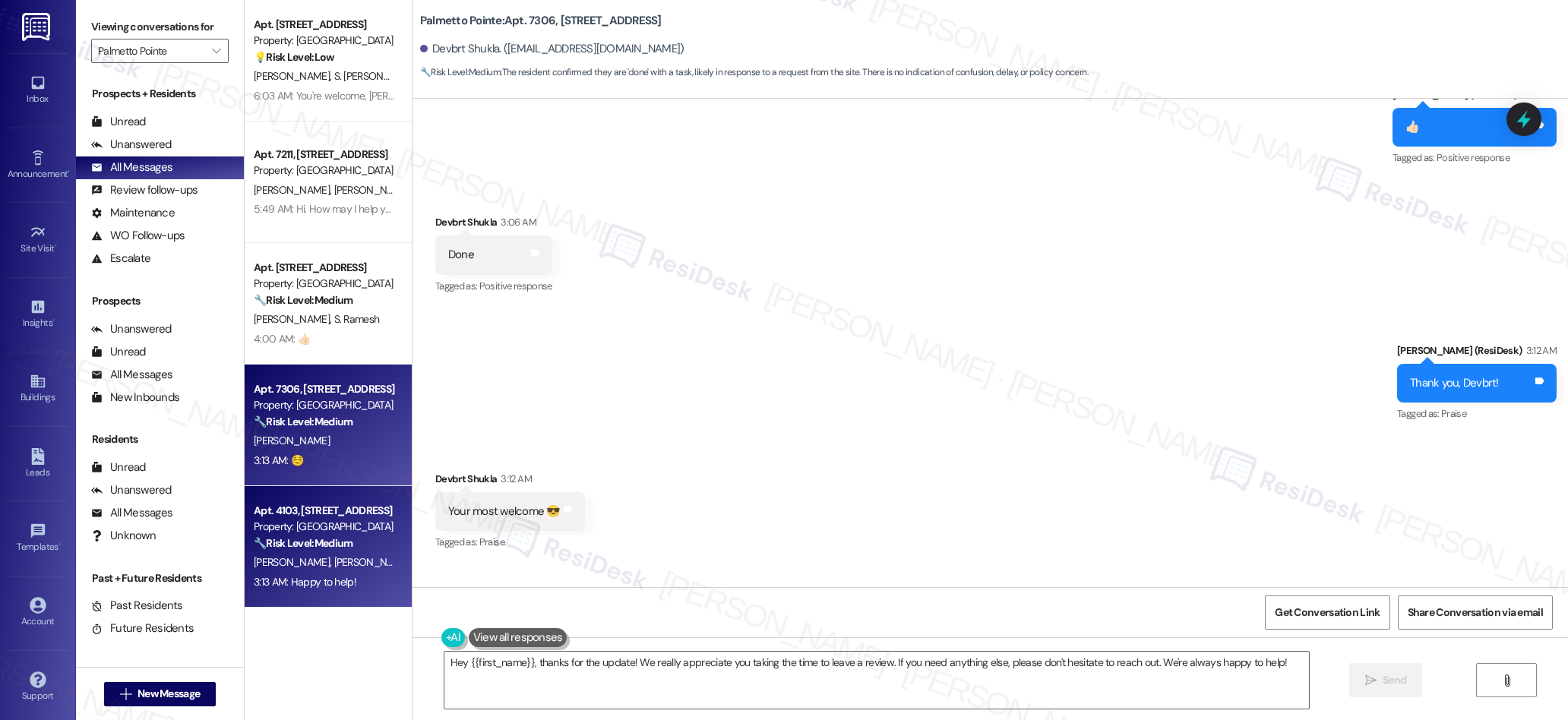
click at [338, 559] on span "[PERSON_NAME]" at bounding box center [371, 562] width 76 height 14
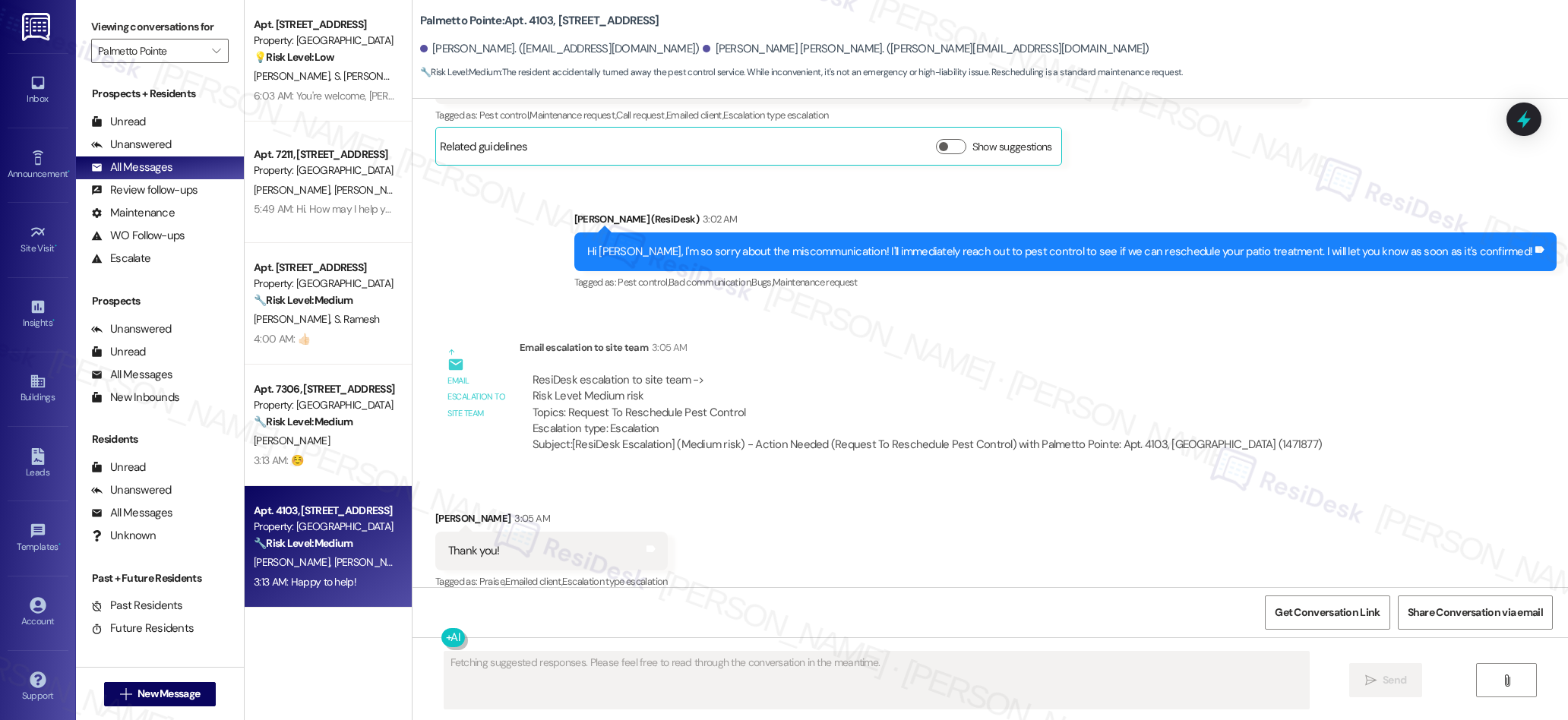
scroll to position [1167, 0]
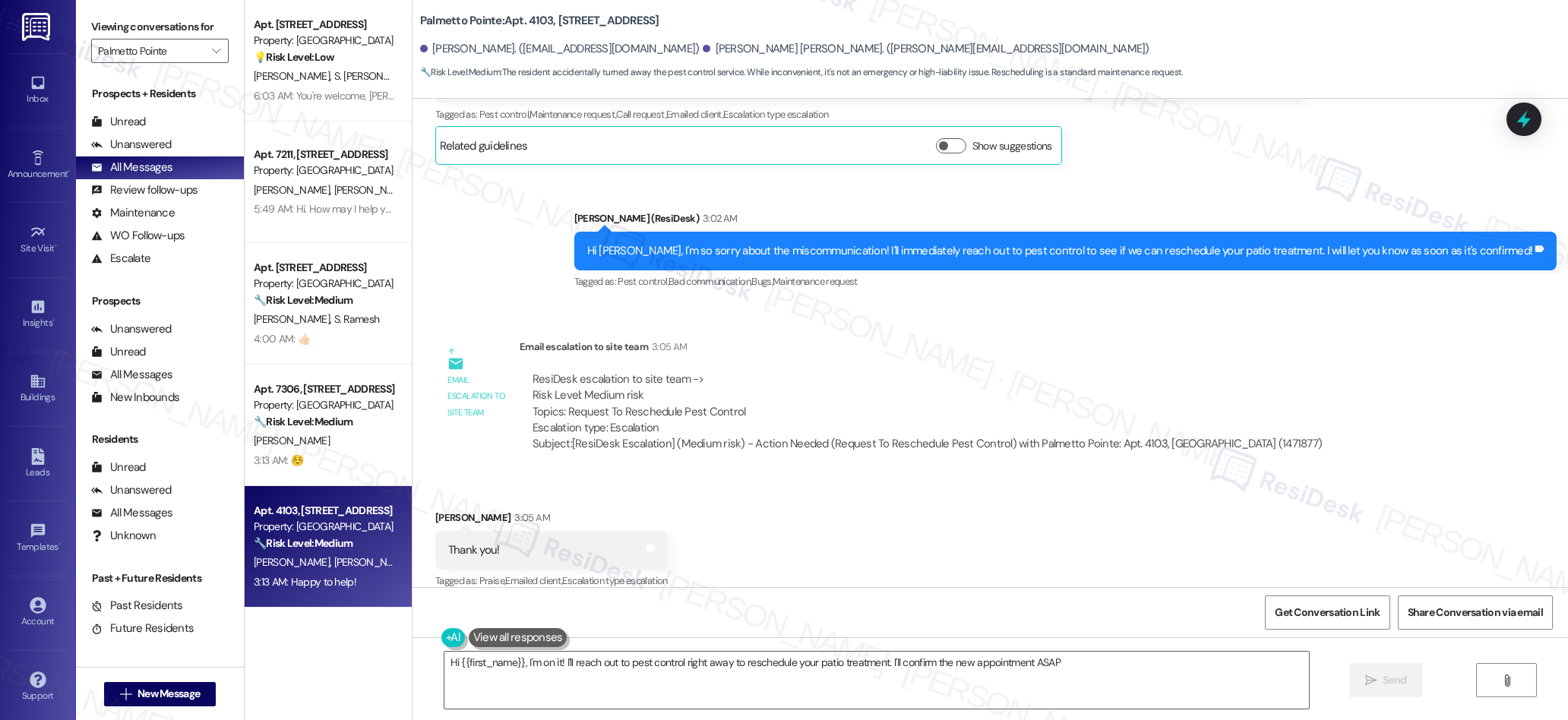
type textarea "Hi {{first_name}}, I'm on it! I'll reach out to pest control right away to resc…"
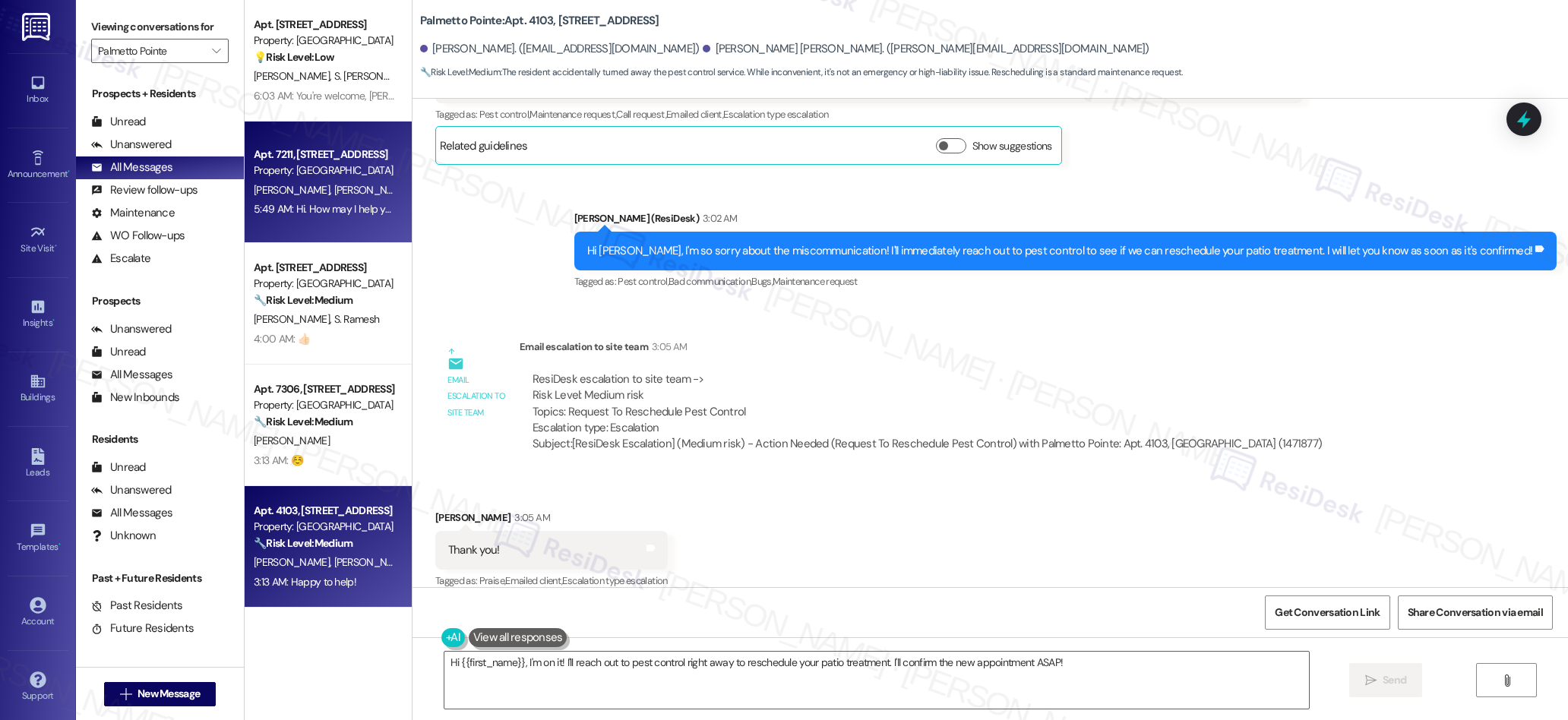
click at [348, 197] on div "S. Ravikumar R. Murugan M. Sankaran" at bounding box center [324, 189] width 144 height 19
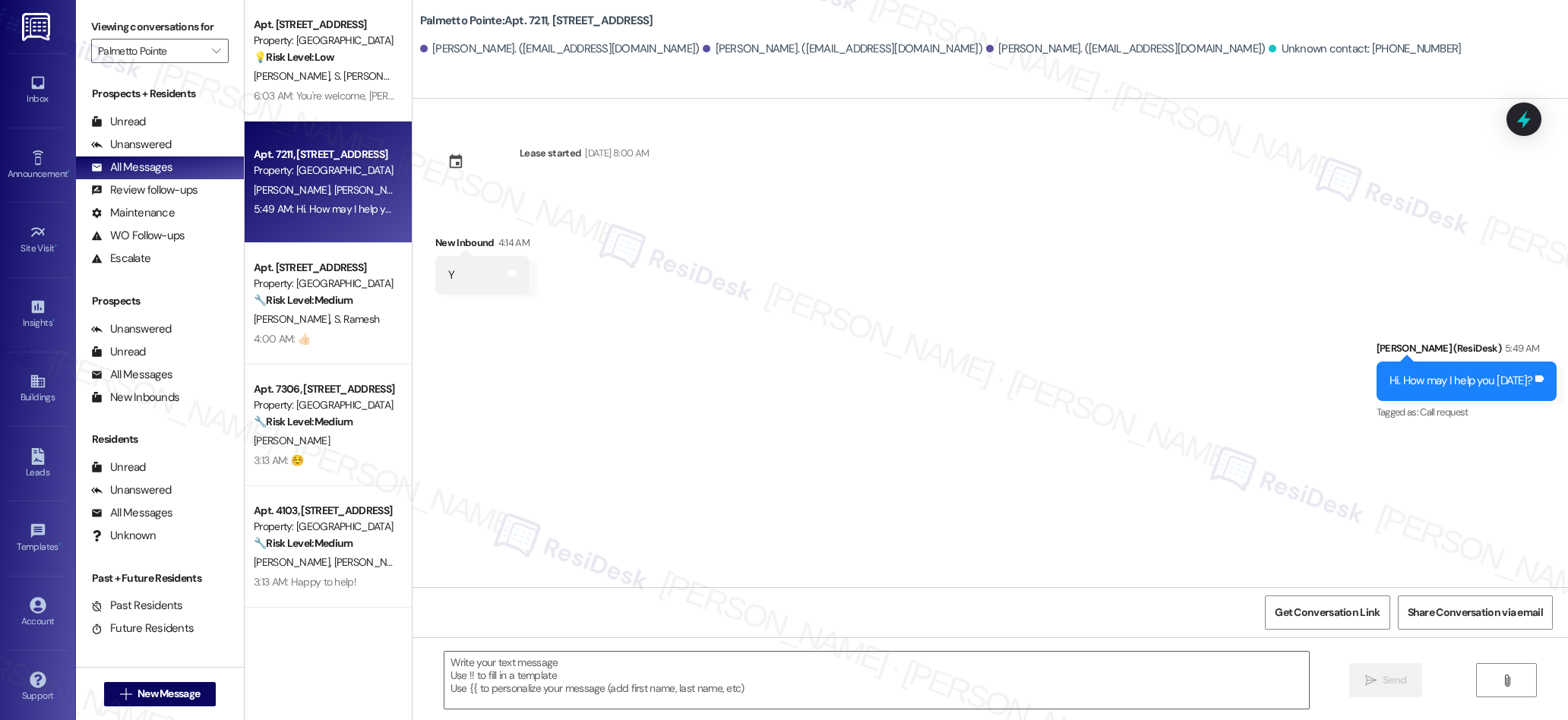
type textarea "Fetching suggested responses. Please feel free to read through the conversation…"
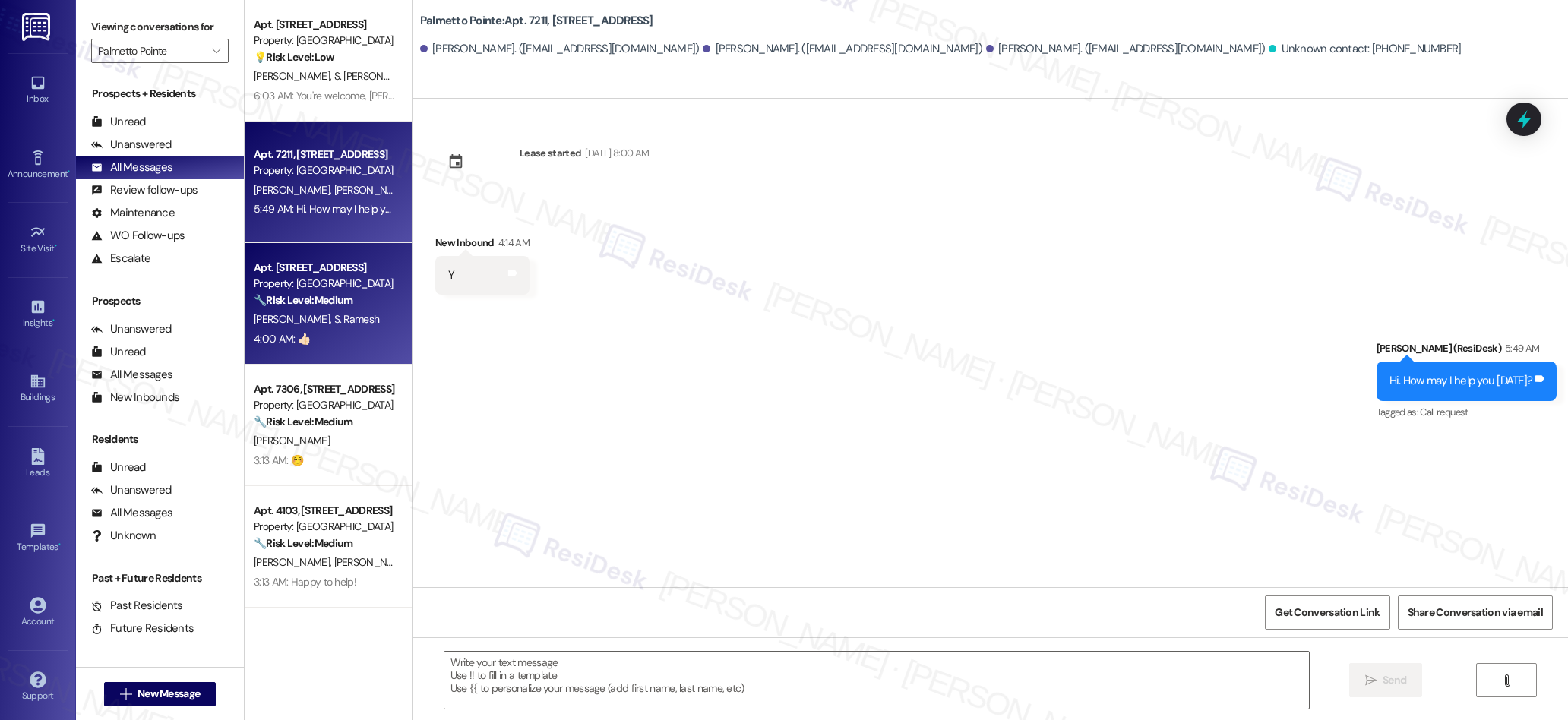
click at [333, 317] on span "S. Ramesh" at bounding box center [356, 319] width 46 height 14
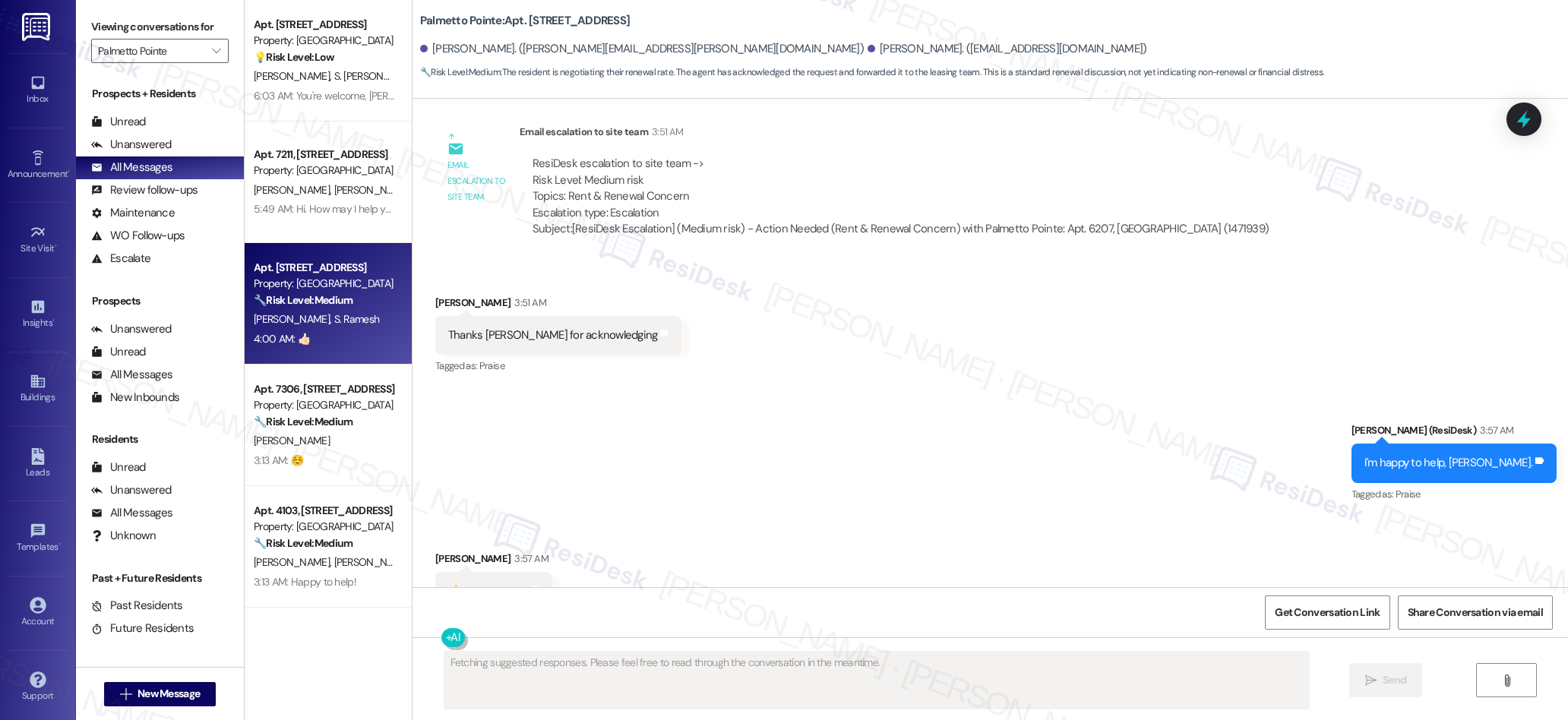
scroll to position [2286, 0]
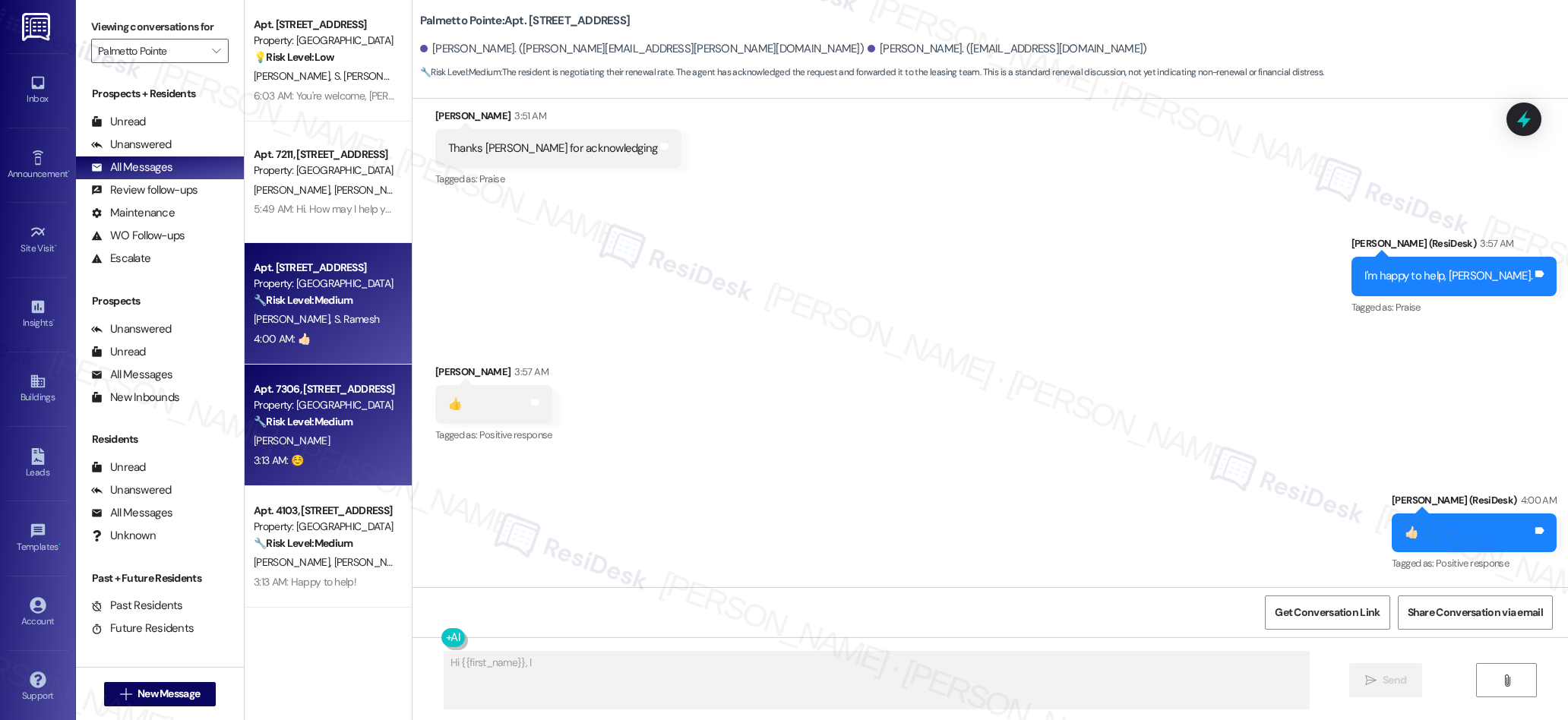
type textarea "Hi {{first_name}}, I understand"
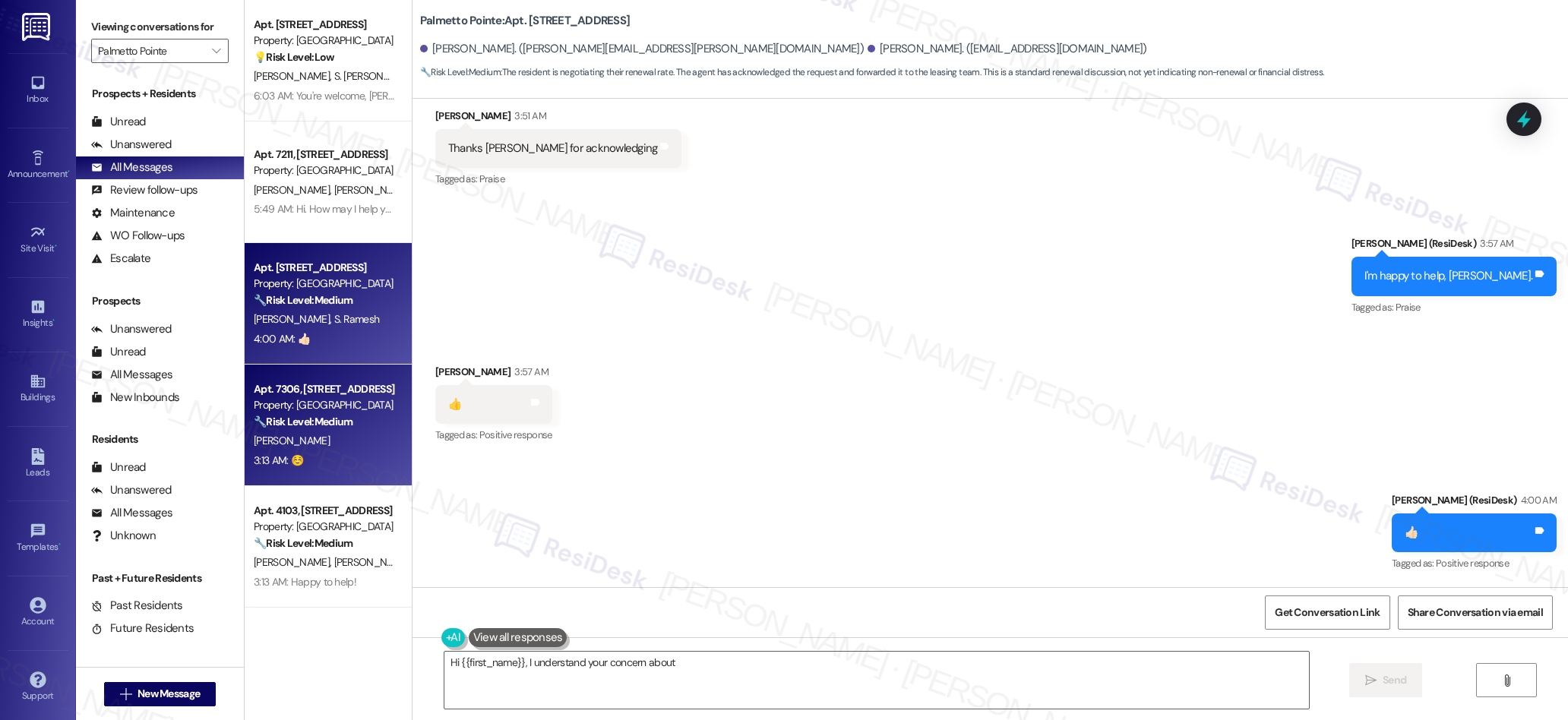
click at [326, 440] on div "[PERSON_NAME]" at bounding box center [324, 441] width 144 height 19
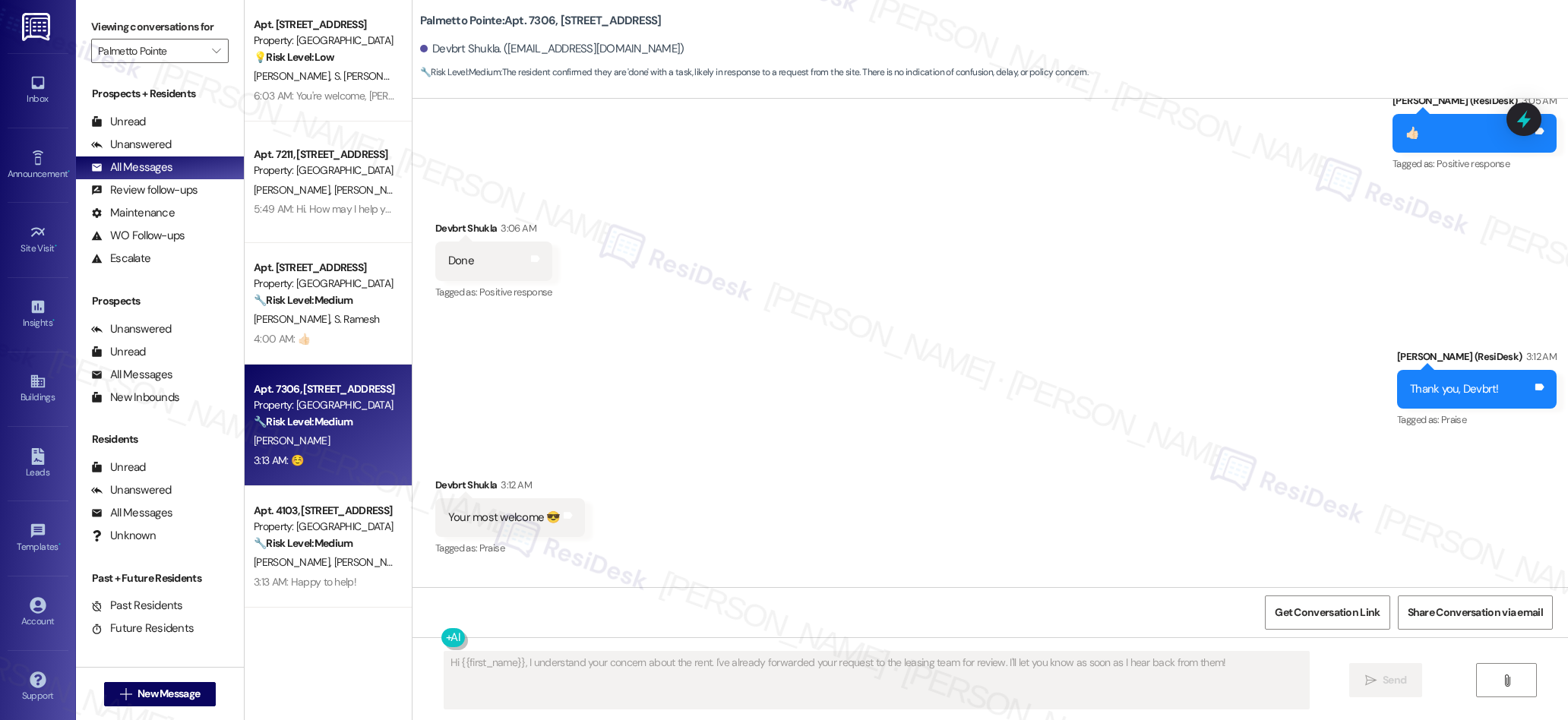
scroll to position [1728, 0]
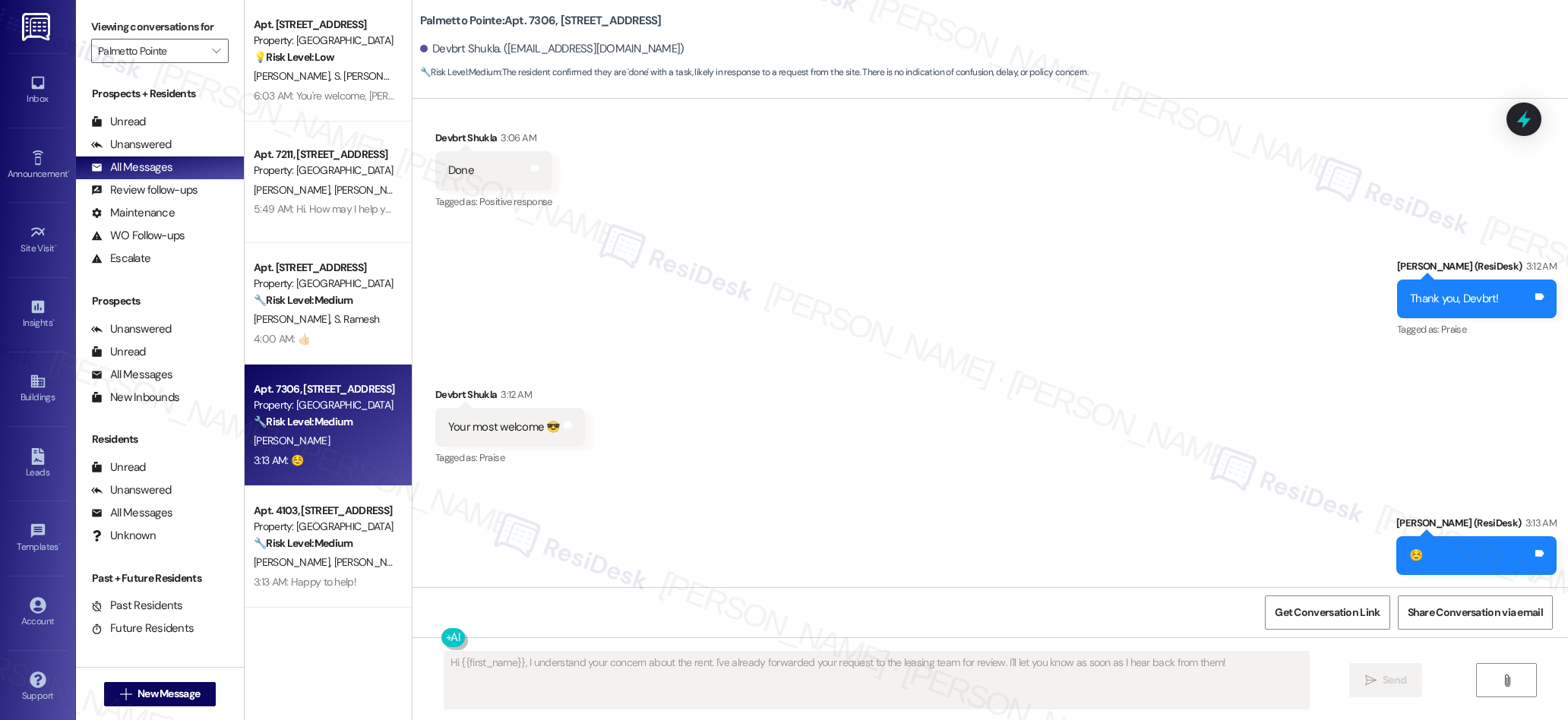
click at [765, 405] on div "Received via SMS Devbrt Shukla 3:12 AM Your most welcome 😎 Tags and notes Tagge…" at bounding box center [990, 416] width 1155 height 129
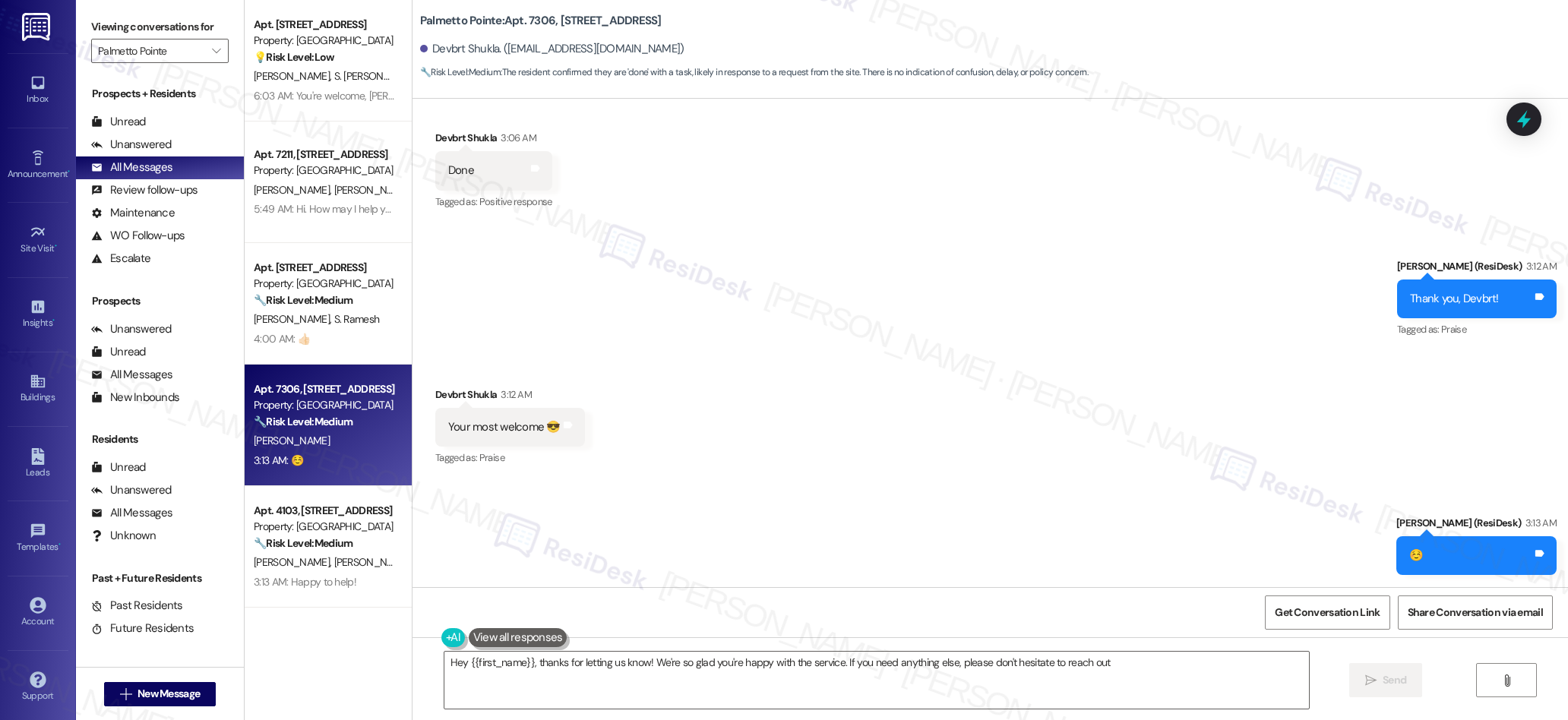
type textarea "Hey {{first_name}}, thanks for letting us know! We're so glad you're happy with…"
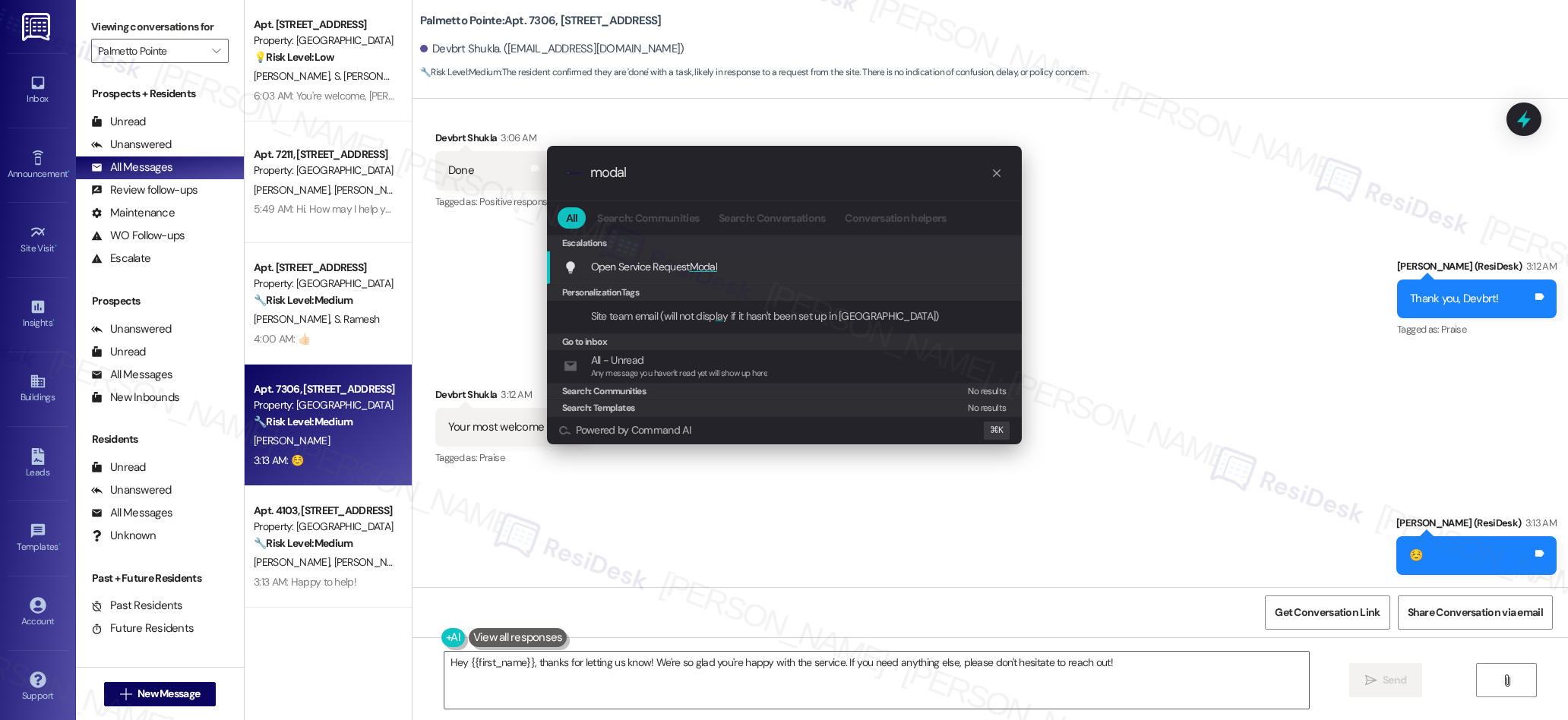
type input "modal"
click at [698, 272] on span "Modal" at bounding box center [704, 266] width 28 height 14
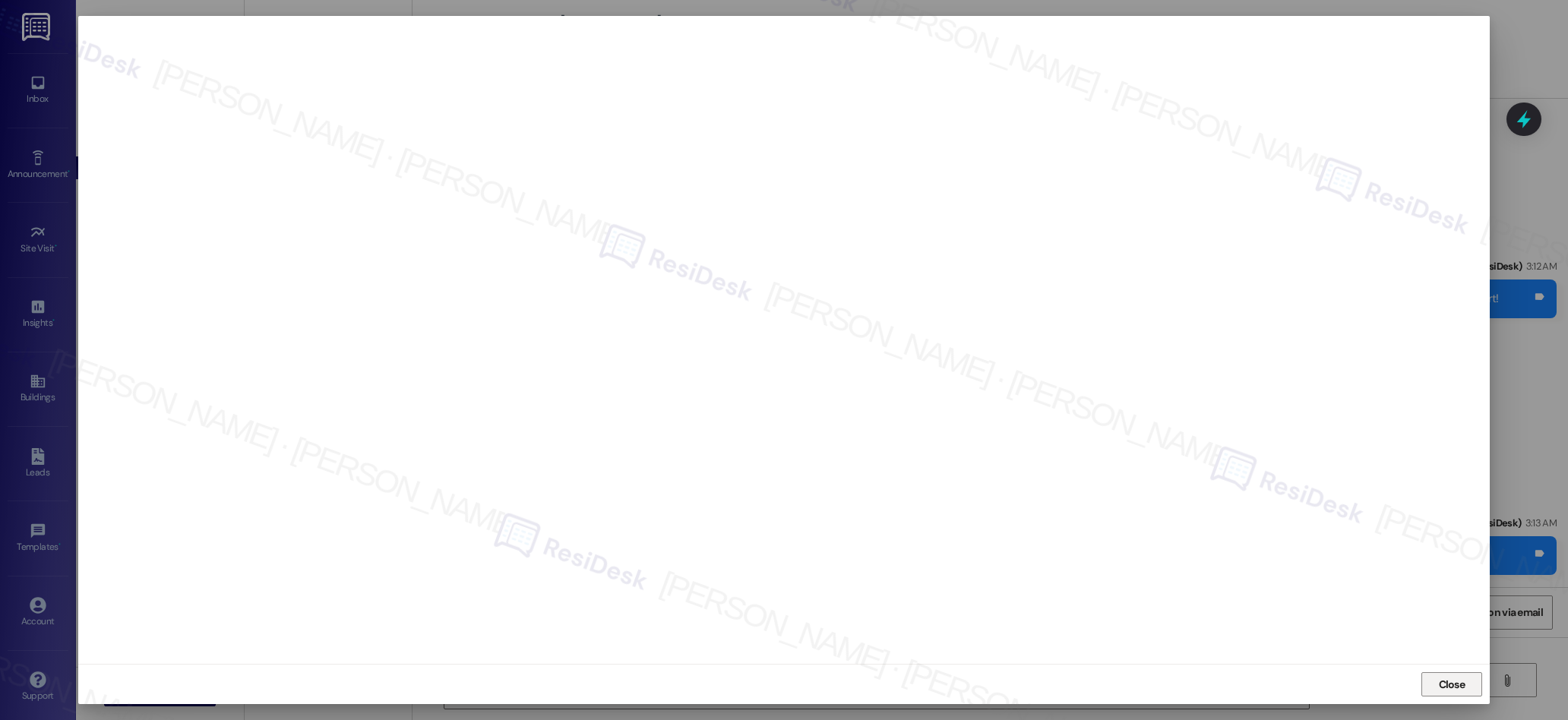
click at [1445, 683] on span "Close" at bounding box center [1451, 685] width 27 height 16
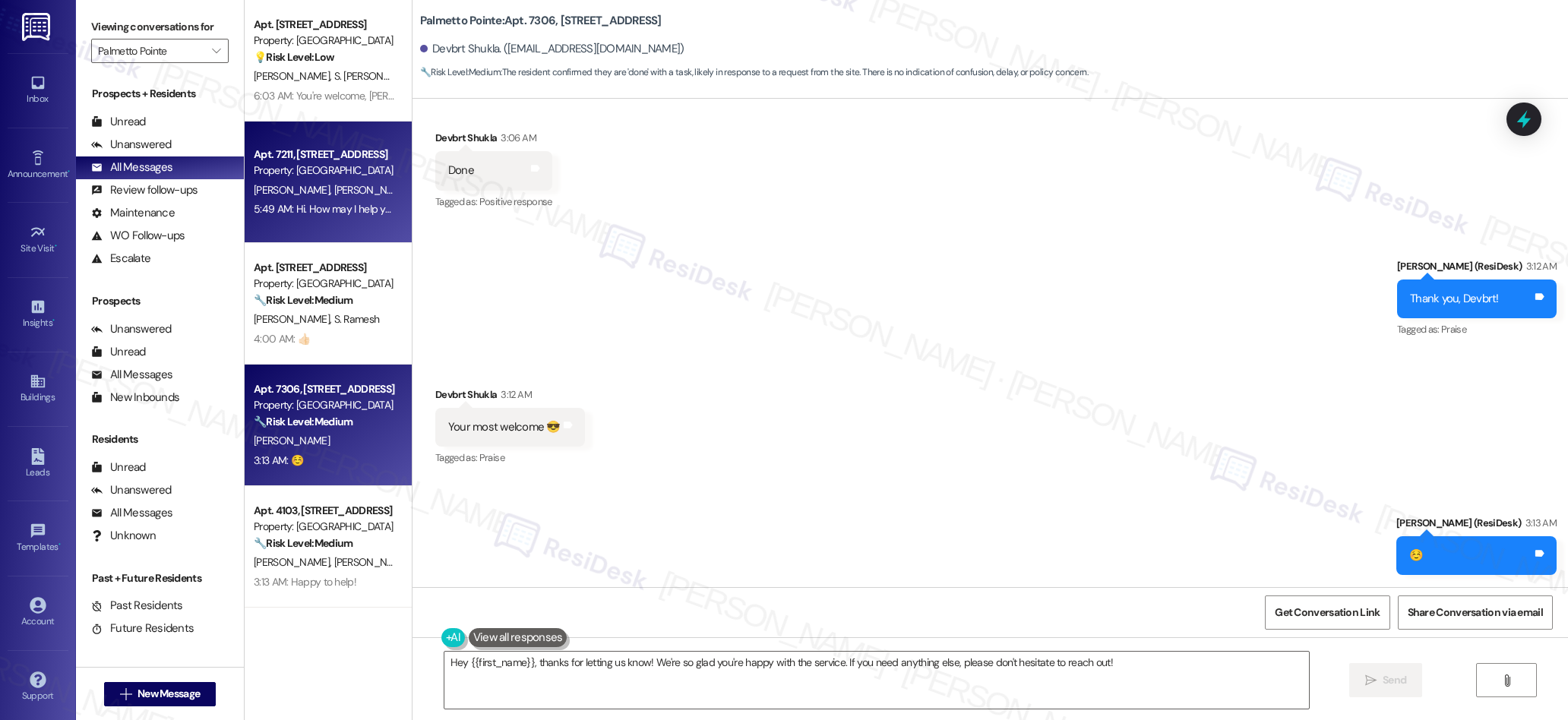
click at [337, 183] on span "[PERSON_NAME]" at bounding box center [373, 190] width 81 height 14
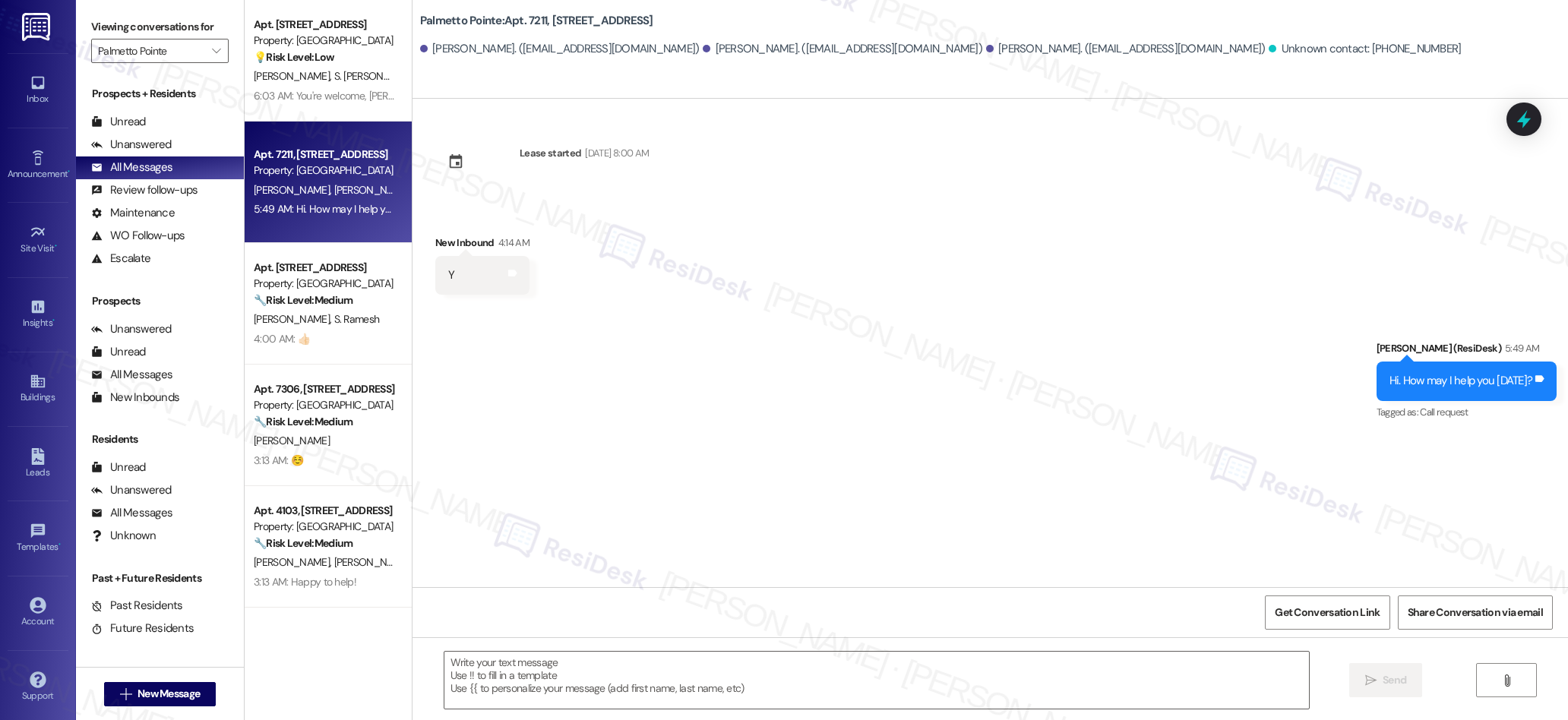
type textarea "Fetching suggested responses. Please feel free to read through the conversation…"
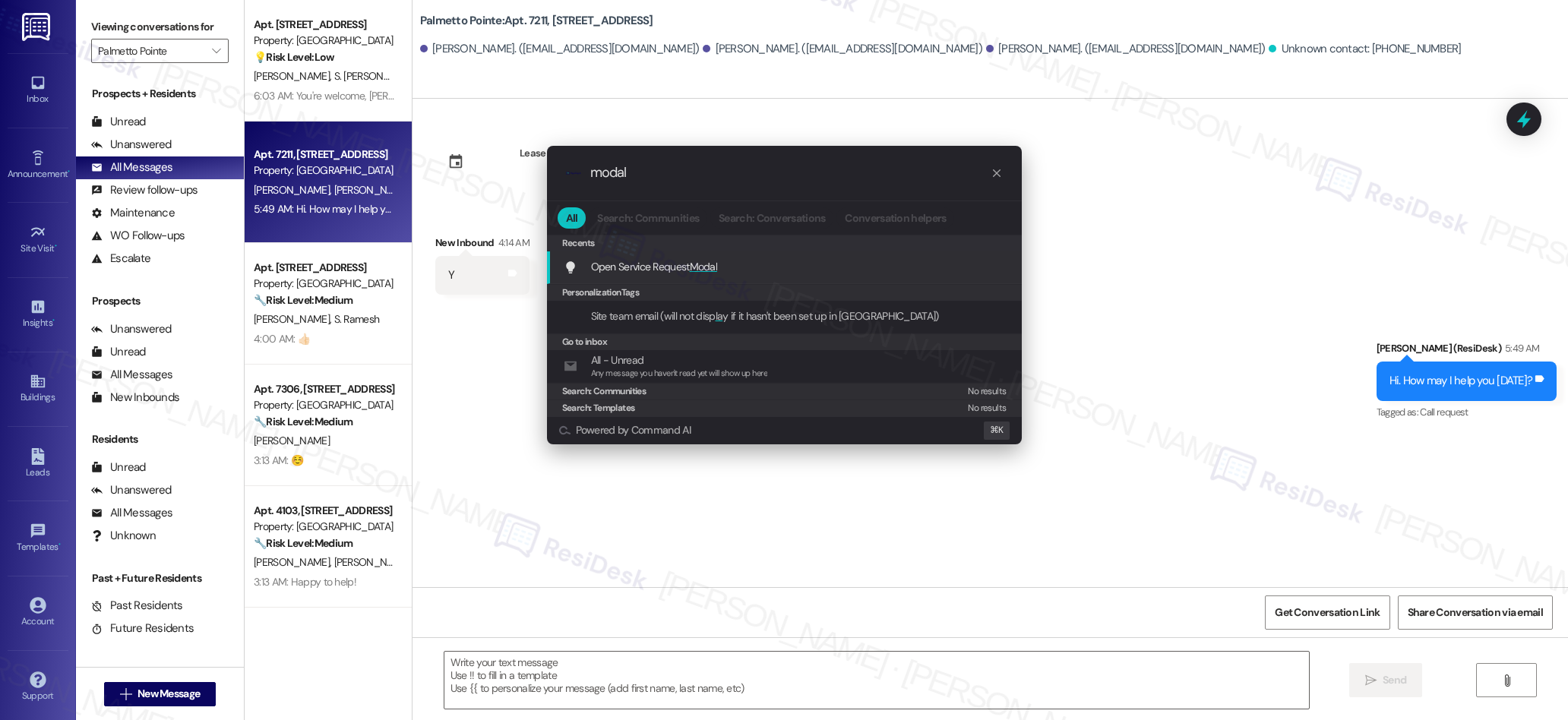
type input "modal"
click at [697, 265] on span "Modal" at bounding box center [704, 266] width 28 height 14
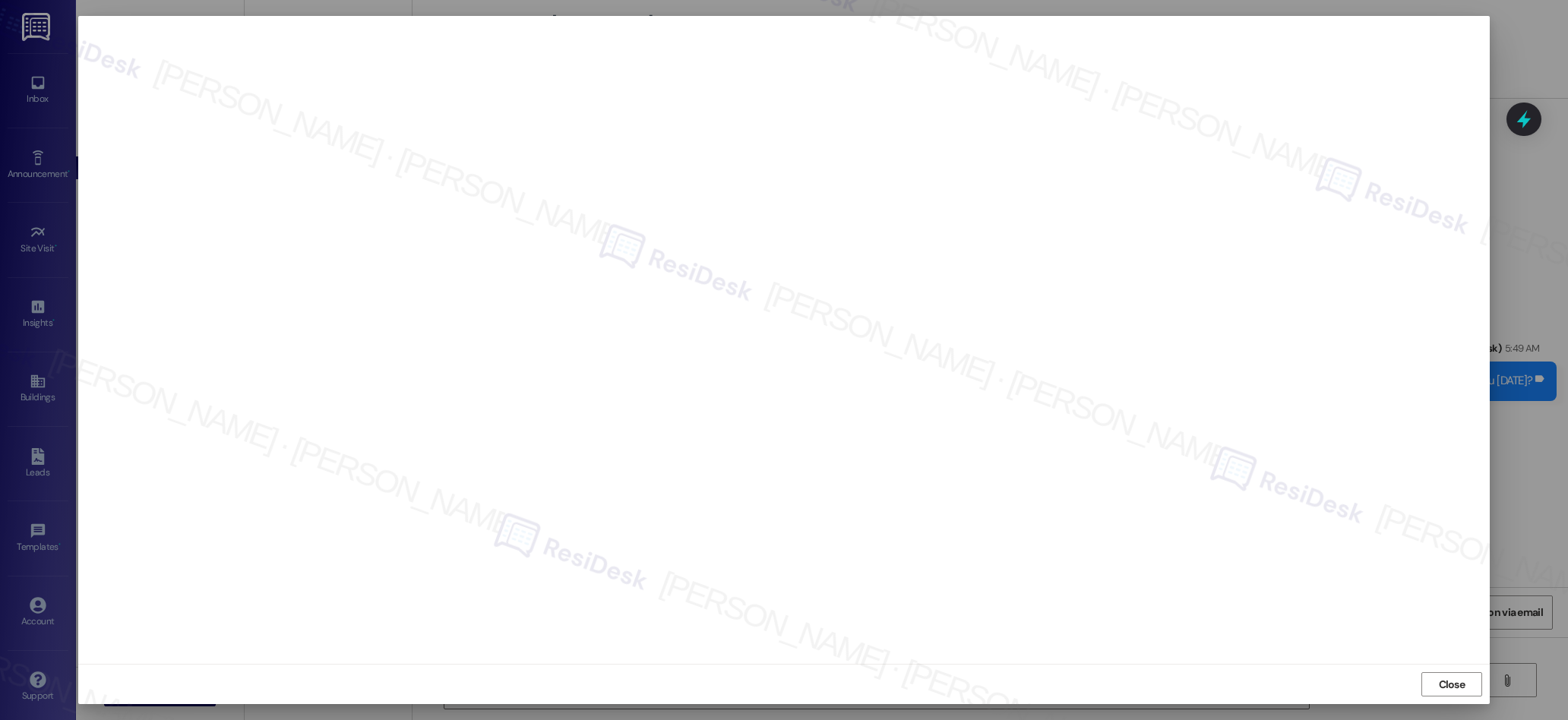
drag, startPoint x: 1447, startPoint y: 680, endPoint x: 1292, endPoint y: 610, distance: 170.1
click at [1447, 680] on span "Close" at bounding box center [1451, 685] width 27 height 16
